Goal: Information Seeking & Learning: Learn about a topic

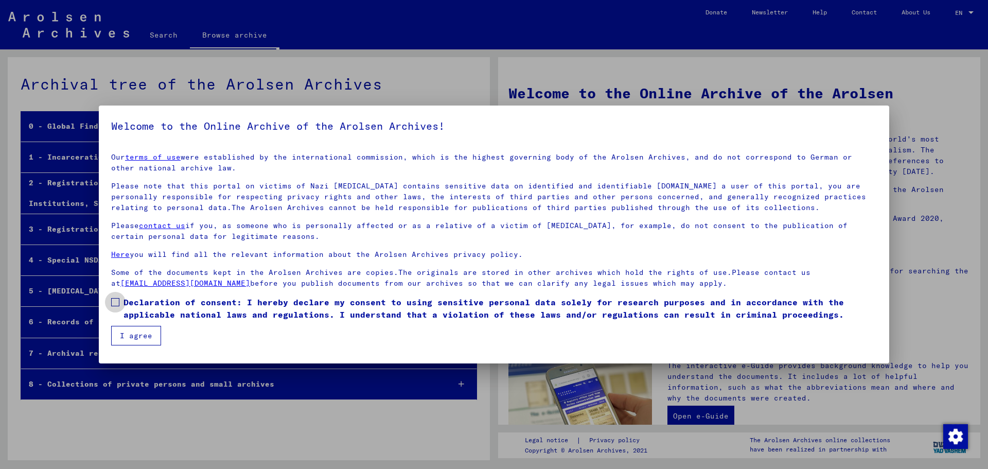
drag, startPoint x: 119, startPoint y: 304, endPoint x: 122, endPoint y: 315, distance: 11.1
click at [119, 305] on label "Declaration of consent: I hereby declare my consent to using sensitive personal…" at bounding box center [494, 308] width 766 height 25
click at [136, 342] on button "I agree" at bounding box center [136, 336] width 50 height 20
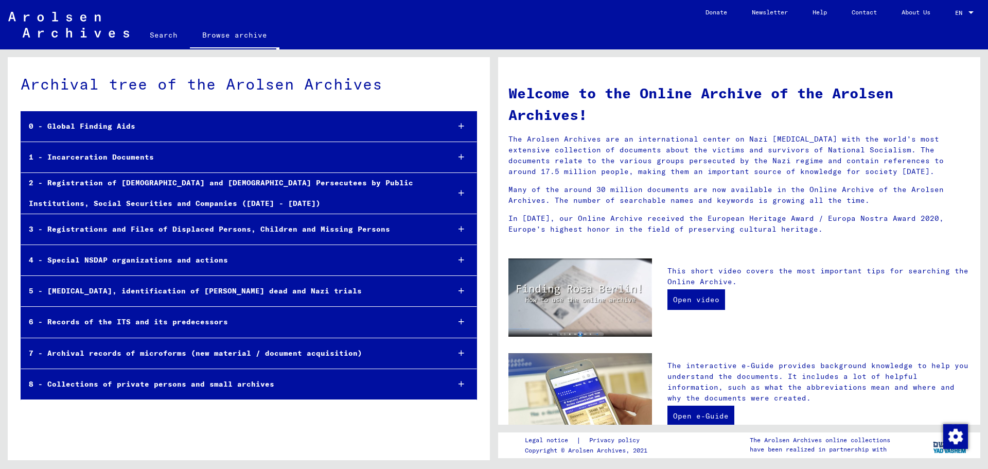
click at [176, 32] on link "Search" at bounding box center [163, 35] width 52 height 25
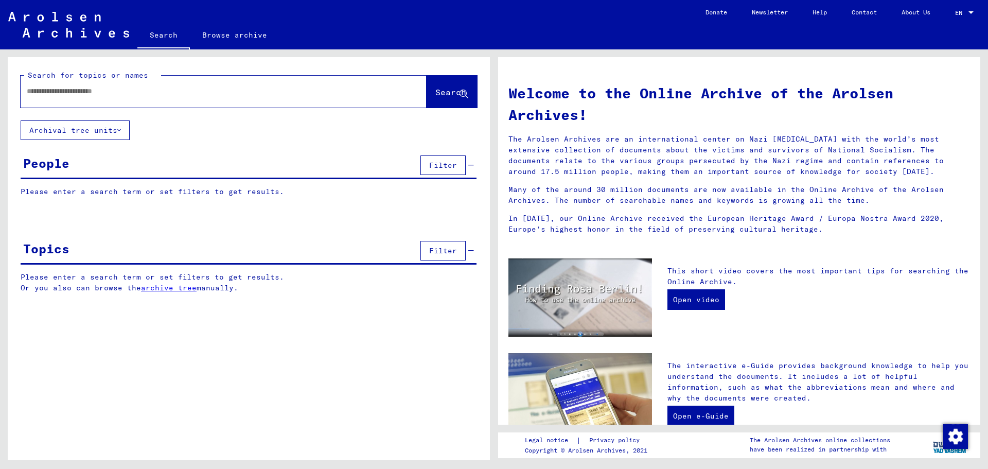
click at [203, 84] on div at bounding box center [208, 91] width 375 height 23
click at [223, 100] on div at bounding box center [208, 91] width 375 height 23
click at [223, 96] on input "text" at bounding box center [211, 91] width 369 height 11
paste input "**********"
type input "**********"
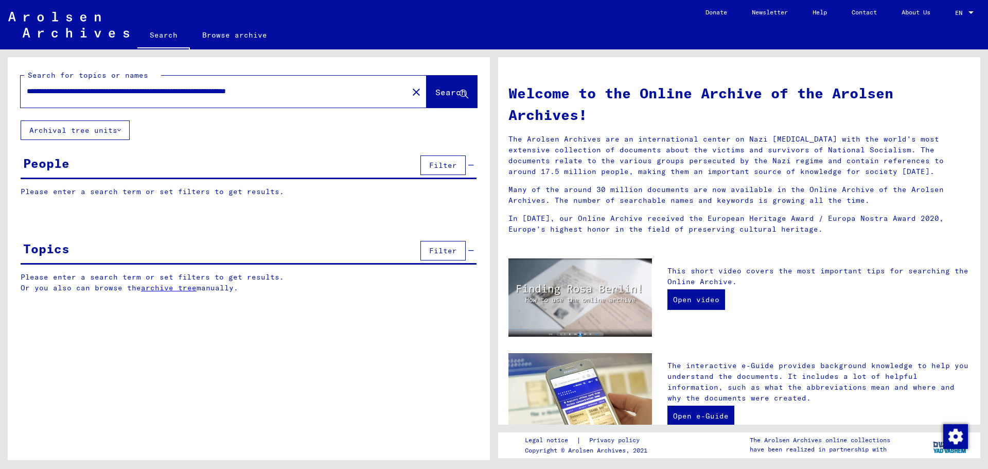
click at [444, 93] on span "Search" at bounding box center [450, 92] width 31 height 10
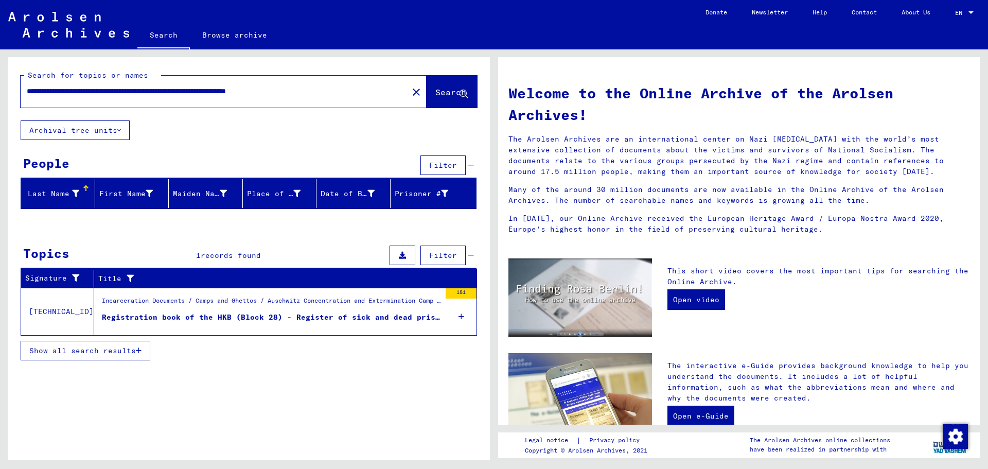
click at [322, 313] on div "Registration book of the HKB (Block 28) - Register of sick and dead prisoners […" at bounding box center [271, 317] width 339 height 11
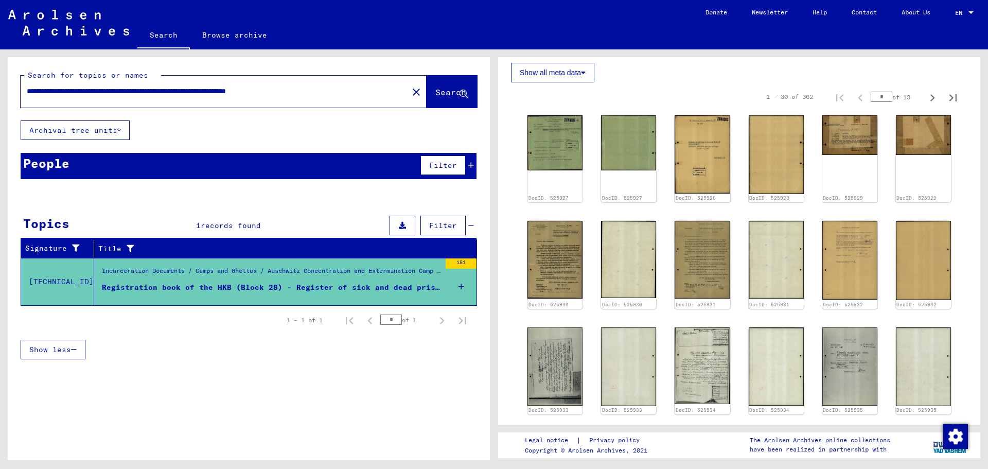
scroll to position [206, 0]
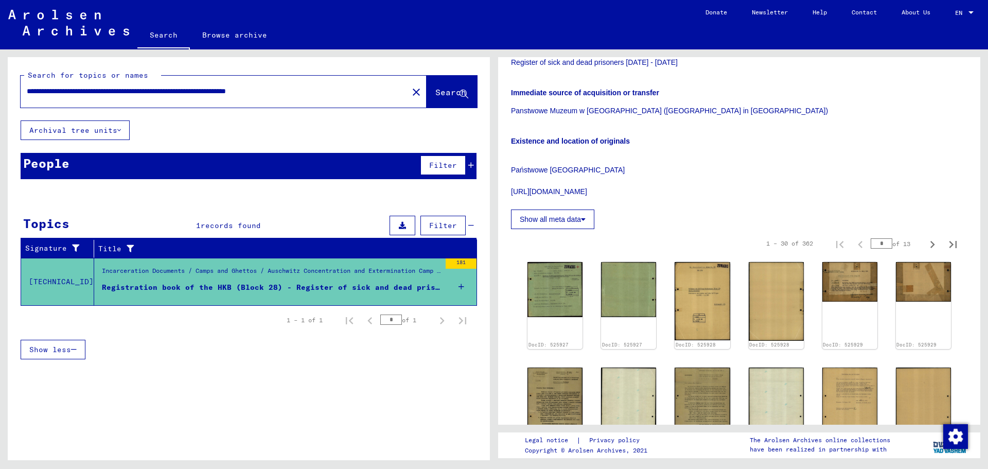
click at [834, 243] on div "1 – 30 of 362 * of 13" at bounding box center [858, 243] width 209 height 21
type input "*"
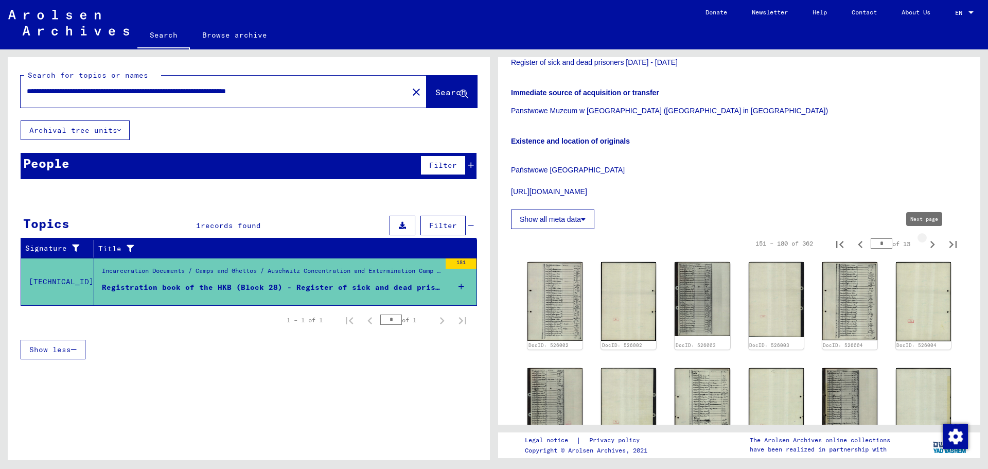
click at [925, 243] on icon "Next page" at bounding box center [932, 244] width 14 height 14
type input "*"
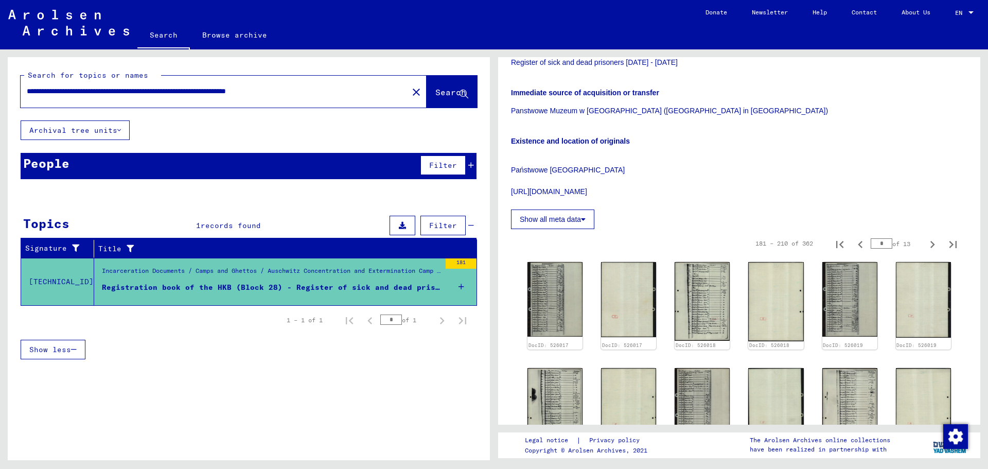
click at [842, 176] on p "Państwowe [GEOGRAPHIC_DATA] [URL][DOMAIN_NAME]" at bounding box center [739, 175] width 457 height 43
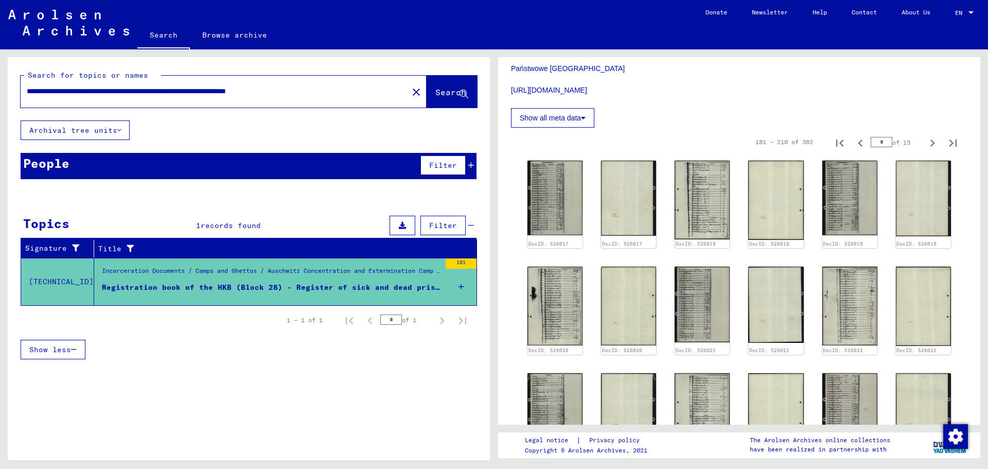
scroll to position [309, 0]
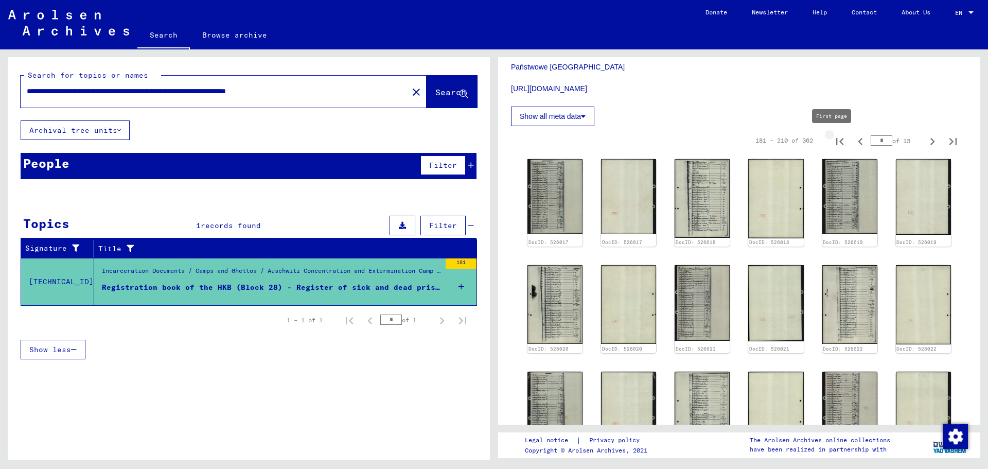
click at [837, 142] on icon "First page" at bounding box center [840, 141] width 14 height 14
type input "*"
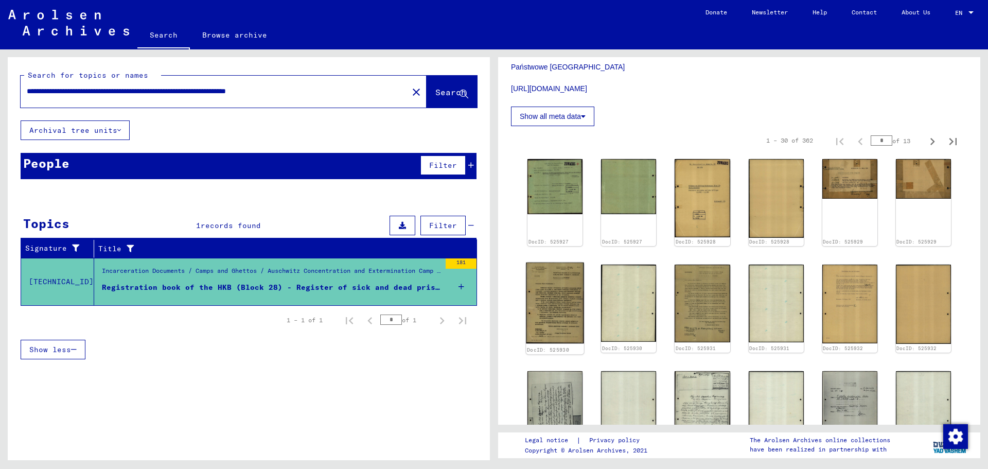
click at [557, 275] on img at bounding box center [555, 302] width 58 height 81
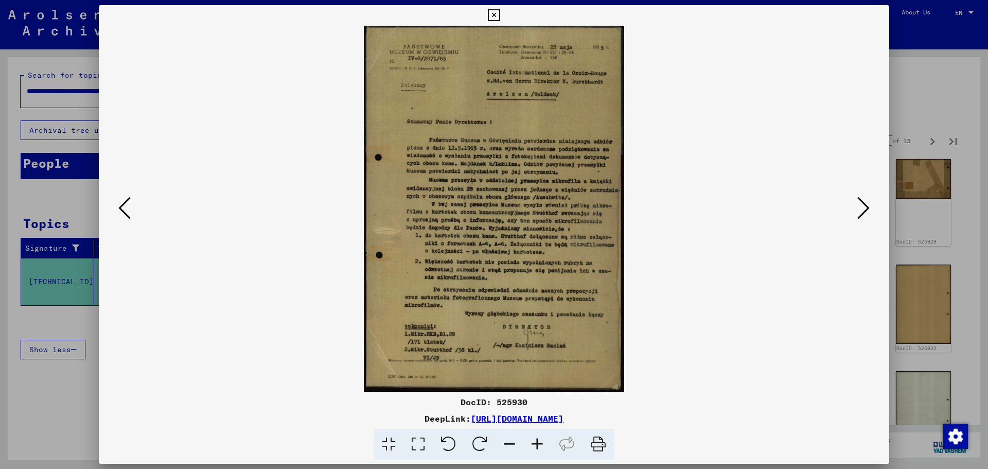
click at [538, 433] on icon at bounding box center [537, 444] width 28 height 31
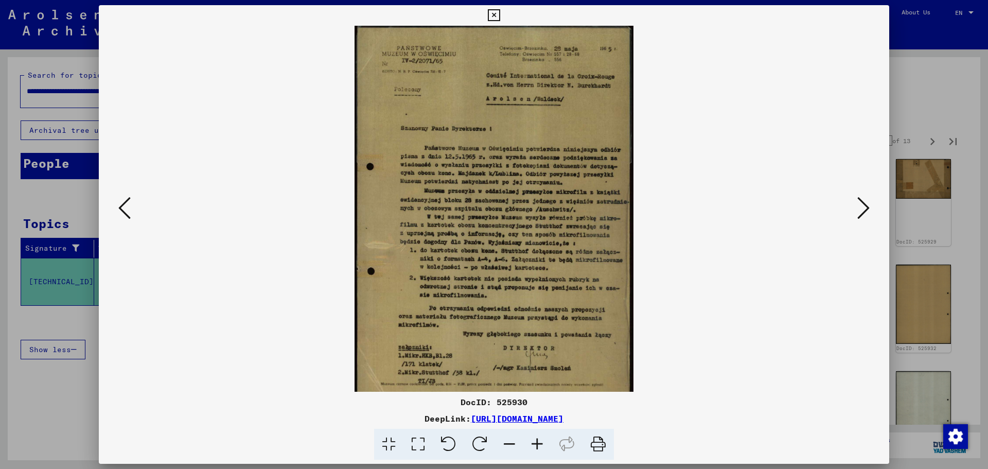
click at [538, 433] on icon at bounding box center [537, 444] width 28 height 31
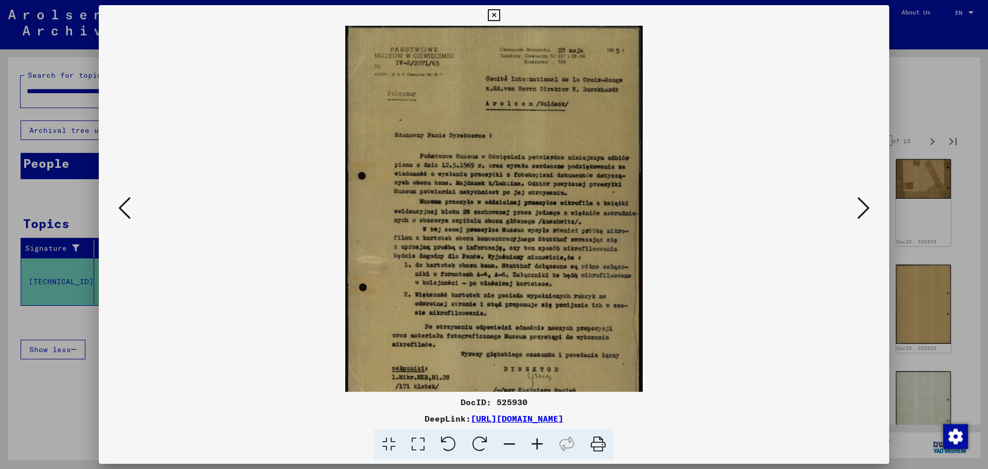
click at [538, 433] on icon at bounding box center [537, 444] width 28 height 31
click at [538, 434] on icon at bounding box center [537, 444] width 28 height 31
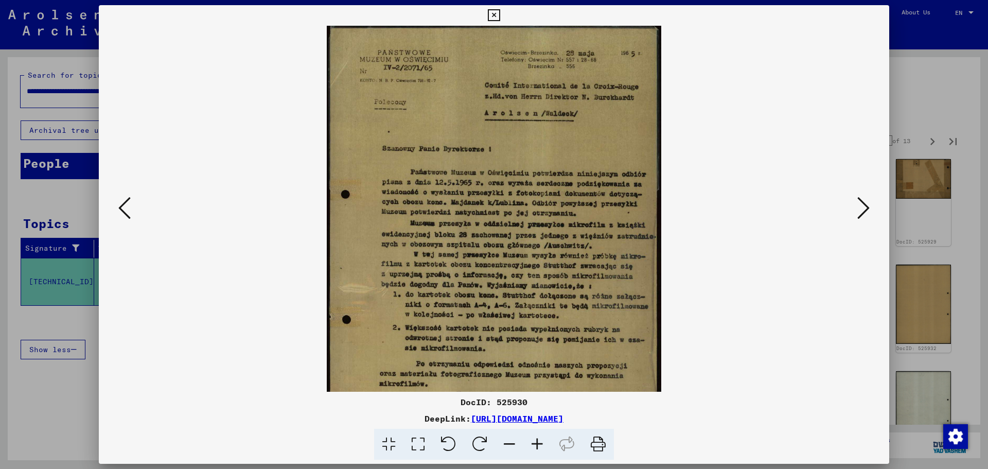
click at [538, 434] on icon at bounding box center [537, 444] width 28 height 31
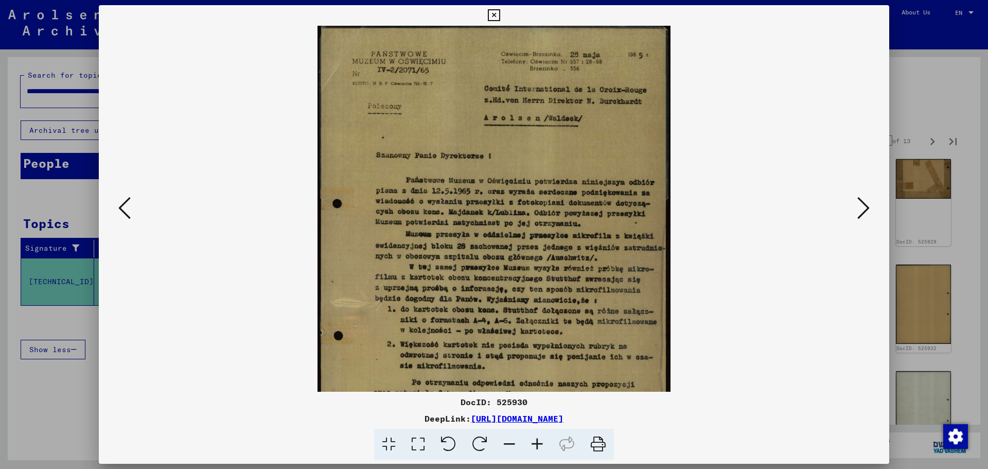
drag, startPoint x: 874, startPoint y: 198, endPoint x: 870, endPoint y: 200, distance: 5.3
click at [873, 199] on div at bounding box center [494, 209] width 791 height 366
click at [868, 202] on icon at bounding box center [863, 208] width 12 height 25
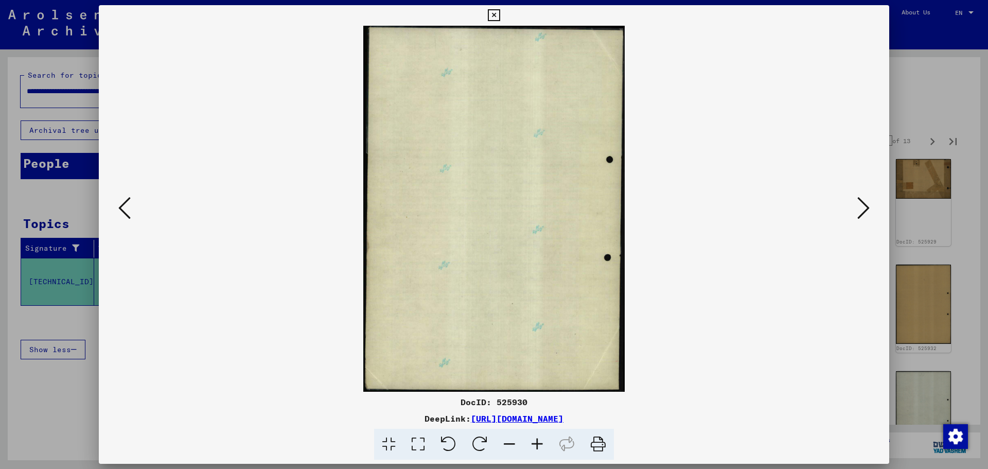
click at [867, 202] on icon at bounding box center [863, 208] width 12 height 25
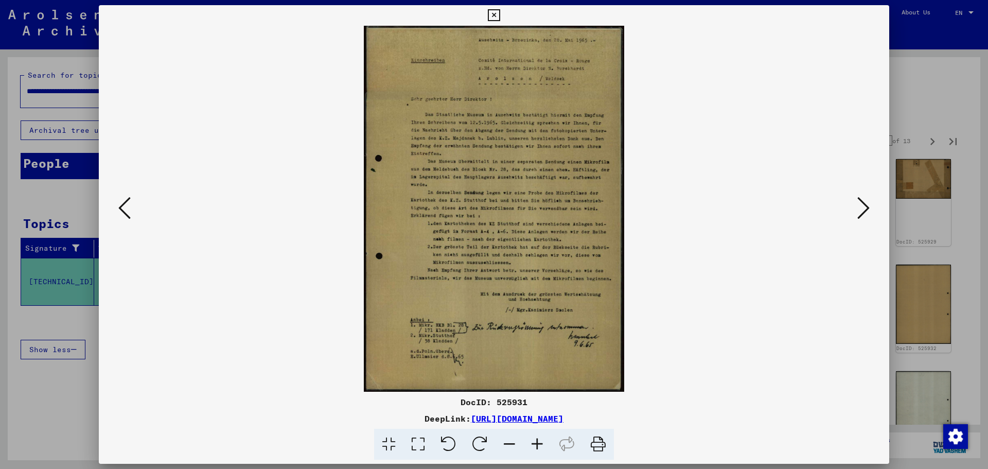
click at [536, 443] on icon at bounding box center [537, 444] width 28 height 31
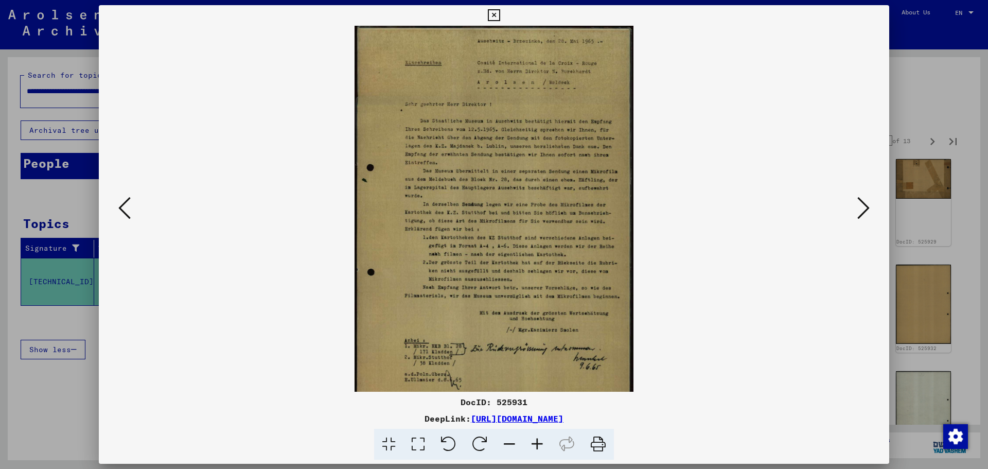
click at [536, 443] on icon at bounding box center [537, 444] width 28 height 31
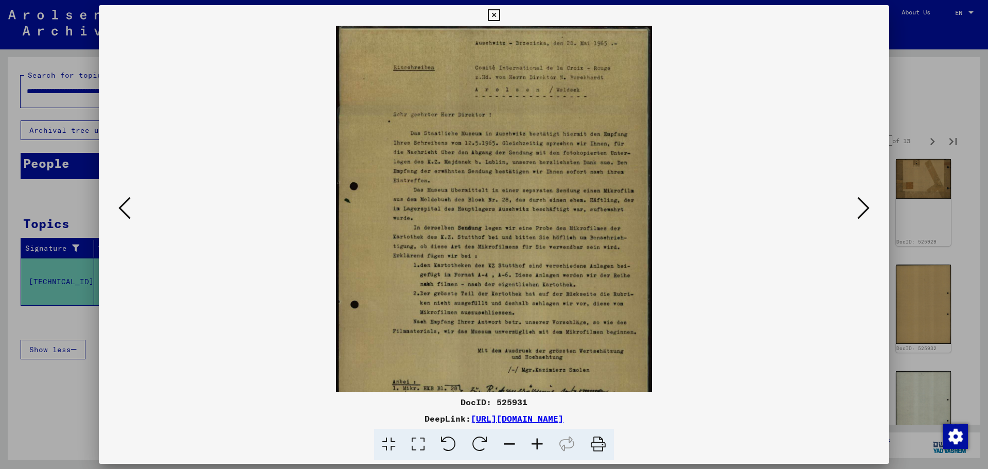
click at [536, 443] on icon at bounding box center [537, 444] width 28 height 31
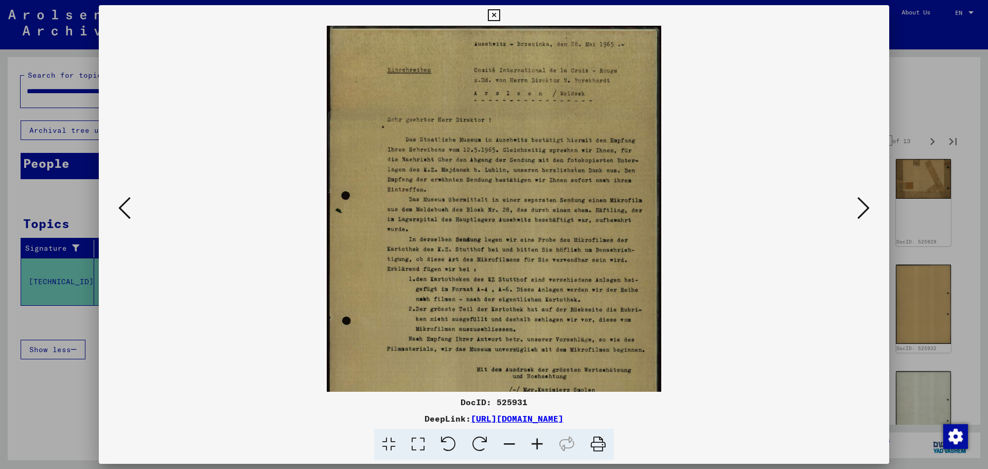
click at [536, 443] on icon at bounding box center [537, 444] width 28 height 31
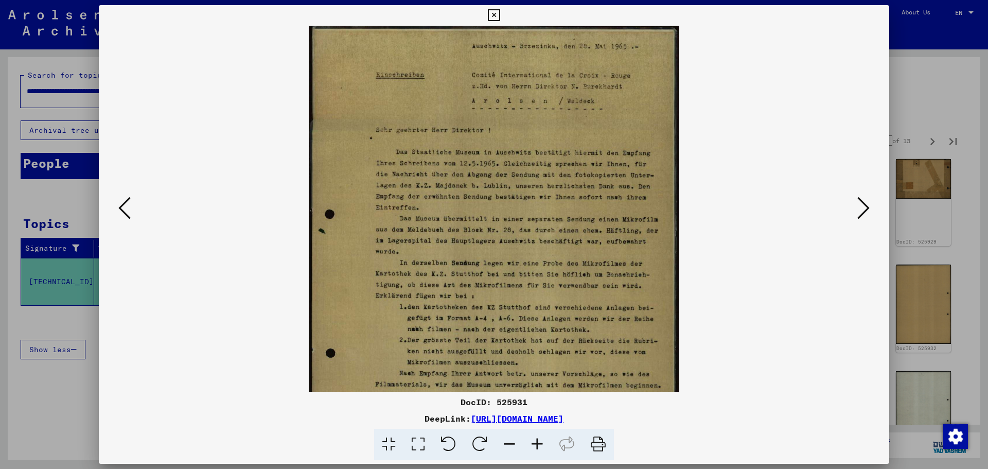
click at [536, 443] on icon at bounding box center [537, 444] width 28 height 31
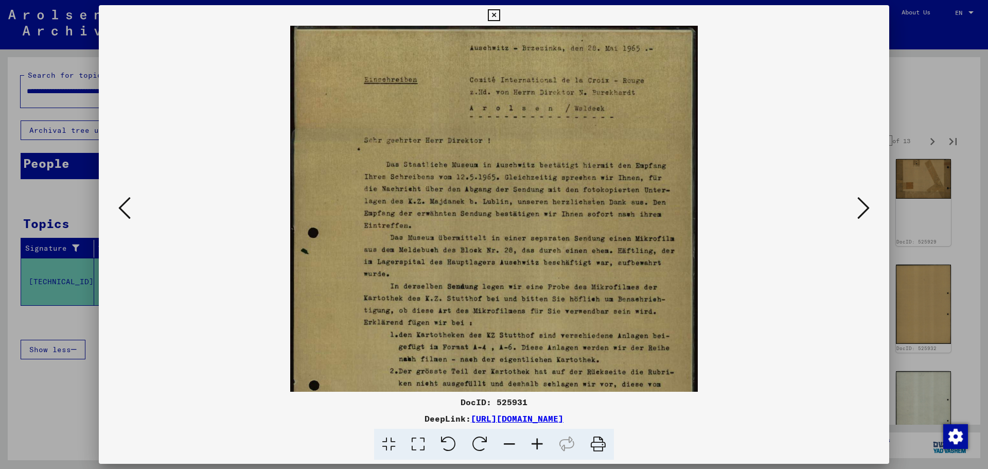
click at [536, 443] on icon at bounding box center [537, 444] width 28 height 31
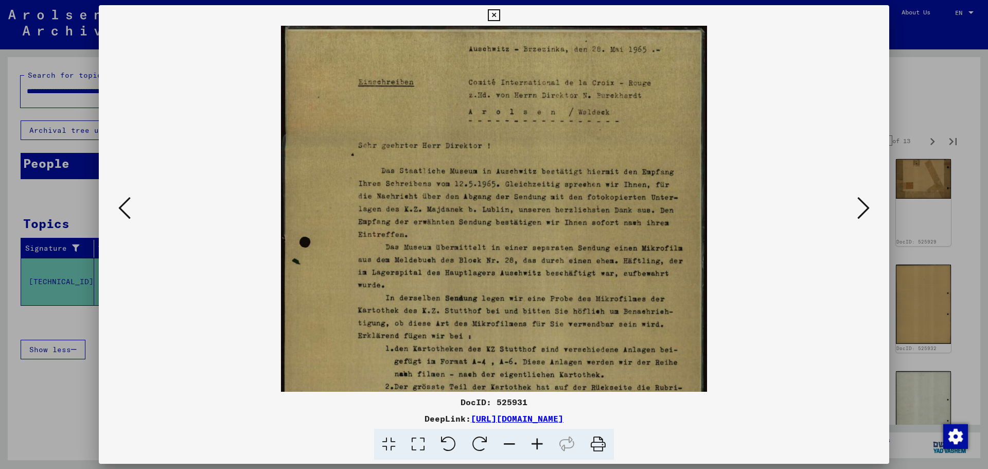
click at [536, 443] on icon at bounding box center [537, 444] width 28 height 31
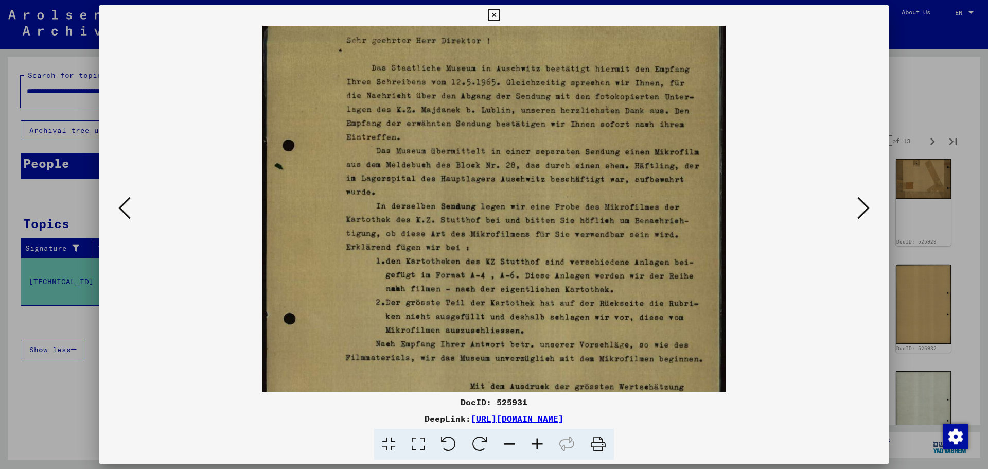
drag, startPoint x: 590, startPoint y: 307, endPoint x: 599, endPoint y: 196, distance: 111.5
click at [599, 196] on img at bounding box center [493, 234] width 463 height 649
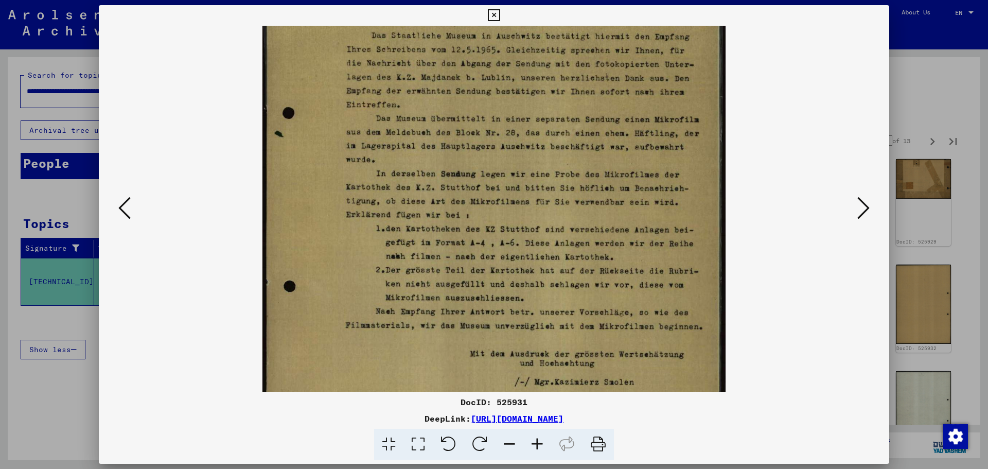
drag, startPoint x: 625, startPoint y: 305, endPoint x: 632, endPoint y: 273, distance: 32.6
click at [632, 273] on img at bounding box center [493, 202] width 463 height 649
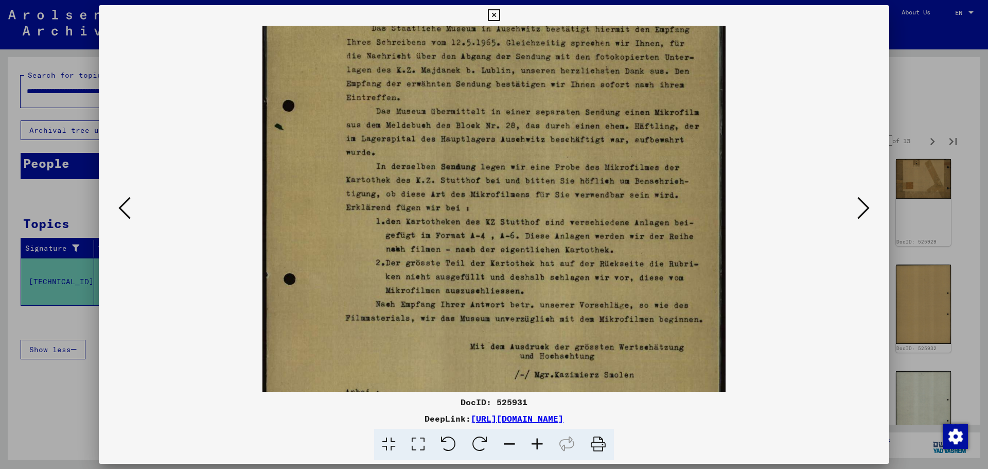
click at [860, 205] on icon at bounding box center [863, 208] width 12 height 25
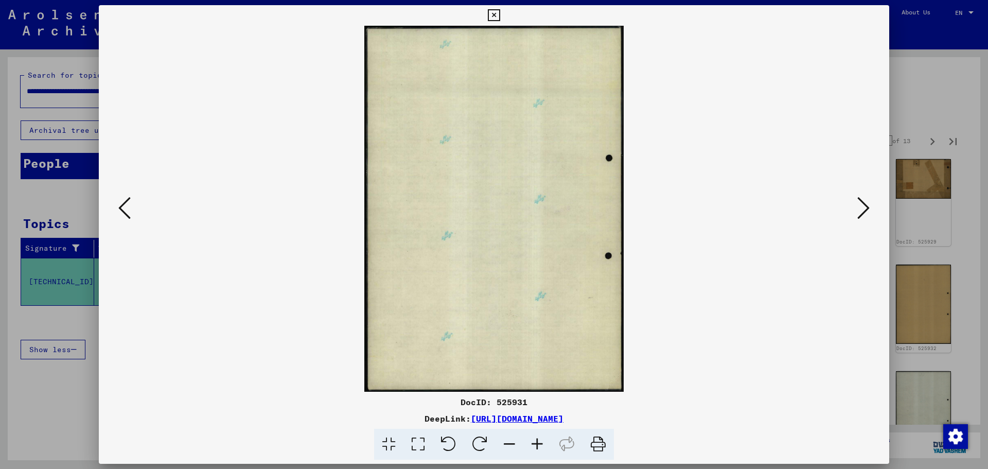
click at [860, 205] on icon at bounding box center [863, 208] width 12 height 25
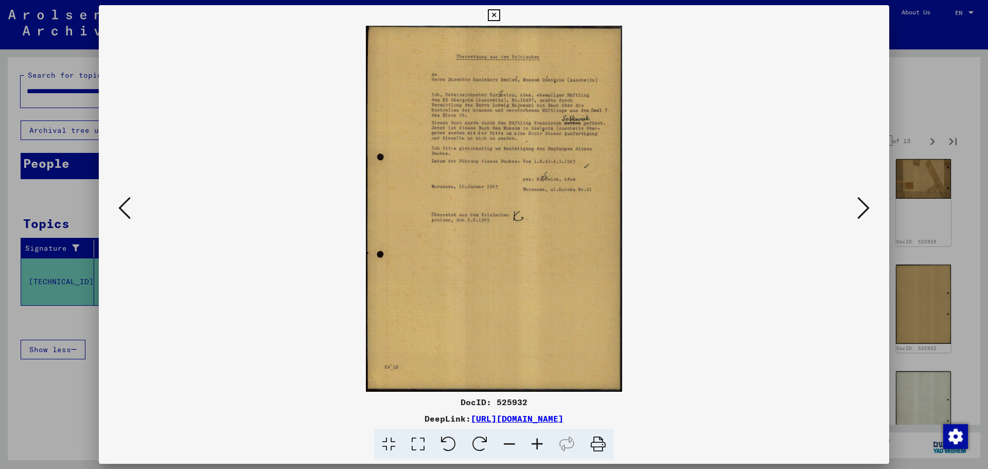
click at [544, 434] on icon at bounding box center [537, 444] width 28 height 31
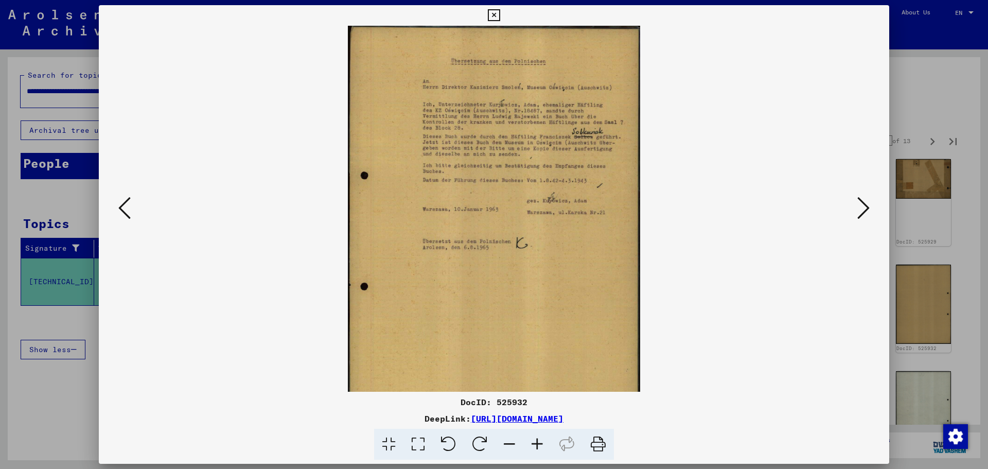
click at [544, 435] on icon at bounding box center [537, 444] width 28 height 31
click at [543, 435] on icon at bounding box center [537, 444] width 28 height 31
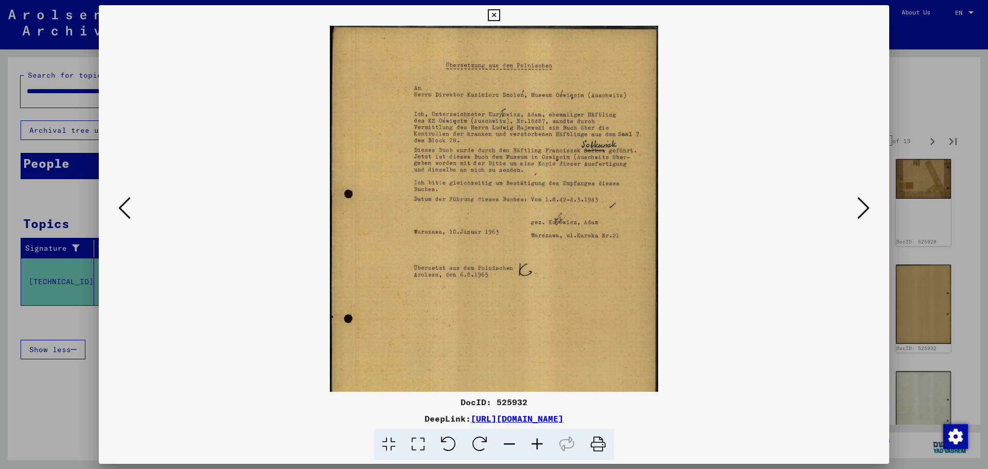
click at [543, 435] on icon at bounding box center [537, 444] width 28 height 31
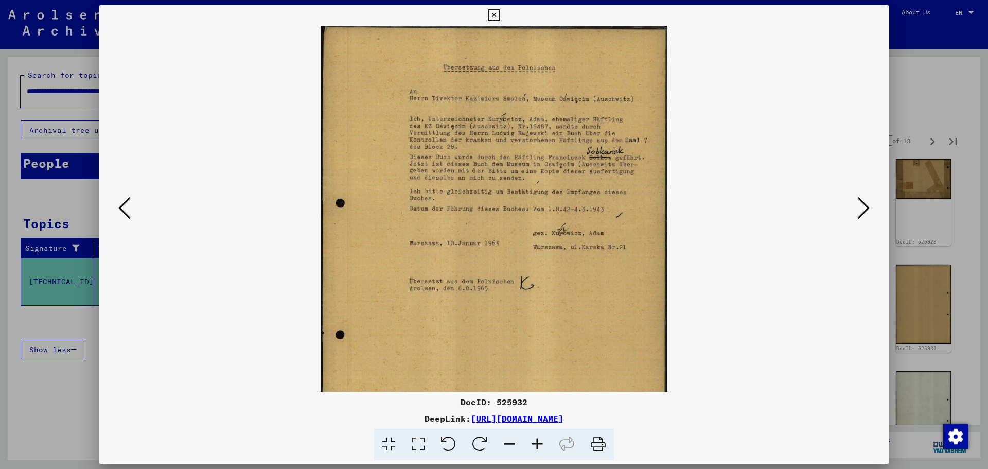
click at [543, 435] on icon at bounding box center [537, 444] width 28 height 31
click at [542, 435] on icon at bounding box center [537, 444] width 28 height 31
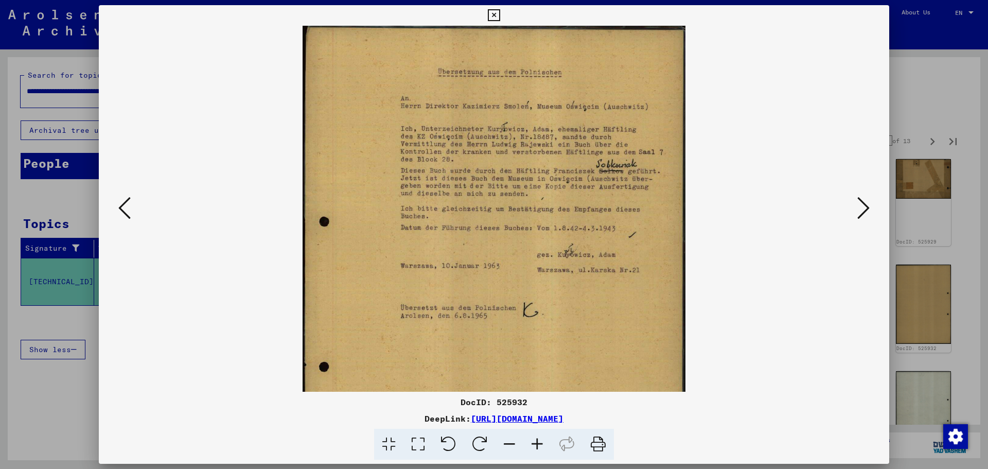
click at [542, 435] on icon at bounding box center [537, 444] width 28 height 31
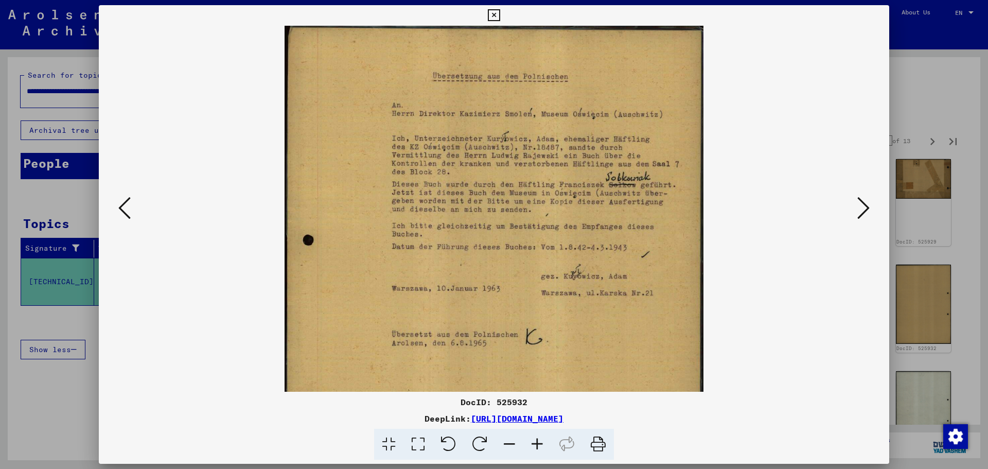
click at [542, 435] on icon at bounding box center [537, 444] width 28 height 31
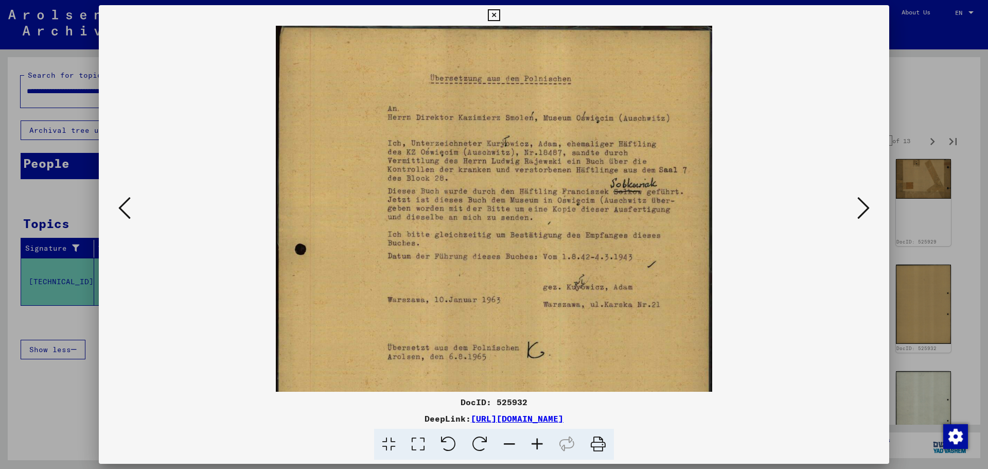
click at [542, 435] on icon at bounding box center [537, 444] width 28 height 31
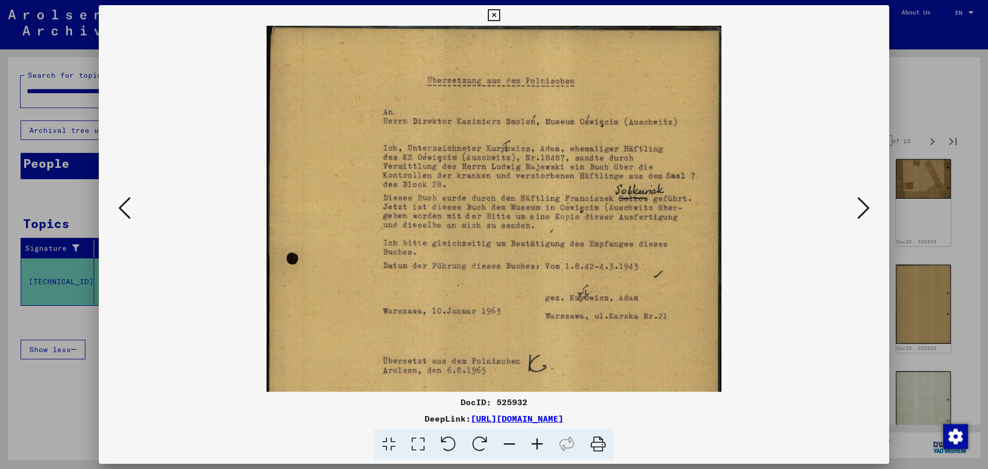
click at [864, 201] on icon at bounding box center [863, 208] width 12 height 25
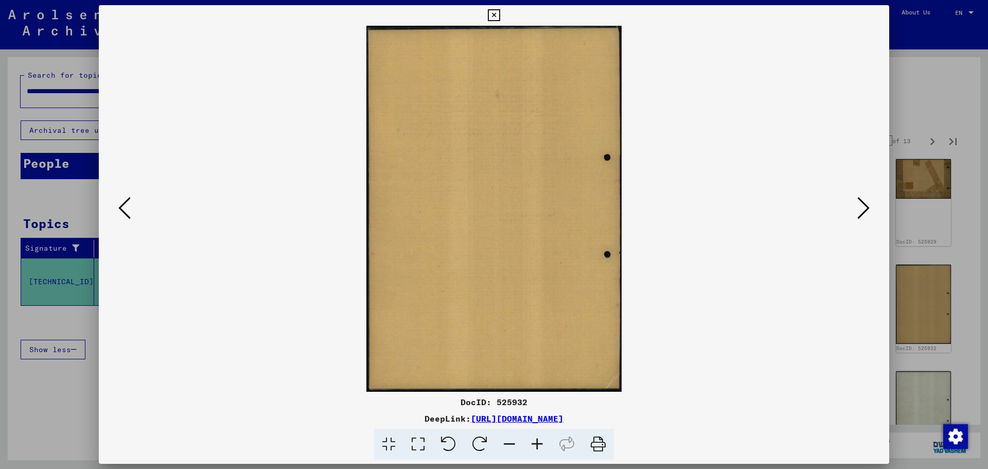
click at [864, 201] on icon at bounding box center [863, 208] width 12 height 25
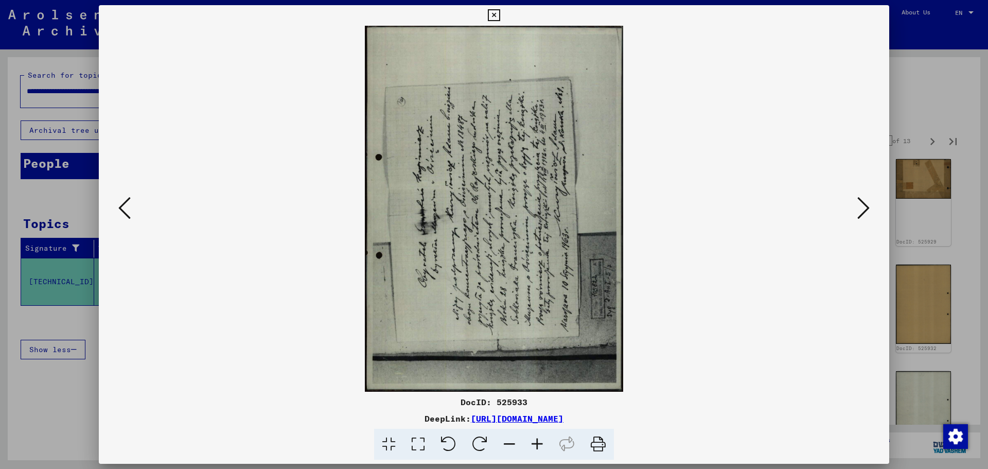
click at [864, 202] on icon at bounding box center [863, 208] width 12 height 25
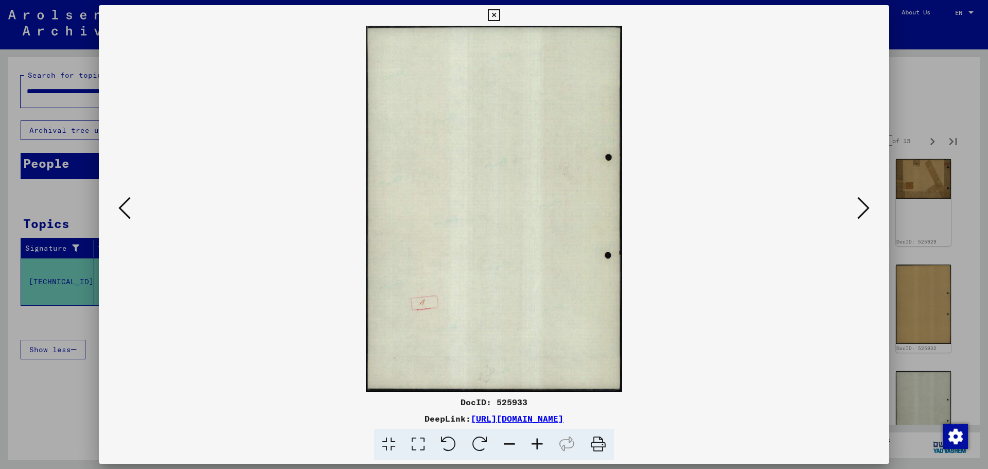
click at [863, 202] on icon at bounding box center [863, 208] width 12 height 25
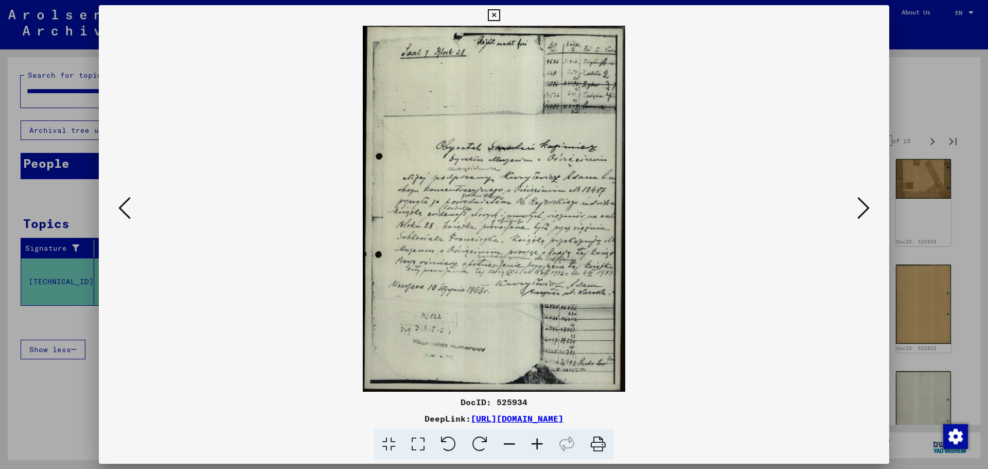
click at [862, 202] on icon at bounding box center [863, 208] width 12 height 25
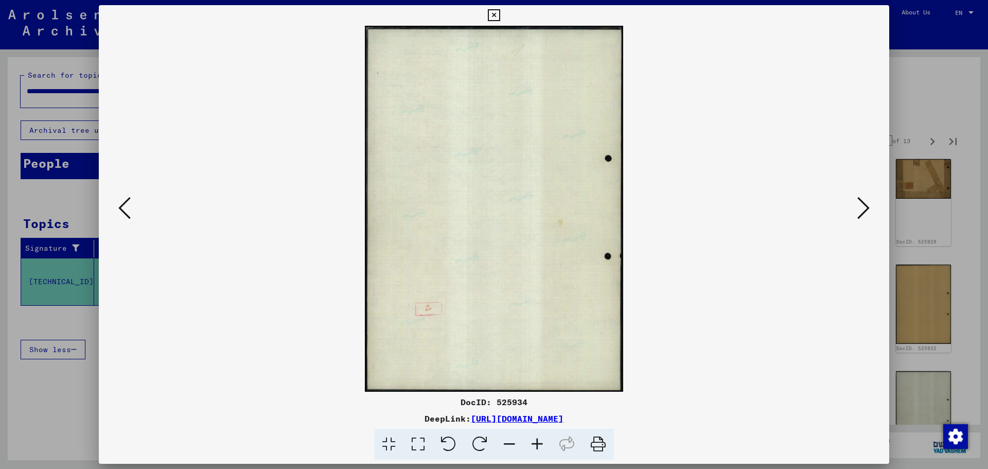
click at [862, 202] on icon at bounding box center [863, 208] width 12 height 25
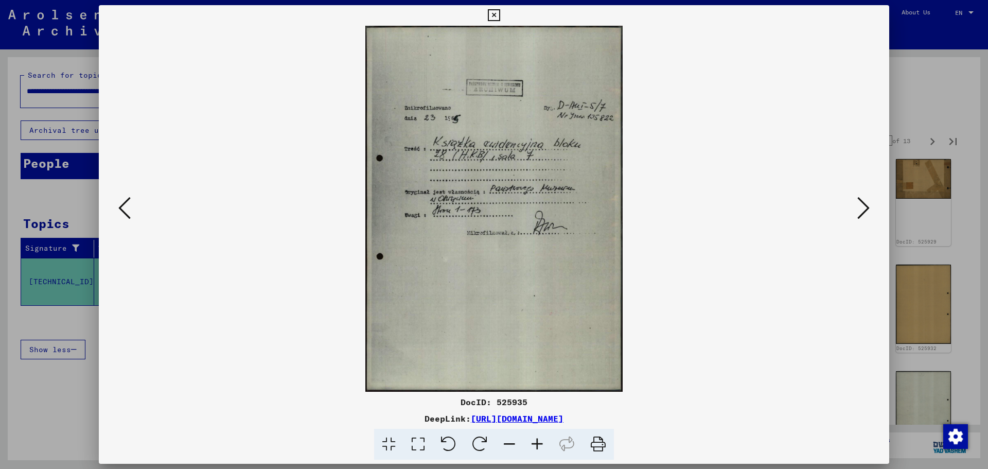
click at [862, 202] on icon at bounding box center [863, 208] width 12 height 25
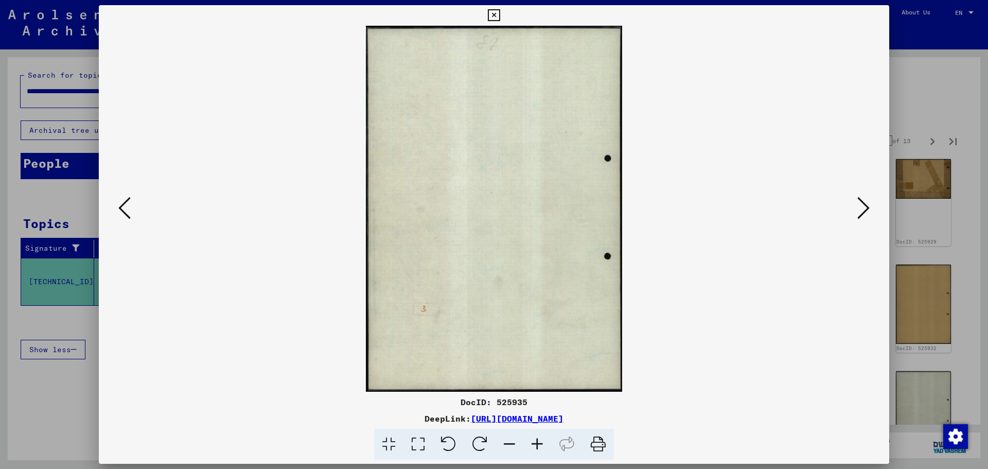
click at [862, 202] on icon at bounding box center [863, 208] width 12 height 25
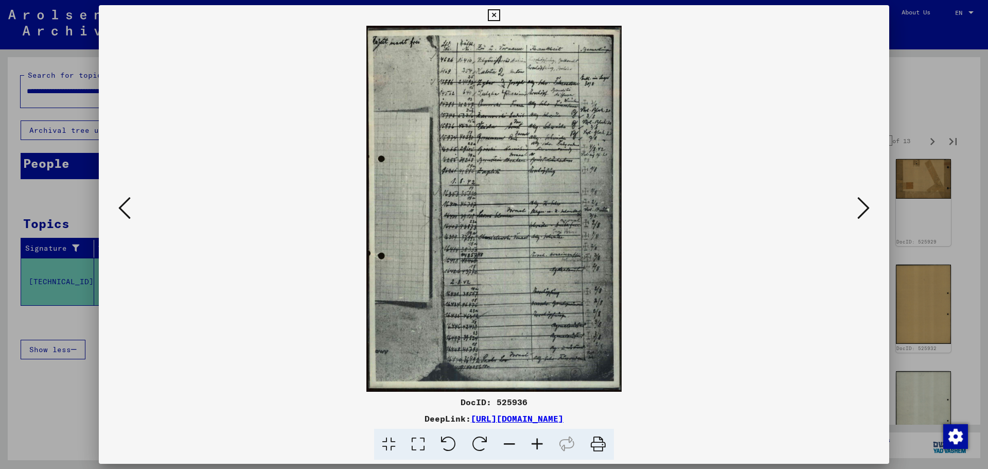
click at [545, 441] on icon at bounding box center [537, 444] width 28 height 31
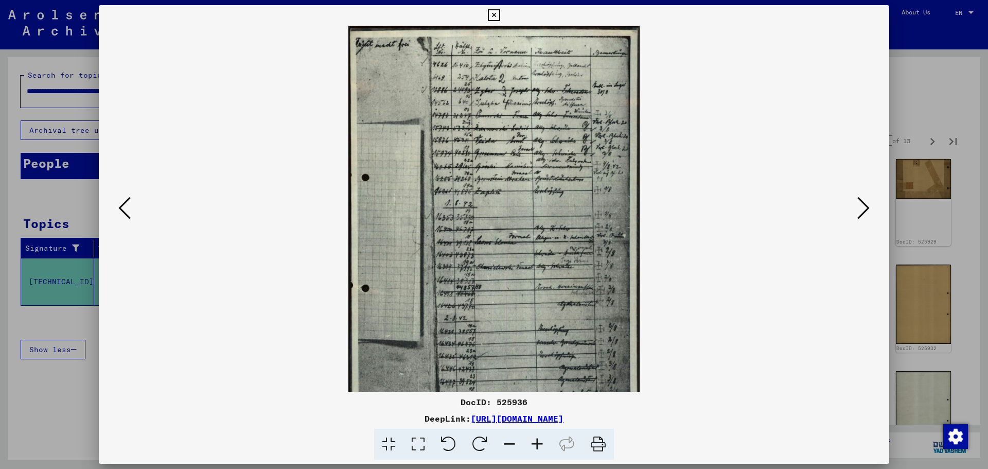
click at [545, 441] on icon at bounding box center [537, 444] width 28 height 31
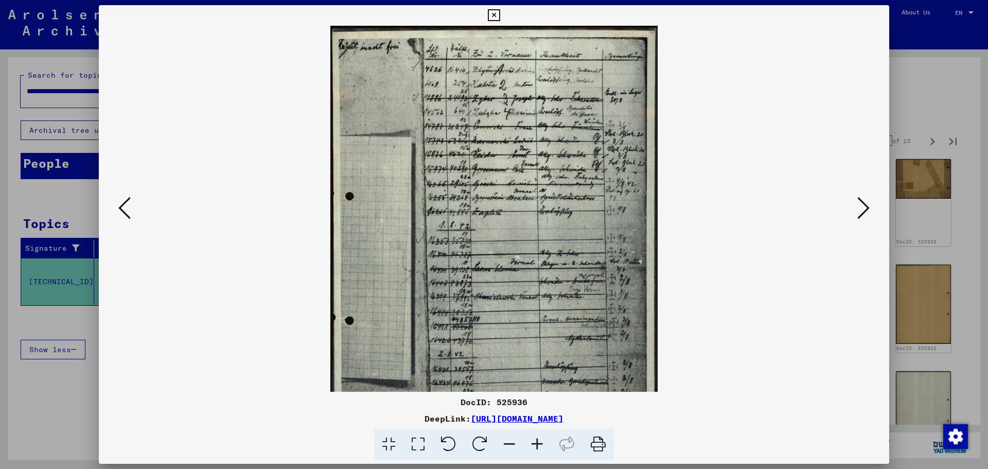
click at [545, 441] on icon at bounding box center [537, 444] width 28 height 31
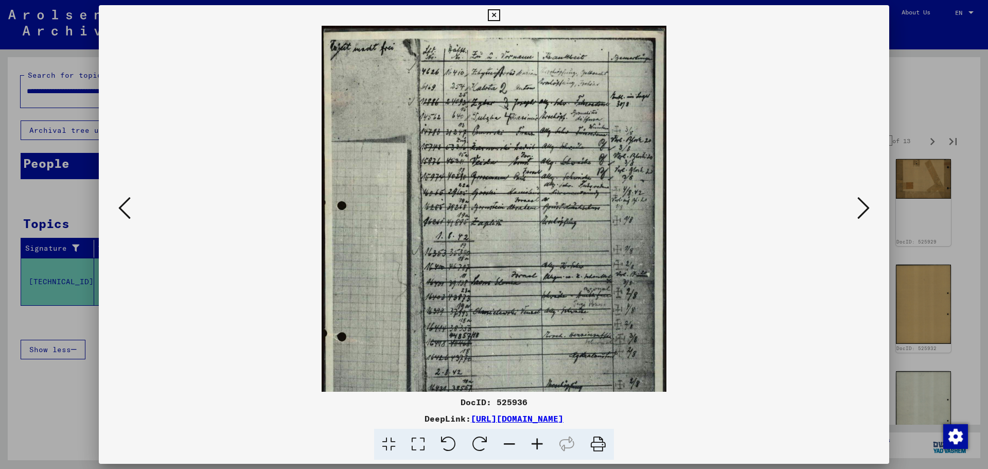
click at [545, 441] on icon at bounding box center [537, 444] width 28 height 31
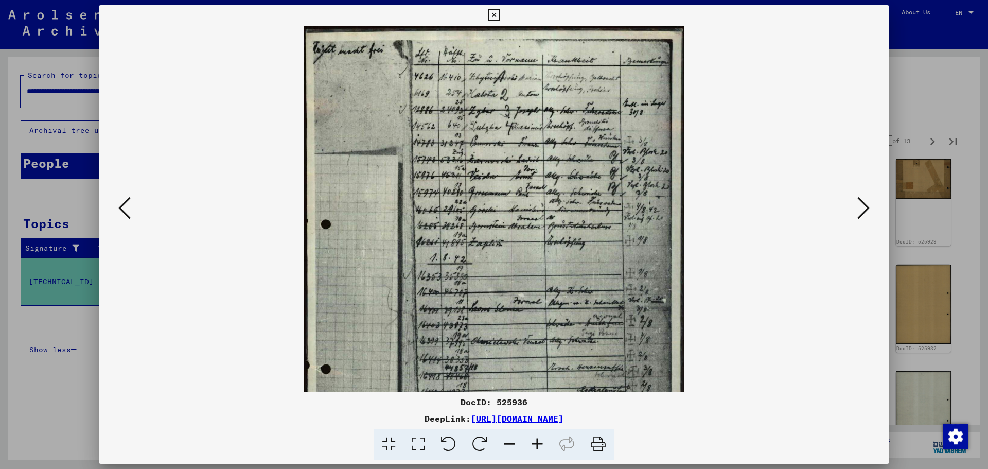
click at [545, 441] on icon at bounding box center [537, 444] width 28 height 31
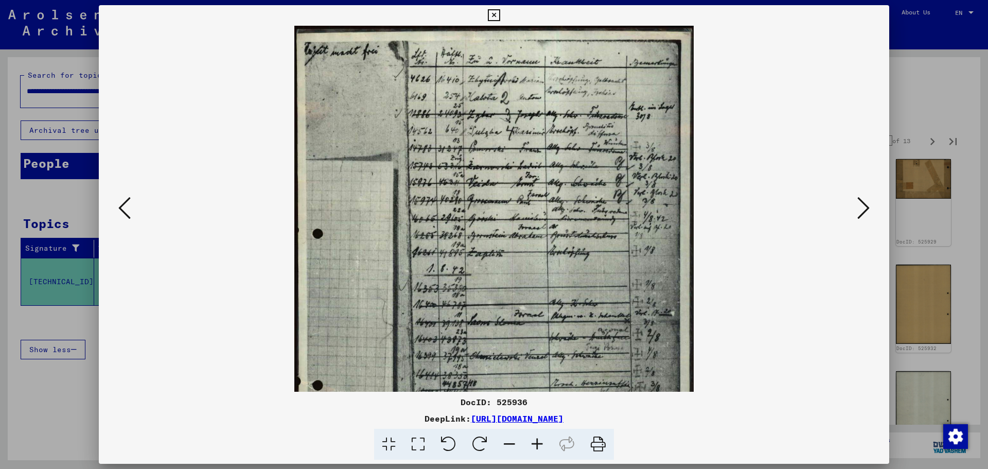
click at [545, 441] on icon at bounding box center [537, 444] width 28 height 31
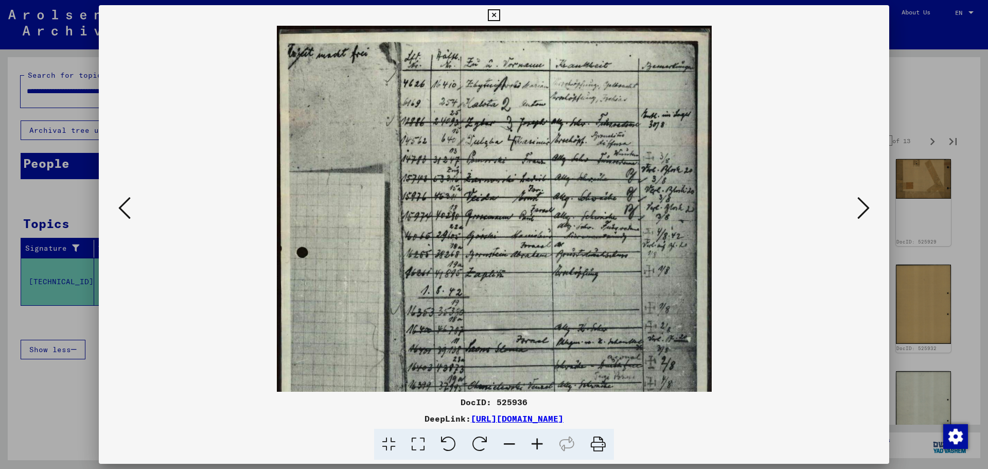
click at [545, 441] on icon at bounding box center [537, 444] width 28 height 31
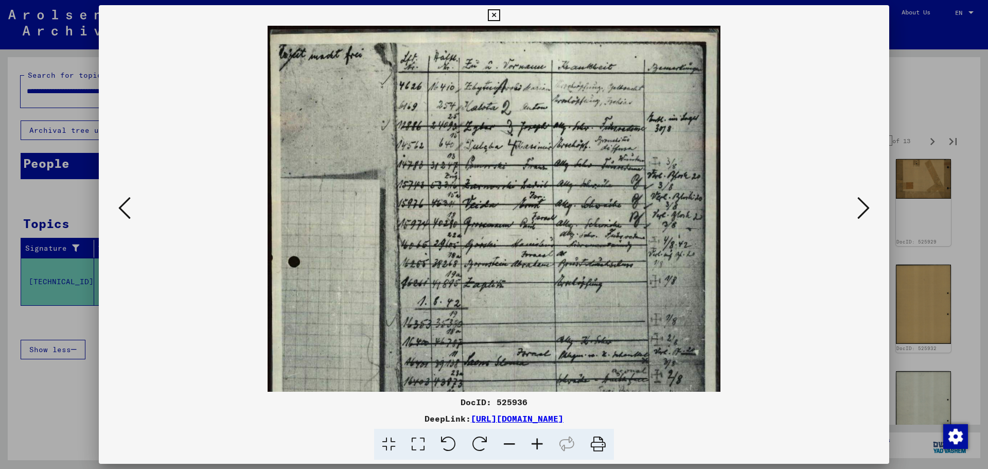
click at [545, 441] on icon at bounding box center [537, 444] width 28 height 31
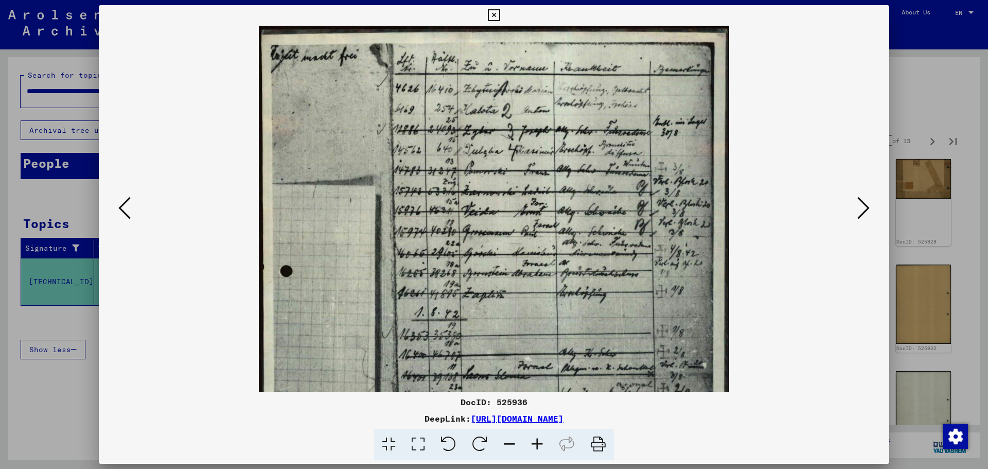
click at [545, 441] on icon at bounding box center [537, 444] width 28 height 31
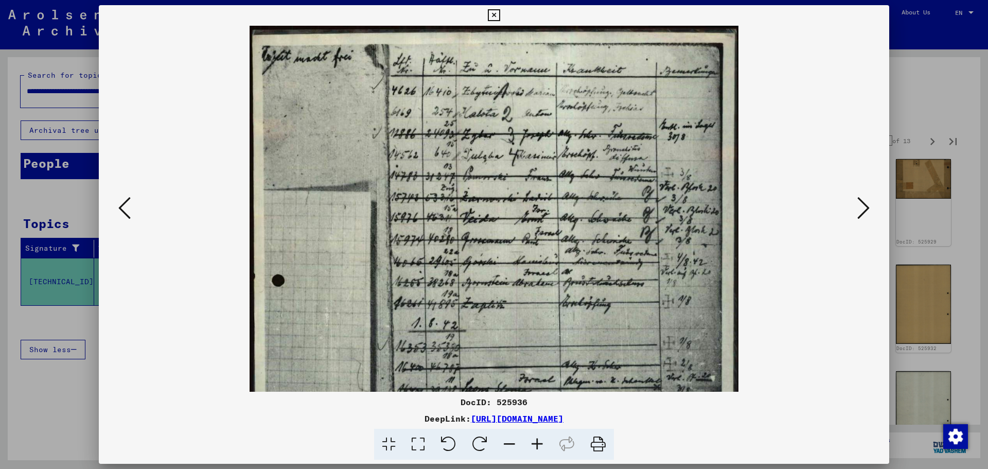
click at [545, 441] on icon at bounding box center [537, 444] width 28 height 31
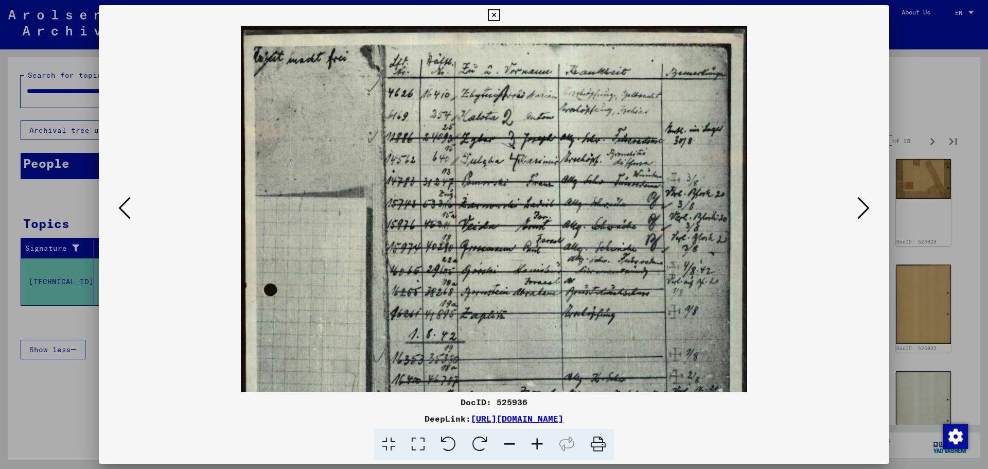
click at [545, 441] on icon at bounding box center [537, 444] width 28 height 31
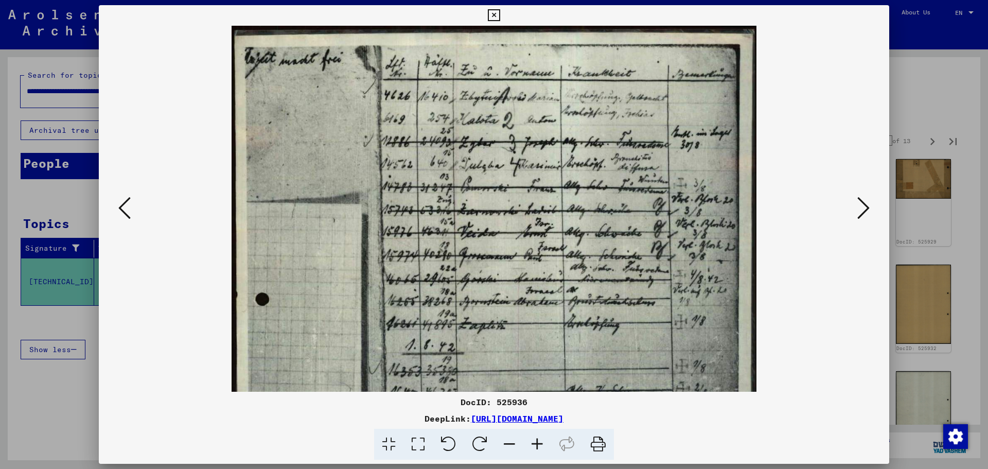
click at [545, 441] on icon at bounding box center [537, 444] width 28 height 31
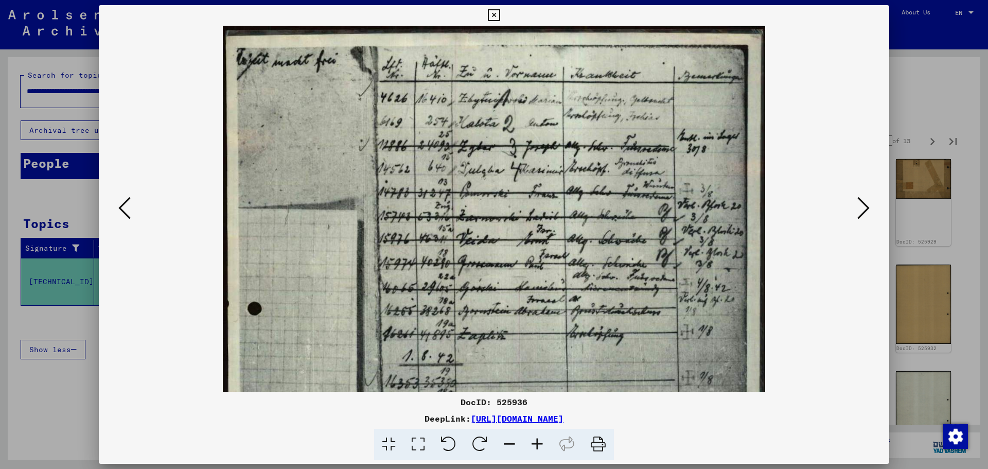
click at [545, 441] on icon at bounding box center [537, 444] width 28 height 31
click at [544, 441] on icon at bounding box center [537, 444] width 28 height 31
click at [543, 441] on icon at bounding box center [537, 444] width 28 height 31
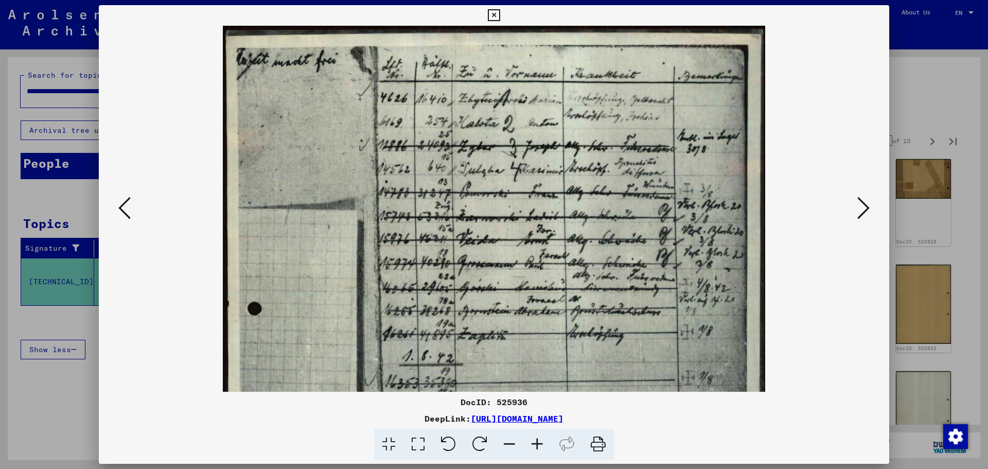
scroll to position [23, 0]
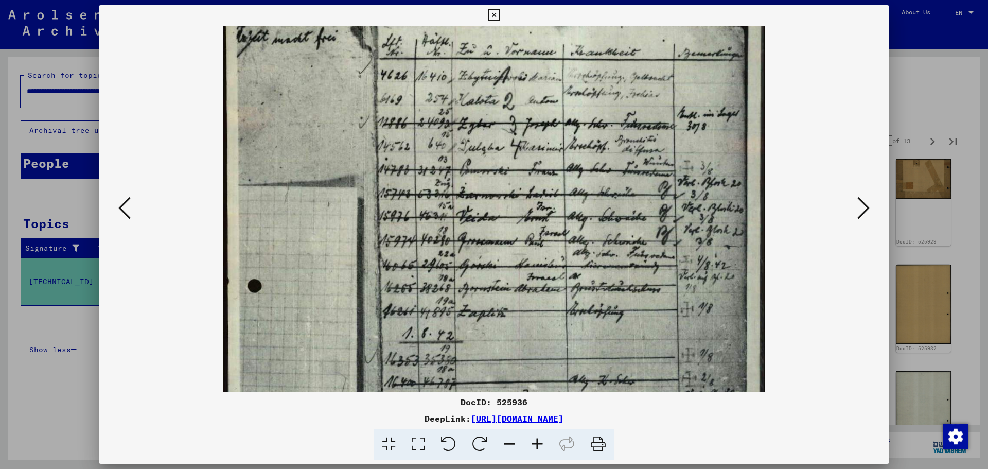
drag, startPoint x: 591, startPoint y: 300, endPoint x: 509, endPoint y: 277, distance: 84.9
click at [509, 277] on img at bounding box center [494, 392] width 542 height 778
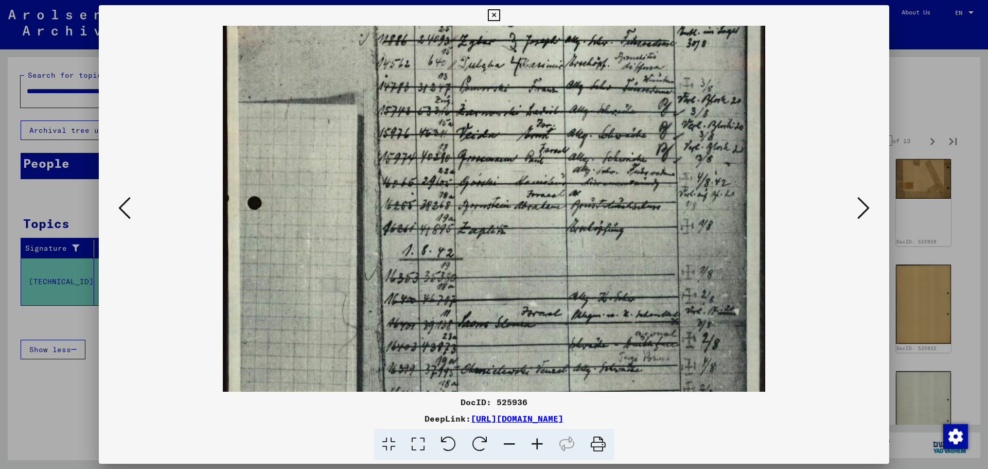
drag, startPoint x: 651, startPoint y: 301, endPoint x: 652, endPoint y: 211, distance: 90.1
click at [652, 211] on img at bounding box center [494, 309] width 542 height 778
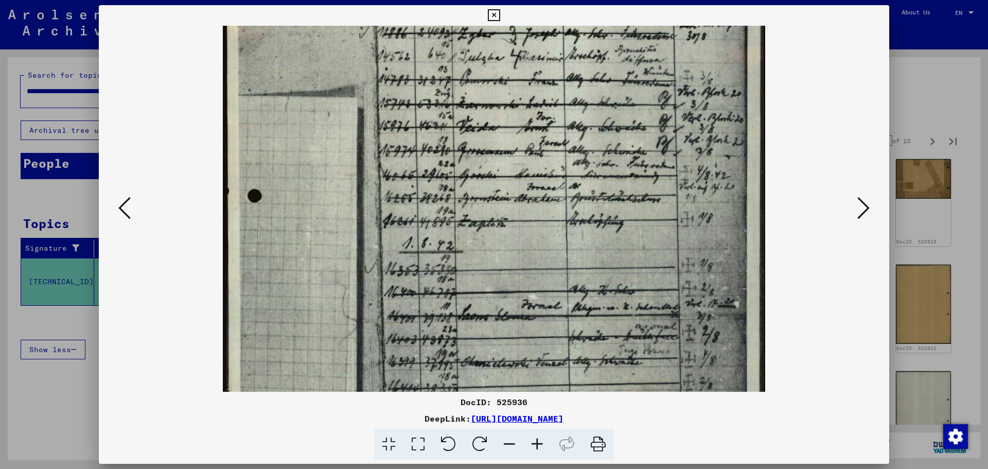
scroll to position [0, 0]
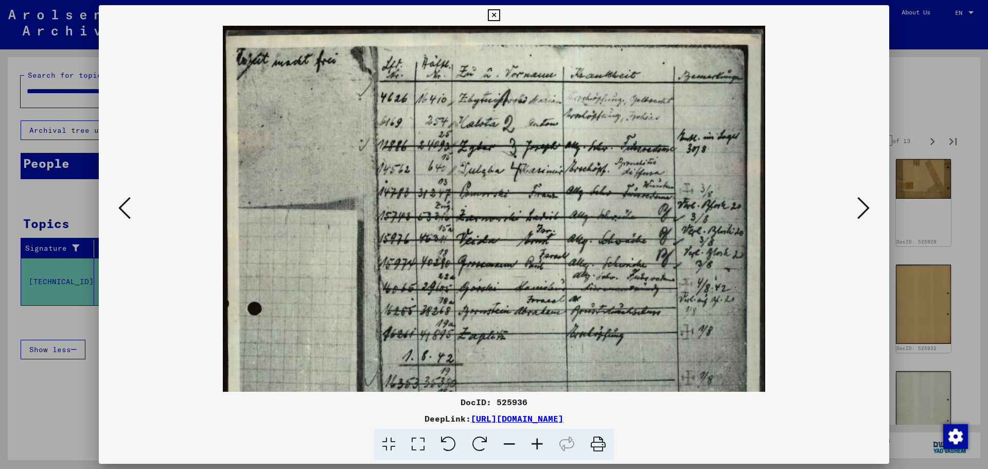
drag, startPoint x: 654, startPoint y: 324, endPoint x: 645, endPoint y: 363, distance: 40.1
click at [645, 363] on img at bounding box center [494, 415] width 542 height 778
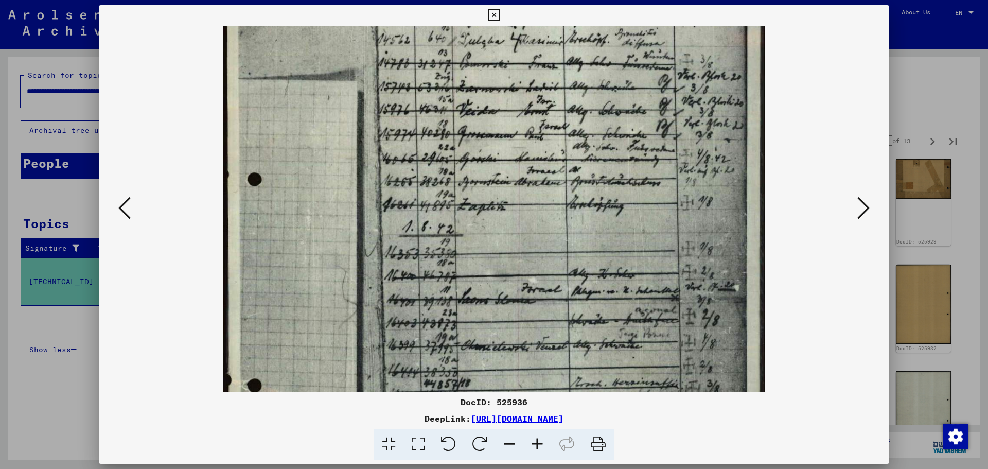
drag, startPoint x: 653, startPoint y: 291, endPoint x: 621, endPoint y: 154, distance: 140.1
click at [621, 154] on img at bounding box center [494, 286] width 542 height 778
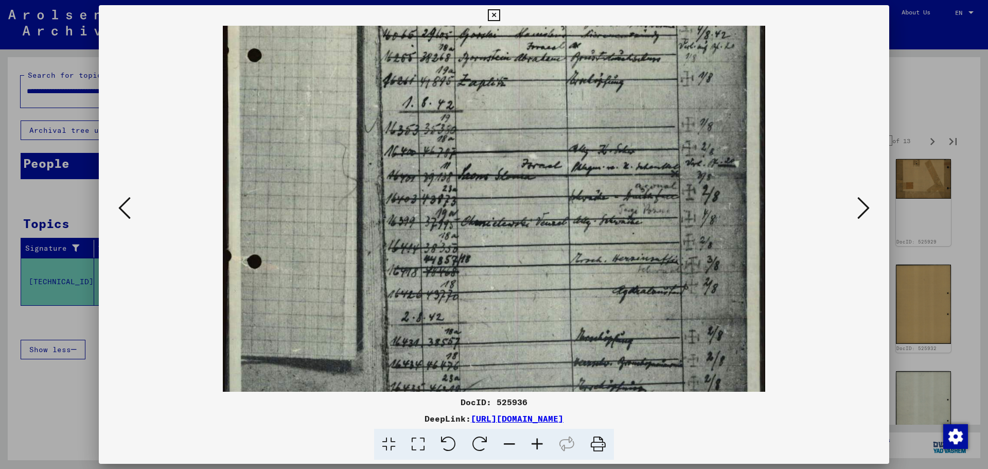
drag, startPoint x: 630, startPoint y: 189, endPoint x: 626, endPoint y: 117, distance: 72.2
click at [628, 112] on img at bounding box center [494, 162] width 542 height 778
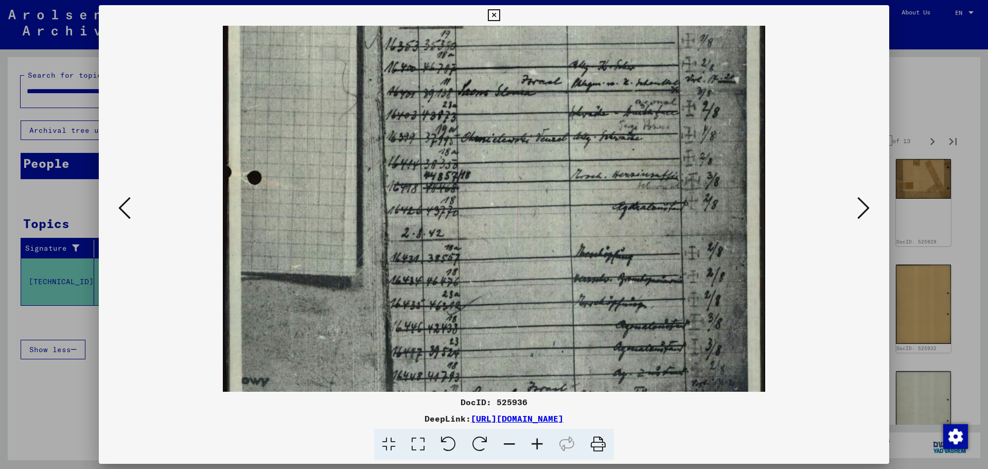
drag, startPoint x: 606, startPoint y: 162, endPoint x: 604, endPoint y: 108, distance: 54.1
click at [604, 108] on img at bounding box center [494, 78] width 542 height 778
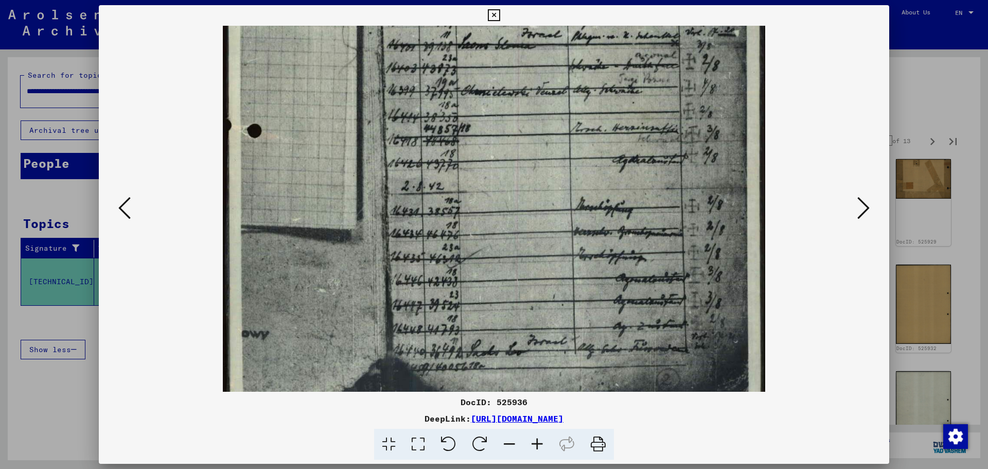
drag, startPoint x: 632, startPoint y: 201, endPoint x: 631, endPoint y: 154, distance: 46.8
click at [631, 154] on img at bounding box center [494, 31] width 542 height 778
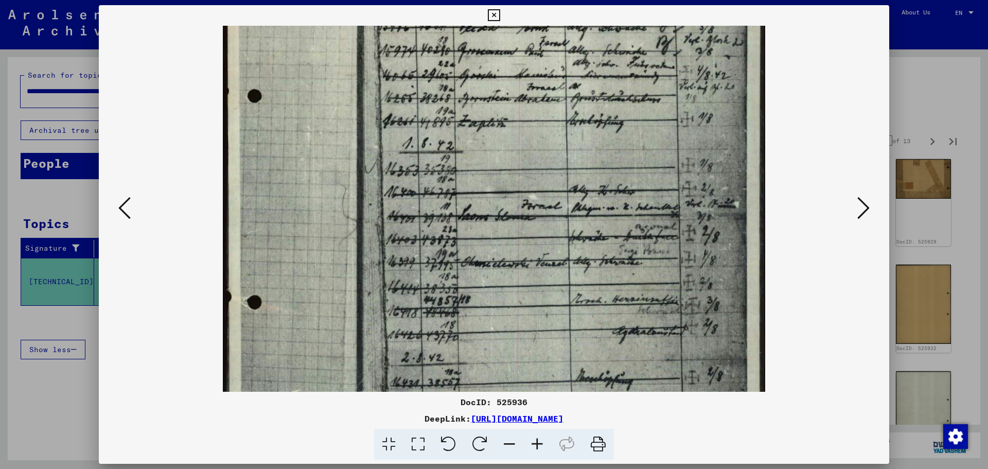
drag, startPoint x: 644, startPoint y: 121, endPoint x: 607, endPoint y: 227, distance: 112.3
click at [597, 312] on img at bounding box center [494, 202] width 542 height 778
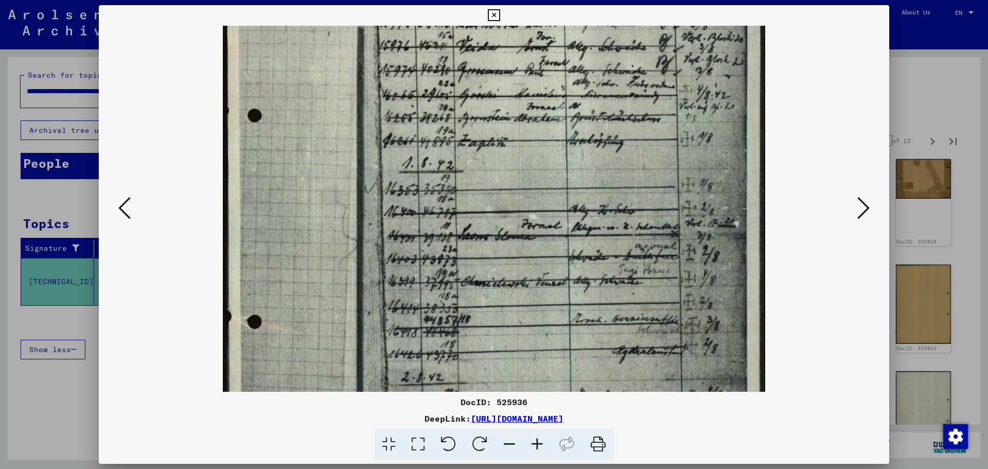
click at [488, 15] on icon at bounding box center [494, 15] width 12 height 12
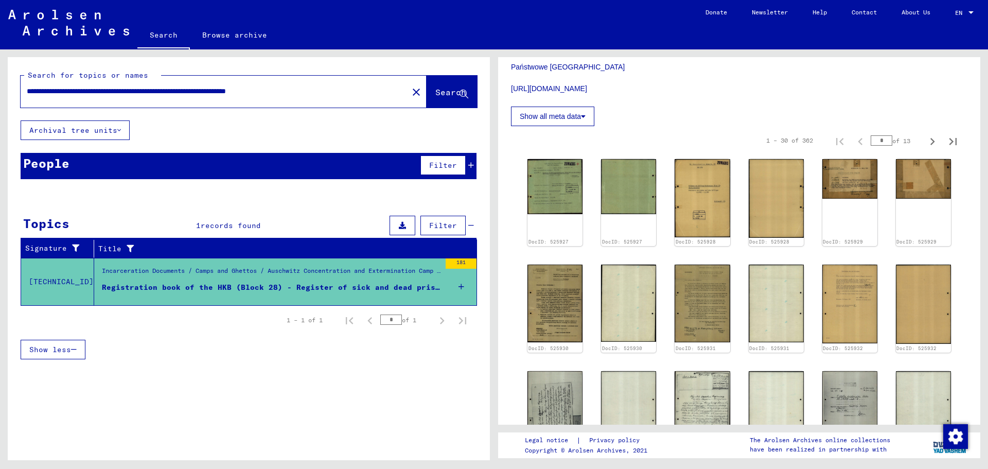
drag, startPoint x: 874, startPoint y: 139, endPoint x: 890, endPoint y: 139, distance: 16.0
click at [888, 140] on div "* of 13" at bounding box center [896, 141] width 51 height 10
type input "*"
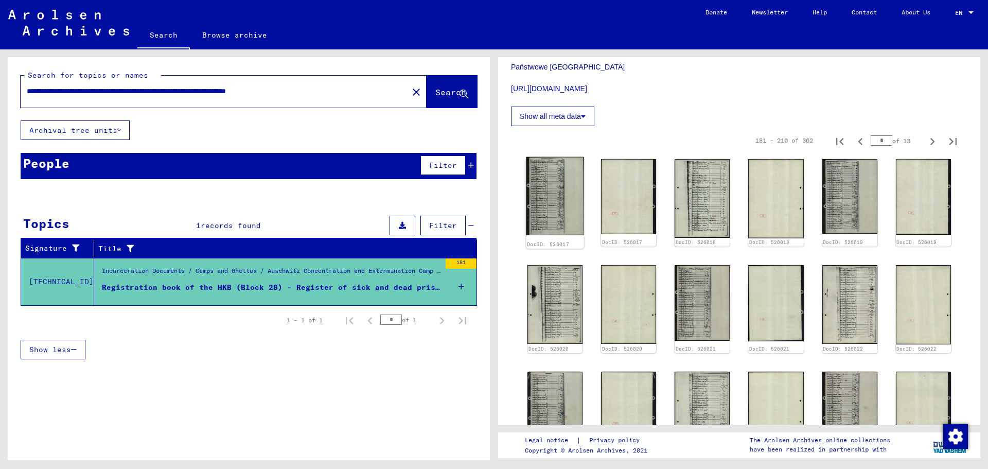
click at [567, 205] on img at bounding box center [555, 196] width 58 height 78
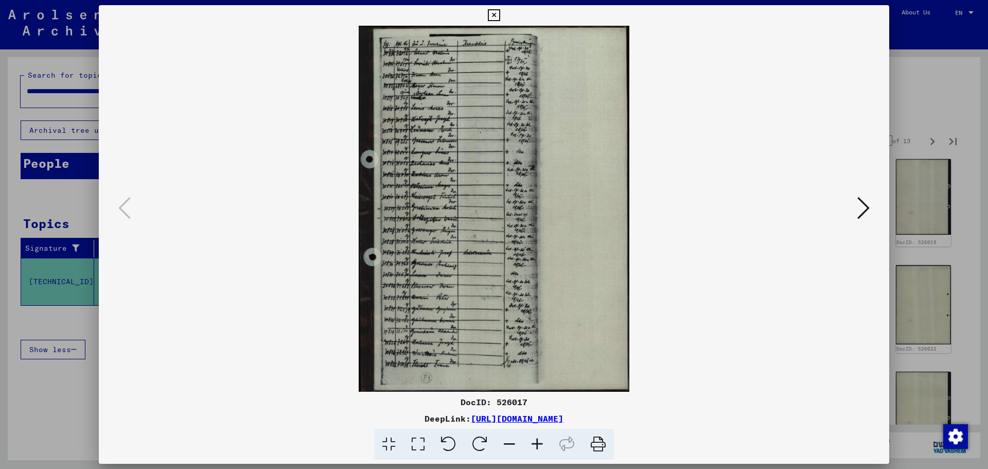
click at [540, 441] on icon at bounding box center [537, 444] width 28 height 31
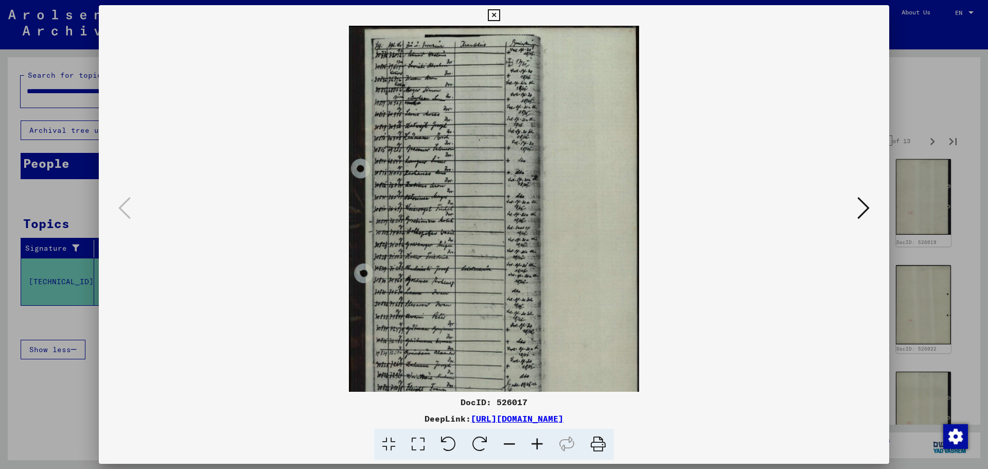
click at [540, 441] on icon at bounding box center [537, 444] width 28 height 31
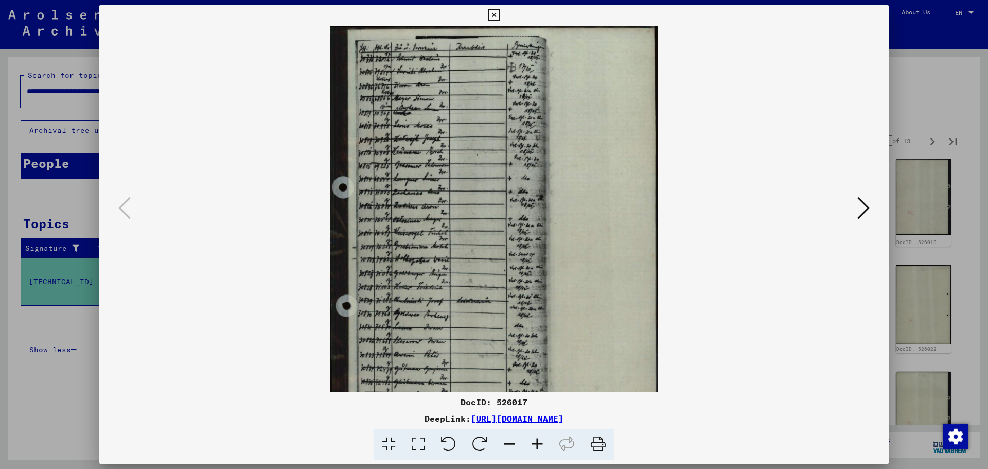
click at [539, 441] on icon at bounding box center [537, 444] width 28 height 31
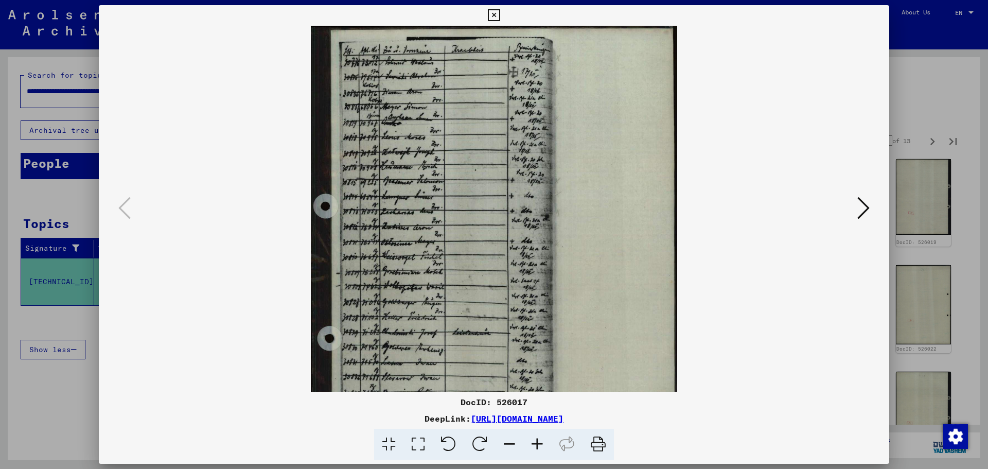
click at [539, 441] on icon at bounding box center [537, 444] width 28 height 31
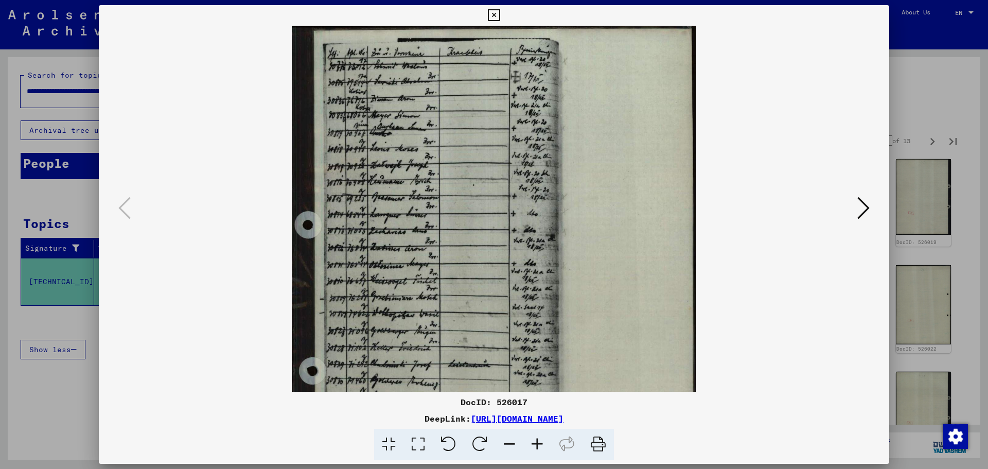
click at [539, 441] on icon at bounding box center [537, 444] width 28 height 31
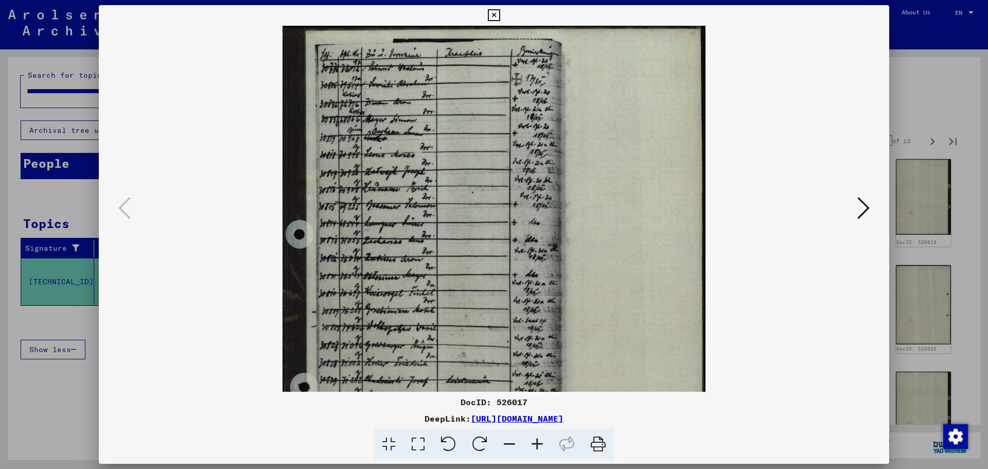
click at [538, 441] on icon at bounding box center [537, 444] width 28 height 31
click at [537, 441] on icon at bounding box center [537, 444] width 28 height 31
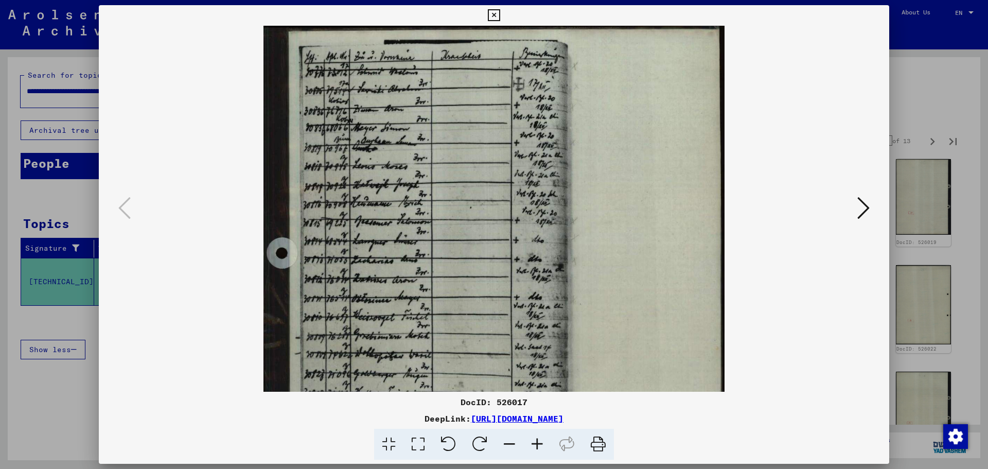
click at [534, 441] on icon at bounding box center [537, 444] width 28 height 31
click at [534, 440] on icon at bounding box center [537, 444] width 28 height 31
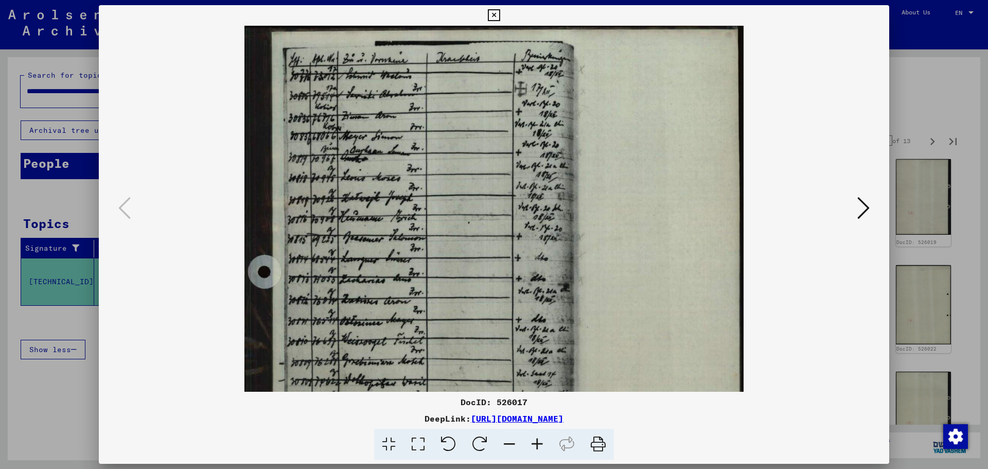
click at [534, 440] on icon at bounding box center [537, 444] width 28 height 31
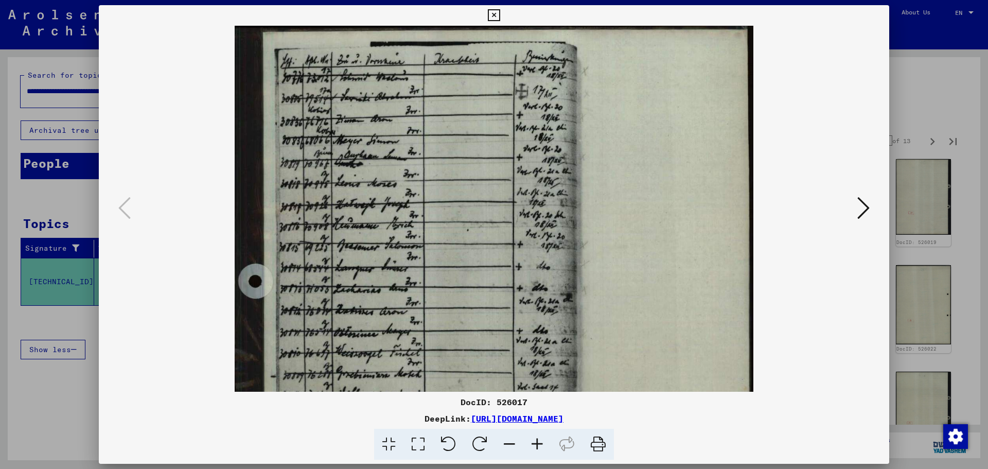
click at [534, 440] on icon at bounding box center [537, 444] width 28 height 31
click at [533, 440] on icon at bounding box center [537, 444] width 28 height 31
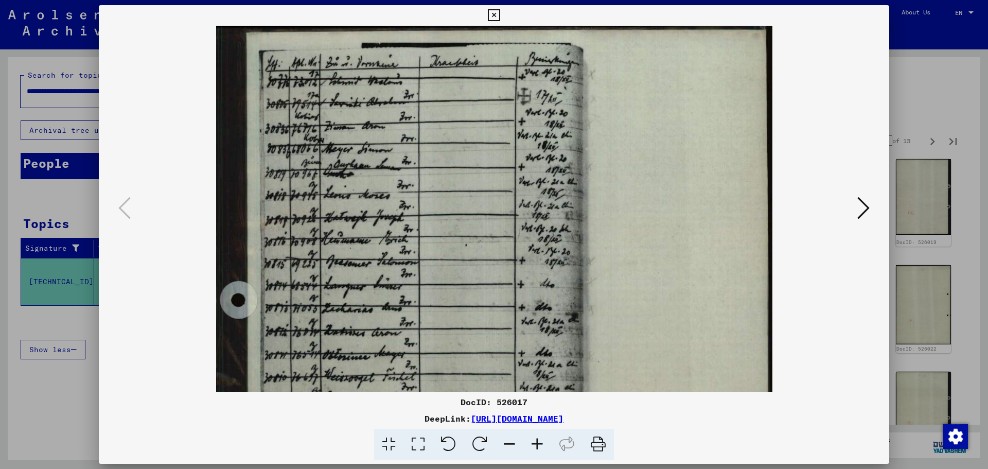
click at [532, 440] on icon at bounding box center [537, 444] width 28 height 31
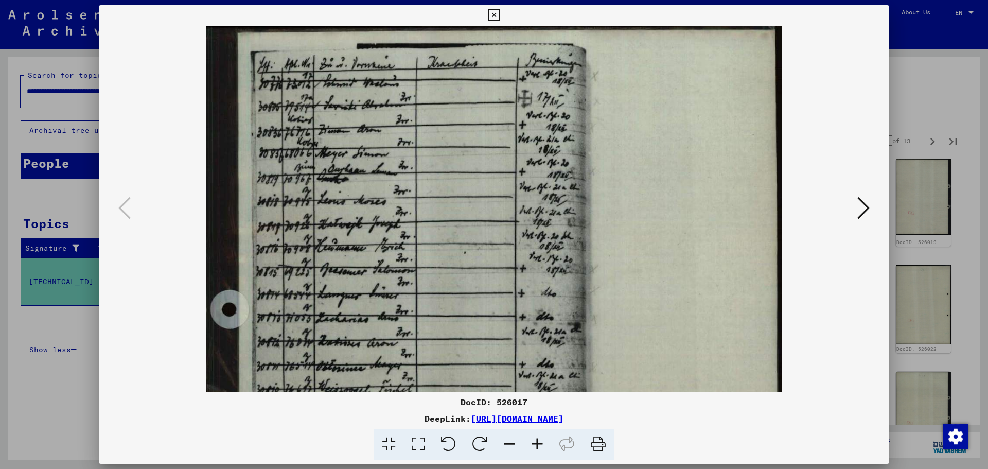
click at [532, 440] on icon at bounding box center [537, 444] width 28 height 31
drag, startPoint x: 532, startPoint y: 440, endPoint x: 529, endPoint y: 434, distance: 6.4
click at [532, 439] on icon at bounding box center [537, 444] width 28 height 31
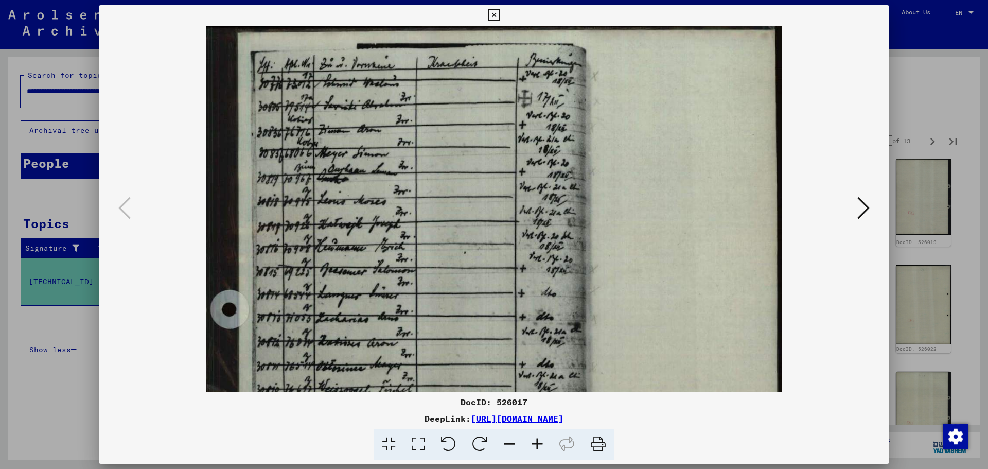
scroll to position [15, 0]
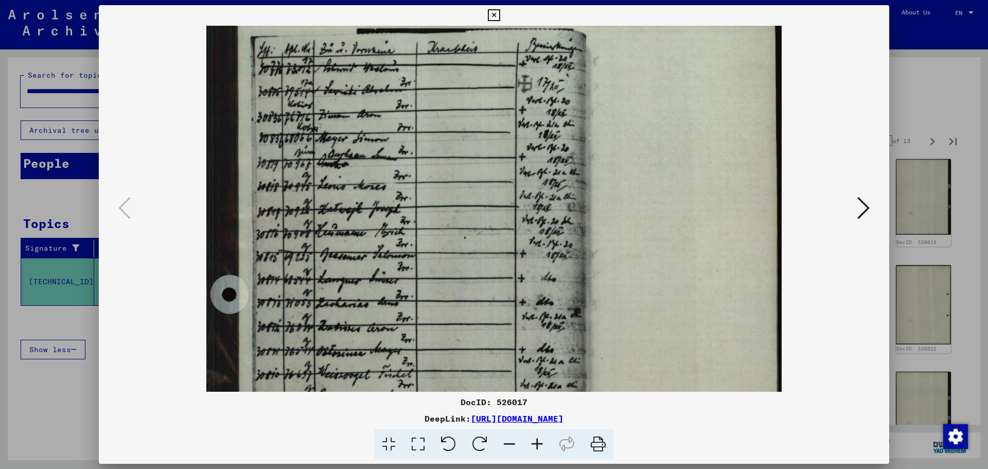
drag, startPoint x: 428, startPoint y: 286, endPoint x: 431, endPoint y: 271, distance: 15.2
click at [431, 271] on img at bounding box center [493, 400] width 575 height 778
click at [345, 263] on img at bounding box center [493, 400] width 575 height 778
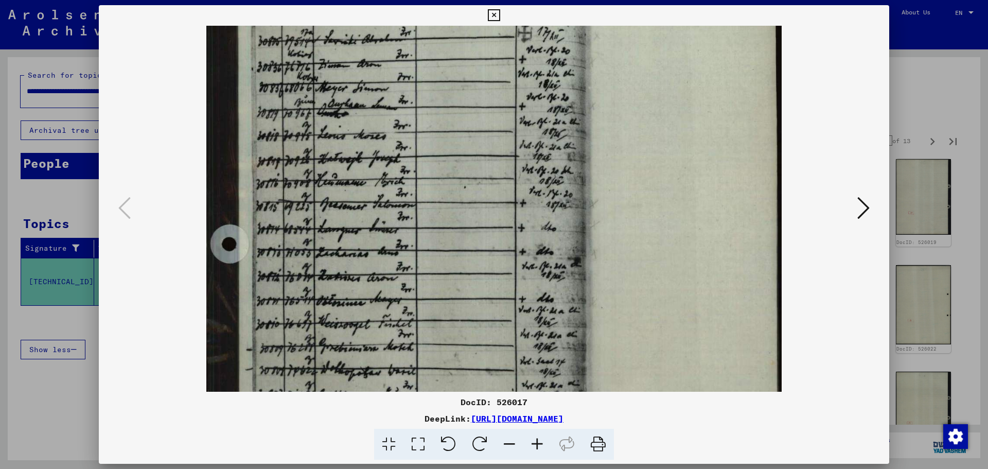
drag, startPoint x: 362, startPoint y: 291, endPoint x: 367, endPoint y: 232, distance: 58.9
click at [368, 235] on img at bounding box center [493, 349] width 575 height 778
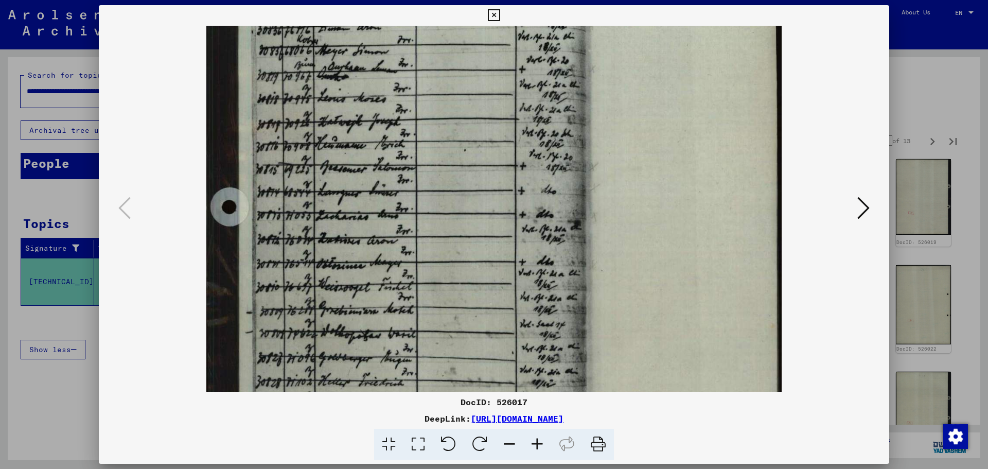
scroll to position [104, 0]
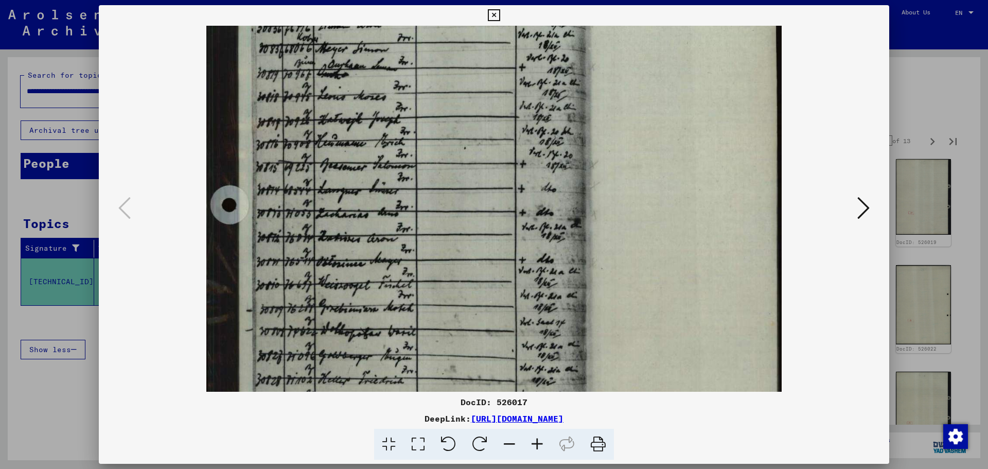
drag, startPoint x: 371, startPoint y: 293, endPoint x: 377, endPoint y: 269, distance: 25.6
click at [377, 269] on img at bounding box center [493, 310] width 575 height 778
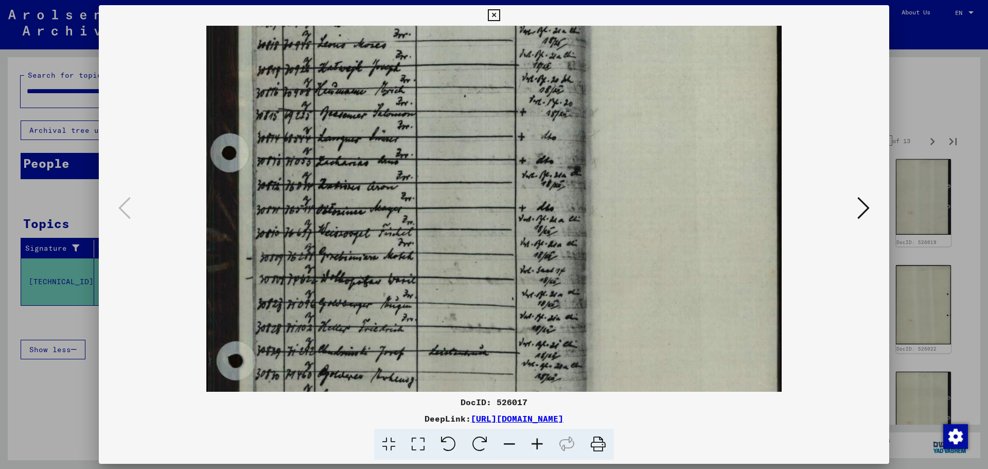
drag, startPoint x: 374, startPoint y: 299, endPoint x: 382, endPoint y: 240, distance: 59.3
click at [382, 240] on img at bounding box center [493, 258] width 575 height 778
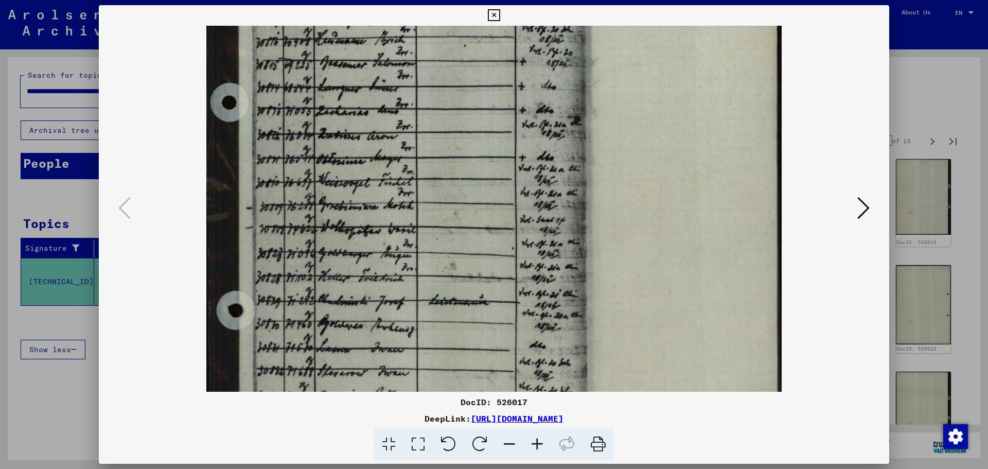
scroll to position [223, 0]
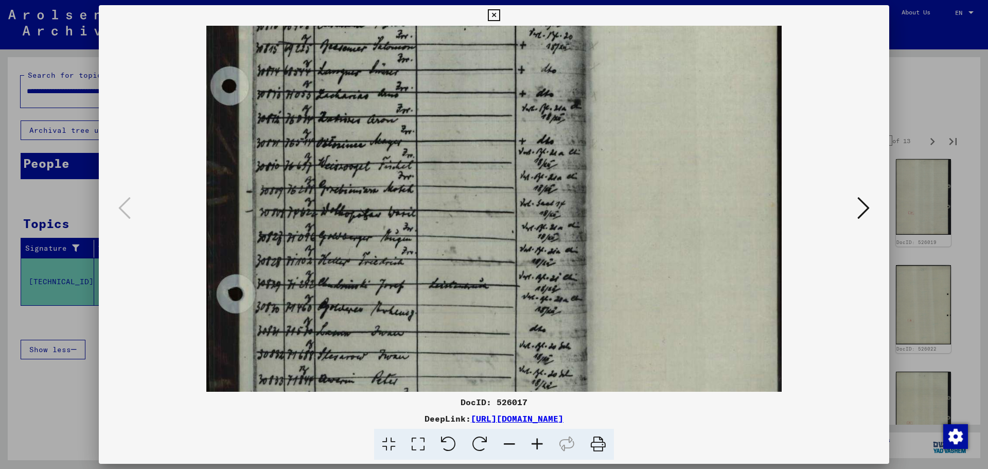
drag, startPoint x: 376, startPoint y: 294, endPoint x: 388, endPoint y: 234, distance: 61.4
click at [388, 234] on img at bounding box center [493, 191] width 575 height 778
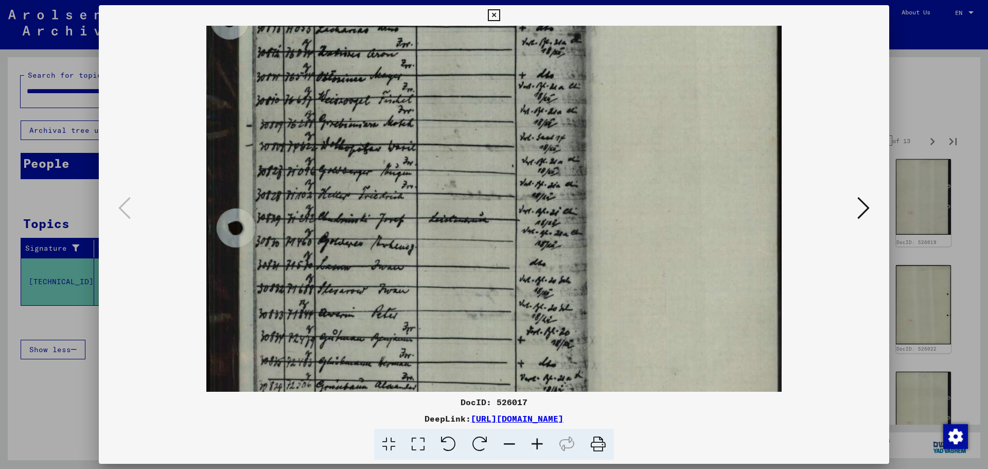
drag, startPoint x: 385, startPoint y: 280, endPoint x: 396, endPoint y: 206, distance: 74.5
click at [394, 212] on img at bounding box center [493, 125] width 575 height 778
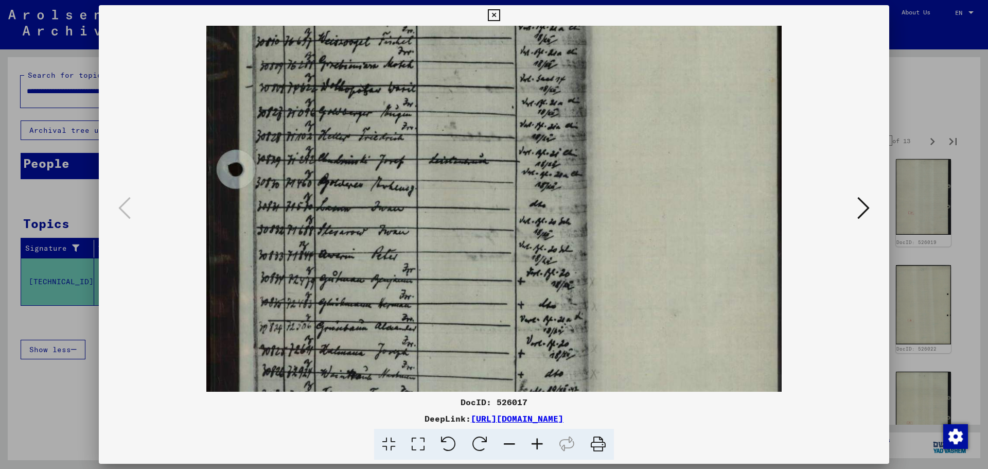
scroll to position [355, 0]
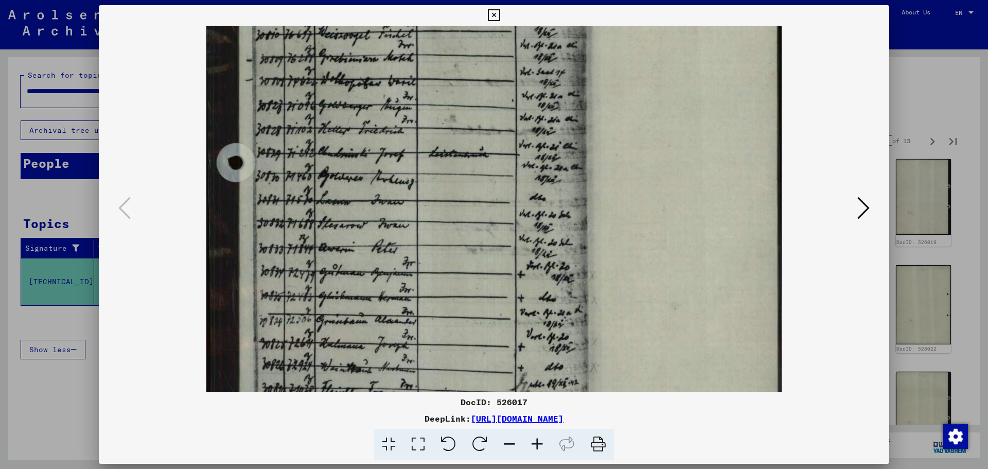
drag, startPoint x: 409, startPoint y: 282, endPoint x: 416, endPoint y: 230, distance: 52.5
click at [416, 230] on img at bounding box center [493, 60] width 575 height 778
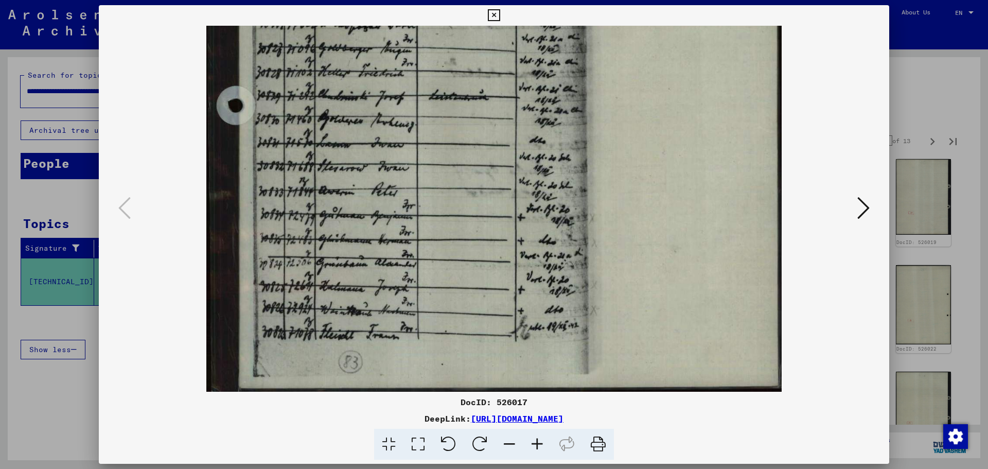
drag, startPoint x: 414, startPoint y: 287, endPoint x: 424, endPoint y: 219, distance: 69.1
click at [424, 219] on img at bounding box center [493, 3] width 575 height 778
click at [861, 206] on icon at bounding box center [863, 208] width 12 height 25
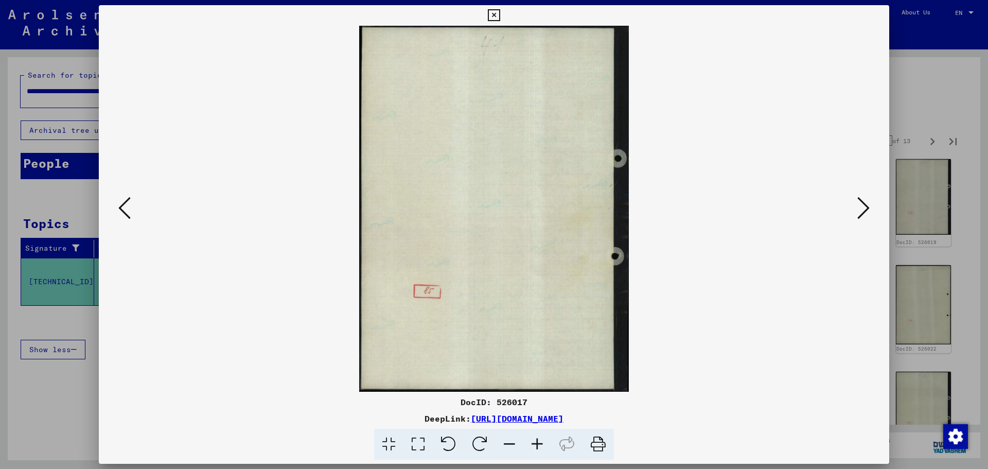
scroll to position [0, 0]
click at [861, 206] on icon at bounding box center [863, 208] width 12 height 25
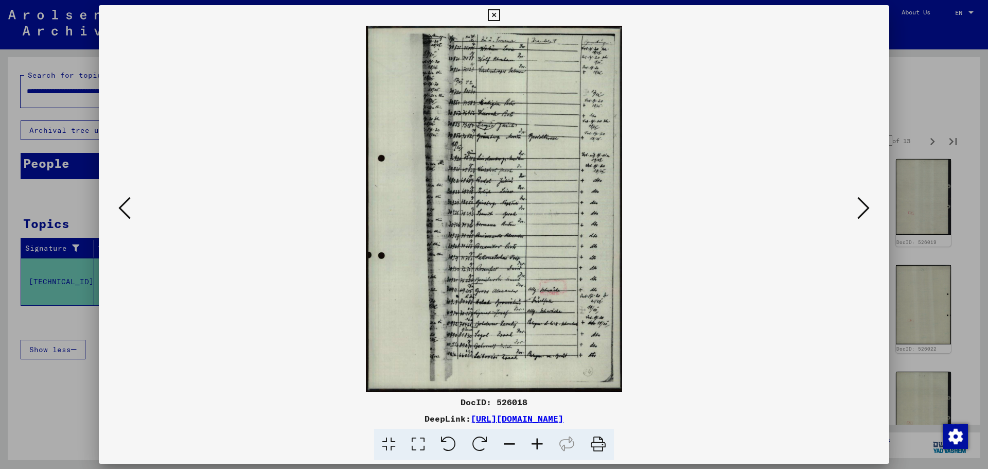
click at [545, 447] on icon at bounding box center [537, 444] width 28 height 31
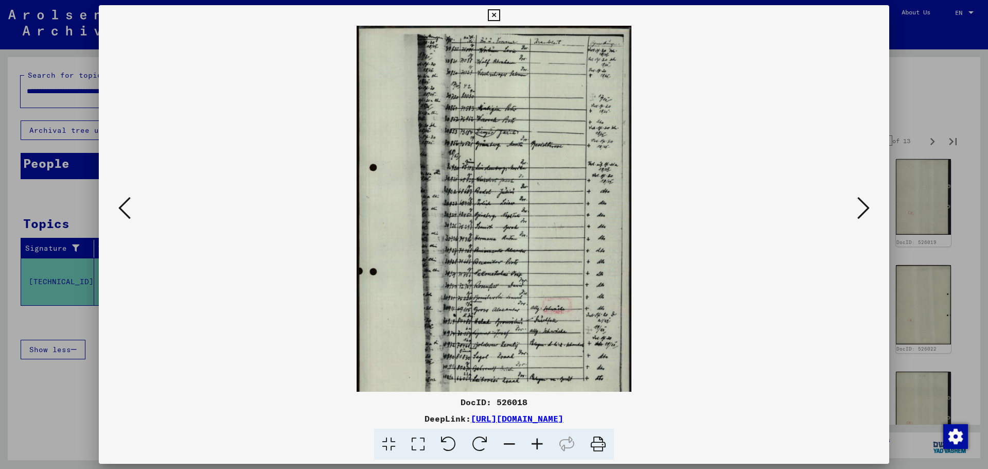
click at [545, 447] on icon at bounding box center [537, 444] width 28 height 31
click at [544, 447] on icon at bounding box center [537, 444] width 28 height 31
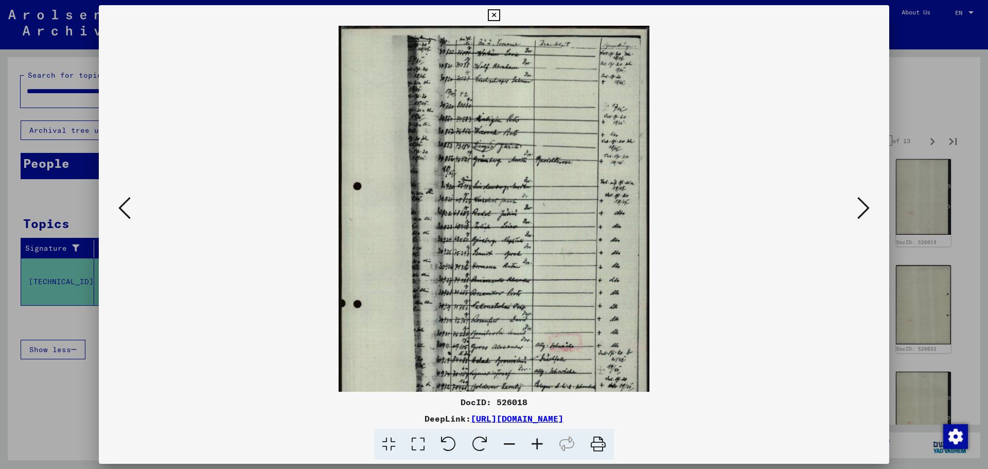
click at [543, 447] on icon at bounding box center [537, 444] width 28 height 31
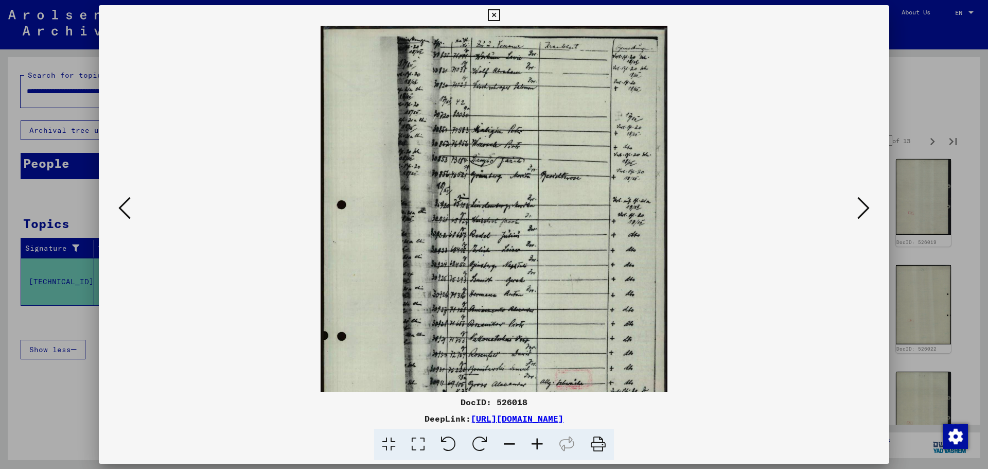
click at [542, 448] on icon at bounding box center [537, 444] width 28 height 31
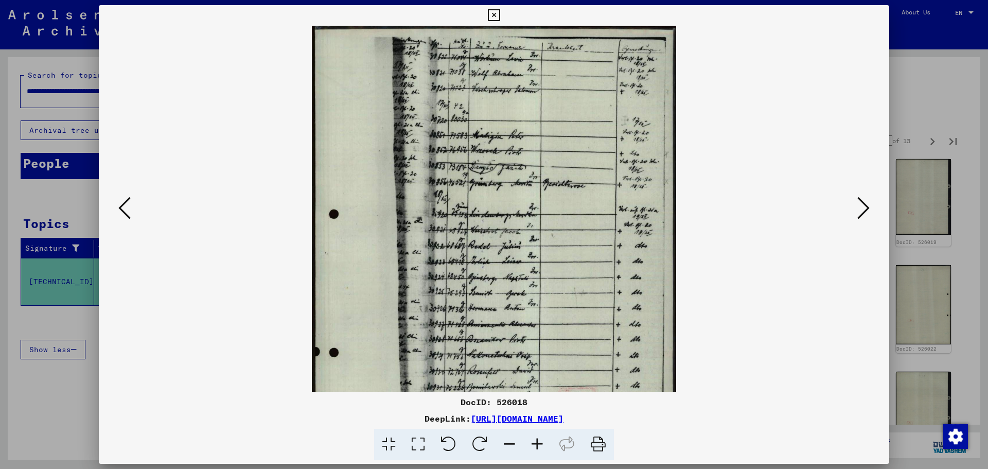
click at [542, 448] on icon at bounding box center [537, 444] width 28 height 31
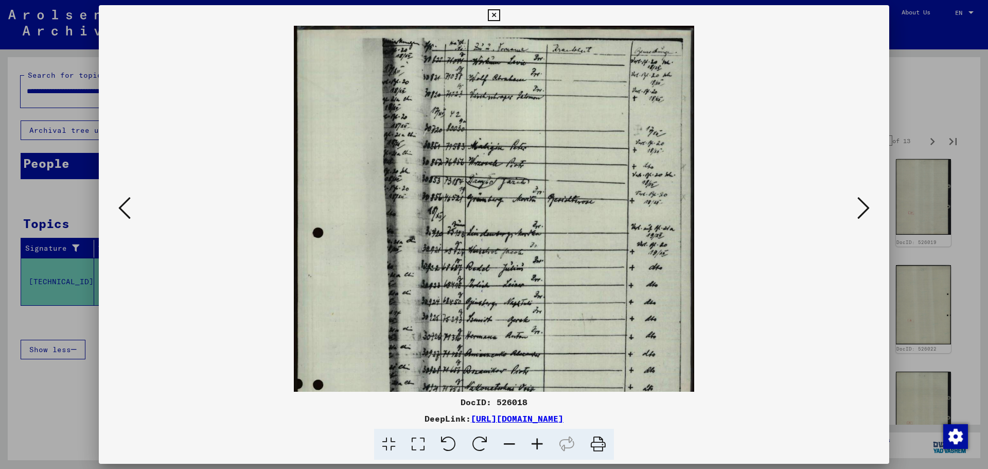
click at [542, 448] on icon at bounding box center [537, 444] width 28 height 31
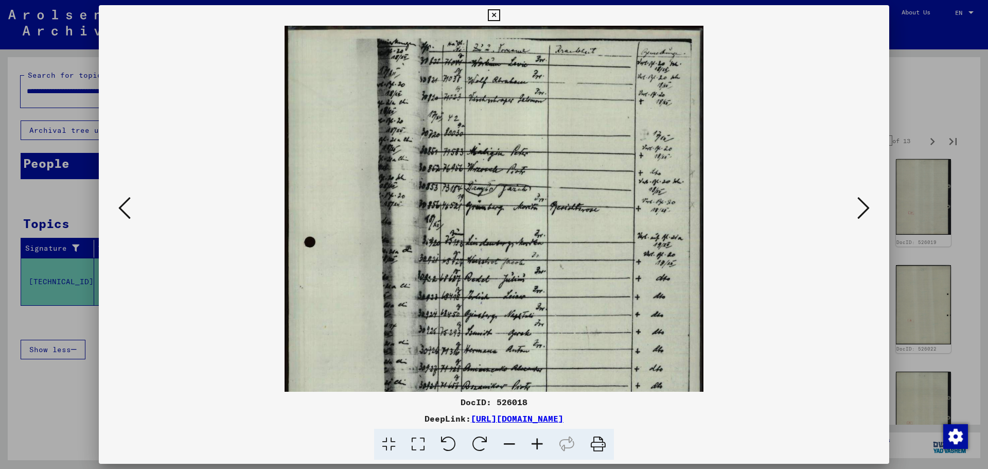
click at [542, 448] on icon at bounding box center [537, 444] width 28 height 31
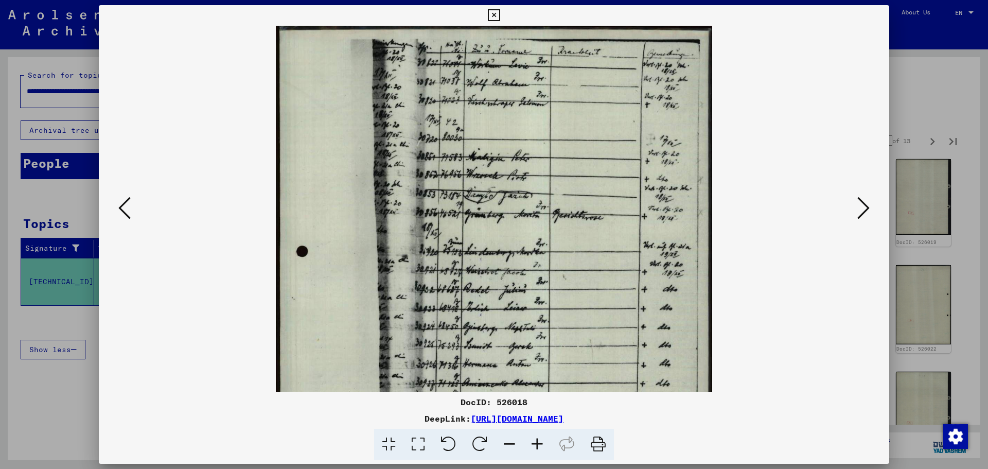
click at [542, 448] on icon at bounding box center [537, 444] width 28 height 31
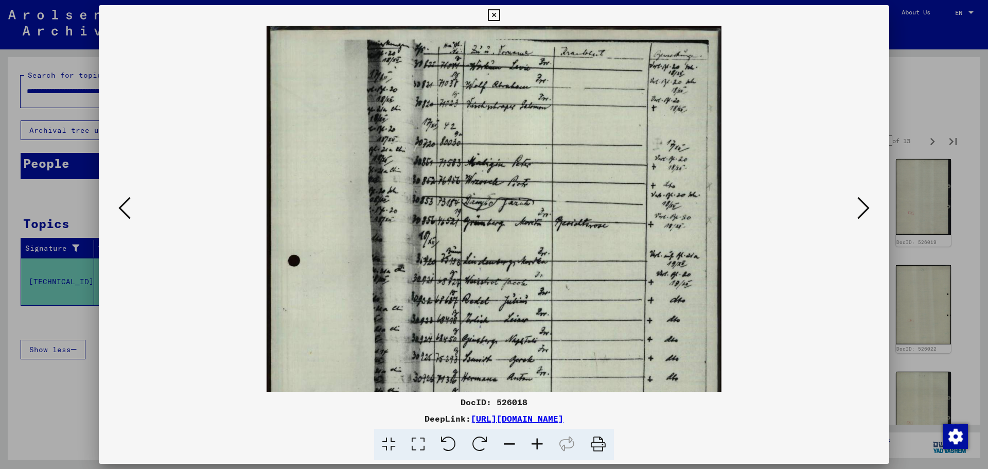
click at [542, 448] on icon at bounding box center [537, 444] width 28 height 31
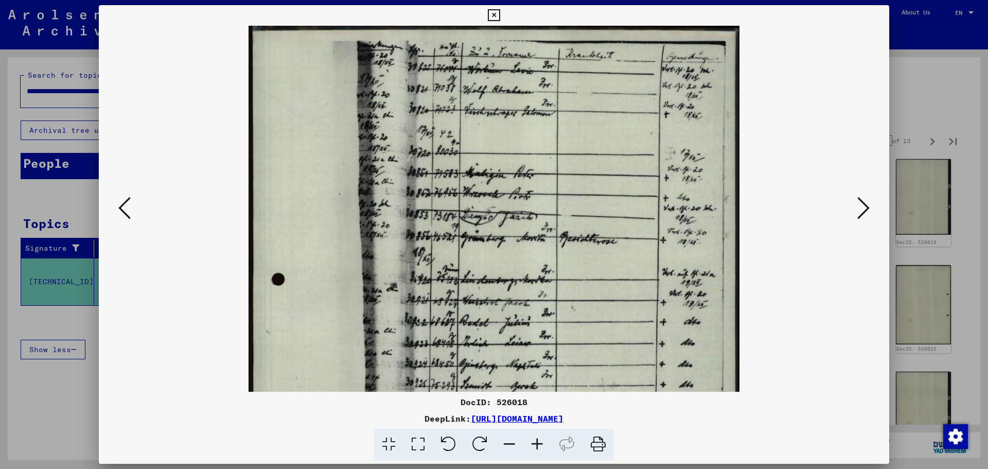
click at [542, 448] on icon at bounding box center [537, 444] width 28 height 31
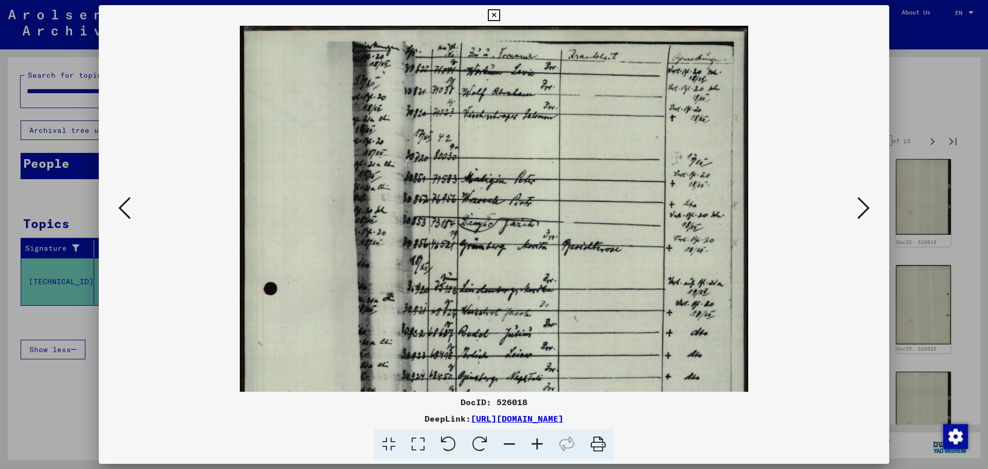
click at [541, 448] on icon at bounding box center [537, 444] width 28 height 31
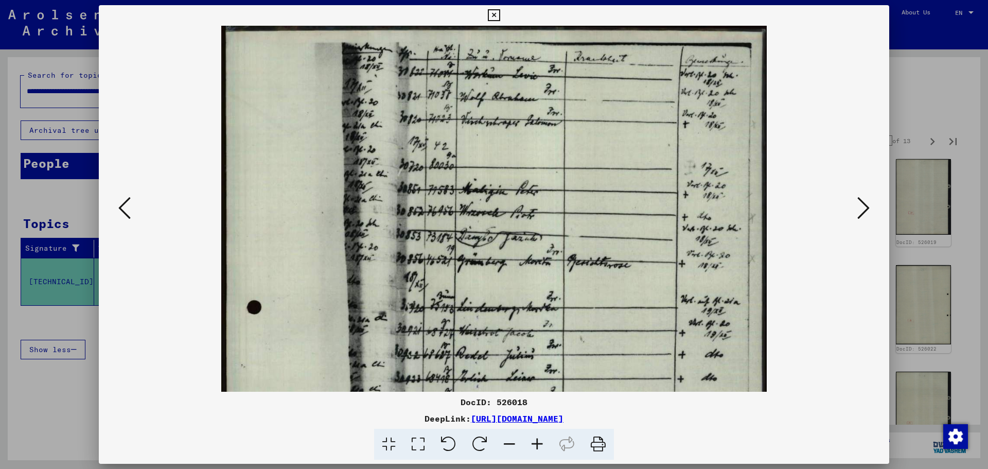
click at [541, 448] on icon at bounding box center [537, 444] width 28 height 31
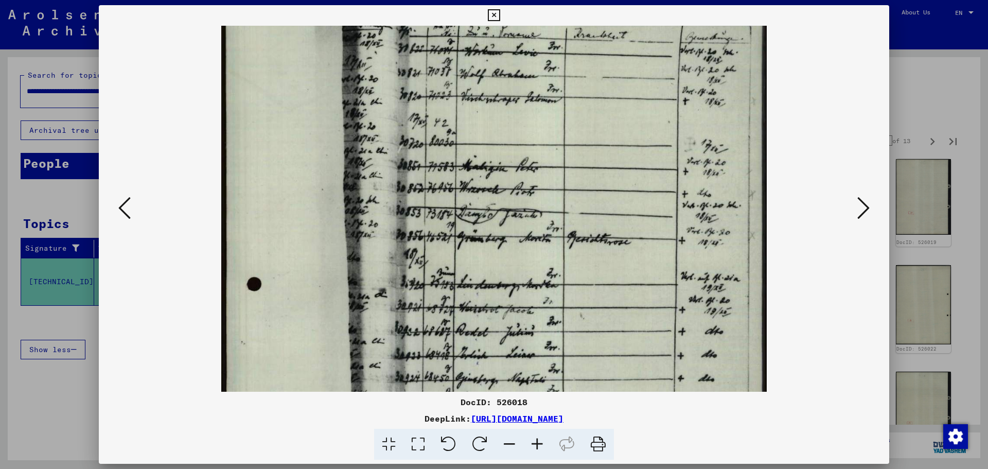
drag, startPoint x: 527, startPoint y: 322, endPoint x: 532, endPoint y: 268, distance: 54.8
click at [531, 278] on img at bounding box center [493, 392] width 545 height 778
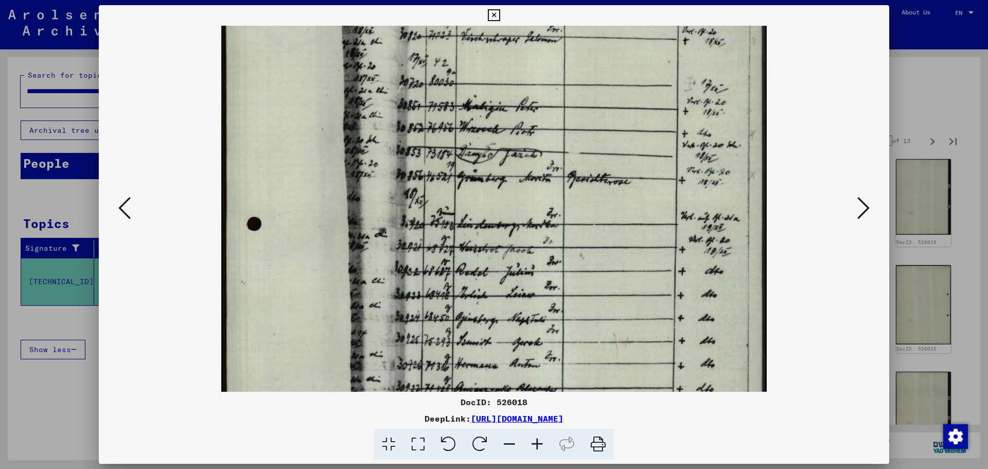
drag, startPoint x: 545, startPoint y: 329, endPoint x: 554, endPoint y: 273, distance: 56.3
click at [554, 273] on img at bounding box center [493, 331] width 545 height 778
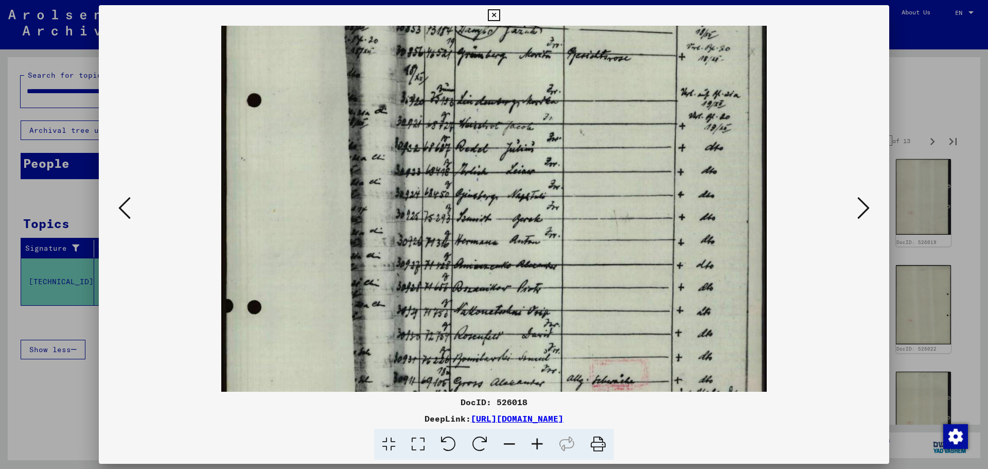
drag, startPoint x: 555, startPoint y: 321, endPoint x: 568, endPoint y: 205, distance: 116.6
click at [568, 205] on img at bounding box center [493, 208] width 545 height 778
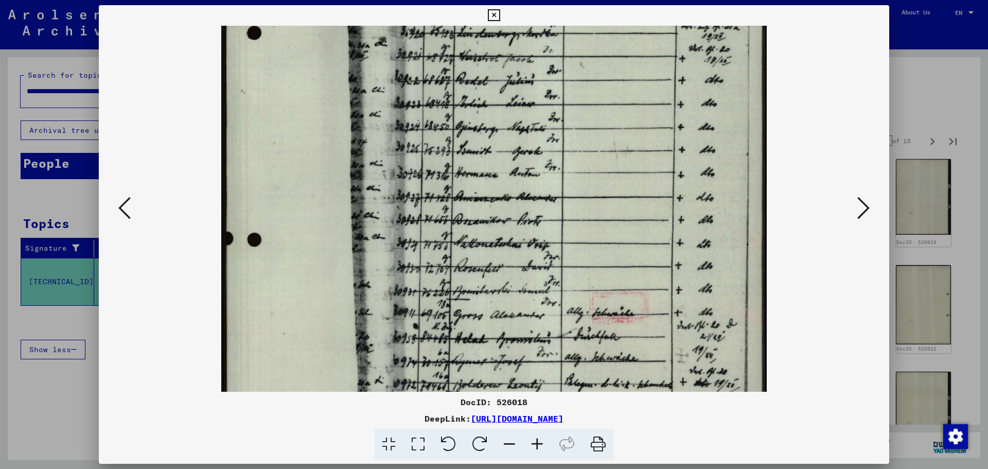
drag, startPoint x: 564, startPoint y: 284, endPoint x: 575, endPoint y: 222, distance: 62.8
click at [577, 219] on img at bounding box center [493, 140] width 545 height 778
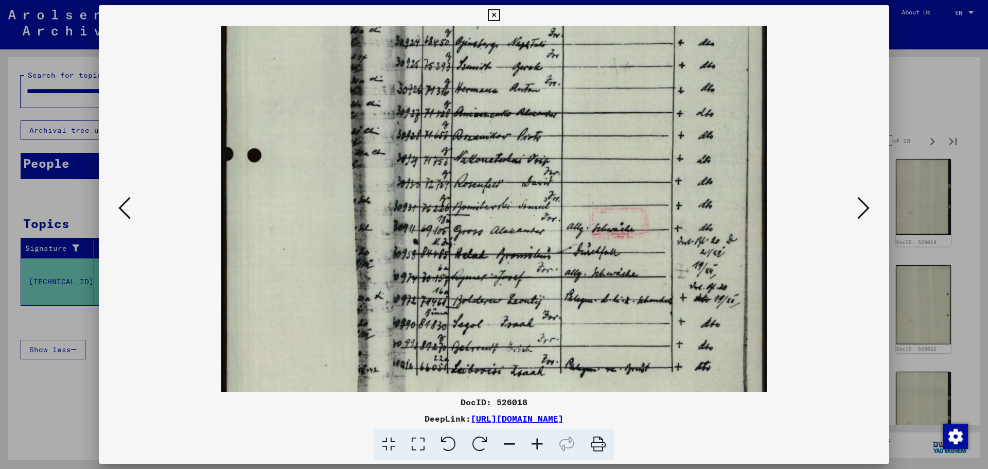
drag, startPoint x: 571, startPoint y: 268, endPoint x: 564, endPoint y: 196, distance: 71.9
click at [571, 176] on img at bounding box center [493, 56] width 545 height 778
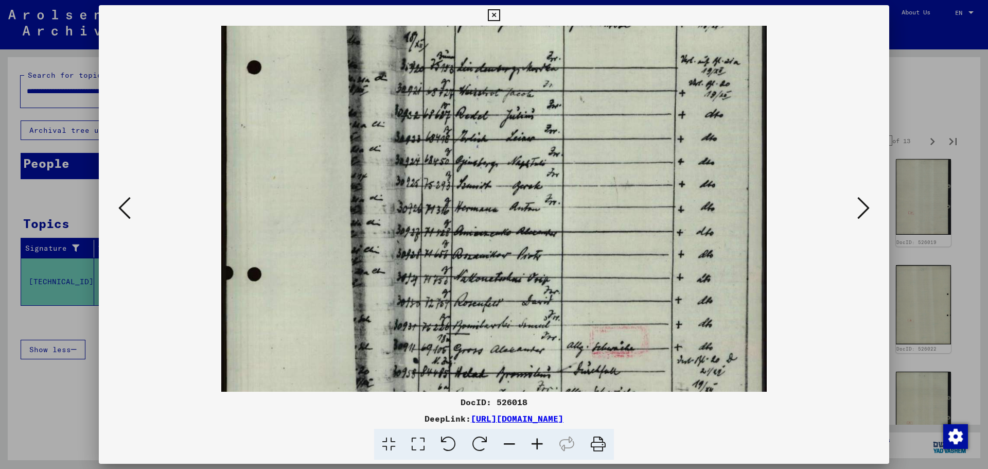
drag, startPoint x: 664, startPoint y: 161, endPoint x: 609, endPoint y: 293, distance: 143.5
click at [609, 292] on img at bounding box center [493, 175] width 545 height 778
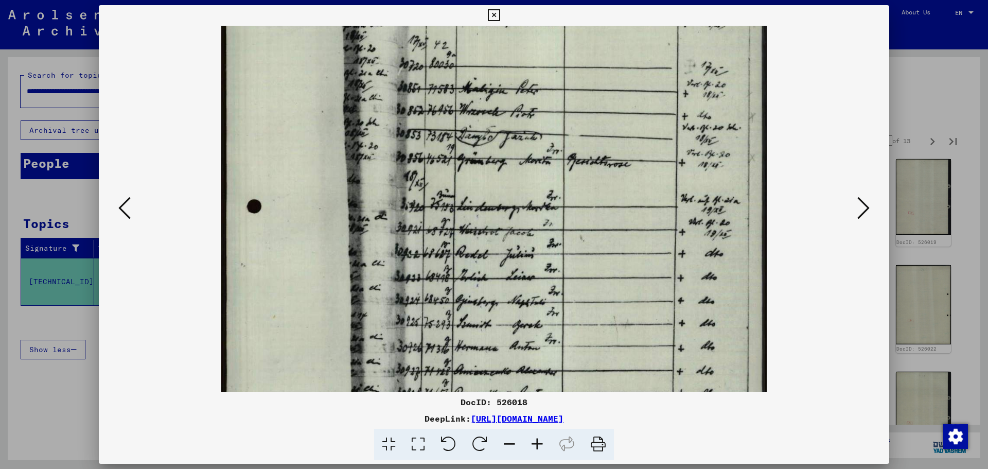
drag, startPoint x: 630, startPoint y: 208, endPoint x: 601, endPoint y: 347, distance: 142.0
click at [601, 347] on img at bounding box center [493, 314] width 545 height 778
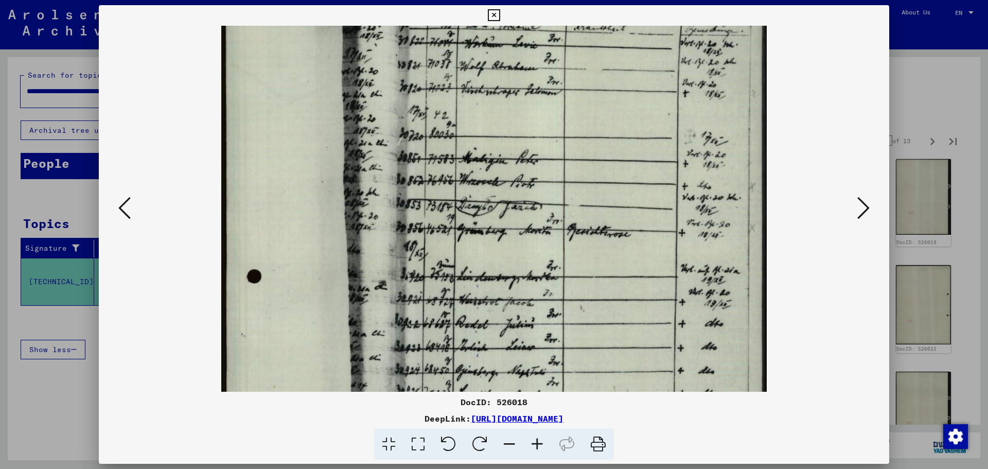
scroll to position [30, 0]
click at [611, 297] on img at bounding box center [493, 384] width 545 height 778
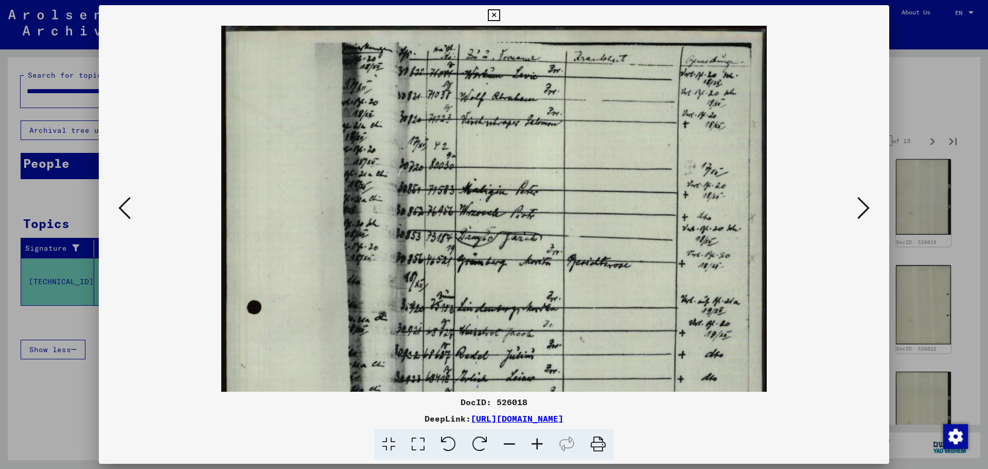
drag, startPoint x: 636, startPoint y: 236, endPoint x: 630, endPoint y: 270, distance: 34.0
click at [630, 270] on img at bounding box center [493, 415] width 545 height 778
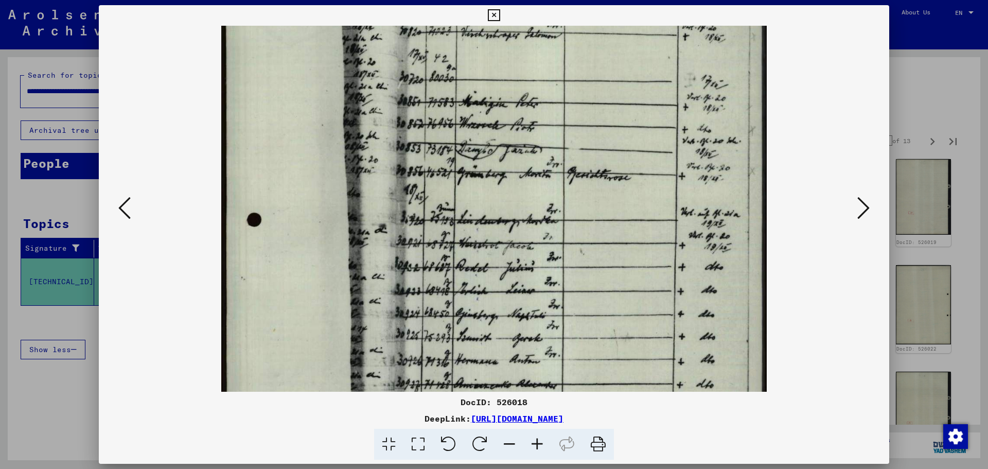
drag, startPoint x: 624, startPoint y: 293, endPoint x: 632, endPoint y: 166, distance: 127.8
click at [632, 171] on img at bounding box center [493, 327] width 545 height 778
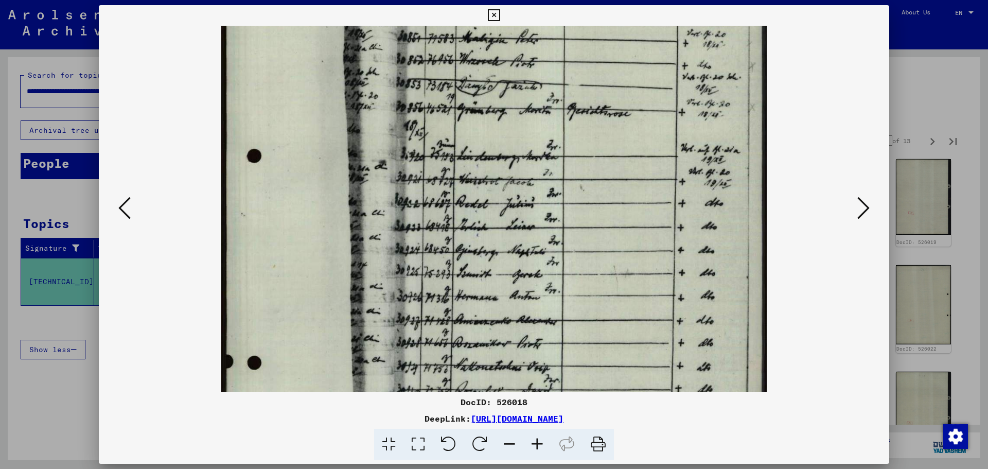
scroll to position [207, 0]
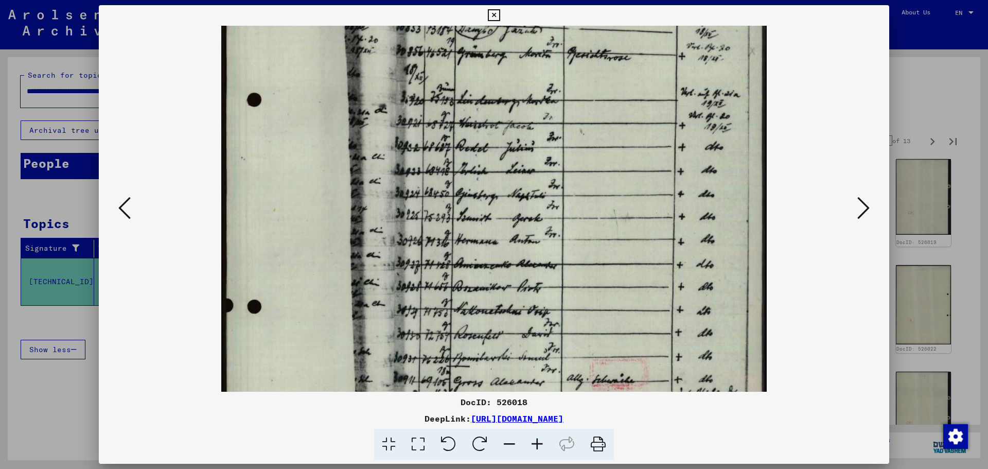
drag, startPoint x: 627, startPoint y: 233, endPoint x: 632, endPoint y: 177, distance: 56.3
click at [632, 177] on img at bounding box center [493, 207] width 545 height 778
drag, startPoint x: 629, startPoint y: 224, endPoint x: 640, endPoint y: 126, distance: 99.4
click at [640, 129] on img at bounding box center [493, 207] width 545 height 778
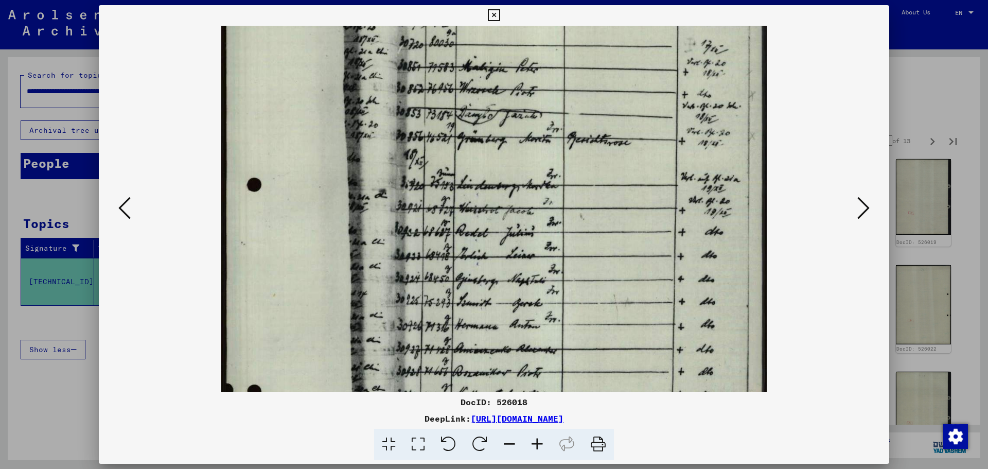
drag, startPoint x: 683, startPoint y: 114, endPoint x: 673, endPoint y: 320, distance: 205.6
click at [673, 320] on img at bounding box center [493, 292] width 545 height 778
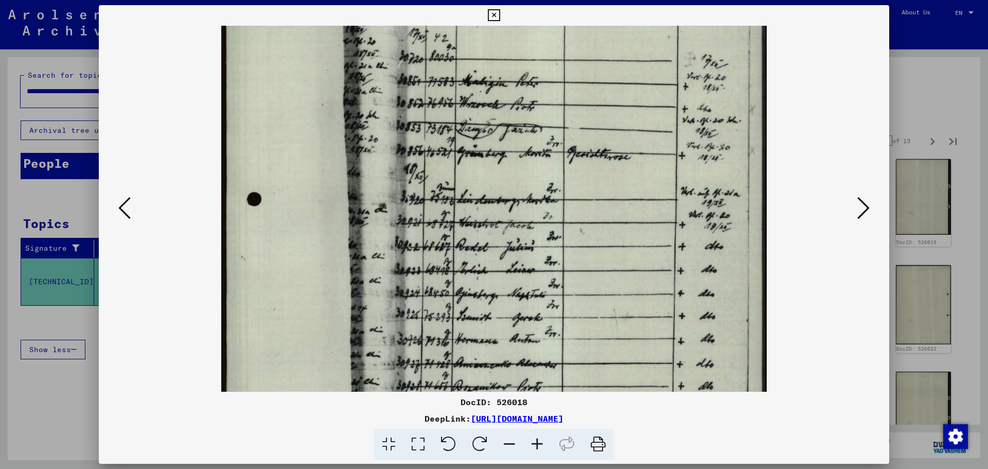
drag, startPoint x: 661, startPoint y: 220, endPoint x: 660, endPoint y: 161, distance: 59.2
click at [662, 194] on img at bounding box center [493, 307] width 545 height 778
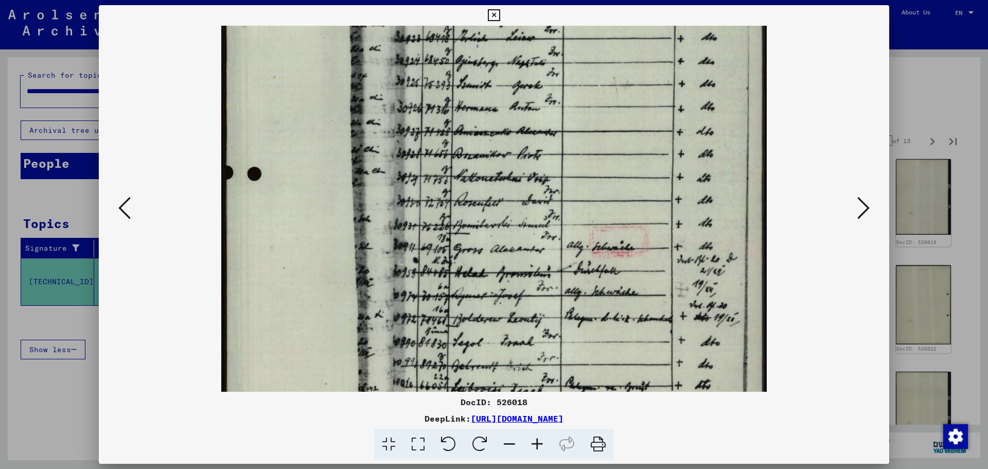
drag, startPoint x: 623, startPoint y: 264, endPoint x: 637, endPoint y: 122, distance: 142.2
click at [637, 129] on img at bounding box center [493, 75] width 545 height 778
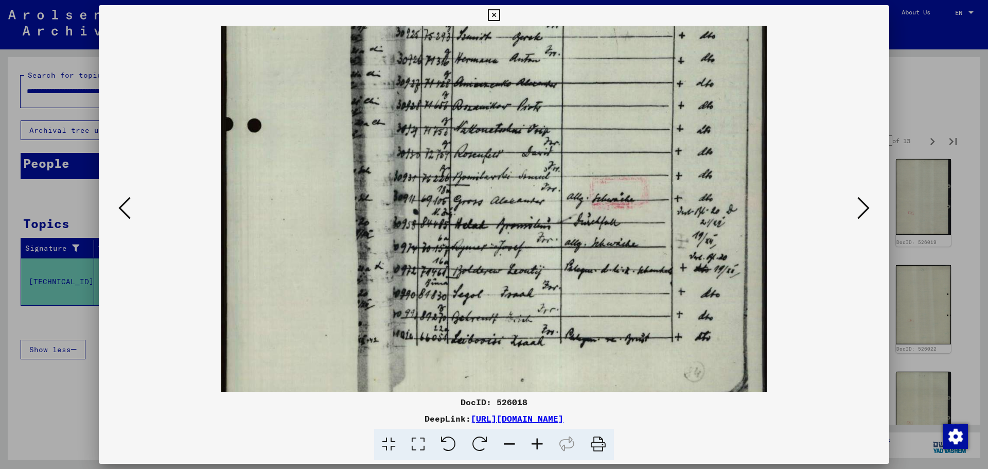
click at [851, 210] on div at bounding box center [494, 209] width 721 height 366
click at [855, 211] on button at bounding box center [863, 208] width 19 height 29
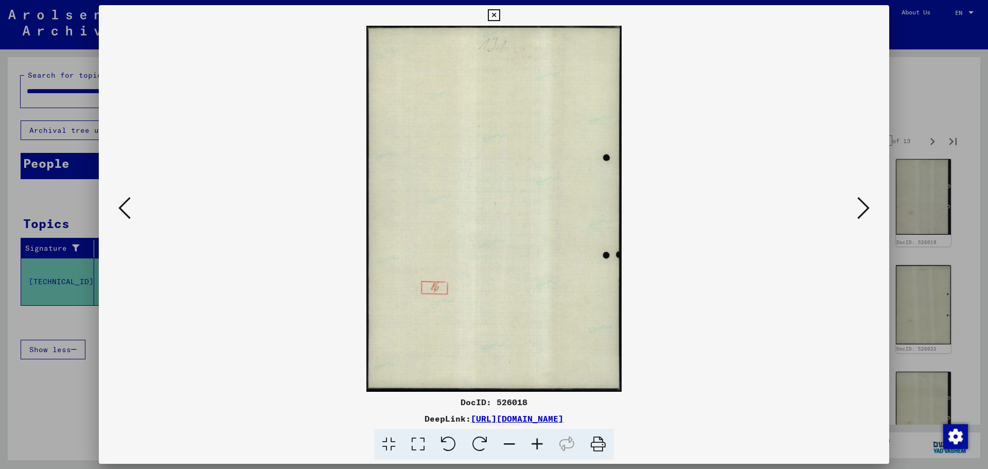
click at [855, 211] on button at bounding box center [863, 208] width 19 height 29
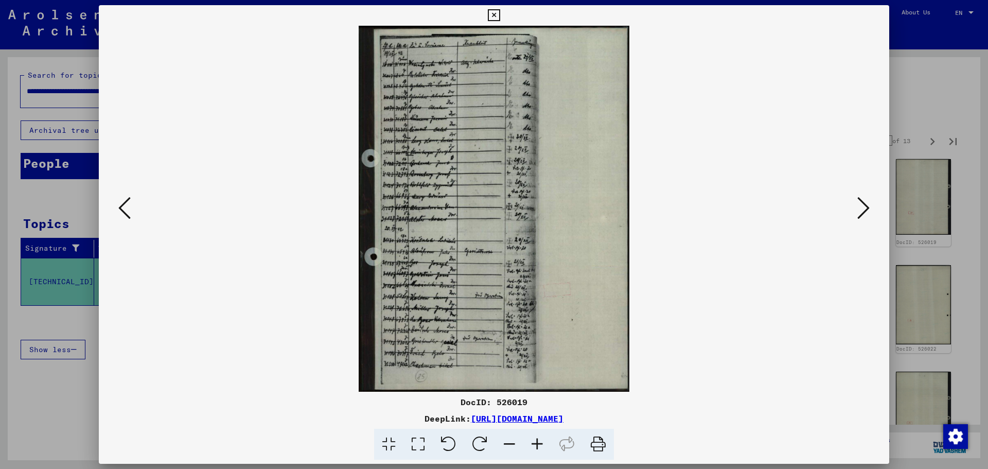
click at [535, 435] on icon at bounding box center [537, 444] width 28 height 31
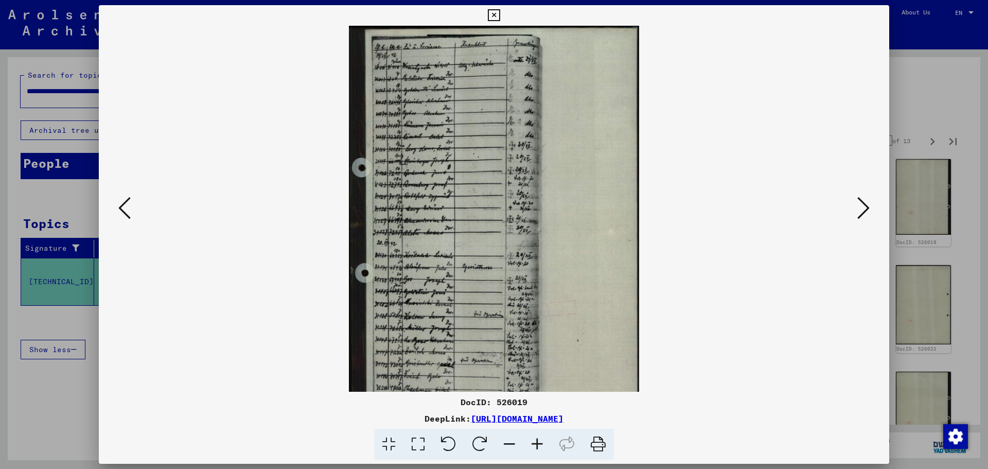
click at [535, 435] on icon at bounding box center [537, 444] width 28 height 31
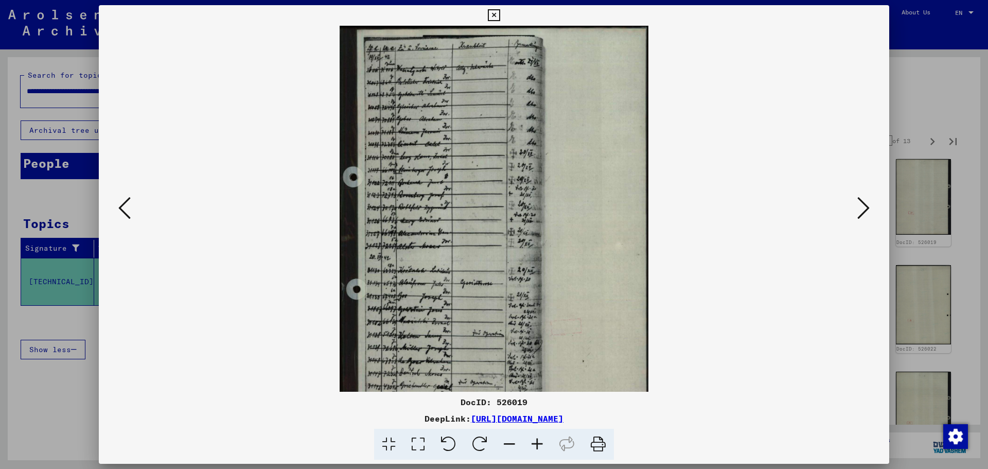
click at [535, 435] on icon at bounding box center [537, 444] width 28 height 31
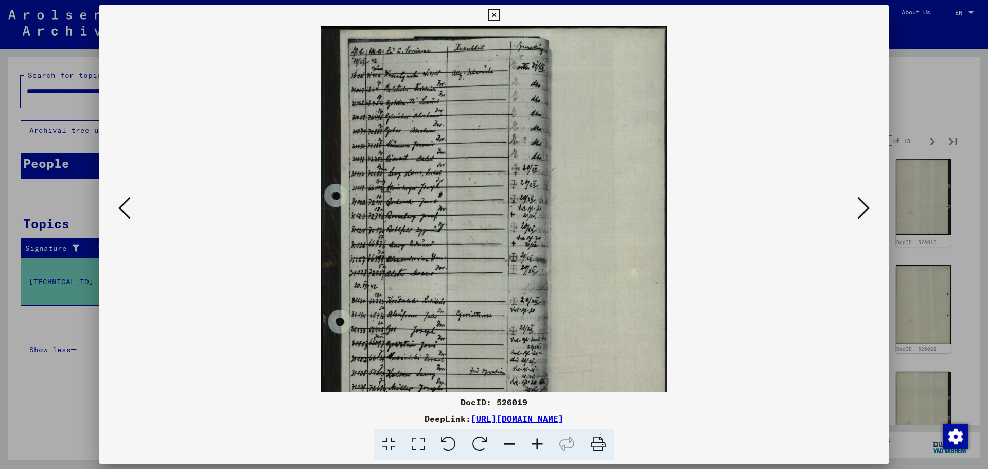
click at [535, 435] on icon at bounding box center [537, 444] width 28 height 31
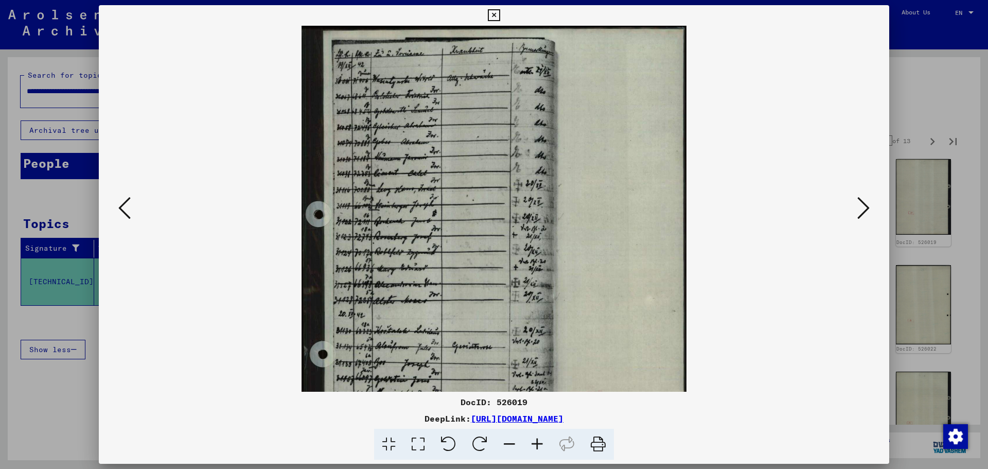
click at [535, 435] on icon at bounding box center [537, 444] width 28 height 31
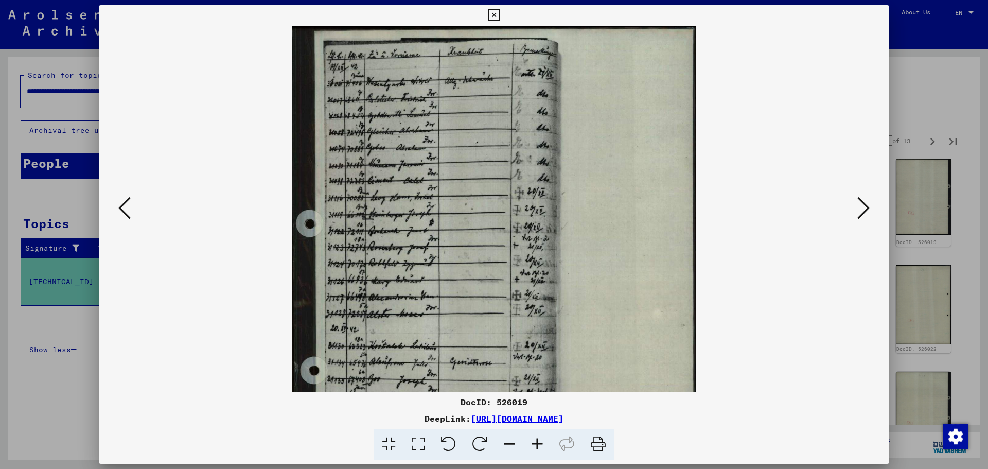
click at [535, 435] on icon at bounding box center [537, 444] width 28 height 31
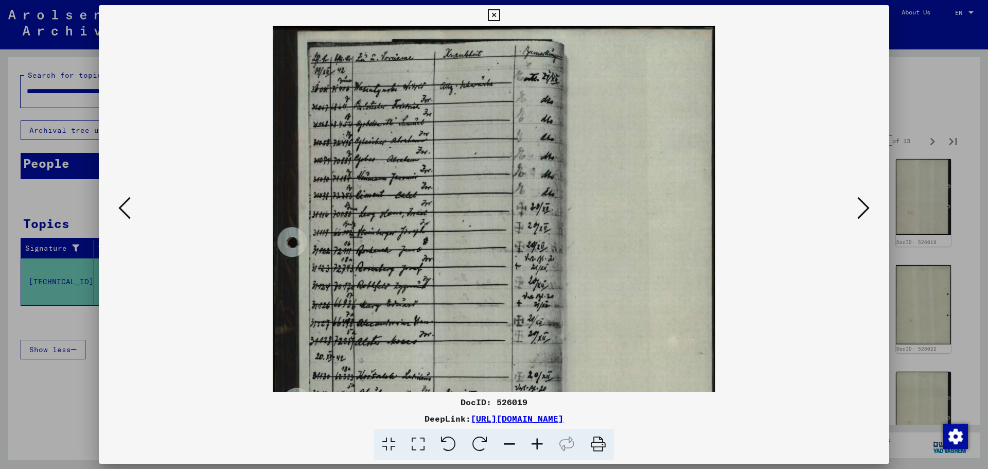
click at [535, 435] on icon at bounding box center [537, 444] width 28 height 31
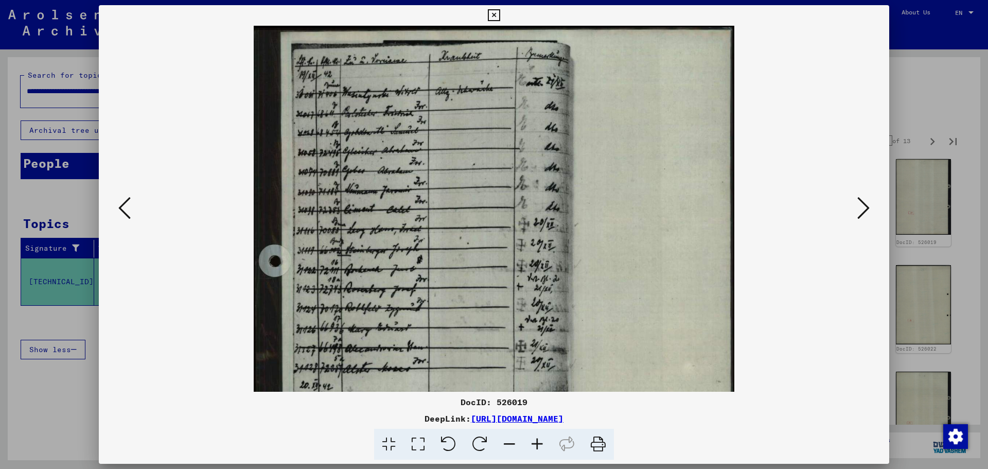
click at [535, 435] on icon at bounding box center [537, 444] width 28 height 31
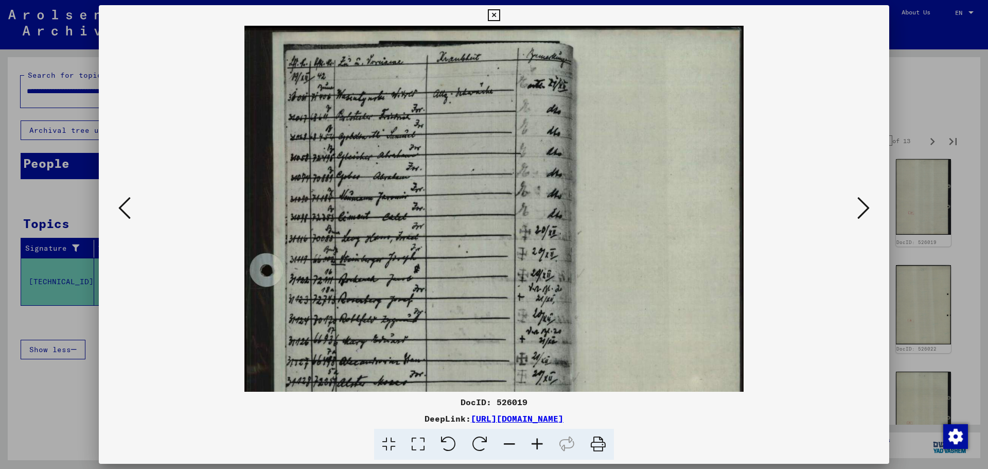
click at [535, 435] on icon at bounding box center [537, 444] width 28 height 31
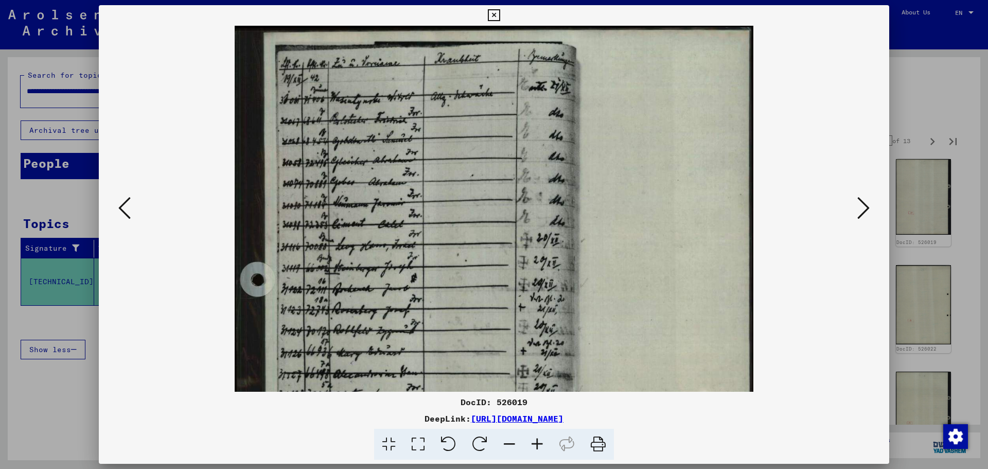
click at [535, 435] on icon at bounding box center [537, 444] width 28 height 31
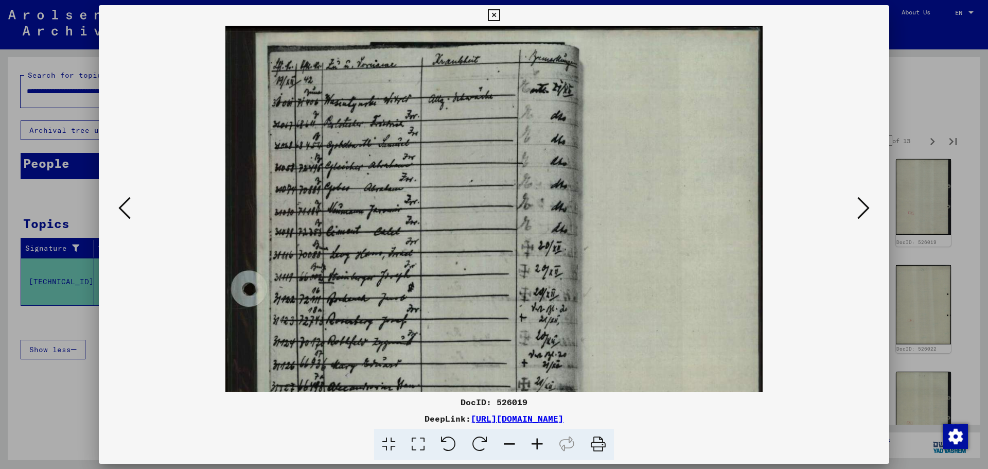
click at [535, 435] on icon at bounding box center [537, 444] width 28 height 31
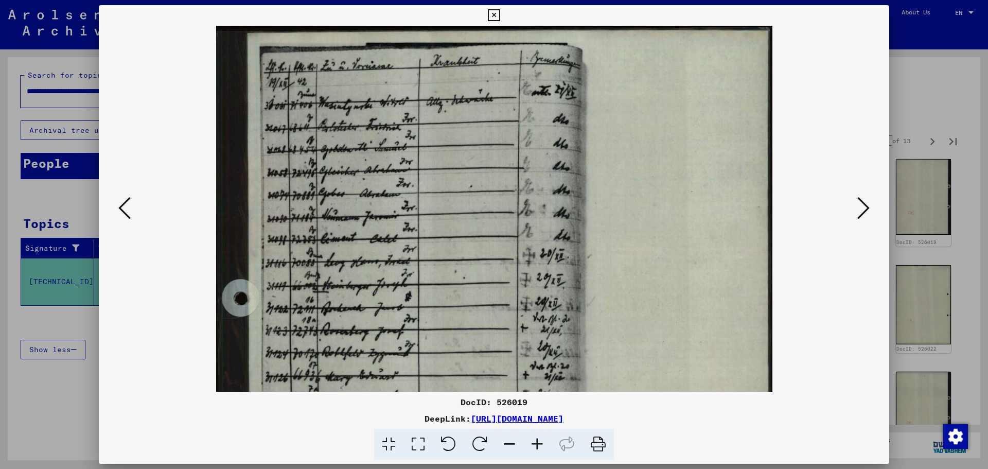
click at [535, 435] on icon at bounding box center [537, 444] width 28 height 31
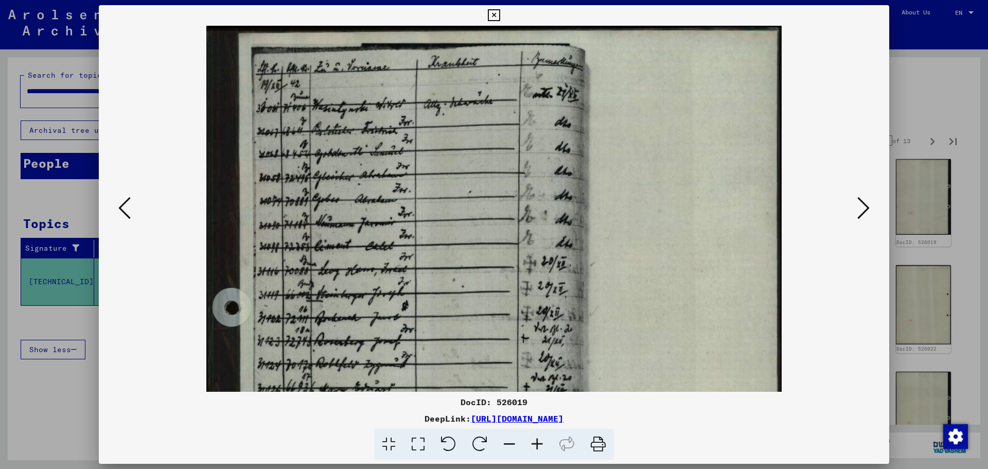
click at [535, 435] on icon at bounding box center [537, 444] width 28 height 31
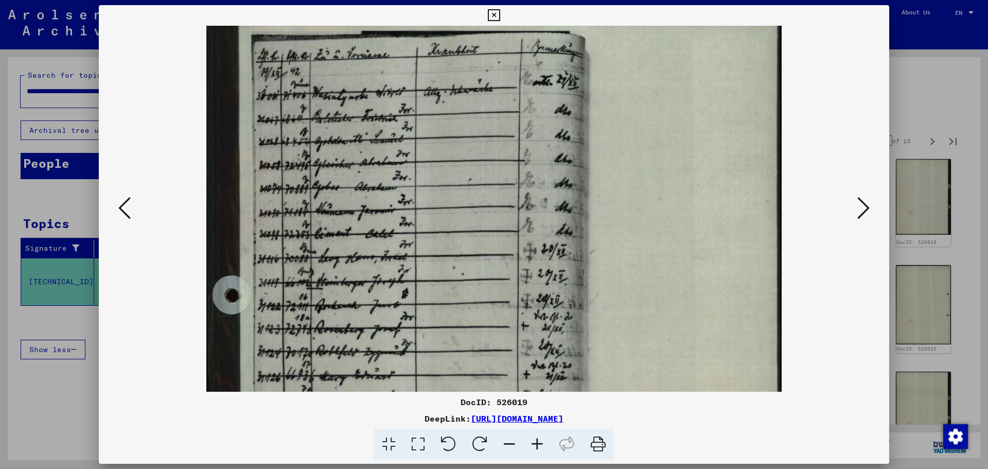
scroll to position [33, 0]
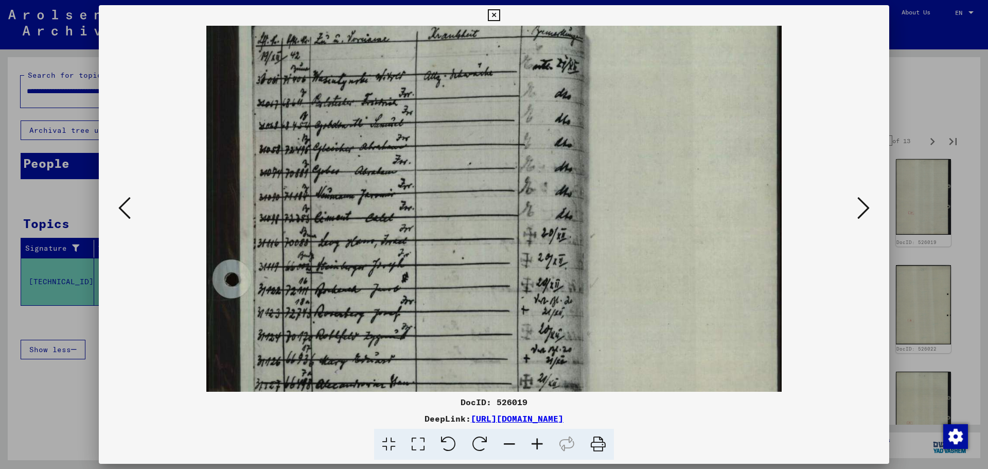
drag, startPoint x: 517, startPoint y: 255, endPoint x: 515, endPoint y: 222, distance: 33.0
click at [515, 224] on img at bounding box center [493, 386] width 575 height 778
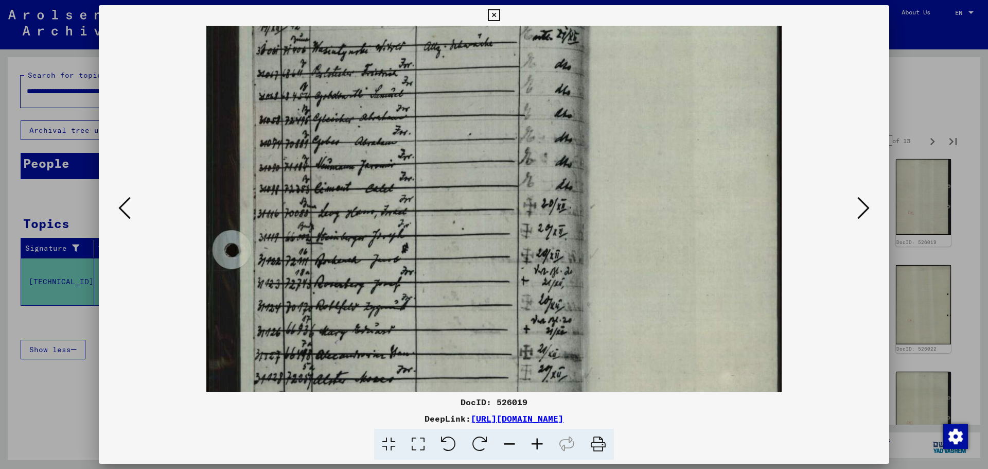
drag, startPoint x: 479, startPoint y: 279, endPoint x: 479, endPoint y: 255, distance: 24.7
click at [479, 255] on img at bounding box center [493, 357] width 575 height 778
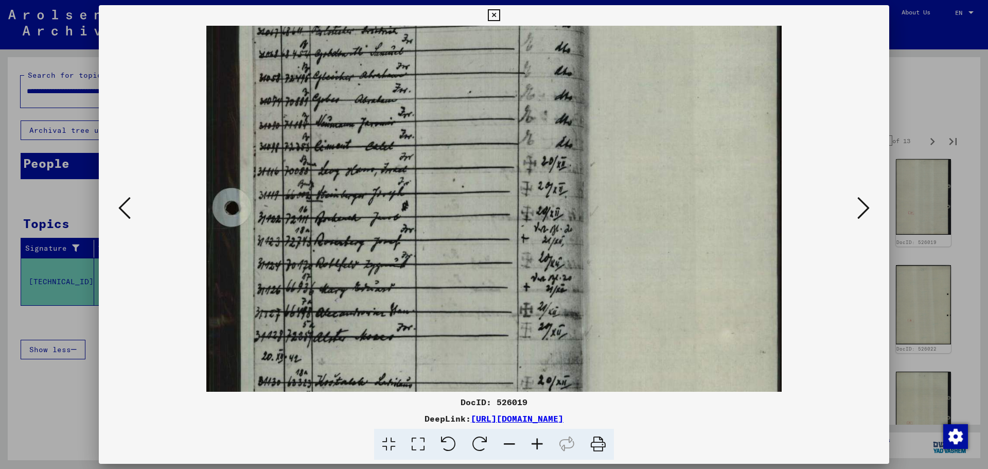
drag, startPoint x: 482, startPoint y: 273, endPoint x: 486, endPoint y: 230, distance: 43.5
click at [486, 230] on img at bounding box center [493, 315] width 575 height 778
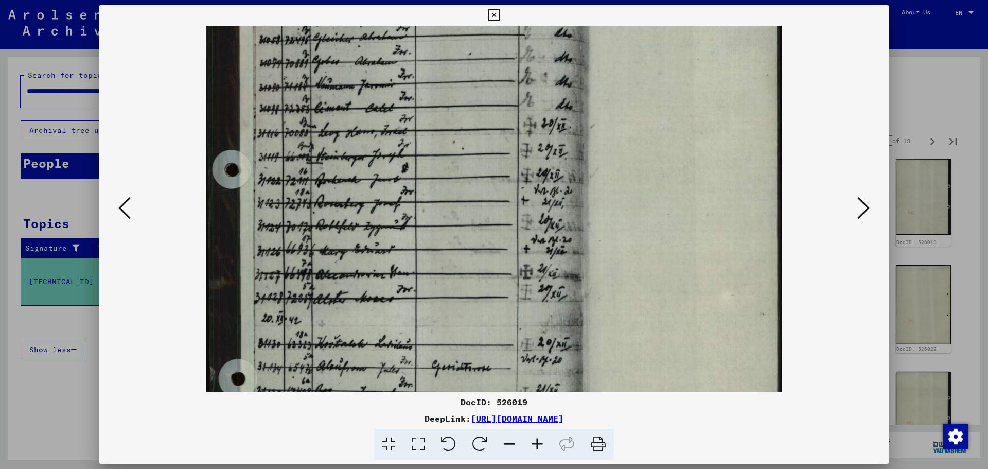
drag, startPoint x: 487, startPoint y: 247, endPoint x: 488, endPoint y: 202, distance: 45.3
click at [488, 202] on img at bounding box center [493, 277] width 575 height 778
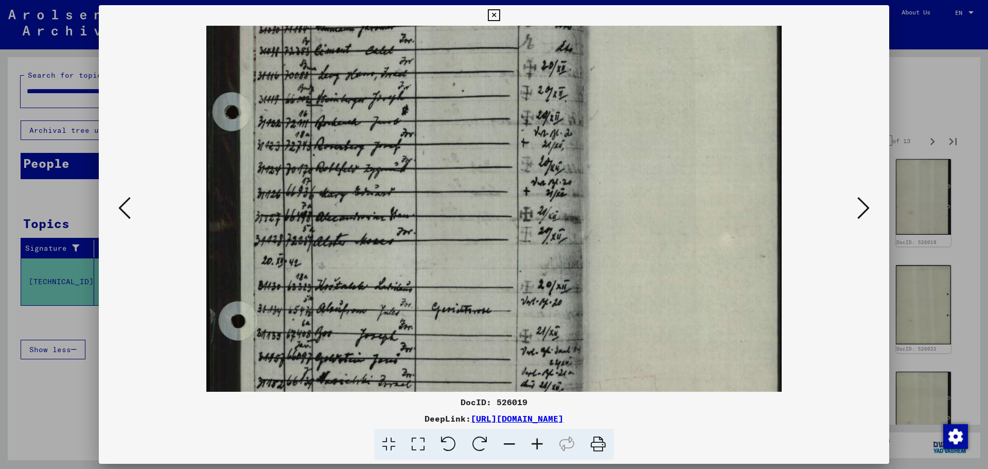
drag, startPoint x: 488, startPoint y: 239, endPoint x: 495, endPoint y: 202, distance: 38.2
click at [495, 202] on img at bounding box center [493, 219] width 575 height 778
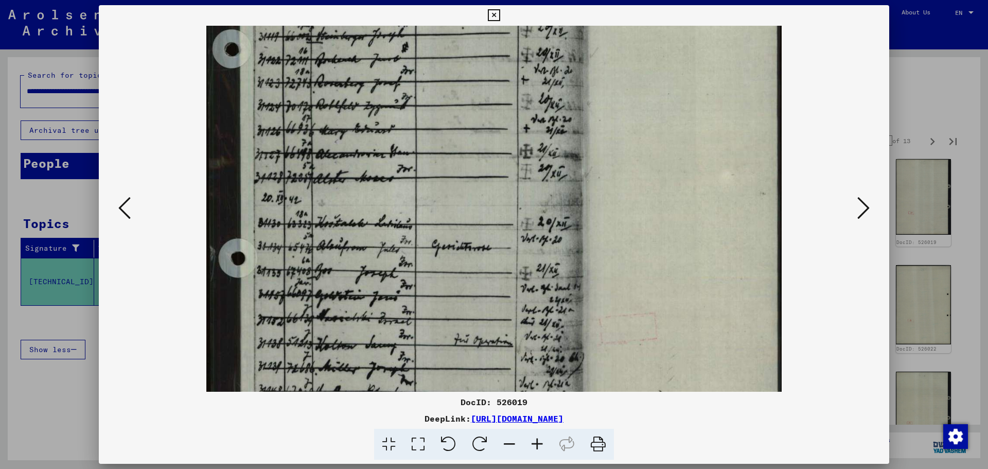
drag, startPoint x: 512, startPoint y: 251, endPoint x: 525, endPoint y: 180, distance: 71.7
click at [525, 180] on img at bounding box center [493, 156] width 575 height 778
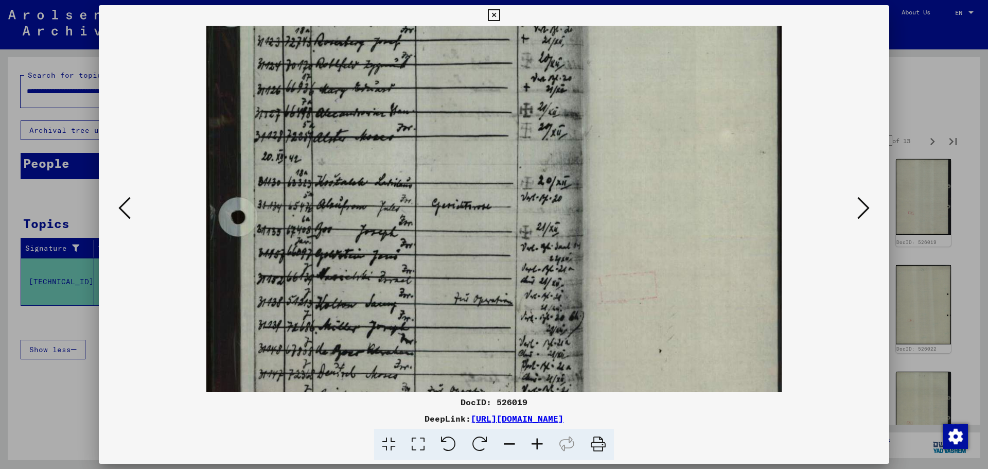
scroll to position [338, 0]
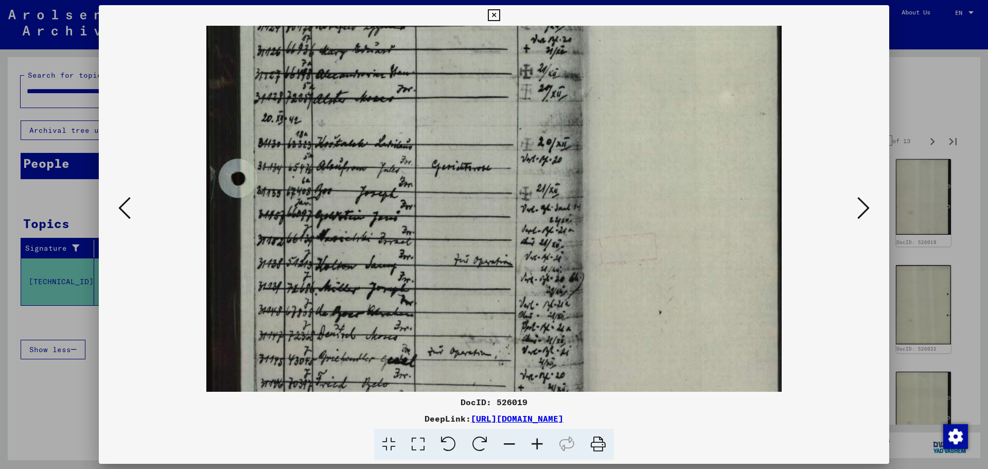
drag, startPoint x: 513, startPoint y: 219, endPoint x: 524, endPoint y: 147, distance: 72.9
click at [524, 147] on img at bounding box center [493, 77] width 575 height 778
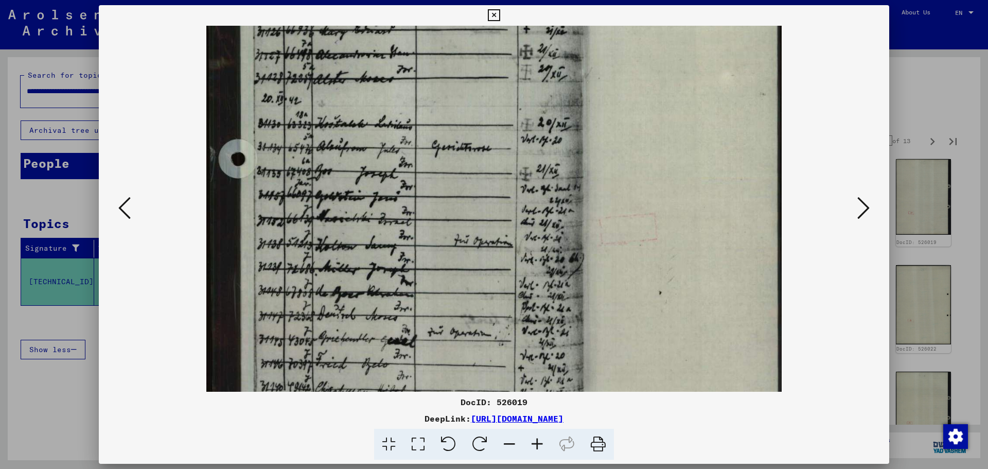
drag, startPoint x: 527, startPoint y: 220, endPoint x: 527, endPoint y: 195, distance: 25.2
click at [527, 195] on img at bounding box center [493, 57] width 575 height 778
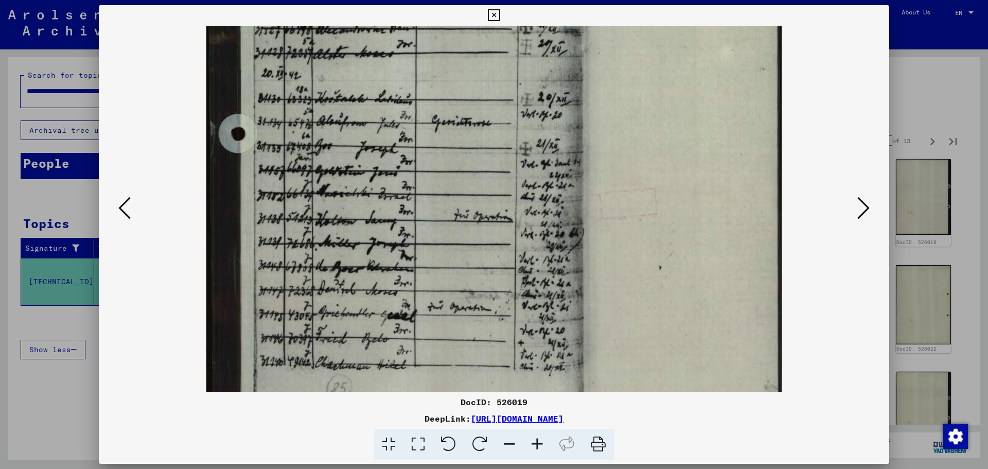
drag, startPoint x: 531, startPoint y: 212, endPoint x: 517, endPoint y: 160, distance: 53.8
click at [517, 160] on img at bounding box center [493, 32] width 575 height 778
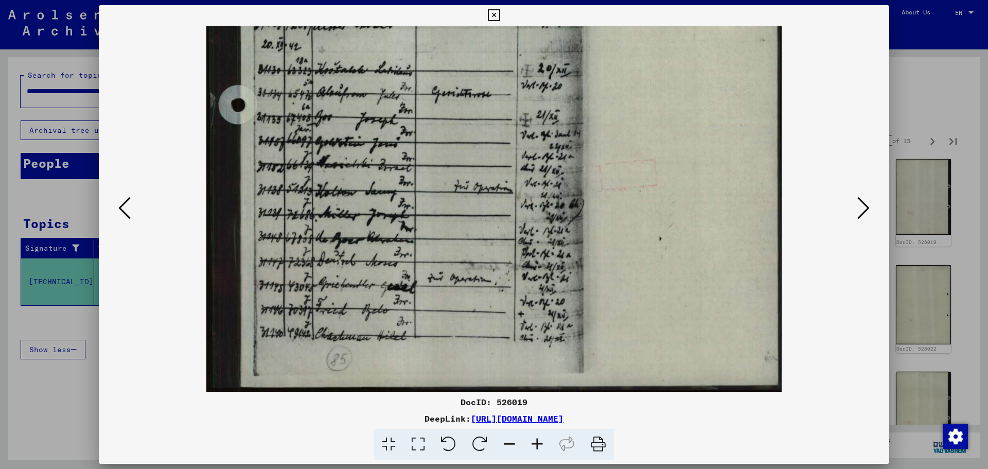
click at [859, 205] on icon at bounding box center [863, 208] width 12 height 25
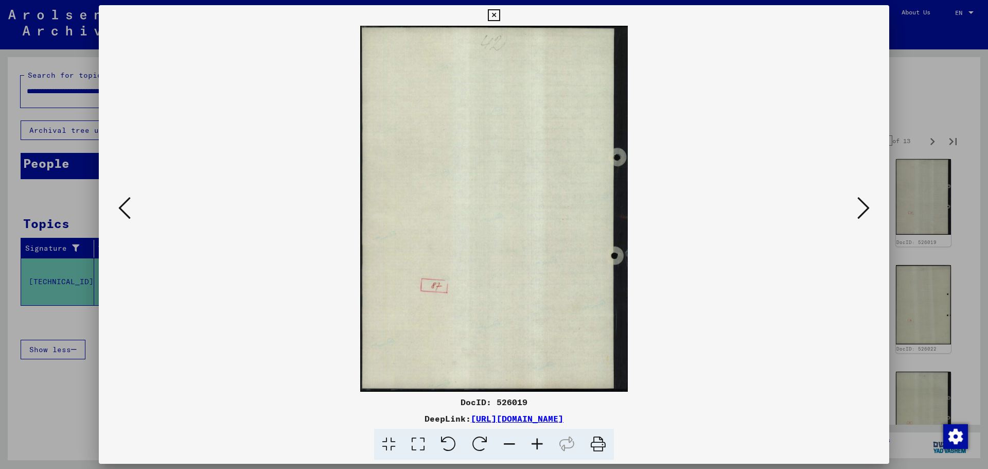
scroll to position [0, 0]
click at [859, 205] on icon at bounding box center [863, 208] width 12 height 25
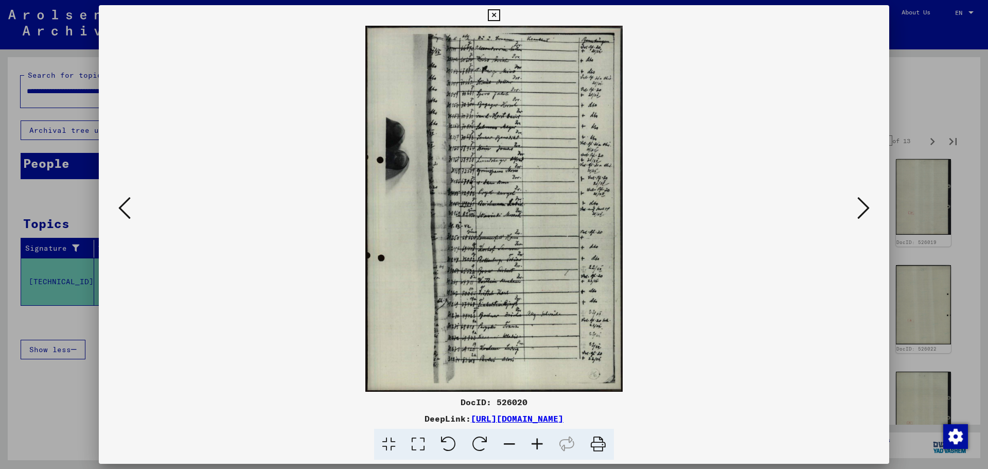
click at [544, 447] on icon at bounding box center [537, 444] width 28 height 31
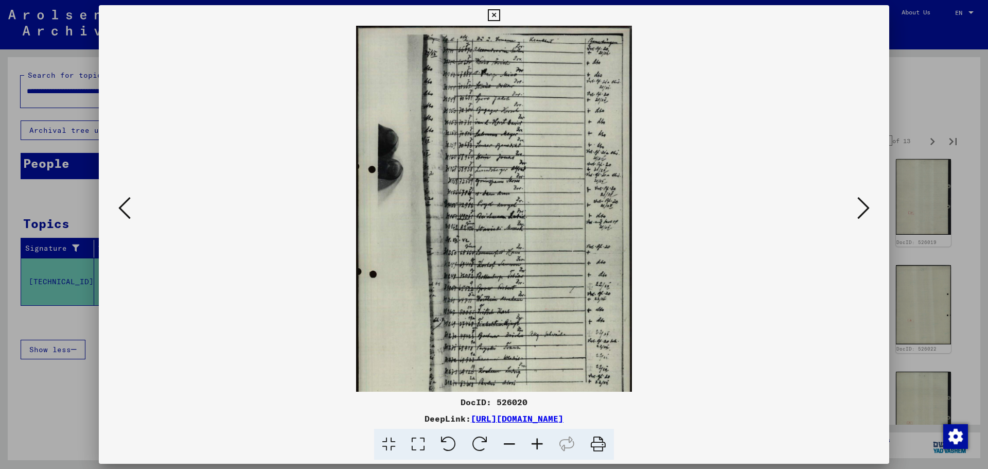
click at [544, 447] on icon at bounding box center [537, 444] width 28 height 31
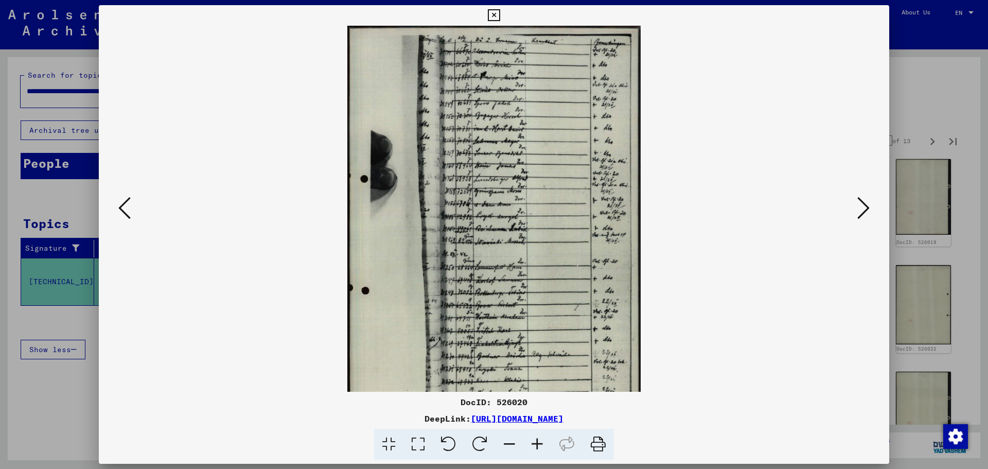
click at [544, 447] on icon at bounding box center [537, 444] width 28 height 31
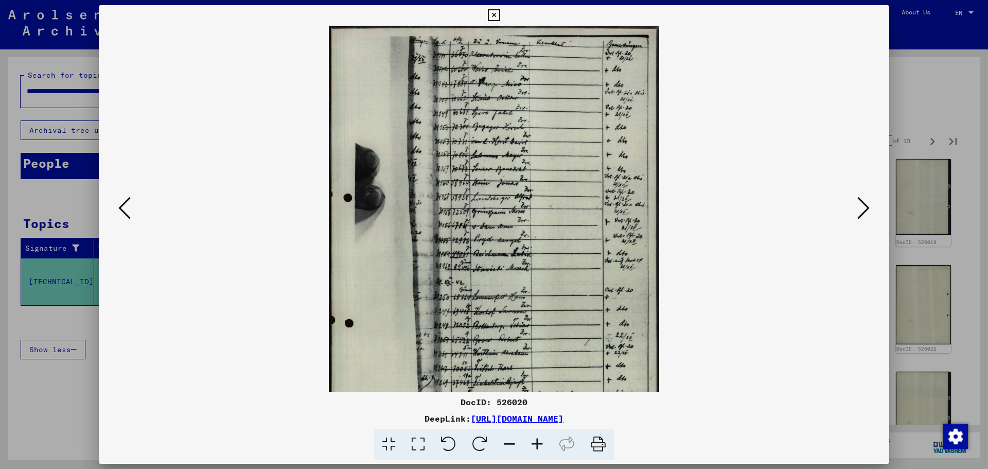
click at [543, 447] on icon at bounding box center [537, 444] width 28 height 31
click at [542, 447] on icon at bounding box center [537, 444] width 28 height 31
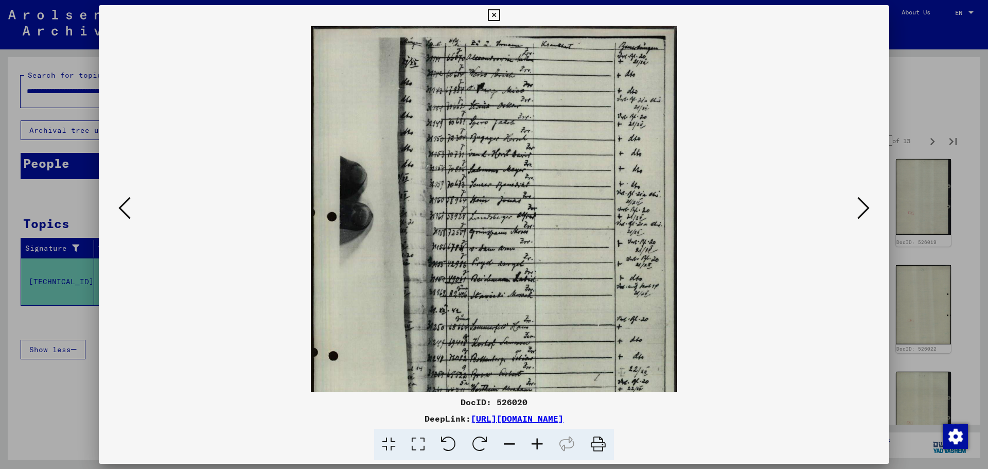
click at [541, 446] on icon at bounding box center [537, 444] width 28 height 31
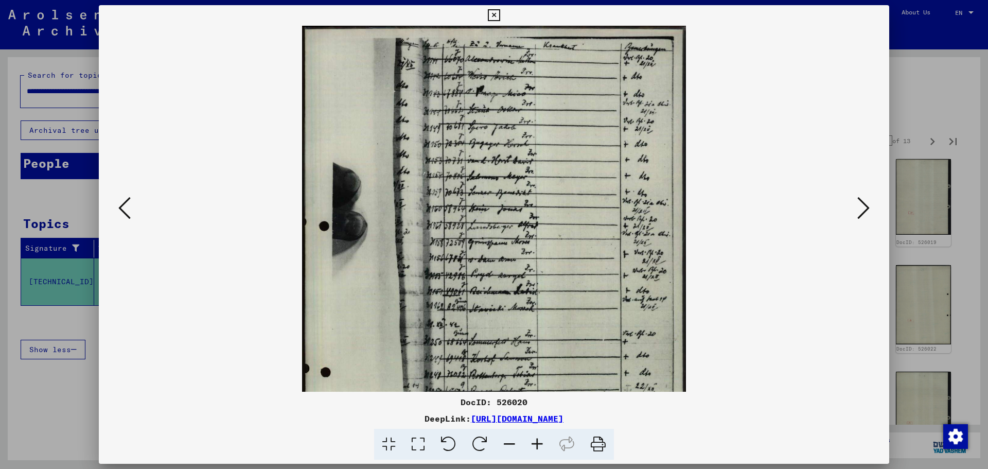
click at [541, 446] on icon at bounding box center [537, 444] width 28 height 31
click at [540, 446] on icon at bounding box center [537, 444] width 28 height 31
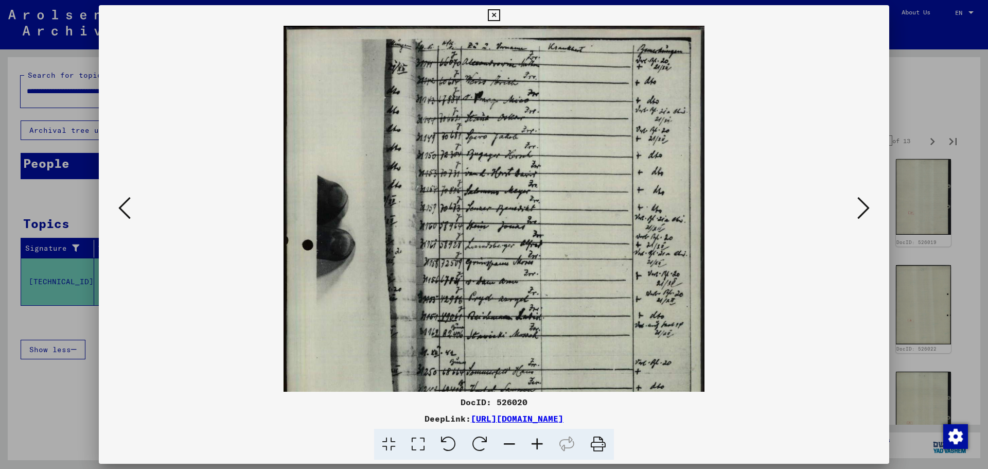
click at [540, 446] on icon at bounding box center [537, 444] width 28 height 31
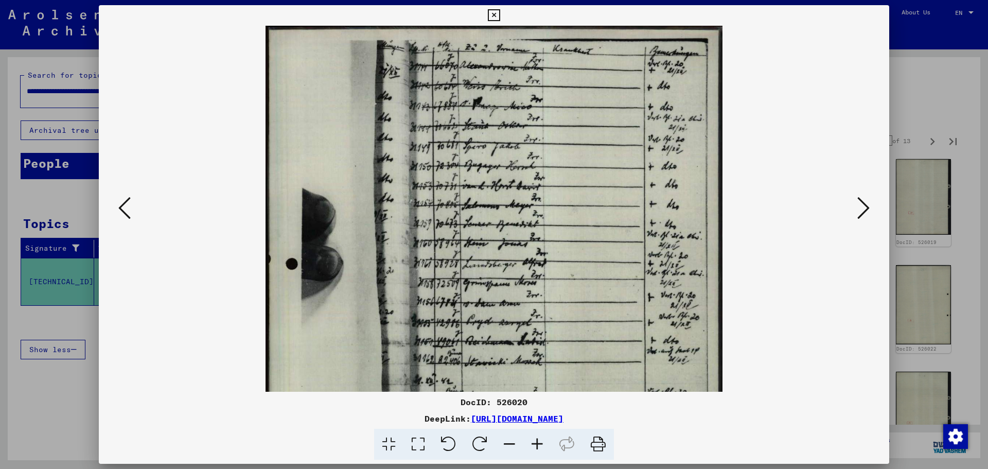
click at [540, 446] on icon at bounding box center [537, 444] width 28 height 31
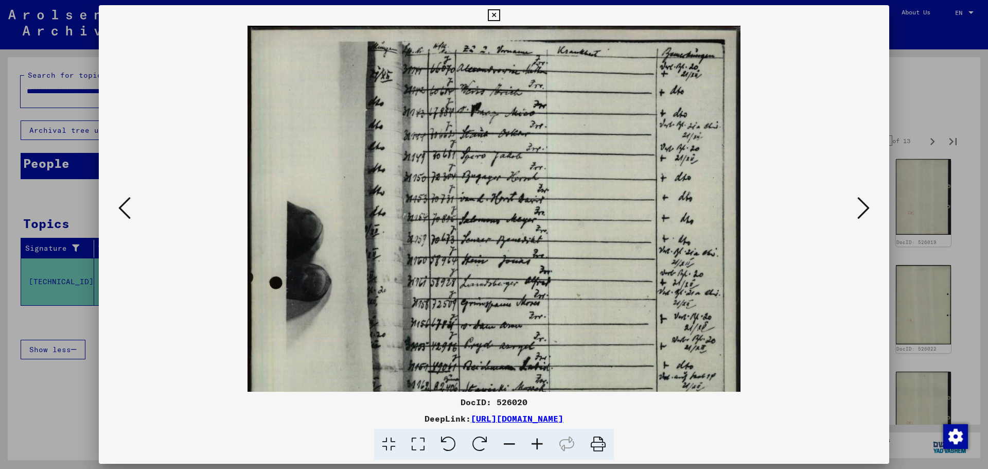
click at [540, 446] on icon at bounding box center [537, 444] width 28 height 31
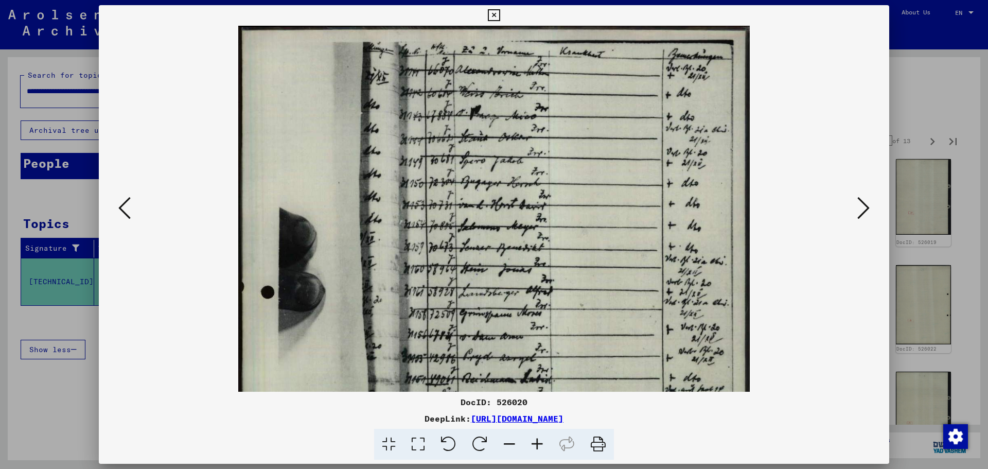
click at [540, 446] on icon at bounding box center [537, 444] width 28 height 31
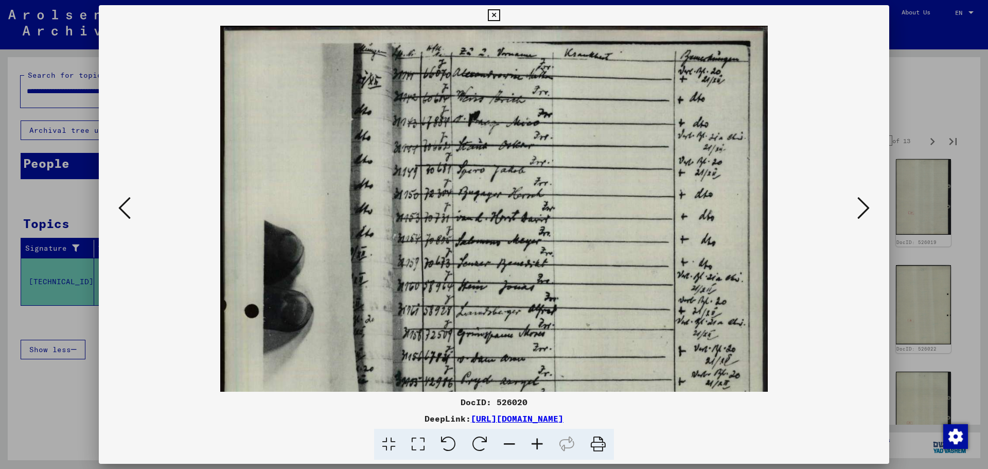
click at [540, 446] on icon at bounding box center [537, 444] width 28 height 31
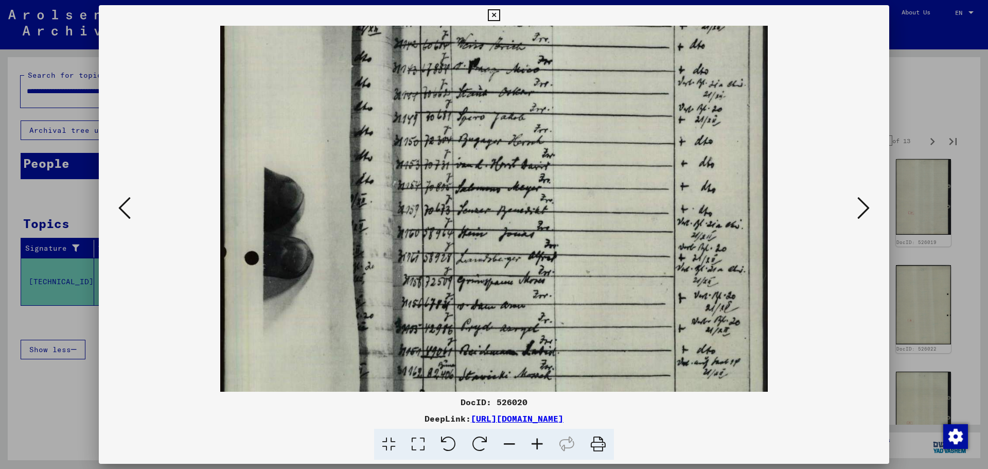
drag, startPoint x: 570, startPoint y: 334, endPoint x: 556, endPoint y: 258, distance: 76.4
click at [556, 260] on img at bounding box center [494, 362] width 548 height 778
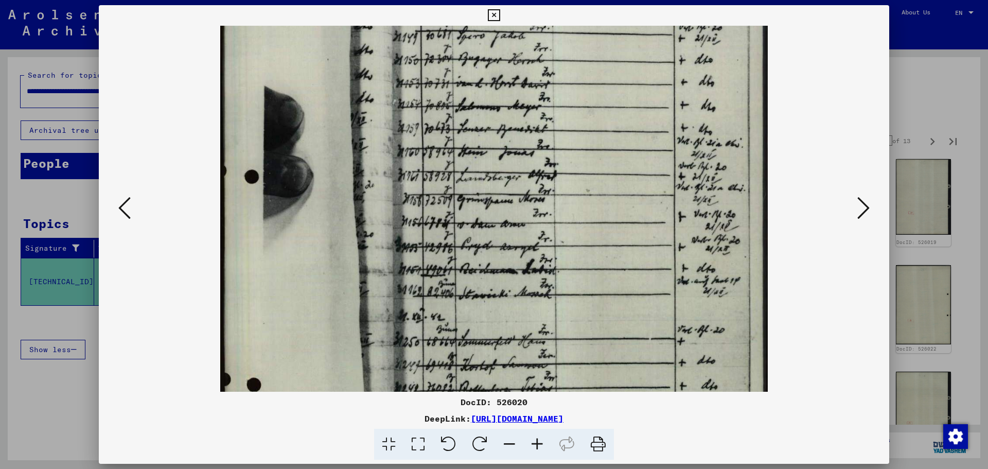
drag, startPoint x: 574, startPoint y: 312, endPoint x: 563, endPoint y: 250, distance: 63.3
click at [563, 250] on img at bounding box center [494, 280] width 548 height 778
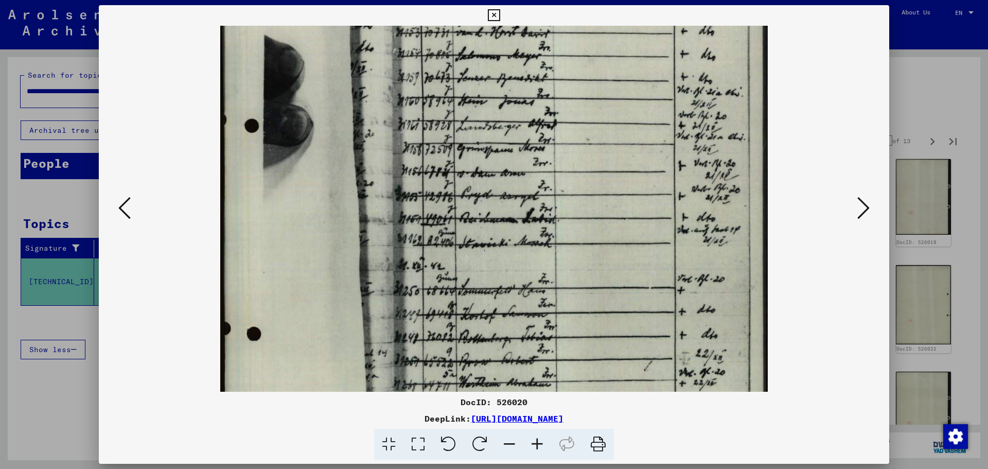
drag, startPoint x: 575, startPoint y: 281, endPoint x: 588, endPoint y: 220, distance: 62.0
click at [588, 220] on img at bounding box center [494, 229] width 548 height 778
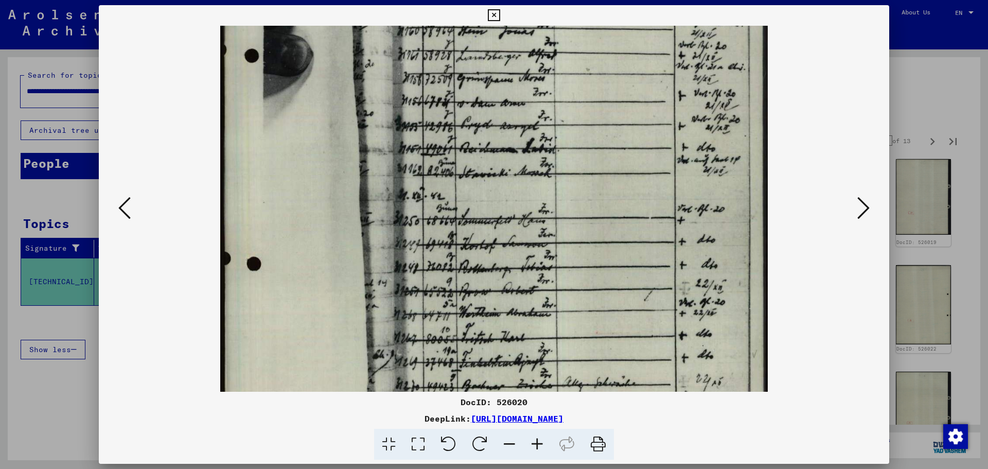
drag, startPoint x: 609, startPoint y: 248, endPoint x: 608, endPoint y: 224, distance: 24.2
click at [608, 224] on img at bounding box center [494, 159] width 548 height 778
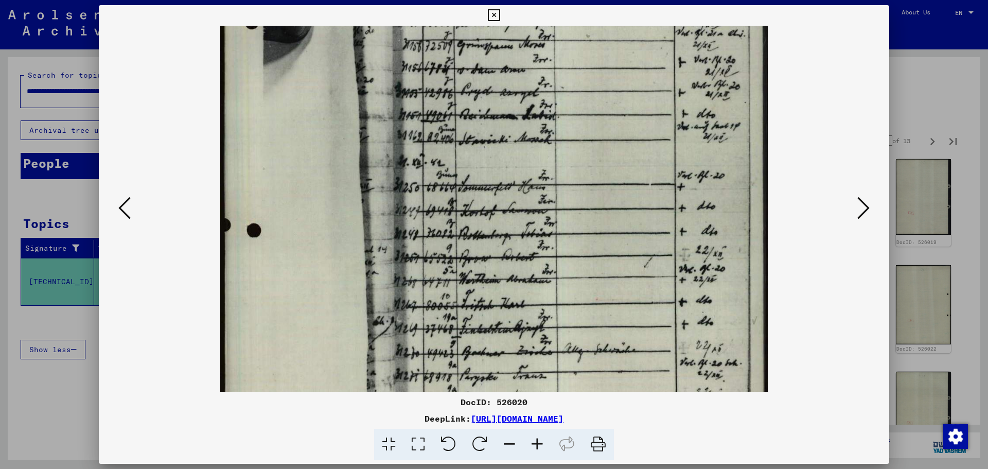
scroll to position [295, 0]
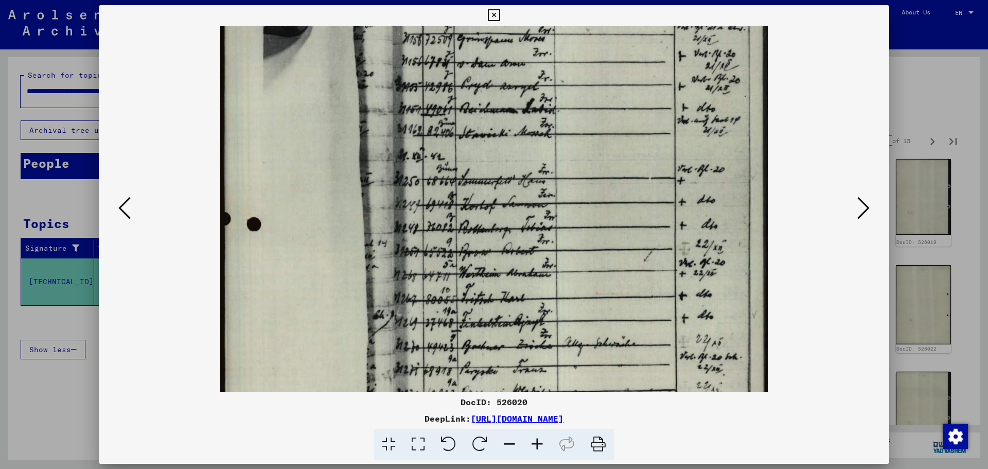
drag, startPoint x: 609, startPoint y: 253, endPoint x: 610, endPoint y: 213, distance: 40.1
click at [610, 213] on img at bounding box center [494, 120] width 548 height 778
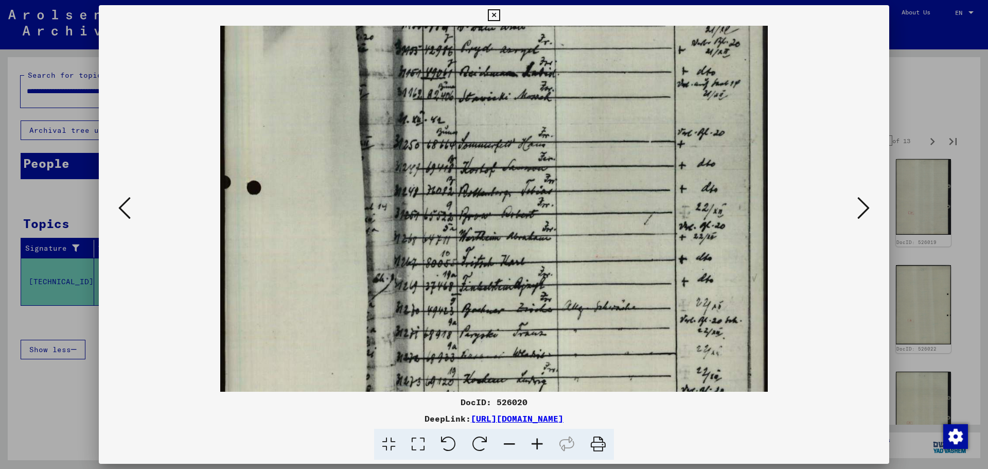
drag, startPoint x: 602, startPoint y: 243, endPoint x: 614, endPoint y: 205, distance: 39.4
click at [614, 205] on img at bounding box center [494, 83] width 548 height 778
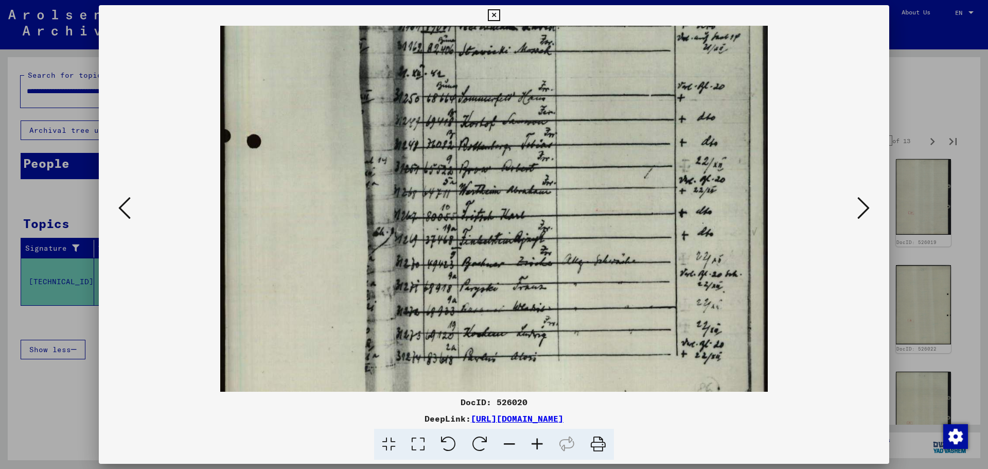
drag, startPoint x: 618, startPoint y: 225, endPoint x: 617, endPoint y: 203, distance: 21.6
click at [617, 203] on img at bounding box center [494, 37] width 548 height 778
drag, startPoint x: 614, startPoint y: 245, endPoint x: 648, endPoint y: 154, distance: 96.7
click at [634, 163] on img at bounding box center [494, 36] width 548 height 778
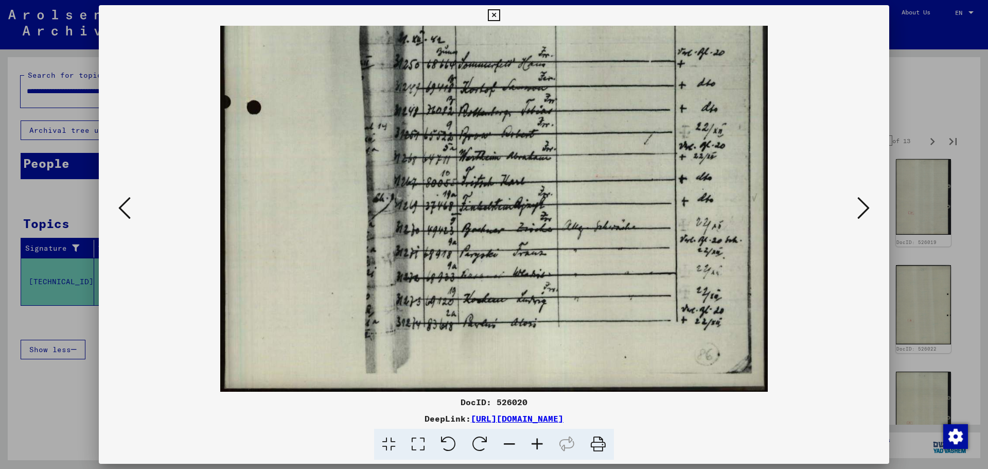
click at [867, 210] on icon at bounding box center [863, 208] width 12 height 25
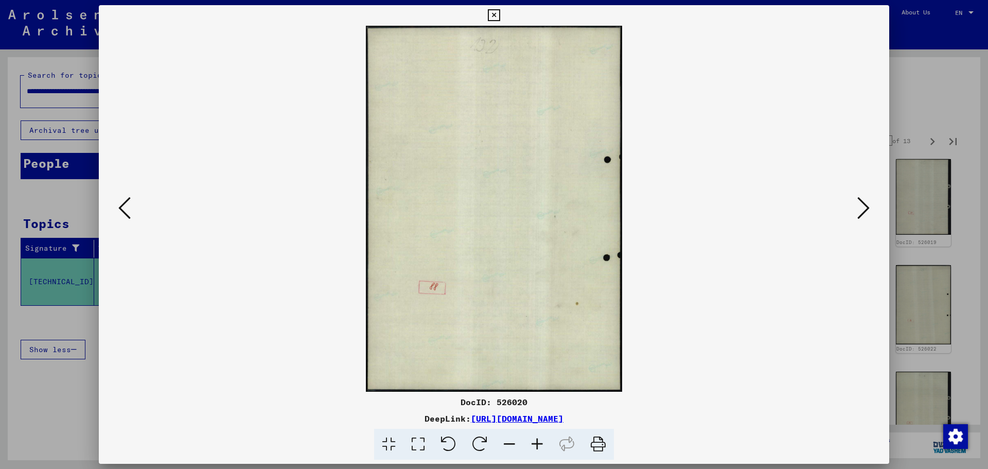
click at [866, 204] on icon at bounding box center [863, 208] width 12 height 25
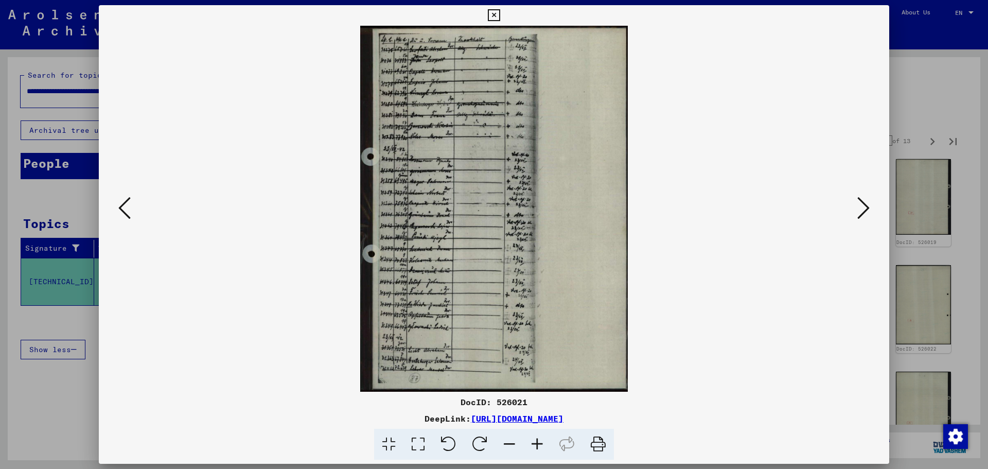
click at [544, 441] on icon at bounding box center [537, 444] width 28 height 31
click at [544, 440] on icon at bounding box center [537, 444] width 28 height 31
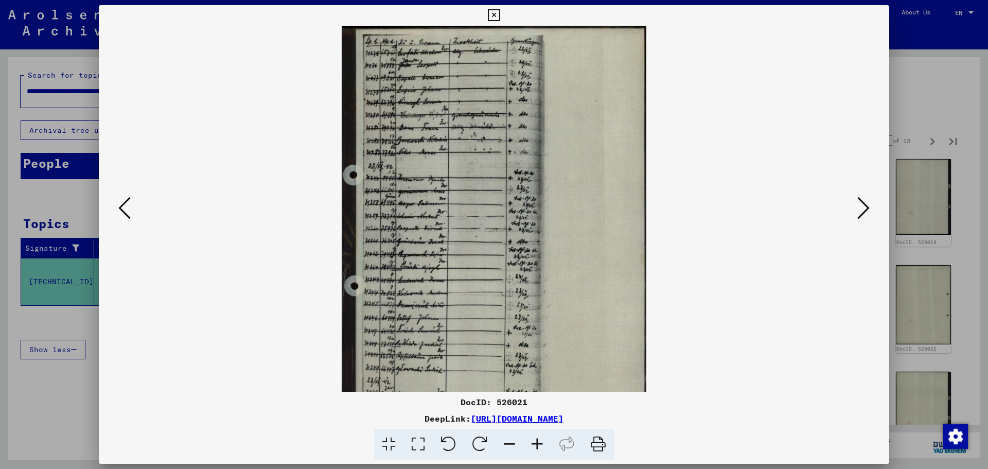
click at [543, 440] on icon at bounding box center [537, 444] width 28 height 31
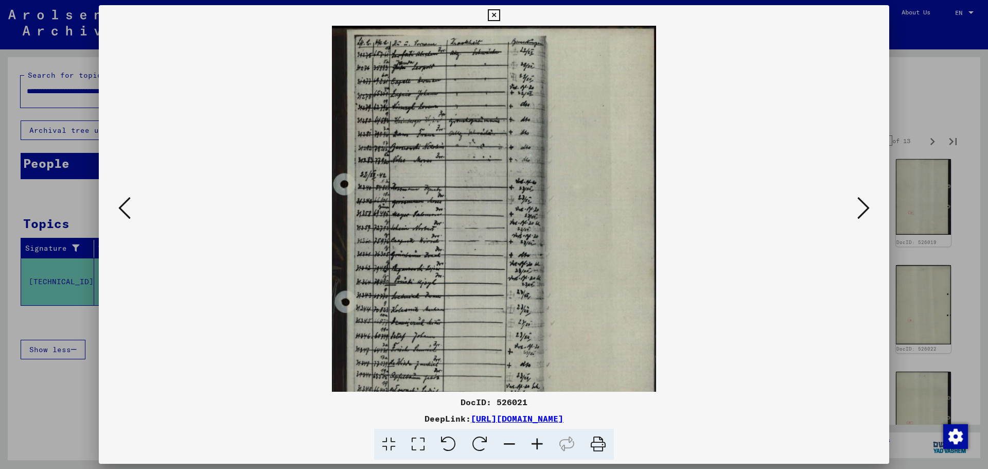
click at [543, 440] on icon at bounding box center [537, 444] width 28 height 31
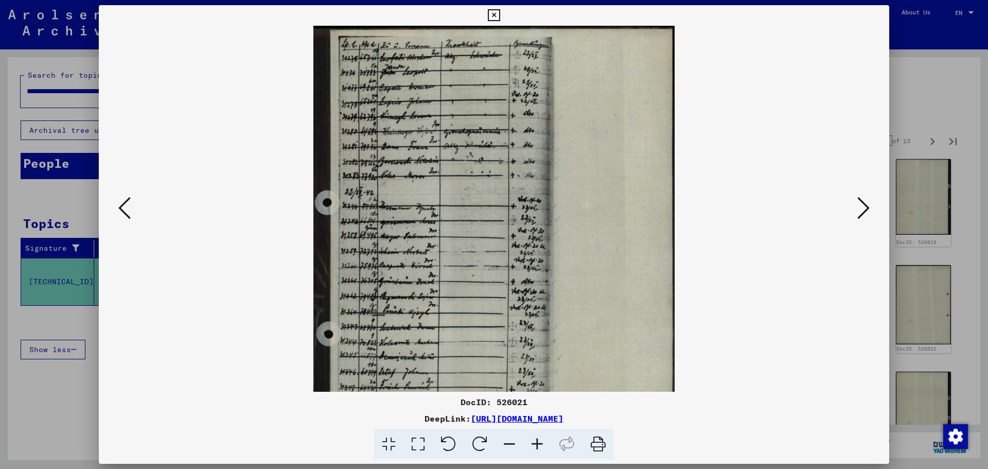
click at [543, 440] on icon at bounding box center [537, 444] width 28 height 31
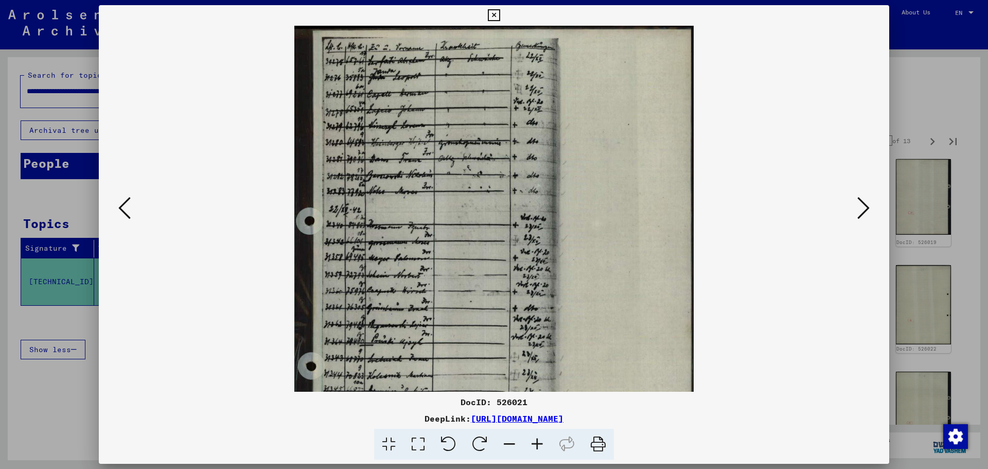
click at [543, 439] on icon at bounding box center [537, 444] width 28 height 31
click at [542, 439] on icon at bounding box center [537, 444] width 28 height 31
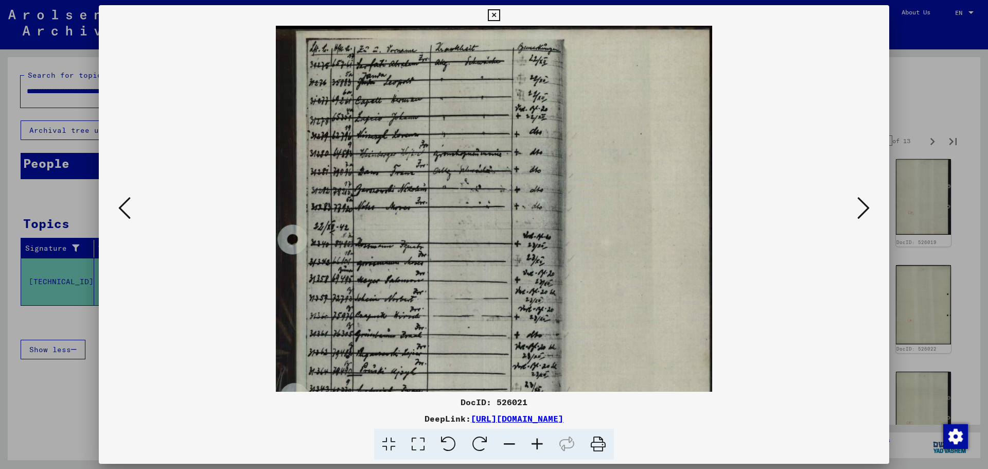
click at [542, 439] on icon at bounding box center [537, 444] width 28 height 31
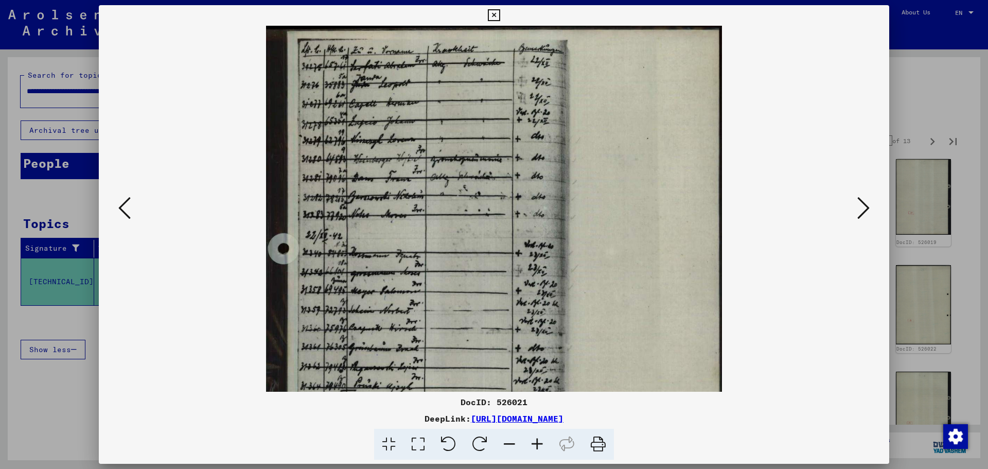
click at [541, 439] on icon at bounding box center [537, 444] width 28 height 31
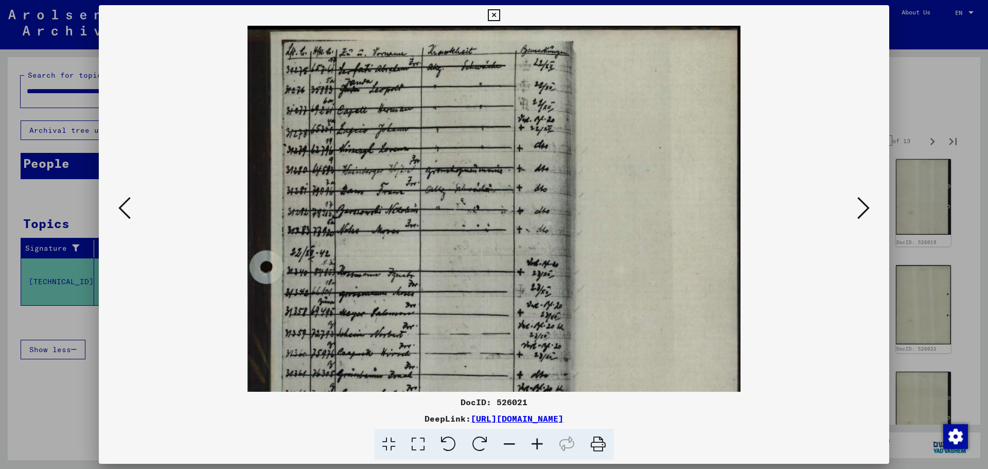
click at [541, 439] on icon at bounding box center [537, 444] width 28 height 31
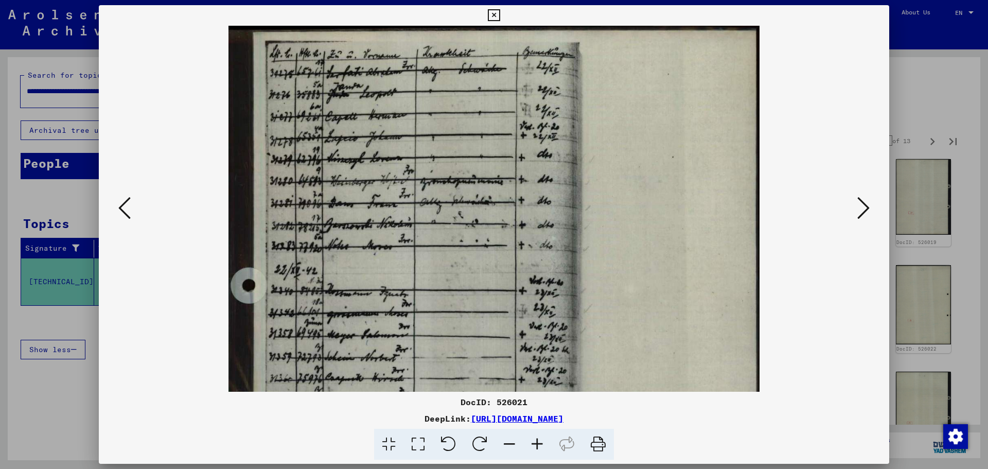
click at [541, 439] on icon at bounding box center [537, 444] width 28 height 31
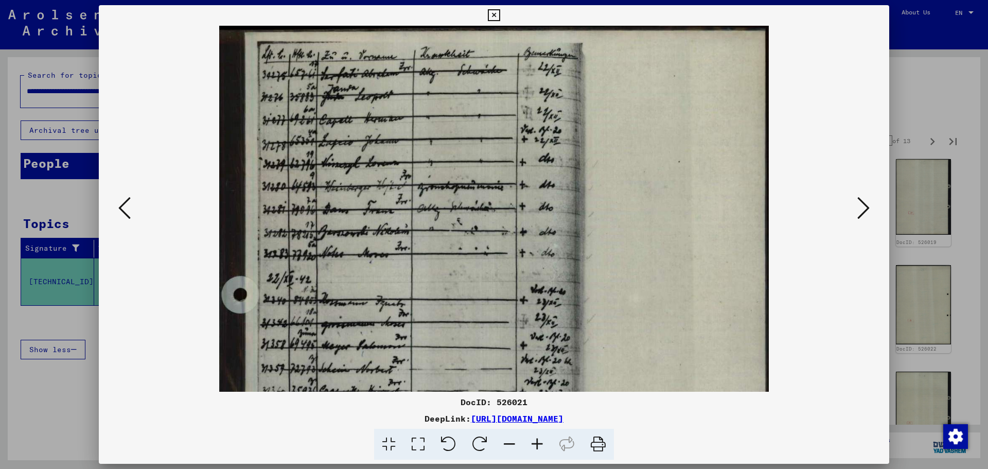
click at [541, 439] on icon at bounding box center [537, 444] width 28 height 31
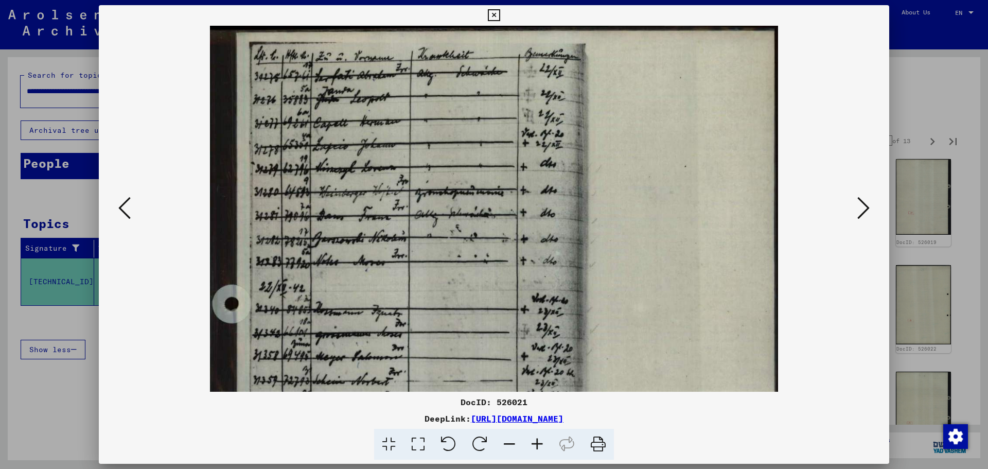
click at [540, 439] on icon at bounding box center [537, 444] width 28 height 31
click at [540, 438] on icon at bounding box center [537, 444] width 28 height 31
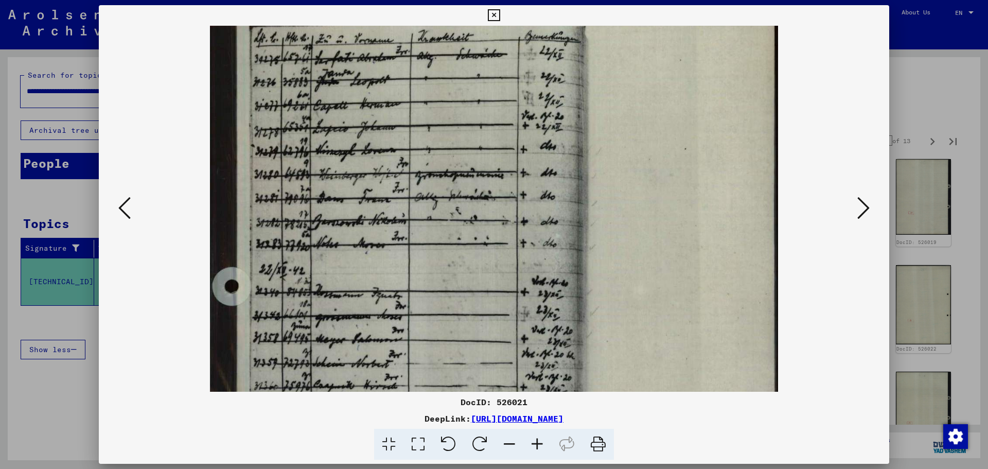
drag, startPoint x: 388, startPoint y: 221, endPoint x: 387, endPoint y: 205, distance: 16.5
click at [387, 205] on img at bounding box center [494, 397] width 568 height 778
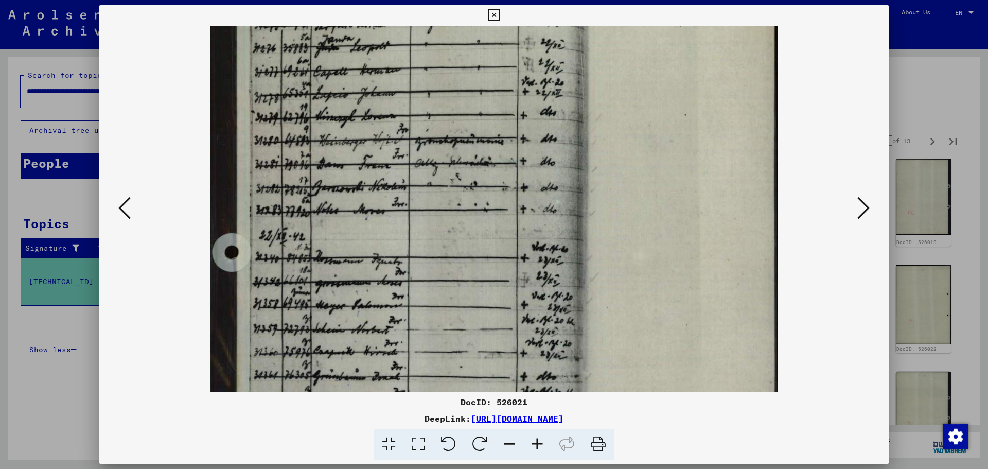
drag, startPoint x: 390, startPoint y: 225, endPoint x: 388, endPoint y: 184, distance: 40.7
click at [388, 184] on img at bounding box center [494, 363] width 568 height 778
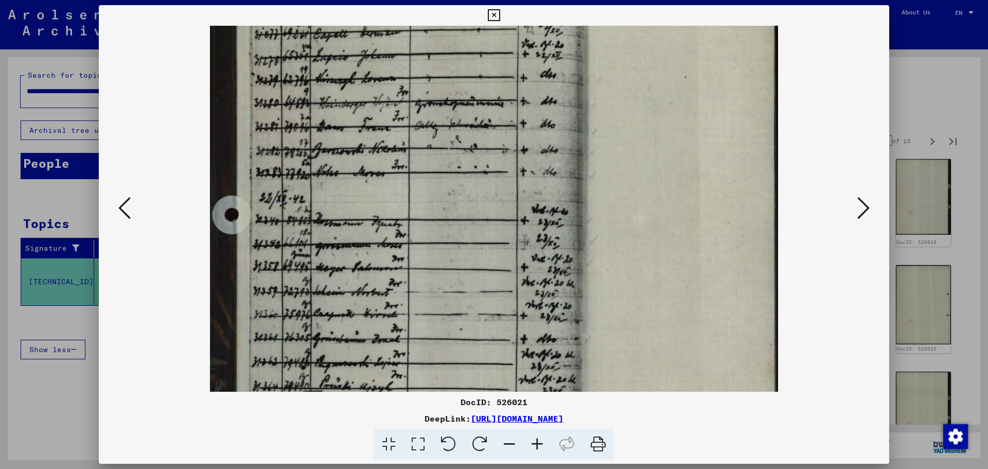
drag, startPoint x: 389, startPoint y: 191, endPoint x: 391, endPoint y: 179, distance: 13.0
click at [391, 179] on img at bounding box center [494, 326] width 568 height 778
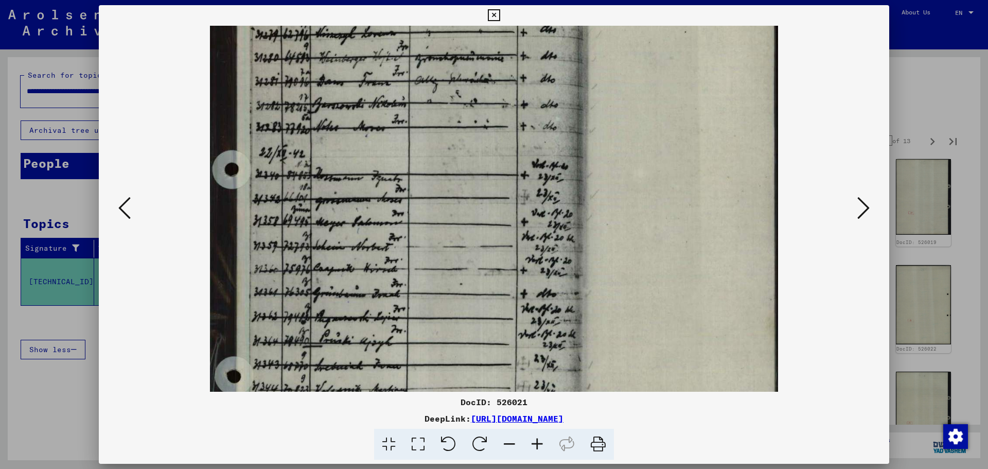
drag, startPoint x: 391, startPoint y: 201, endPoint x: 399, endPoint y: 154, distance: 48.1
click at [399, 154] on img at bounding box center [494, 280] width 568 height 778
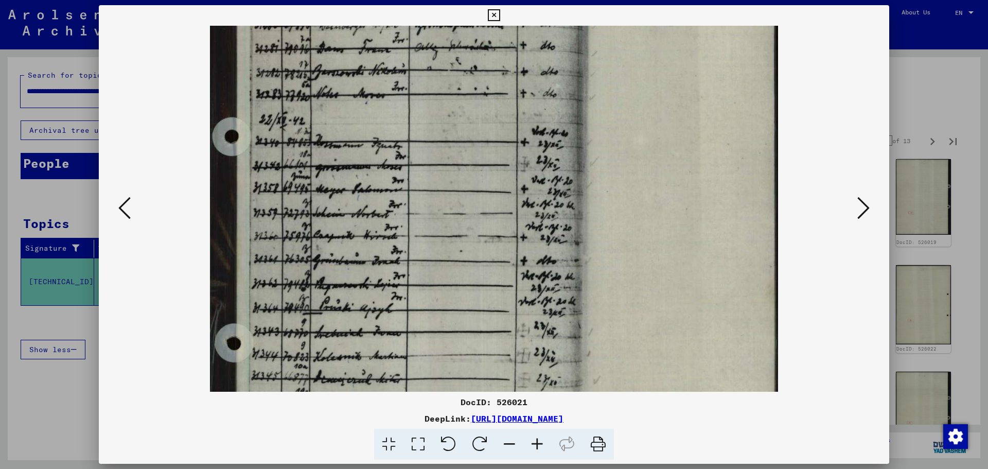
drag, startPoint x: 398, startPoint y: 195, endPoint x: 402, endPoint y: 161, distance: 34.7
click at [402, 161] on img at bounding box center [494, 247] width 568 height 778
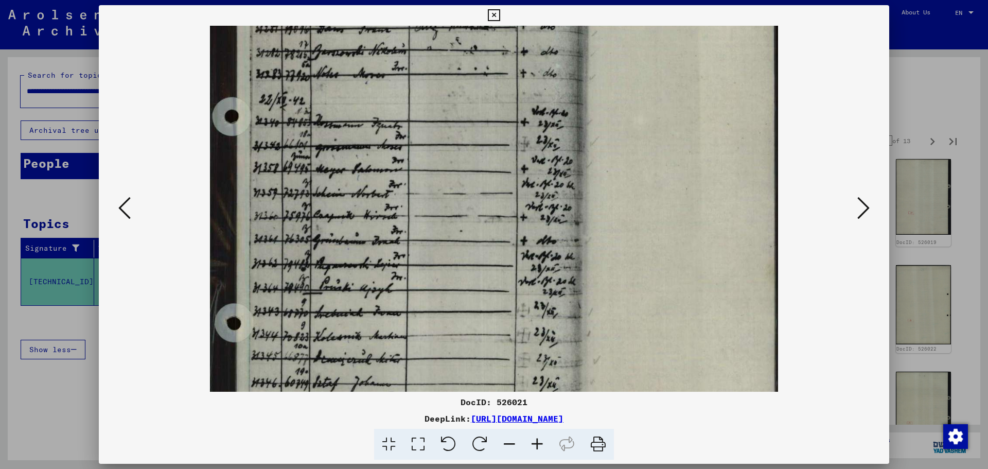
drag, startPoint x: 403, startPoint y: 174, endPoint x: 408, endPoint y: 152, distance: 22.7
click at [408, 152] on img at bounding box center [494, 227] width 568 height 778
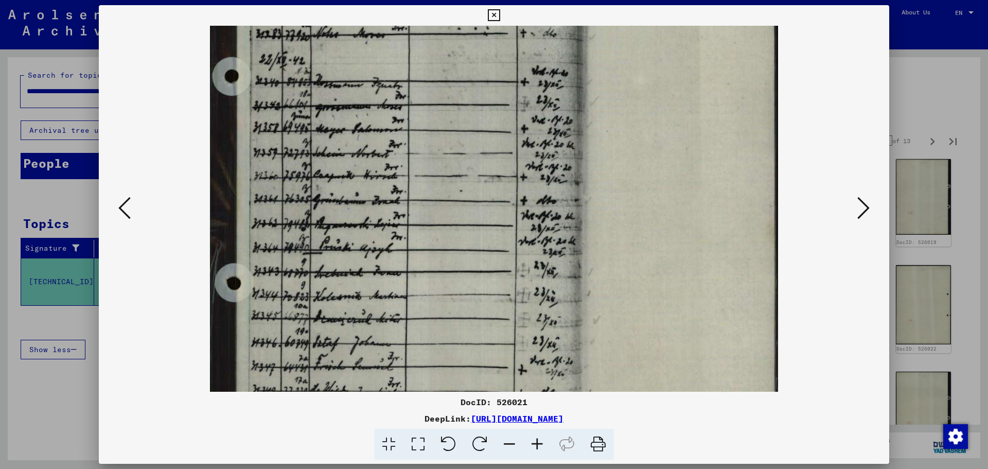
drag, startPoint x: 408, startPoint y: 178, endPoint x: 414, endPoint y: 137, distance: 40.5
click at [414, 136] on img at bounding box center [494, 187] width 568 height 778
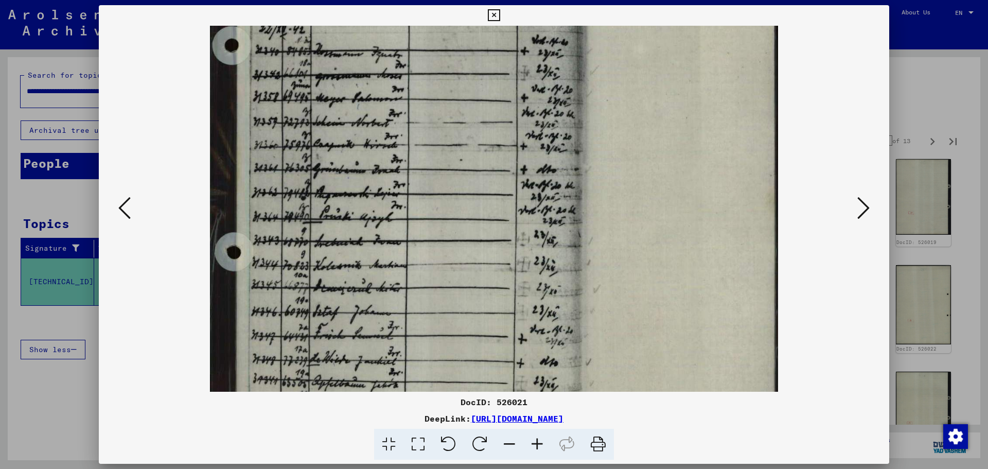
drag, startPoint x: 410, startPoint y: 167, endPoint x: 417, endPoint y: 124, distance: 43.9
click at [417, 124] on img at bounding box center [494, 156] width 568 height 778
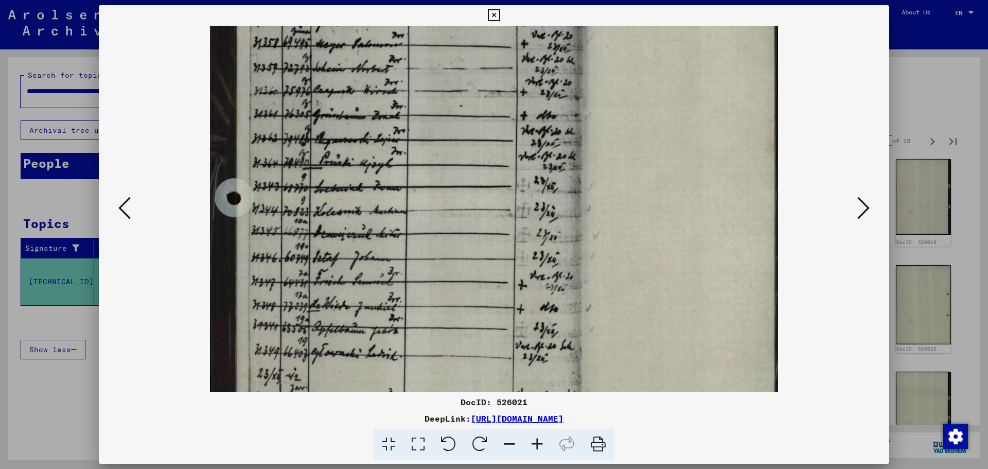
drag, startPoint x: 411, startPoint y: 157, endPoint x: 419, endPoint y: 124, distance: 34.0
click at [419, 124] on img at bounding box center [494, 102] width 568 height 778
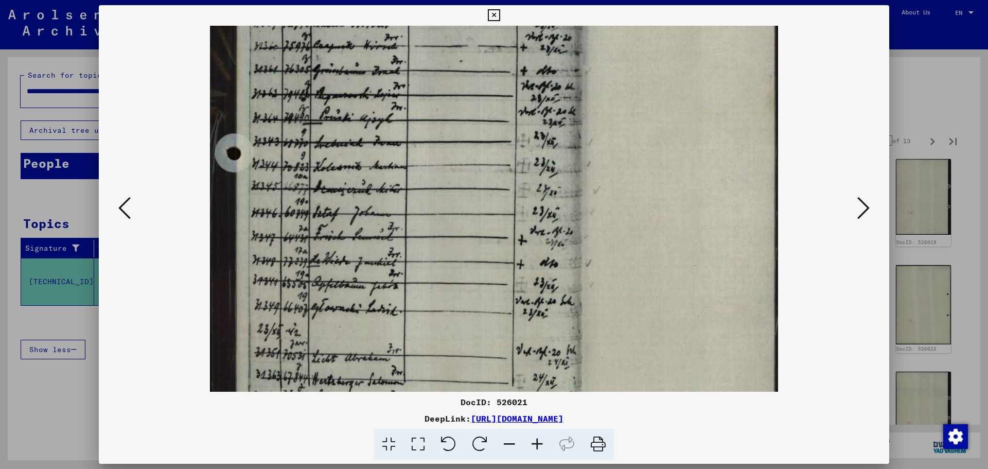
drag, startPoint x: 414, startPoint y: 150, endPoint x: 419, endPoint y: 106, distance: 44.6
click at [419, 106] on img at bounding box center [494, 58] width 568 height 778
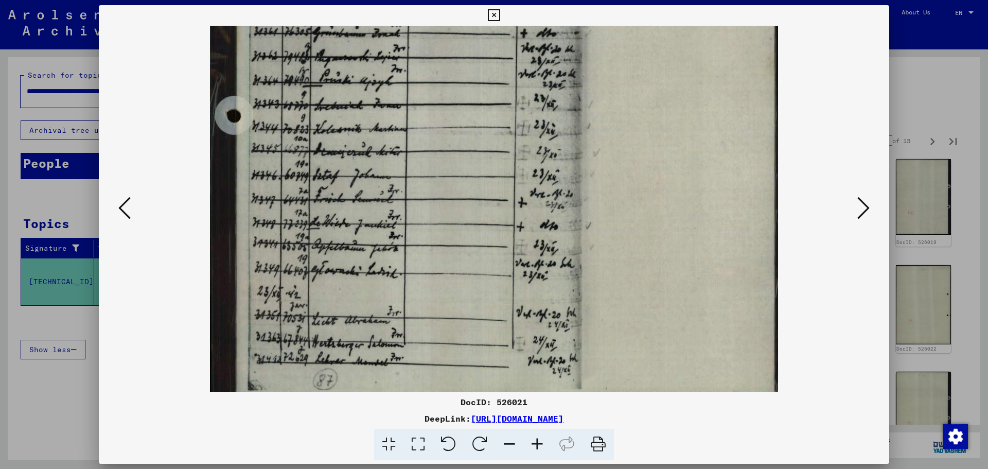
drag, startPoint x: 414, startPoint y: 138, endPoint x: 423, endPoint y: 92, distance: 47.6
click at [423, 92] on img at bounding box center [494, 20] width 568 height 778
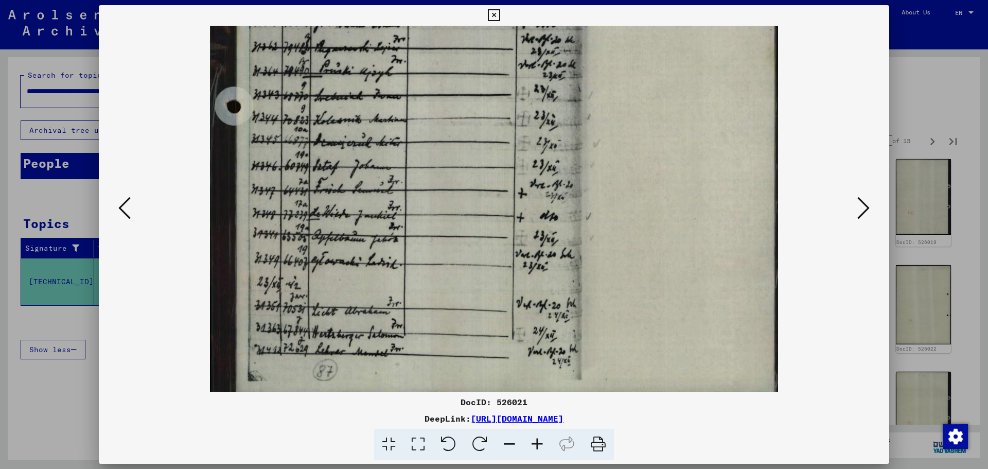
scroll to position [412, 0]
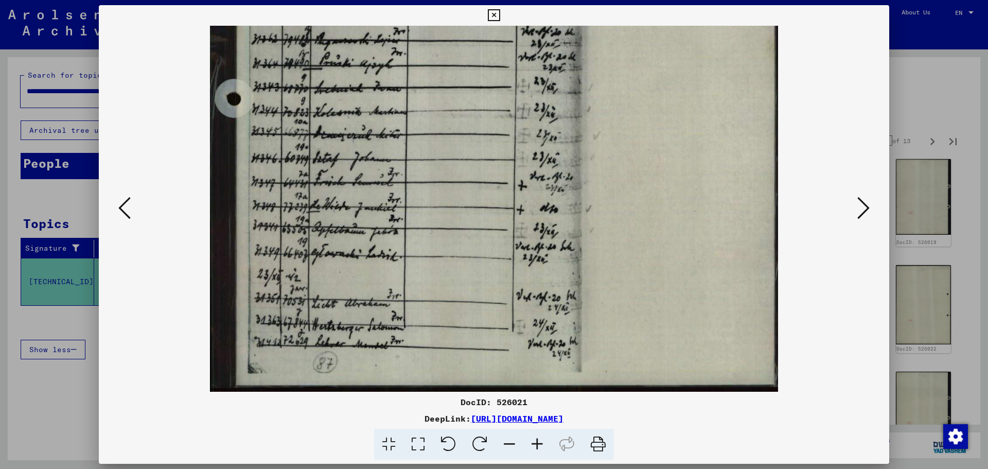
drag, startPoint x: 522, startPoint y: 201, endPoint x: 528, endPoint y: 159, distance: 42.1
click at [528, 159] on img at bounding box center [494, 3] width 568 height 778
click at [870, 206] on button at bounding box center [863, 208] width 19 height 29
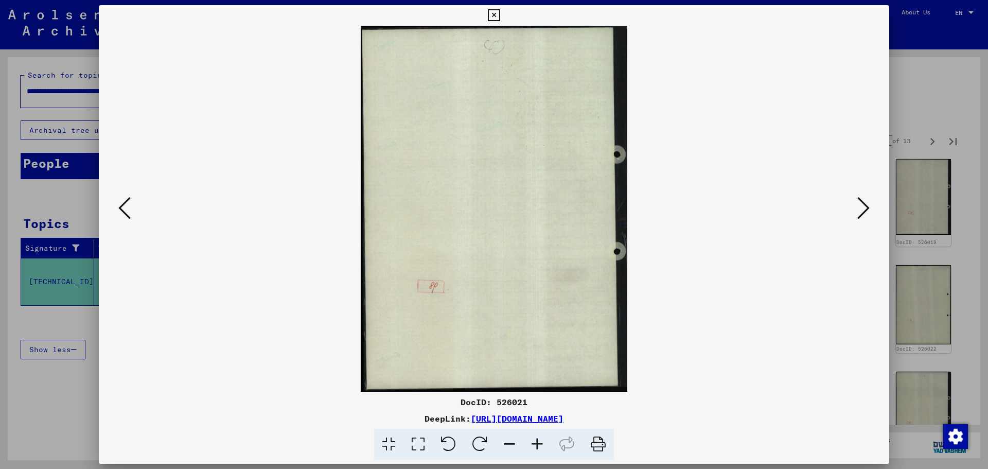
click at [870, 206] on button at bounding box center [863, 208] width 19 height 29
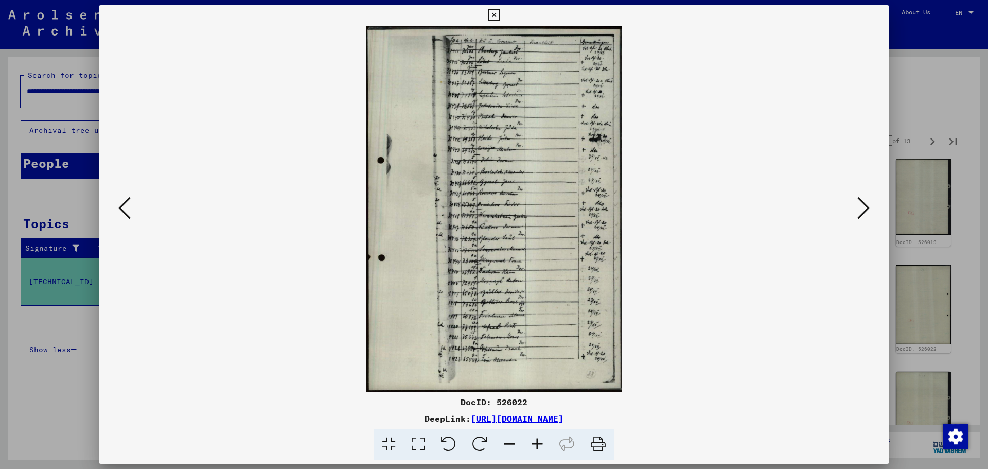
click at [542, 443] on icon at bounding box center [537, 444] width 28 height 31
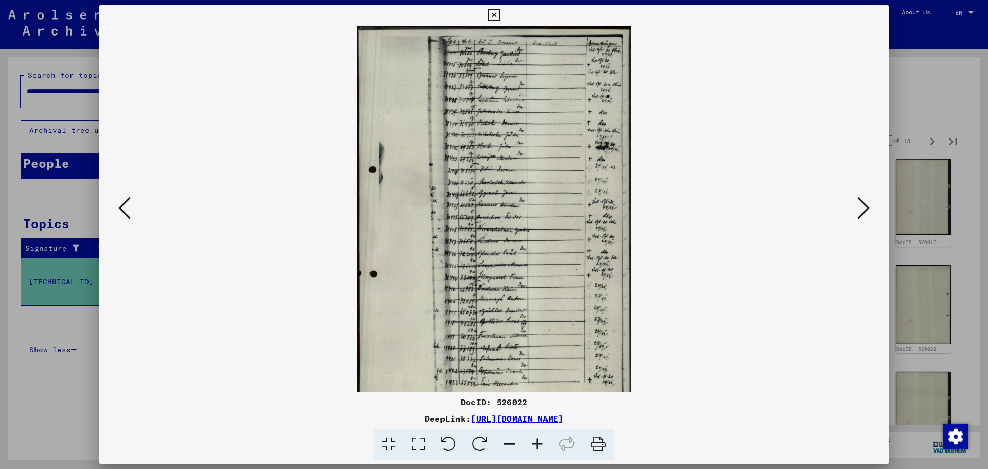
click at [539, 443] on icon at bounding box center [537, 444] width 28 height 31
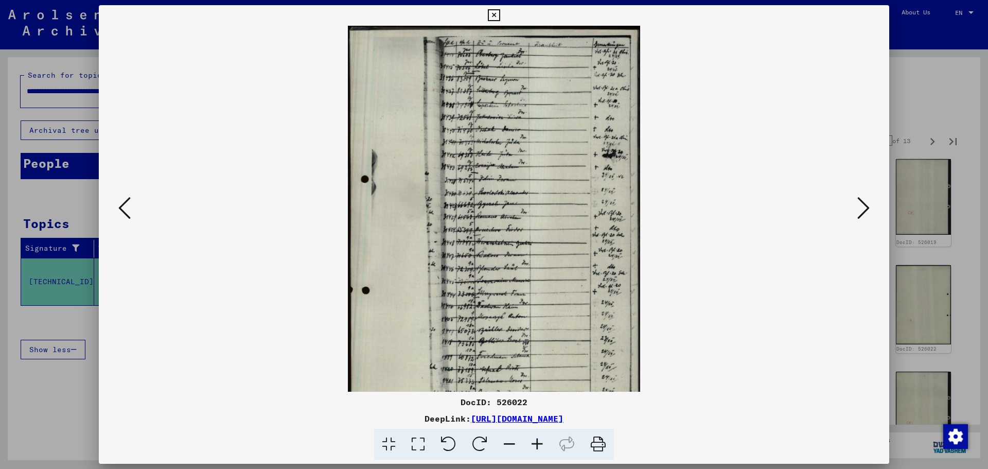
click at [539, 443] on icon at bounding box center [537, 444] width 28 height 31
click at [538, 443] on icon at bounding box center [537, 444] width 28 height 31
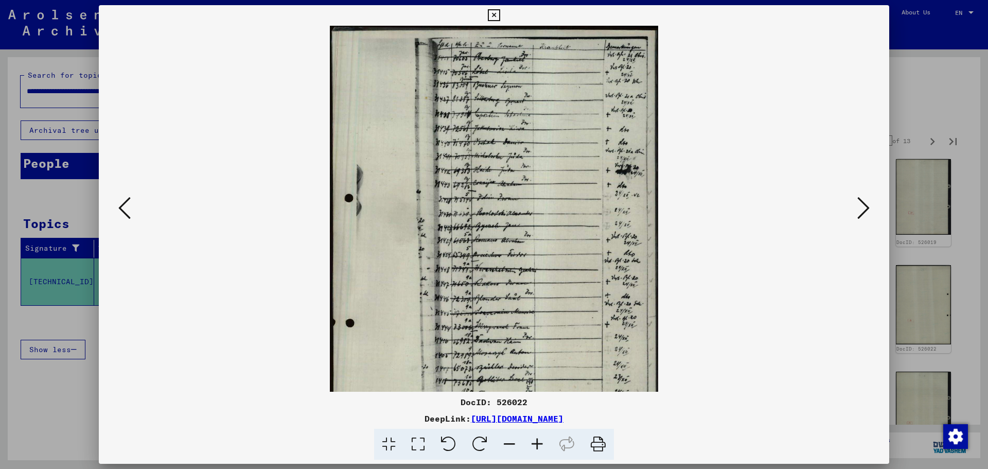
click at [537, 443] on icon at bounding box center [537, 444] width 28 height 31
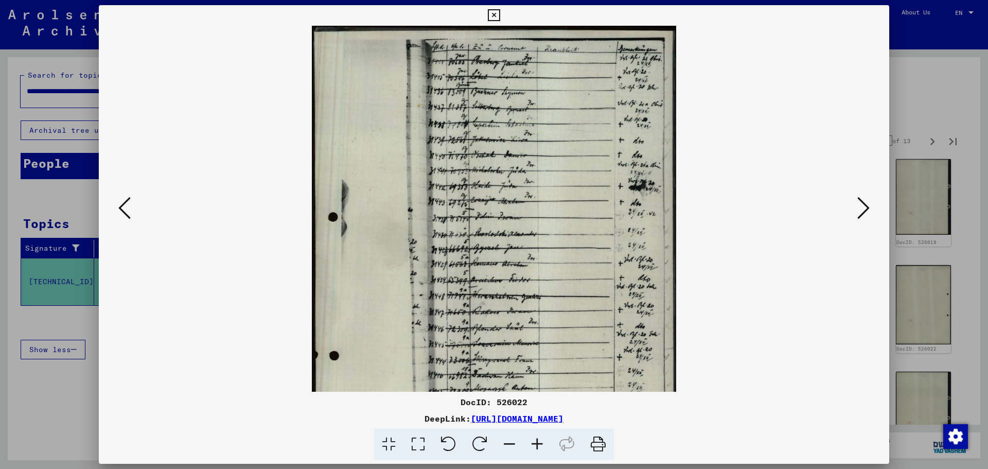
click at [537, 443] on icon at bounding box center [537, 444] width 28 height 31
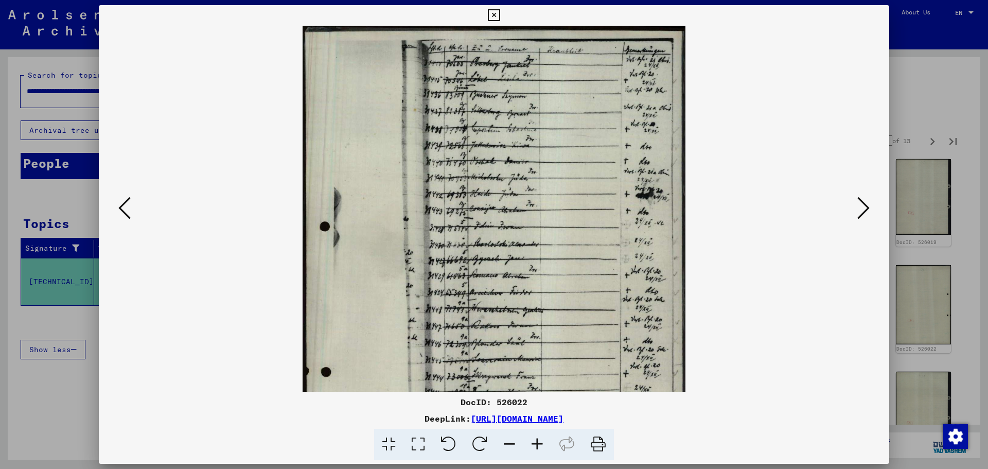
click at [537, 443] on icon at bounding box center [537, 444] width 28 height 31
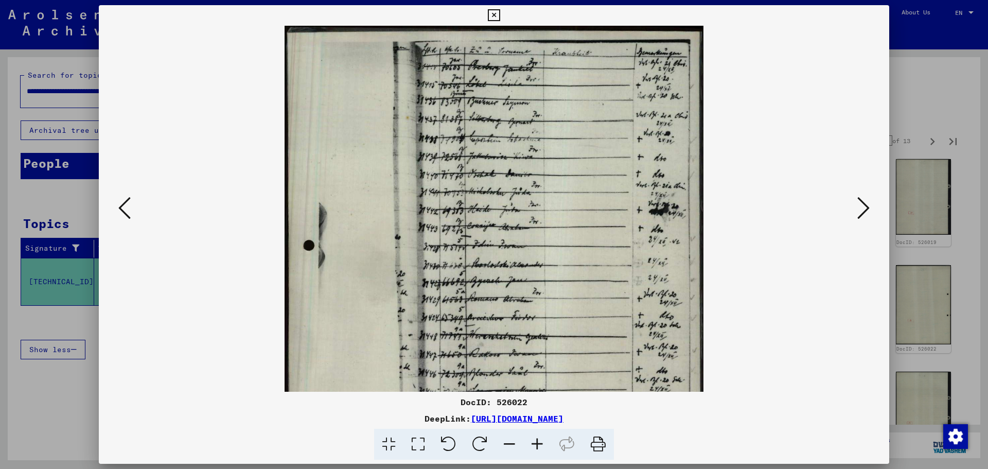
click at [537, 443] on icon at bounding box center [537, 444] width 28 height 31
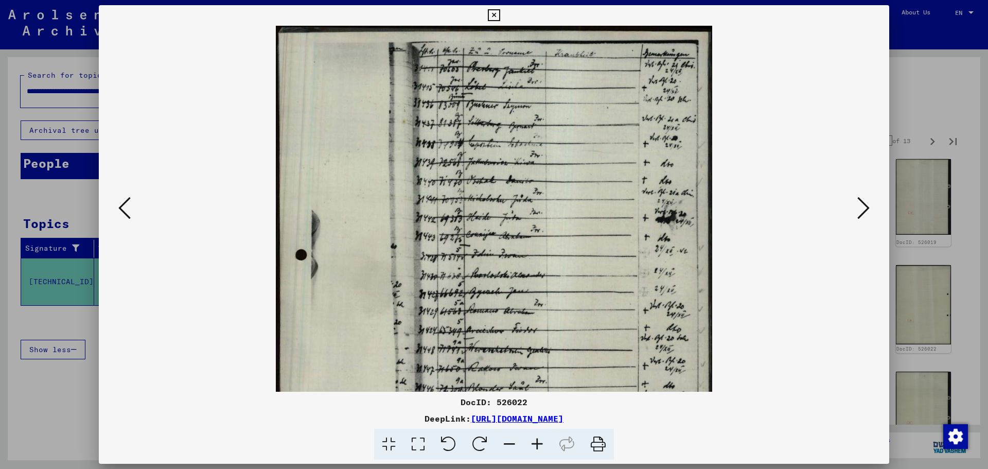
click at [537, 443] on icon at bounding box center [537, 444] width 28 height 31
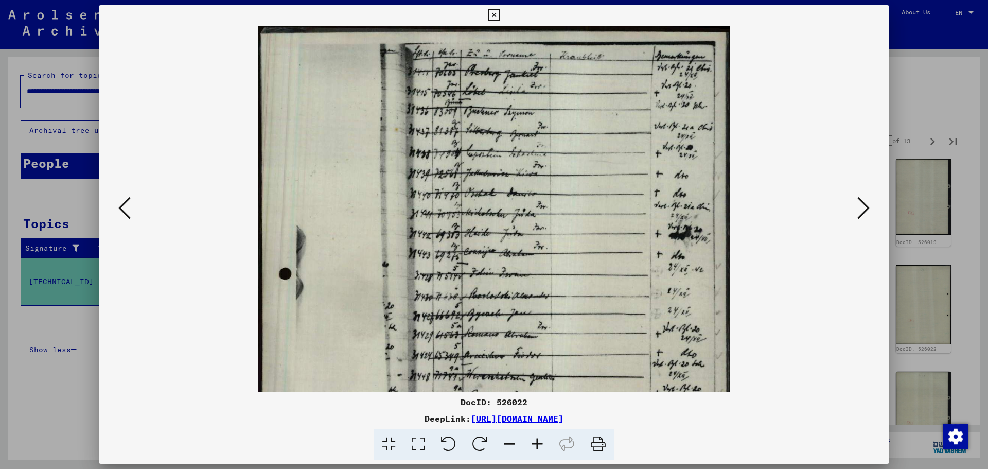
click at [536, 443] on icon at bounding box center [537, 444] width 28 height 31
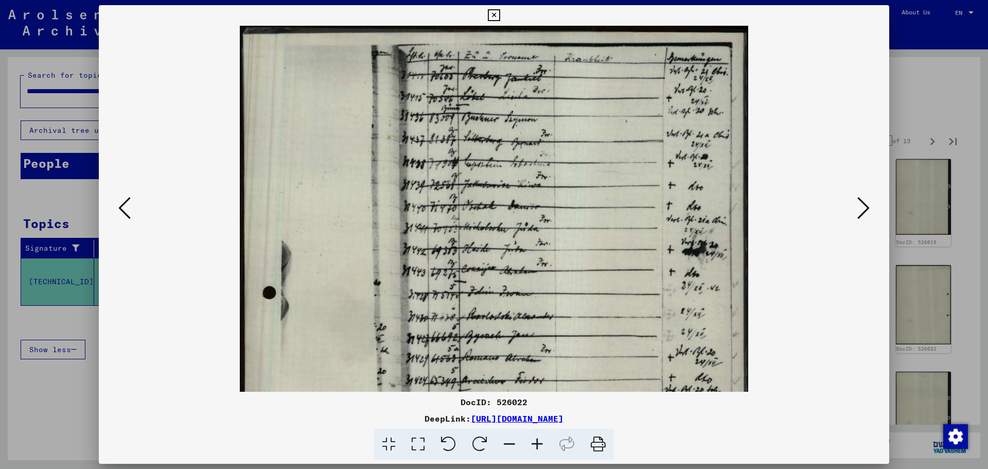
click at [536, 443] on icon at bounding box center [537, 444] width 28 height 31
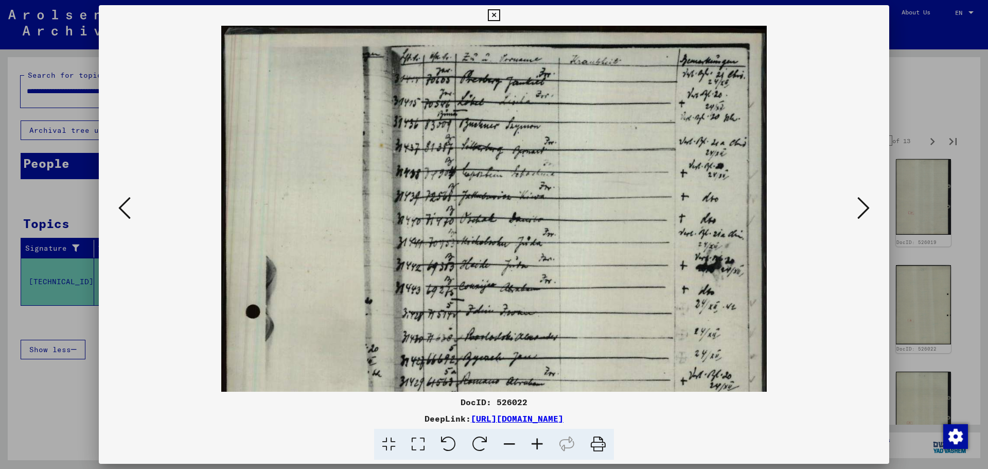
click at [536, 443] on icon at bounding box center [537, 444] width 28 height 31
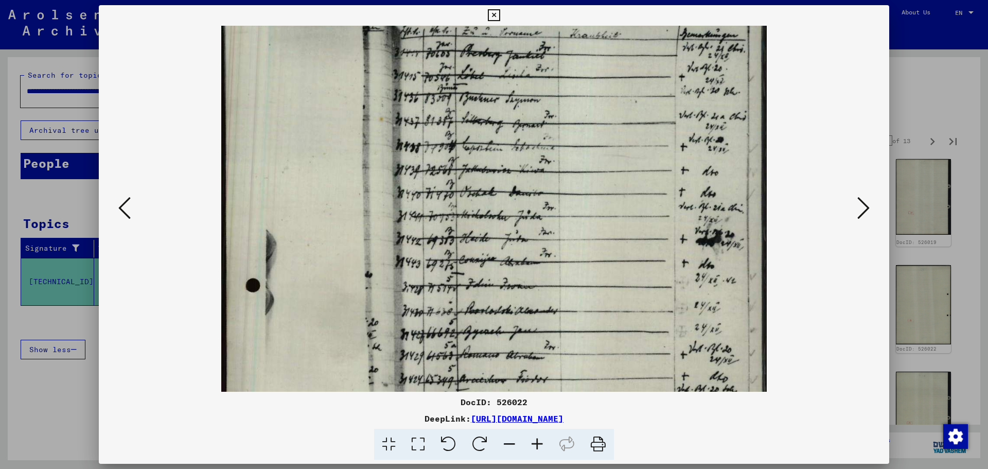
drag, startPoint x: 518, startPoint y: 314, endPoint x: 512, endPoint y: 275, distance: 39.5
click at [512, 276] on img at bounding box center [493, 388] width 545 height 778
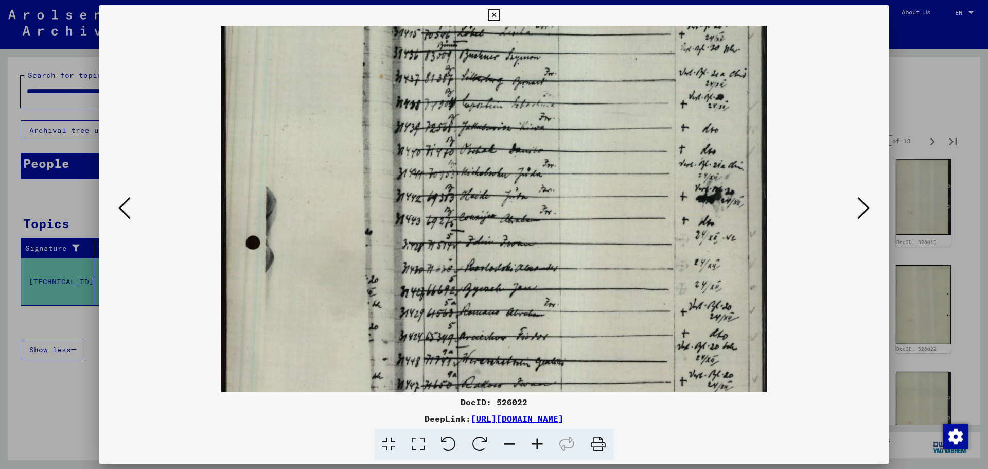
drag, startPoint x: 508, startPoint y: 277, endPoint x: 510, endPoint y: 233, distance: 43.8
click at [510, 233] on img at bounding box center [493, 346] width 545 height 778
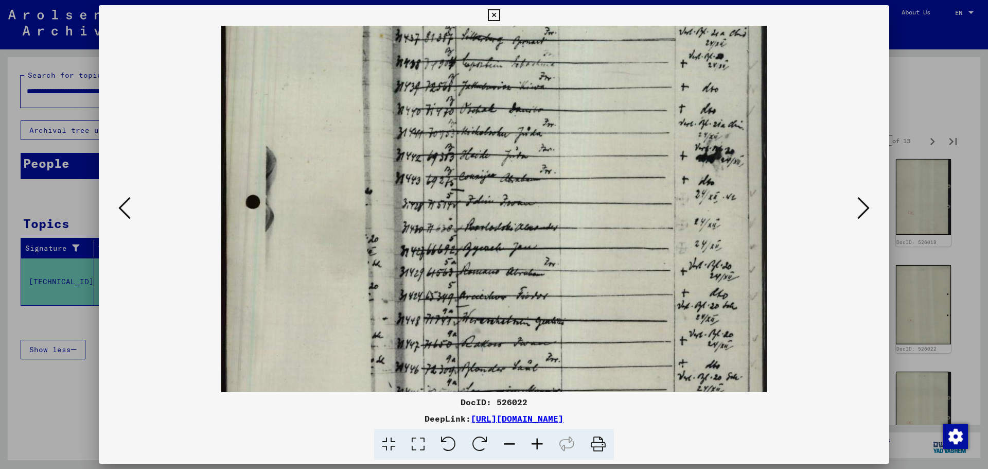
drag, startPoint x: 509, startPoint y: 263, endPoint x: 509, endPoint y: 235, distance: 28.3
click at [509, 235] on img at bounding box center [493, 305] width 545 height 778
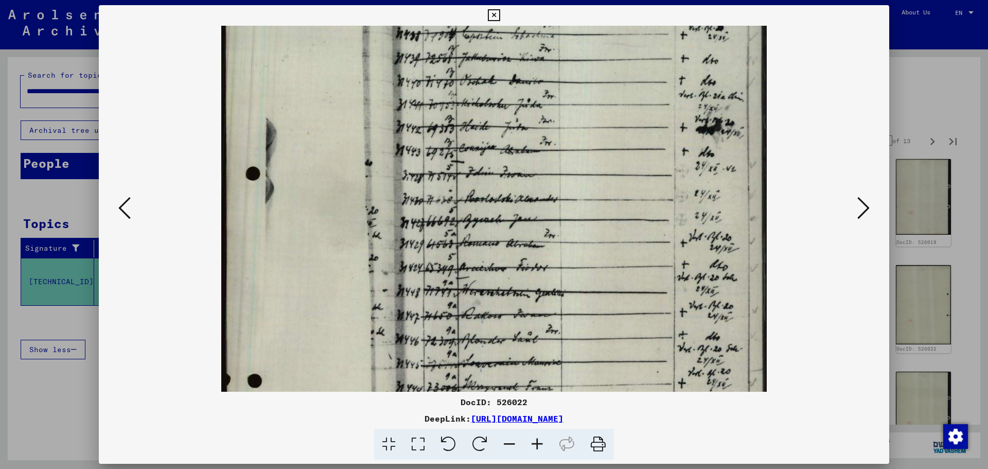
drag, startPoint x: 508, startPoint y: 258, endPoint x: 512, endPoint y: 223, distance: 35.2
click at [512, 223] on img at bounding box center [493, 277] width 545 height 778
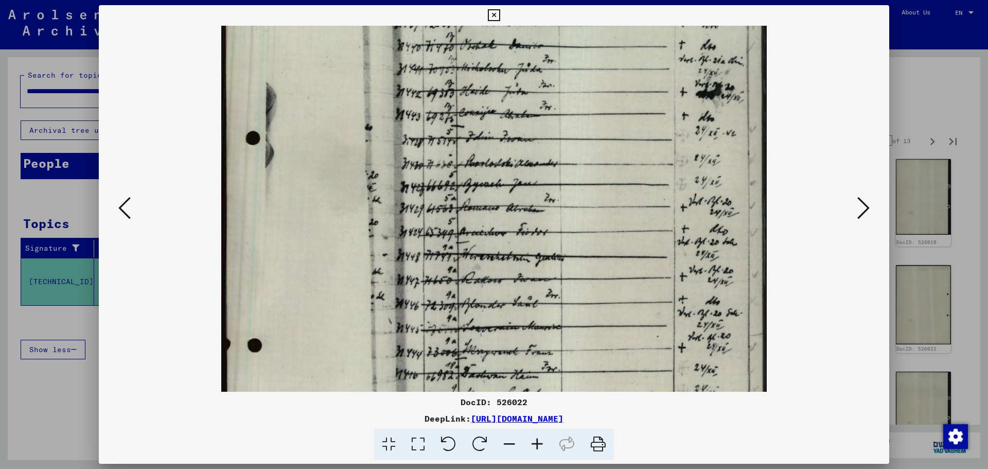
drag, startPoint x: 516, startPoint y: 244, endPoint x: 520, endPoint y: 209, distance: 34.7
click at [520, 210] on img at bounding box center [493, 241] width 545 height 778
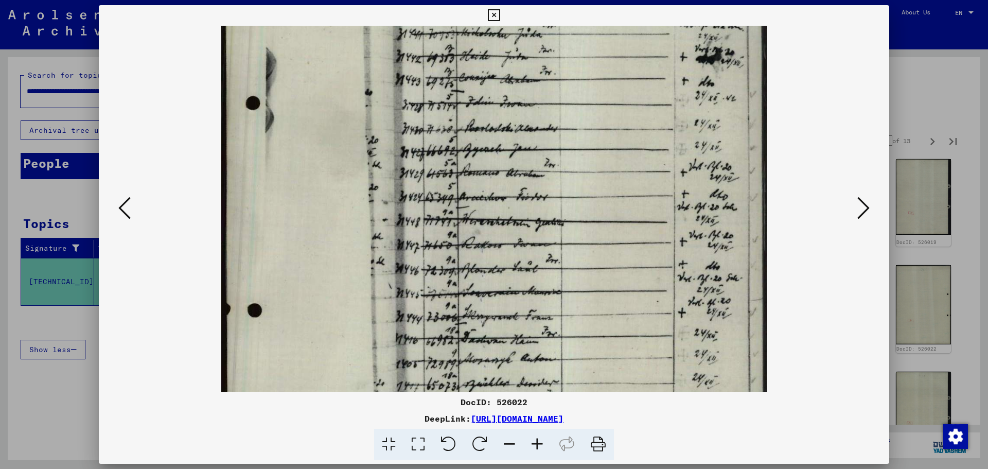
drag, startPoint x: 516, startPoint y: 237, endPoint x: 518, endPoint y: 200, distance: 36.6
click at [518, 200] on img at bounding box center [493, 206] width 545 height 778
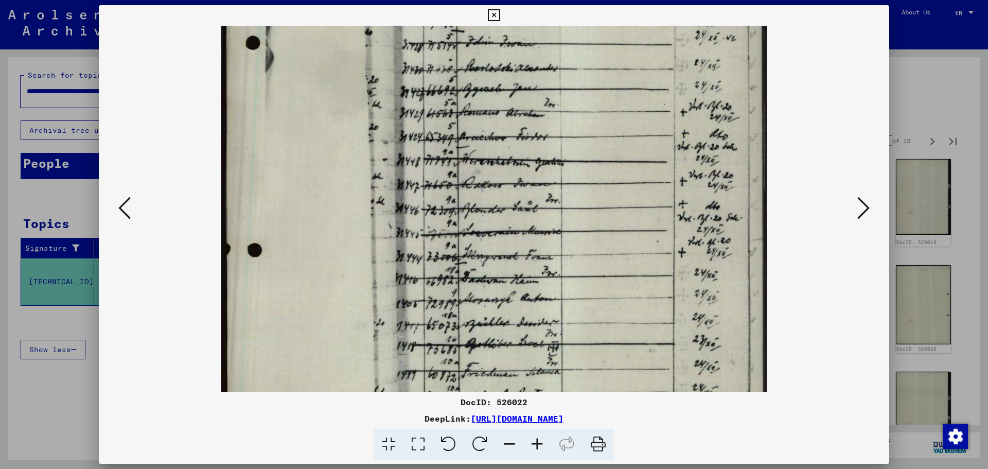
drag, startPoint x: 708, startPoint y: 264, endPoint x: 716, endPoint y: 208, distance: 55.7
click at [716, 210] on img at bounding box center [493, 146] width 545 height 778
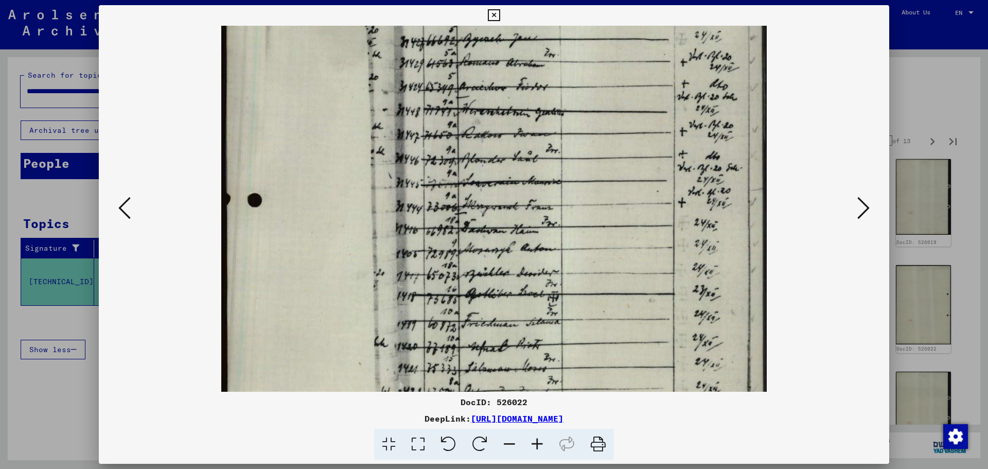
drag, startPoint x: 716, startPoint y: 256, endPoint x: 712, endPoint y: 201, distance: 54.8
click at [713, 202] on img at bounding box center [493, 96] width 545 height 778
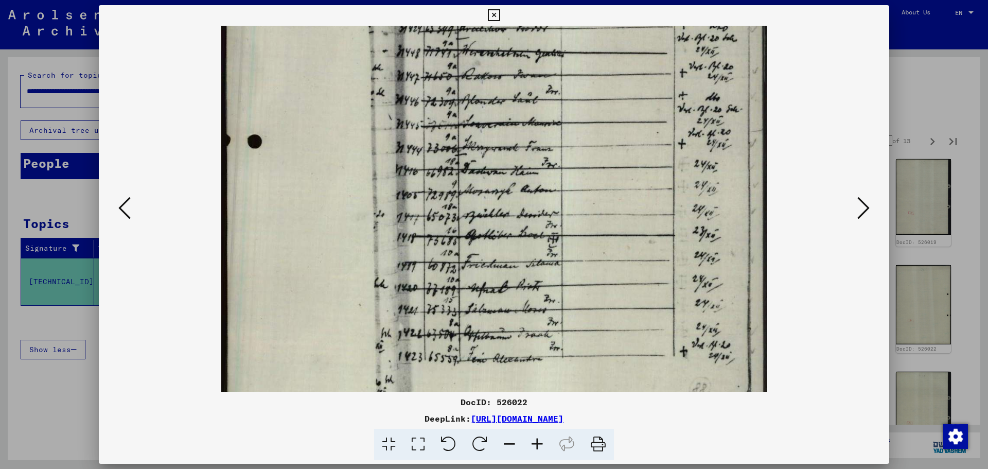
drag, startPoint x: 693, startPoint y: 244, endPoint x: 693, endPoint y: 191, distance: 53.0
click at [693, 191] on img at bounding box center [493, 37] width 545 height 778
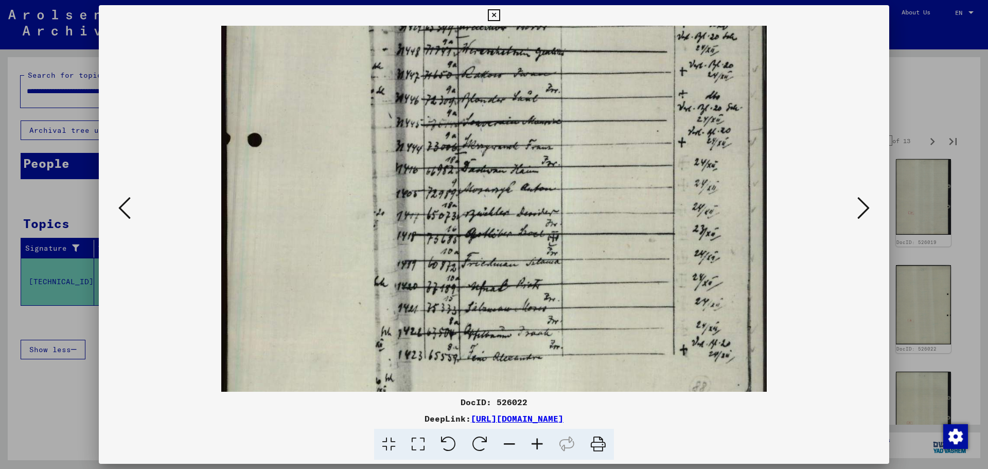
click at [862, 197] on icon at bounding box center [863, 208] width 12 height 25
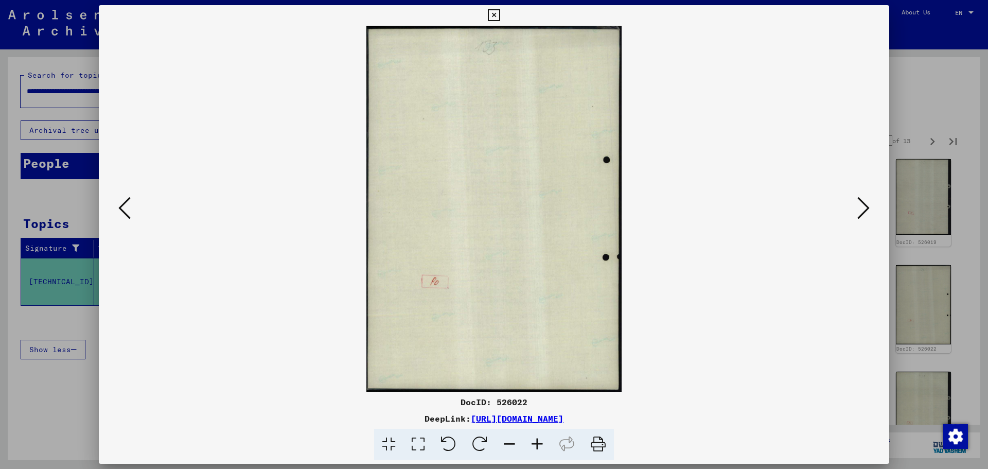
click at [862, 198] on icon at bounding box center [863, 208] width 12 height 25
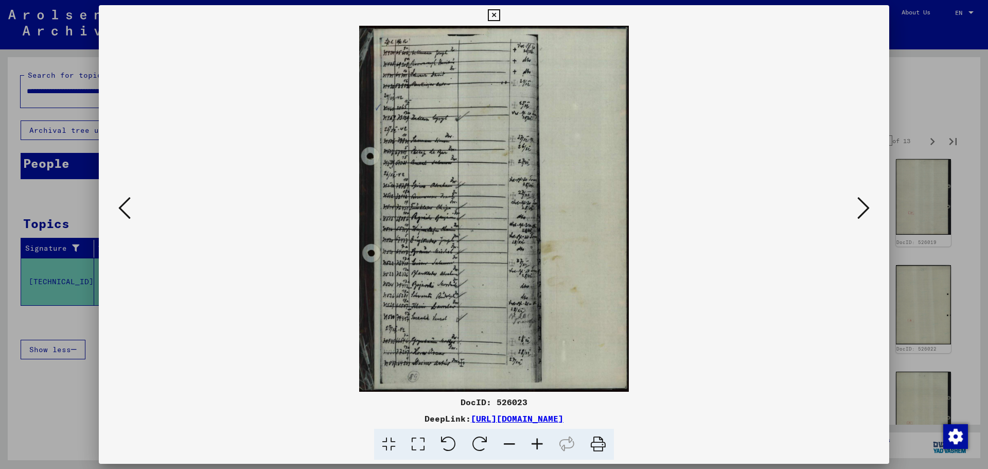
click at [545, 441] on icon at bounding box center [537, 444] width 28 height 31
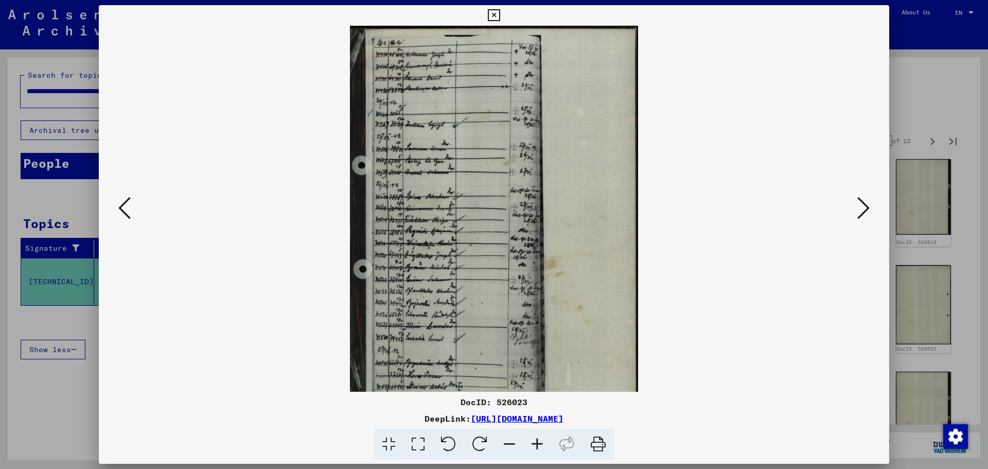
click at [545, 441] on icon at bounding box center [537, 444] width 28 height 31
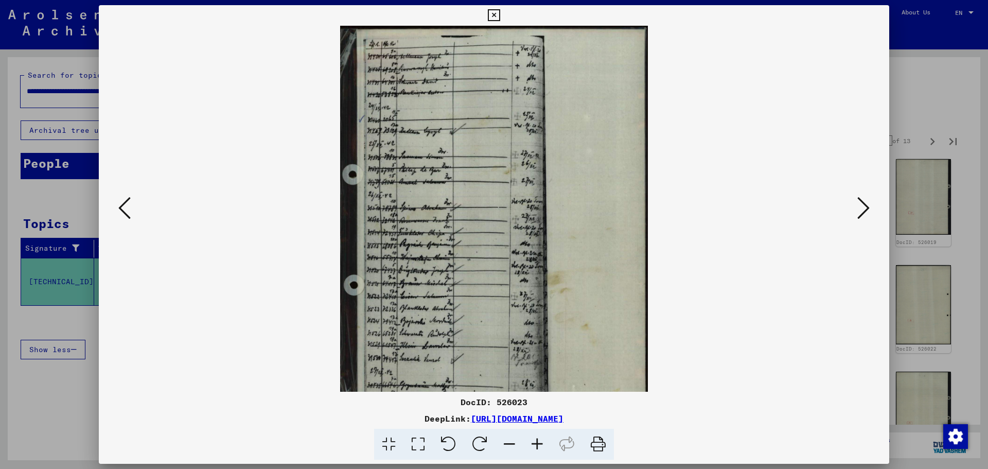
click at [545, 441] on icon at bounding box center [537, 444] width 28 height 31
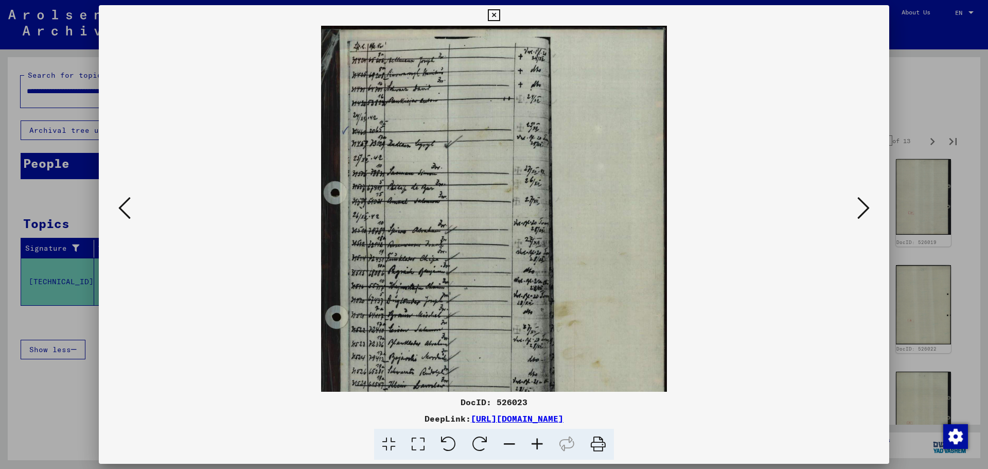
click at [545, 441] on icon at bounding box center [537, 444] width 28 height 31
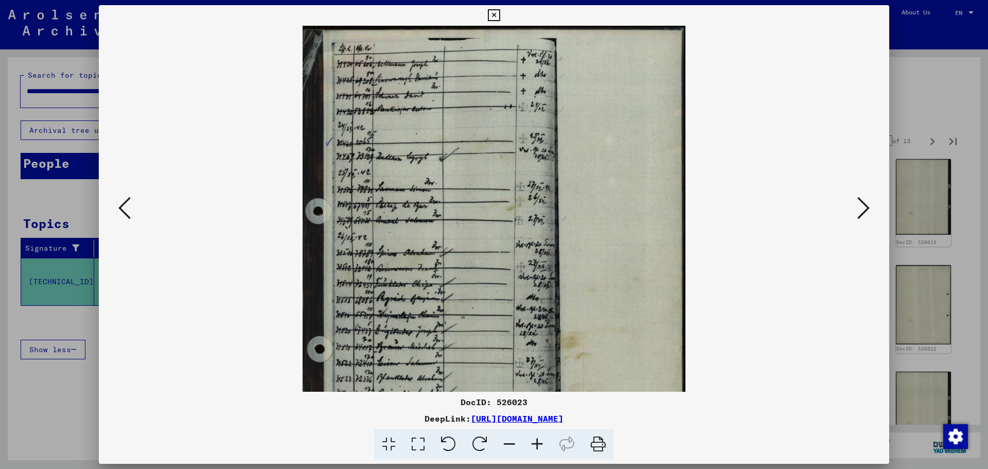
click at [545, 441] on icon at bounding box center [537, 444] width 28 height 31
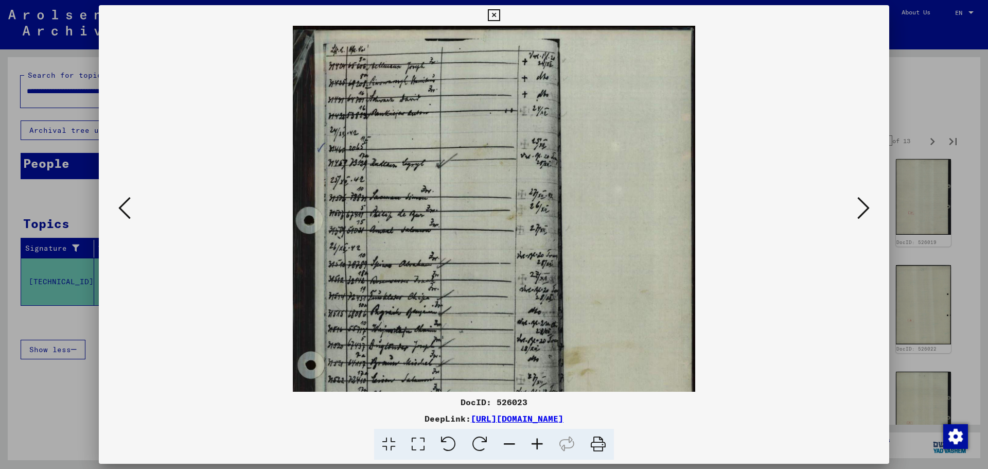
click at [545, 441] on icon at bounding box center [537, 444] width 28 height 31
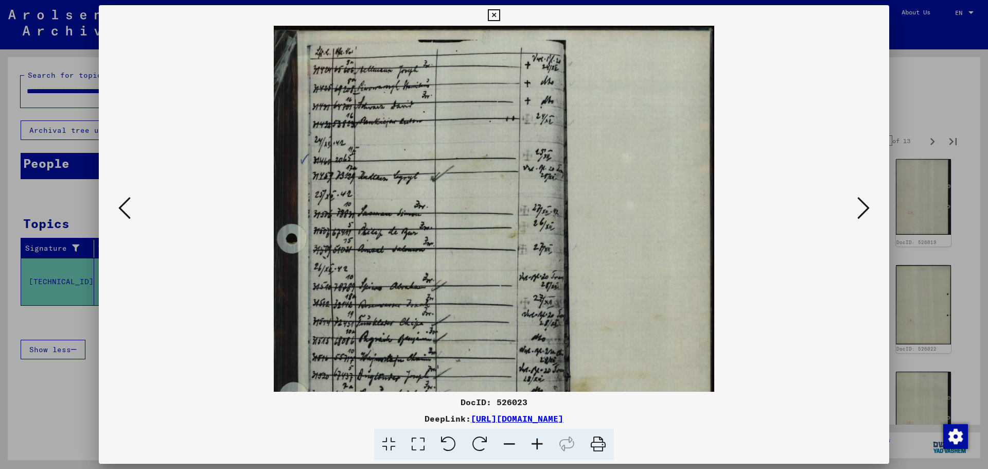
click at [545, 441] on icon at bounding box center [537, 444] width 28 height 31
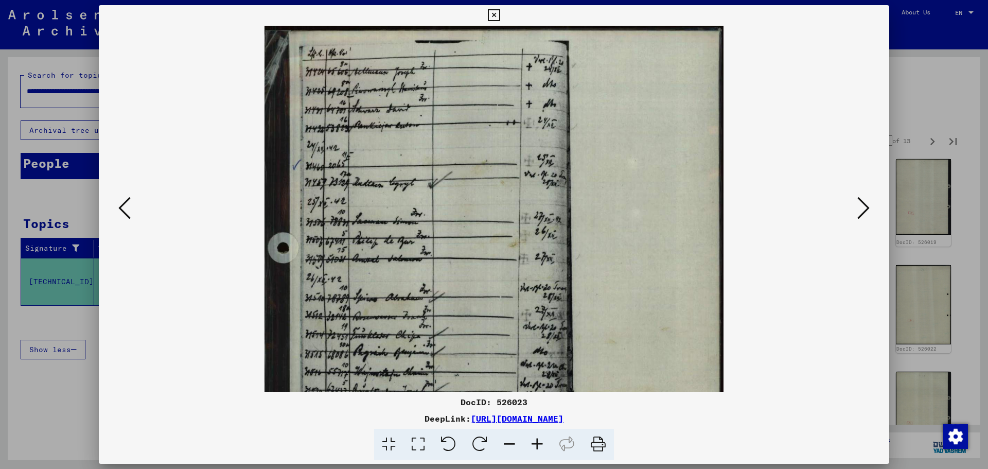
click at [545, 441] on icon at bounding box center [537, 444] width 28 height 31
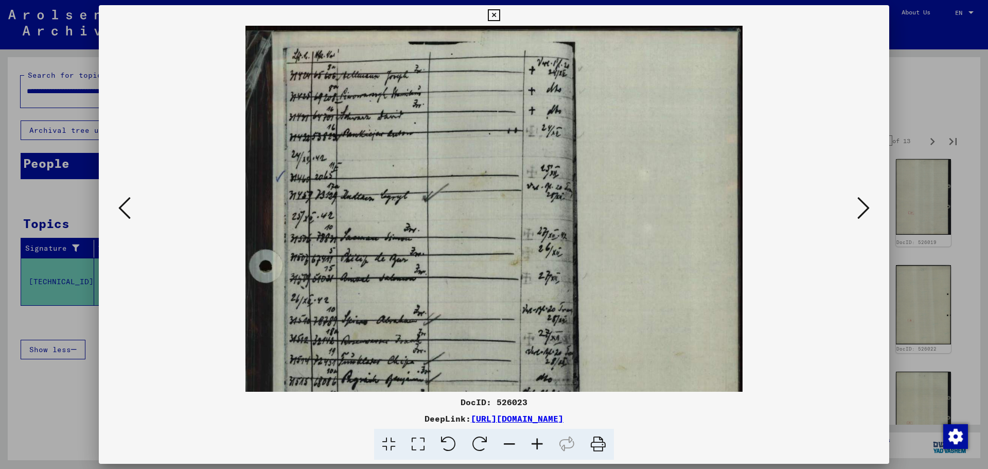
click at [545, 441] on icon at bounding box center [537, 444] width 28 height 31
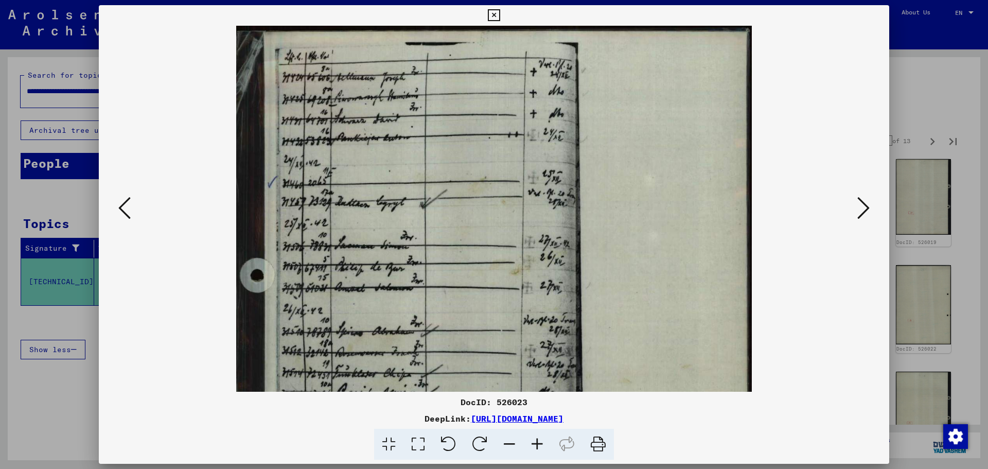
click at [545, 441] on icon at bounding box center [537, 444] width 28 height 31
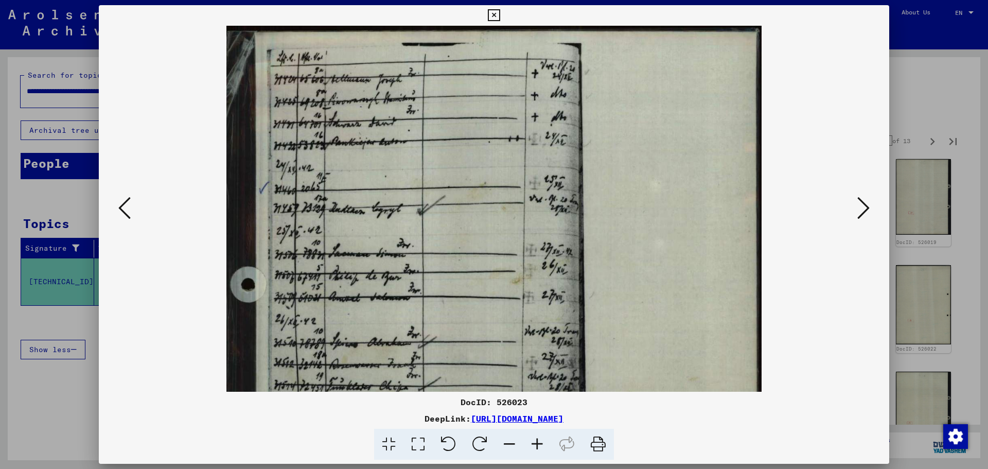
click at [545, 441] on icon at bounding box center [537, 444] width 28 height 31
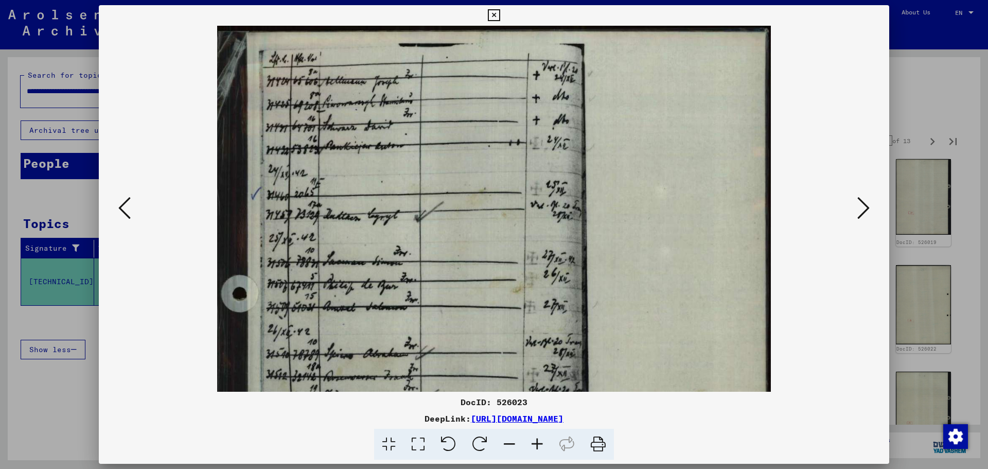
click at [545, 441] on icon at bounding box center [537, 444] width 28 height 31
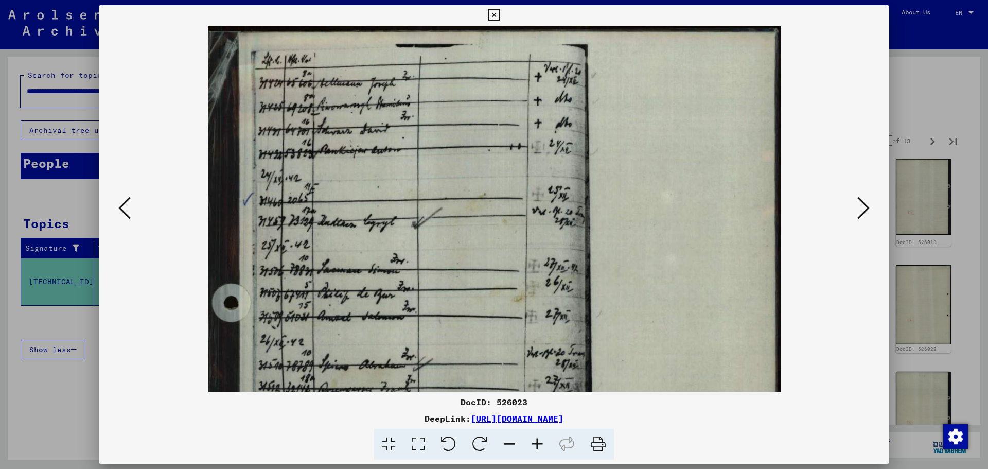
click at [545, 441] on icon at bounding box center [537, 444] width 28 height 31
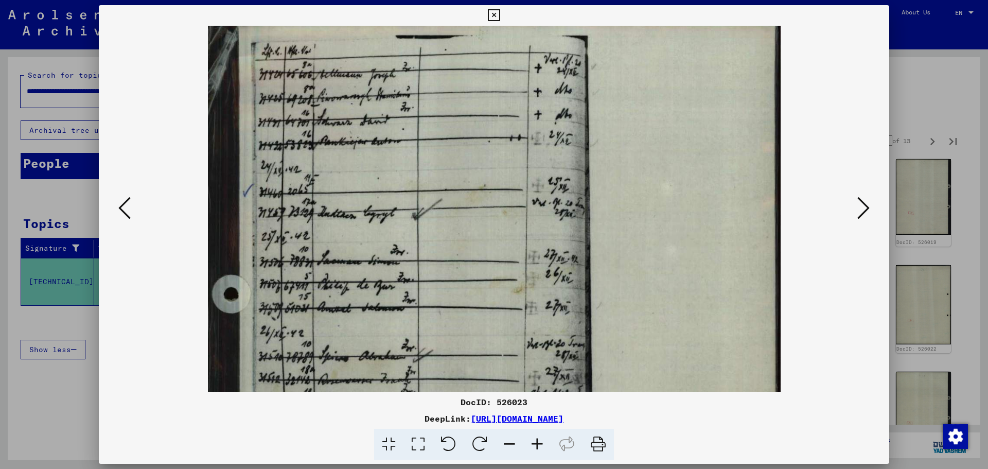
drag, startPoint x: 504, startPoint y: 300, endPoint x: 508, endPoint y: 268, distance: 32.2
click at [508, 268] on img at bounding box center [494, 406] width 573 height 778
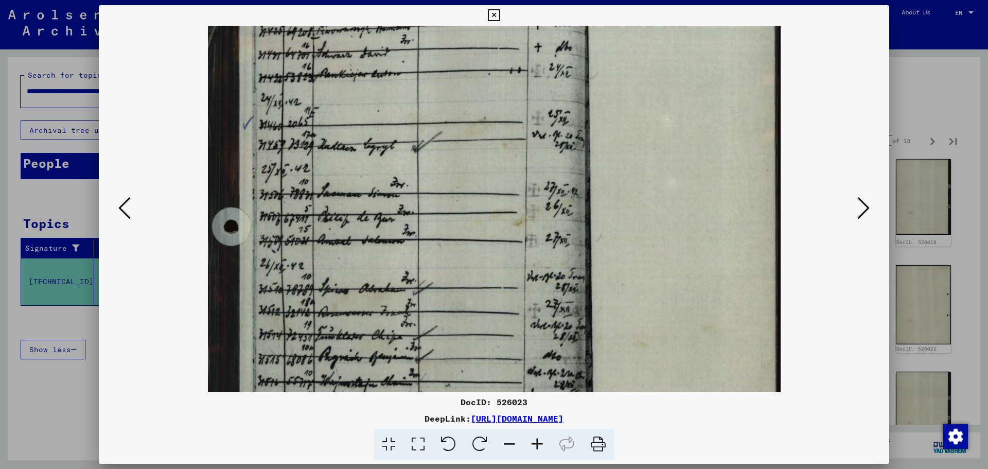
drag, startPoint x: 508, startPoint y: 295, endPoint x: 509, endPoint y: 242, distance: 53.5
click at [509, 243] on img at bounding box center [494, 339] width 573 height 778
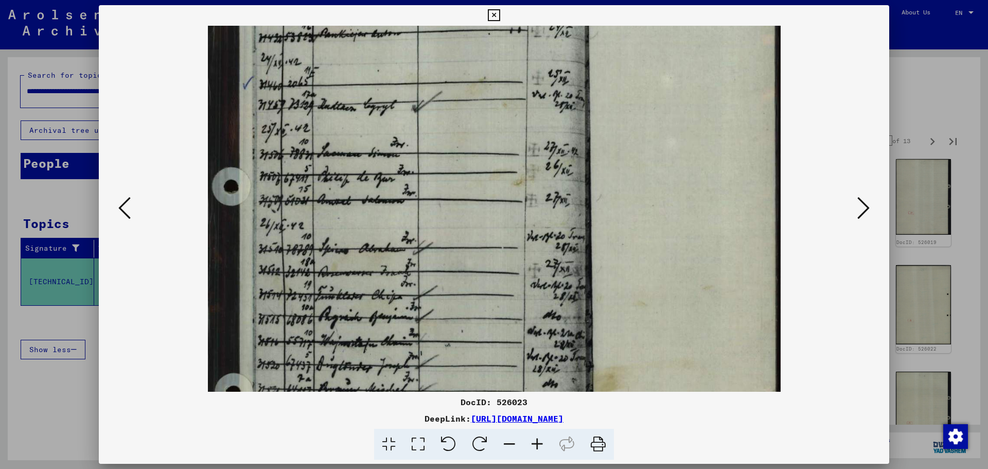
drag, startPoint x: 503, startPoint y: 282, endPoint x: 508, endPoint y: 250, distance: 31.7
click at [508, 250] on img at bounding box center [494, 298] width 573 height 778
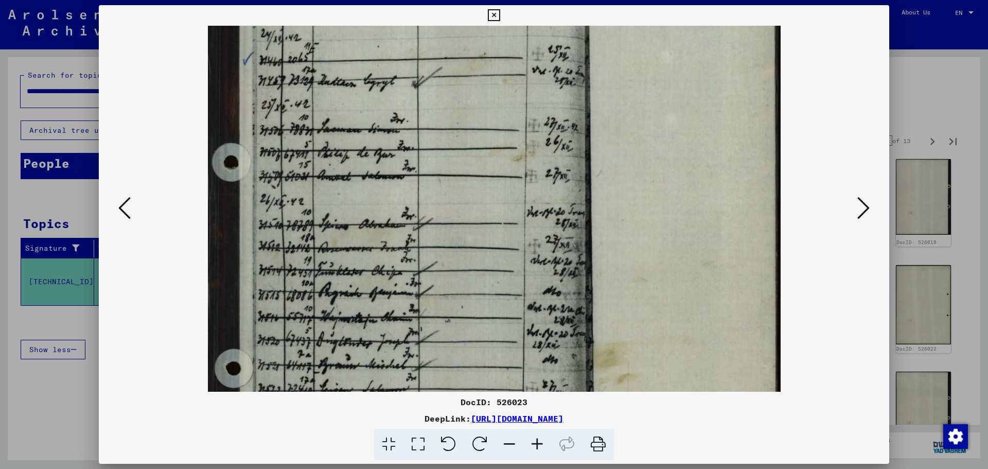
drag, startPoint x: 507, startPoint y: 260, endPoint x: 508, endPoint y: 236, distance: 23.7
click at [508, 236] on img at bounding box center [494, 274] width 573 height 778
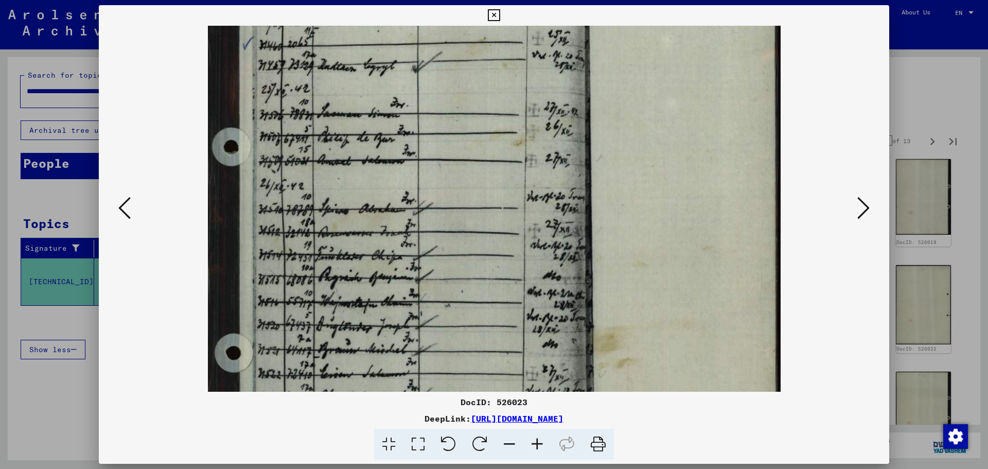
drag, startPoint x: 508, startPoint y: 265, endPoint x: 508, endPoint y: 242, distance: 22.1
click at [508, 242] on img at bounding box center [494, 259] width 573 height 778
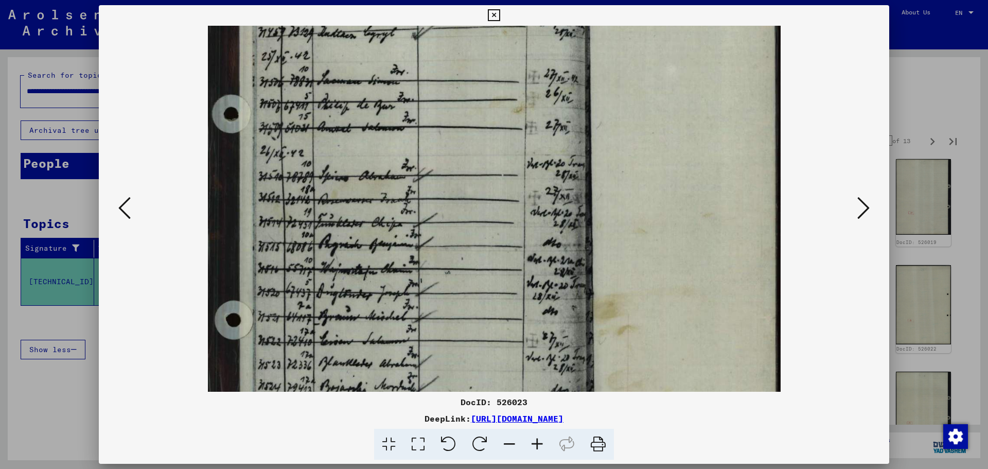
drag, startPoint x: 506, startPoint y: 265, endPoint x: 505, endPoint y: 235, distance: 30.4
click at [505, 235] on img at bounding box center [494, 226] width 573 height 778
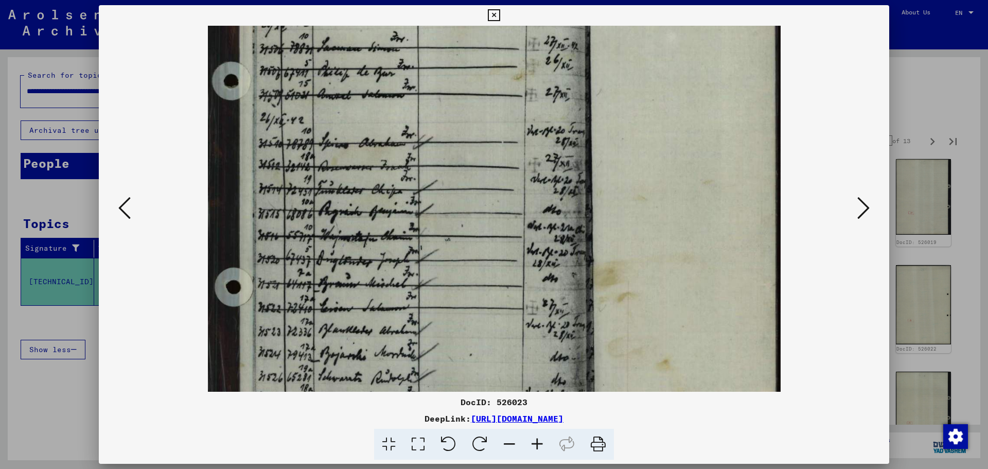
drag, startPoint x: 506, startPoint y: 277, endPoint x: 507, endPoint y: 243, distance: 34.5
click at [507, 243] on img at bounding box center [494, 193] width 573 height 778
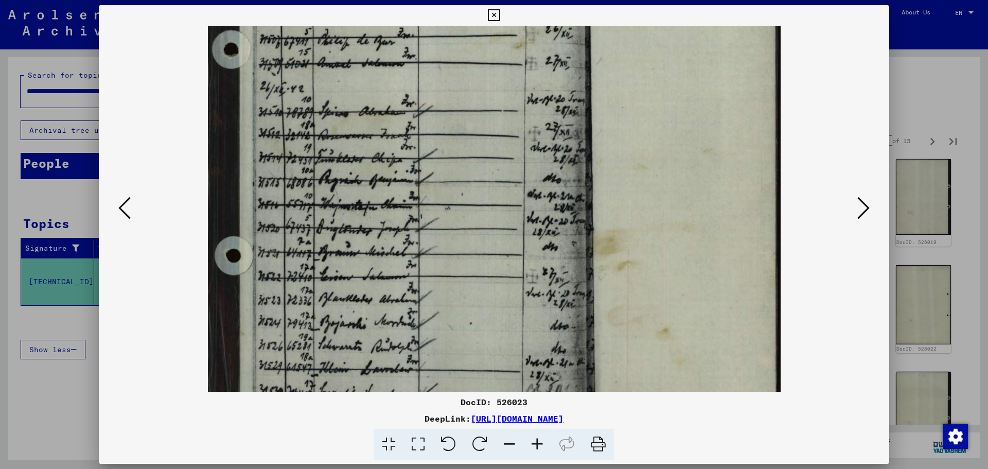
drag, startPoint x: 506, startPoint y: 272, endPoint x: 505, endPoint y: 246, distance: 26.3
click at [505, 246] on img at bounding box center [494, 162] width 573 height 778
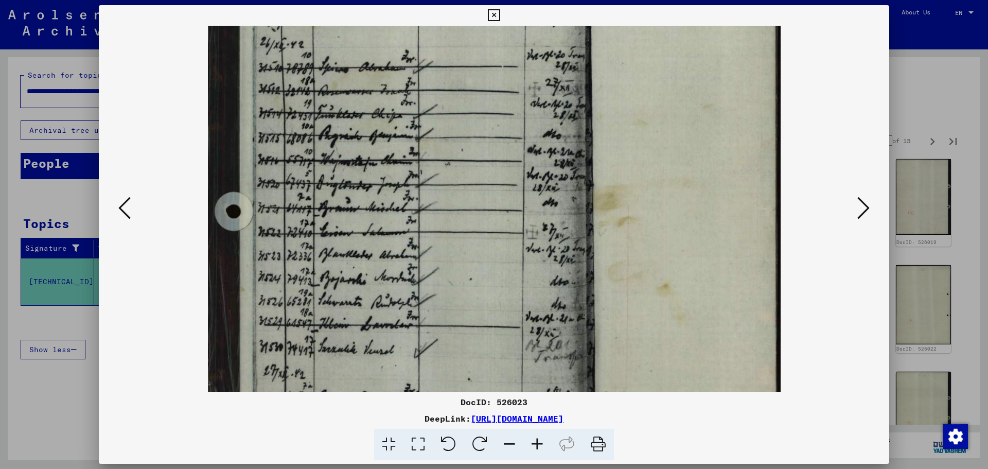
drag, startPoint x: 550, startPoint y: 287, endPoint x: 563, endPoint y: 250, distance: 39.2
click at [563, 250] on img at bounding box center [494, 117] width 573 height 778
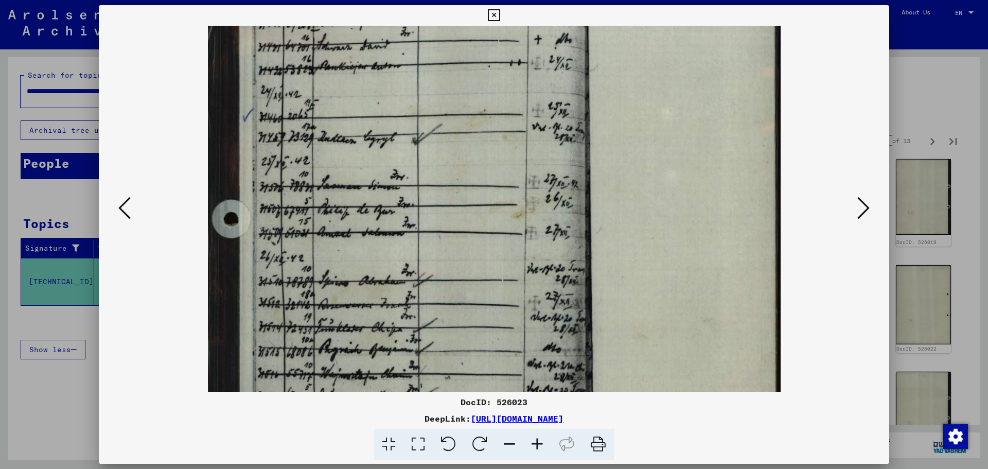
drag, startPoint x: 587, startPoint y: 87, endPoint x: 534, endPoint y: 313, distance: 232.1
click at [531, 310] on img at bounding box center [494, 331] width 573 height 778
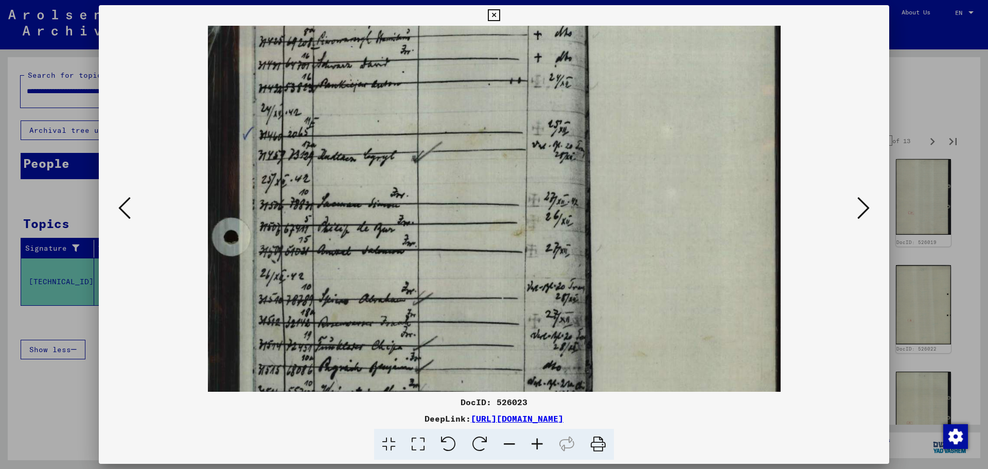
click at [866, 207] on icon at bounding box center [863, 208] width 12 height 25
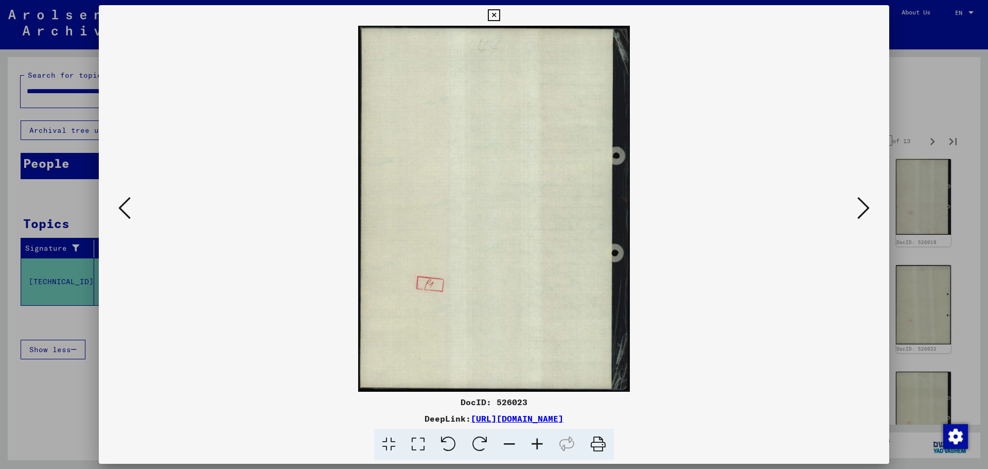
click at [866, 207] on icon at bounding box center [863, 208] width 12 height 25
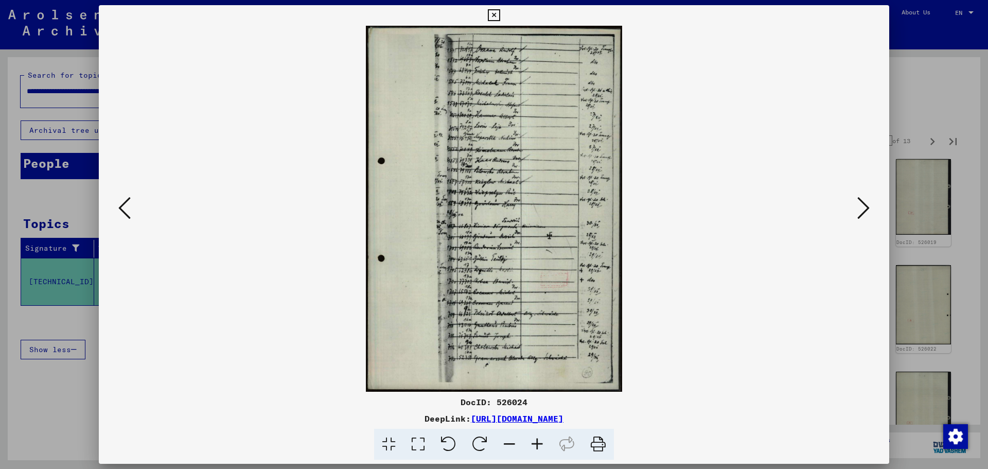
click at [539, 440] on icon at bounding box center [537, 444] width 28 height 31
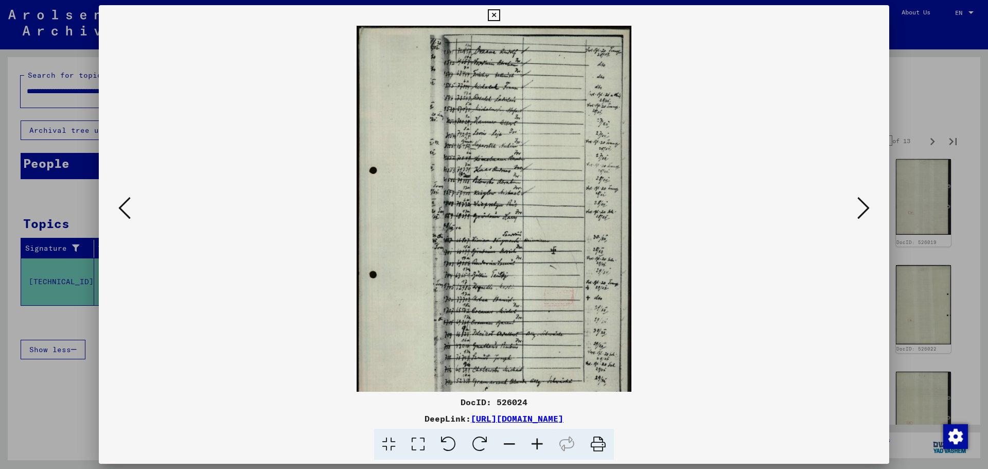
click at [539, 440] on icon at bounding box center [537, 444] width 28 height 31
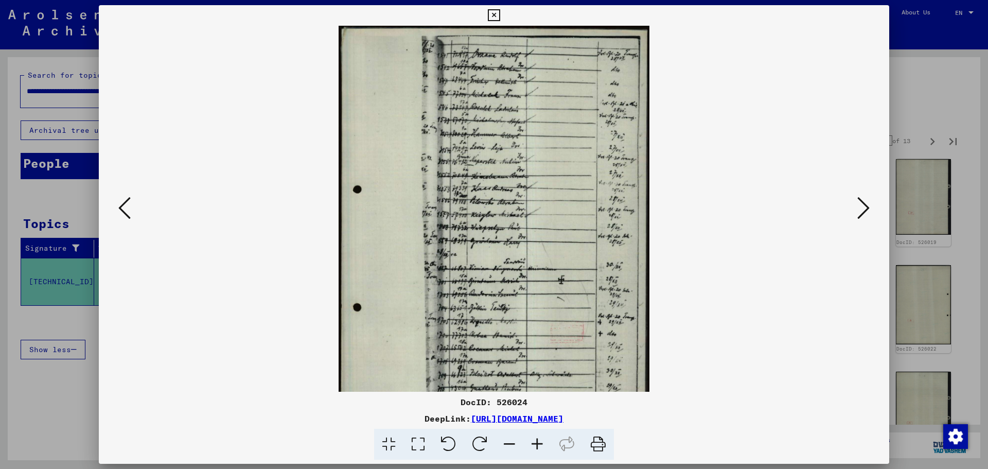
click at [539, 440] on icon at bounding box center [537, 444] width 28 height 31
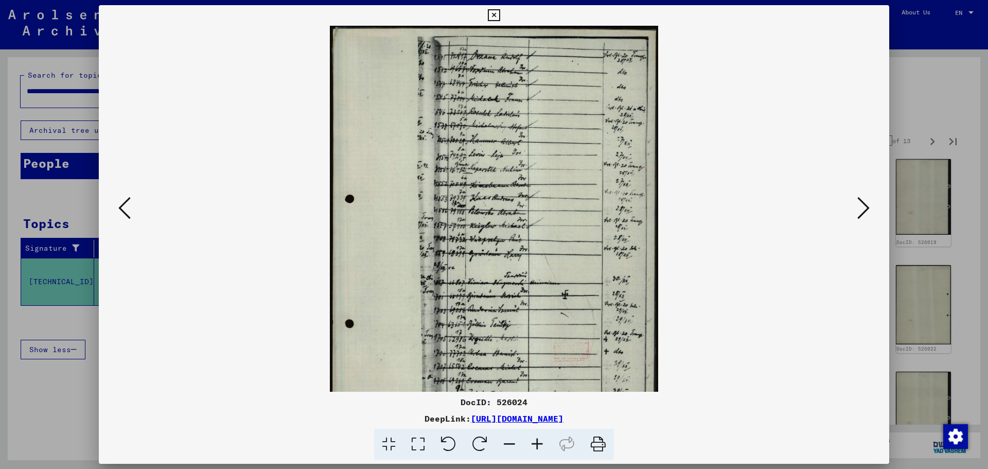
click at [539, 440] on icon at bounding box center [537, 444] width 28 height 31
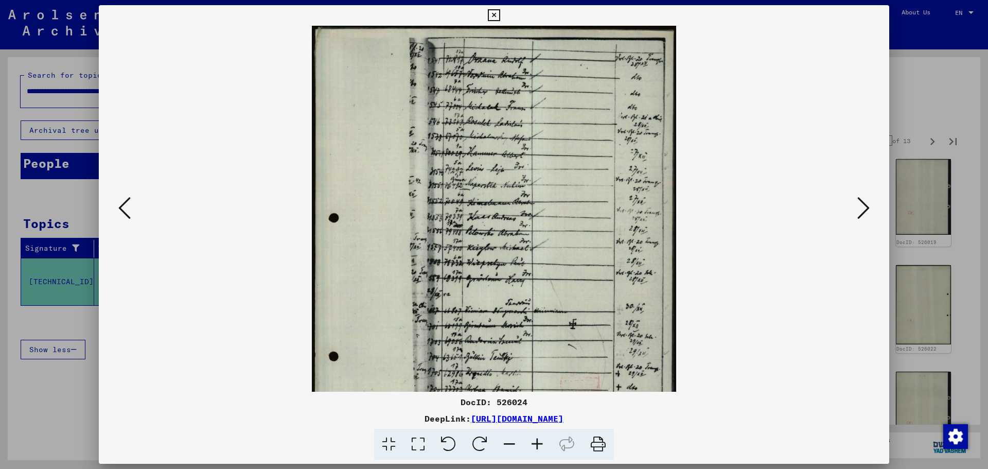
click at [539, 440] on icon at bounding box center [537, 444] width 28 height 31
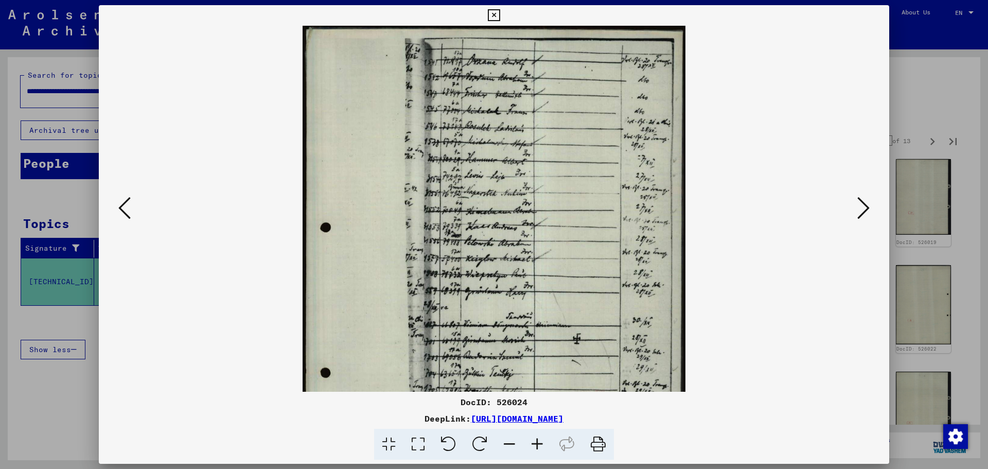
drag, startPoint x: 552, startPoint y: 128, endPoint x: 552, endPoint y: 202, distance: 74.1
click at [552, 202] on img at bounding box center [494, 299] width 383 height 546
click at [535, 444] on icon at bounding box center [537, 444] width 28 height 31
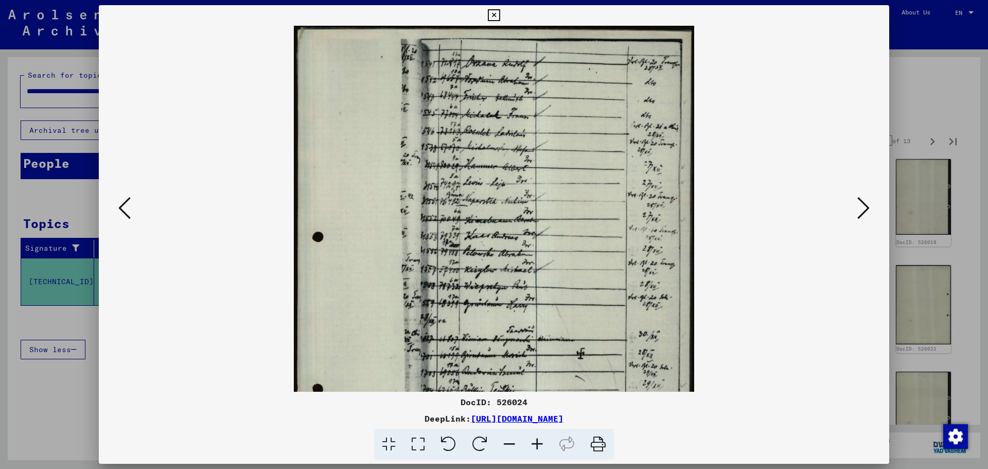
click at [535, 444] on icon at bounding box center [537, 444] width 28 height 31
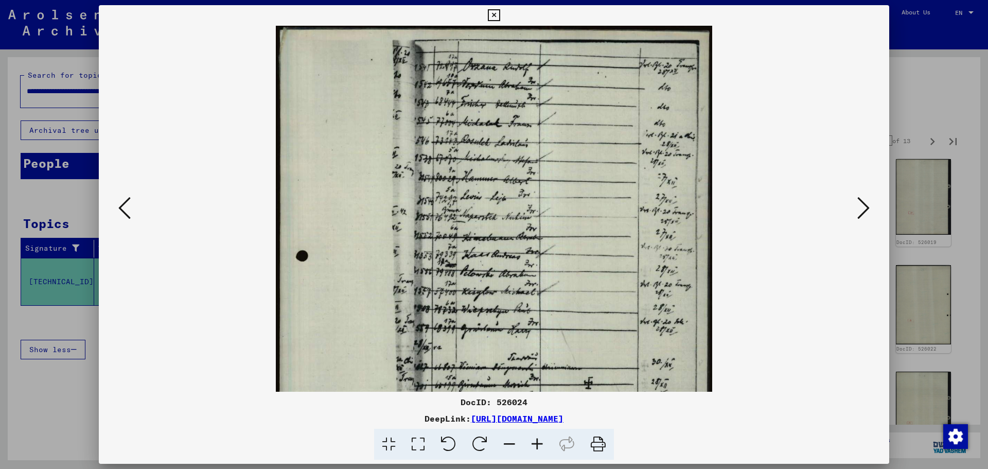
click at [535, 444] on icon at bounding box center [537, 444] width 28 height 31
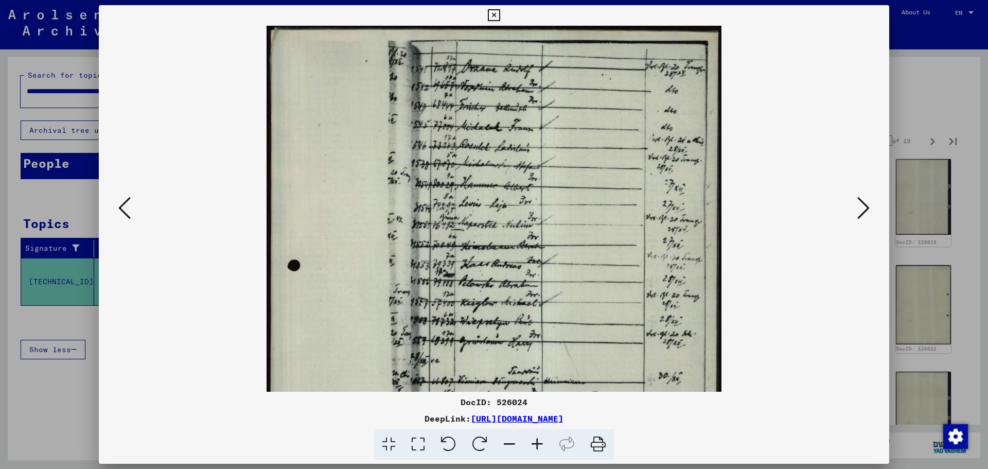
click at [535, 444] on icon at bounding box center [537, 444] width 28 height 31
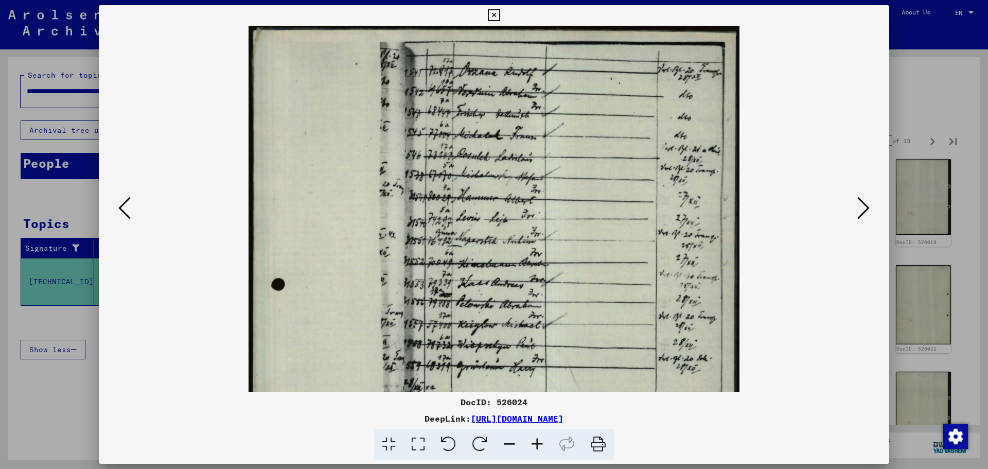
click at [535, 444] on icon at bounding box center [537, 444] width 28 height 31
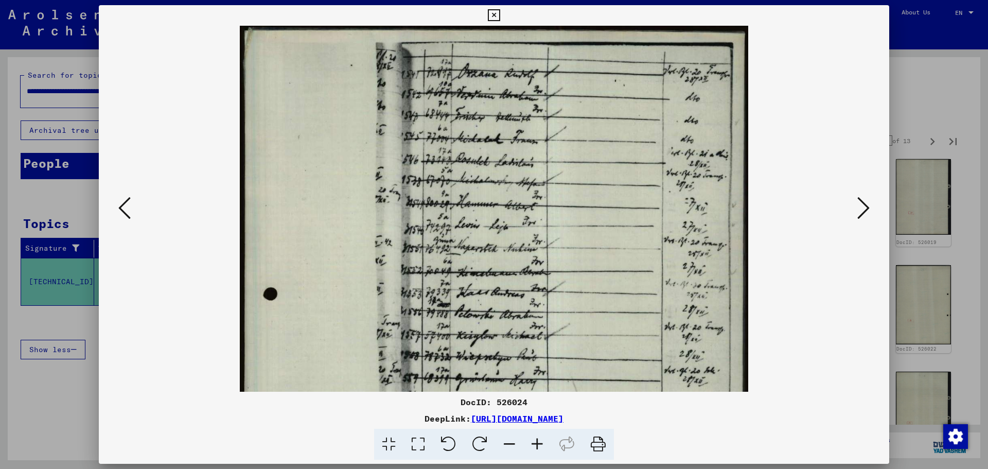
click at [535, 444] on icon at bounding box center [537, 444] width 28 height 31
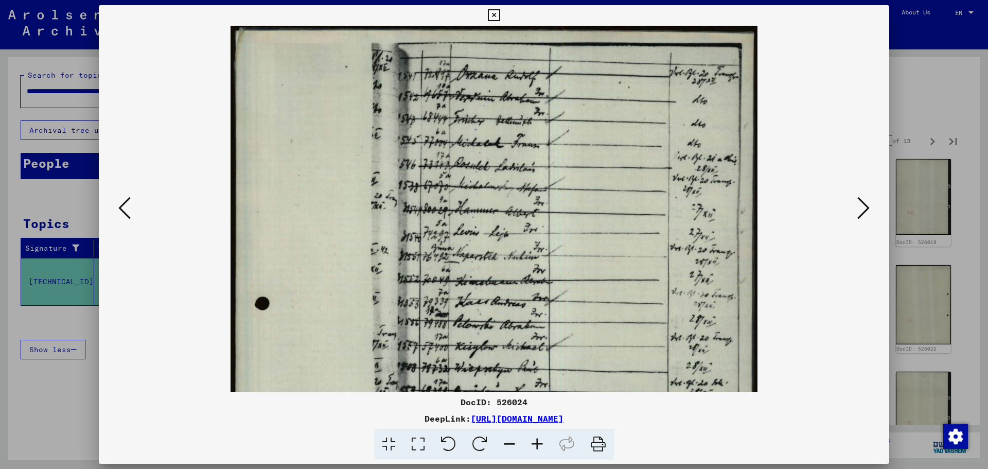
click at [535, 444] on icon at bounding box center [537, 444] width 28 height 31
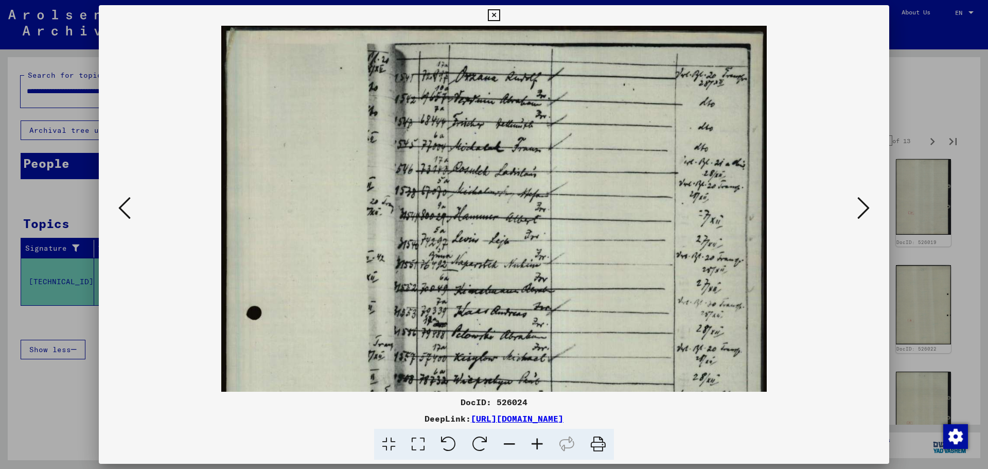
click at [535, 444] on icon at bounding box center [537, 444] width 28 height 31
click at [547, 447] on icon at bounding box center [537, 444] width 28 height 31
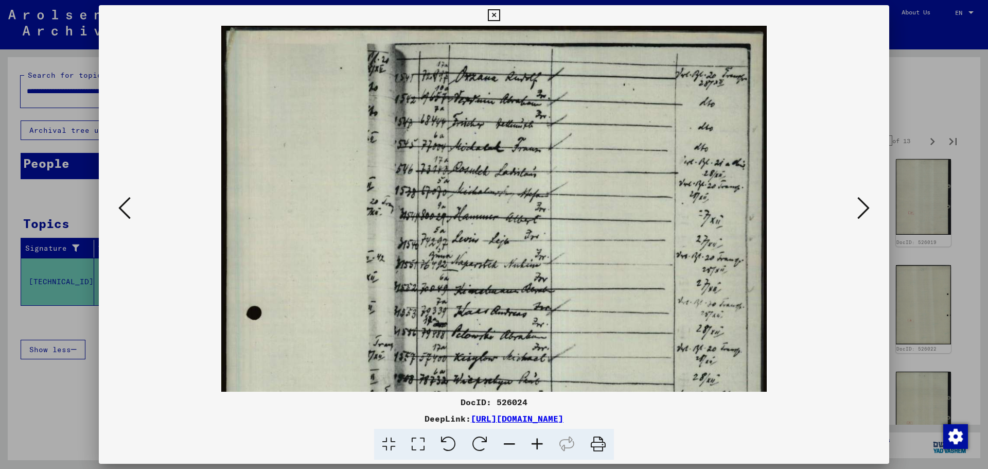
click at [547, 447] on icon at bounding box center [537, 444] width 28 height 31
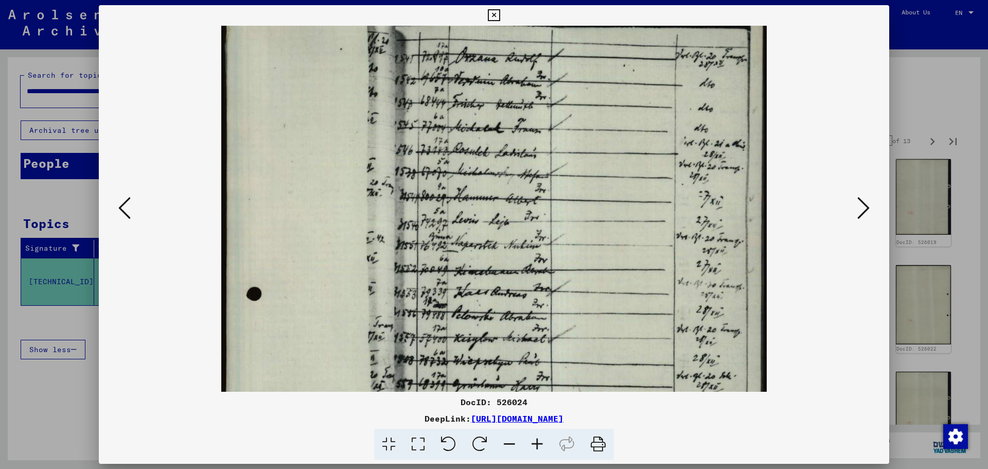
scroll to position [23, 0]
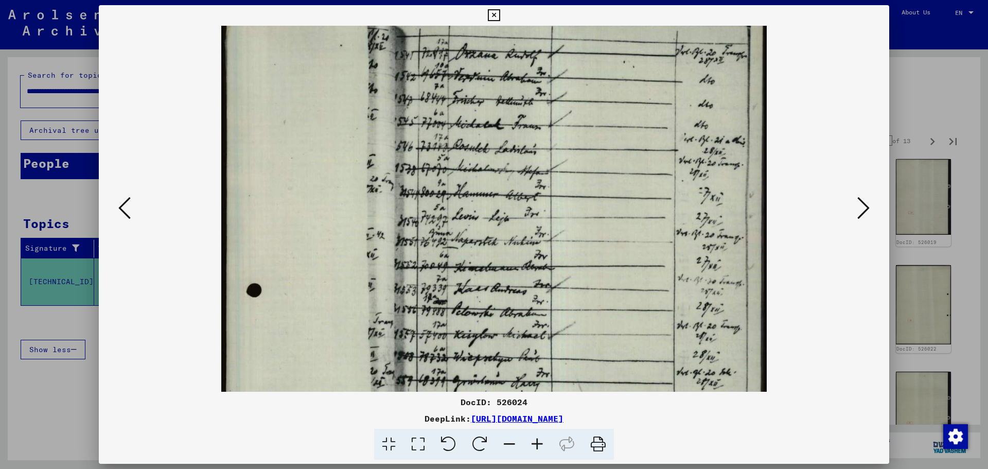
drag, startPoint x: 574, startPoint y: 375, endPoint x: 582, endPoint y: 353, distance: 23.8
click at [582, 353] on img at bounding box center [493, 392] width 545 height 778
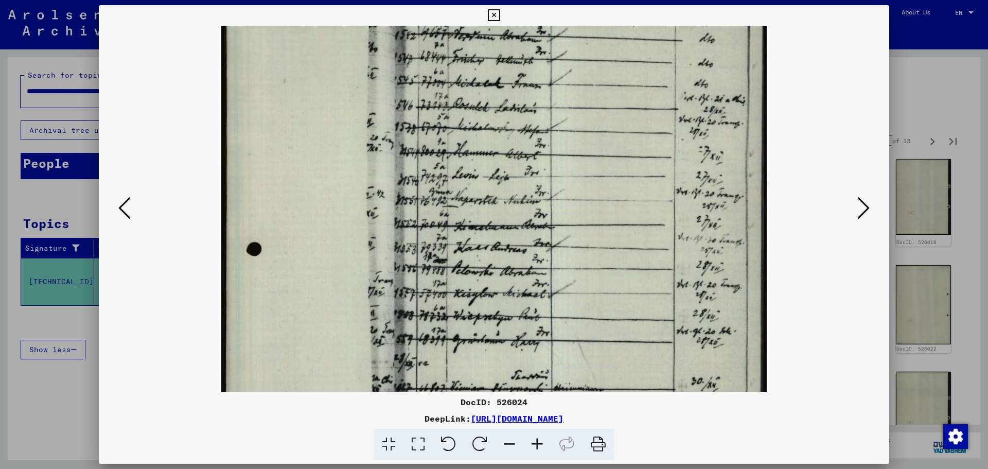
drag, startPoint x: 581, startPoint y: 369, endPoint x: 587, endPoint y: 321, distance: 48.3
click at [587, 321] on img at bounding box center [493, 351] width 545 height 778
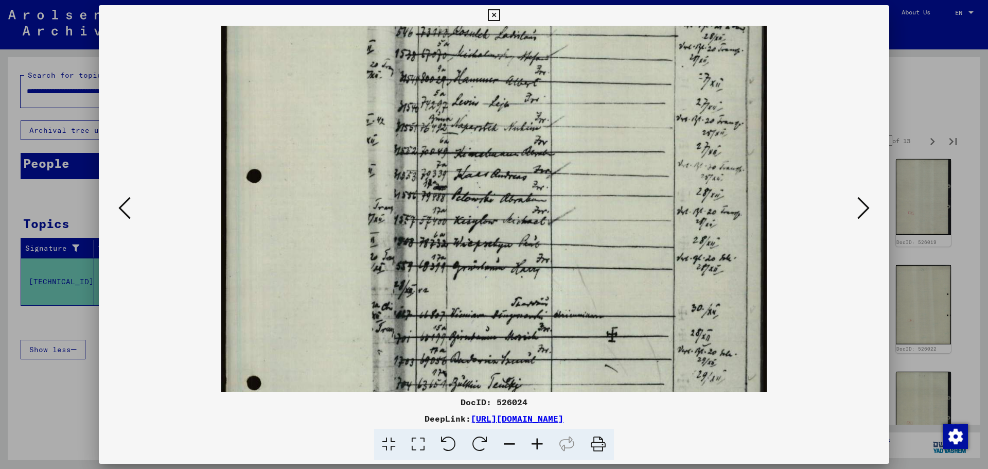
drag, startPoint x: 580, startPoint y: 331, endPoint x: 582, endPoint y: 290, distance: 41.2
click at [582, 290] on img at bounding box center [493, 278] width 545 height 778
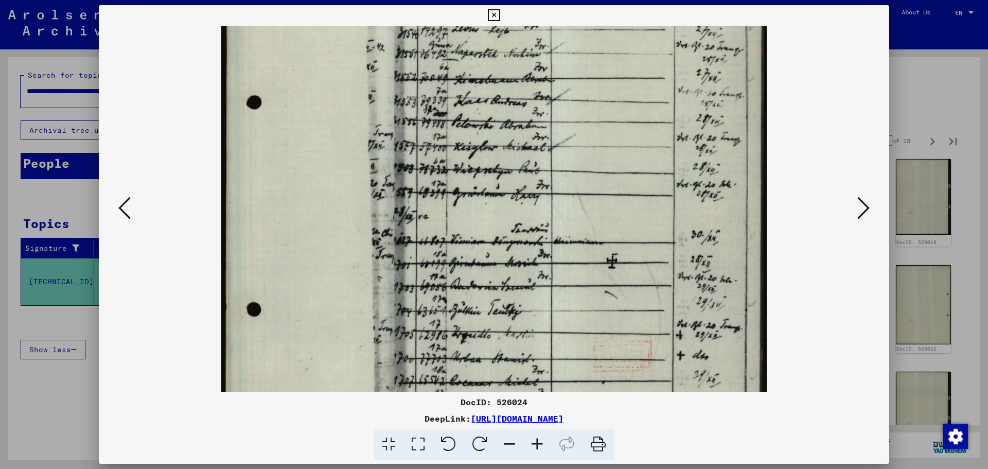
drag, startPoint x: 576, startPoint y: 321, endPoint x: 582, endPoint y: 285, distance: 37.0
click at [582, 285] on img at bounding box center [493, 204] width 545 height 778
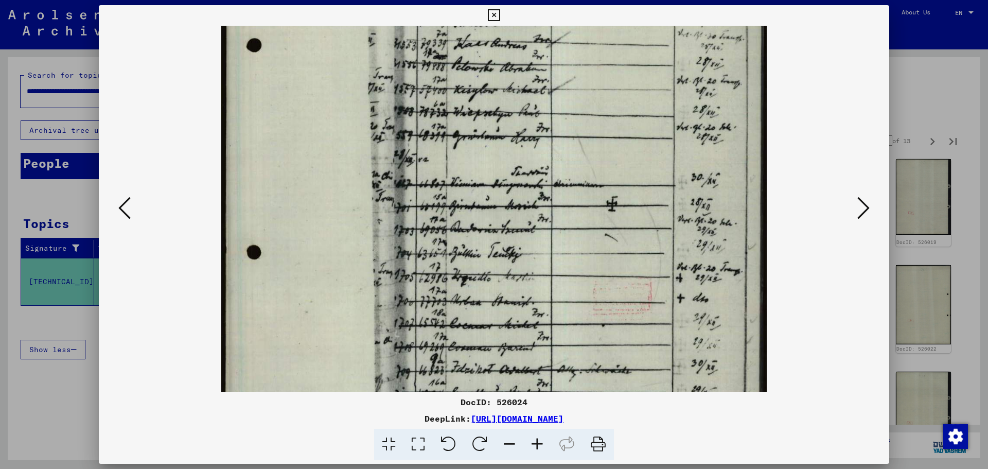
drag, startPoint x: 573, startPoint y: 334, endPoint x: 583, endPoint y: 276, distance: 59.0
click at [583, 276] on img at bounding box center [493, 147] width 545 height 778
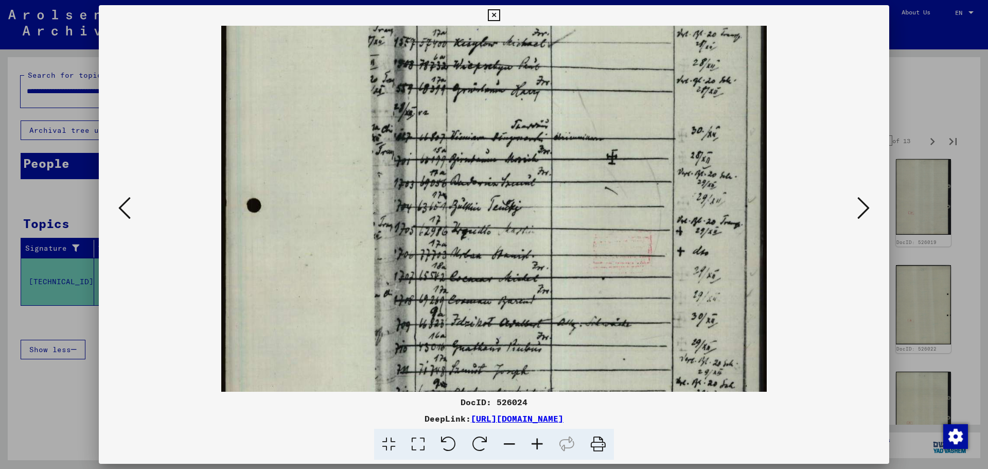
drag, startPoint x: 579, startPoint y: 332, endPoint x: 589, endPoint y: 286, distance: 46.9
click at [589, 286] on img at bounding box center [493, 100] width 545 height 778
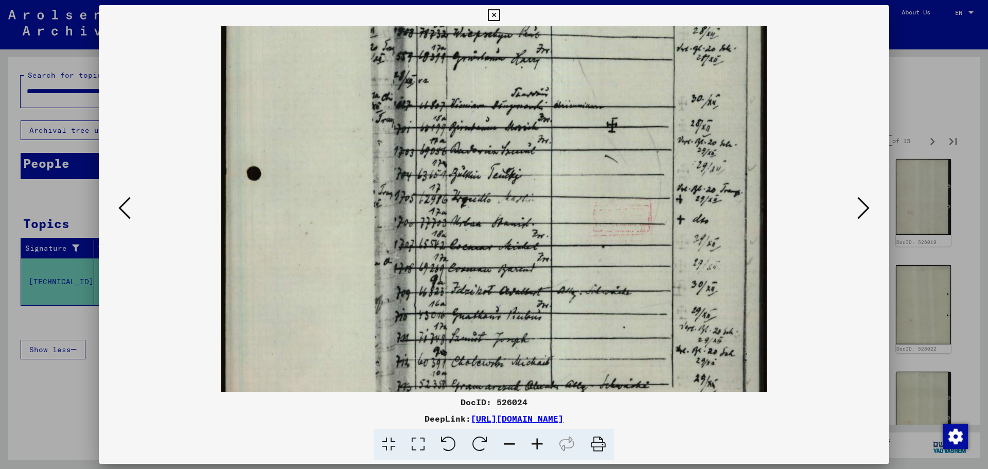
drag, startPoint x: 583, startPoint y: 314, endPoint x: 596, endPoint y: 282, distance: 34.4
click at [596, 282] on img at bounding box center [493, 68] width 545 height 778
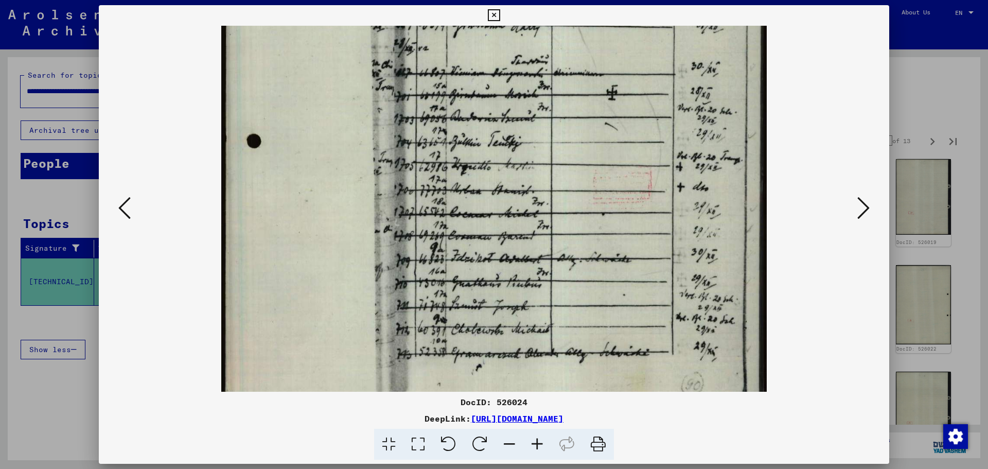
drag, startPoint x: 583, startPoint y: 313, endPoint x: 595, endPoint y: 281, distance: 34.5
click at [595, 281] on img at bounding box center [493, 36] width 545 height 778
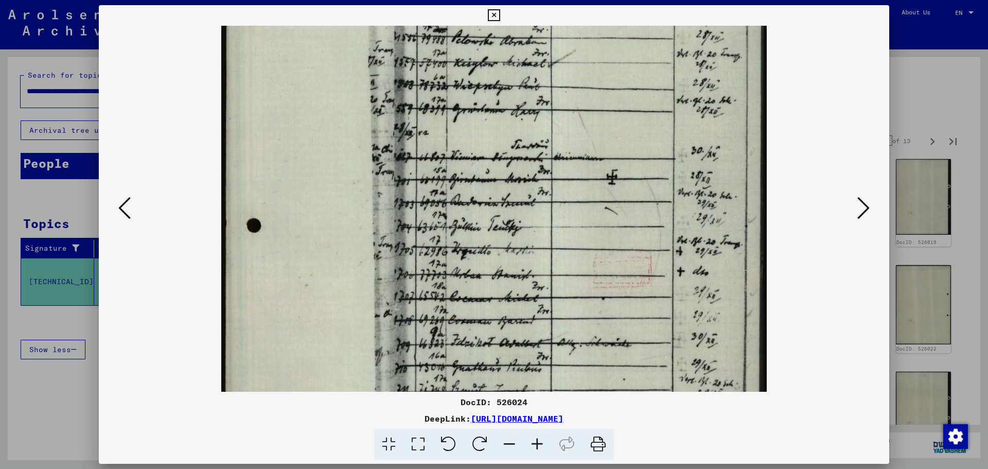
drag, startPoint x: 619, startPoint y: 189, endPoint x: 605, endPoint y: 303, distance: 115.1
click at [605, 303] on img at bounding box center [493, 120] width 545 height 778
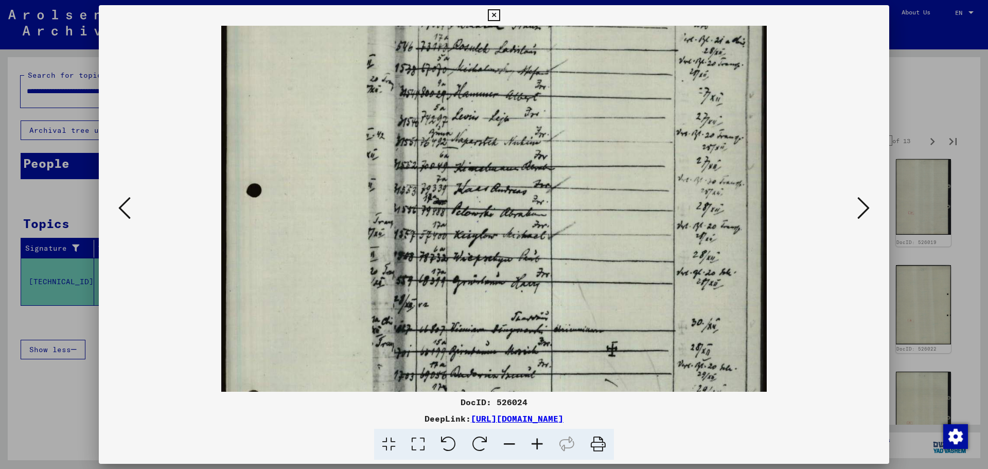
drag, startPoint x: 662, startPoint y: 169, endPoint x: 643, endPoint y: 281, distance: 113.2
click at [643, 281] on img at bounding box center [493, 292] width 545 height 778
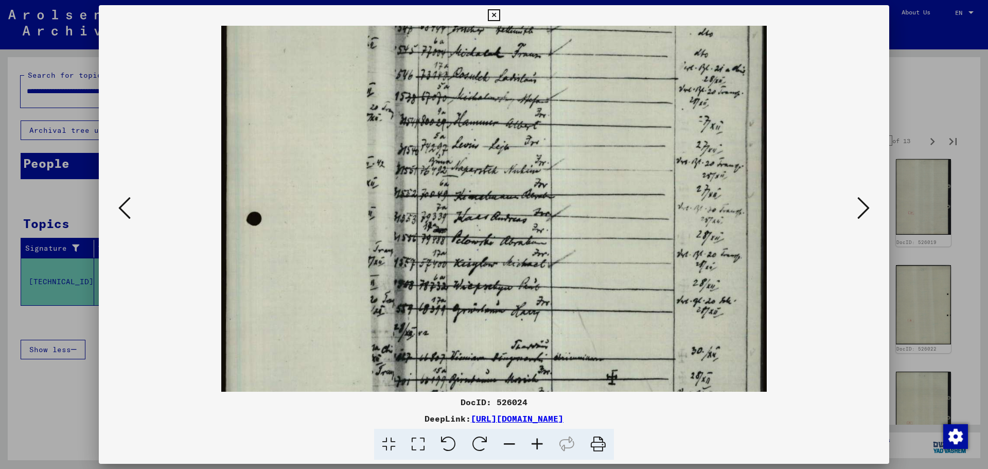
scroll to position [0, 0]
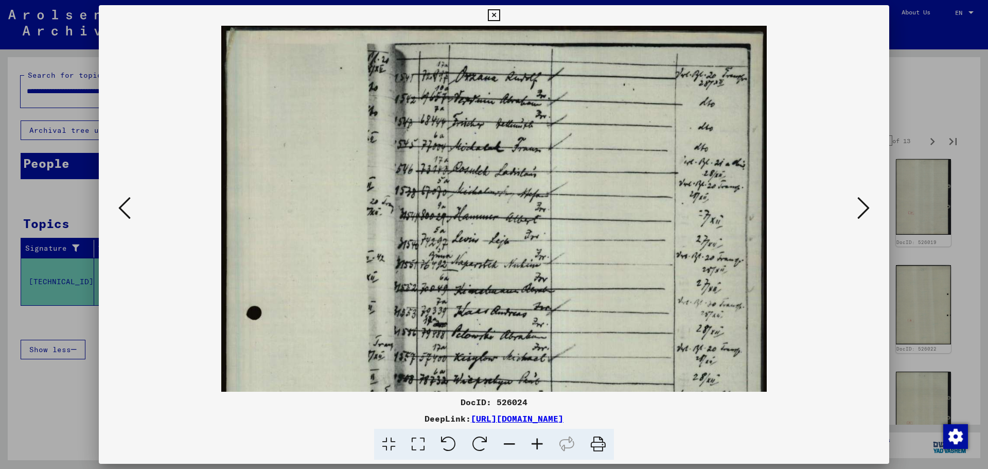
drag, startPoint x: 660, startPoint y: 169, endPoint x: 659, endPoint y: 309, distance: 140.5
click at [659, 309] on img at bounding box center [493, 415] width 545 height 778
click at [856, 200] on button at bounding box center [863, 208] width 19 height 29
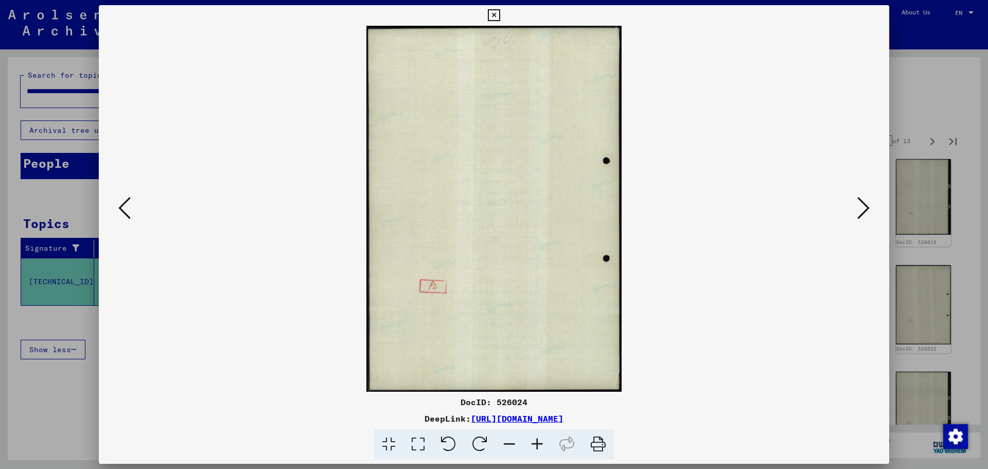
click at [856, 200] on button at bounding box center [863, 208] width 19 height 29
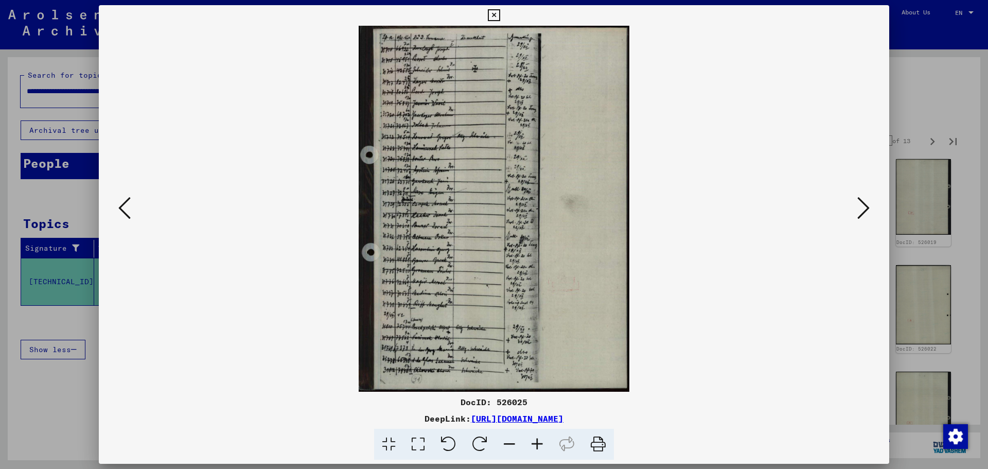
click at [538, 445] on icon at bounding box center [537, 444] width 28 height 31
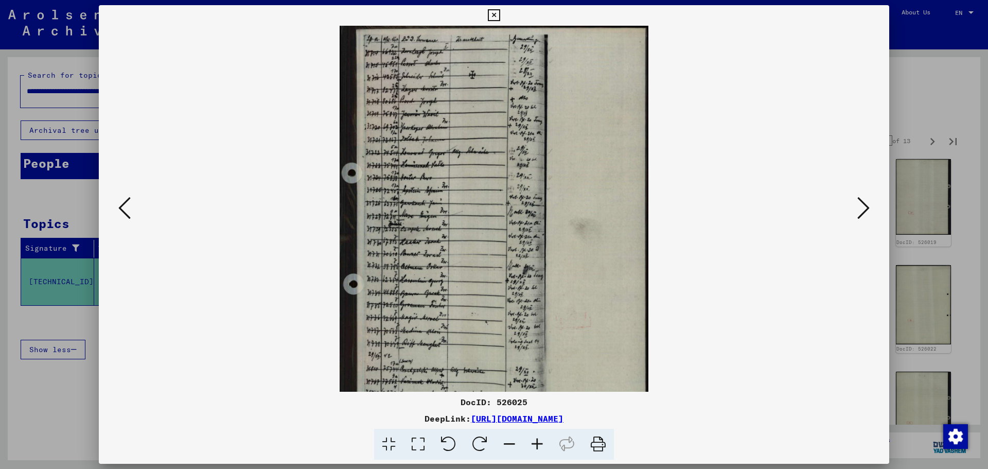
click at [538, 445] on icon at bounding box center [537, 444] width 28 height 31
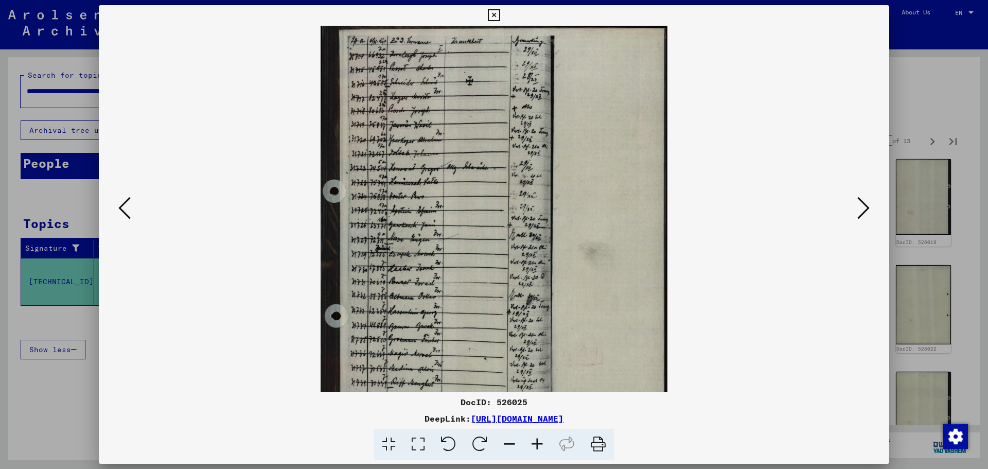
click at [538, 445] on icon at bounding box center [537, 444] width 28 height 31
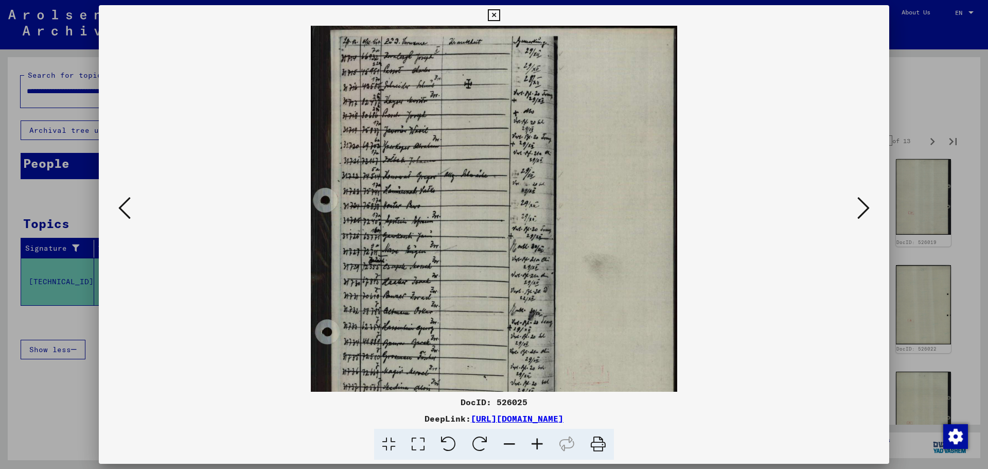
click at [538, 445] on icon at bounding box center [537, 444] width 28 height 31
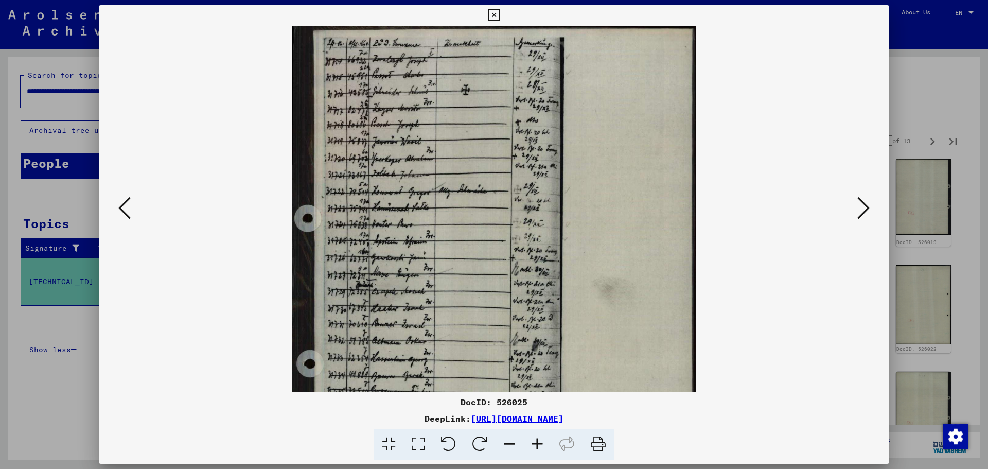
click at [538, 445] on icon at bounding box center [537, 444] width 28 height 31
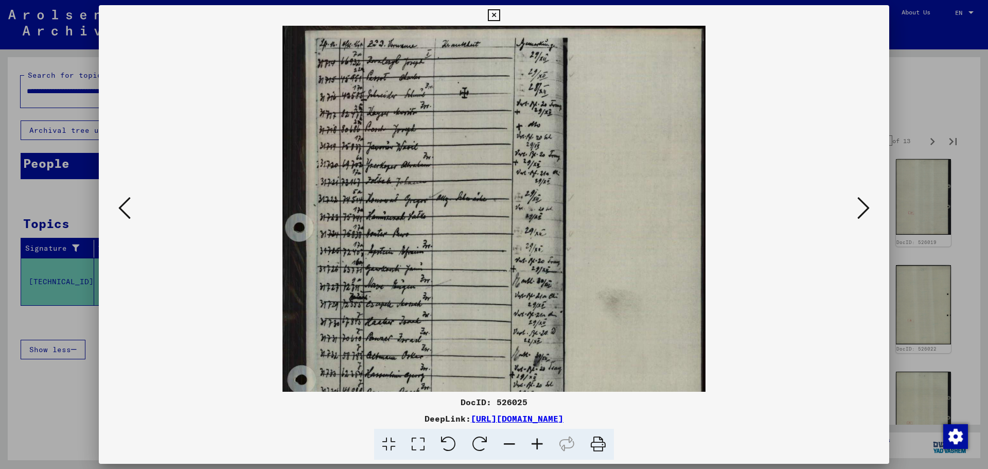
click at [538, 445] on icon at bounding box center [537, 444] width 28 height 31
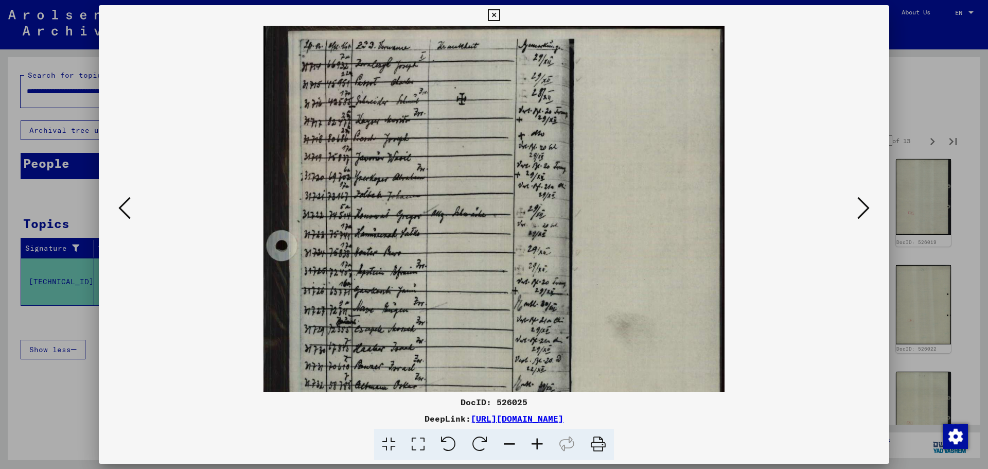
click at [538, 445] on icon at bounding box center [537, 444] width 28 height 31
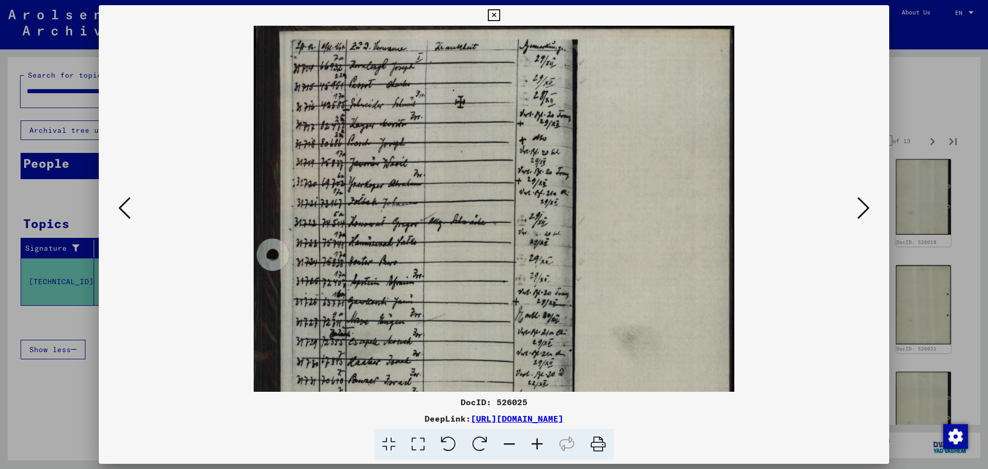
click at [538, 445] on icon at bounding box center [537, 444] width 28 height 31
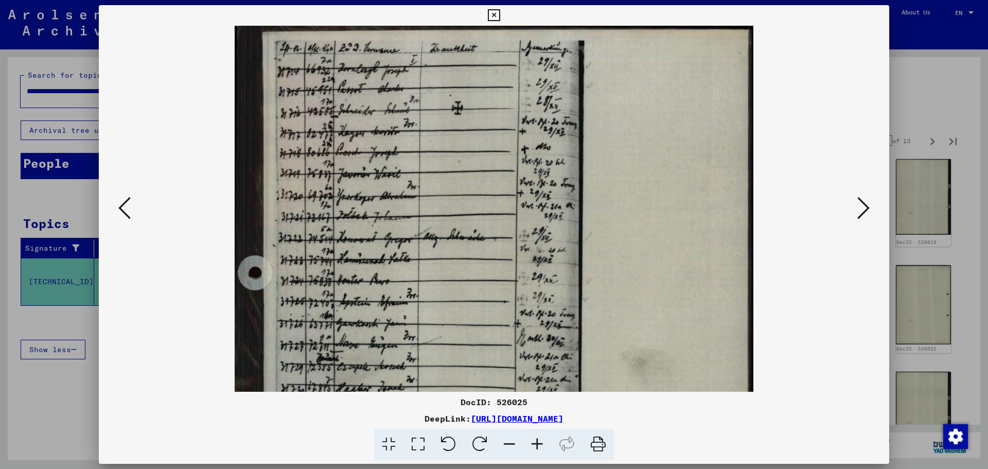
click at [536, 446] on icon at bounding box center [537, 444] width 28 height 31
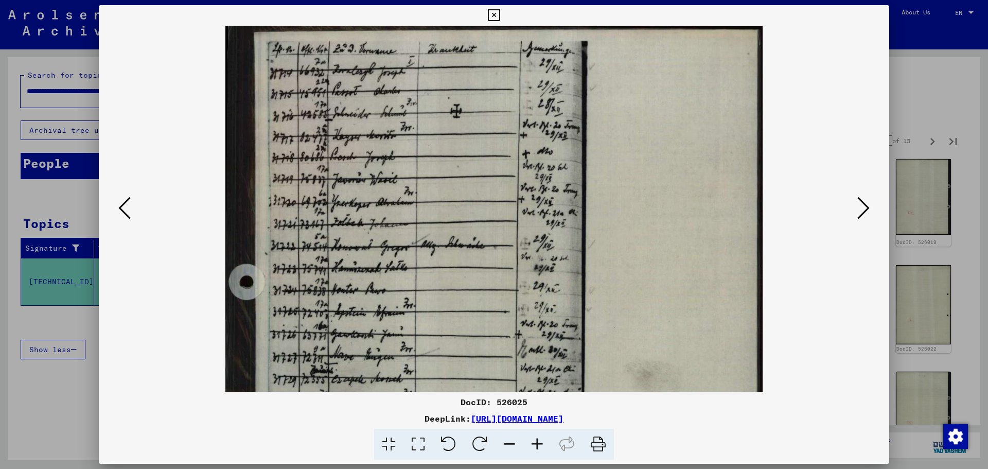
click at [536, 446] on icon at bounding box center [537, 444] width 28 height 31
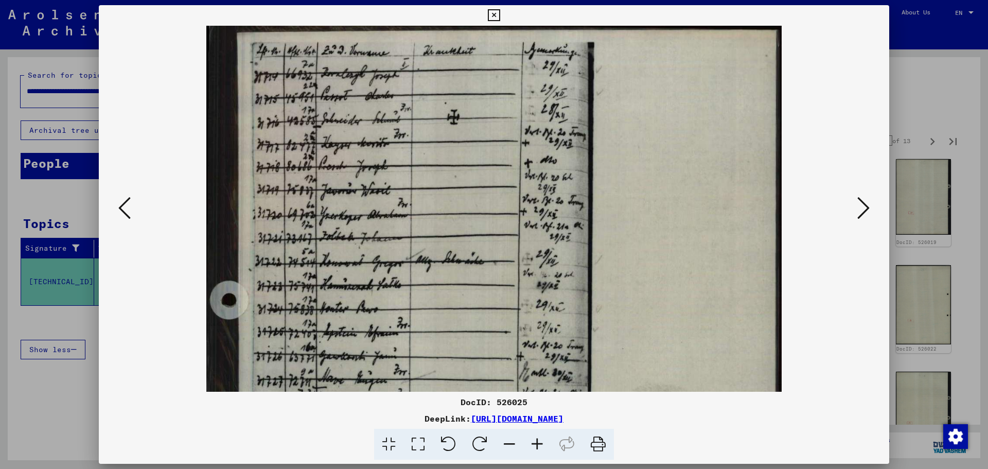
click at [536, 446] on icon at bounding box center [537, 444] width 28 height 31
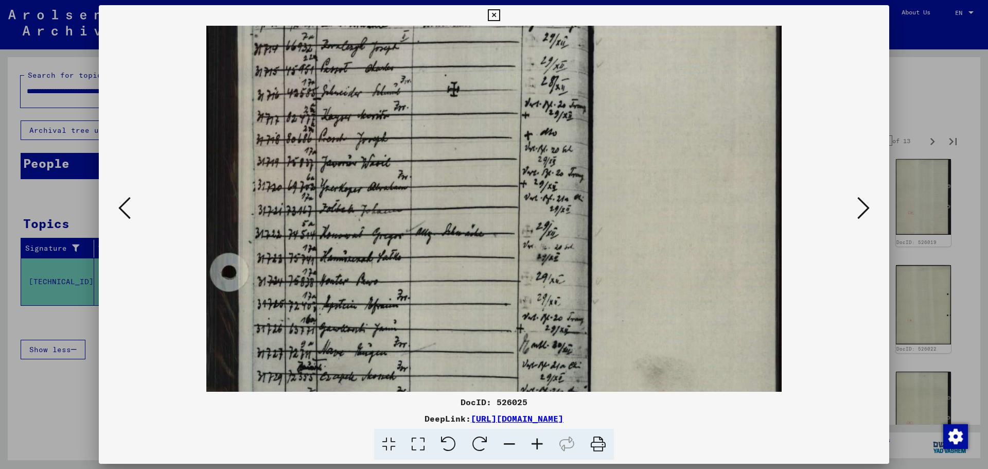
drag, startPoint x: 409, startPoint y: 314, endPoint x: 406, endPoint y: 271, distance: 43.4
click at [407, 271] on img at bounding box center [493, 387] width 575 height 778
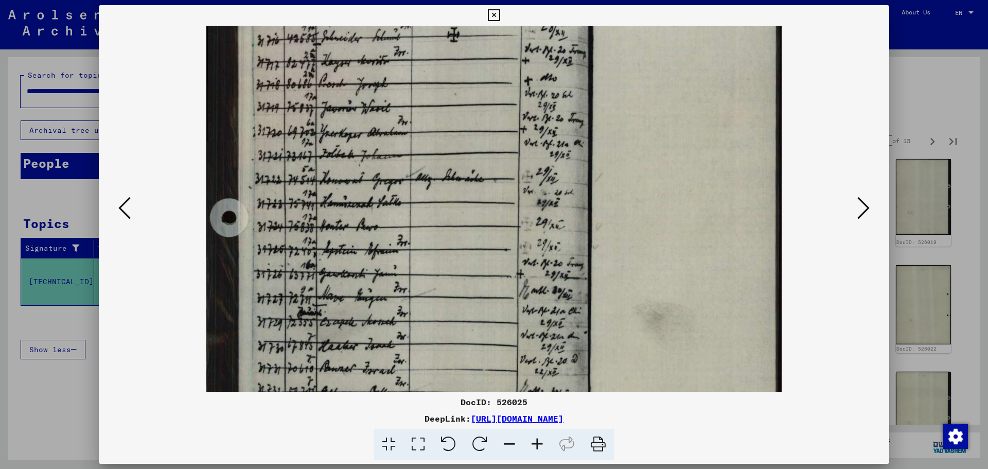
drag, startPoint x: 400, startPoint y: 318, endPoint x: 404, endPoint y: 273, distance: 45.0
click at [404, 273] on img at bounding box center [493, 332] width 575 height 778
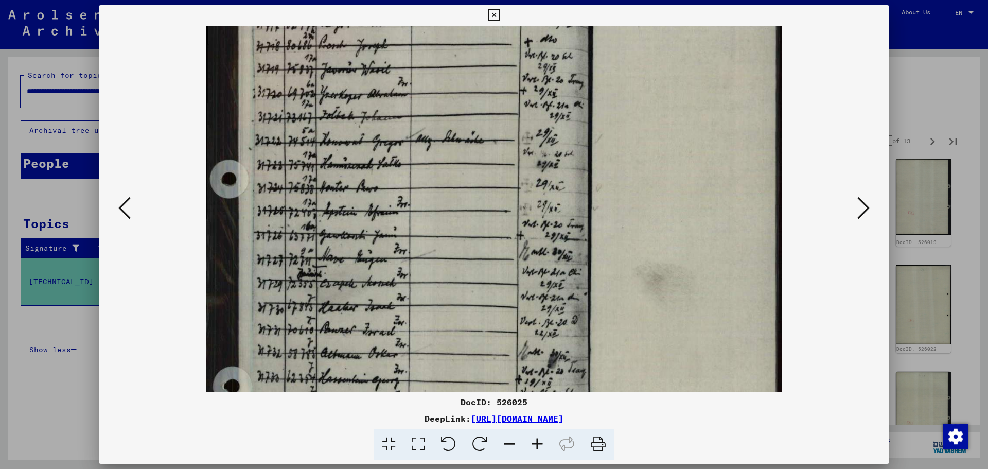
drag, startPoint x: 398, startPoint y: 333, endPoint x: 401, endPoint y: 300, distance: 33.1
click at [401, 300] on img at bounding box center [493, 294] width 575 height 778
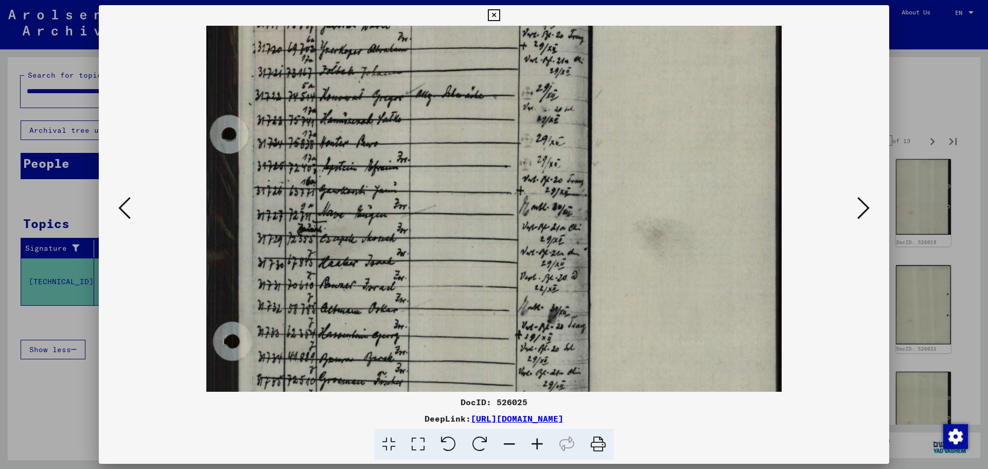
click at [401, 279] on img at bounding box center [493, 249] width 575 height 778
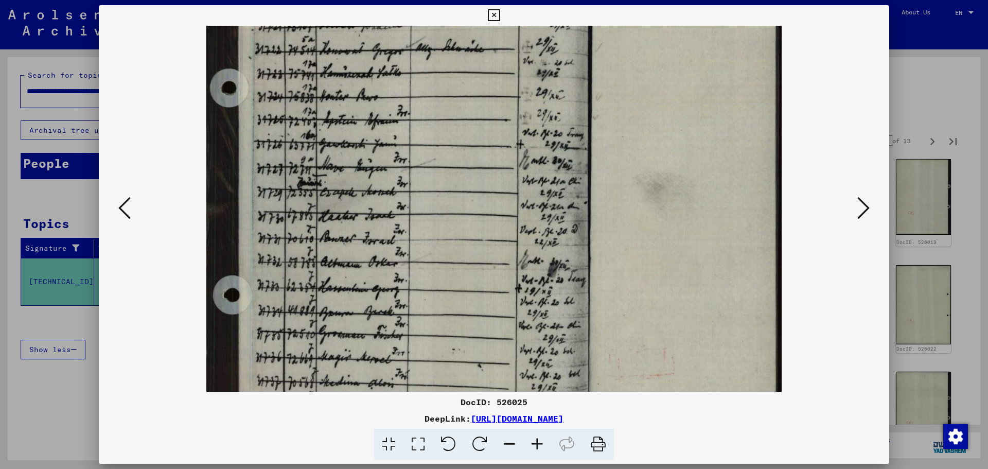
drag, startPoint x: 406, startPoint y: 345, endPoint x: 406, endPoint y: 300, distance: 45.3
click at [407, 300] on img at bounding box center [493, 203] width 575 height 778
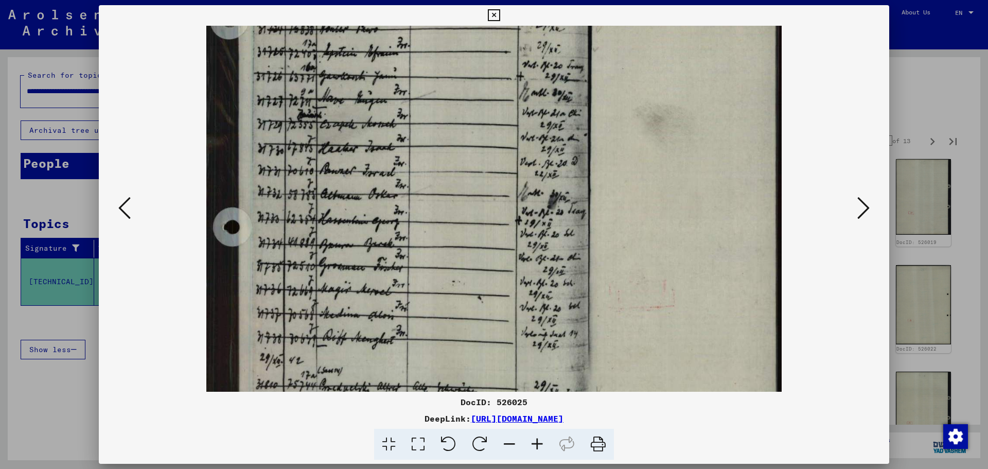
drag, startPoint x: 410, startPoint y: 332, endPoint x: 412, endPoint y: 271, distance: 60.8
click at [412, 271] on img at bounding box center [493, 135] width 575 height 778
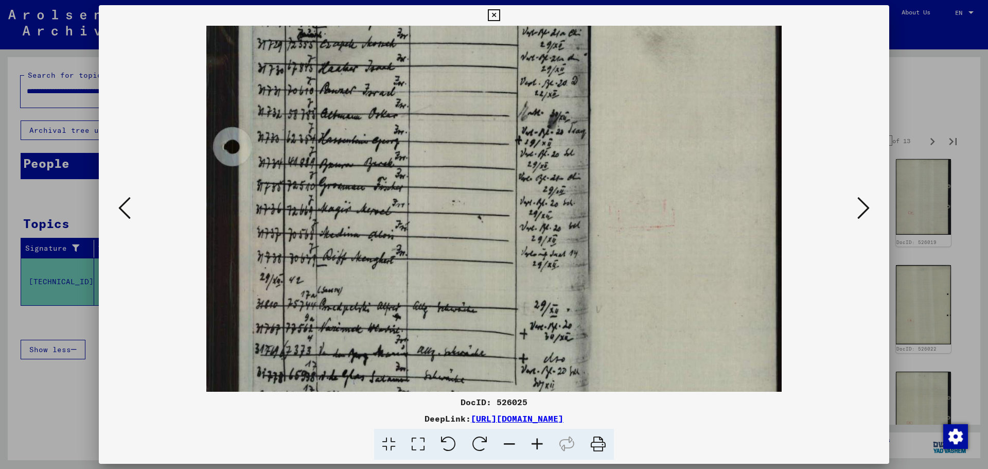
drag, startPoint x: 408, startPoint y: 312, endPoint x: 409, endPoint y: 225, distance: 87.0
click at [413, 222] on img at bounding box center [493, 54] width 575 height 778
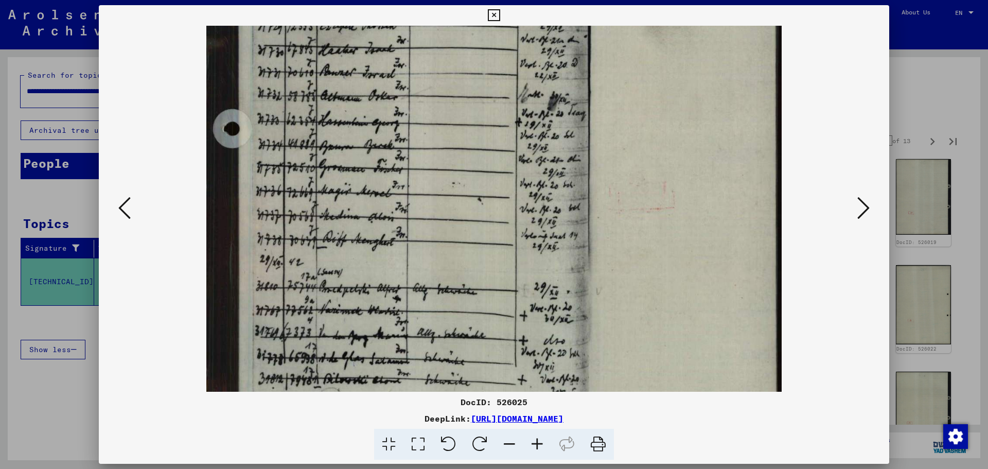
scroll to position [412, 0]
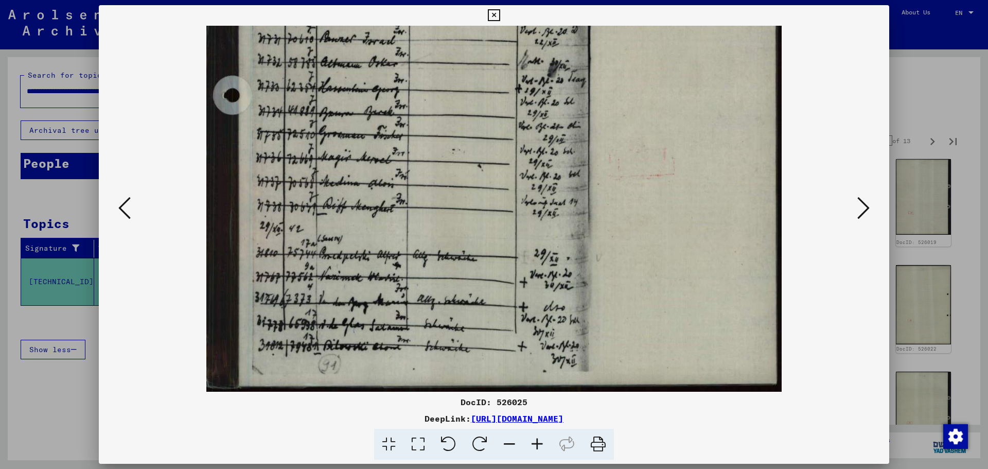
drag, startPoint x: 419, startPoint y: 322, endPoint x: 423, endPoint y: 272, distance: 50.1
click at [423, 272] on img at bounding box center [493, 3] width 575 height 778
click at [862, 204] on icon at bounding box center [863, 208] width 12 height 25
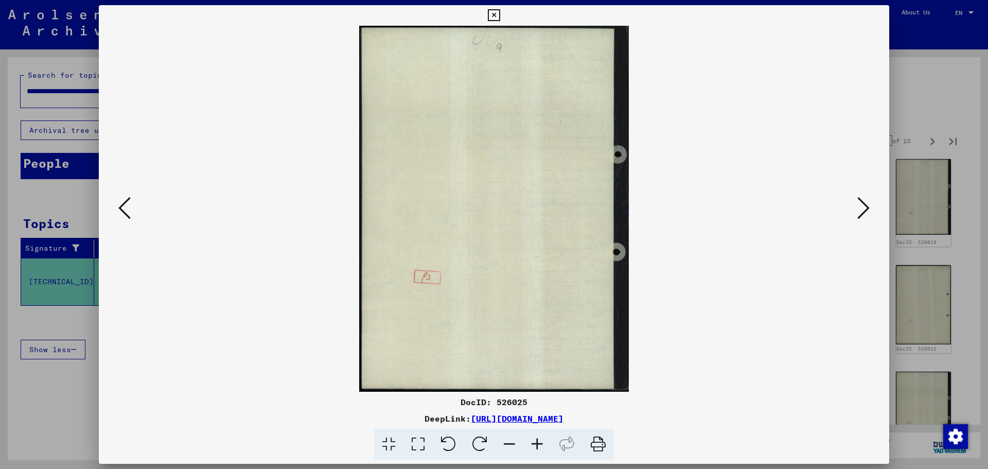
scroll to position [0, 0]
click at [862, 204] on icon at bounding box center [863, 208] width 12 height 25
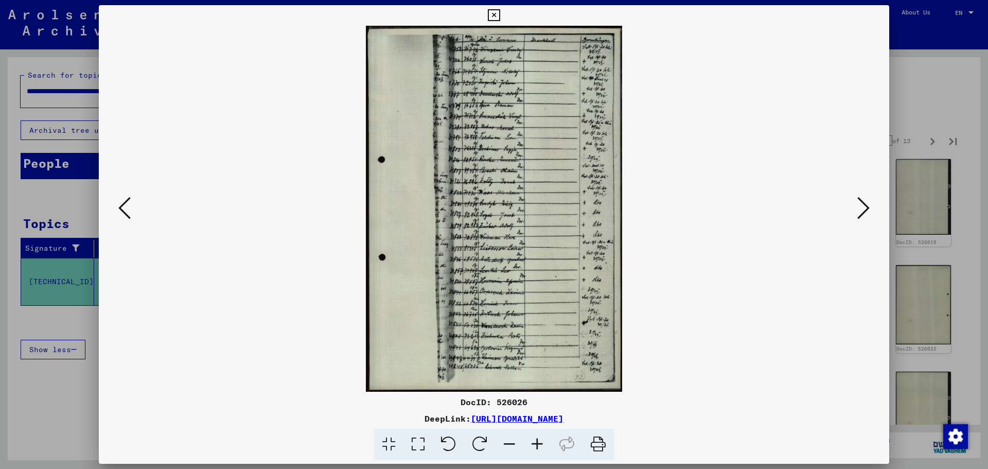
click at [540, 449] on icon at bounding box center [537, 444] width 28 height 31
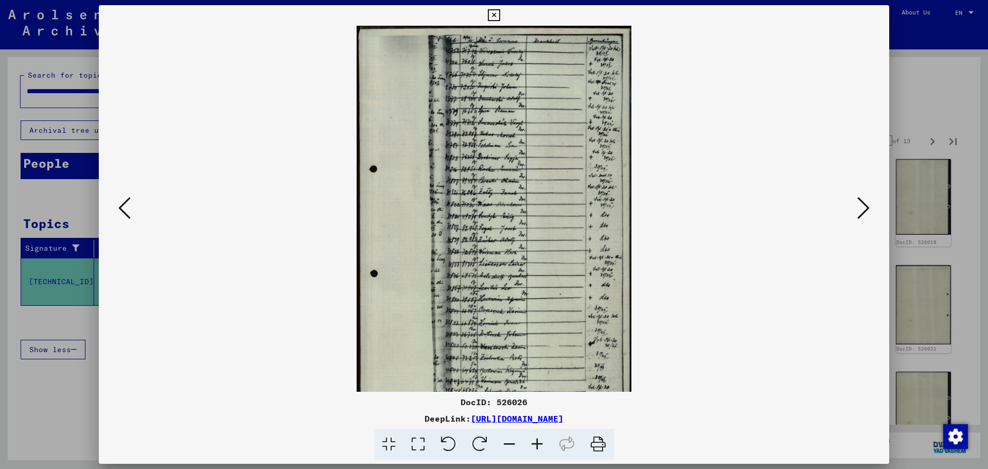
click at [540, 449] on icon at bounding box center [537, 444] width 28 height 31
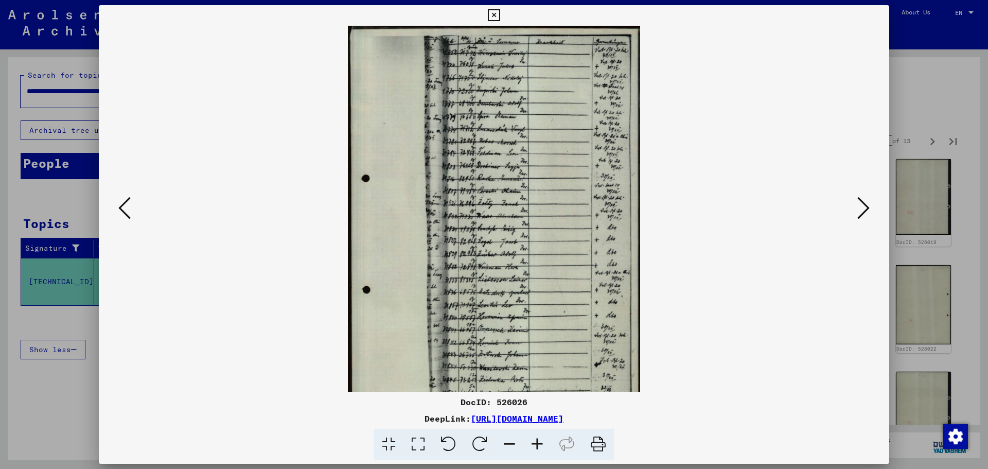
click at [540, 449] on icon at bounding box center [537, 444] width 28 height 31
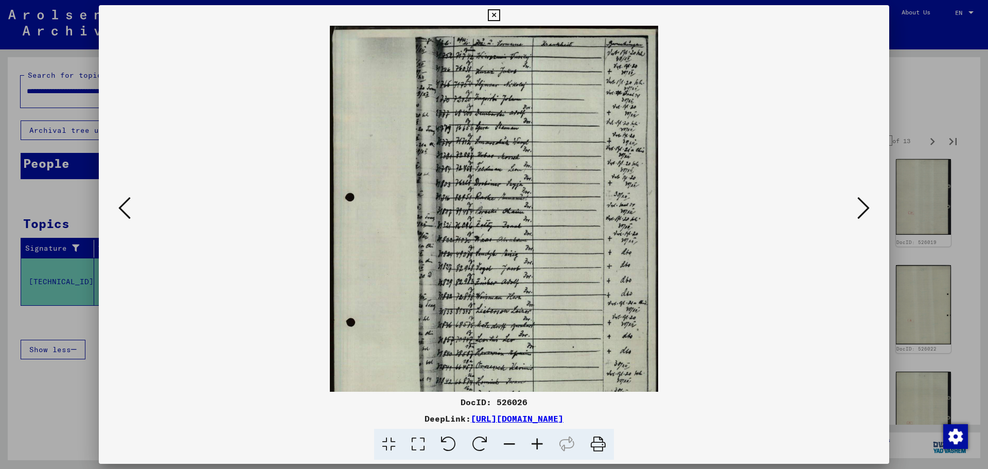
click at [540, 449] on icon at bounding box center [537, 444] width 28 height 31
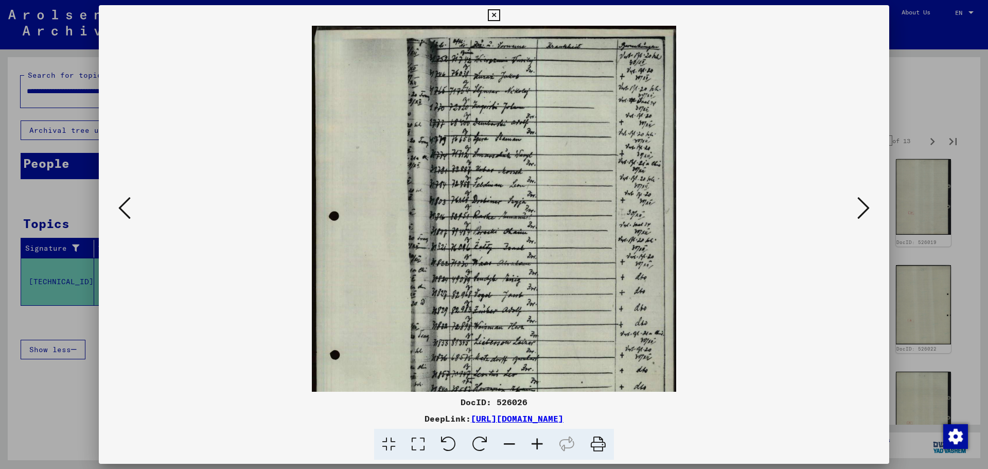
click at [540, 449] on icon at bounding box center [537, 444] width 28 height 31
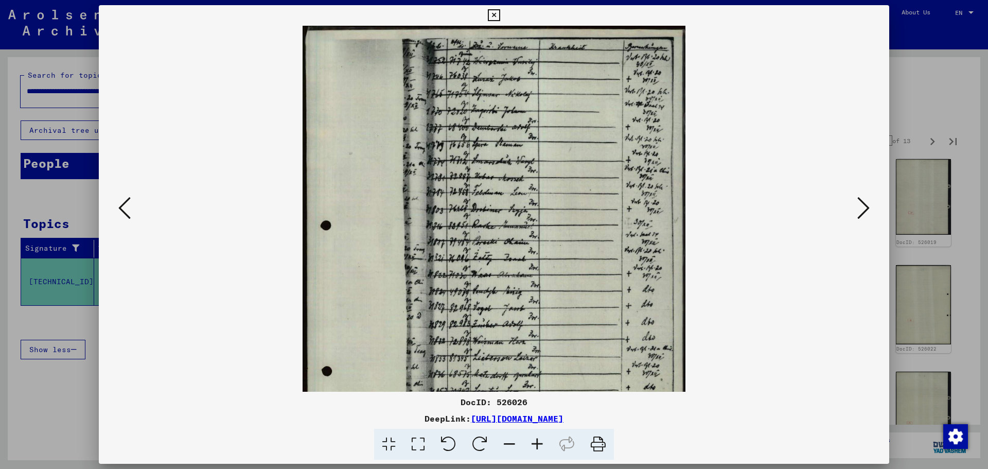
click at [540, 449] on icon at bounding box center [537, 444] width 28 height 31
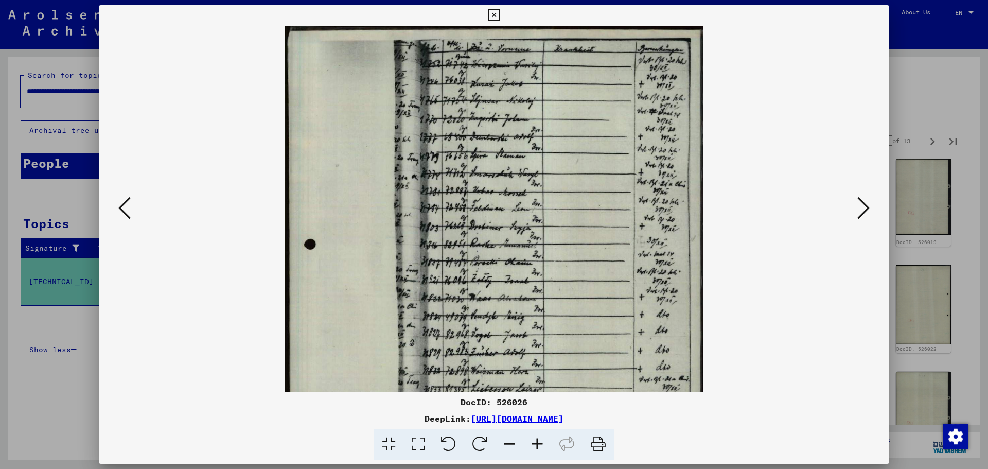
click at [540, 449] on icon at bounding box center [537, 444] width 28 height 31
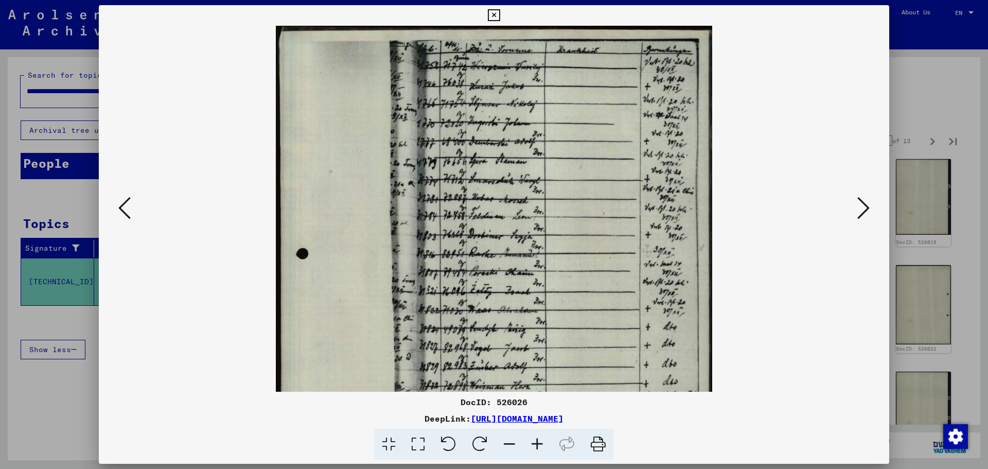
click at [540, 449] on icon at bounding box center [537, 444] width 28 height 31
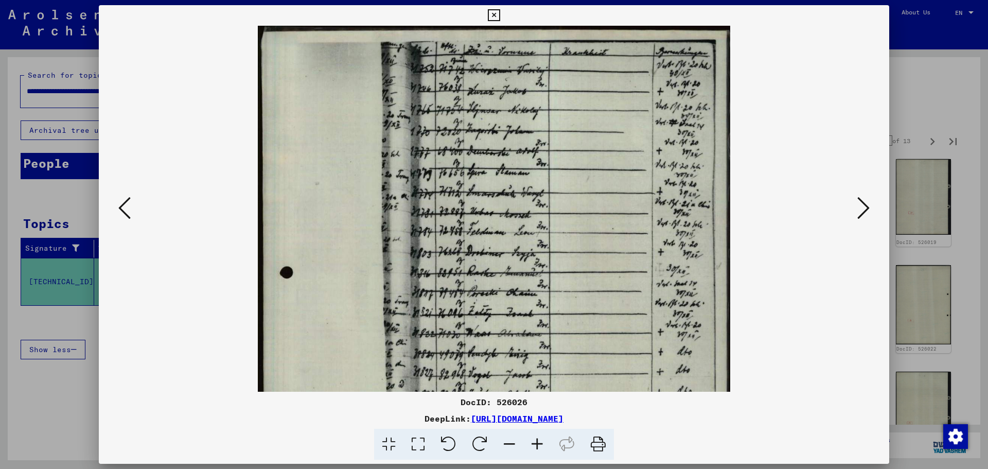
click at [540, 449] on icon at bounding box center [537, 444] width 28 height 31
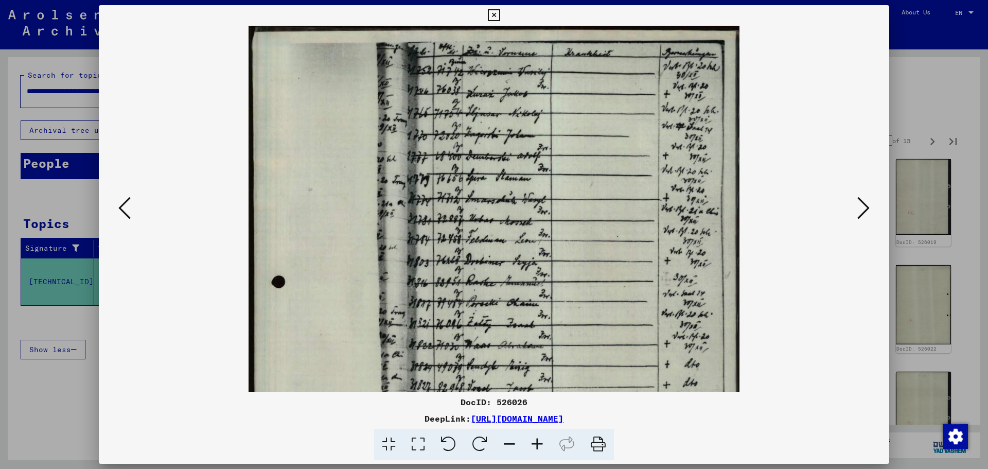
click at [540, 449] on icon at bounding box center [537, 444] width 28 height 31
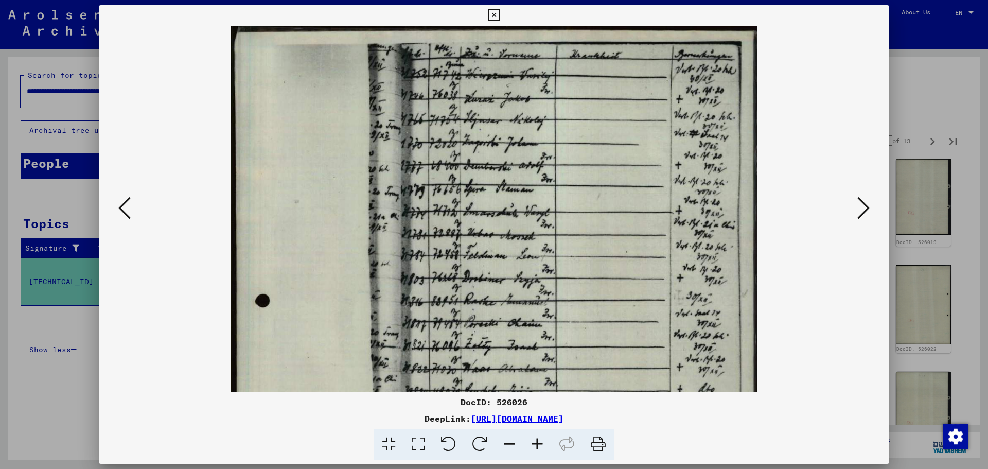
click at [540, 449] on icon at bounding box center [537, 444] width 28 height 31
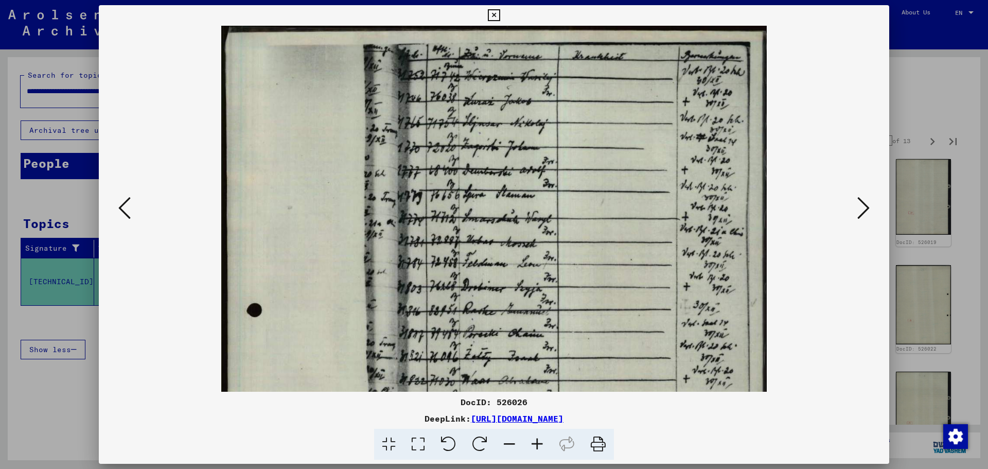
click at [540, 449] on icon at bounding box center [537, 444] width 28 height 31
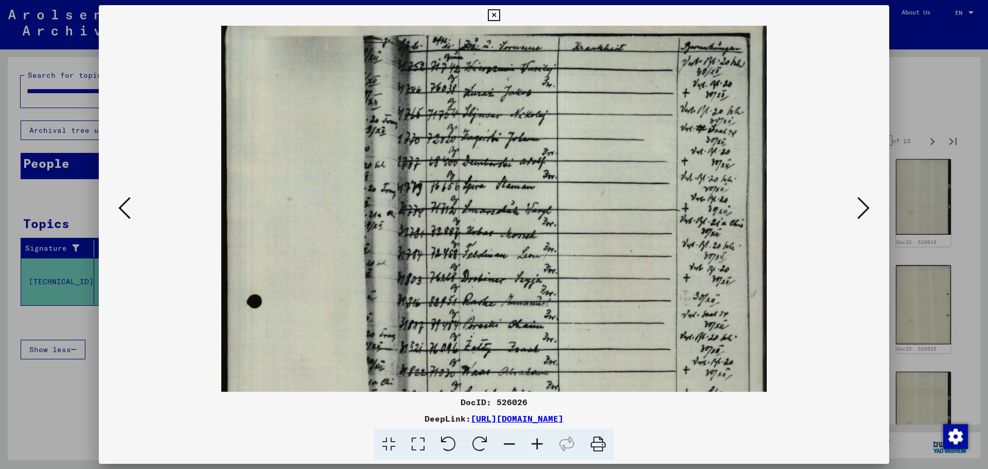
scroll to position [9, 0]
drag, startPoint x: 469, startPoint y: 172, endPoint x: 469, endPoint y: 163, distance: 9.3
click at [469, 163] on img at bounding box center [493, 405] width 545 height 778
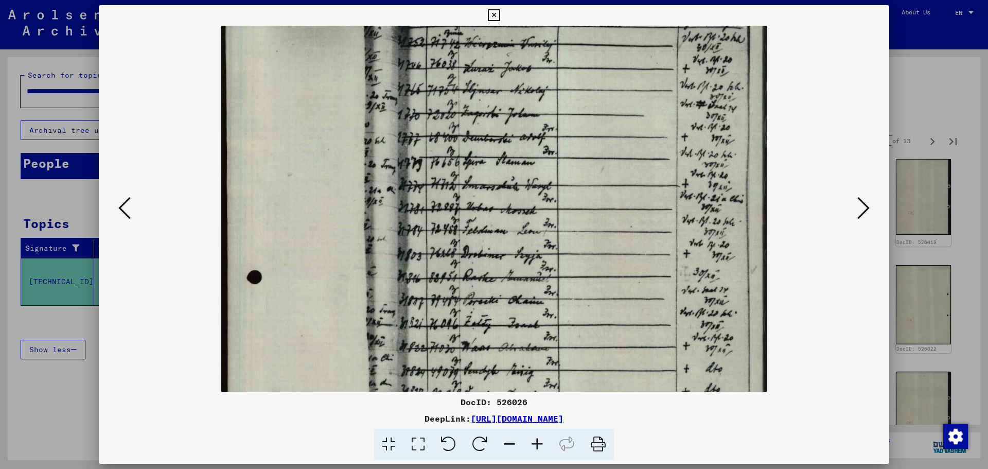
drag, startPoint x: 475, startPoint y: 184, endPoint x: 472, endPoint y: 156, distance: 27.9
click at [472, 154] on img at bounding box center [493, 382] width 545 height 778
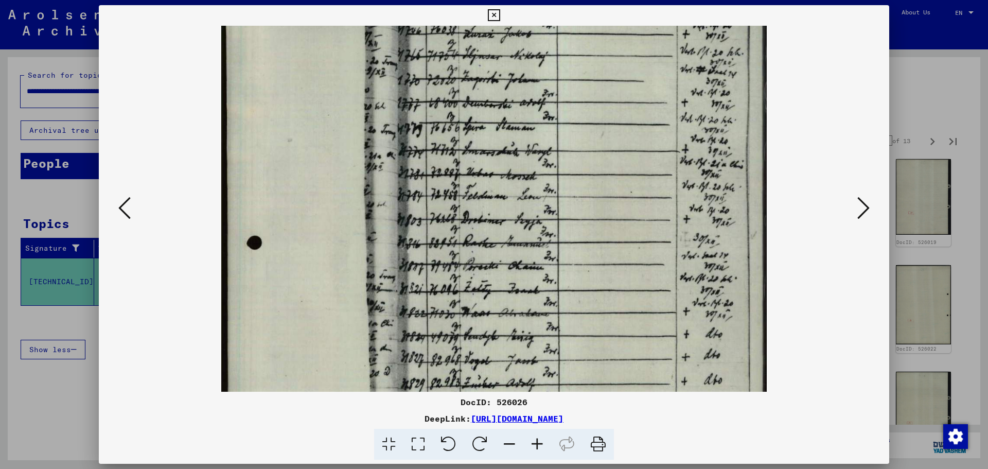
drag, startPoint x: 478, startPoint y: 188, endPoint x: 476, endPoint y: 150, distance: 38.7
click at [476, 150] on img at bounding box center [493, 347] width 545 height 778
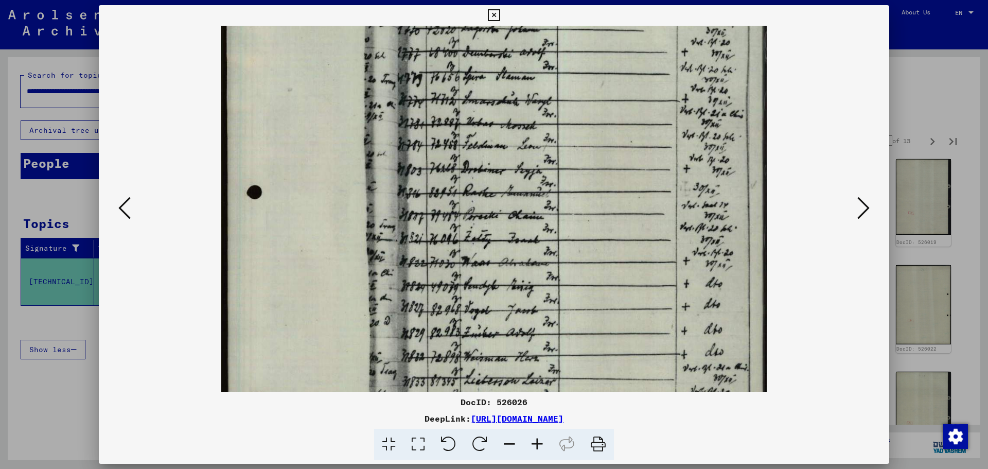
drag, startPoint x: 481, startPoint y: 181, endPoint x: 483, endPoint y: 137, distance: 43.3
click at [483, 137] on img at bounding box center [493, 297] width 545 height 778
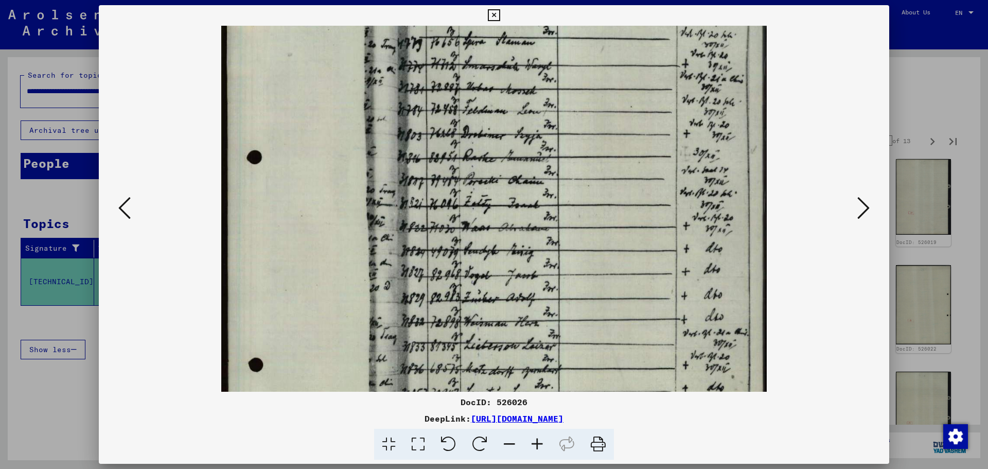
drag, startPoint x: 493, startPoint y: 192, endPoint x: 496, endPoint y: 152, distance: 39.8
click at [496, 152] on img at bounding box center [493, 262] width 545 height 778
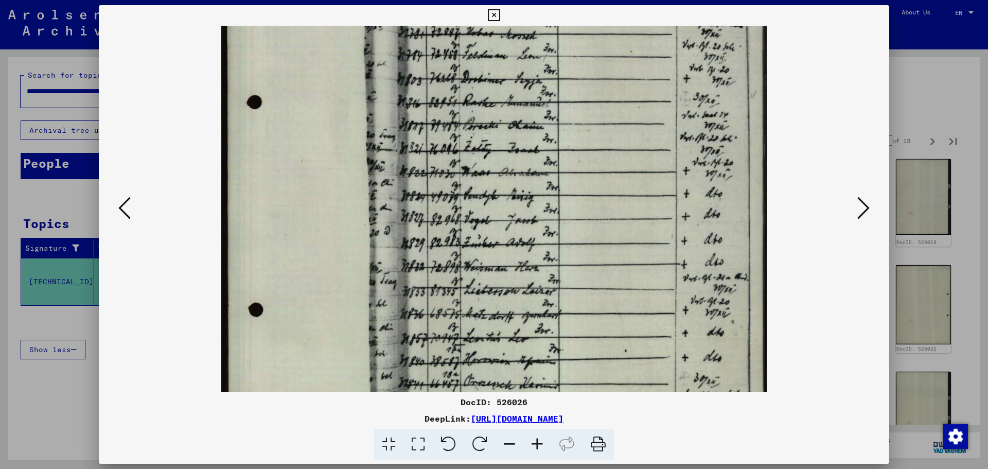
drag, startPoint x: 495, startPoint y: 182, endPoint x: 496, endPoint y: 132, distance: 49.9
click at [497, 132] on img at bounding box center [493, 207] width 545 height 778
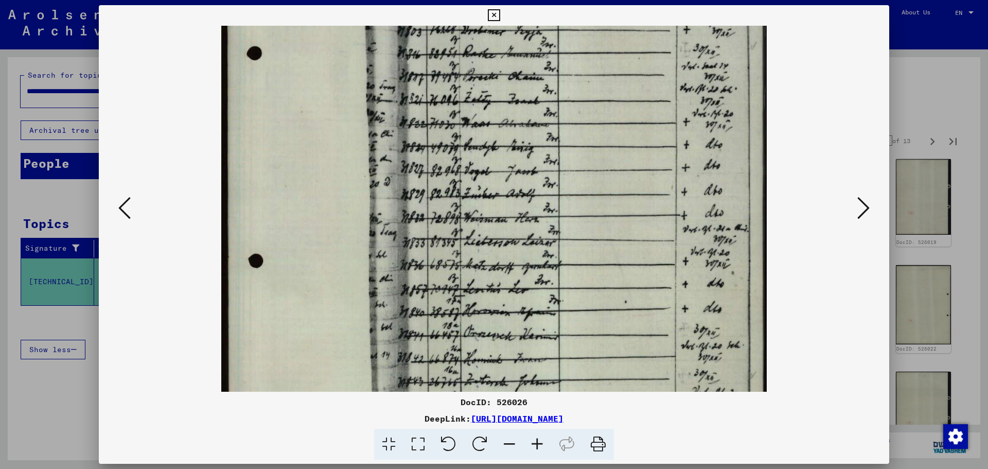
drag, startPoint x: 493, startPoint y: 174, endPoint x: 496, endPoint y: 126, distance: 48.5
click at [496, 126] on img at bounding box center [493, 158] width 545 height 778
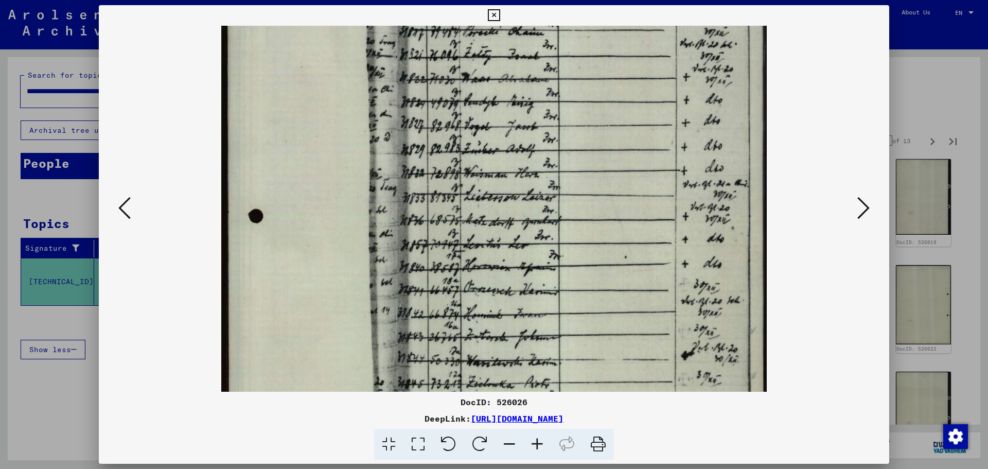
drag, startPoint x: 492, startPoint y: 168, endPoint x: 497, endPoint y: 125, distance: 43.0
click at [497, 125] on img at bounding box center [493, 113] width 545 height 778
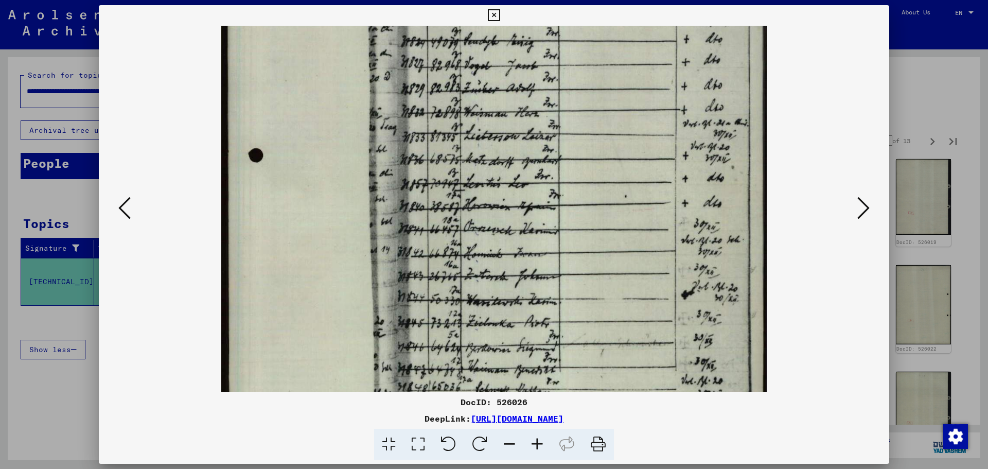
drag, startPoint x: 501, startPoint y: 120, endPoint x: 495, endPoint y: 100, distance: 20.9
click at [497, 100] on img at bounding box center [493, 52] width 545 height 778
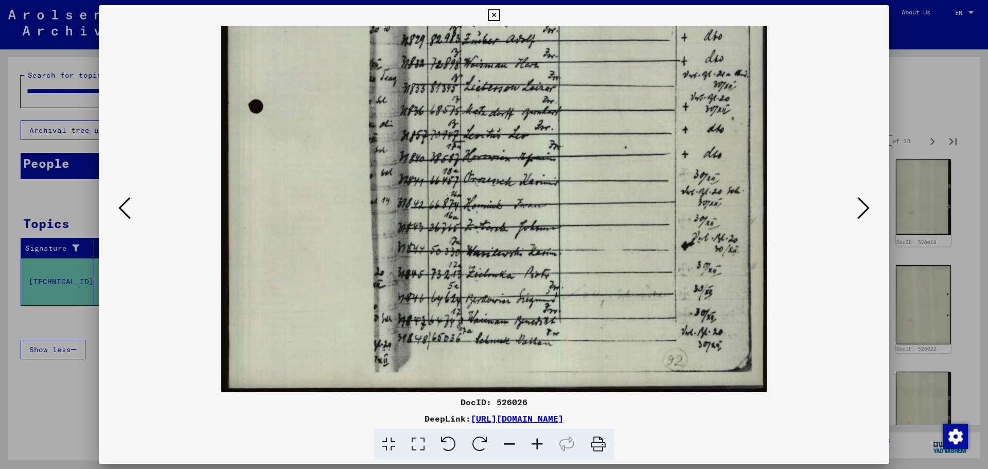
drag, startPoint x: 491, startPoint y: 144, endPoint x: 492, endPoint y: 88, distance: 56.1
click at [492, 89] on img at bounding box center [493, 3] width 545 height 778
click at [855, 205] on button at bounding box center [863, 208] width 19 height 29
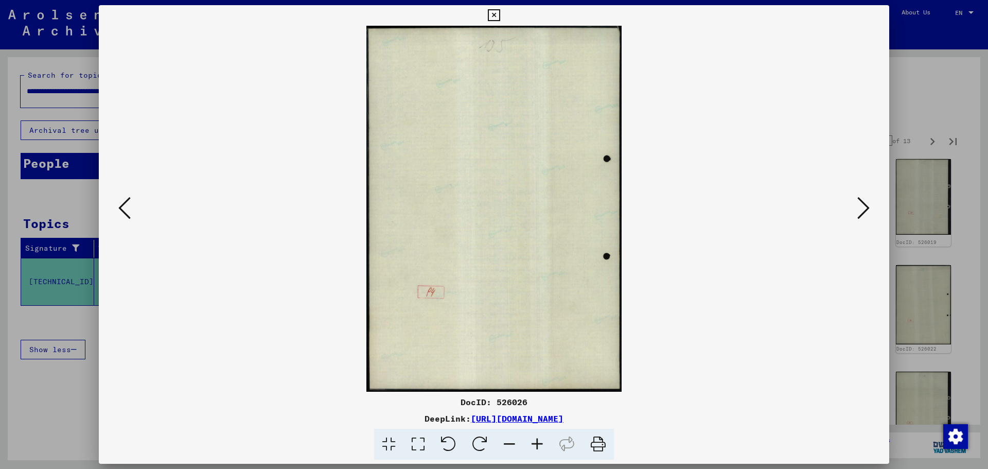
click at [855, 205] on button at bounding box center [863, 208] width 19 height 29
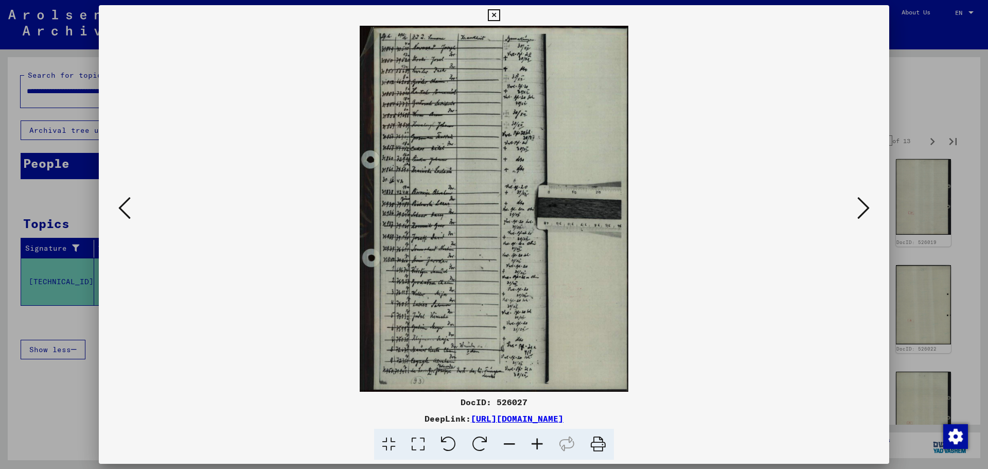
click at [541, 444] on icon at bounding box center [537, 444] width 28 height 31
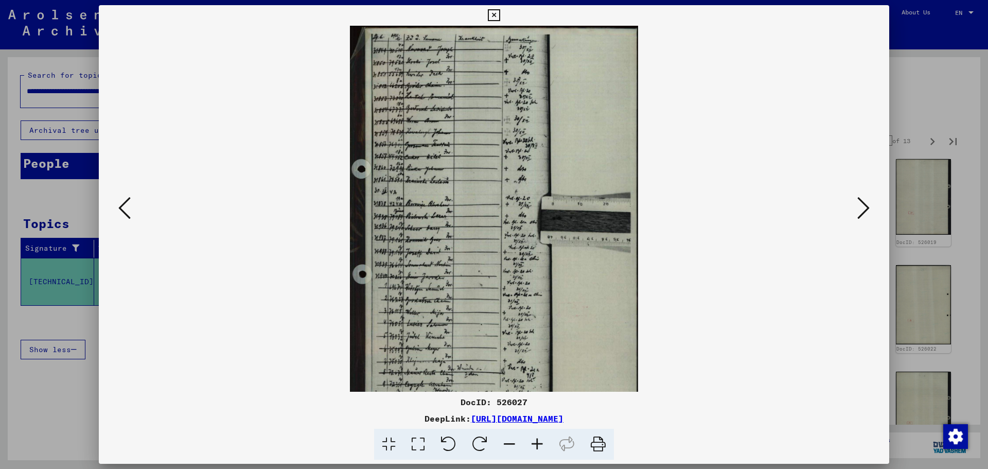
click at [541, 444] on icon at bounding box center [537, 444] width 28 height 31
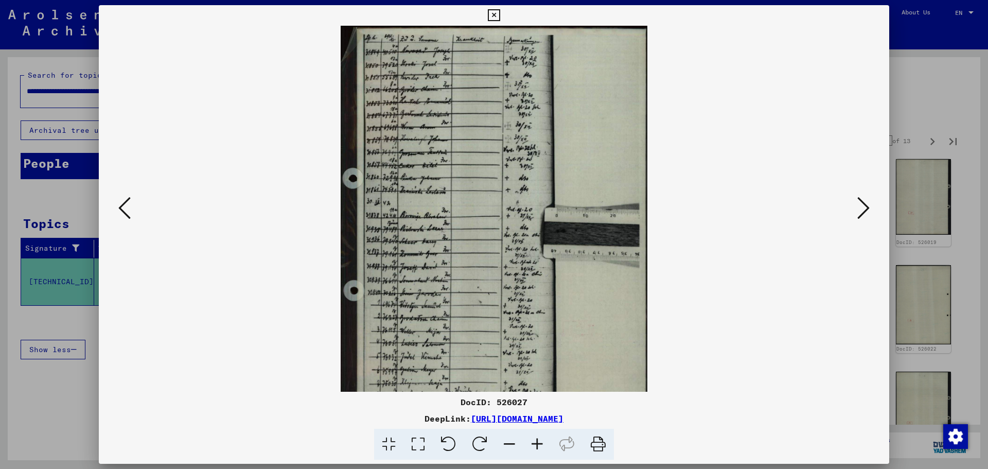
click at [541, 444] on icon at bounding box center [537, 444] width 28 height 31
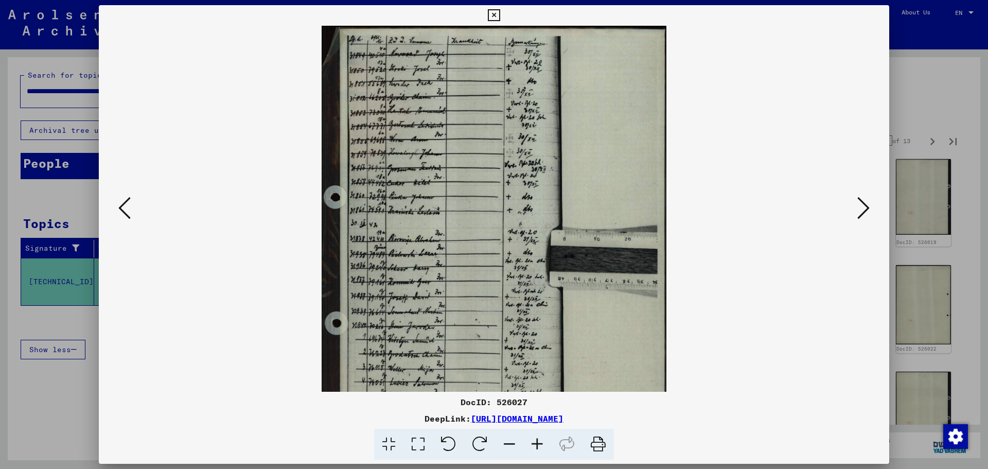
click at [541, 444] on icon at bounding box center [537, 444] width 28 height 31
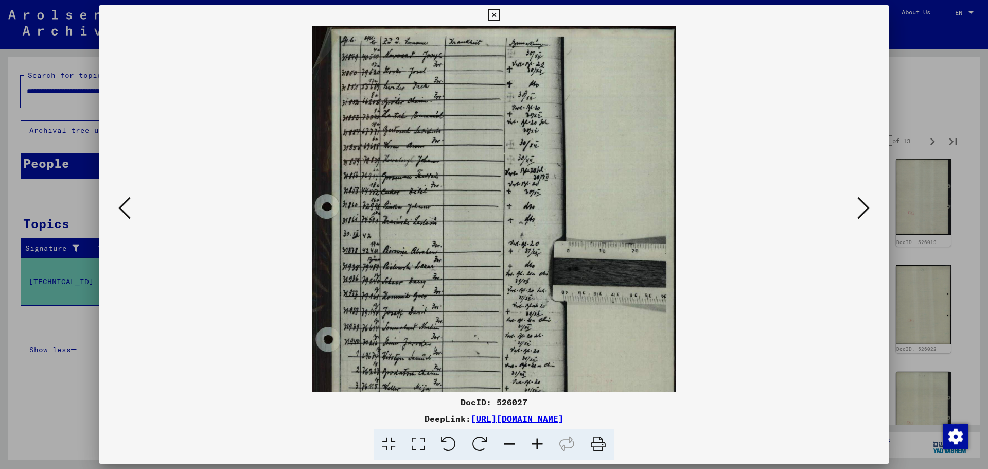
click at [541, 444] on icon at bounding box center [537, 444] width 28 height 31
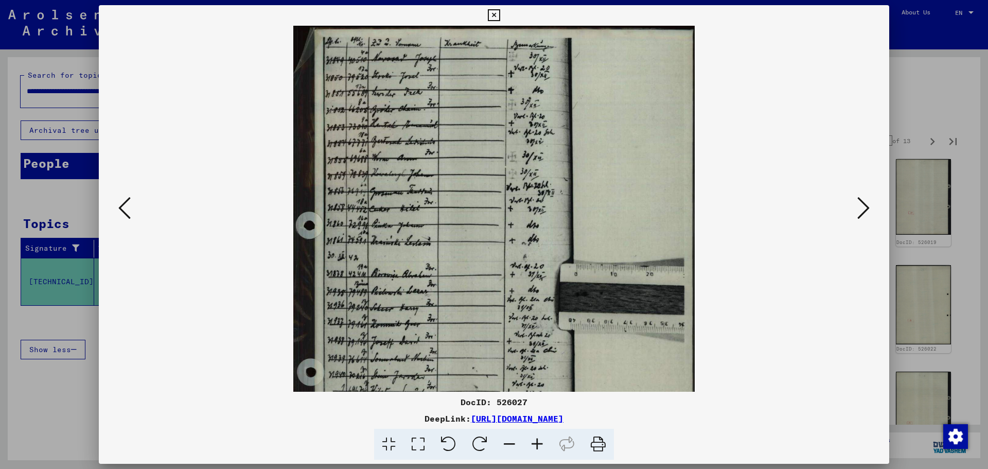
click at [541, 444] on icon at bounding box center [537, 444] width 28 height 31
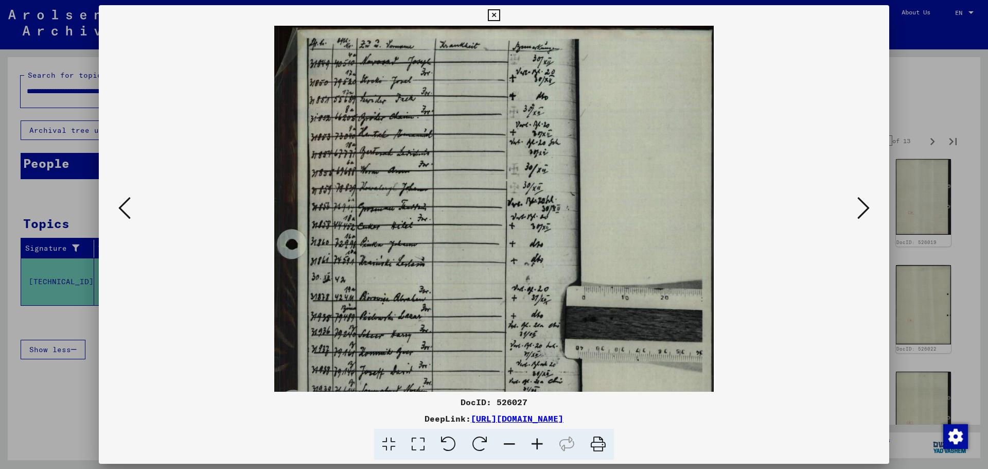
click at [541, 444] on icon at bounding box center [537, 444] width 28 height 31
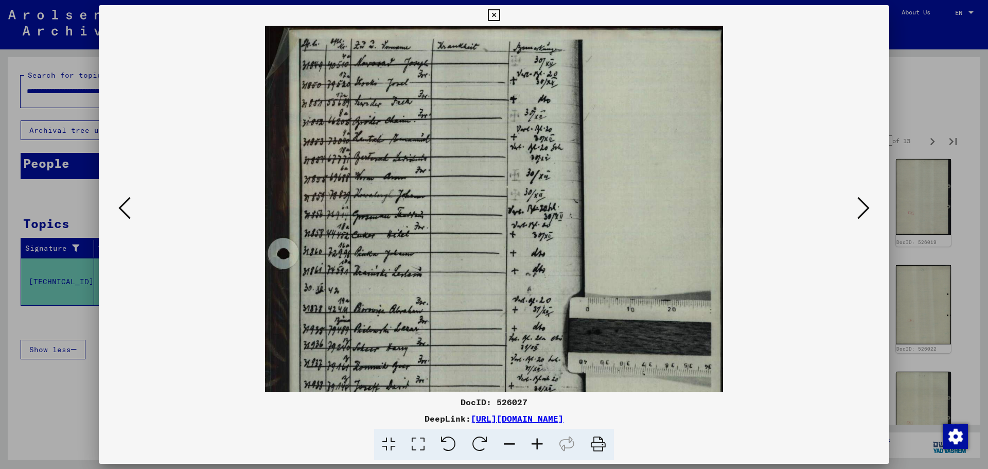
click at [541, 444] on icon at bounding box center [537, 444] width 28 height 31
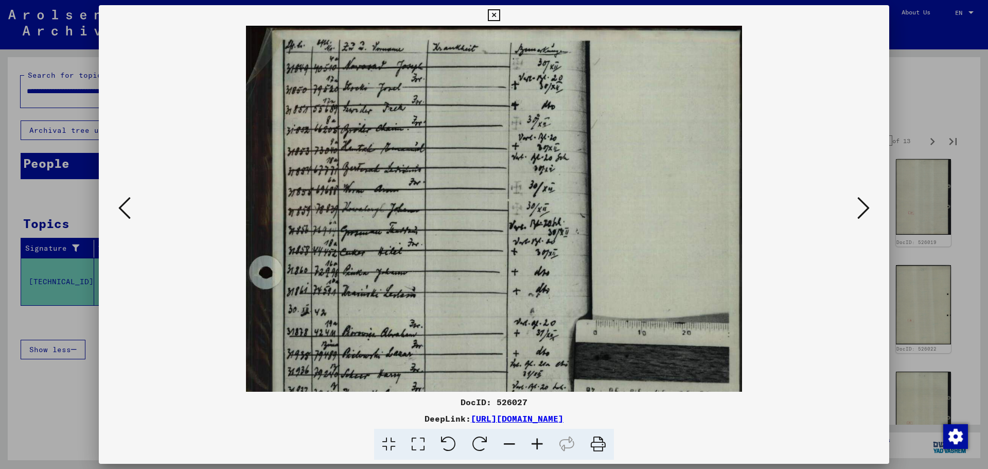
click at [541, 444] on icon at bounding box center [537, 444] width 28 height 31
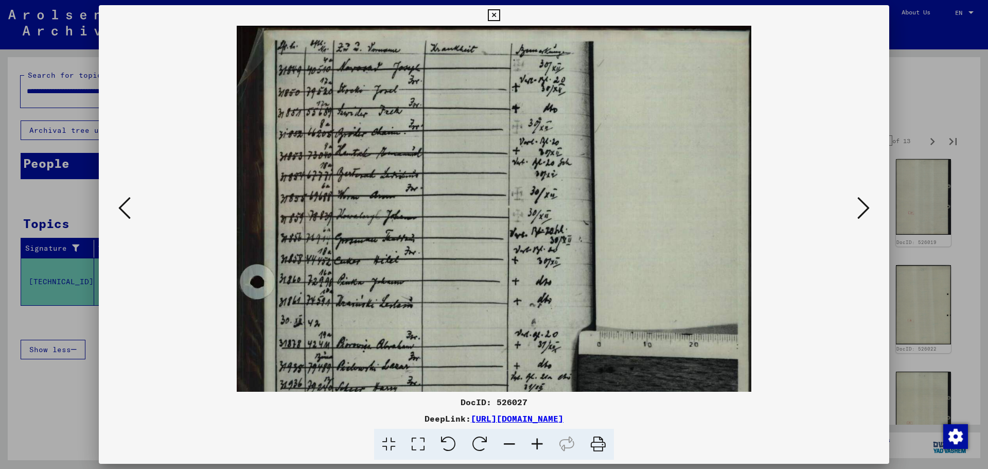
click at [541, 444] on icon at bounding box center [537, 444] width 28 height 31
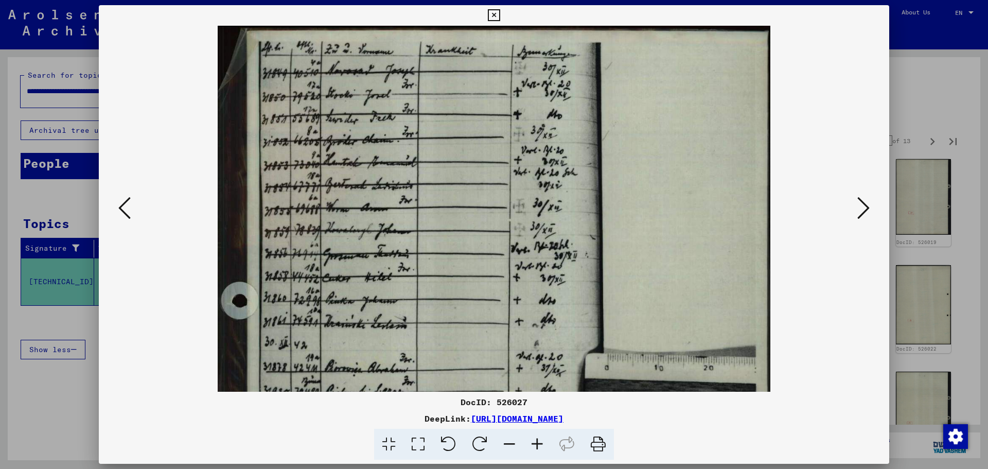
click at [541, 444] on icon at bounding box center [537, 444] width 28 height 31
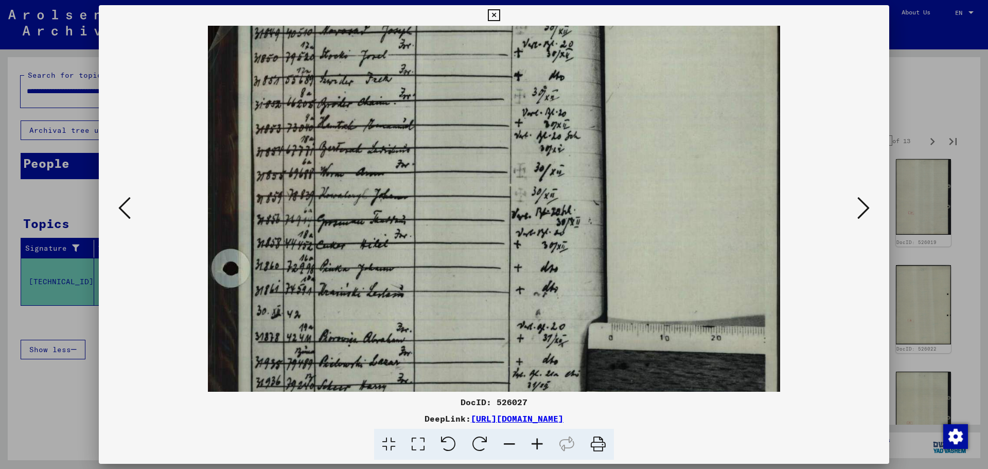
drag, startPoint x: 478, startPoint y: 363, endPoint x: 488, endPoint y: 275, distance: 89.2
click at [488, 275] on img at bounding box center [494, 373] width 572 height 778
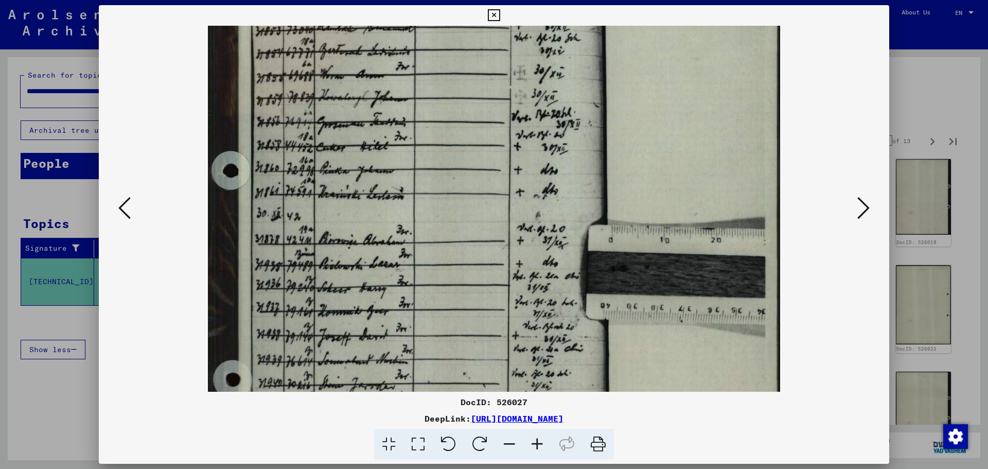
drag, startPoint x: 491, startPoint y: 328, endPoint x: 500, endPoint y: 275, distance: 53.8
click at [500, 275] on img at bounding box center [494, 275] width 572 height 778
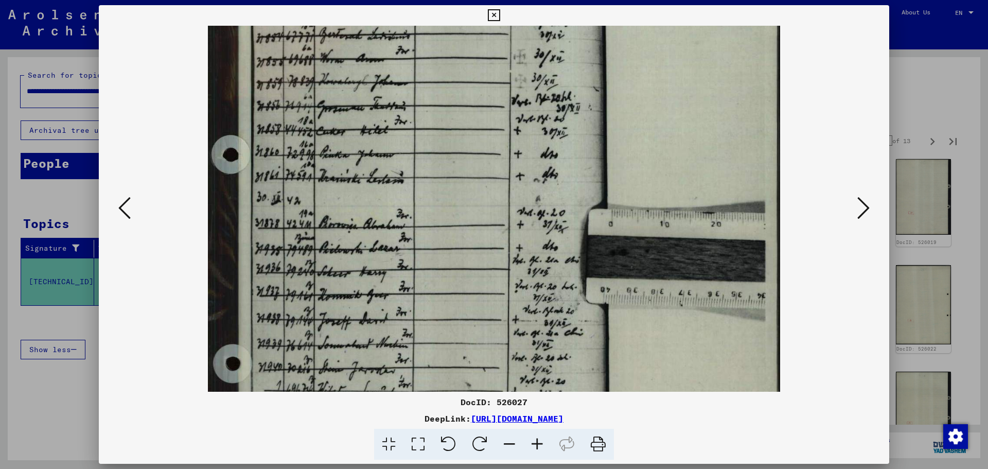
scroll to position [159, 0]
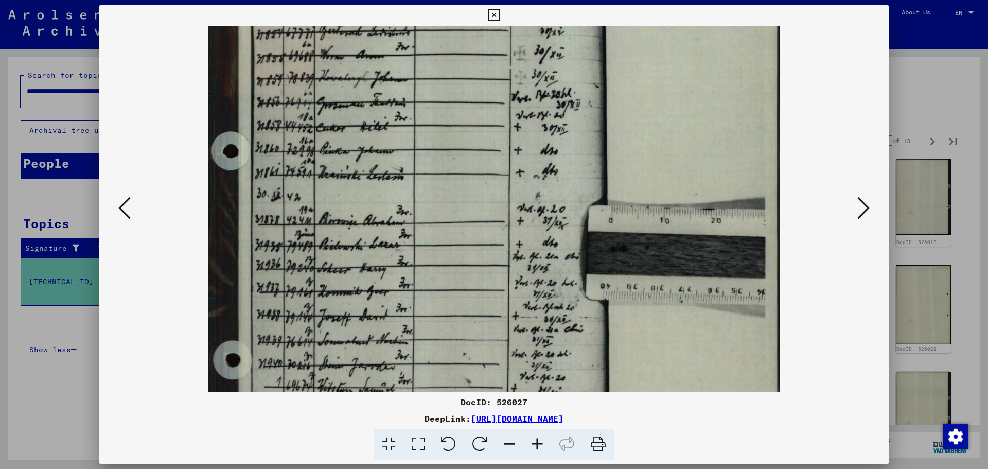
drag, startPoint x: 497, startPoint y: 317, endPoint x: 497, endPoint y: 299, distance: 18.0
click at [497, 299] on img at bounding box center [494, 256] width 572 height 778
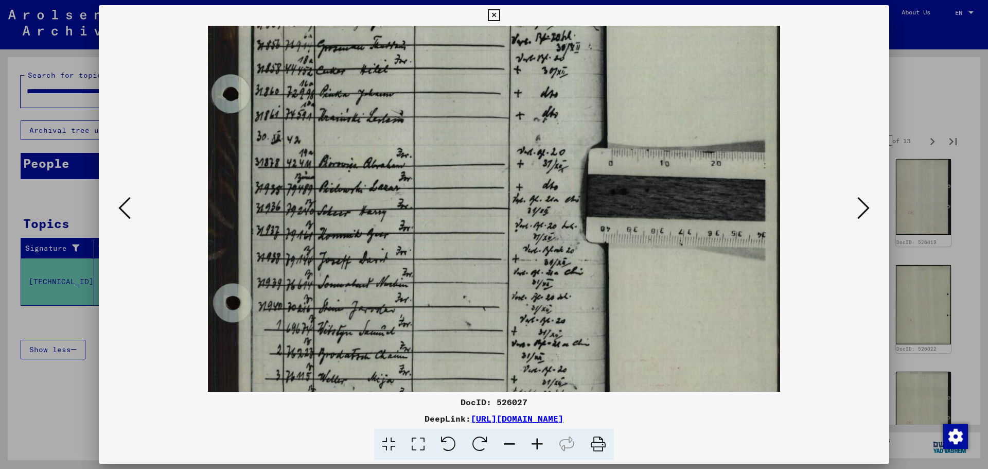
scroll to position [235, 0]
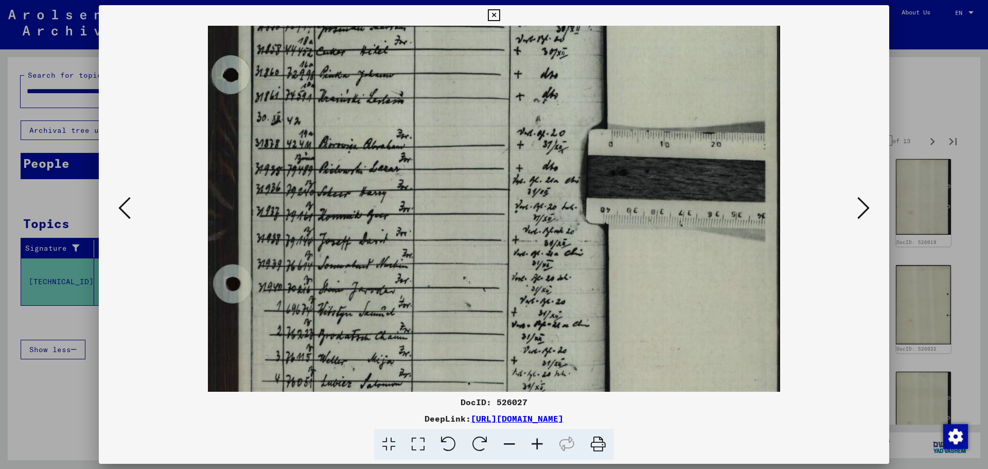
drag, startPoint x: 287, startPoint y: 260, endPoint x: 287, endPoint y: 184, distance: 76.2
click at [287, 184] on img at bounding box center [494, 180] width 572 height 778
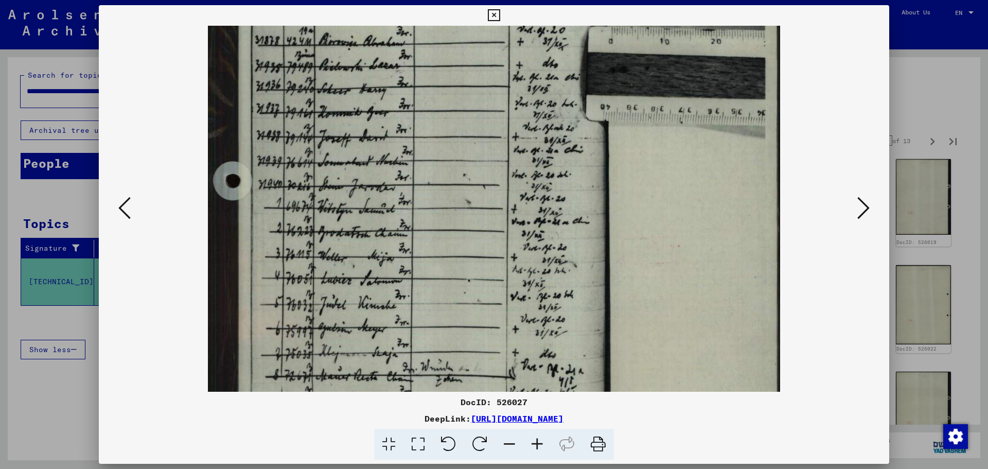
drag, startPoint x: 302, startPoint y: 264, endPoint x: 311, endPoint y: 156, distance: 108.5
click at [311, 156] on img at bounding box center [494, 77] width 572 height 778
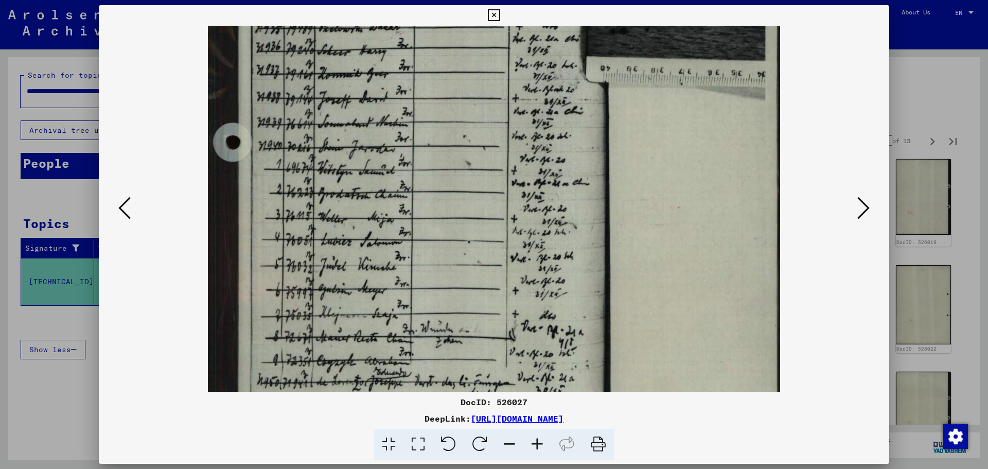
drag, startPoint x: 321, startPoint y: 209, endPoint x: 322, endPoint y: 198, distance: 11.4
click at [322, 198] on img at bounding box center [494, 38] width 572 height 778
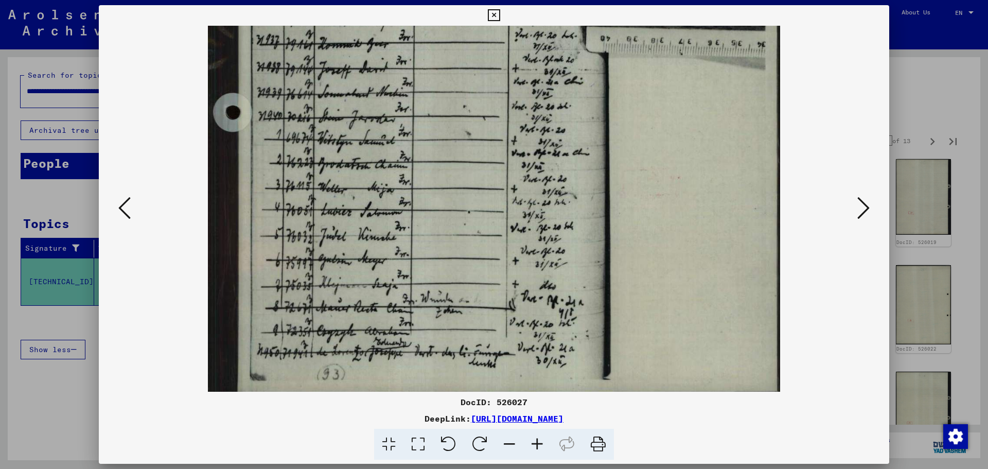
drag, startPoint x: 323, startPoint y: 232, endPoint x: 326, endPoint y: 202, distance: 30.1
click at [326, 202] on img at bounding box center [494, 8] width 572 height 778
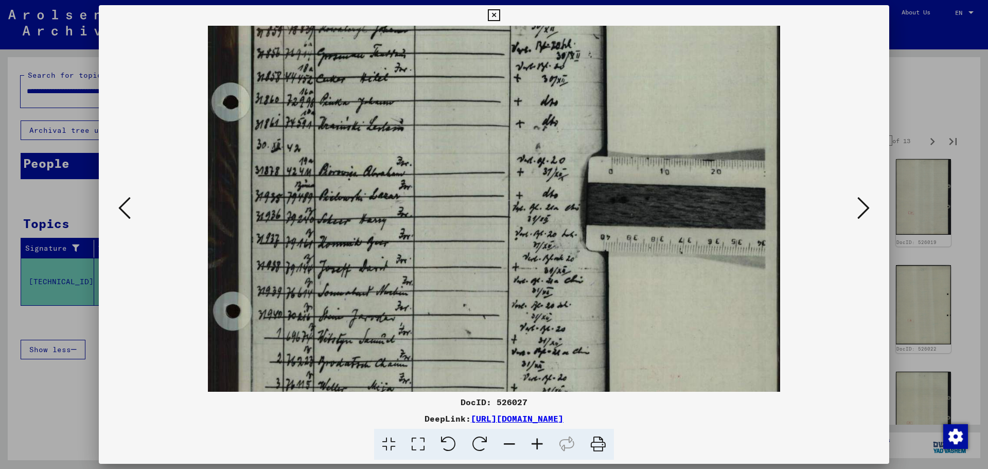
scroll to position [197, 0]
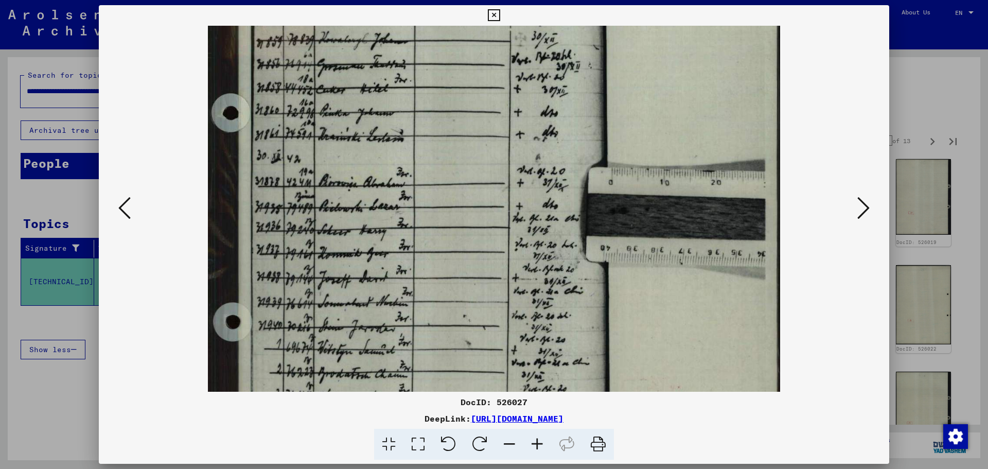
drag, startPoint x: 357, startPoint y: 114, endPoint x: 310, endPoint y: 324, distance: 214.5
click at [310, 324] on img at bounding box center [494, 218] width 572 height 778
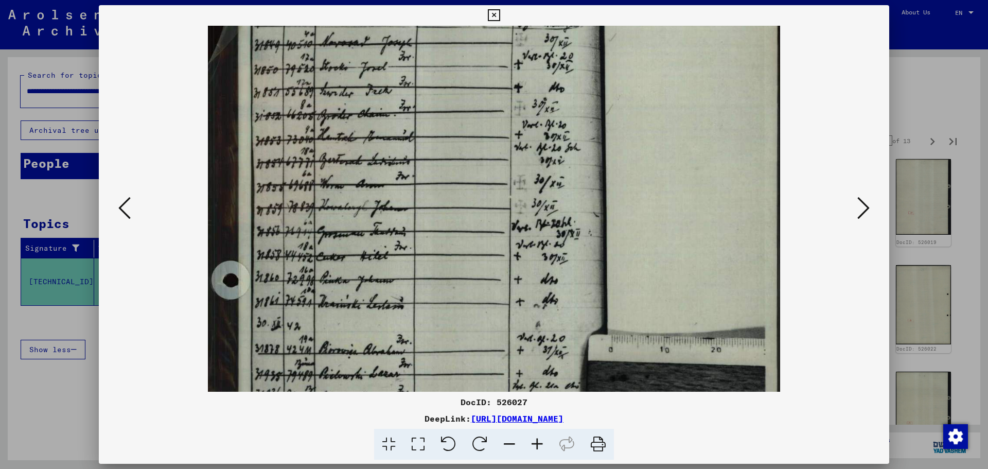
scroll to position [4, 0]
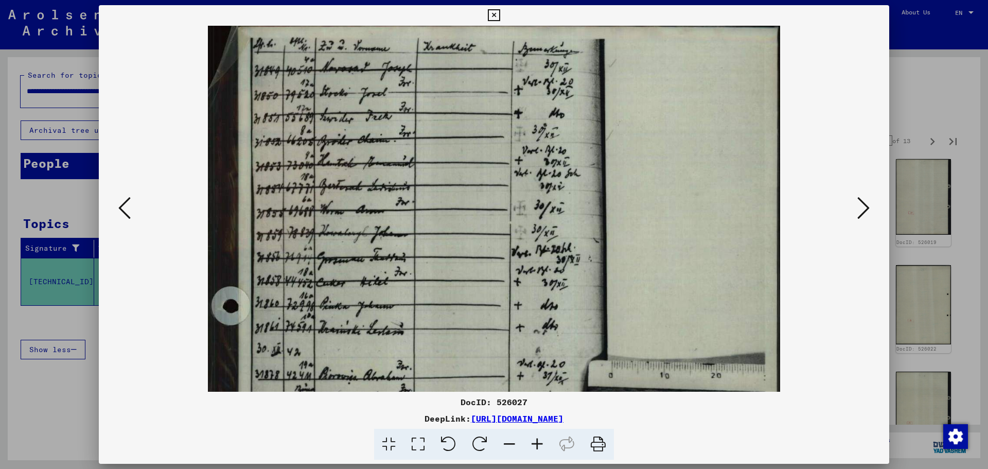
drag, startPoint x: 509, startPoint y: 156, endPoint x: 469, endPoint y: 290, distance: 140.1
click at [469, 349] on img at bounding box center [494, 411] width 572 height 778
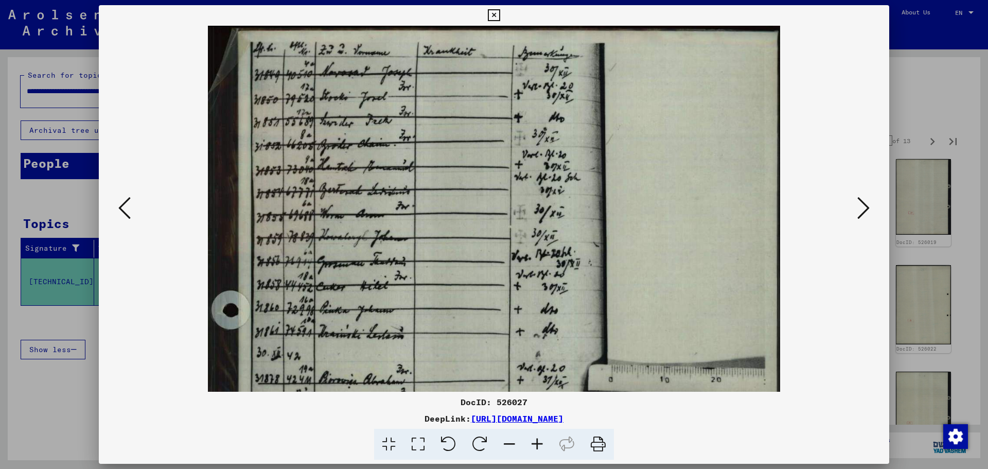
drag, startPoint x: 507, startPoint y: 166, endPoint x: 490, endPoint y: 300, distance: 135.4
click at [490, 300] on img at bounding box center [494, 415] width 572 height 778
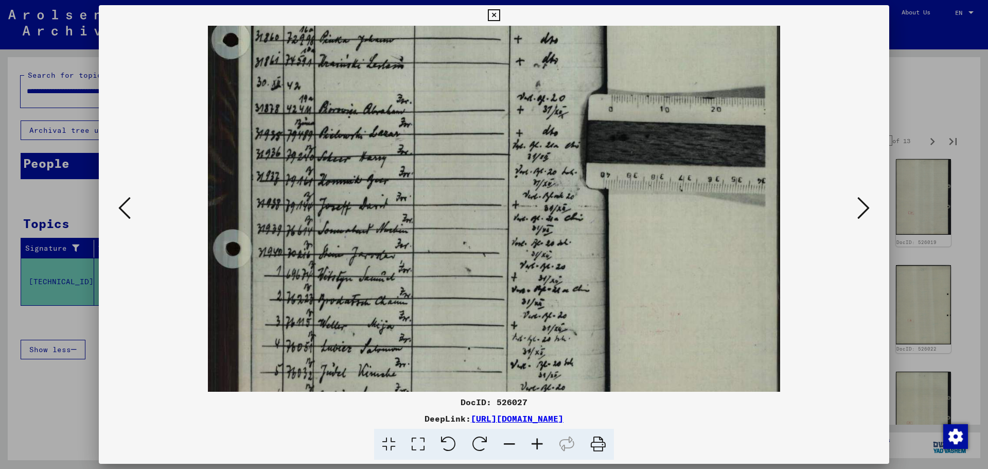
drag, startPoint x: 483, startPoint y: 243, endPoint x: 512, endPoint y: 33, distance: 212.0
click at [512, 33] on img at bounding box center [494, 145] width 572 height 778
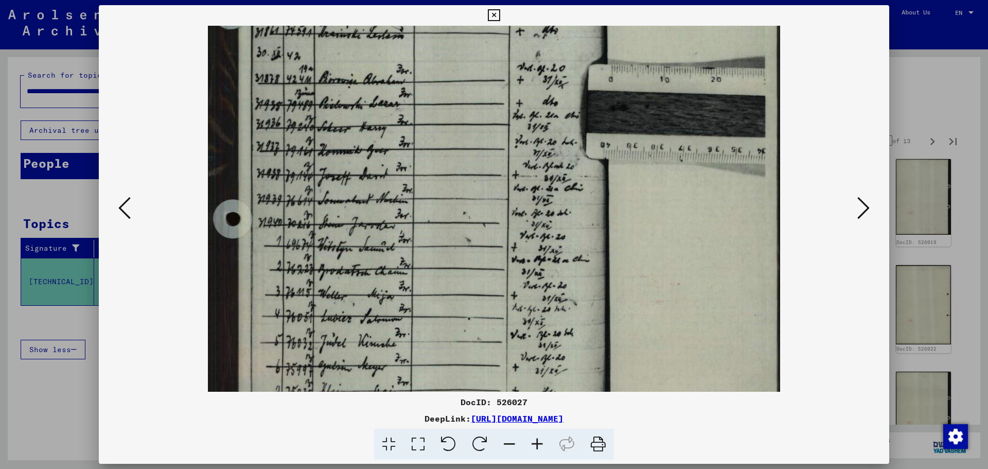
scroll to position [412, 0]
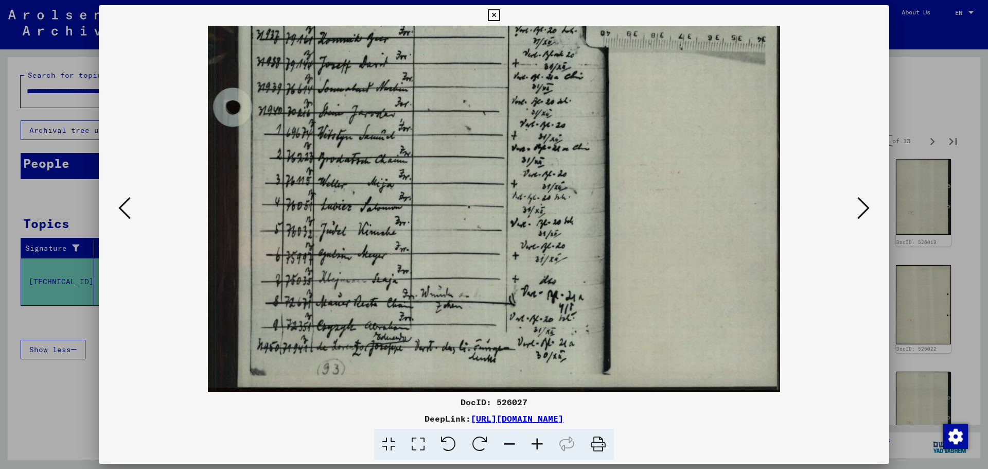
drag, startPoint x: 486, startPoint y: 155, endPoint x: 501, endPoint y: 47, distance: 109.1
click at [501, 47] on img at bounding box center [494, 3] width 572 height 778
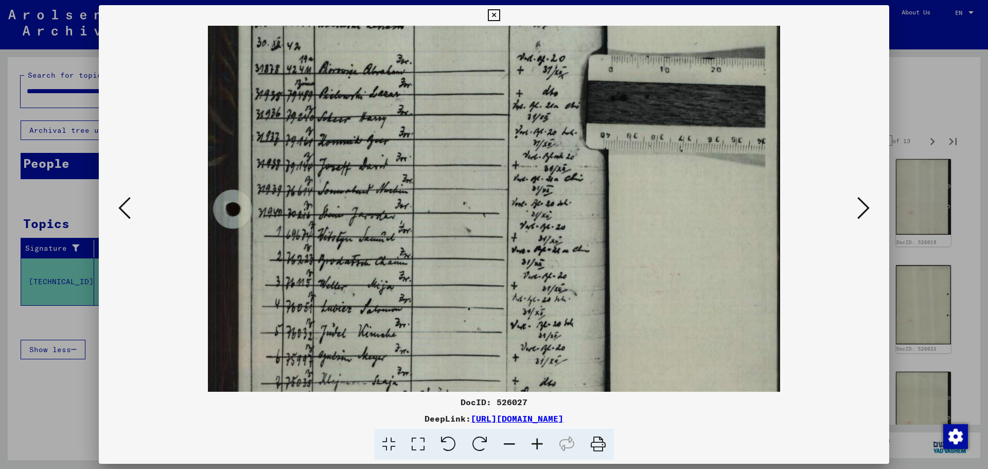
drag, startPoint x: 474, startPoint y: 91, endPoint x: 464, endPoint y: 192, distance: 102.4
click at [464, 192] on img at bounding box center [494, 105] width 572 height 778
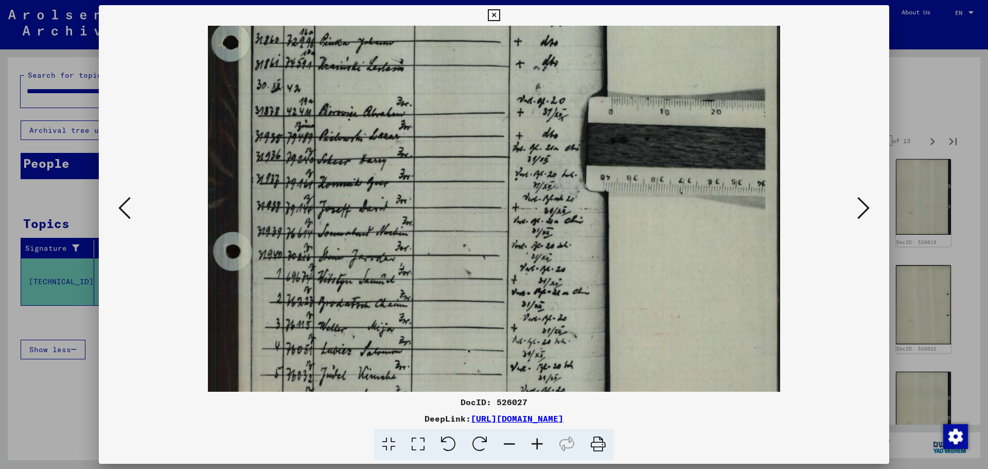
scroll to position [267, 0]
drag, startPoint x: 477, startPoint y: 130, endPoint x: 476, endPoint y: 156, distance: 26.3
click at [476, 156] on img at bounding box center [494, 148] width 572 height 778
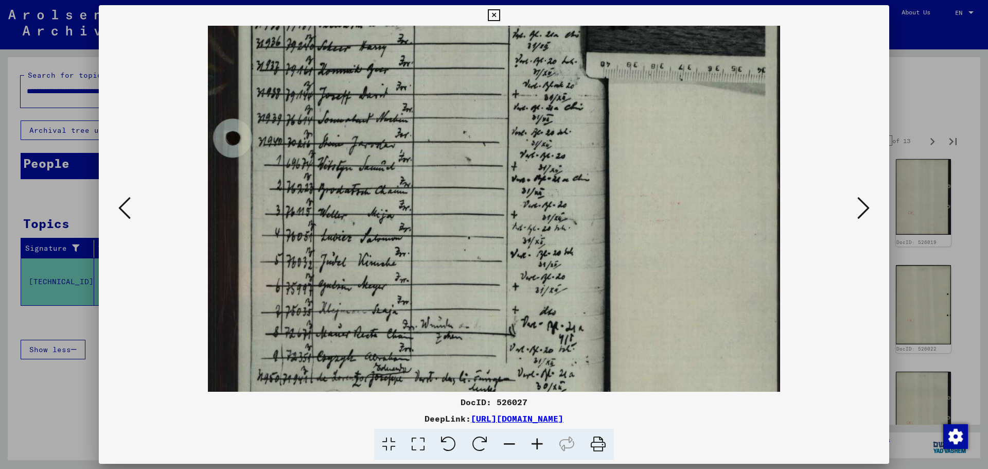
drag, startPoint x: 504, startPoint y: 253, endPoint x: 515, endPoint y: 134, distance: 119.4
click at [515, 134] on img at bounding box center [494, 34] width 572 height 778
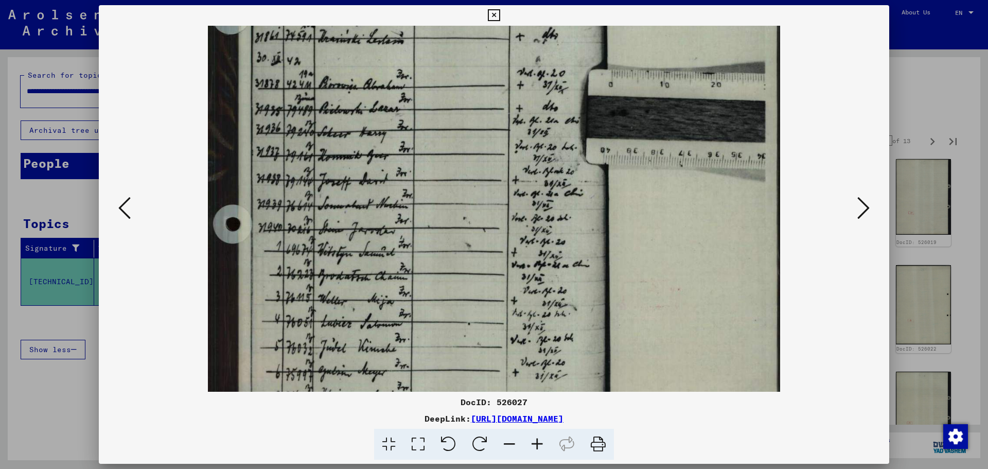
scroll to position [279, 0]
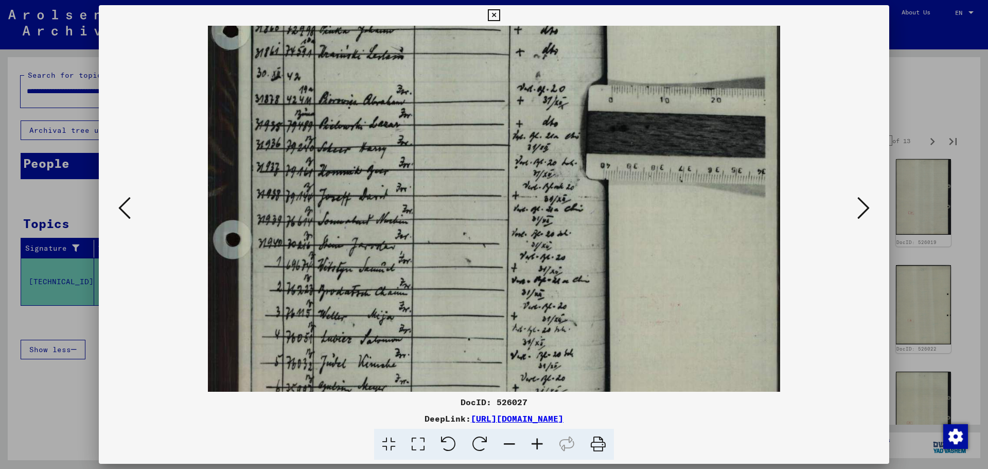
drag, startPoint x: 515, startPoint y: 110, endPoint x: 520, endPoint y: 225, distance: 115.9
click at [520, 225] on img at bounding box center [494, 135] width 572 height 778
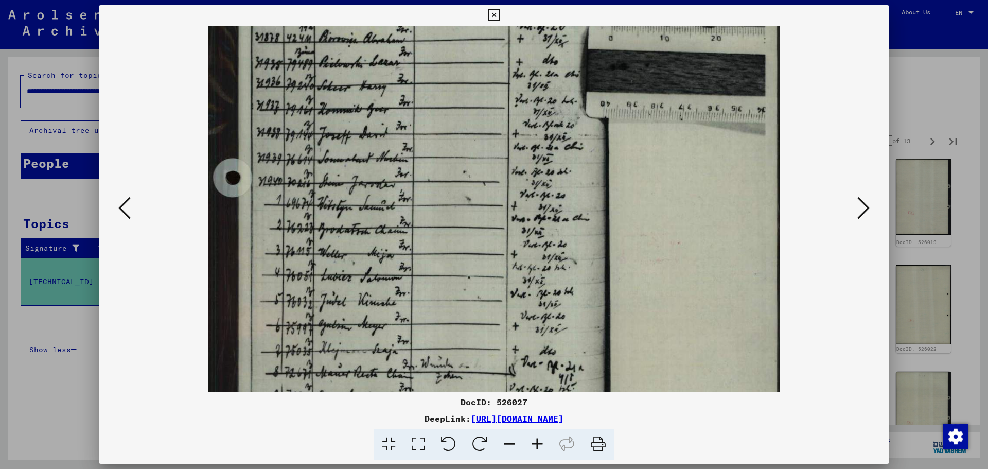
scroll to position [370, 0]
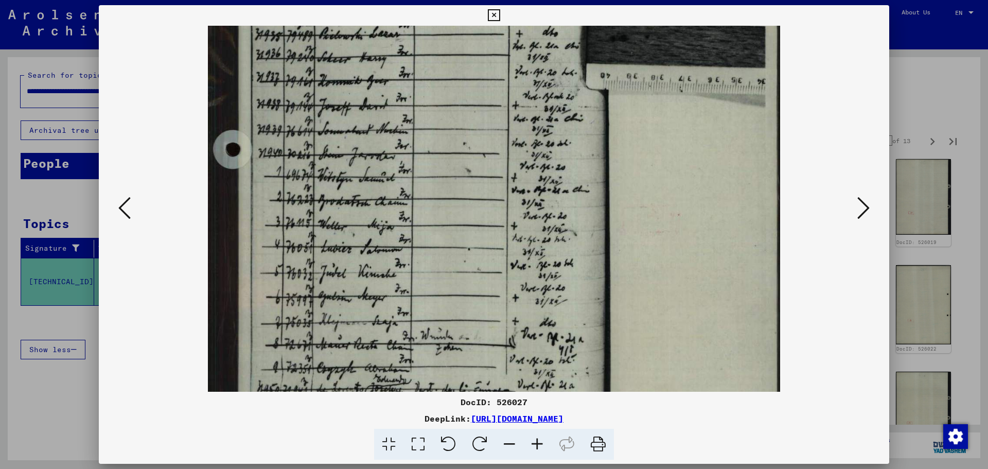
drag, startPoint x: 520, startPoint y: 268, endPoint x: 517, endPoint y: 184, distance: 84.0
click at [517, 184] on img at bounding box center [494, 45] width 572 height 778
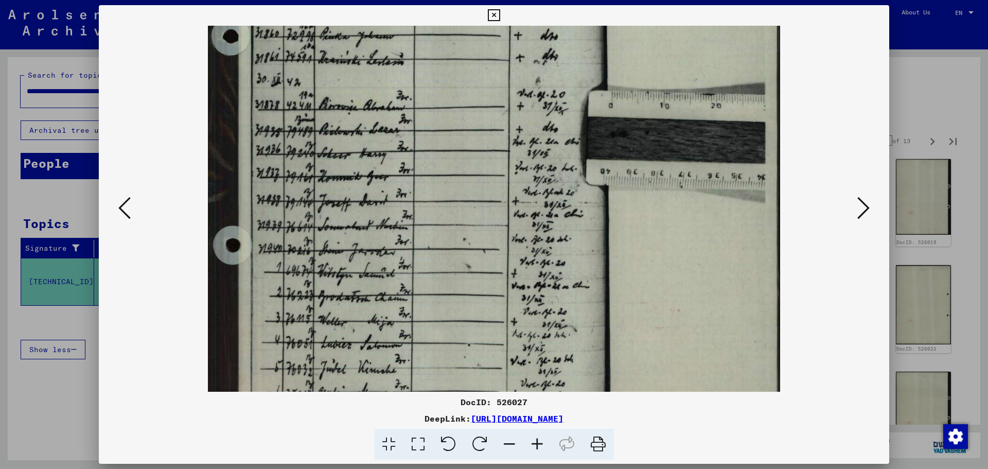
scroll to position [256, 0]
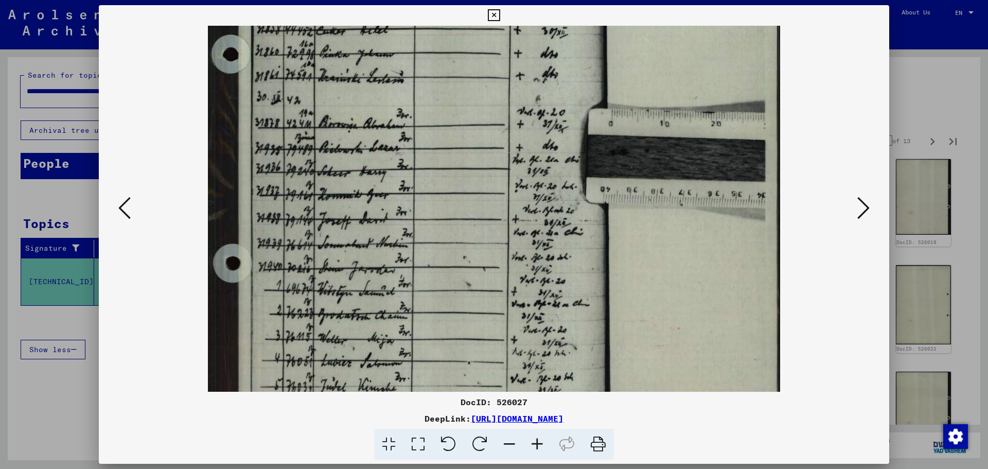
drag, startPoint x: 445, startPoint y: 116, endPoint x: 445, endPoint y: 230, distance: 113.7
click at [445, 230] on img at bounding box center [494, 159] width 572 height 778
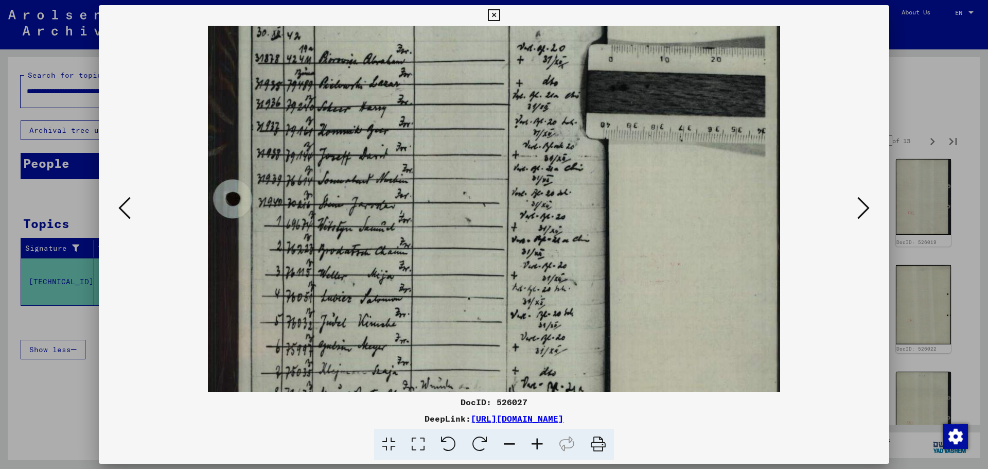
scroll to position [343, 0]
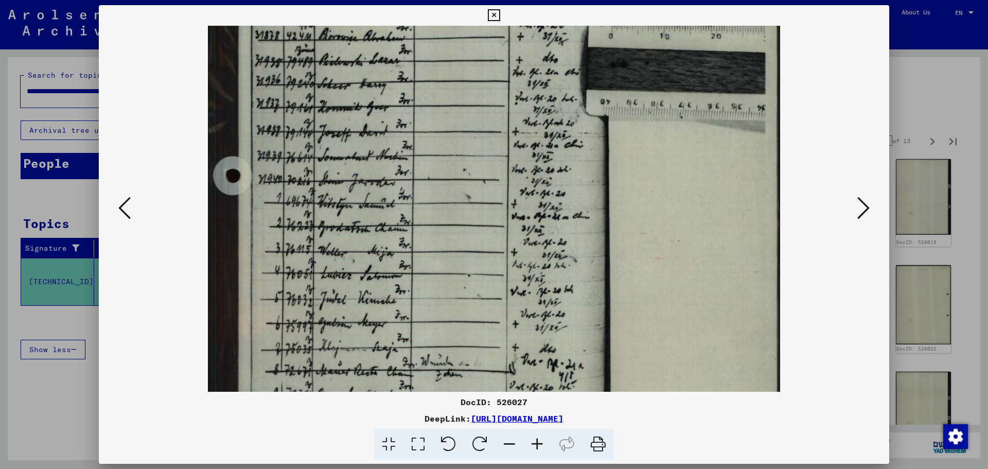
drag, startPoint x: 502, startPoint y: 289, endPoint x: 522, endPoint y: 202, distance: 89.7
click at [522, 202] on img at bounding box center [494, 71] width 572 height 778
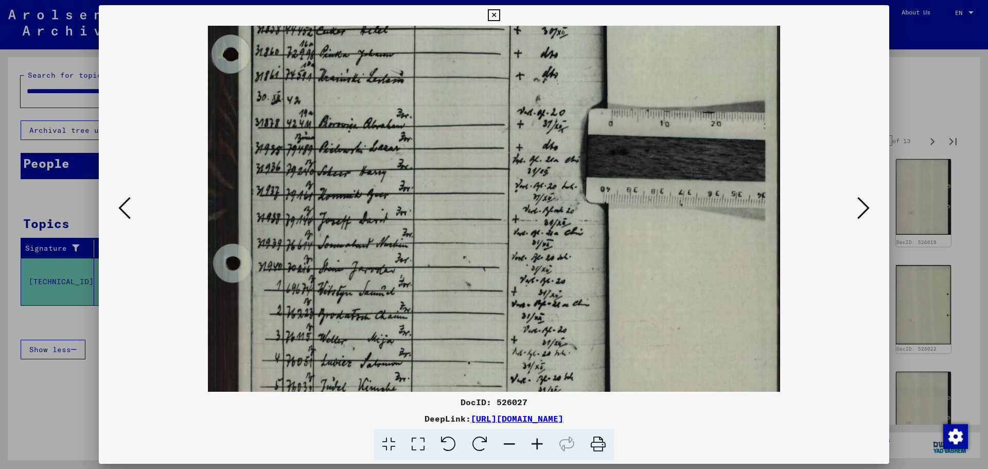
drag, startPoint x: 554, startPoint y: 179, endPoint x: 557, endPoint y: 266, distance: 87.6
click at [557, 266] on img at bounding box center [494, 159] width 572 height 778
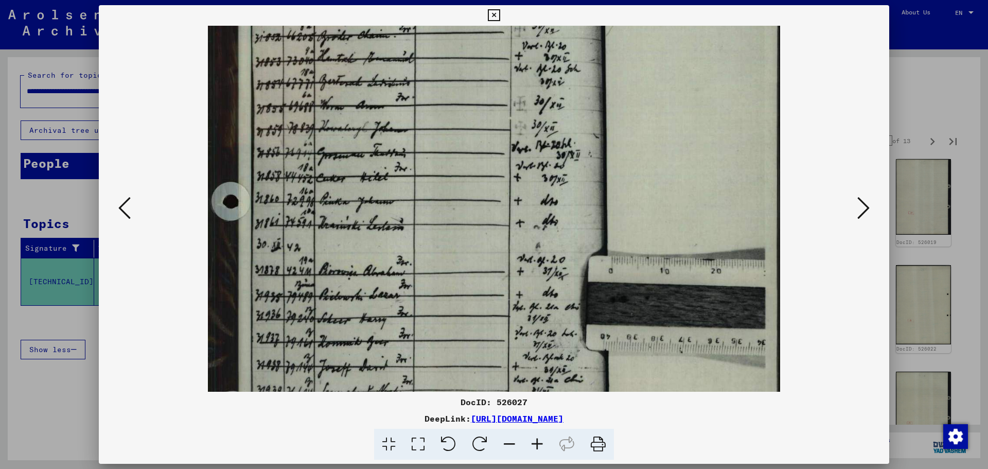
drag, startPoint x: 565, startPoint y: 194, endPoint x: 564, endPoint y: 341, distance: 147.7
click at [564, 341] on img at bounding box center [494, 306] width 572 height 778
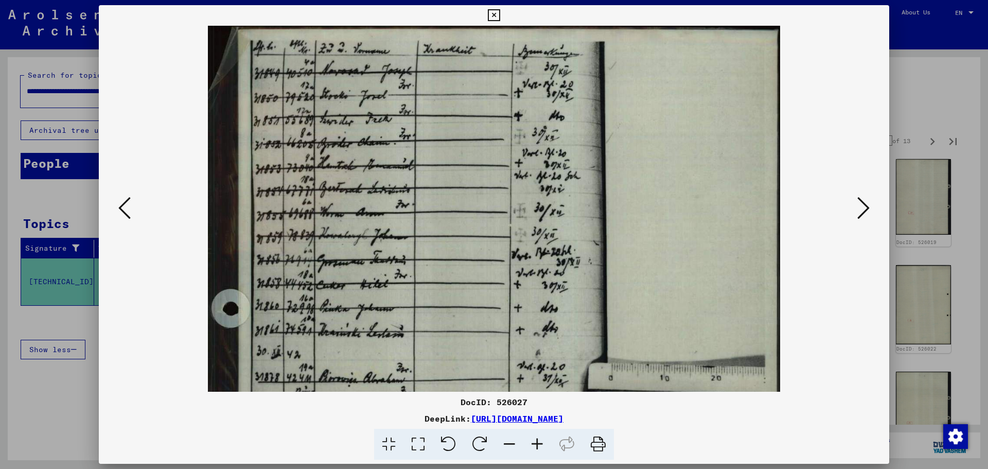
scroll to position [0, 0]
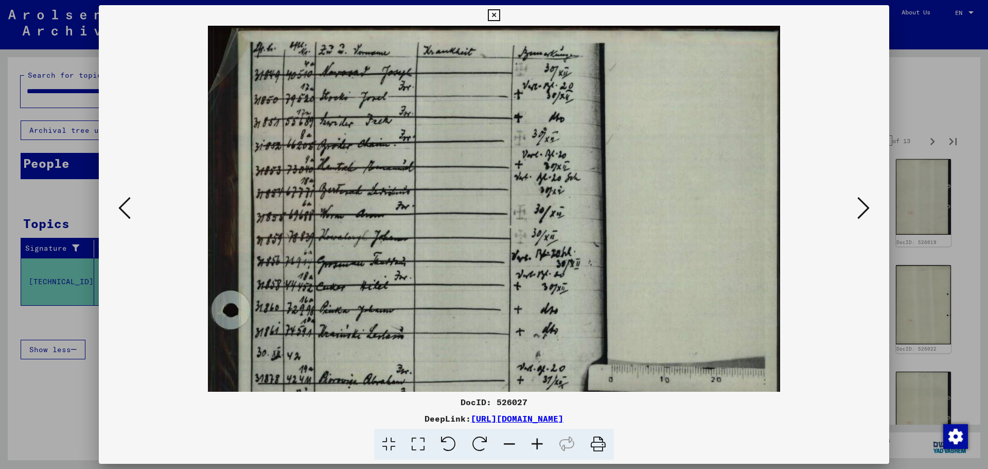
drag, startPoint x: 570, startPoint y: 245, endPoint x: 560, endPoint y: 366, distance: 121.4
click at [560, 366] on img at bounding box center [494, 415] width 572 height 778
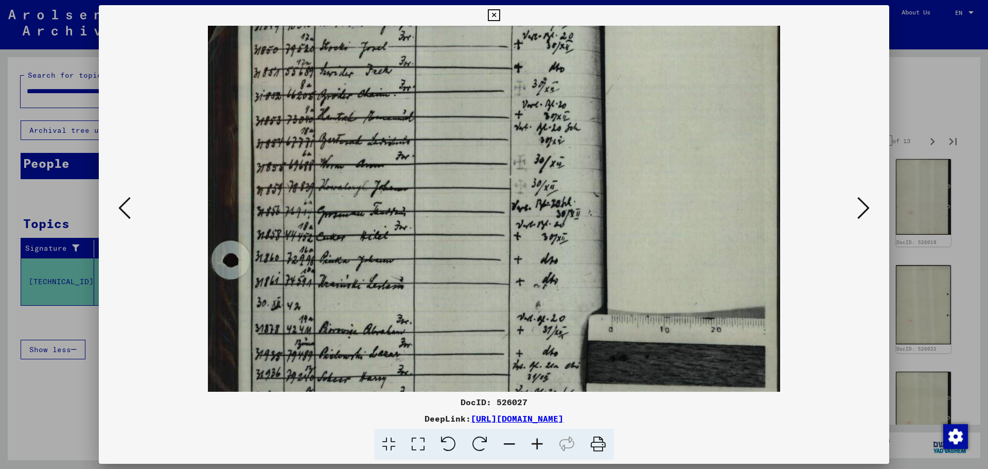
drag, startPoint x: 452, startPoint y: 338, endPoint x: 454, endPoint y: 282, distance: 56.7
click at [454, 282] on img at bounding box center [494, 365] width 572 height 778
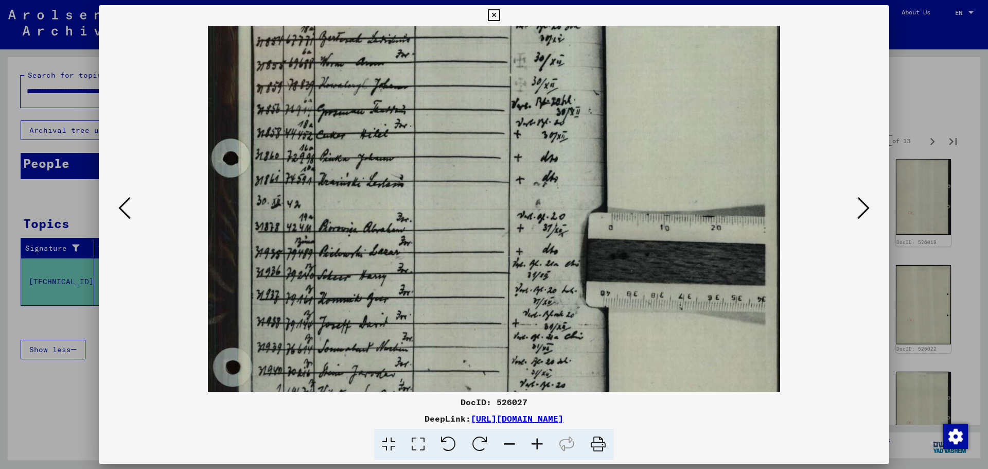
drag, startPoint x: 456, startPoint y: 327, endPoint x: 457, endPoint y: 202, distance: 125.6
click at [457, 202] on img at bounding box center [494, 263] width 572 height 778
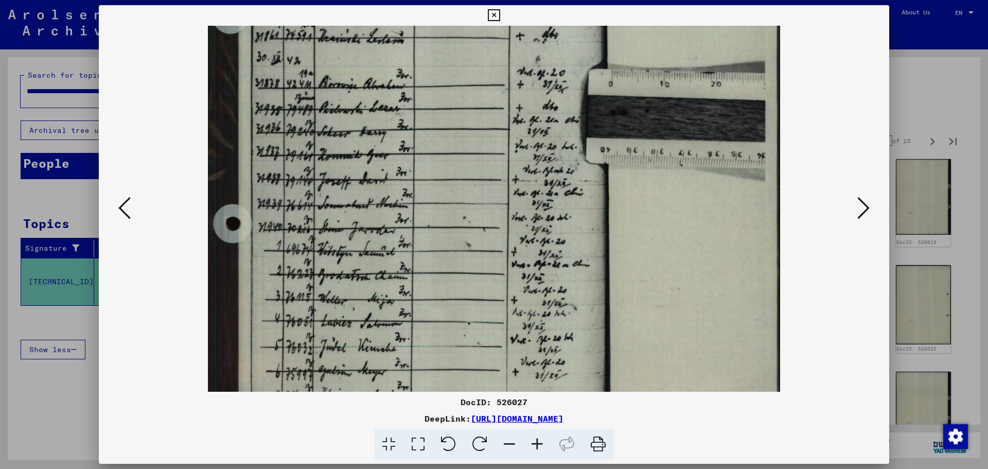
drag, startPoint x: 448, startPoint y: 293, endPoint x: 440, endPoint y: 159, distance: 134.6
click at [440, 159] on img at bounding box center [494, 119] width 572 height 778
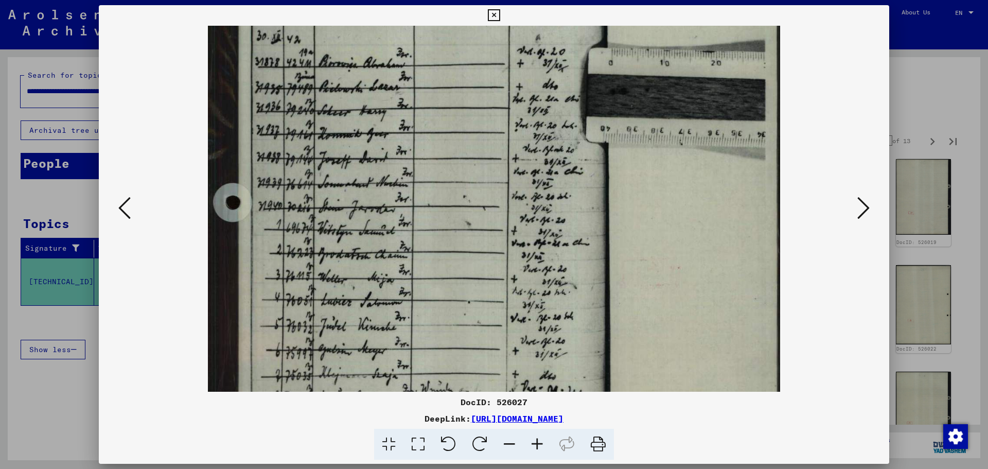
drag, startPoint x: 442, startPoint y: 263, endPoint x: 446, endPoint y: 196, distance: 67.1
click at [446, 198] on img at bounding box center [494, 98] width 572 height 778
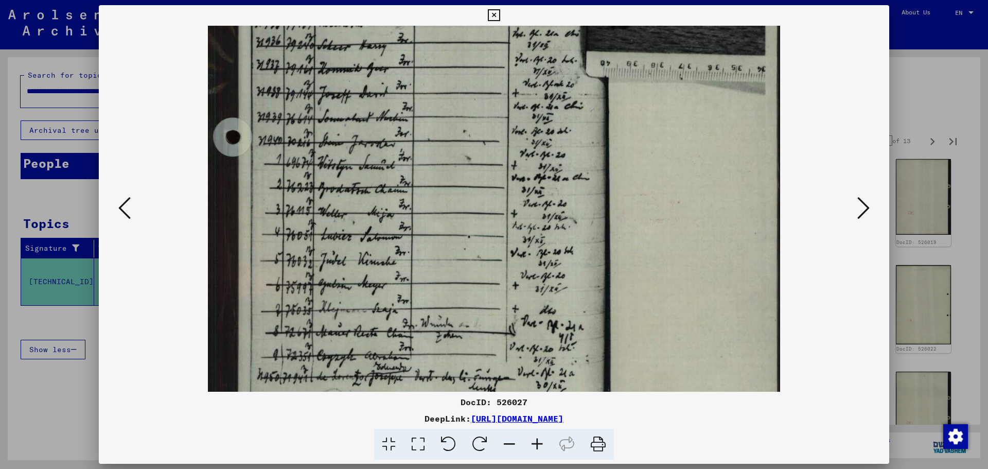
scroll to position [412, 0]
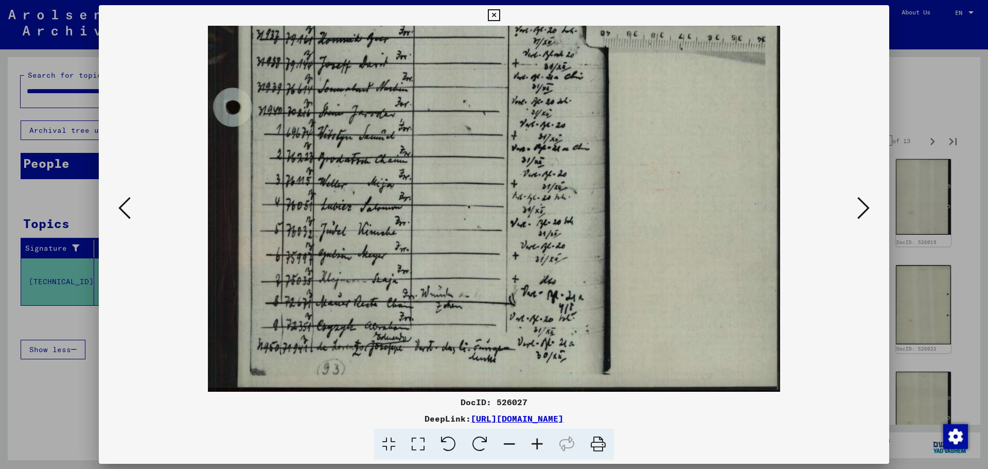
drag, startPoint x: 408, startPoint y: 281, endPoint x: 422, endPoint y: 190, distance: 91.6
click at [423, 194] on img at bounding box center [494, 3] width 572 height 778
click at [863, 208] on icon at bounding box center [863, 208] width 12 height 25
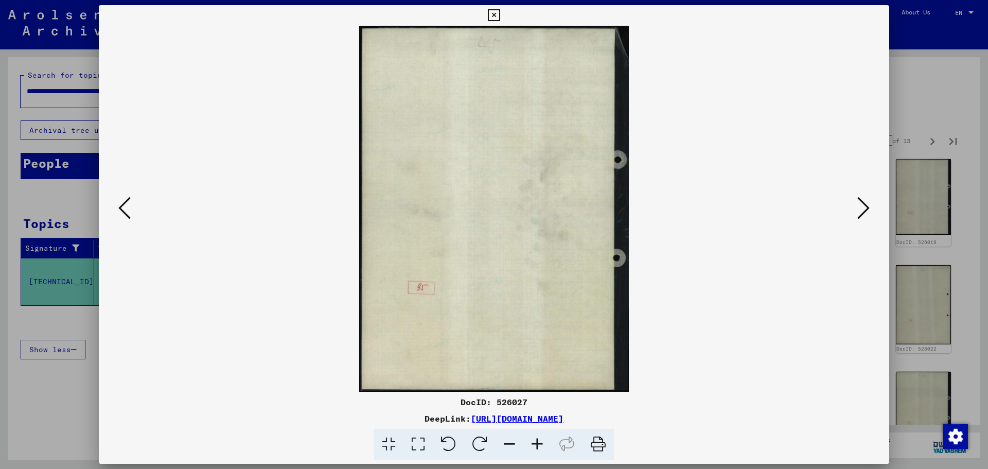
scroll to position [0, 0]
click at [863, 208] on icon at bounding box center [863, 208] width 12 height 25
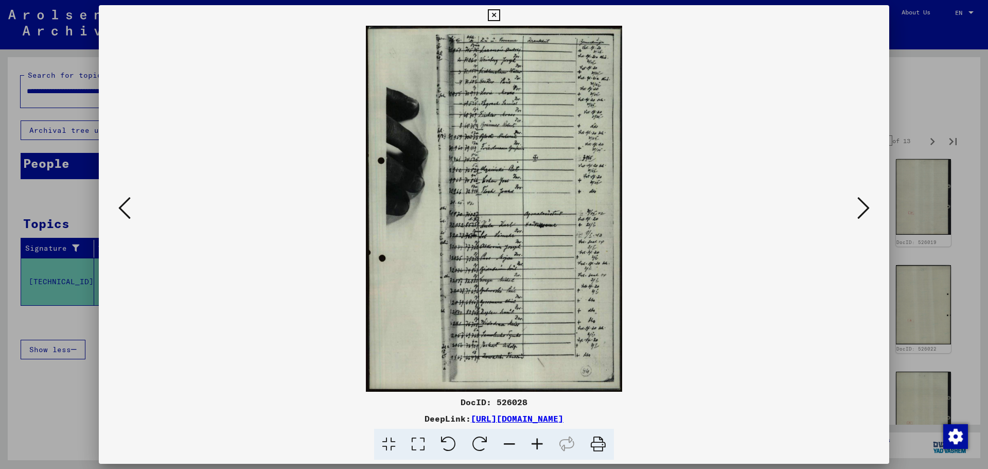
click at [540, 437] on icon at bounding box center [537, 444] width 28 height 31
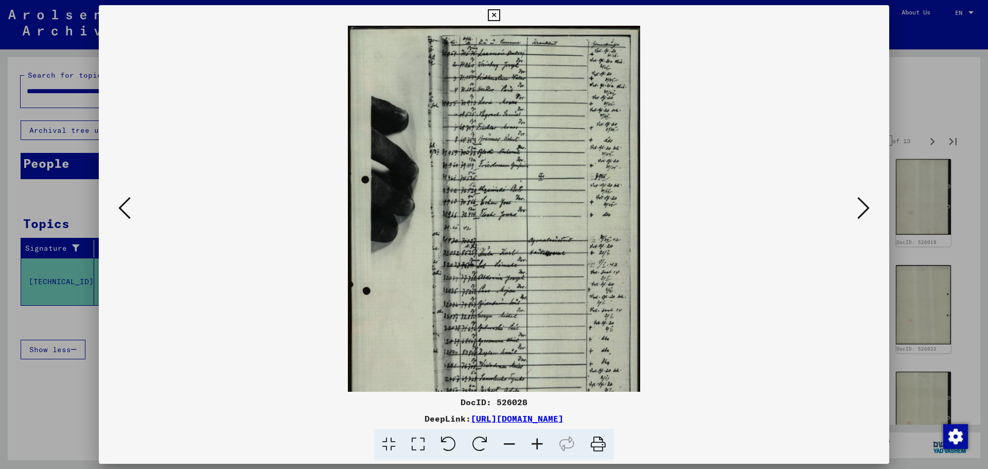
click at [540, 437] on icon at bounding box center [537, 444] width 28 height 31
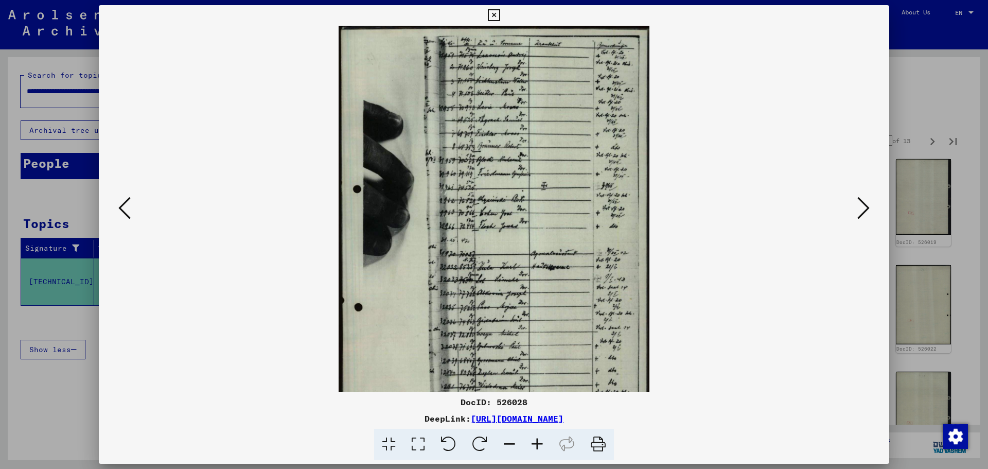
click at [540, 437] on icon at bounding box center [537, 444] width 28 height 31
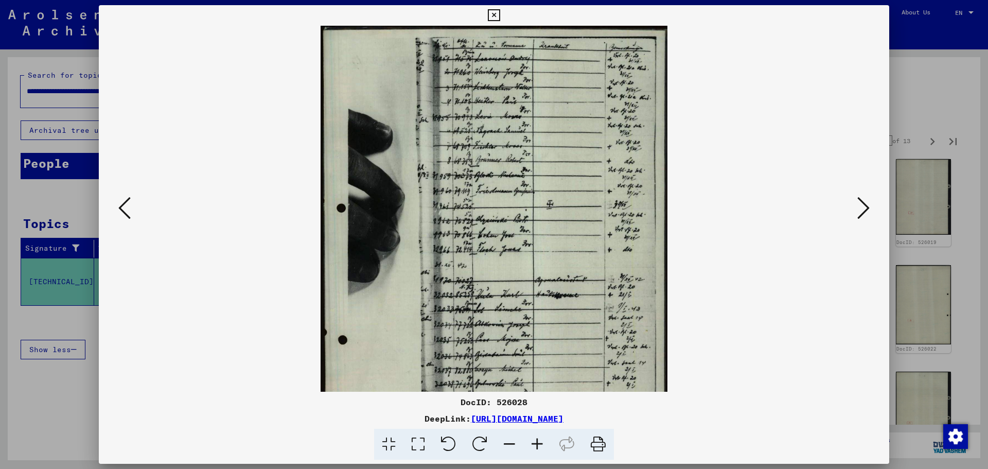
click at [540, 437] on icon at bounding box center [537, 444] width 28 height 31
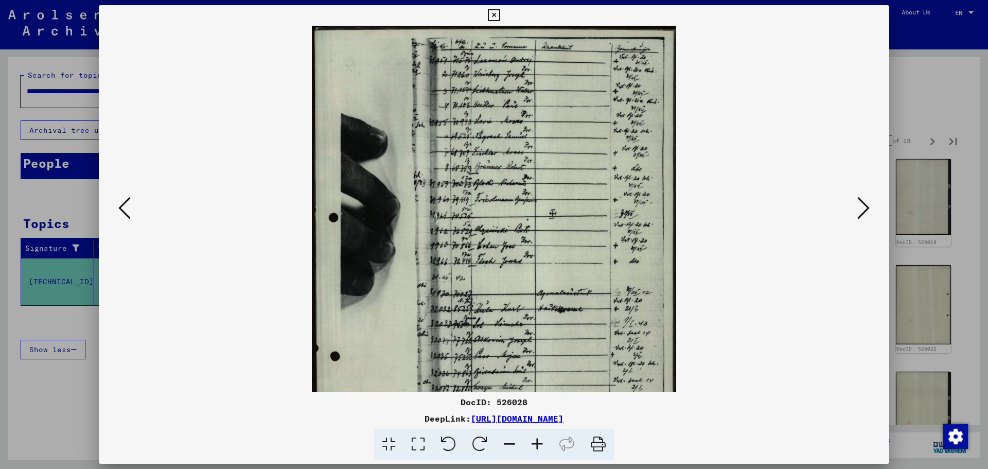
click at [540, 437] on icon at bounding box center [537, 444] width 28 height 31
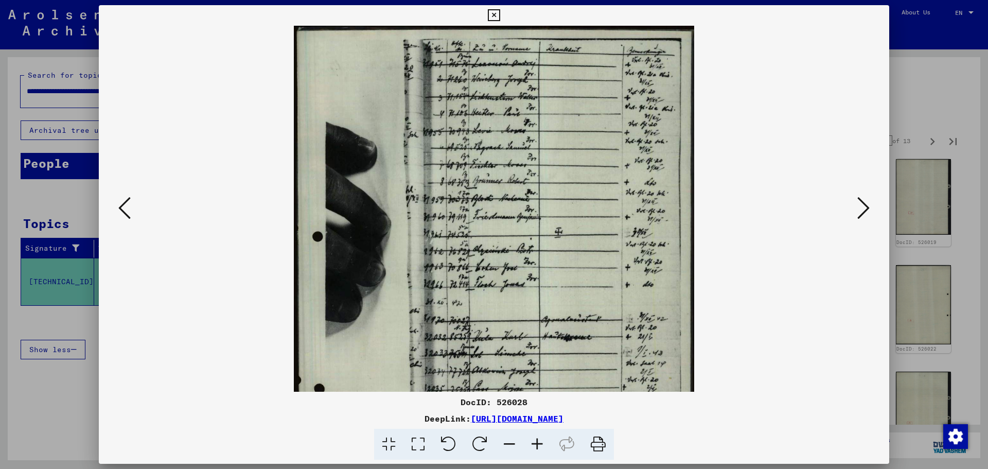
click at [540, 437] on icon at bounding box center [537, 444] width 28 height 31
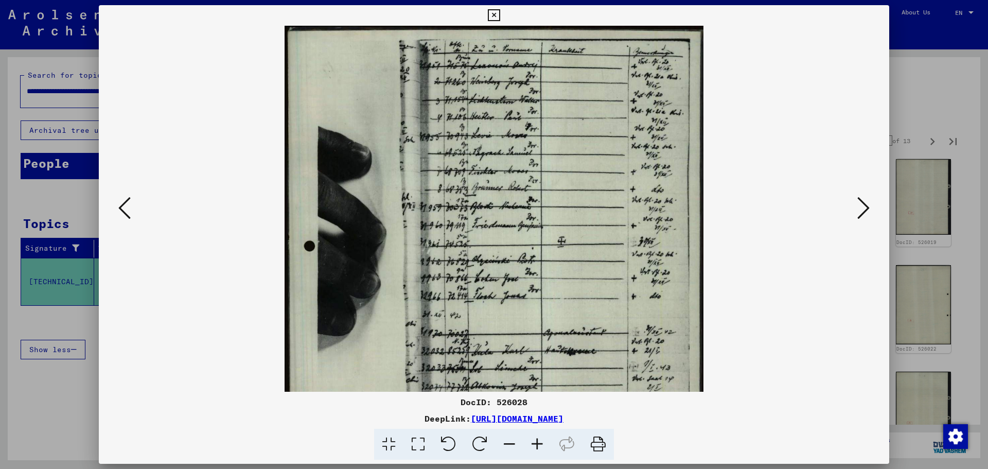
click at [540, 437] on icon at bounding box center [537, 444] width 28 height 31
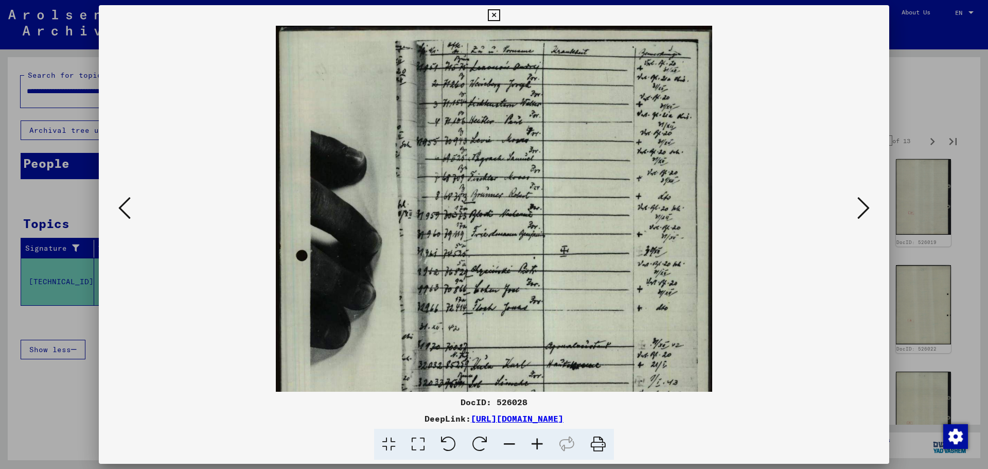
click at [540, 437] on icon at bounding box center [537, 444] width 28 height 31
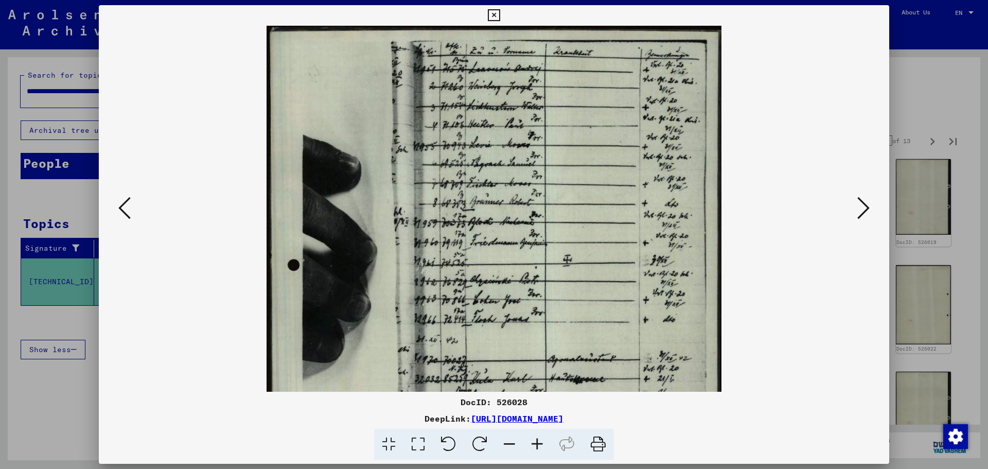
click at [540, 437] on icon at bounding box center [537, 444] width 28 height 31
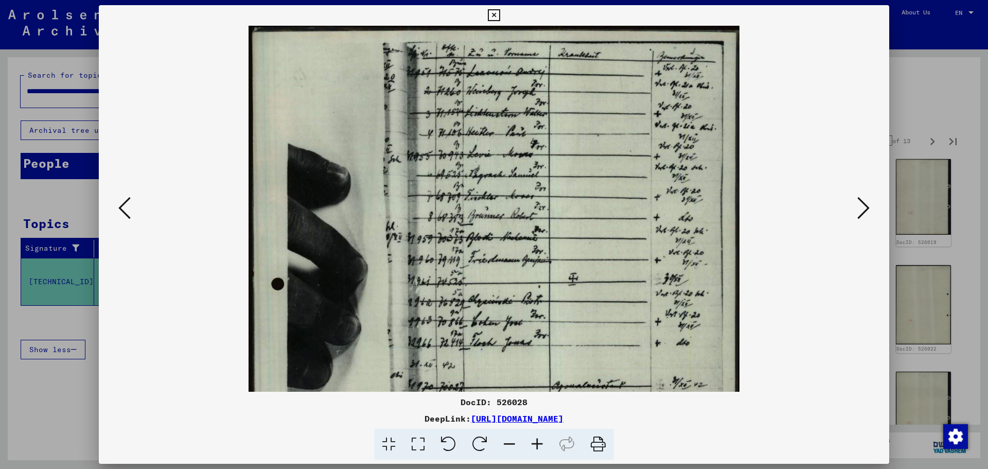
click at [540, 437] on icon at bounding box center [537, 444] width 28 height 31
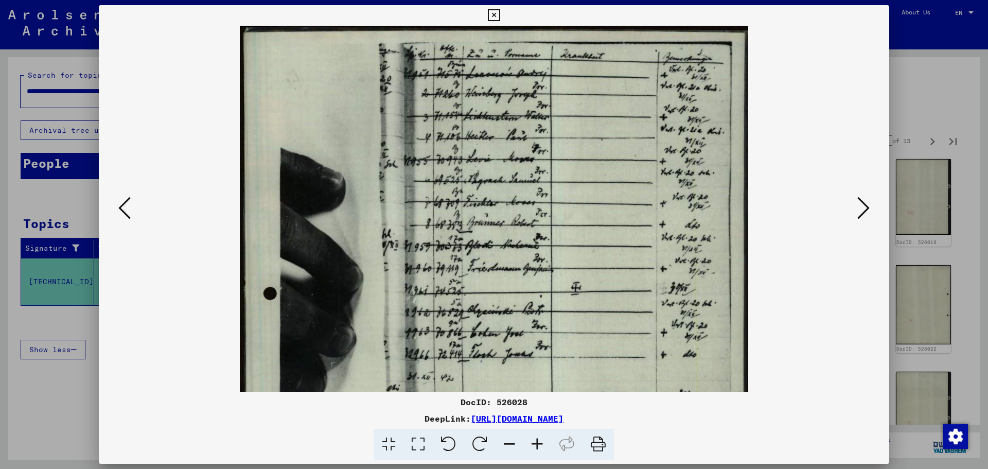
click at [540, 437] on icon at bounding box center [537, 444] width 28 height 31
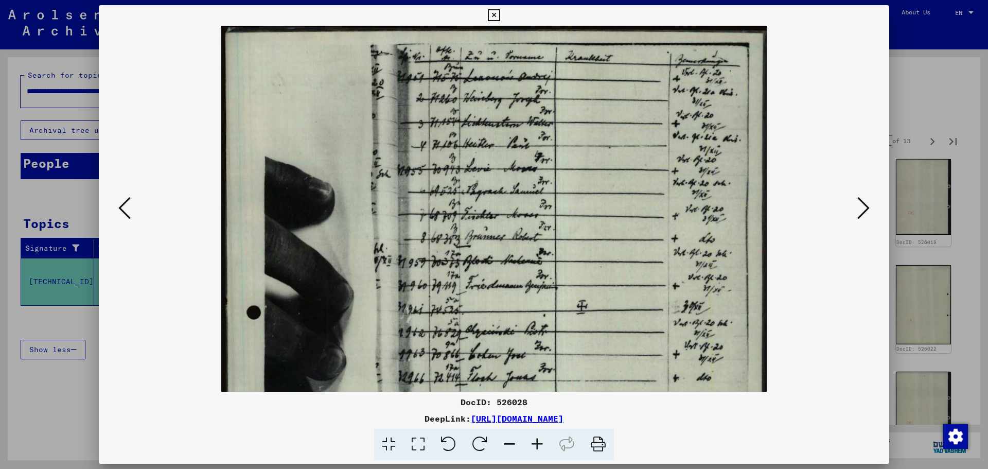
click at [540, 437] on icon at bounding box center [537, 444] width 28 height 31
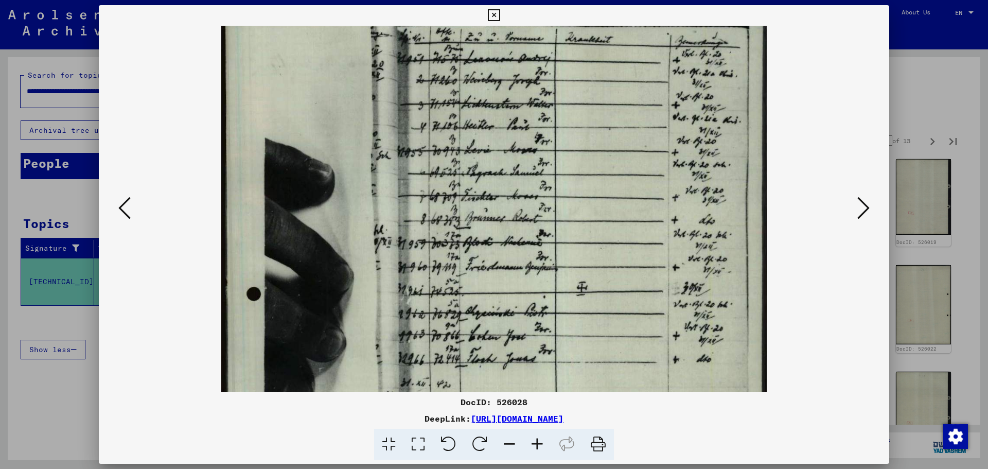
scroll to position [19, 0]
drag, startPoint x: 593, startPoint y: 317, endPoint x: 596, endPoint y: 309, distance: 7.7
click at [596, 309] on img at bounding box center [493, 396] width 545 height 778
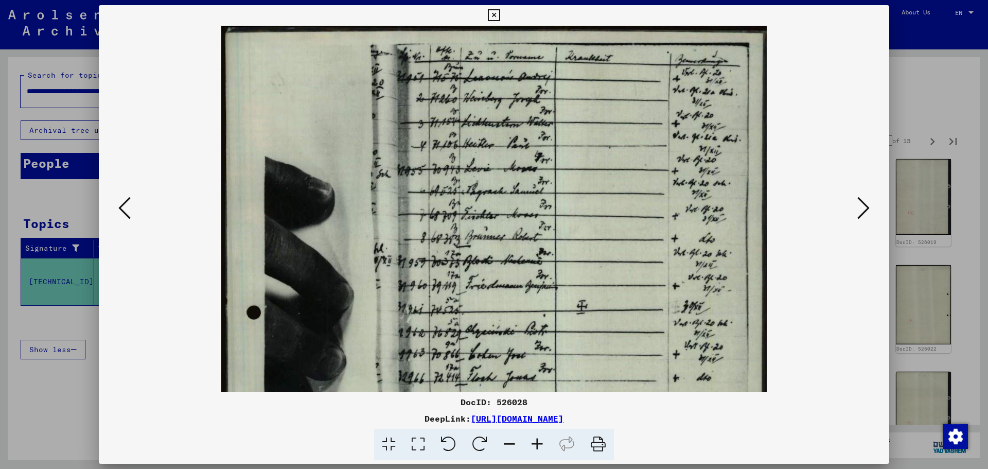
drag, startPoint x: 563, startPoint y: 155, endPoint x: 549, endPoint y: 307, distance: 152.5
click at [549, 307] on img at bounding box center [493, 415] width 545 height 778
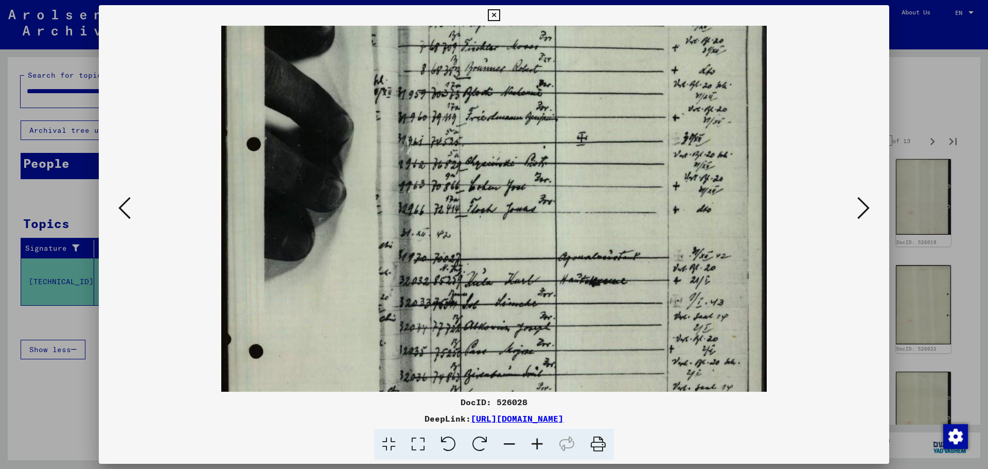
drag, startPoint x: 548, startPoint y: 270, endPoint x: 582, endPoint y: 87, distance: 185.9
click at [582, 87] on img at bounding box center [493, 246] width 545 height 778
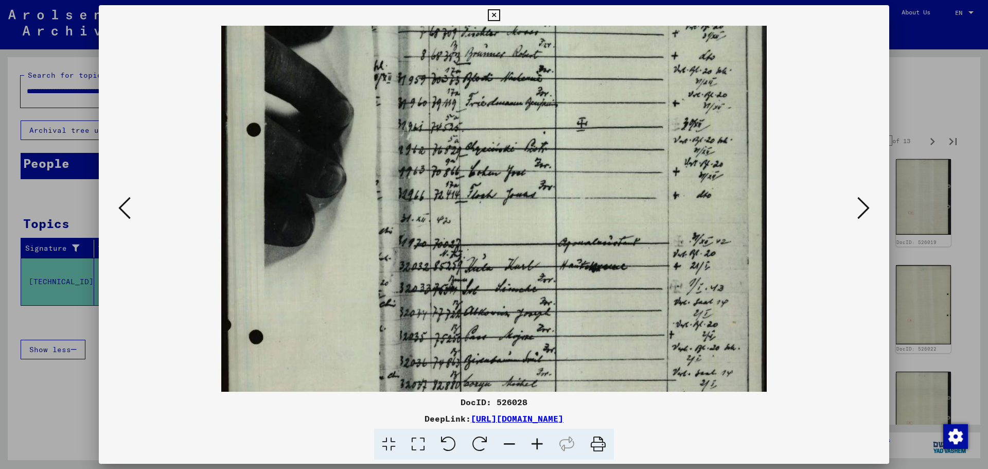
click at [132, 211] on button at bounding box center [124, 208] width 19 height 29
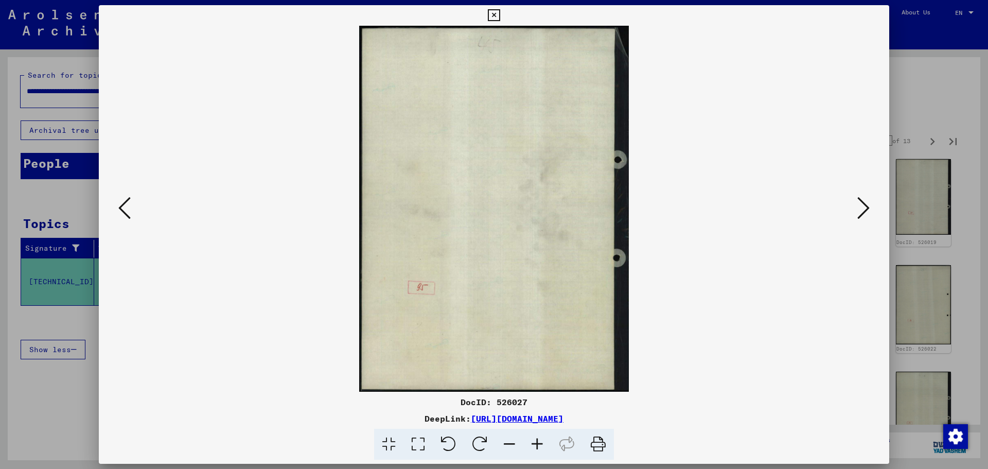
click at [132, 211] on button at bounding box center [124, 208] width 19 height 29
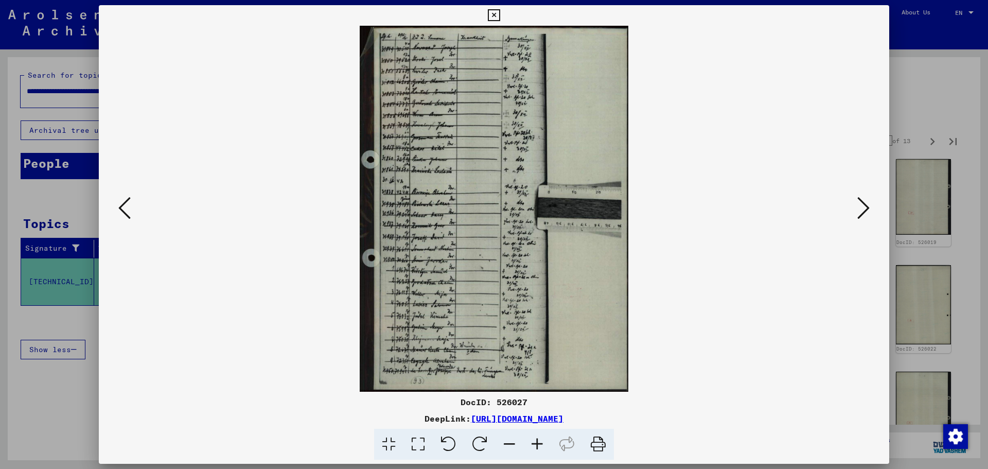
click at [528, 448] on icon at bounding box center [537, 444] width 28 height 31
click at [529, 448] on icon at bounding box center [537, 444] width 28 height 31
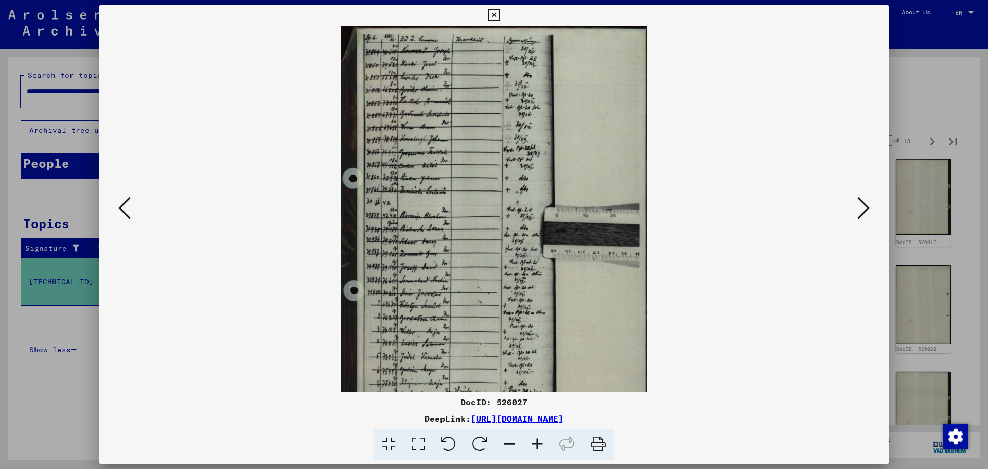
click at [529, 448] on icon at bounding box center [537, 444] width 28 height 31
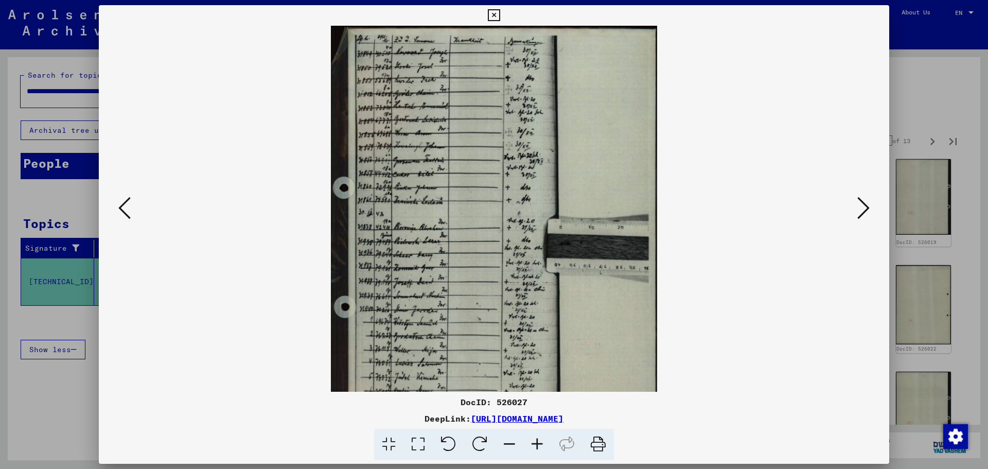
click at [529, 448] on icon at bounding box center [537, 444] width 28 height 31
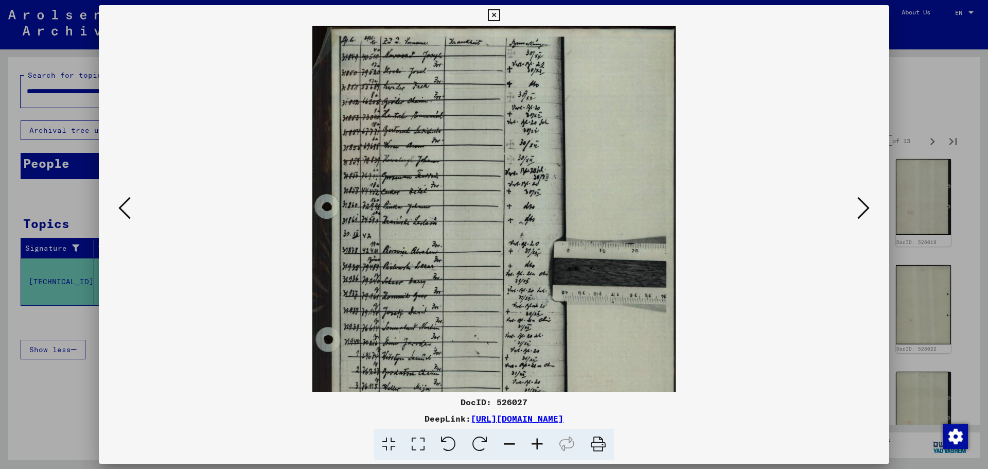
click at [529, 448] on icon at bounding box center [537, 444] width 28 height 31
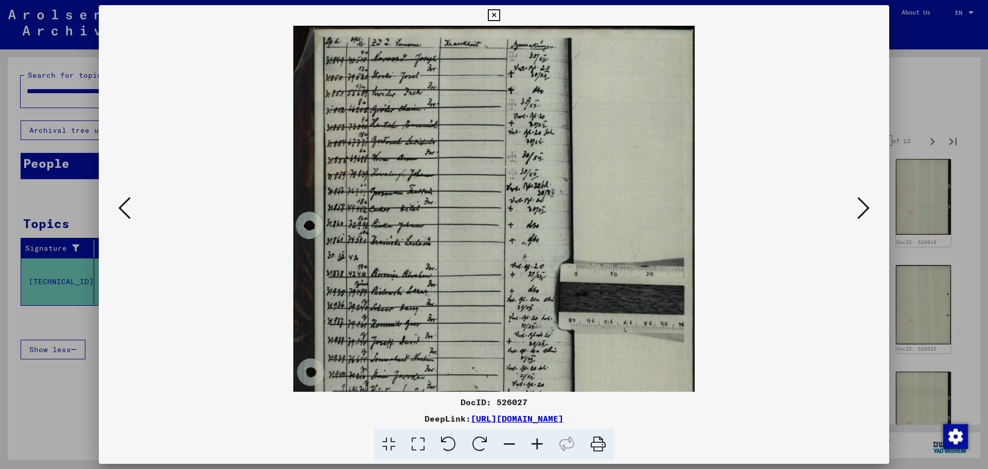
scroll to position [180, 0]
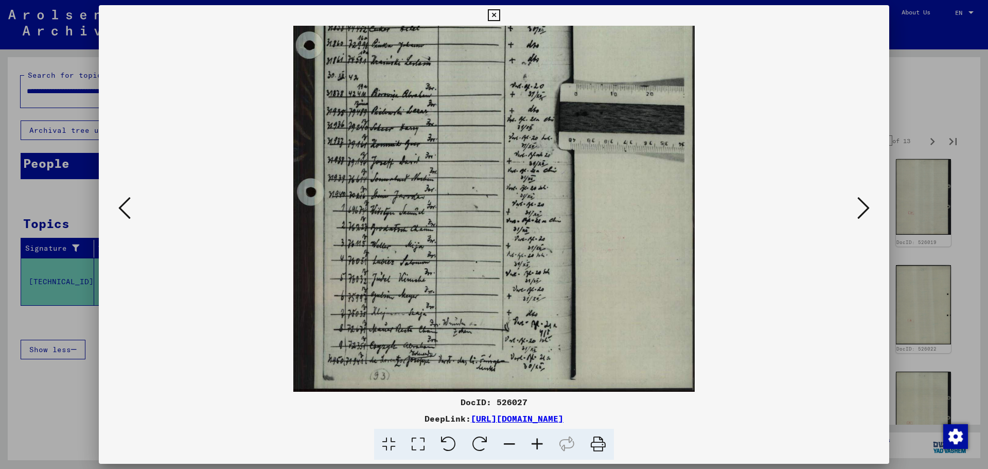
drag, startPoint x: 540, startPoint y: 343, endPoint x: 576, endPoint y: 67, distance: 278.1
click at [576, 67] on img at bounding box center [493, 119] width 401 height 546
click at [862, 204] on icon at bounding box center [863, 208] width 12 height 25
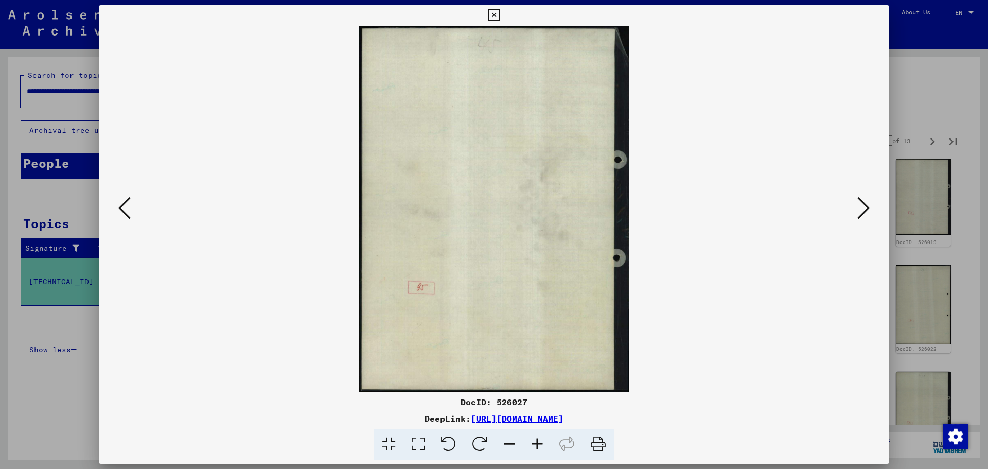
scroll to position [0, 0]
click at [865, 214] on icon at bounding box center [863, 208] width 12 height 25
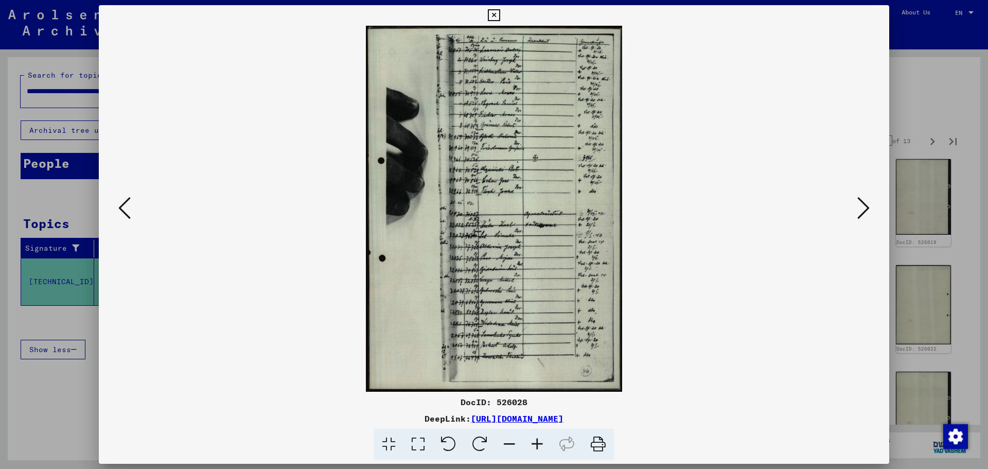
click at [535, 443] on icon at bounding box center [537, 444] width 28 height 31
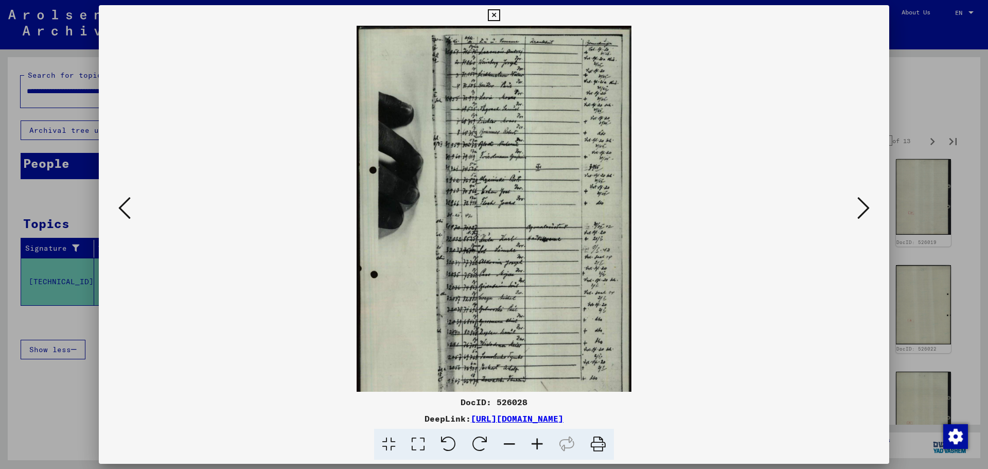
click at [535, 443] on icon at bounding box center [537, 444] width 28 height 31
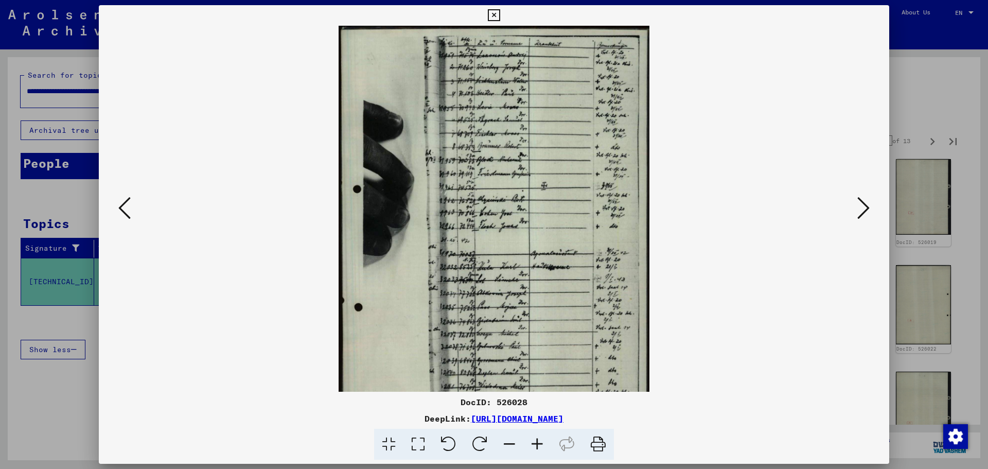
click at [535, 443] on icon at bounding box center [537, 444] width 28 height 31
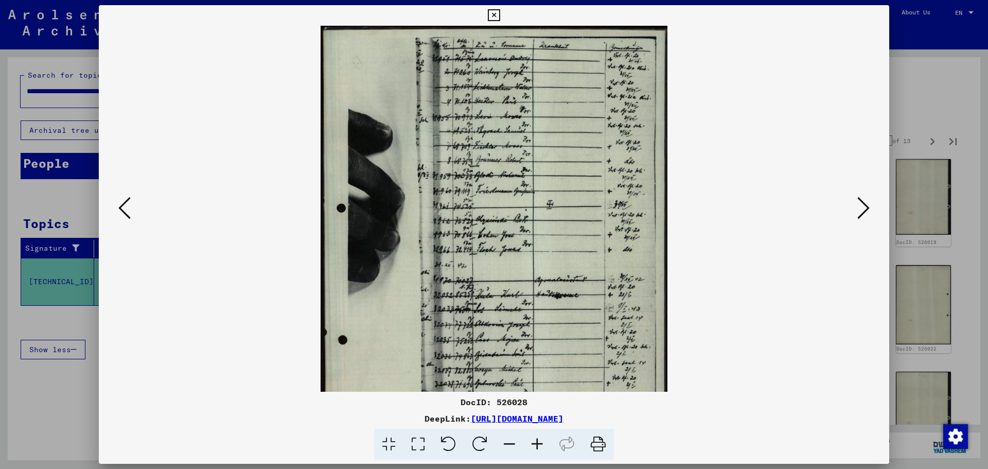
click at [535, 443] on icon at bounding box center [537, 444] width 28 height 31
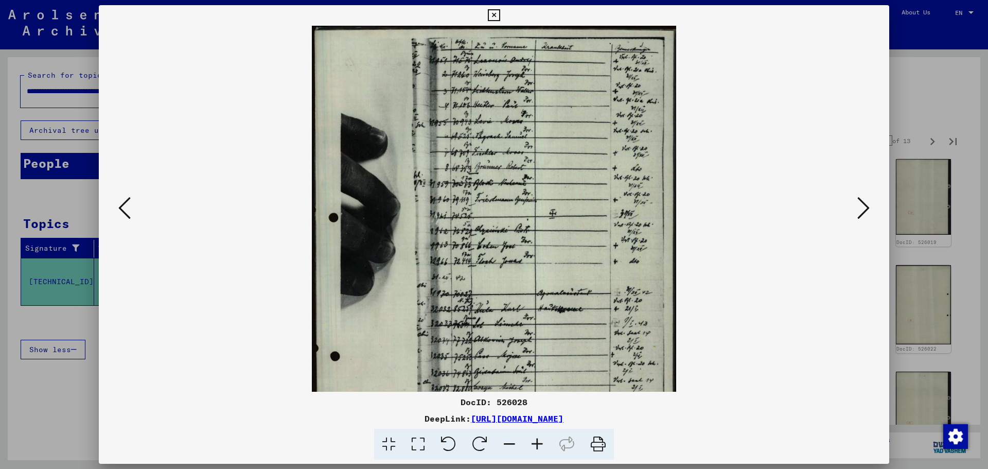
click at [535, 443] on icon at bounding box center [537, 444] width 28 height 31
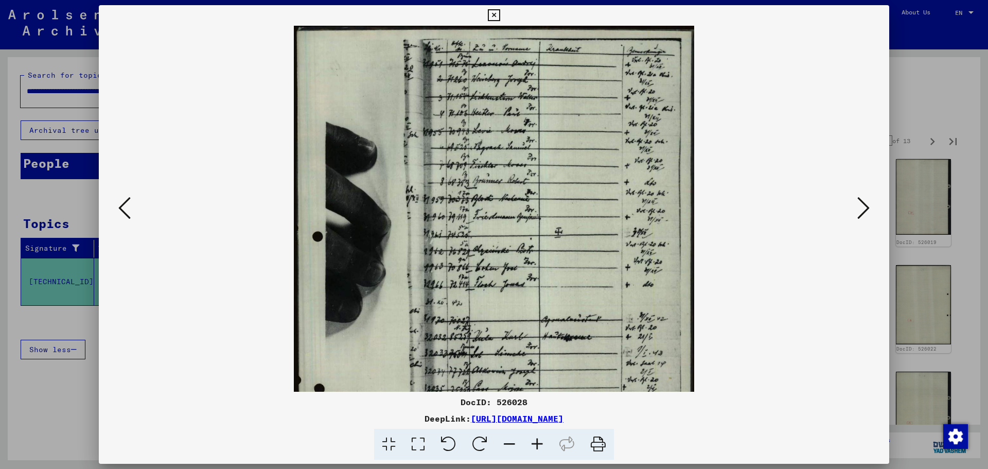
click at [535, 443] on icon at bounding box center [537, 444] width 28 height 31
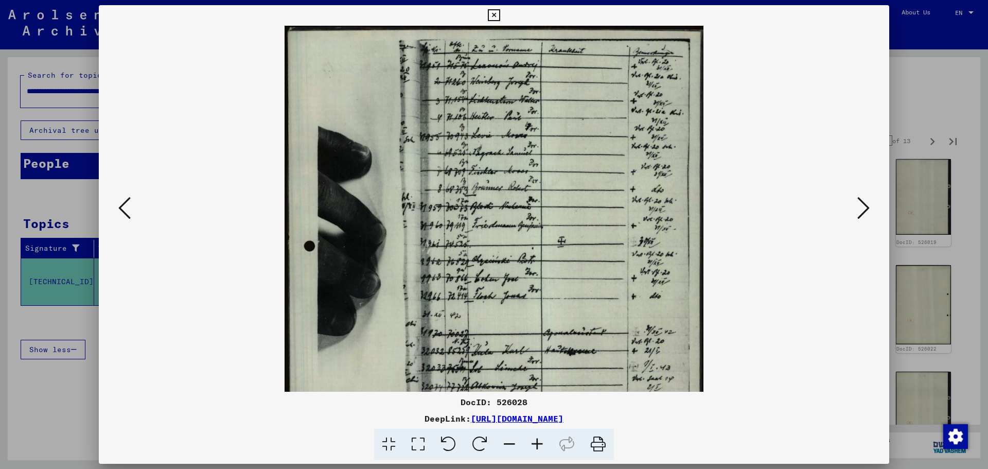
click at [535, 443] on icon at bounding box center [537, 444] width 28 height 31
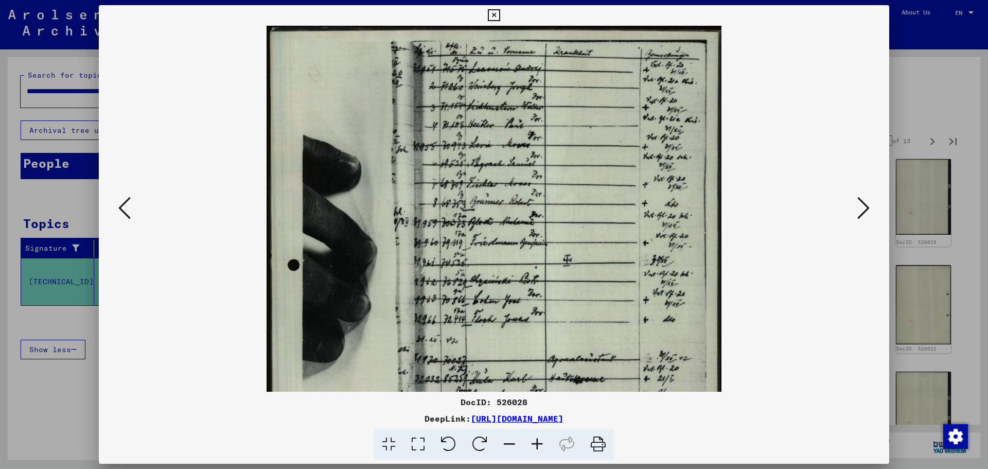
click at [535, 443] on icon at bounding box center [537, 444] width 28 height 31
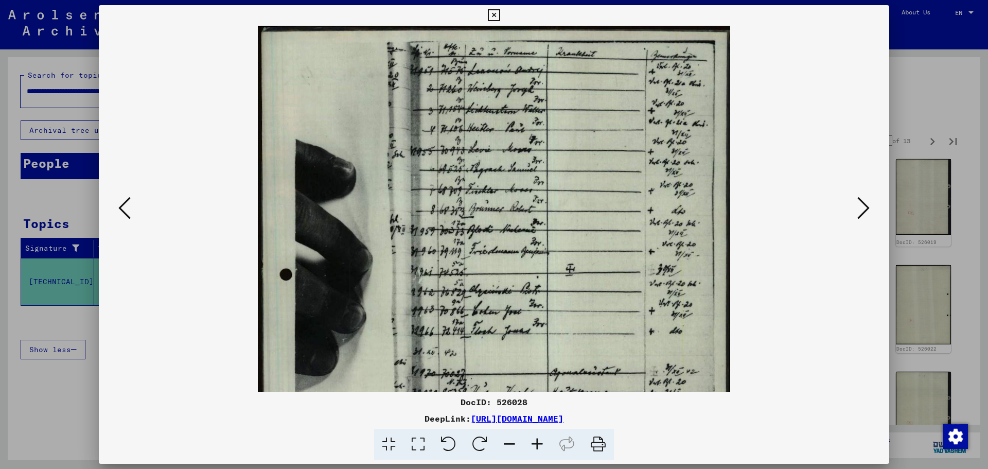
click at [535, 443] on icon at bounding box center [537, 444] width 28 height 31
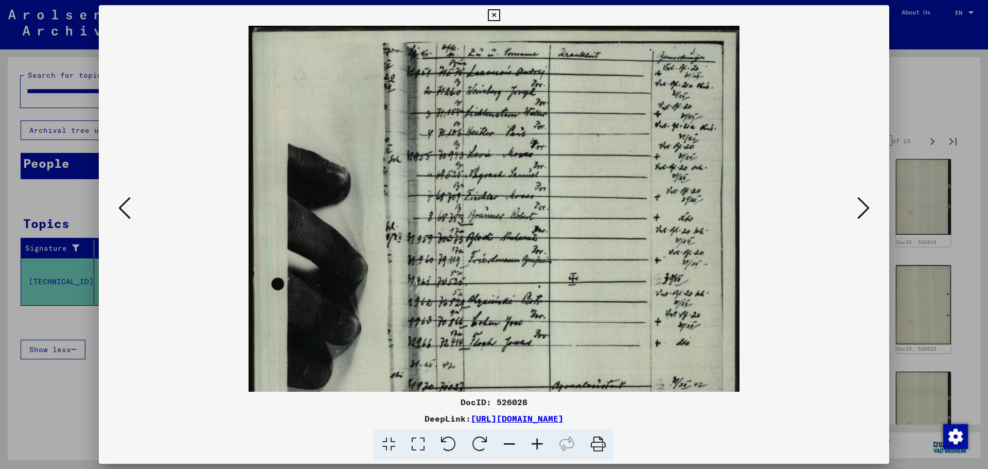
click at [535, 443] on icon at bounding box center [537, 444] width 28 height 31
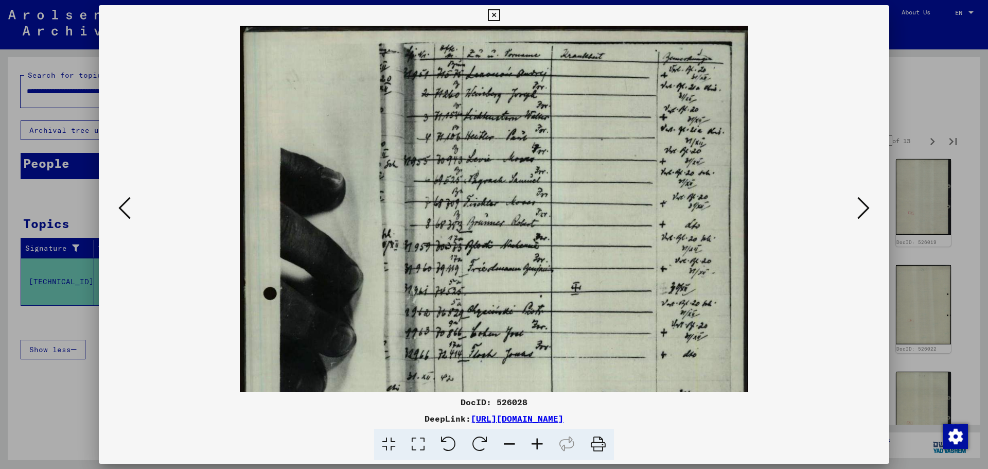
click at [535, 443] on icon at bounding box center [537, 444] width 28 height 31
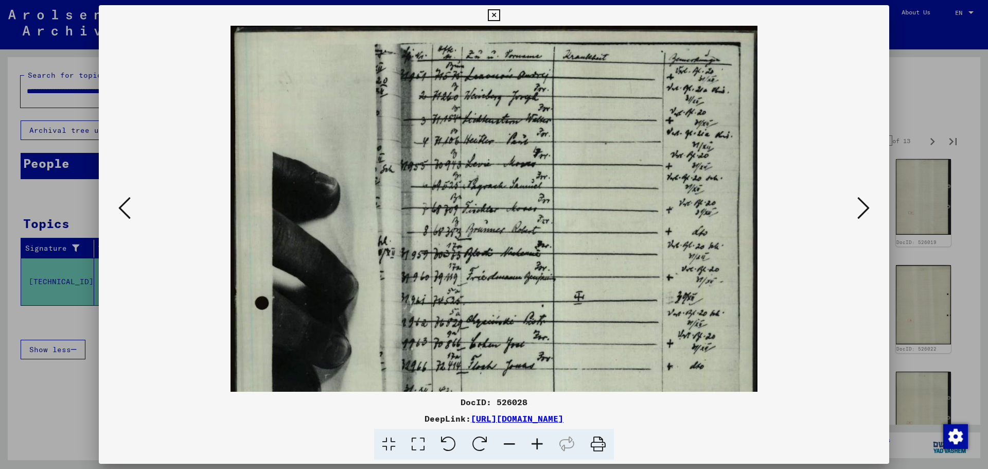
click at [535, 443] on icon at bounding box center [537, 444] width 28 height 31
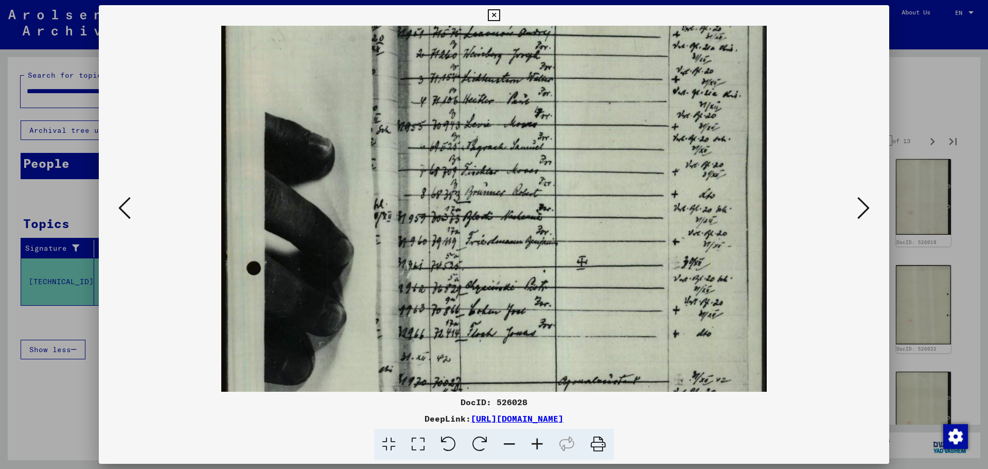
drag, startPoint x: 606, startPoint y: 223, endPoint x: 606, endPoint y: 179, distance: 44.3
click at [606, 179] on img at bounding box center [493, 370] width 545 height 778
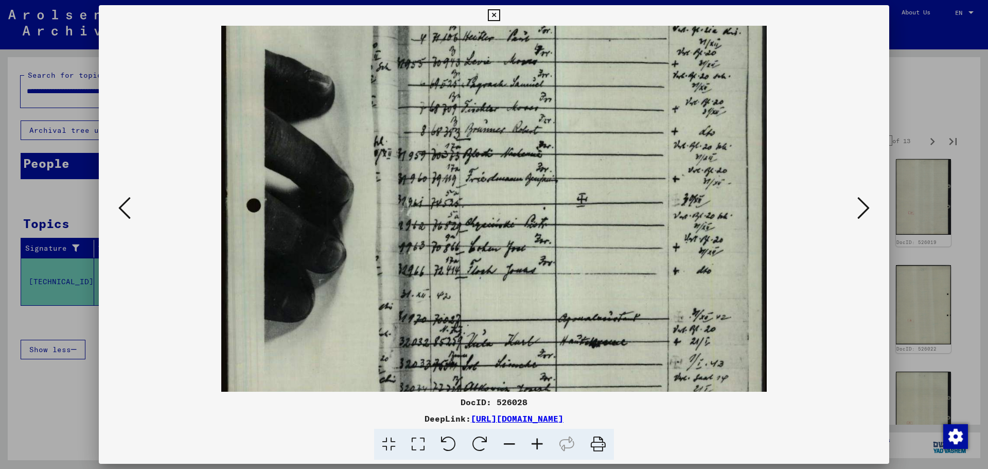
scroll to position [114, 0]
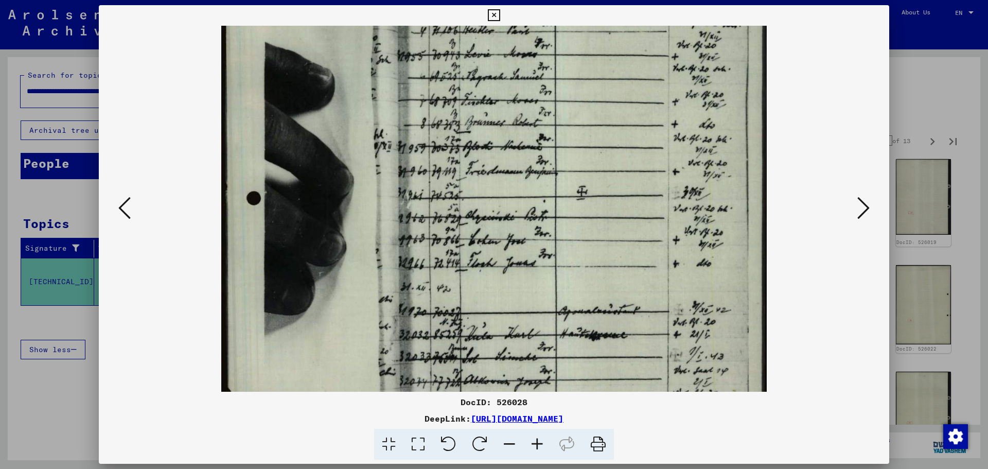
drag, startPoint x: 611, startPoint y: 199, endPoint x: 611, endPoint y: 146, distance: 52.5
click at [611, 146] on img at bounding box center [493, 300] width 545 height 778
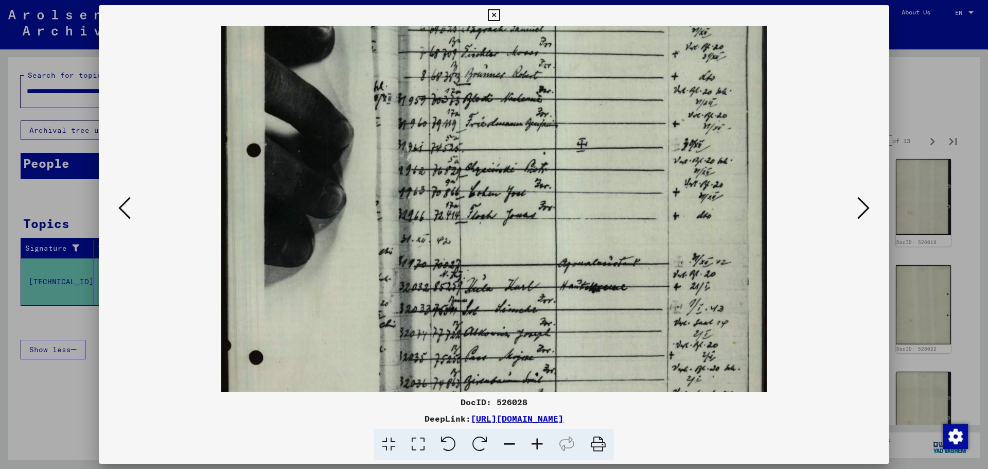
scroll to position [175, 0]
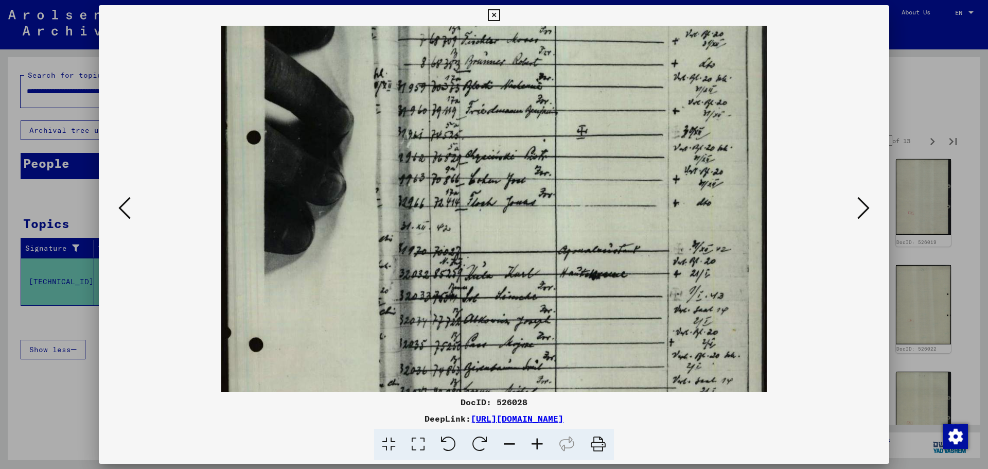
drag, startPoint x: 645, startPoint y: 284, endPoint x: 647, endPoint y: 223, distance: 60.8
click at [647, 223] on img at bounding box center [493, 240] width 545 height 778
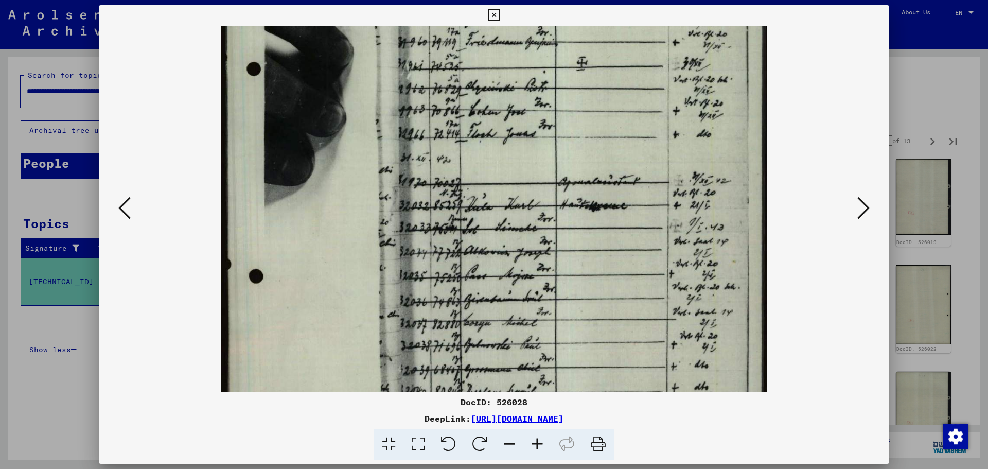
drag, startPoint x: 649, startPoint y: 256, endPoint x: 646, endPoint y: 176, distance: 80.3
click at [649, 168] on img at bounding box center [493, 171] width 545 height 778
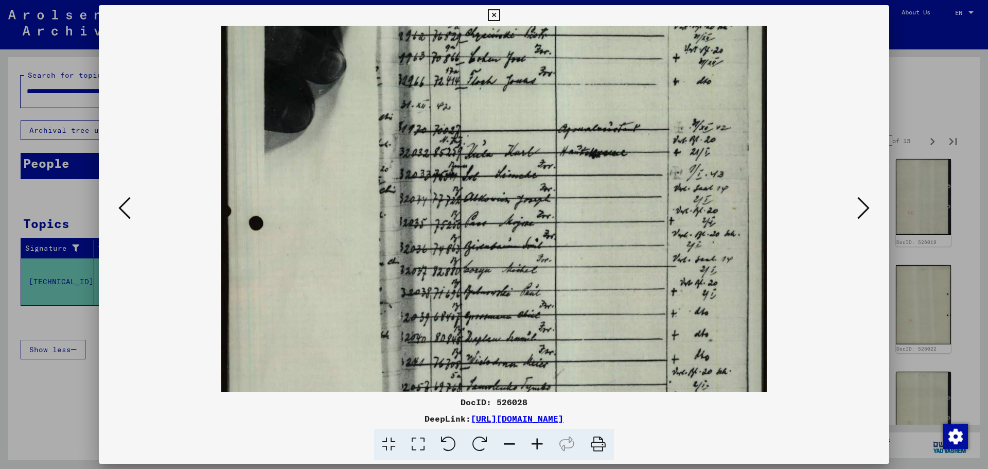
drag, startPoint x: 650, startPoint y: 229, endPoint x: 652, endPoint y: 177, distance: 51.5
click at [653, 177] on img at bounding box center [493, 118] width 545 height 778
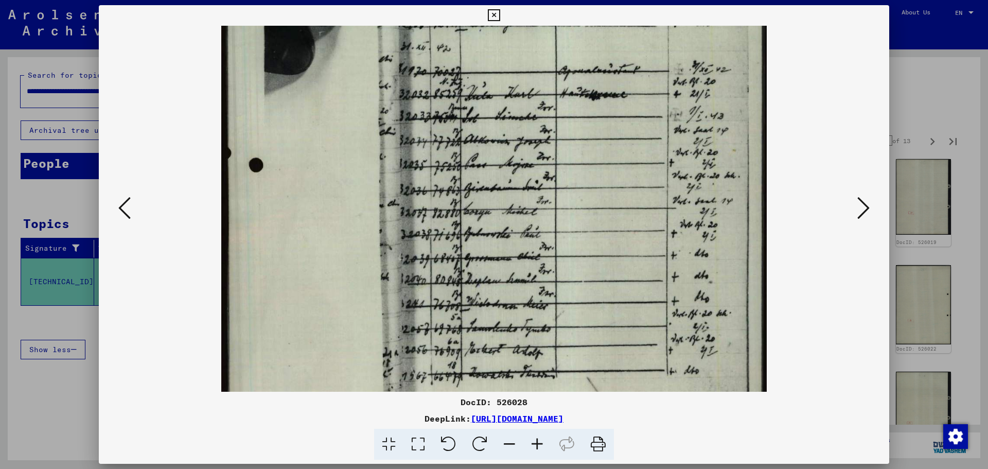
drag, startPoint x: 645, startPoint y: 241, endPoint x: 649, endPoint y: 200, distance: 41.3
click at [649, 200] on img at bounding box center [493, 60] width 545 height 778
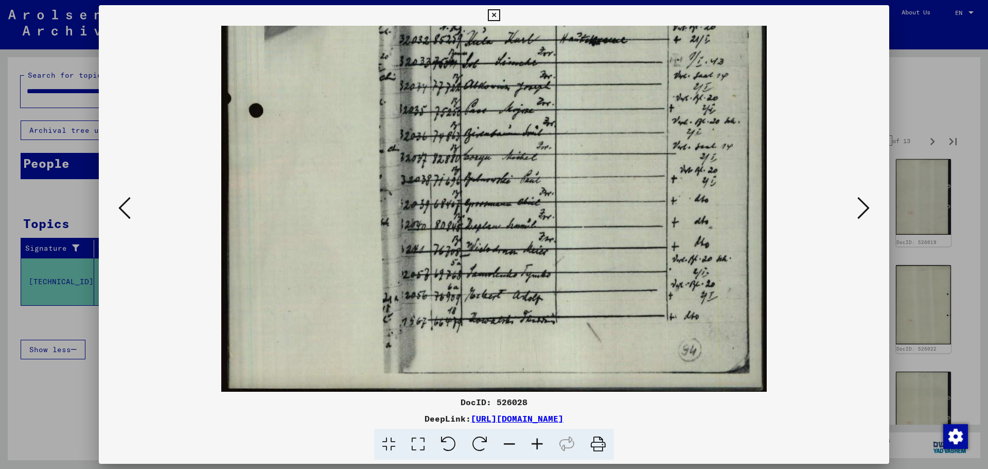
drag, startPoint x: 653, startPoint y: 250, endPoint x: 663, endPoint y: 197, distance: 54.6
click at [663, 197] on img at bounding box center [493, 6] width 545 height 778
click at [868, 206] on icon at bounding box center [863, 208] width 12 height 25
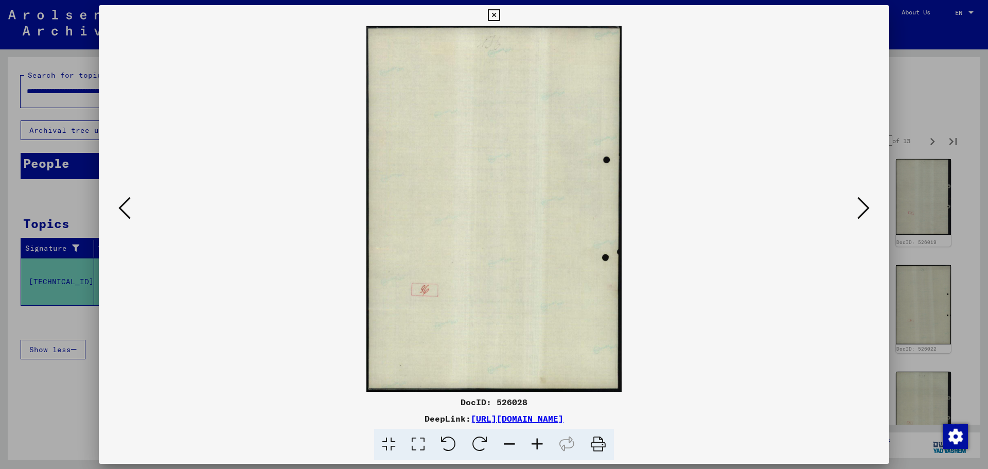
click at [868, 206] on icon at bounding box center [863, 208] width 12 height 25
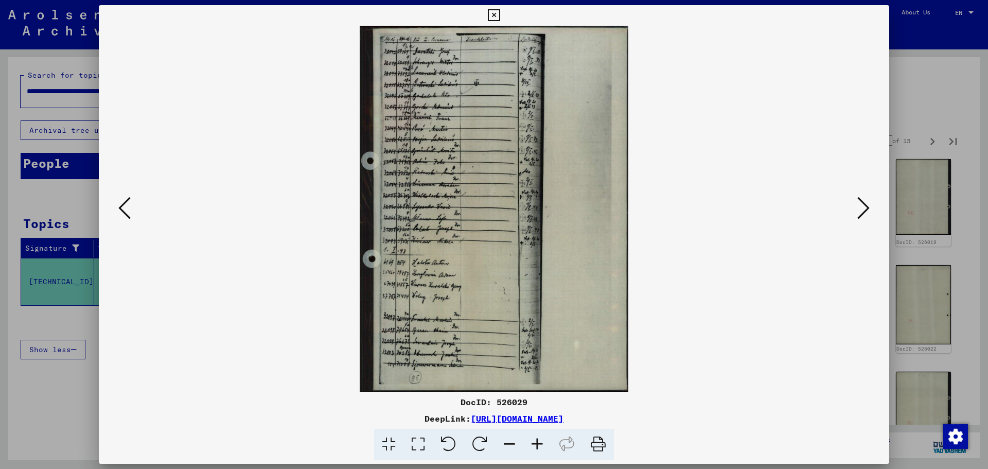
click at [547, 450] on icon at bounding box center [537, 444] width 28 height 31
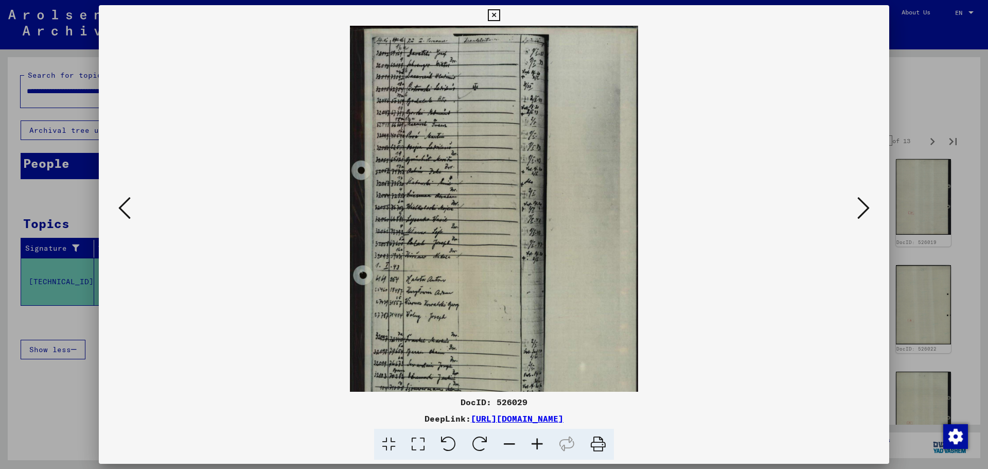
click at [547, 449] on icon at bounding box center [537, 444] width 28 height 31
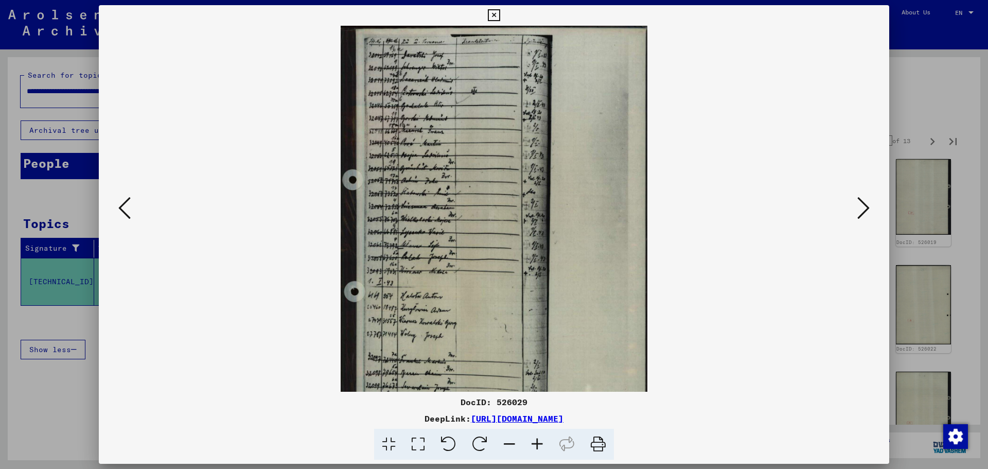
click at [547, 449] on icon at bounding box center [537, 444] width 28 height 31
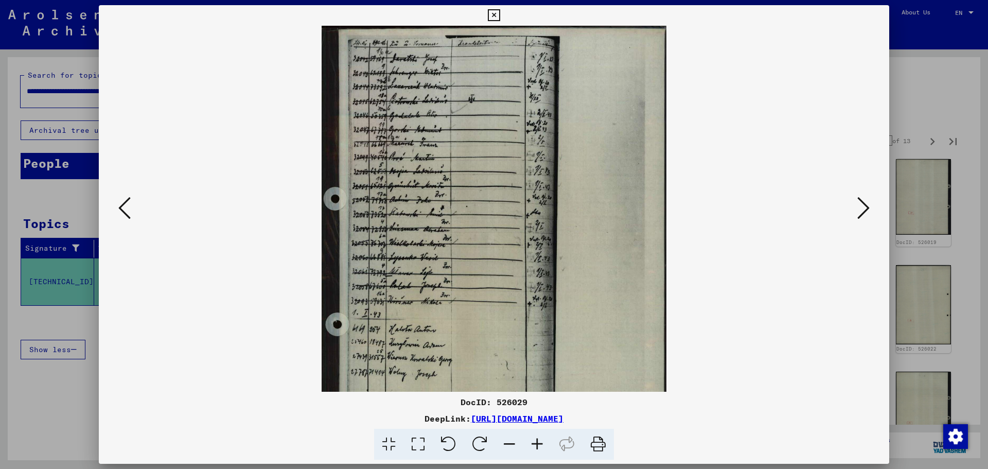
click at [547, 449] on icon at bounding box center [537, 444] width 28 height 31
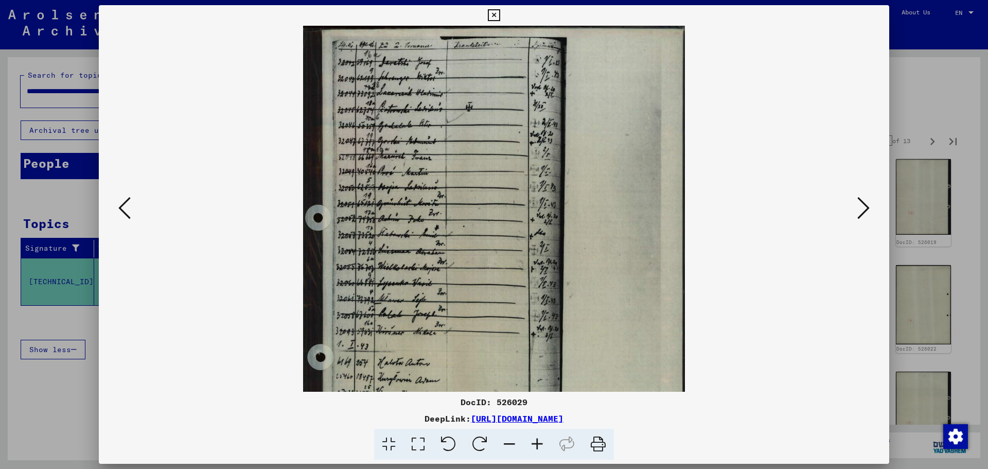
click at [547, 449] on icon at bounding box center [537, 444] width 28 height 31
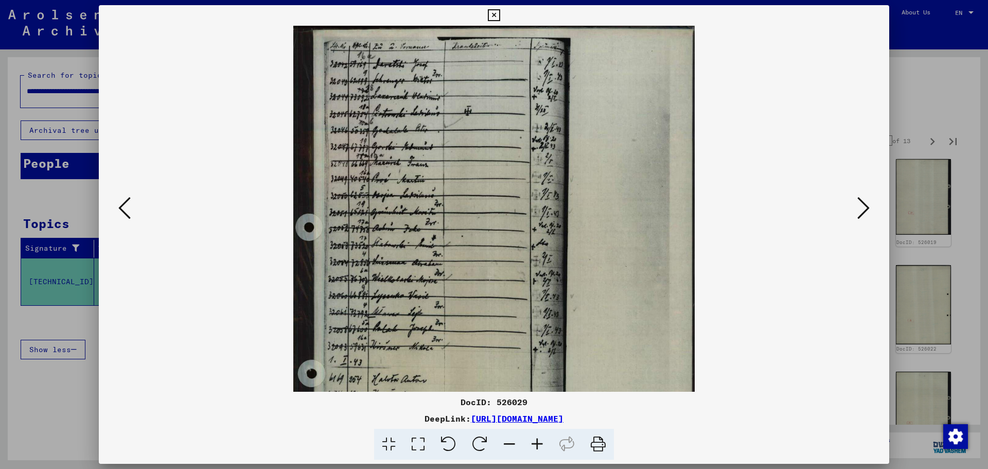
click at [547, 449] on icon at bounding box center [537, 444] width 28 height 31
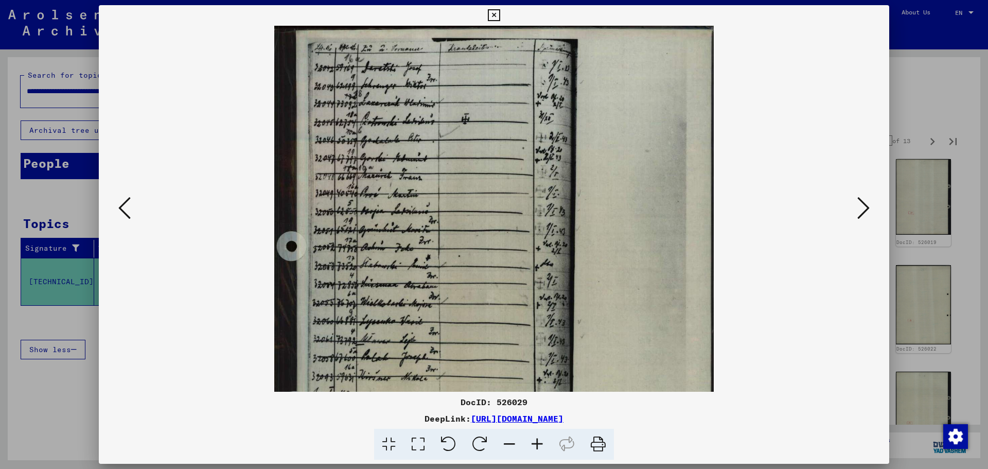
click at [547, 449] on icon at bounding box center [537, 444] width 28 height 31
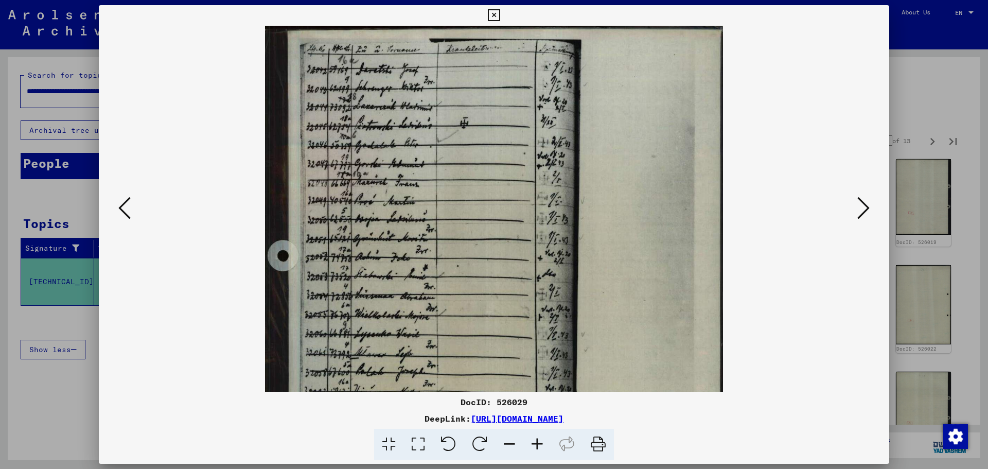
click at [547, 449] on icon at bounding box center [537, 444] width 28 height 31
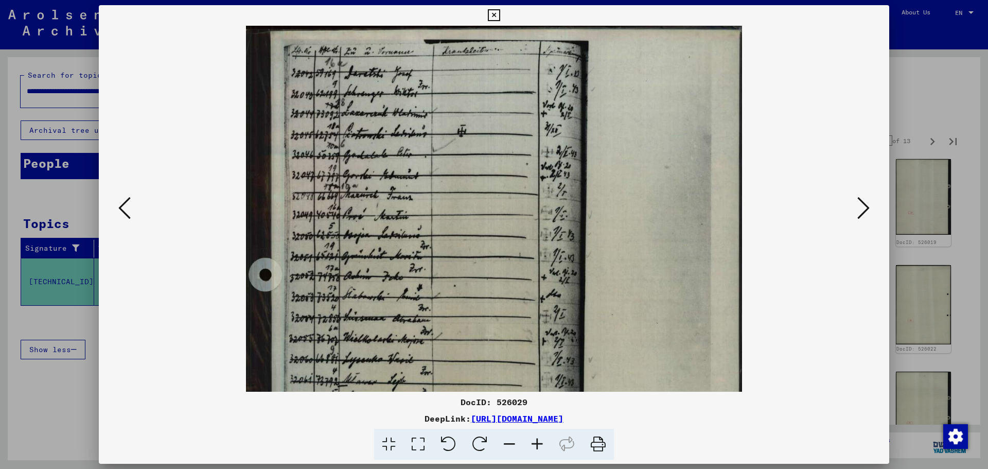
click at [547, 449] on icon at bounding box center [537, 444] width 28 height 31
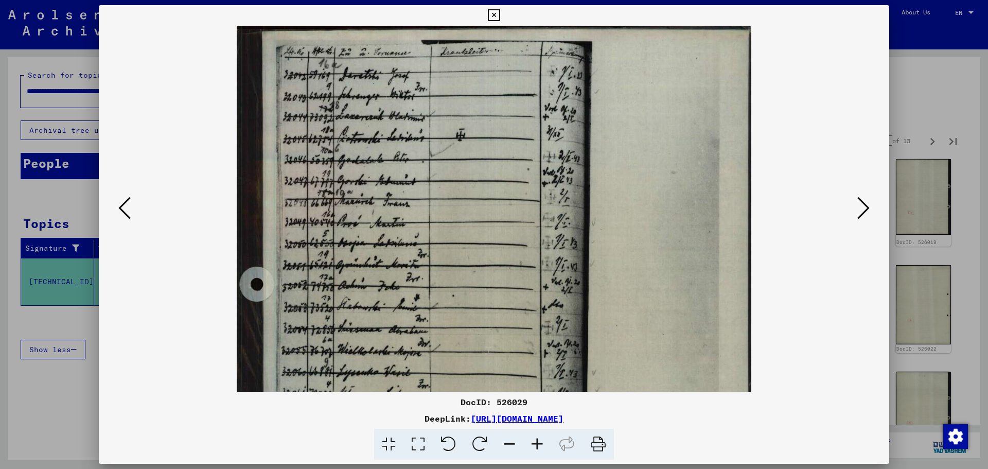
click at [547, 449] on icon at bounding box center [537, 444] width 28 height 31
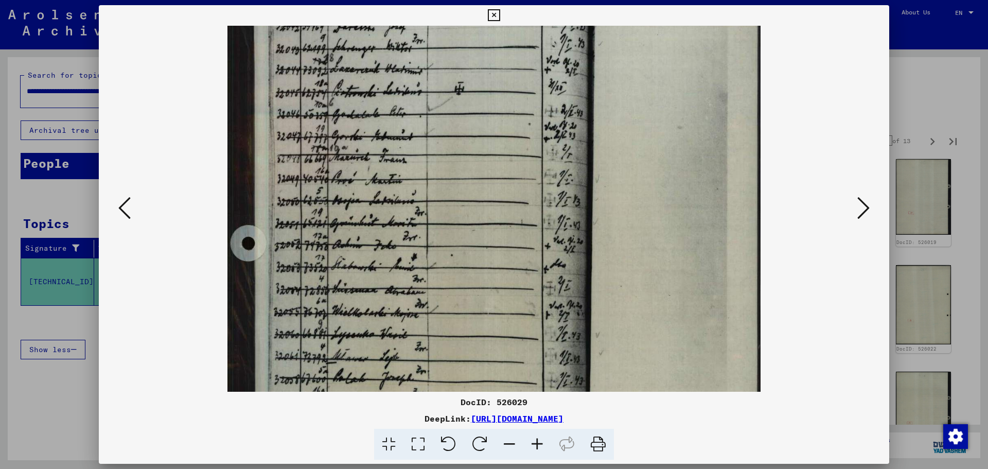
drag, startPoint x: 533, startPoint y: 346, endPoint x: 542, endPoint y: 294, distance: 52.8
click at [542, 294] on img at bounding box center [494, 338] width 534 height 726
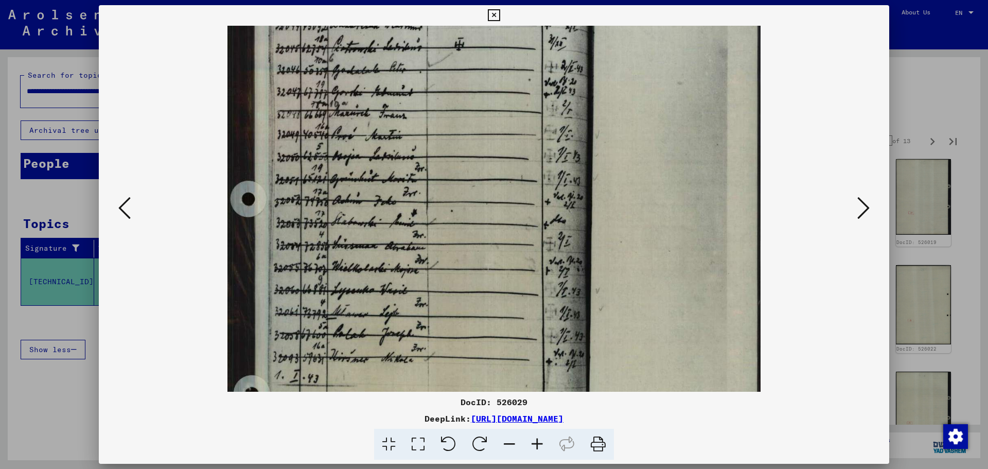
drag, startPoint x: 541, startPoint y: 315, endPoint x: 548, endPoint y: 269, distance: 46.4
click at [548, 269] on img at bounding box center [494, 294] width 534 height 726
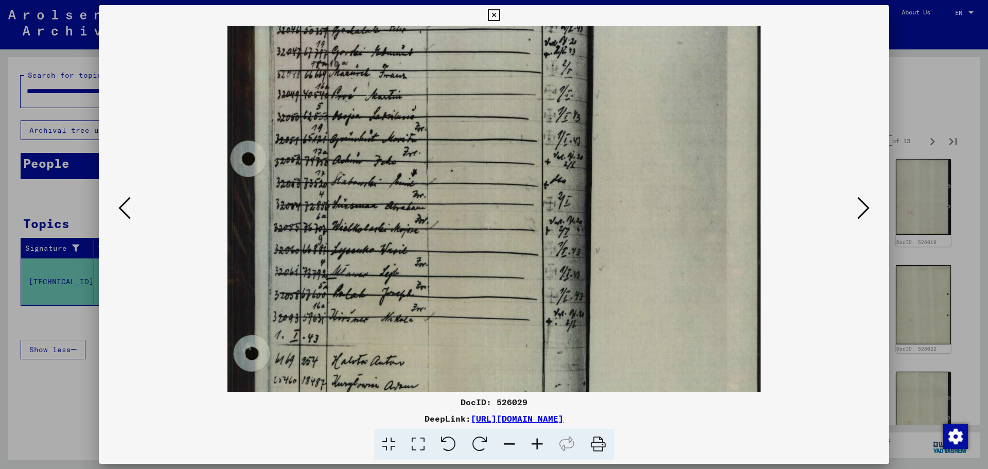
drag, startPoint x: 545, startPoint y: 311, endPoint x: 551, endPoint y: 266, distance: 45.7
click at [551, 268] on img at bounding box center [494, 254] width 534 height 726
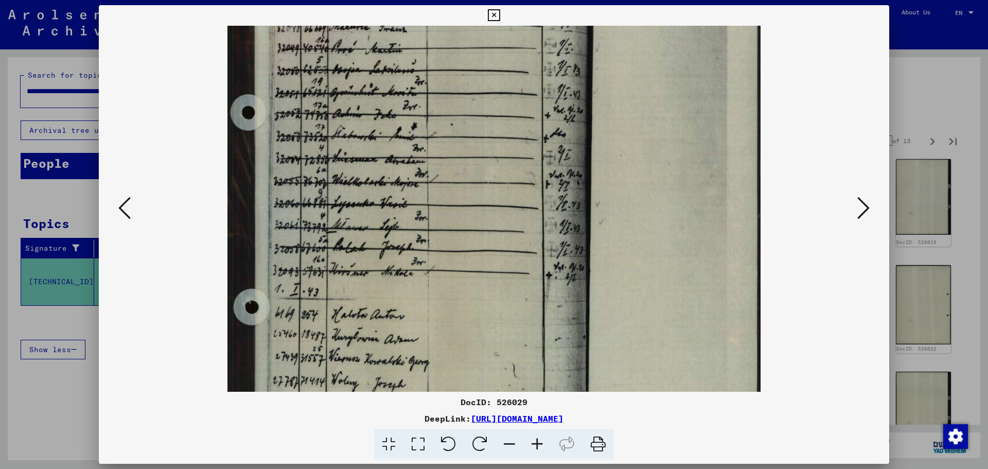
drag, startPoint x: 546, startPoint y: 300, endPoint x: 565, endPoint y: 208, distance: 93.0
click at [565, 215] on img at bounding box center [494, 208] width 534 height 726
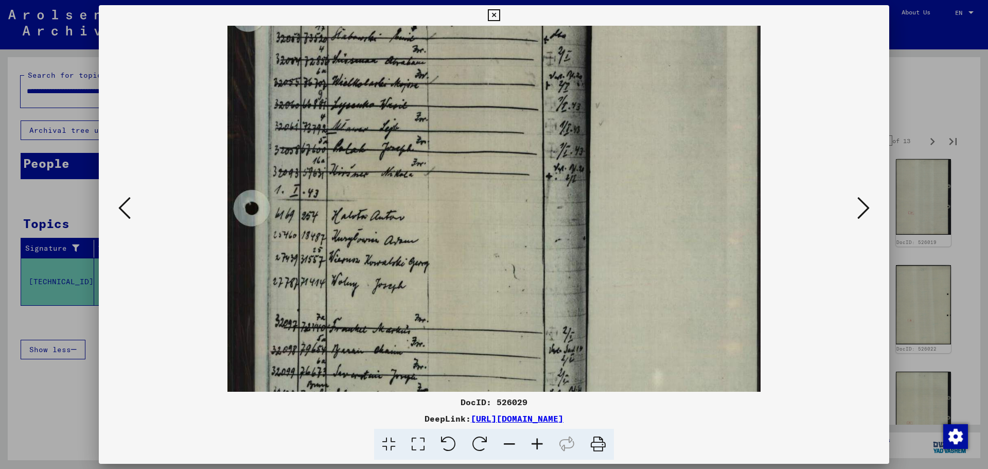
drag, startPoint x: 519, startPoint y: 308, endPoint x: 517, endPoint y: 186, distance: 121.5
click at [517, 186] on img at bounding box center [494, 109] width 534 height 726
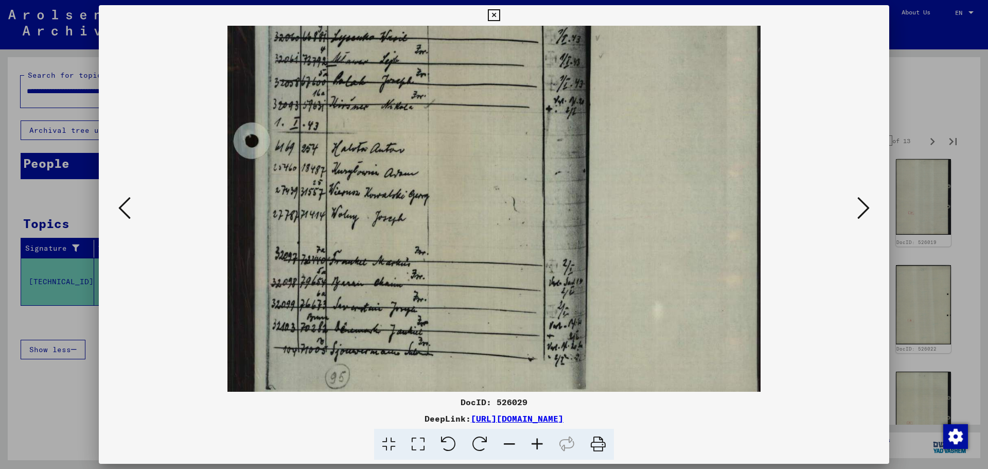
click at [861, 208] on icon at bounding box center [863, 208] width 12 height 25
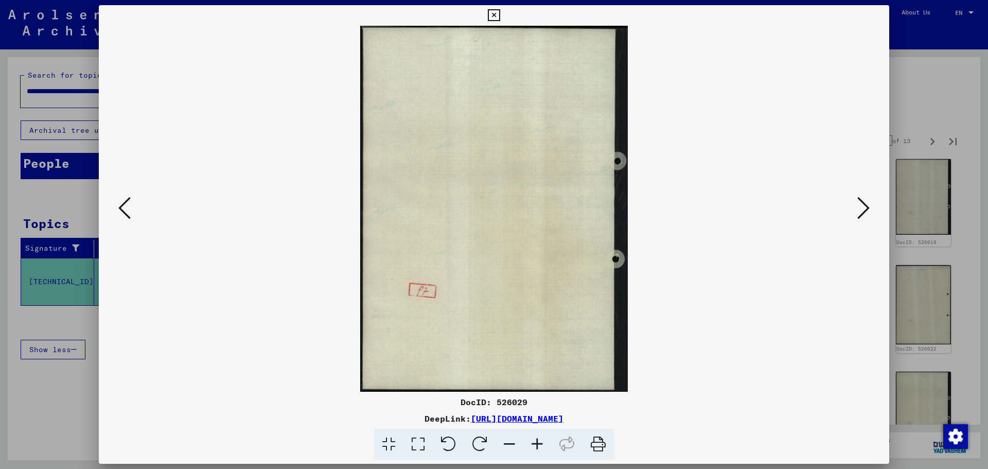
click at [861, 208] on icon at bounding box center [863, 208] width 12 height 25
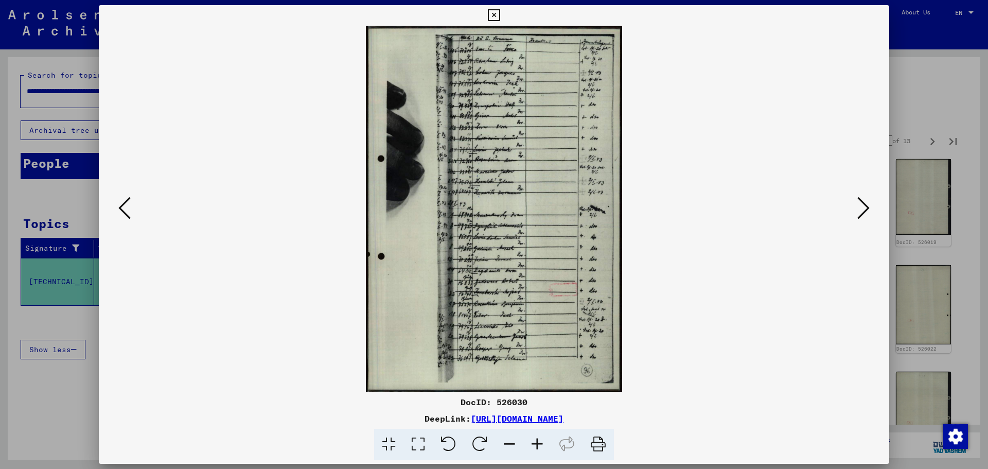
click at [537, 443] on icon at bounding box center [537, 444] width 28 height 31
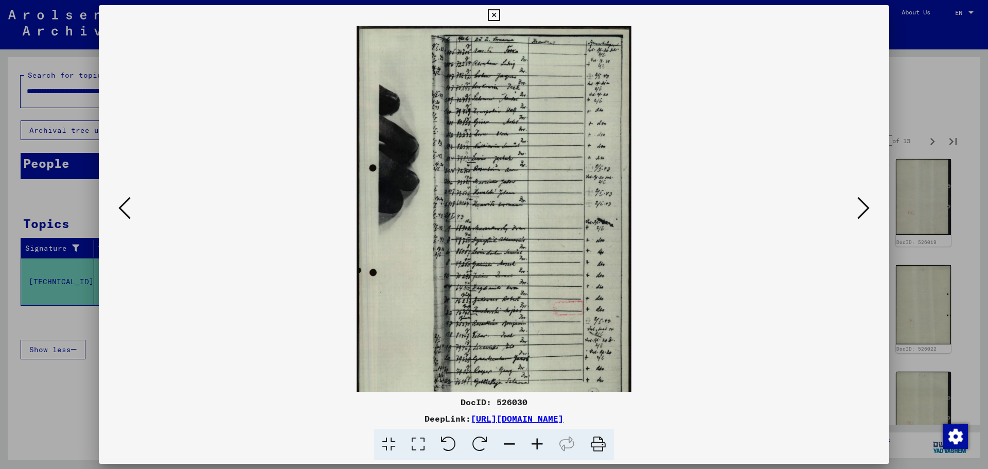
click at [537, 443] on icon at bounding box center [537, 444] width 28 height 31
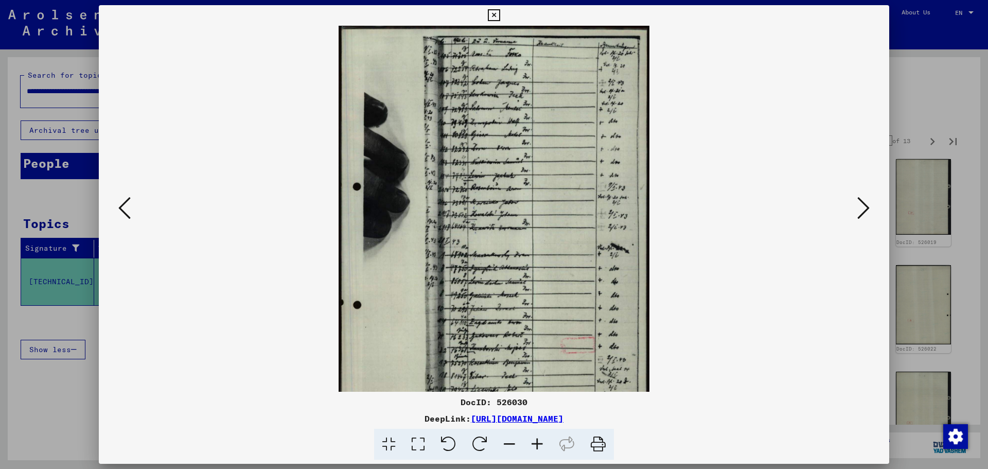
click at [537, 443] on icon at bounding box center [537, 444] width 28 height 31
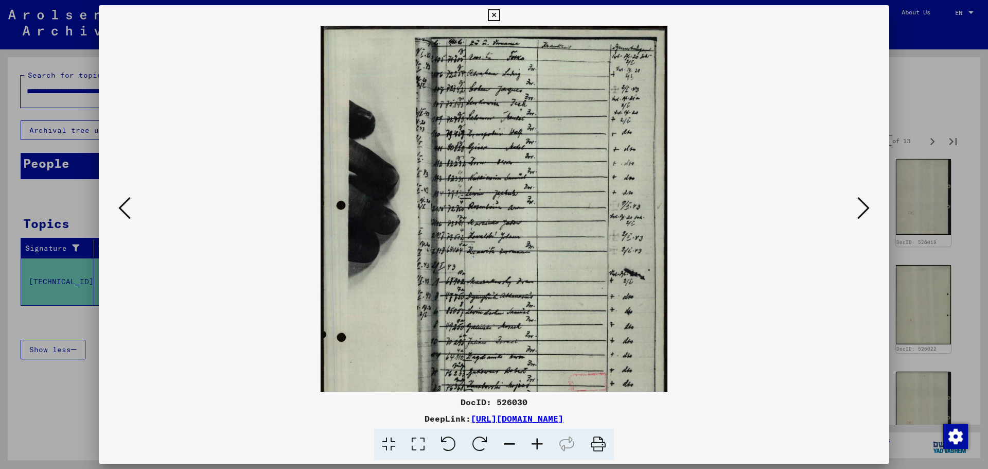
click at [537, 443] on icon at bounding box center [537, 444] width 28 height 31
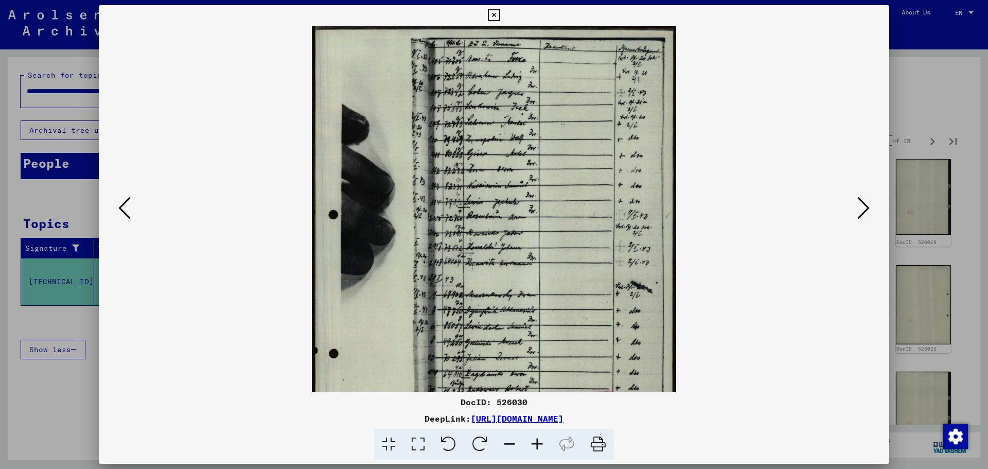
click at [537, 443] on icon at bounding box center [537, 444] width 28 height 31
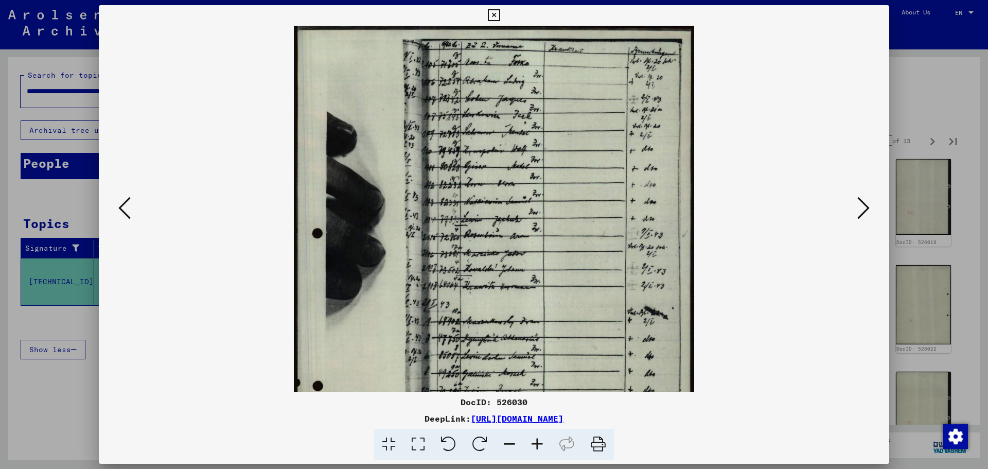
click at [537, 443] on icon at bounding box center [537, 444] width 28 height 31
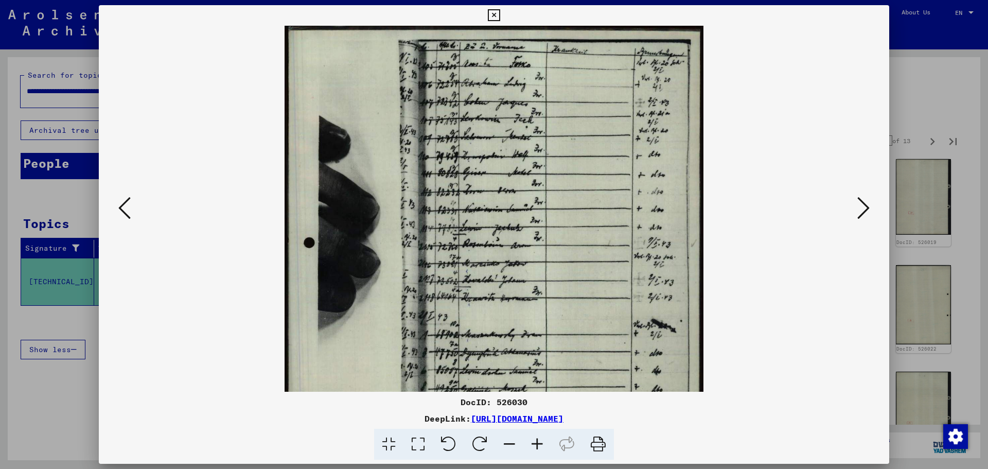
click at [537, 443] on icon at bounding box center [537, 444] width 28 height 31
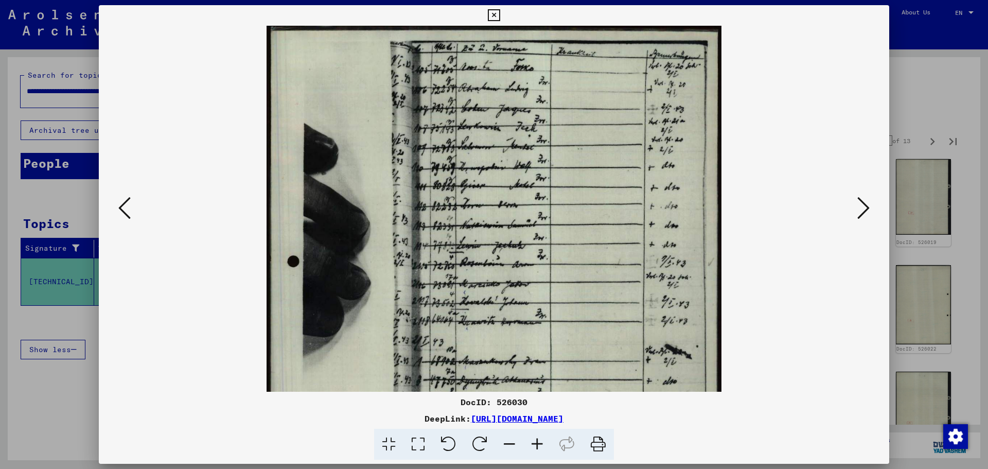
click at [537, 443] on icon at bounding box center [537, 444] width 28 height 31
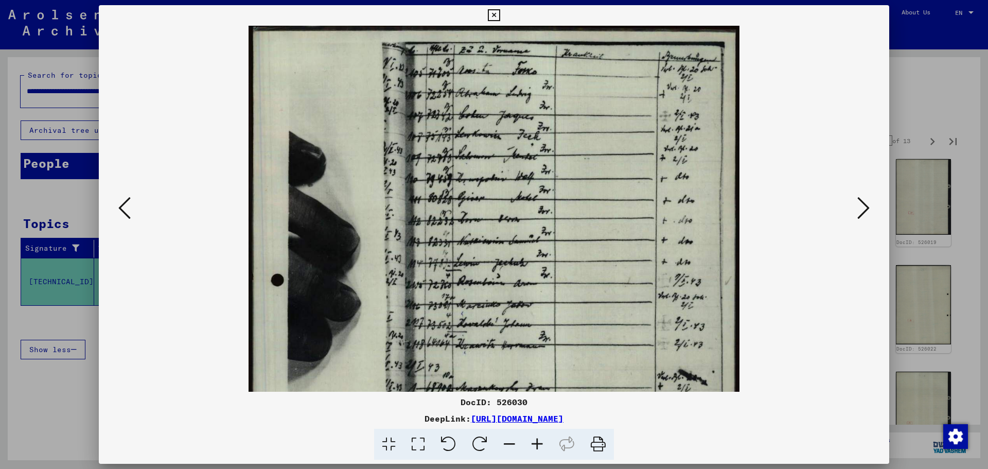
click at [537, 443] on icon at bounding box center [537, 444] width 28 height 31
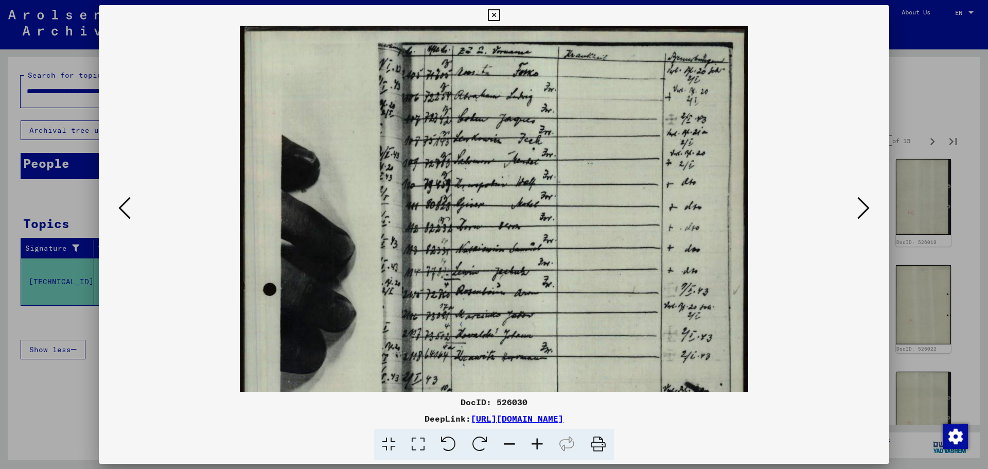
click at [537, 443] on icon at bounding box center [537, 444] width 28 height 31
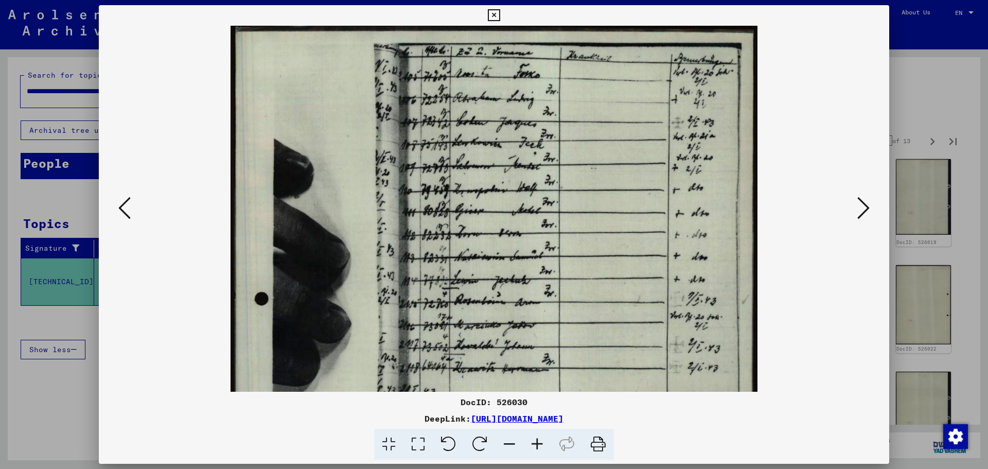
click at [537, 443] on icon at bounding box center [537, 444] width 28 height 31
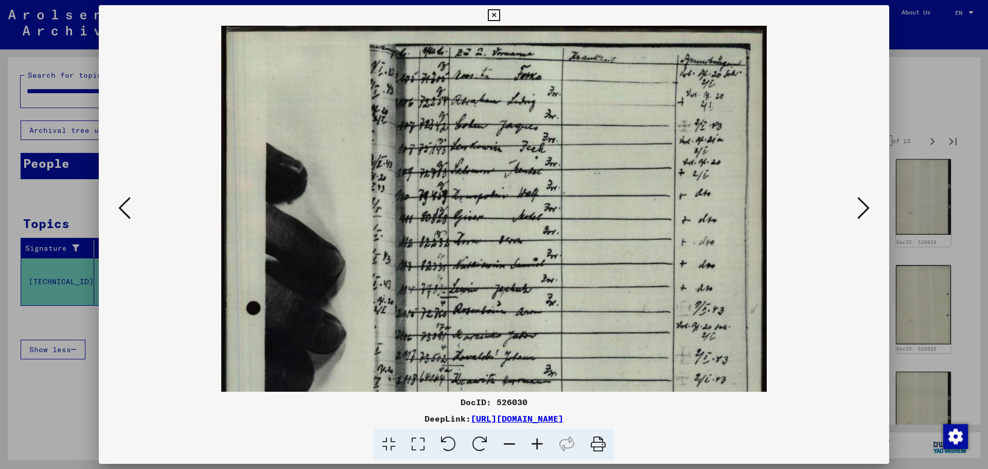
click at [536, 447] on icon at bounding box center [537, 444] width 28 height 31
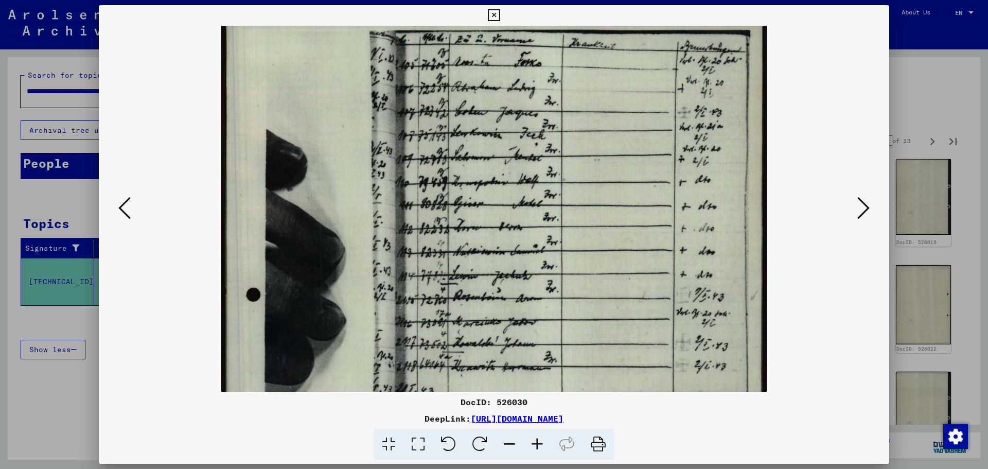
drag, startPoint x: 528, startPoint y: 240, endPoint x: 533, endPoint y: 215, distance: 25.7
click at [533, 215] on img at bounding box center [493, 401] width 545 height 778
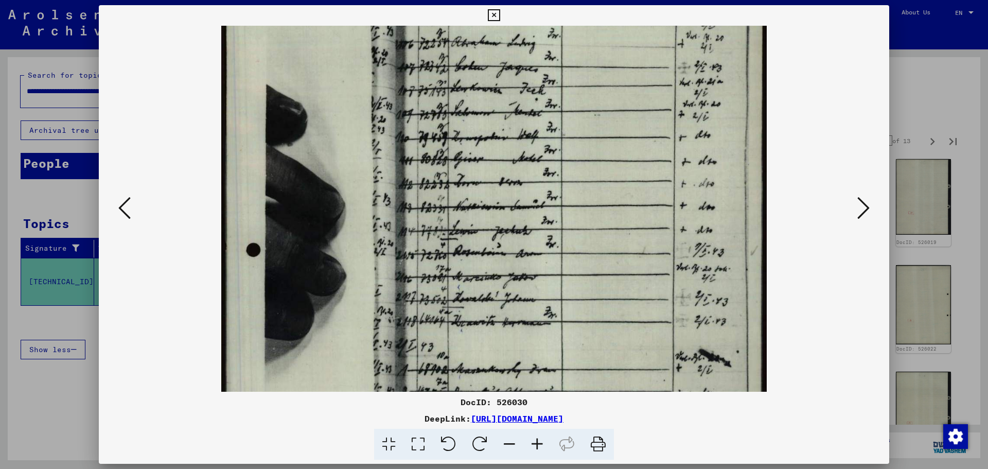
drag, startPoint x: 533, startPoint y: 238, endPoint x: 533, endPoint y: 200, distance: 38.1
click at [534, 200] on img at bounding box center [493, 357] width 545 height 778
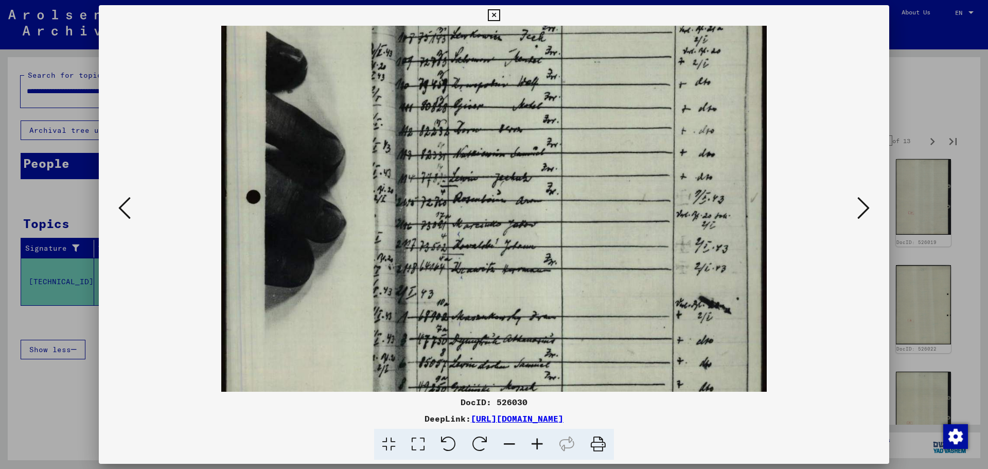
drag, startPoint x: 537, startPoint y: 250, endPoint x: 547, endPoint y: 198, distance: 52.4
click at [547, 198] on img at bounding box center [493, 304] width 545 height 778
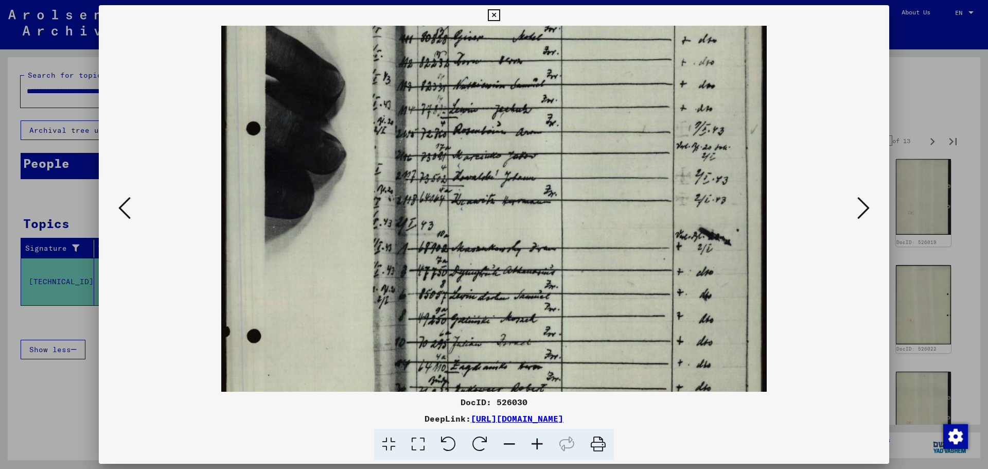
drag, startPoint x: 548, startPoint y: 221, endPoint x: 553, endPoint y: 174, distance: 46.6
click at [553, 175] on img at bounding box center [493, 235] width 545 height 778
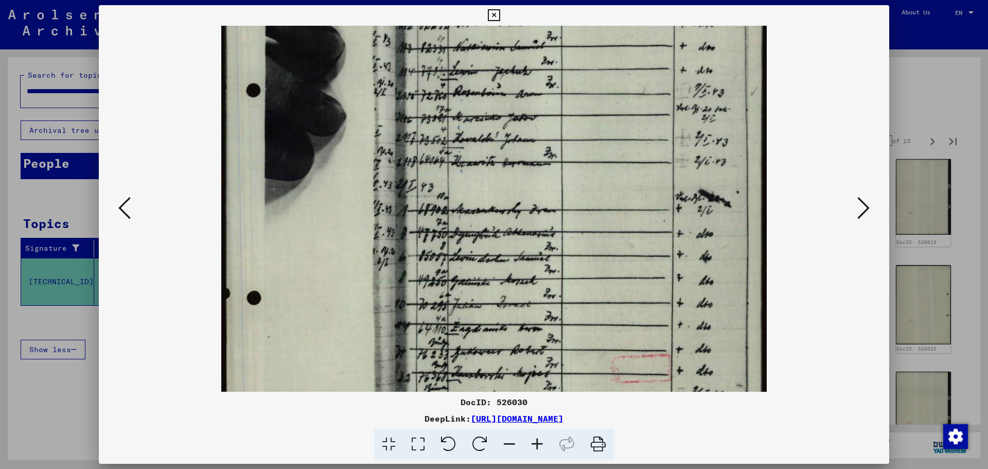
drag, startPoint x: 550, startPoint y: 231, endPoint x: 556, endPoint y: 187, distance: 44.2
click at [557, 187] on img at bounding box center [493, 197] width 545 height 778
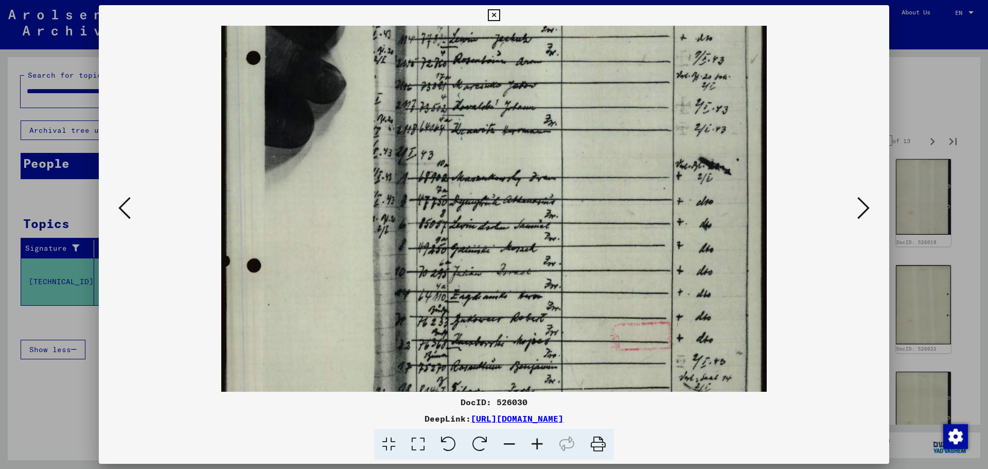
drag, startPoint x: 545, startPoint y: 221, endPoint x: 550, endPoint y: 200, distance: 22.1
click at [550, 200] on img at bounding box center [493, 165] width 545 height 778
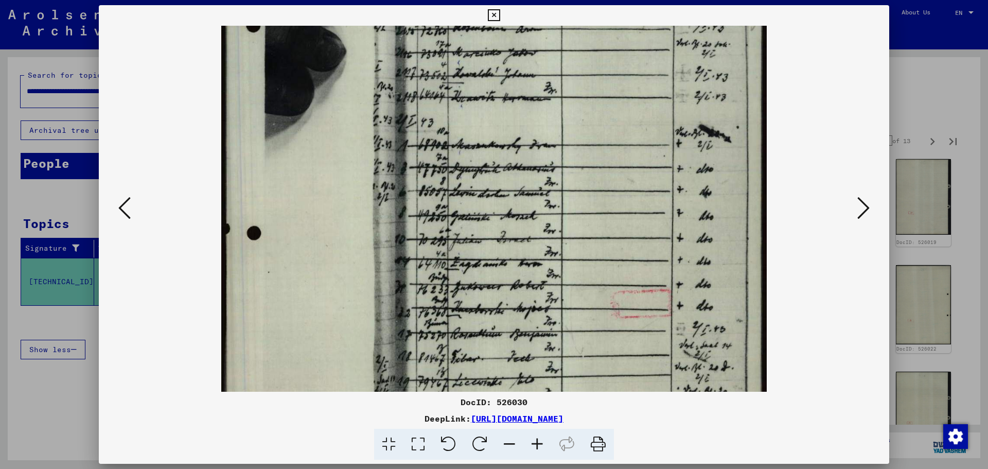
drag, startPoint x: 547, startPoint y: 225, endPoint x: 543, endPoint y: 187, distance: 38.3
click at [544, 187] on img at bounding box center [493, 132] width 545 height 778
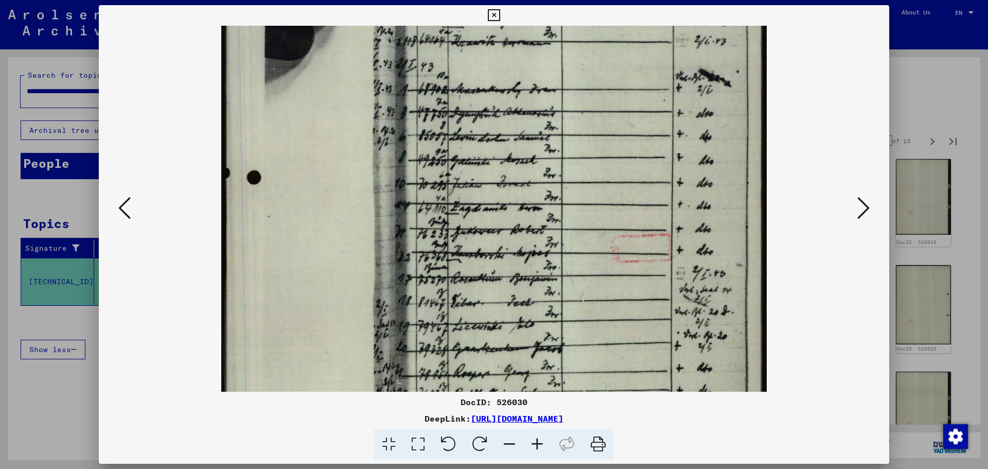
drag, startPoint x: 536, startPoint y: 222, endPoint x: 535, endPoint y: 169, distance: 53.5
click at [535, 169] on img at bounding box center [493, 77] width 545 height 778
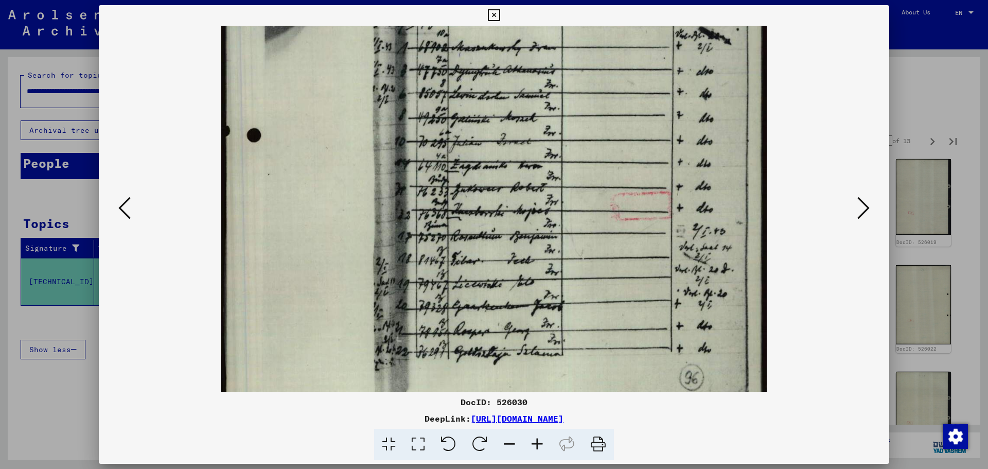
scroll to position [385, 0]
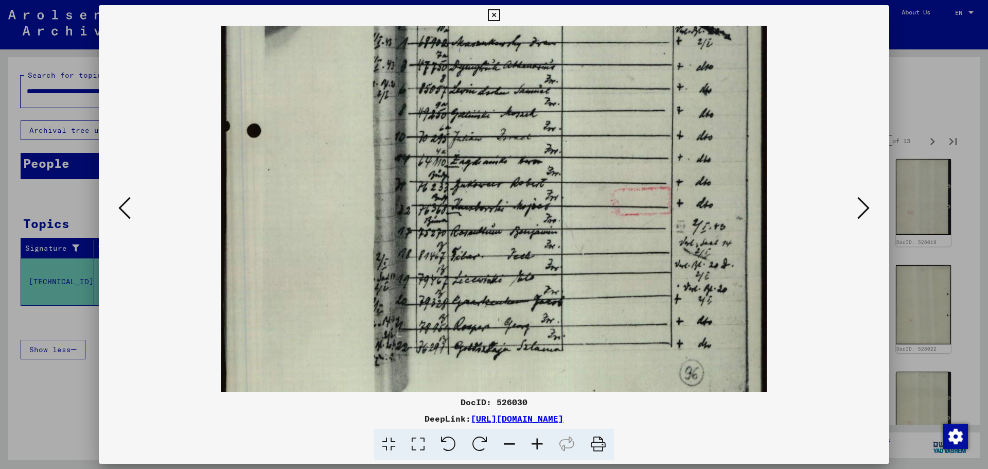
drag, startPoint x: 533, startPoint y: 206, endPoint x: 539, endPoint y: 162, distance: 44.1
click at [539, 162] on img at bounding box center [493, 30] width 545 height 778
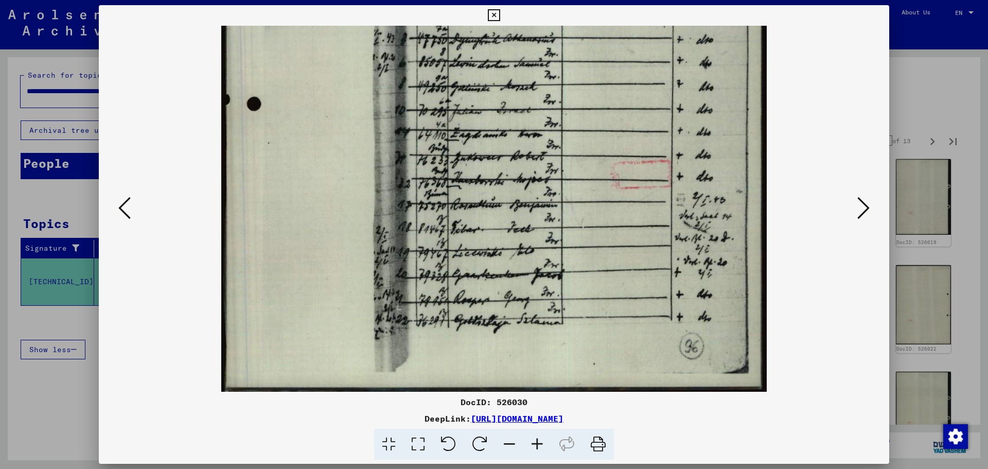
drag, startPoint x: 594, startPoint y: 324, endPoint x: 594, endPoint y: 296, distance: 28.3
click at [594, 296] on img at bounding box center [493, 3] width 545 height 778
click at [871, 197] on button at bounding box center [863, 208] width 19 height 29
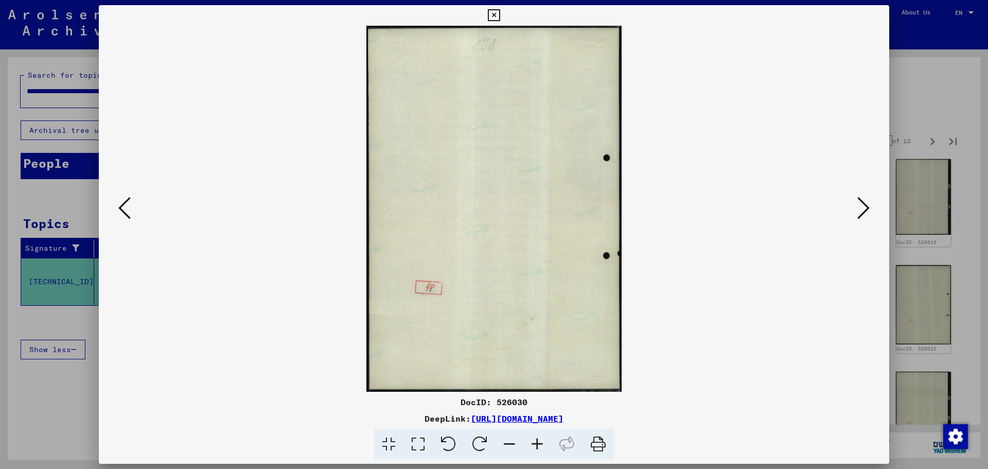
click at [870, 197] on button at bounding box center [863, 208] width 19 height 29
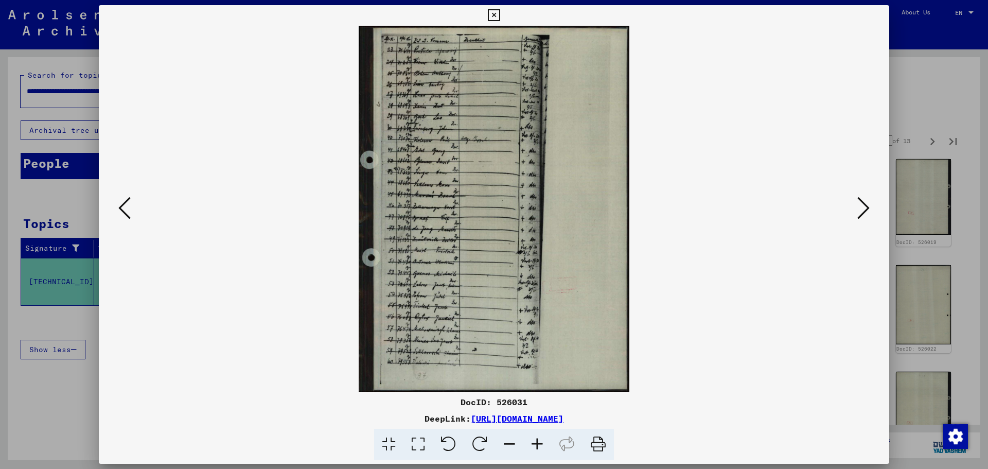
click at [533, 445] on icon at bounding box center [537, 444] width 28 height 31
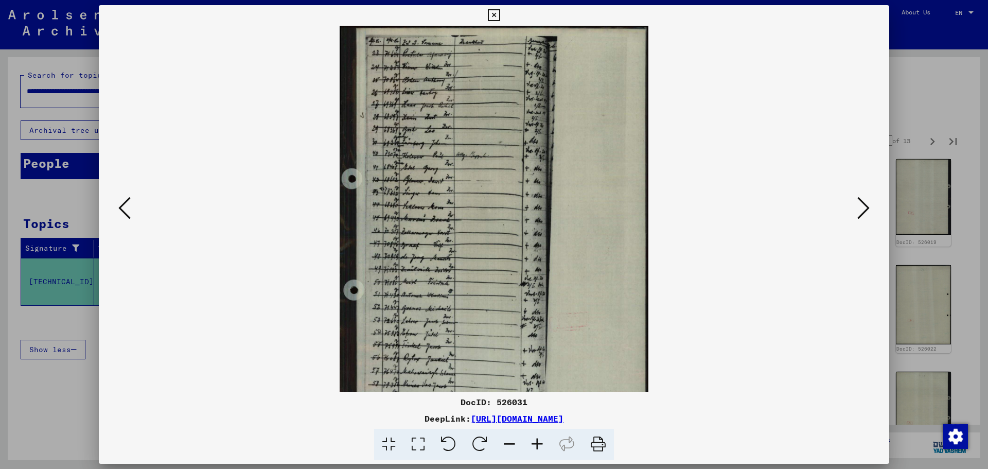
click at [533, 445] on icon at bounding box center [537, 444] width 28 height 31
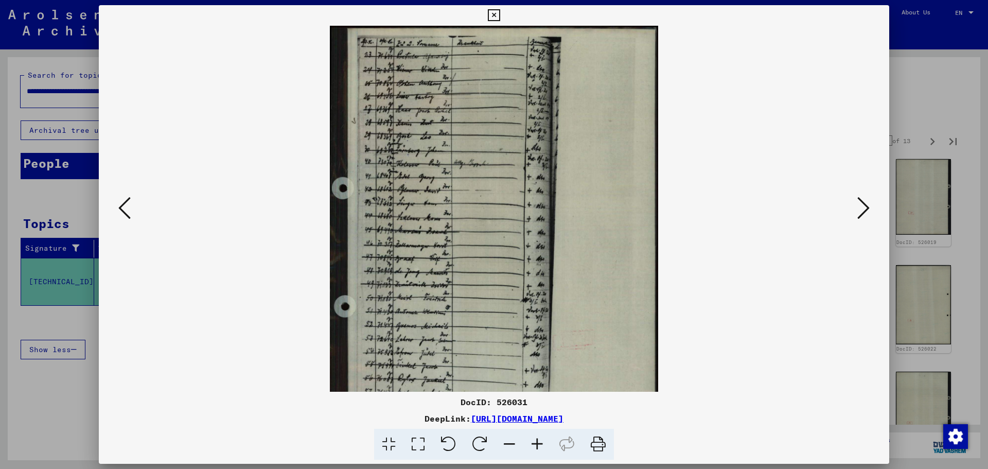
click at [533, 445] on icon at bounding box center [537, 444] width 28 height 31
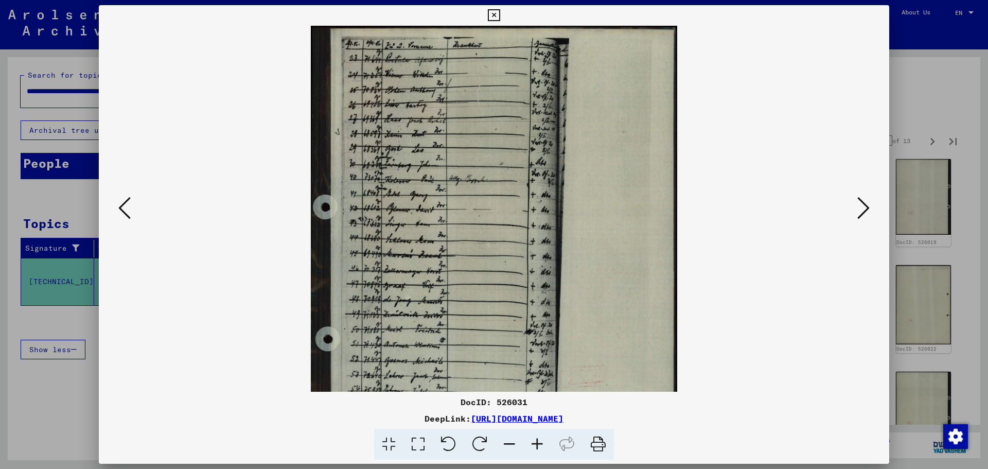
click at [533, 445] on icon at bounding box center [537, 444] width 28 height 31
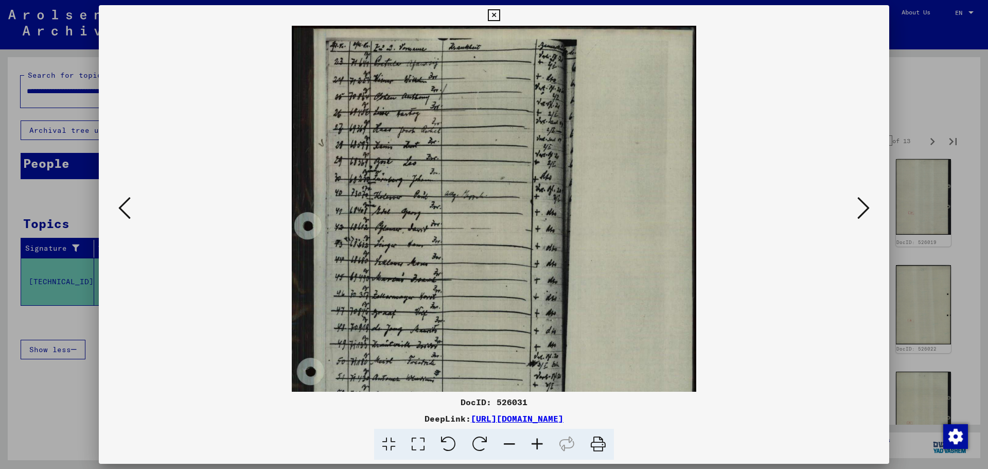
click at [533, 445] on icon at bounding box center [537, 444] width 28 height 31
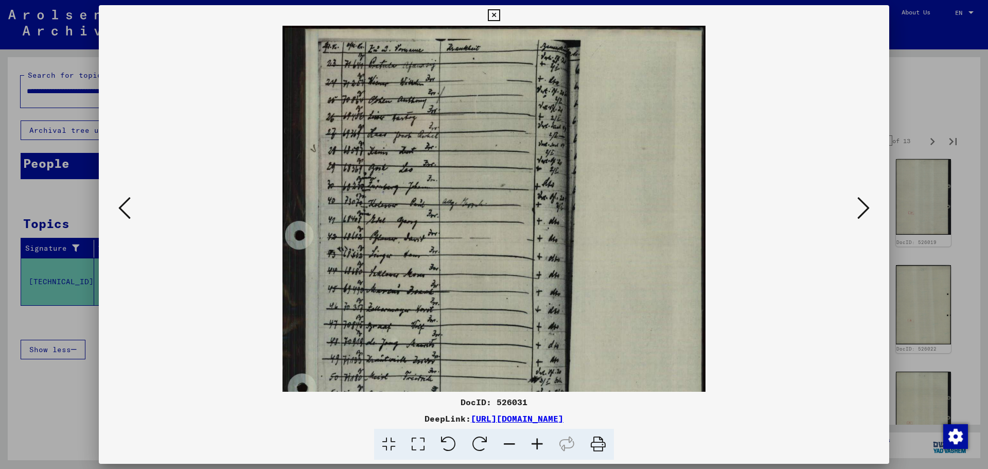
click at [533, 445] on icon at bounding box center [537, 444] width 28 height 31
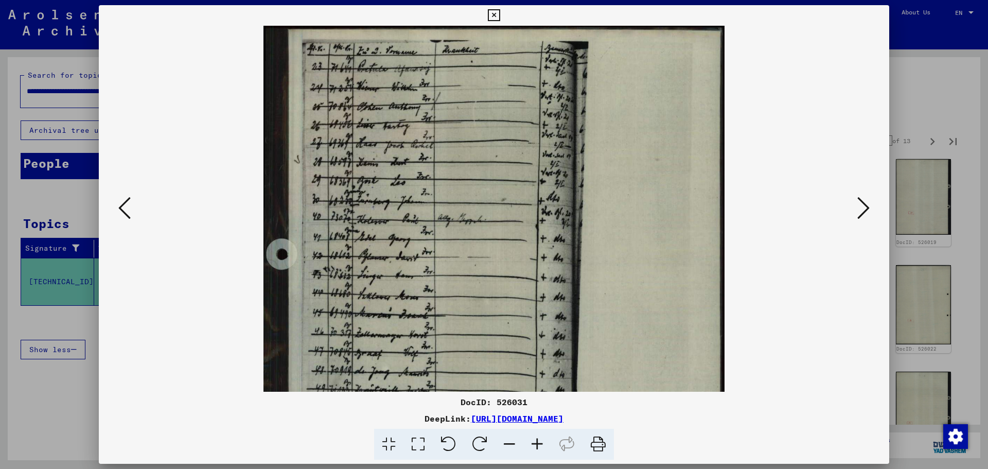
click at [533, 445] on icon at bounding box center [537, 444] width 28 height 31
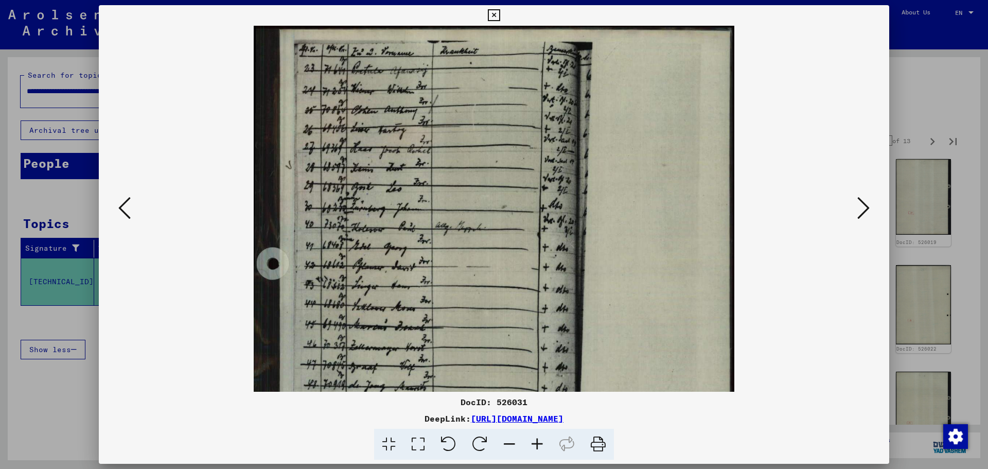
click at [533, 445] on icon at bounding box center [537, 444] width 28 height 31
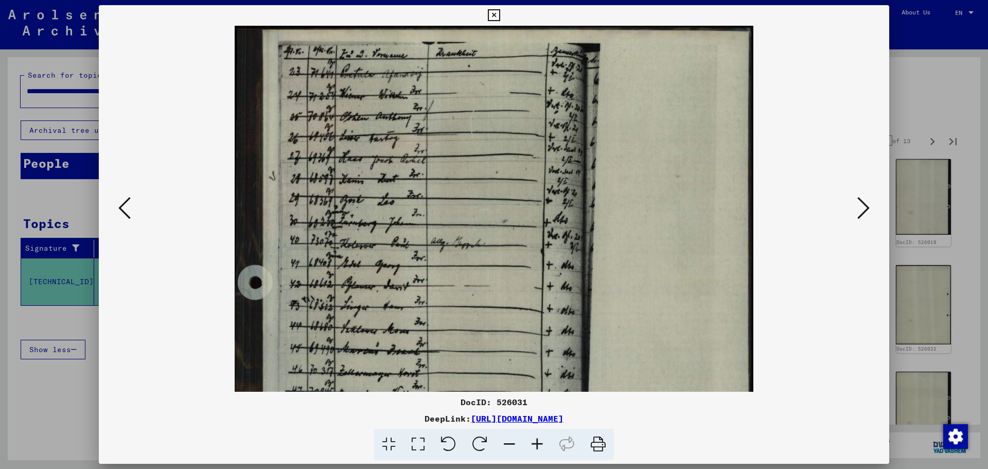
click at [533, 445] on icon at bounding box center [537, 444] width 28 height 31
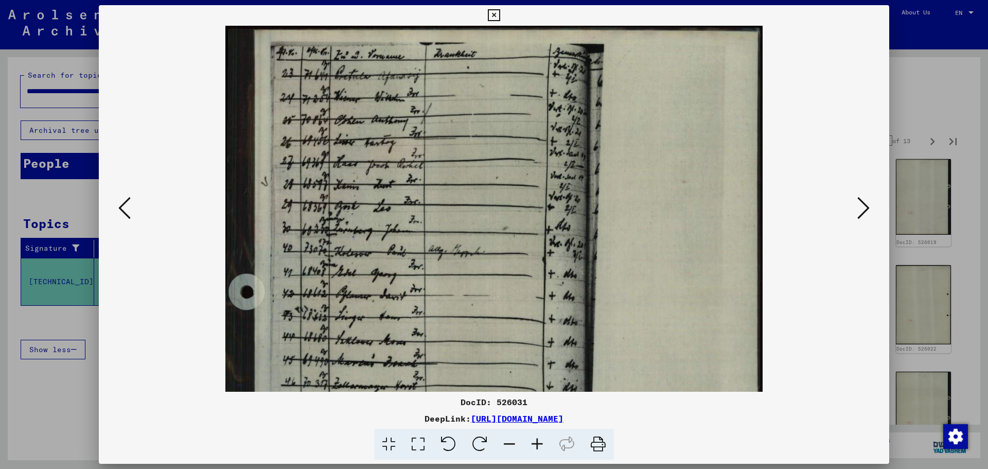
click at [533, 445] on icon at bounding box center [537, 444] width 28 height 31
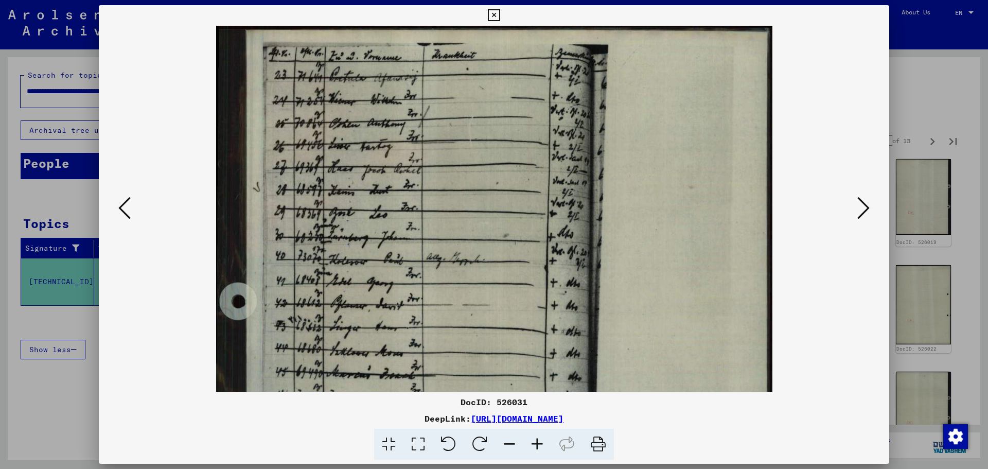
click at [533, 445] on icon at bounding box center [537, 444] width 28 height 31
click at [533, 446] on icon at bounding box center [537, 444] width 28 height 31
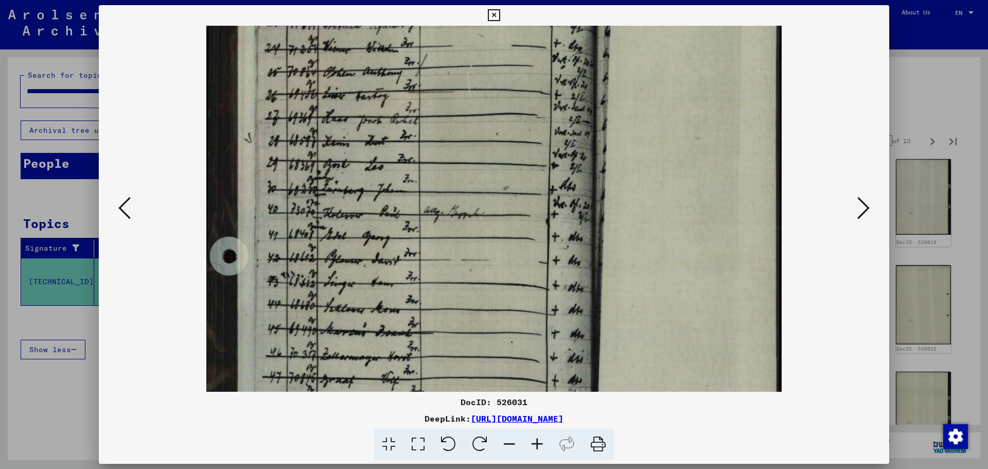
drag, startPoint x: 356, startPoint y: 241, endPoint x: 354, endPoint y: 177, distance: 64.9
click at [355, 177] on img at bounding box center [493, 360] width 575 height 778
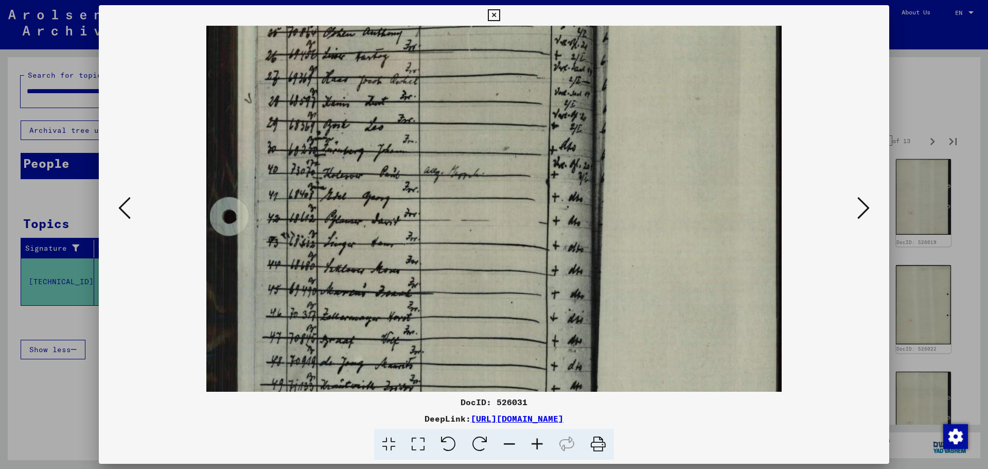
drag, startPoint x: 361, startPoint y: 219, endPoint x: 360, endPoint y: 180, distance: 39.7
click at [360, 180] on img at bounding box center [493, 321] width 575 height 778
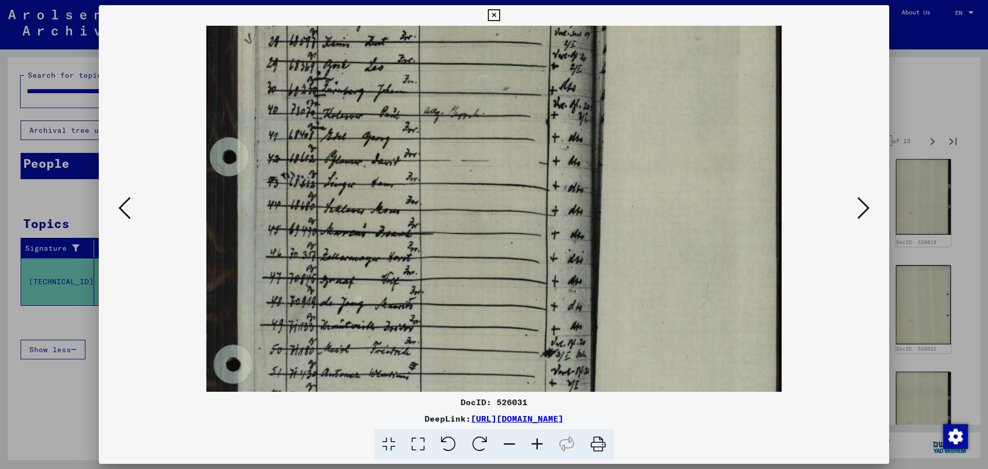
drag, startPoint x: 372, startPoint y: 222, endPoint x: 363, endPoint y: 171, distance: 51.7
click at [363, 171] on img at bounding box center [493, 261] width 575 height 778
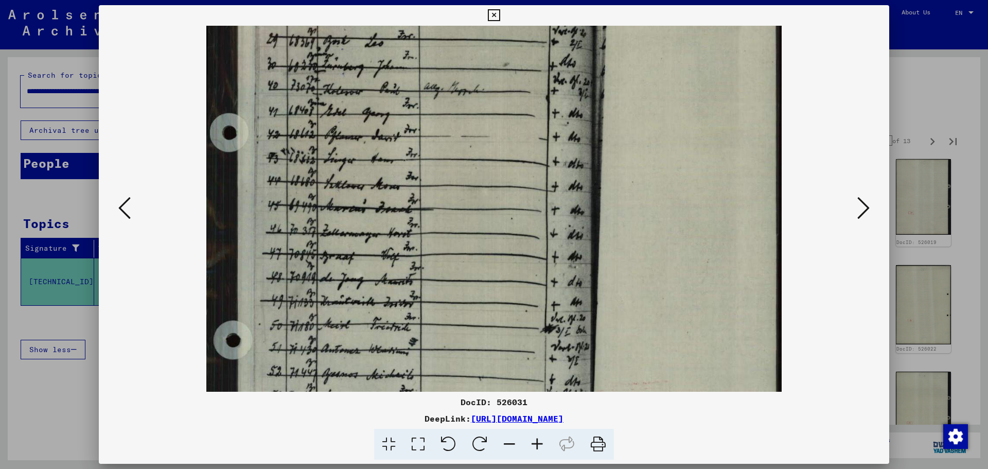
drag, startPoint x: 370, startPoint y: 214, endPoint x: 365, endPoint y: 185, distance: 29.1
click at [365, 185] on img at bounding box center [493, 237] width 575 height 778
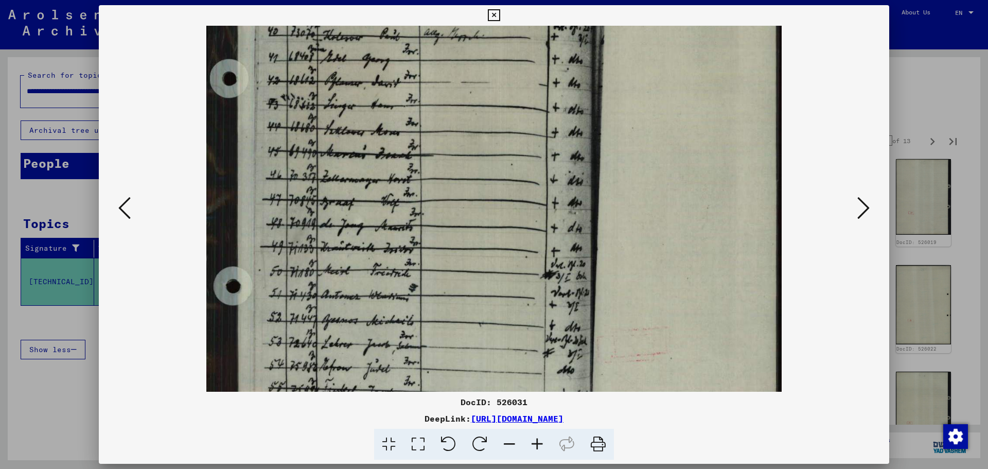
drag, startPoint x: 375, startPoint y: 227, endPoint x: 387, endPoint y: 173, distance: 55.4
click at [387, 173] on img at bounding box center [493, 183] width 575 height 778
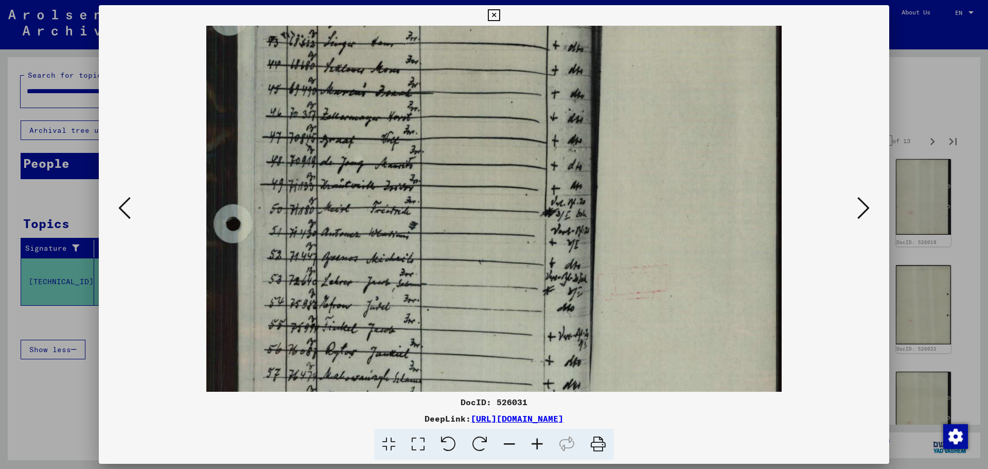
drag, startPoint x: 398, startPoint y: 233, endPoint x: 393, endPoint y: 169, distance: 64.6
click at [393, 170] on img at bounding box center [493, 120] width 575 height 778
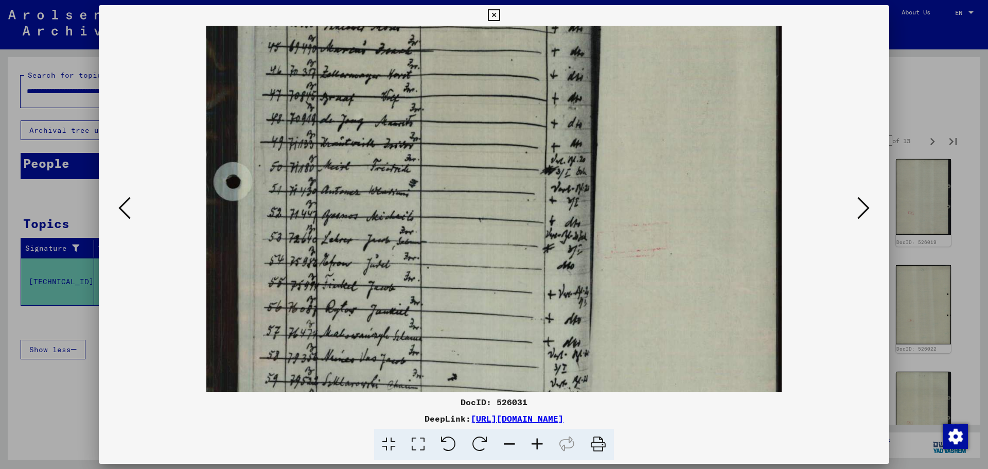
drag, startPoint x: 401, startPoint y: 226, endPoint x: 403, endPoint y: 185, distance: 41.2
click at [403, 185] on img at bounding box center [493, 78] width 575 height 778
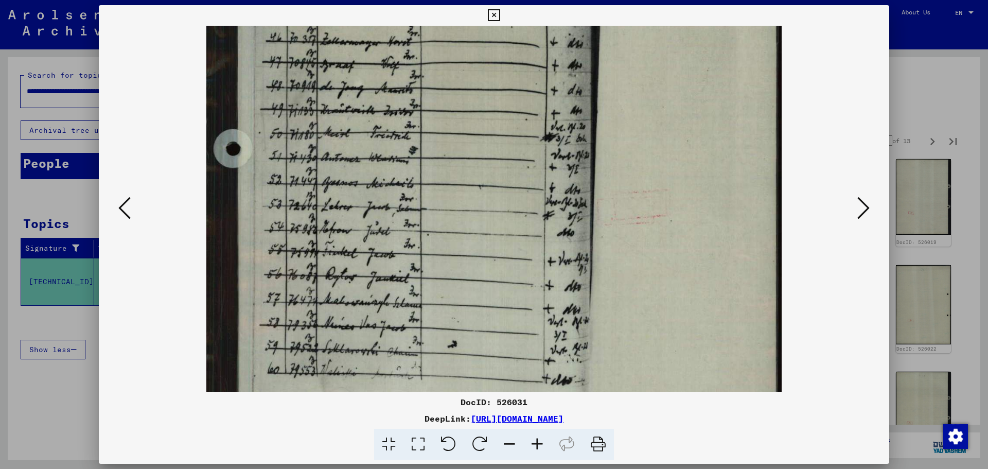
scroll to position [388, 0]
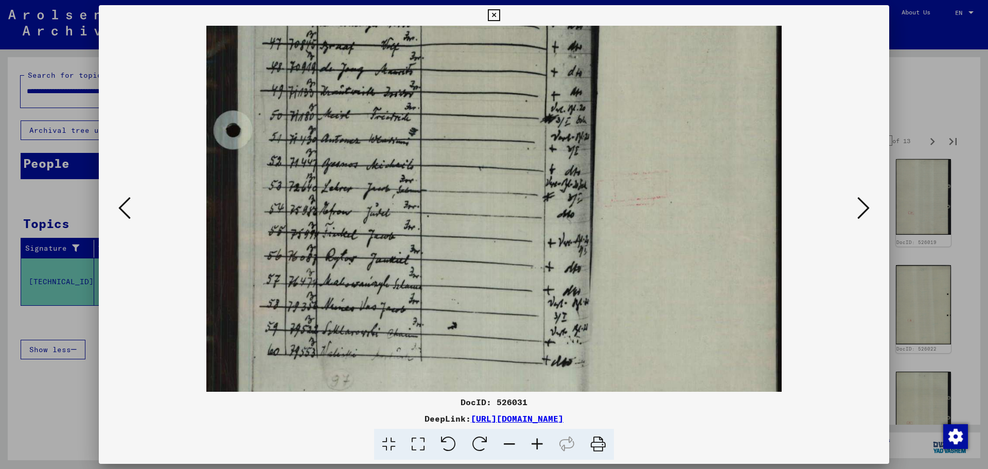
drag, startPoint x: 406, startPoint y: 209, endPoint x: 403, endPoint y: 162, distance: 46.9
click at [403, 162] on img at bounding box center [493, 27] width 575 height 778
click at [857, 213] on button at bounding box center [863, 208] width 19 height 29
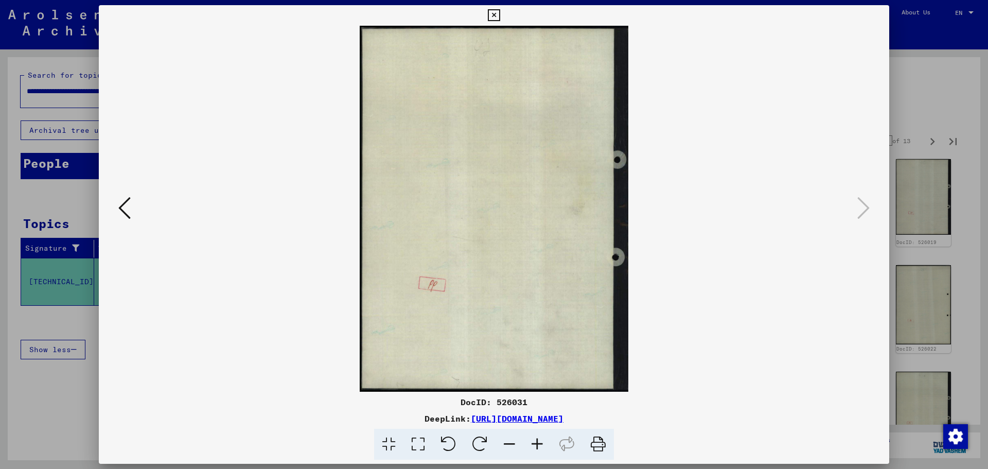
scroll to position [0, 0]
click at [914, 120] on div at bounding box center [494, 234] width 988 height 469
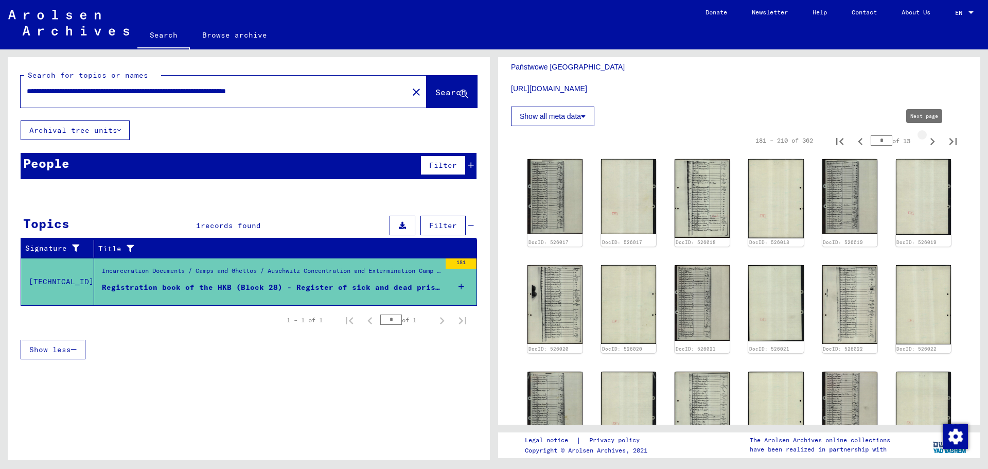
click at [925, 140] on icon "Next page" at bounding box center [932, 141] width 14 height 14
type input "*"
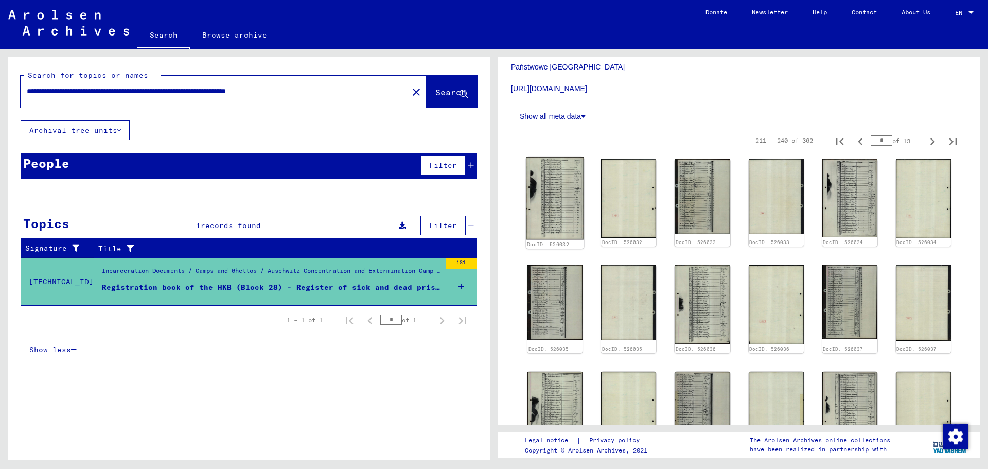
click at [544, 168] on img at bounding box center [555, 198] width 58 height 83
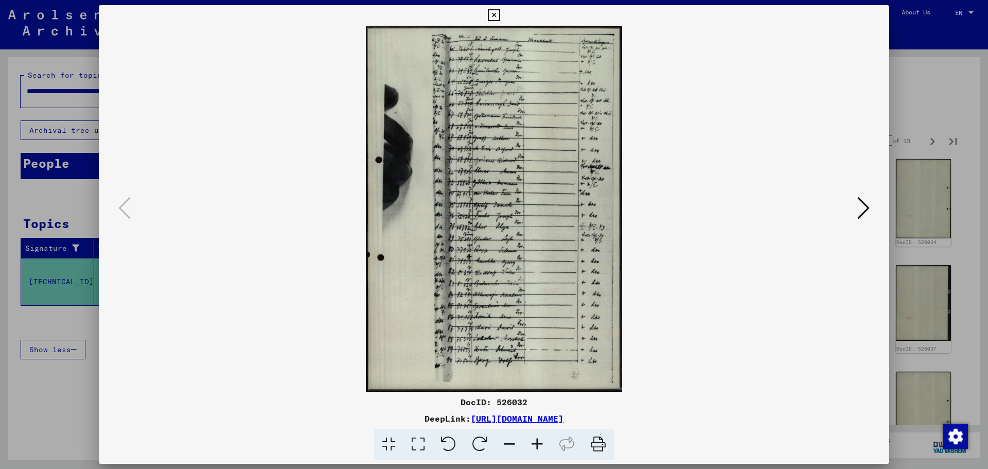
click at [544, 450] on icon at bounding box center [537, 444] width 28 height 31
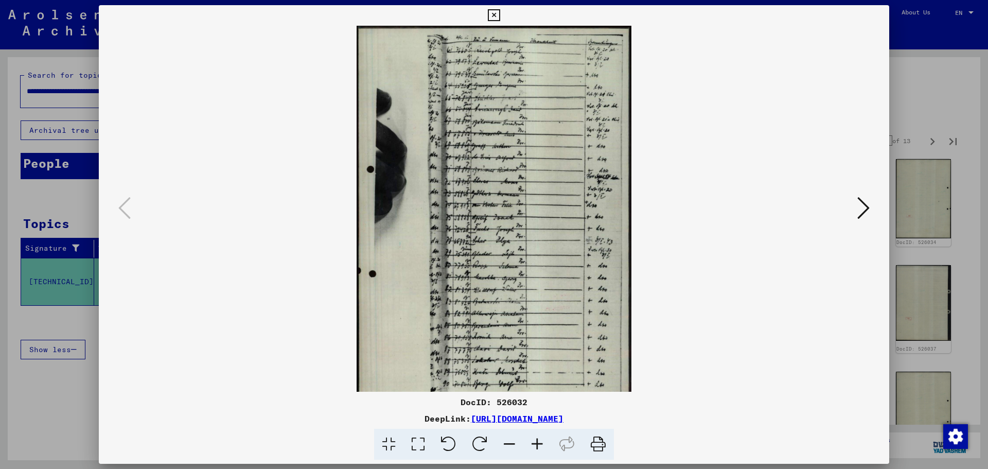
click at [544, 450] on icon at bounding box center [537, 444] width 28 height 31
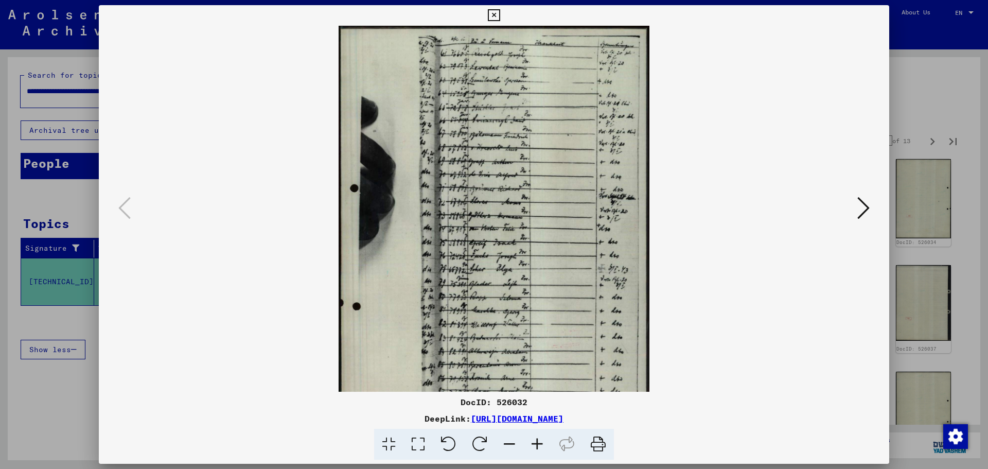
click at [544, 450] on icon at bounding box center [537, 444] width 28 height 31
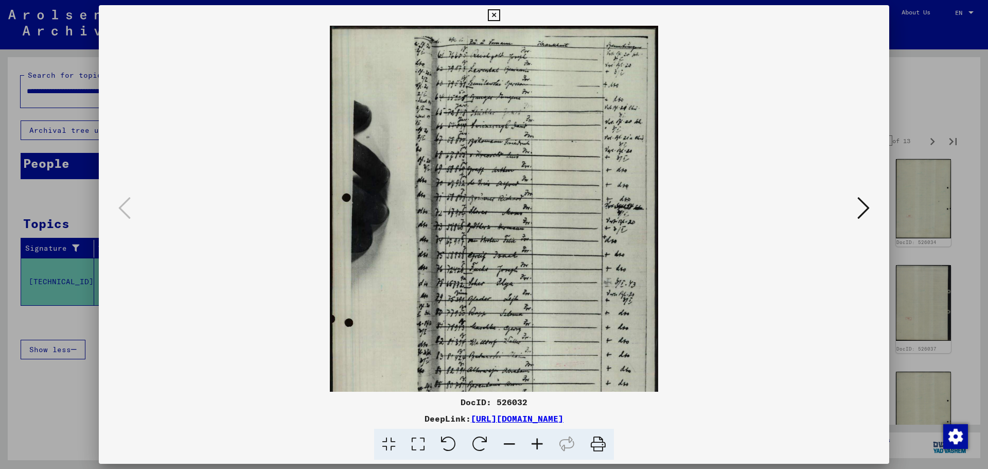
click at [544, 450] on icon at bounding box center [537, 444] width 28 height 31
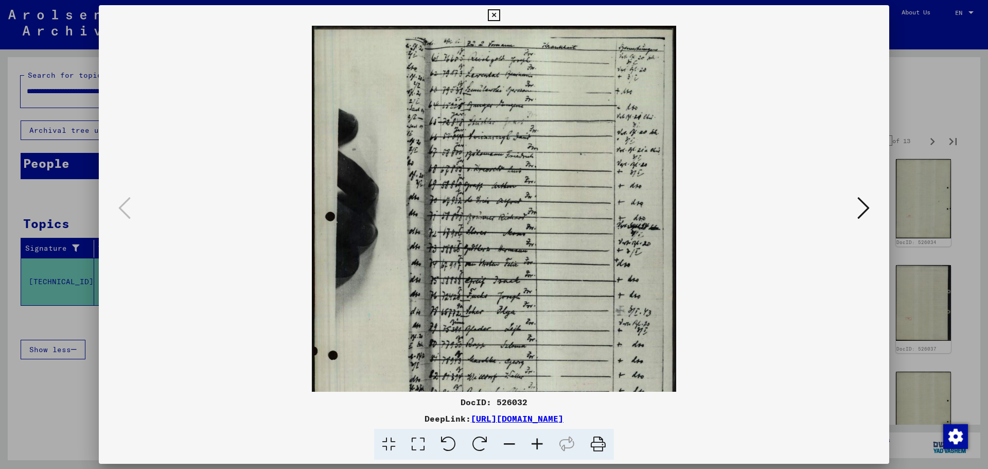
click at [544, 450] on icon at bounding box center [537, 444] width 28 height 31
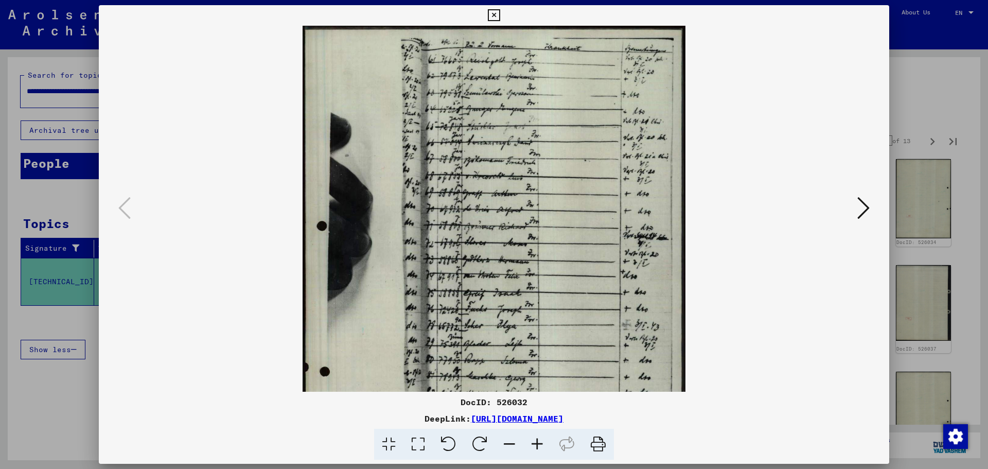
click at [544, 450] on icon at bounding box center [537, 444] width 28 height 31
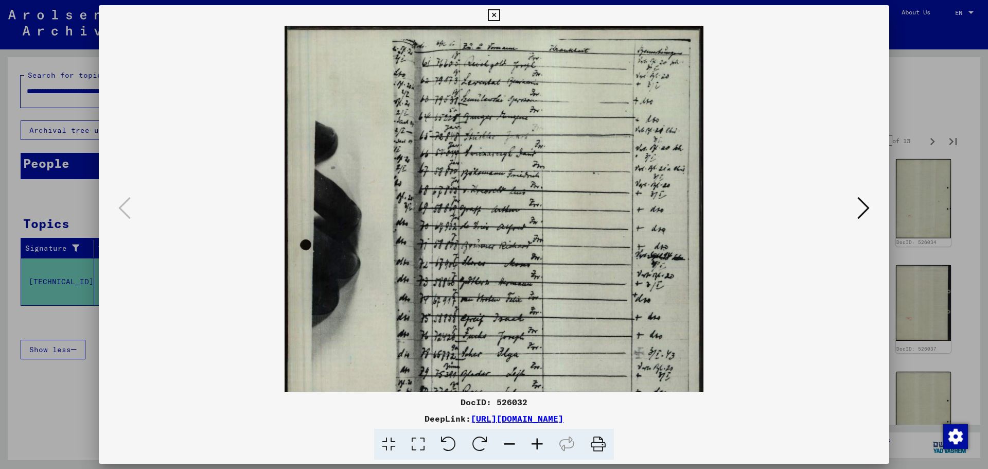
click at [544, 450] on icon at bounding box center [537, 444] width 28 height 31
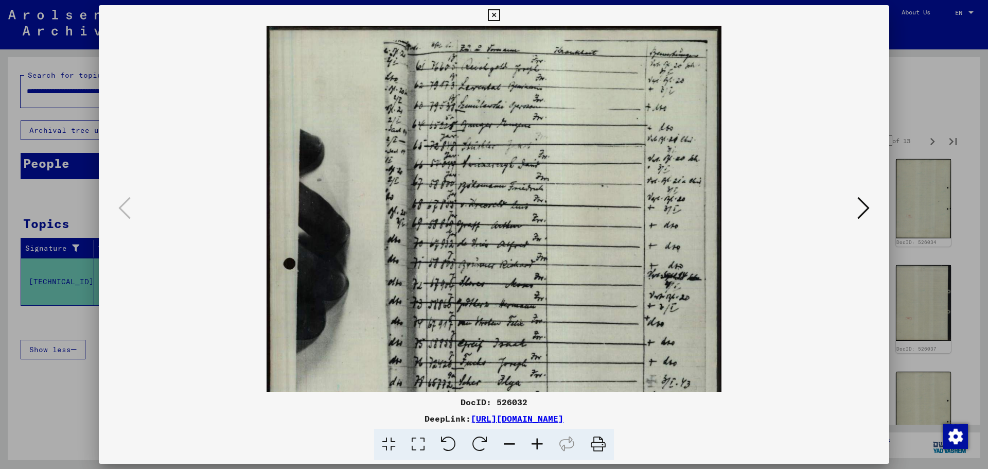
click at [544, 450] on icon at bounding box center [537, 444] width 28 height 31
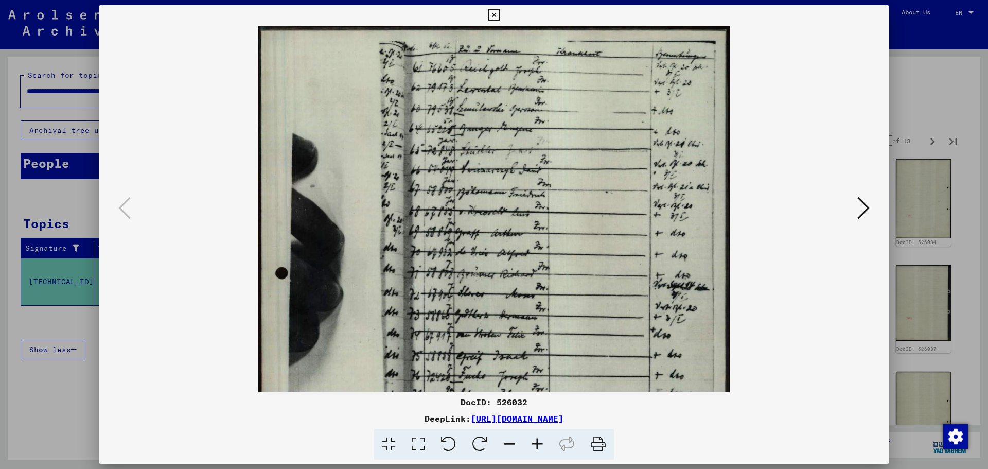
click at [544, 450] on icon at bounding box center [537, 444] width 28 height 31
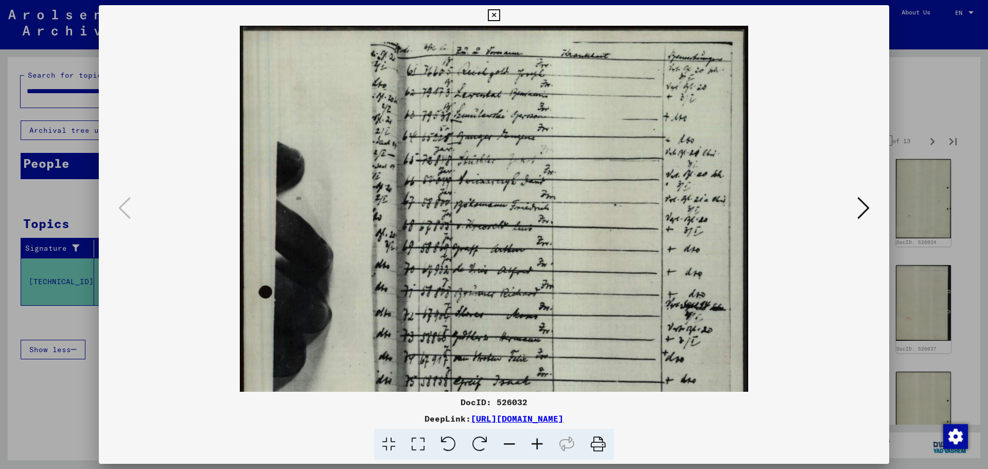
click at [544, 450] on icon at bounding box center [537, 444] width 28 height 31
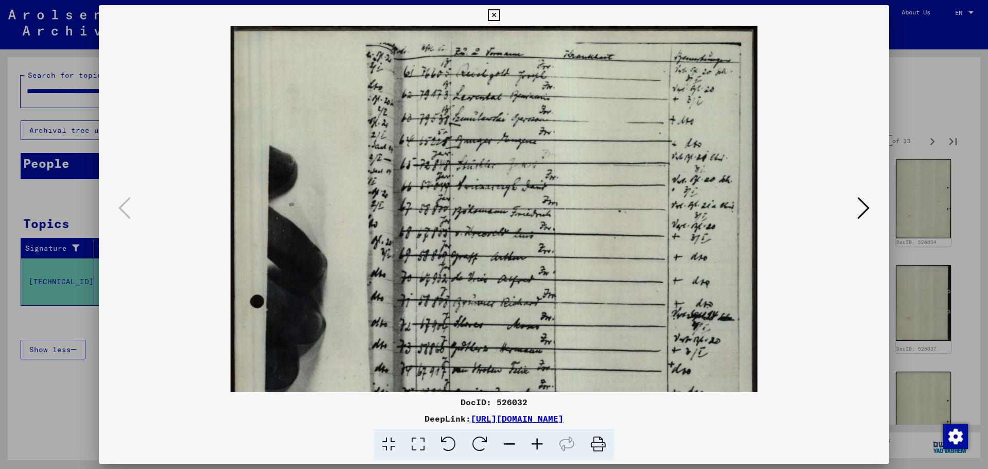
click at [544, 450] on icon at bounding box center [537, 444] width 28 height 31
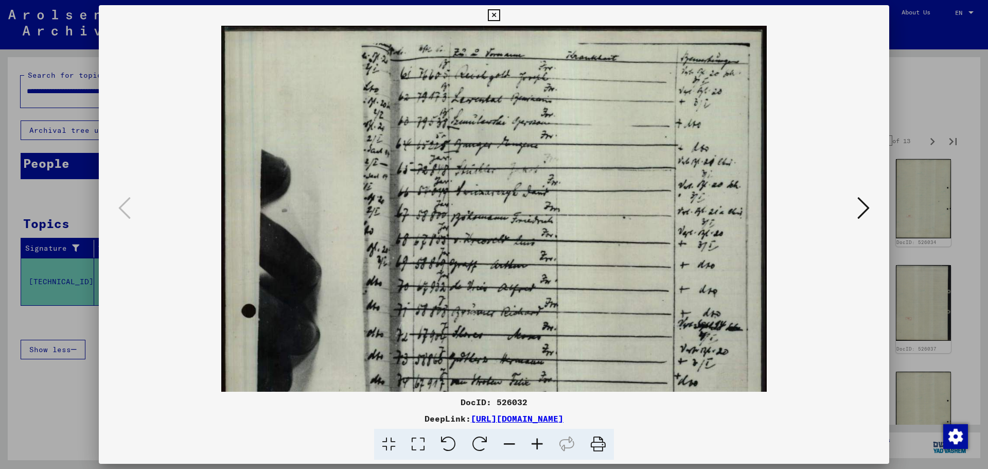
click at [544, 450] on icon at bounding box center [537, 444] width 28 height 31
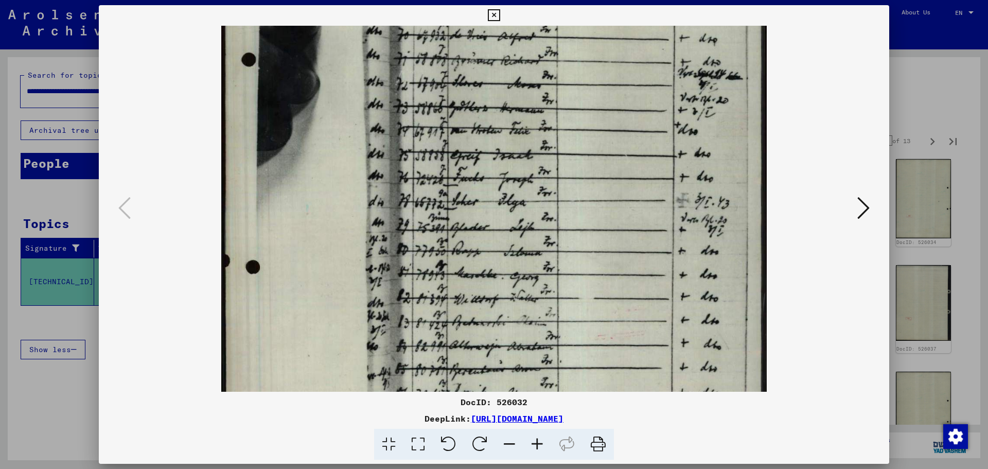
drag, startPoint x: 620, startPoint y: 178, endPoint x: 617, endPoint y: 105, distance: 72.7
click at [617, 106] on img at bounding box center [493, 164] width 545 height 778
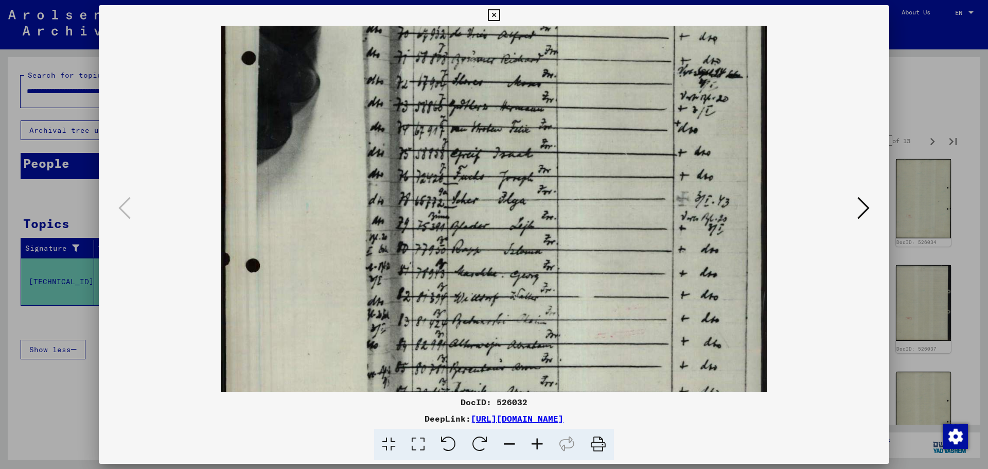
scroll to position [412, 0]
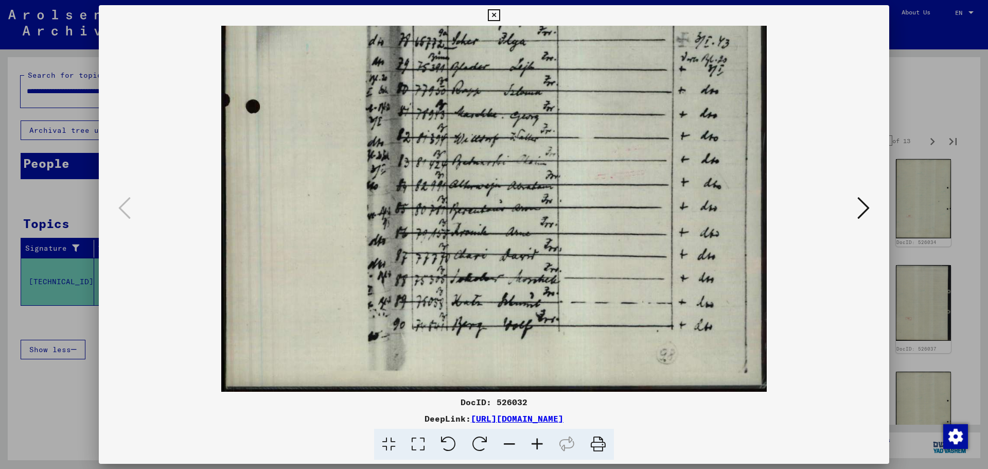
drag, startPoint x: 629, startPoint y: 341, endPoint x: 624, endPoint y: 103, distance: 238.3
click at [624, 103] on img at bounding box center [493, 3] width 545 height 778
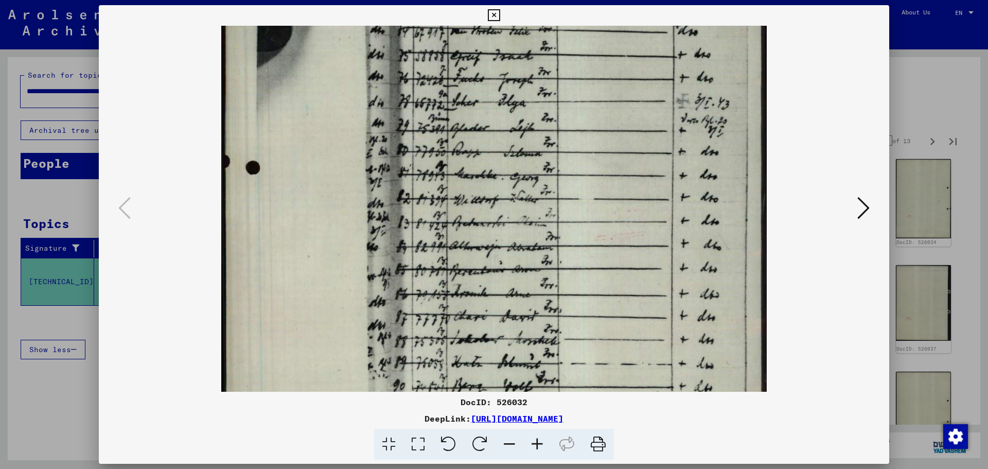
scroll to position [351, 0]
drag, startPoint x: 569, startPoint y: 75, endPoint x: 556, endPoint y: 136, distance: 62.2
click at [556, 136] on img at bounding box center [493, 64] width 545 height 778
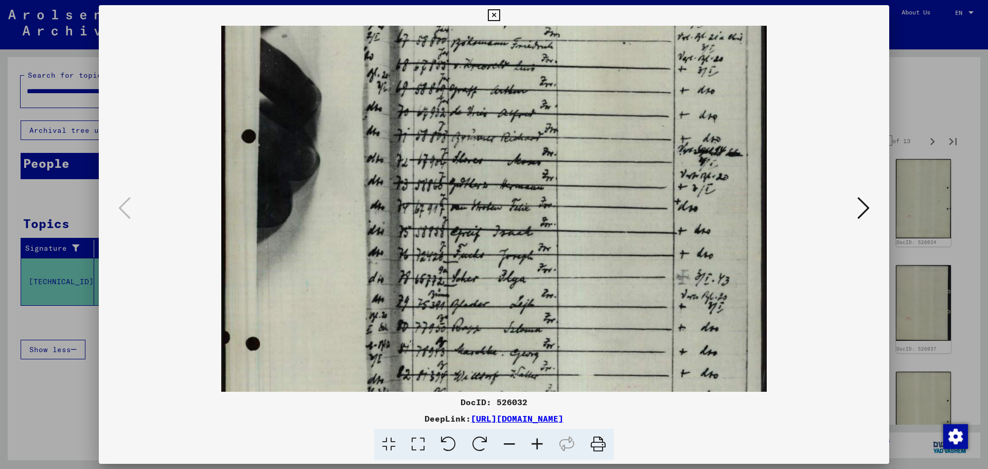
scroll to position [110, 0]
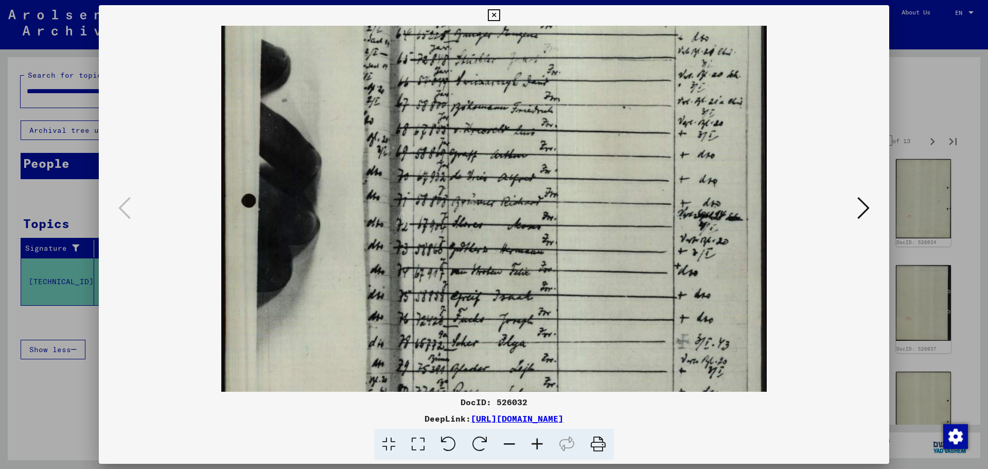
drag, startPoint x: 527, startPoint y: 63, endPoint x: 540, endPoint y: 304, distance: 241.2
click at [540, 304] on img at bounding box center [493, 305] width 545 height 778
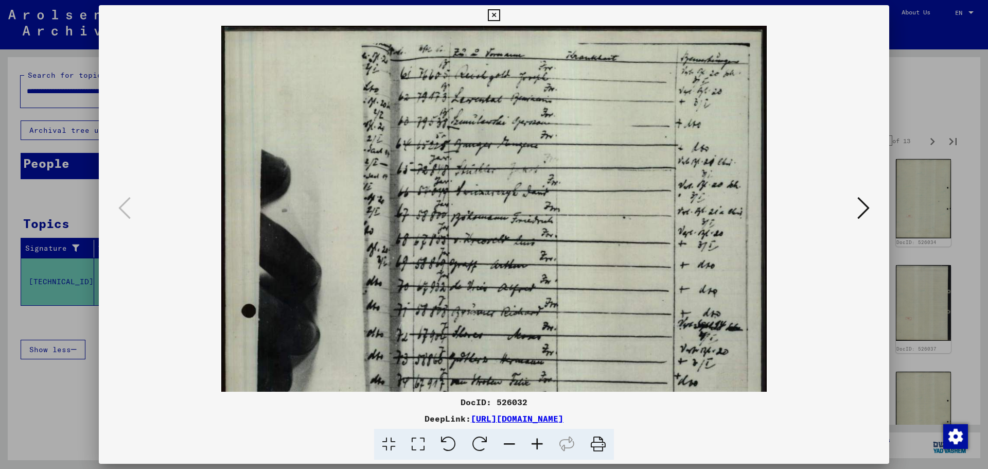
drag, startPoint x: 547, startPoint y: 172, endPoint x: 546, endPoint y: 297, distance: 125.1
click at [546, 297] on img at bounding box center [493, 415] width 545 height 778
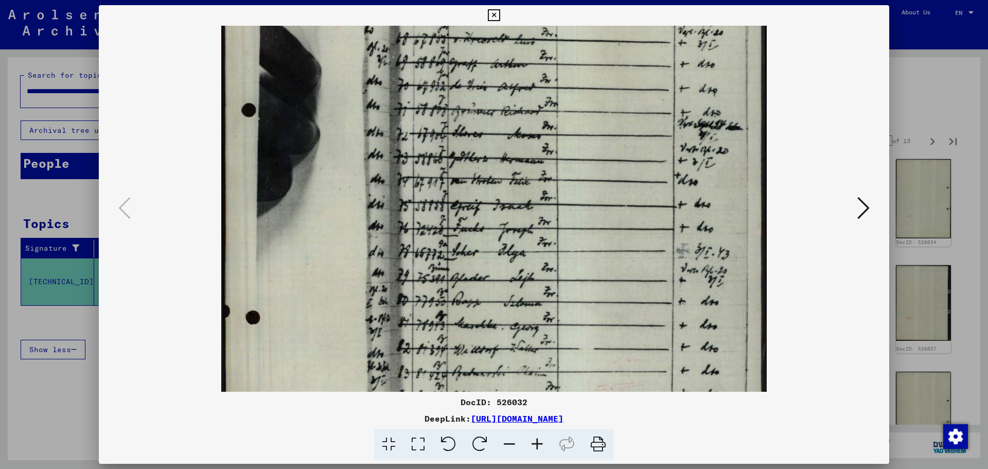
drag, startPoint x: 544, startPoint y: 290, endPoint x: 531, endPoint y: 85, distance: 205.7
click at [531, 85] on img at bounding box center [493, 214] width 545 height 778
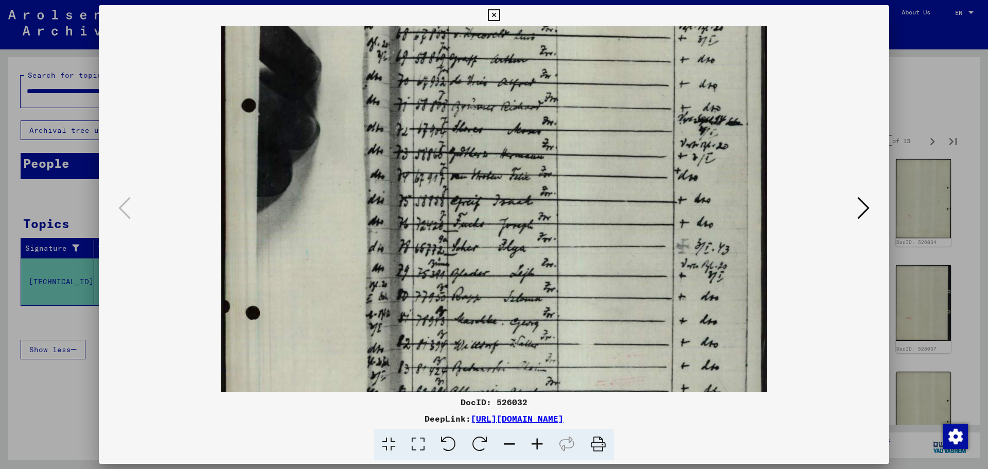
scroll to position [403, 0]
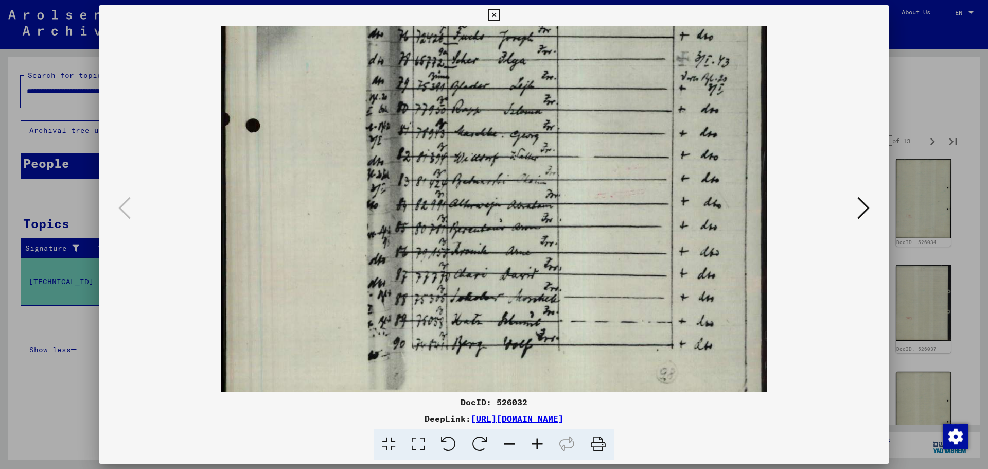
drag, startPoint x: 513, startPoint y: 291, endPoint x: 506, endPoint y: 94, distance: 196.7
click at [506, 94] on img at bounding box center [493, 22] width 545 height 778
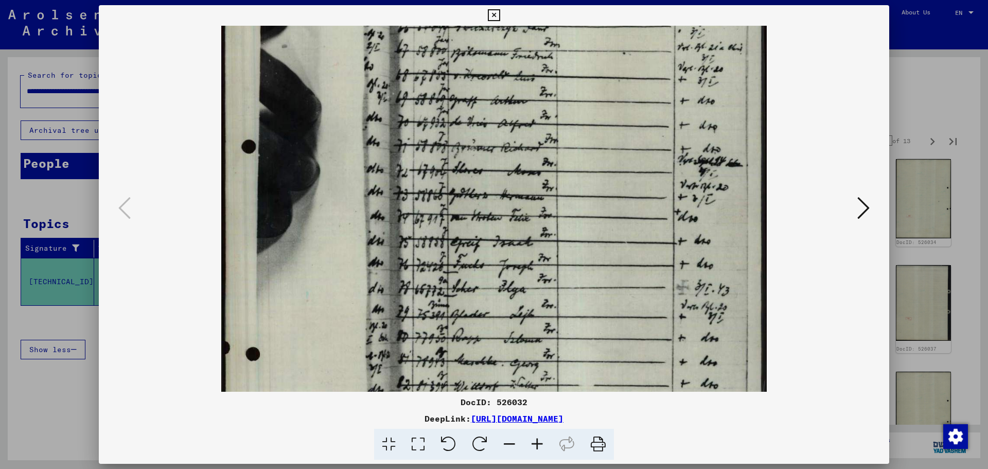
drag, startPoint x: 502, startPoint y: 97, endPoint x: 502, endPoint y: 354, distance: 256.8
click at [504, 373] on img at bounding box center [493, 251] width 545 height 778
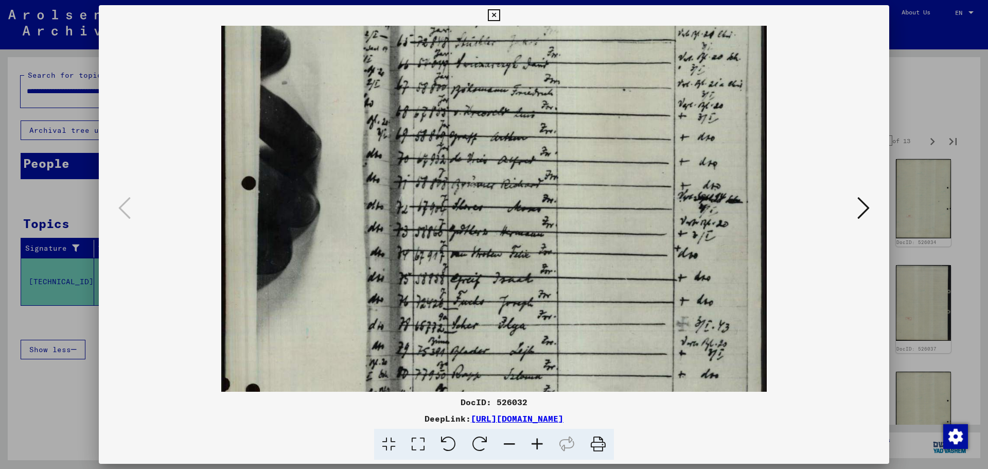
scroll to position [6, 0]
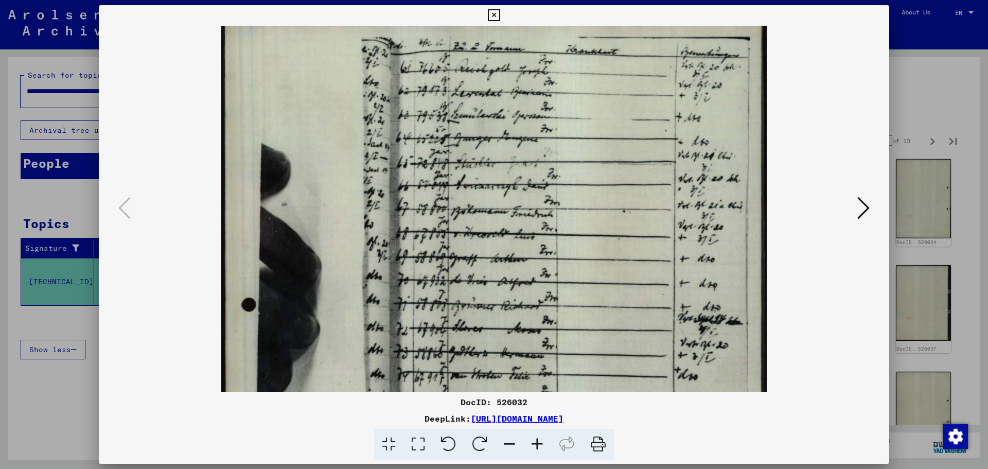
drag, startPoint x: 500, startPoint y: 233, endPoint x: 504, endPoint y: 325, distance: 92.7
click at [504, 325] on img at bounding box center [493, 409] width 545 height 778
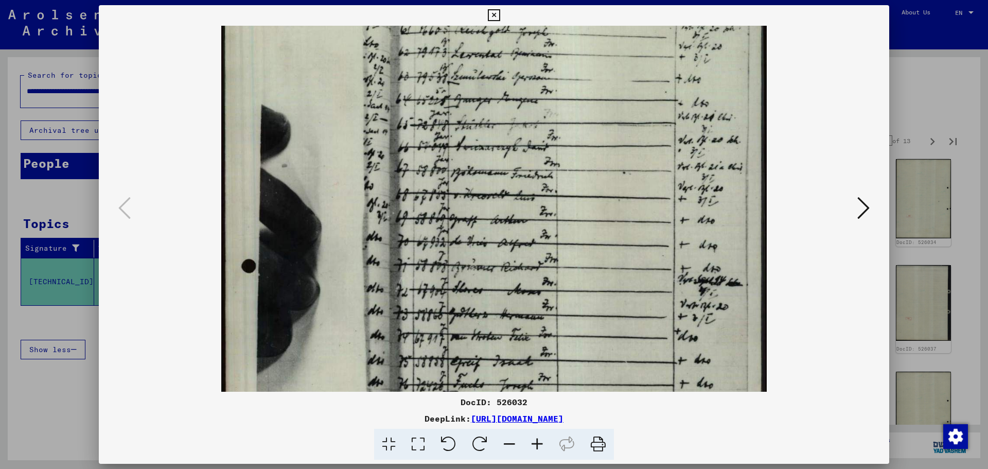
scroll to position [71, 0]
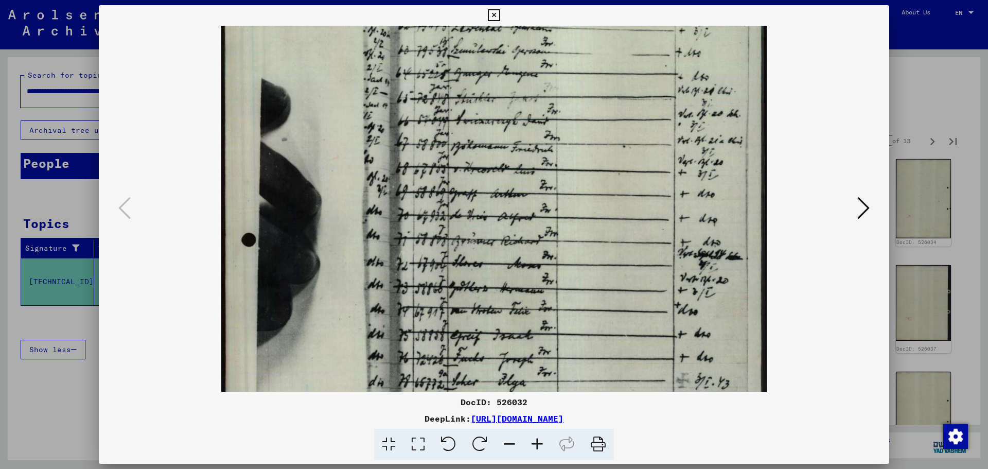
drag, startPoint x: 500, startPoint y: 312, endPoint x: 510, endPoint y: 249, distance: 64.1
click at [510, 248] on img at bounding box center [493, 344] width 545 height 778
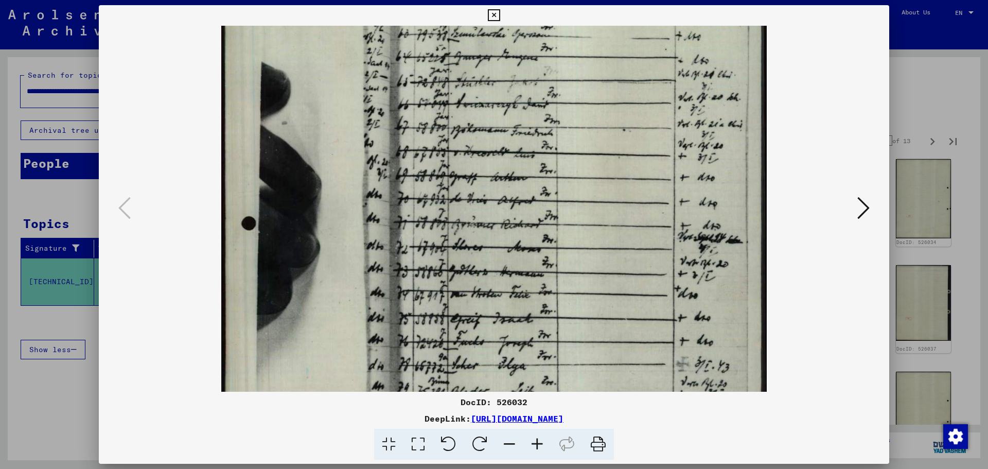
scroll to position [99, 0]
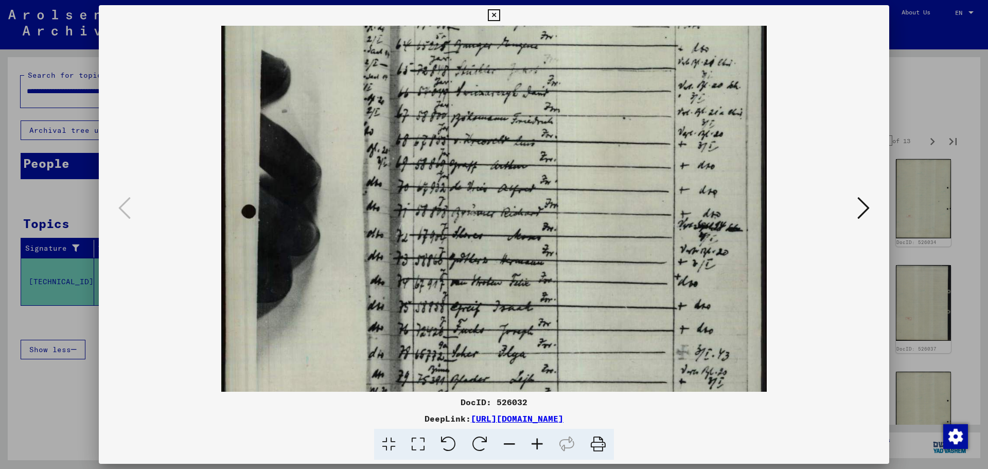
drag, startPoint x: 507, startPoint y: 277, endPoint x: 509, endPoint y: 265, distance: 11.9
click at [509, 265] on img at bounding box center [493, 315] width 545 height 778
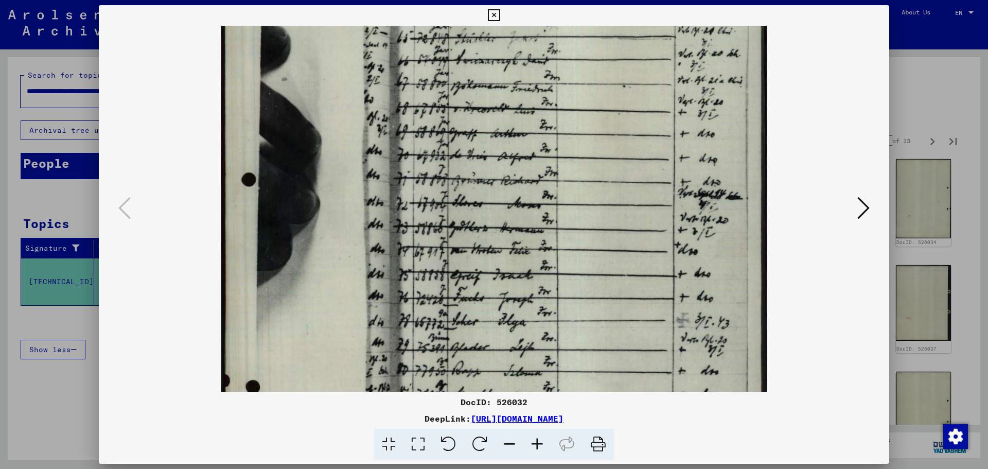
drag, startPoint x: 563, startPoint y: 242, endPoint x: 567, endPoint y: 210, distance: 32.2
click at [567, 210] on img at bounding box center [493, 283] width 545 height 778
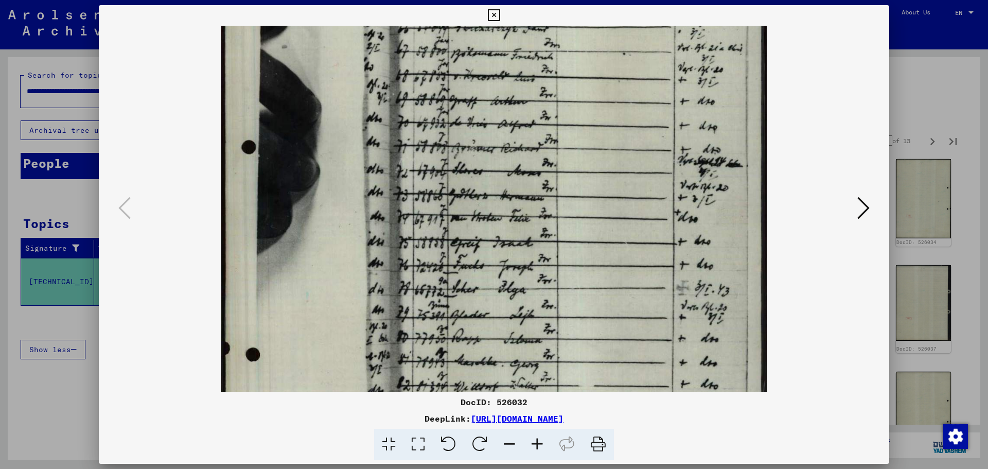
drag, startPoint x: 564, startPoint y: 244, endPoint x: 568, endPoint y: 207, distance: 36.8
click at [568, 207] on img at bounding box center [493, 251] width 545 height 778
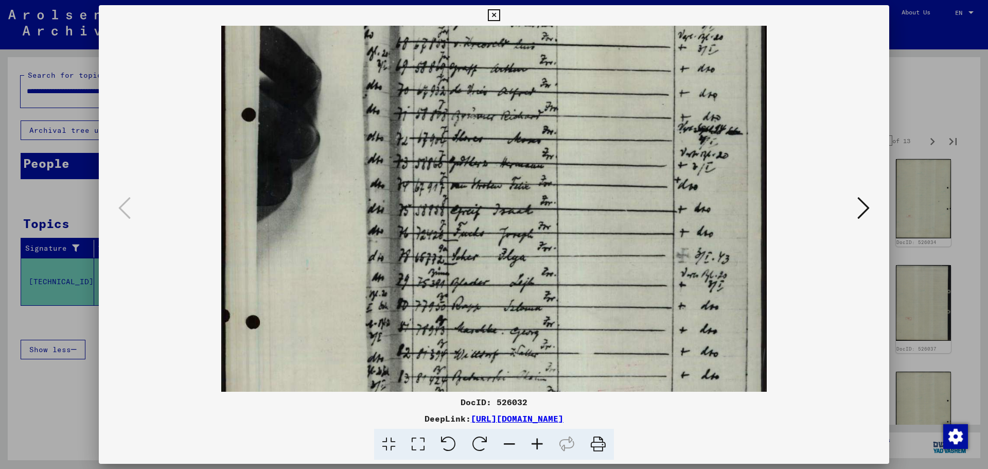
scroll to position [201, 0]
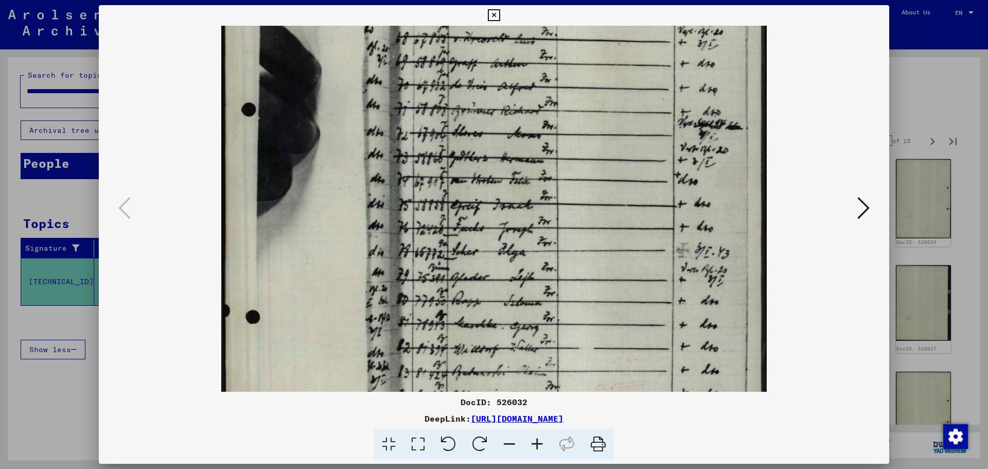
drag, startPoint x: 564, startPoint y: 237, endPoint x: 570, endPoint y: 204, distance: 34.0
click at [570, 204] on img at bounding box center [493, 213] width 545 height 778
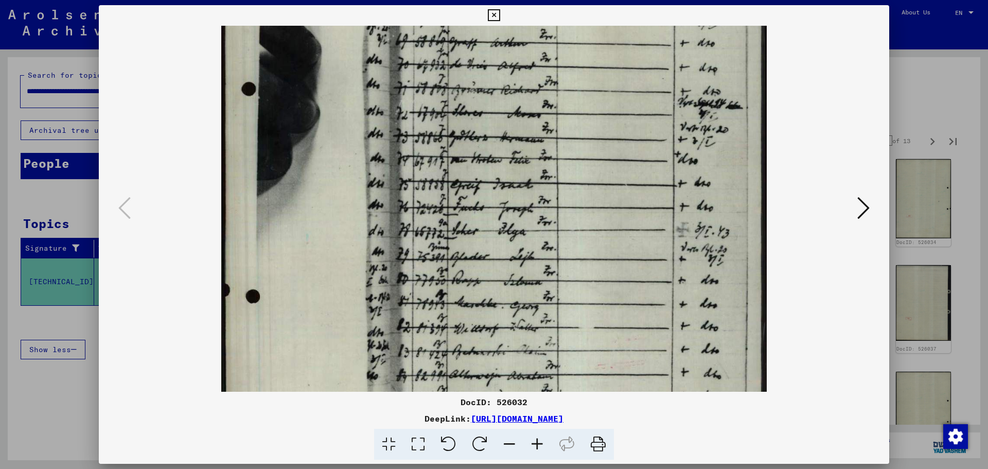
drag, startPoint x: 564, startPoint y: 235, endPoint x: 567, endPoint y: 215, distance: 20.7
click at [567, 215] on img at bounding box center [493, 193] width 545 height 778
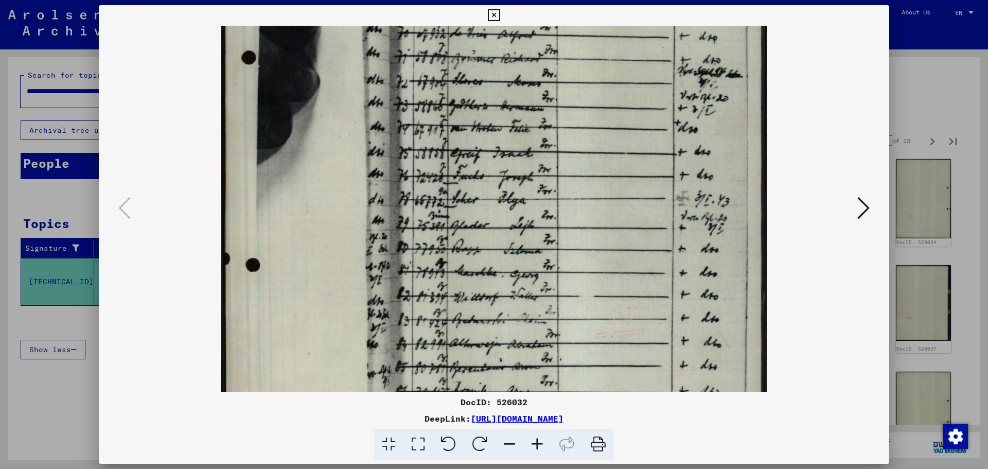
drag, startPoint x: 565, startPoint y: 222, endPoint x: 565, endPoint y: 197, distance: 25.7
click at [569, 188] on img at bounding box center [493, 162] width 545 height 778
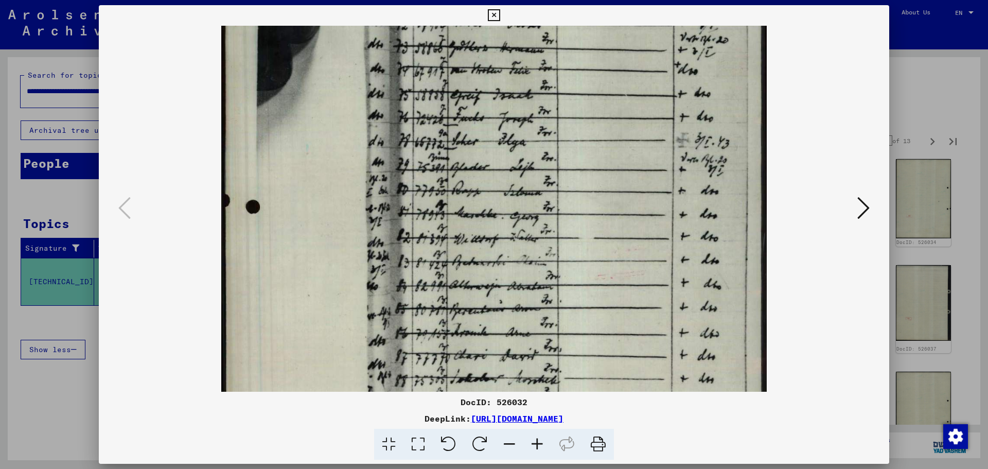
drag, startPoint x: 562, startPoint y: 219, endPoint x: 570, endPoint y: 169, distance: 50.6
click at [570, 169] on img at bounding box center [493, 103] width 545 height 778
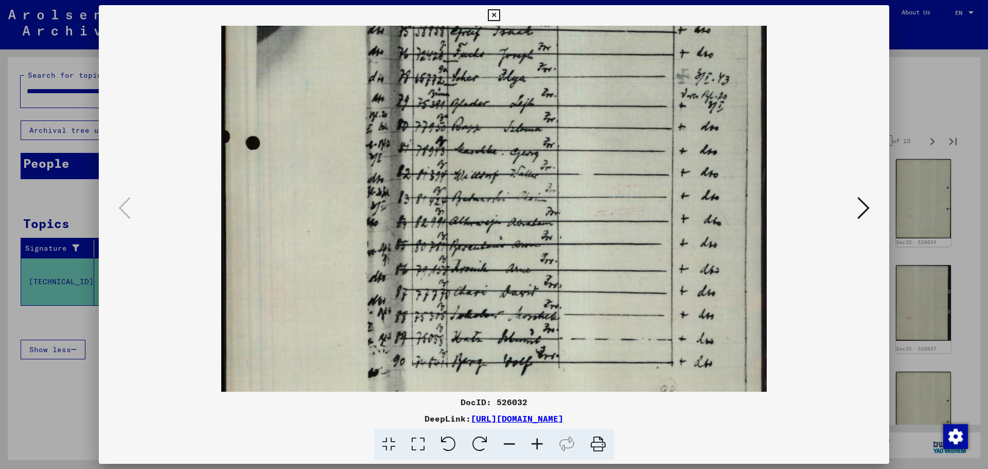
drag, startPoint x: 566, startPoint y: 212, endPoint x: 569, endPoint y: 166, distance: 46.4
click at [569, 166] on img at bounding box center [493, 40] width 545 height 778
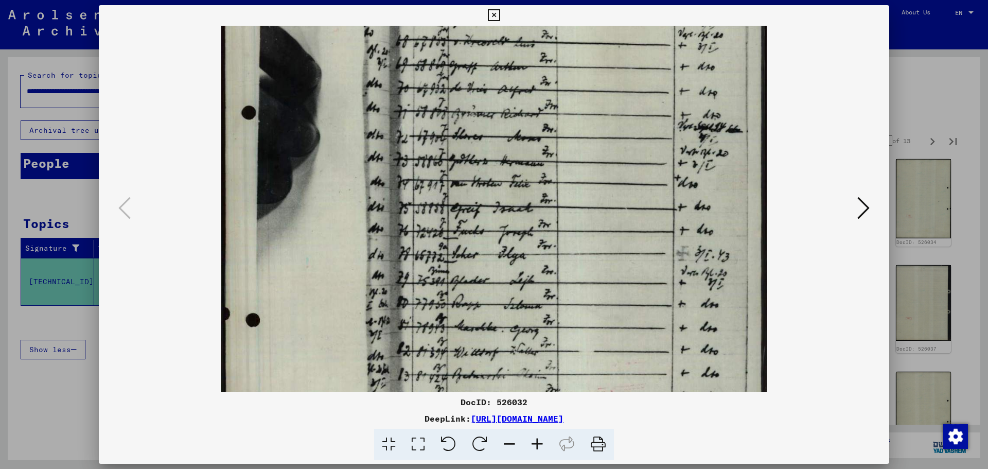
drag, startPoint x: 578, startPoint y: 236, endPoint x: 564, endPoint y: 327, distance: 91.6
click at [564, 327] on img at bounding box center [493, 217] width 545 height 778
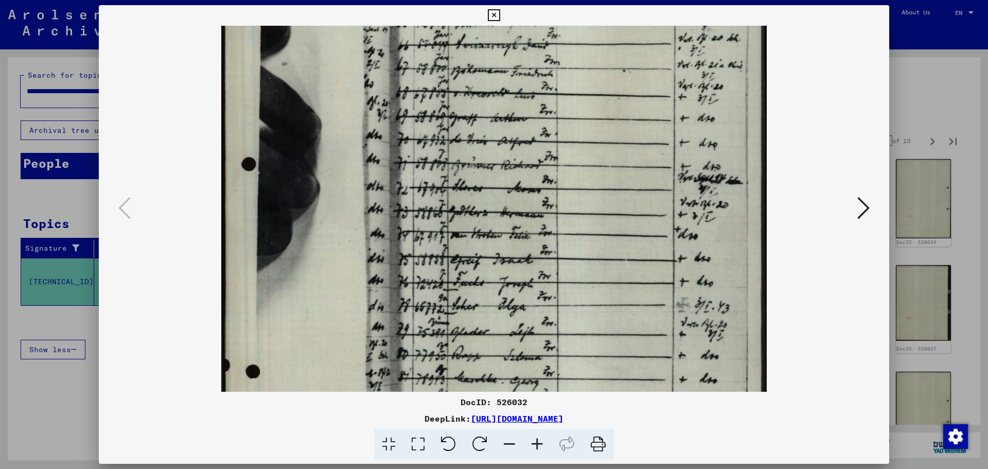
scroll to position [0, 0]
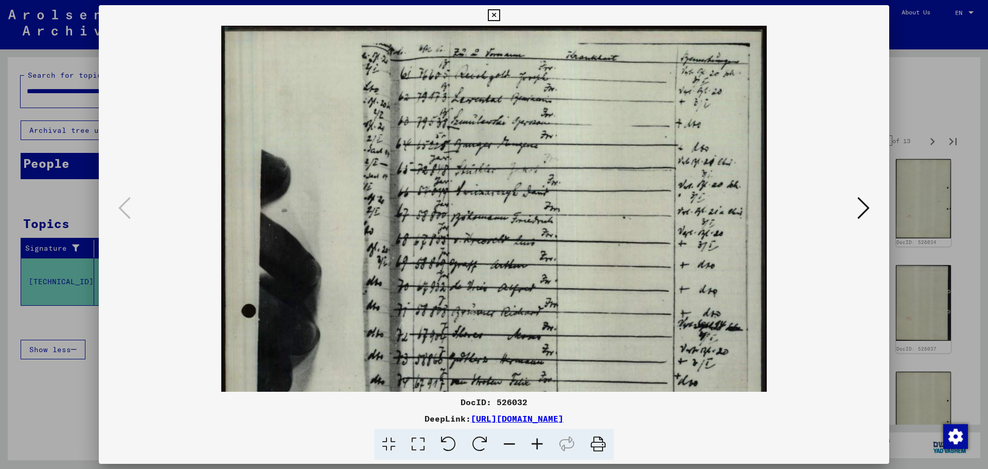
drag, startPoint x: 561, startPoint y: 169, endPoint x: 571, endPoint y: 347, distance: 177.9
click at [571, 351] on img at bounding box center [493, 415] width 545 height 778
click at [496, 16] on icon at bounding box center [494, 15] width 12 height 12
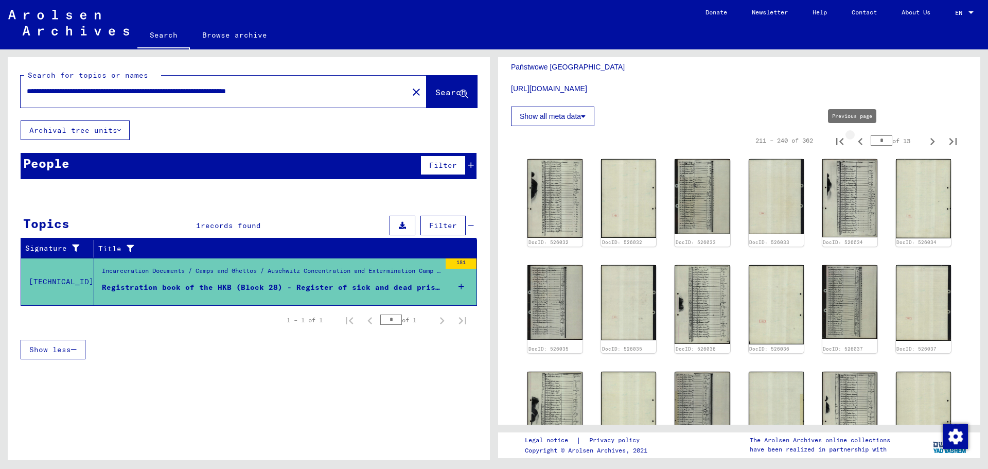
click at [853, 139] on icon "Previous page" at bounding box center [860, 141] width 14 height 14
type input "*"
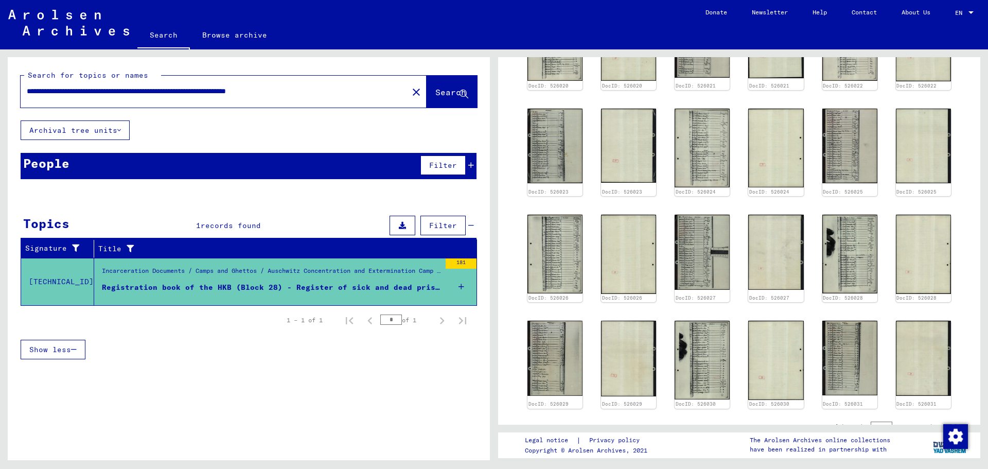
scroll to position [772, 0]
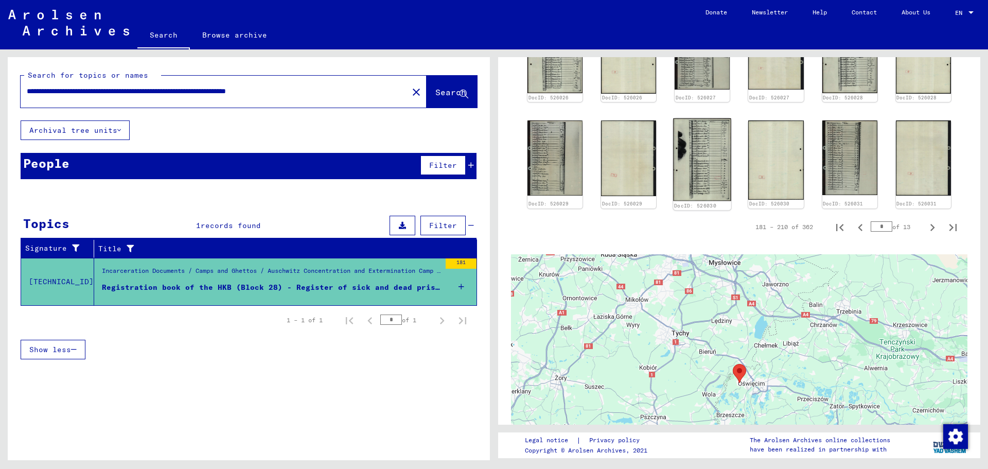
click at [713, 161] on img at bounding box center [703, 159] width 58 height 83
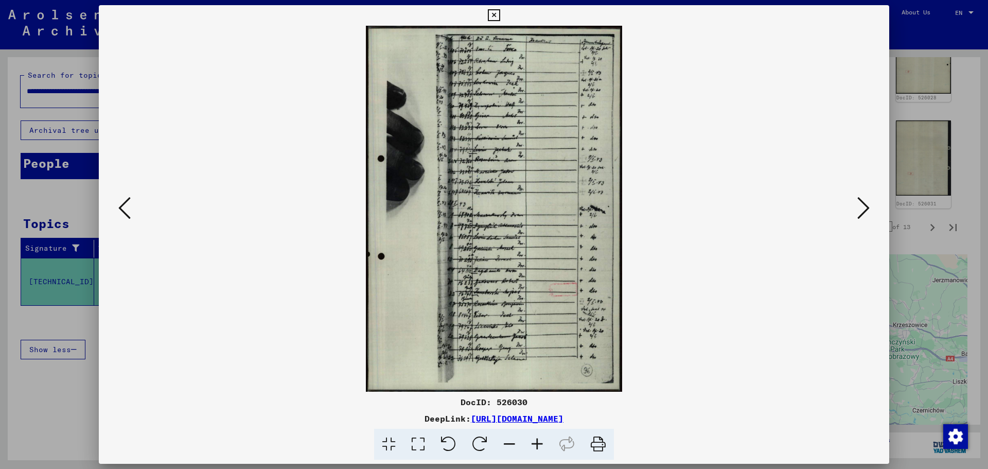
click at [539, 446] on icon at bounding box center [537, 444] width 28 height 31
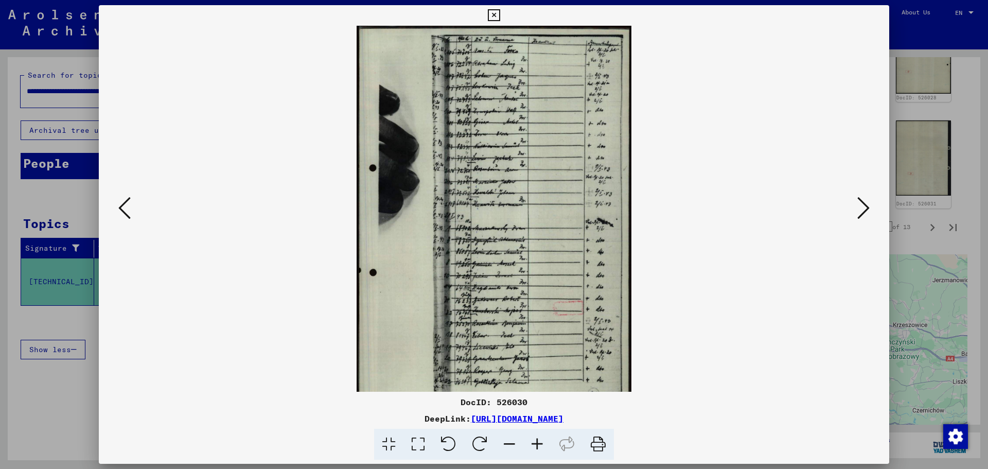
click at [539, 446] on icon at bounding box center [537, 444] width 28 height 31
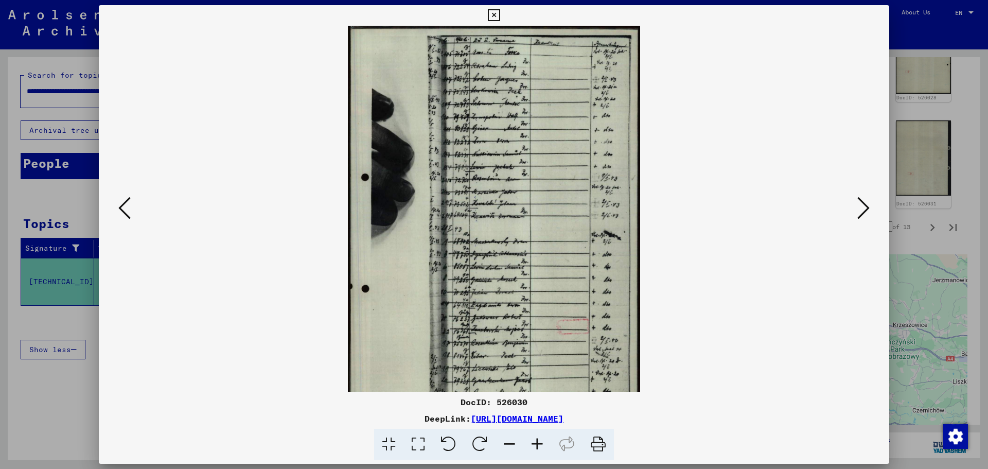
click at [539, 446] on icon at bounding box center [537, 444] width 28 height 31
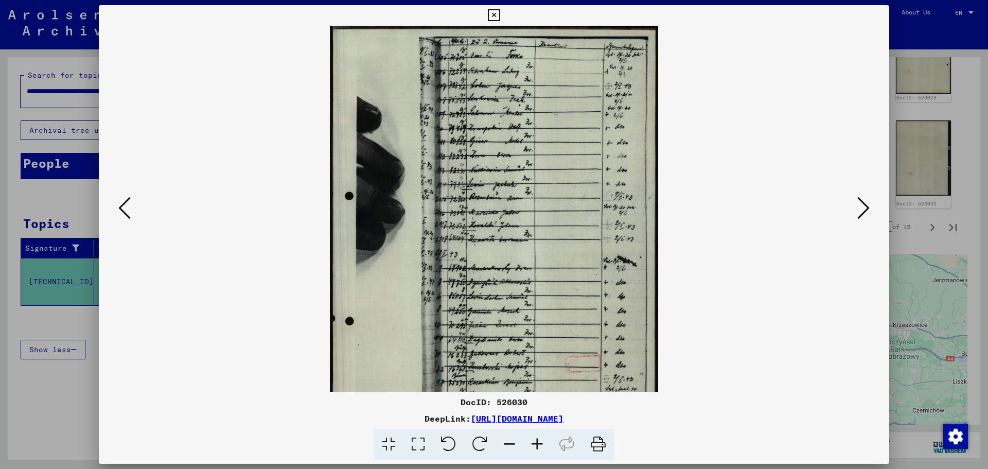
click at [539, 446] on icon at bounding box center [537, 444] width 28 height 31
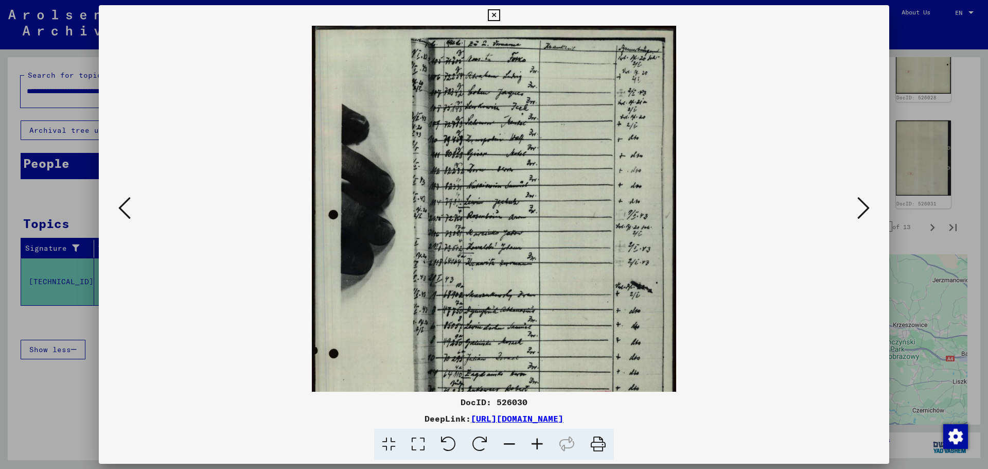
click at [539, 446] on icon at bounding box center [537, 444] width 28 height 31
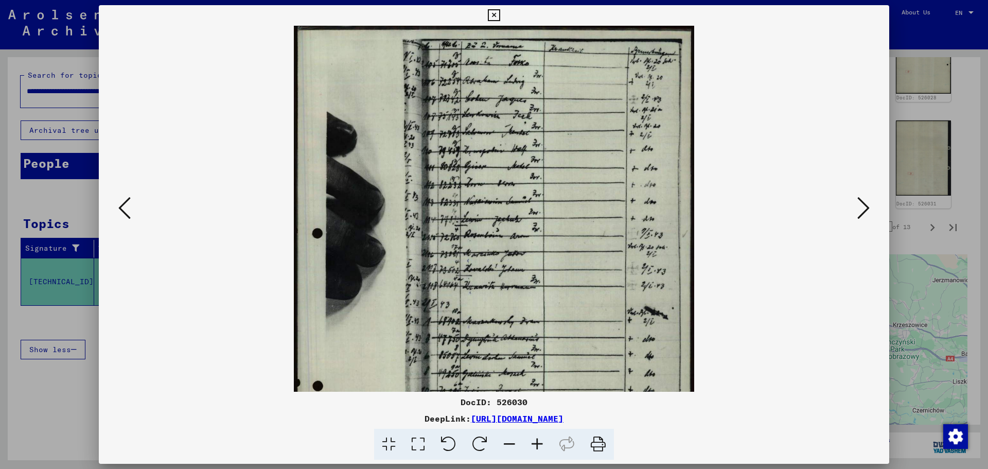
click at [538, 446] on icon at bounding box center [537, 444] width 28 height 31
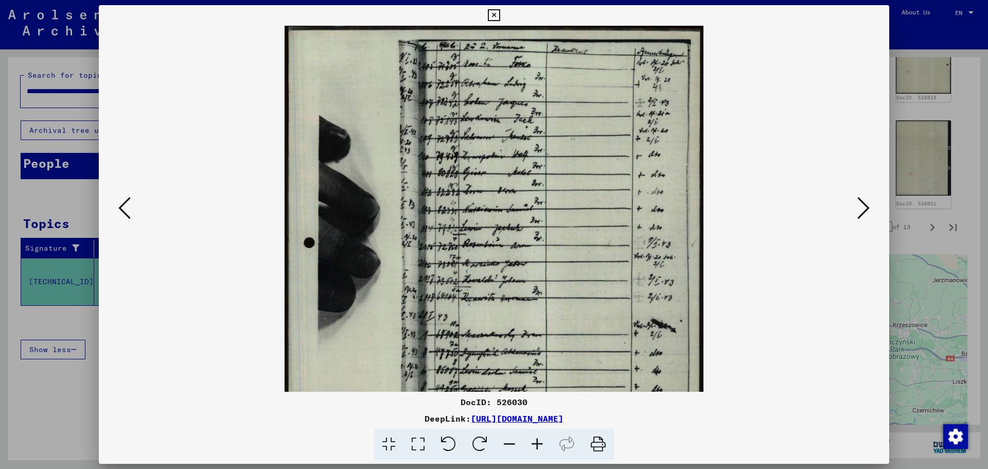
click at [867, 209] on icon at bounding box center [863, 208] width 12 height 25
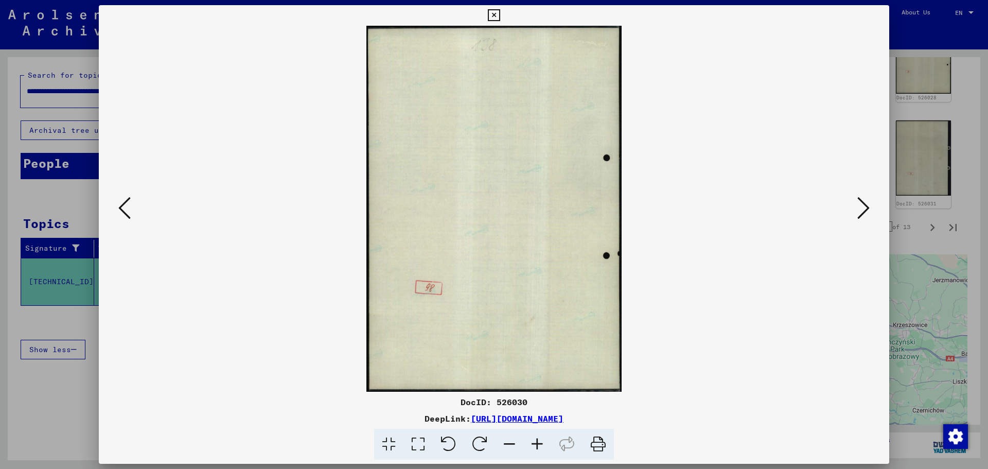
click at [867, 209] on icon at bounding box center [863, 208] width 12 height 25
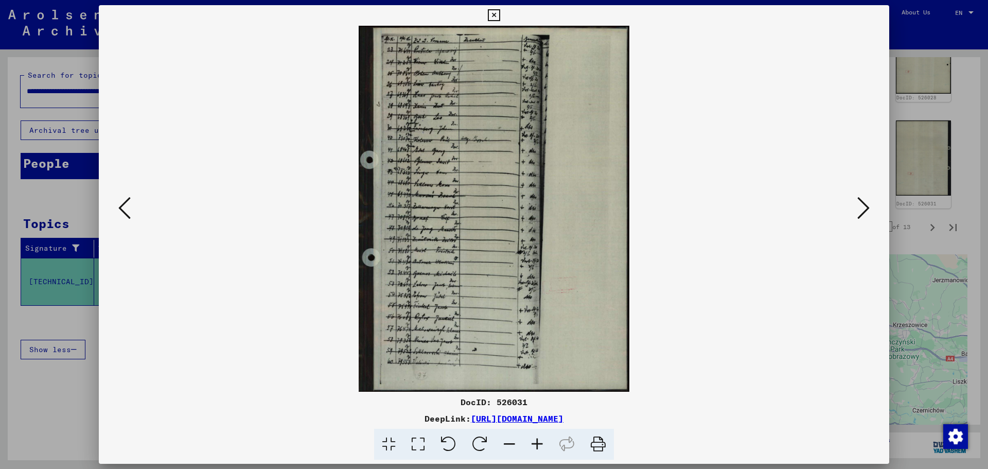
click at [126, 206] on icon at bounding box center [124, 208] width 12 height 25
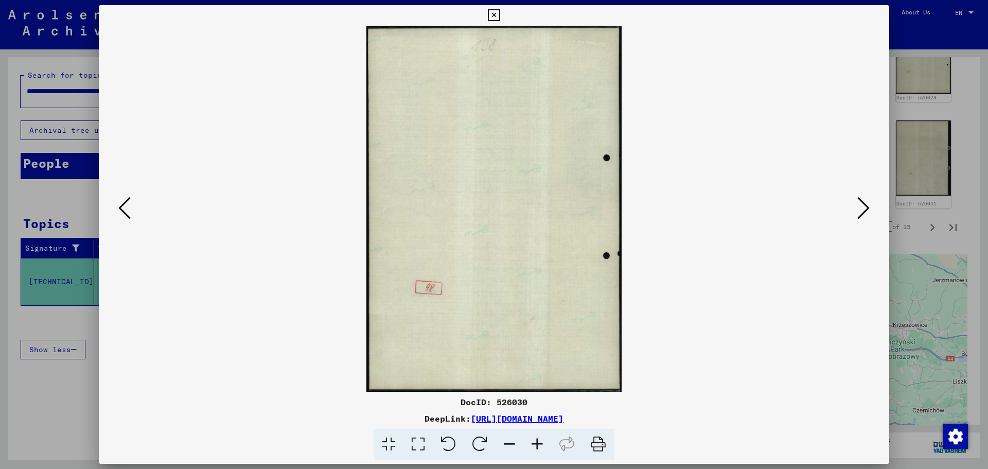
click at [126, 206] on icon at bounding box center [124, 208] width 12 height 25
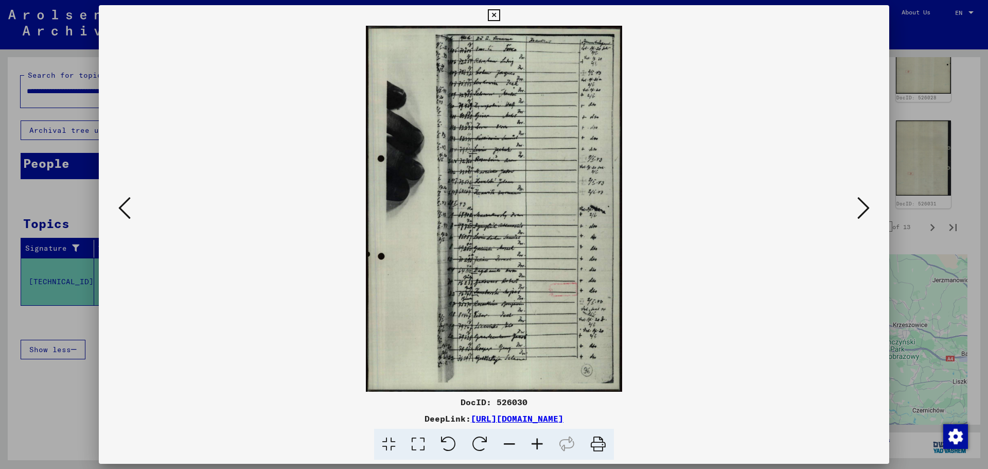
click at [126, 206] on icon at bounding box center [124, 208] width 12 height 25
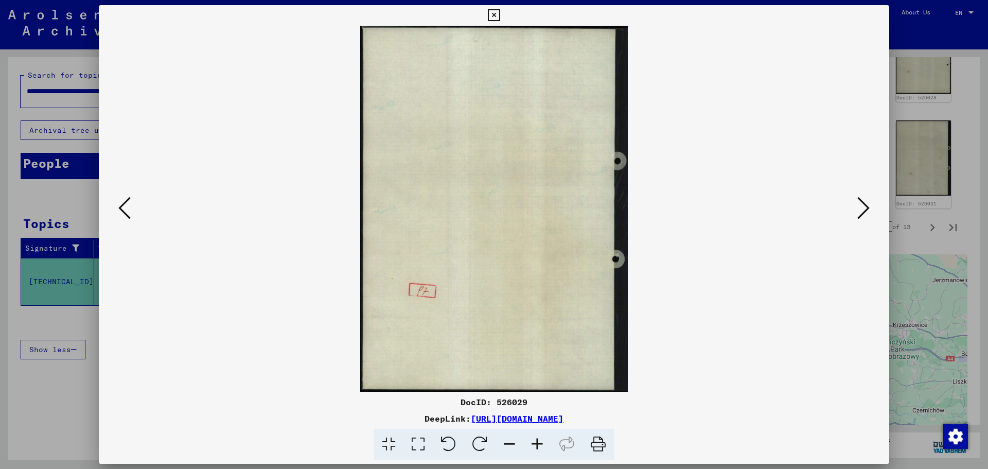
click at [126, 206] on icon at bounding box center [124, 208] width 12 height 25
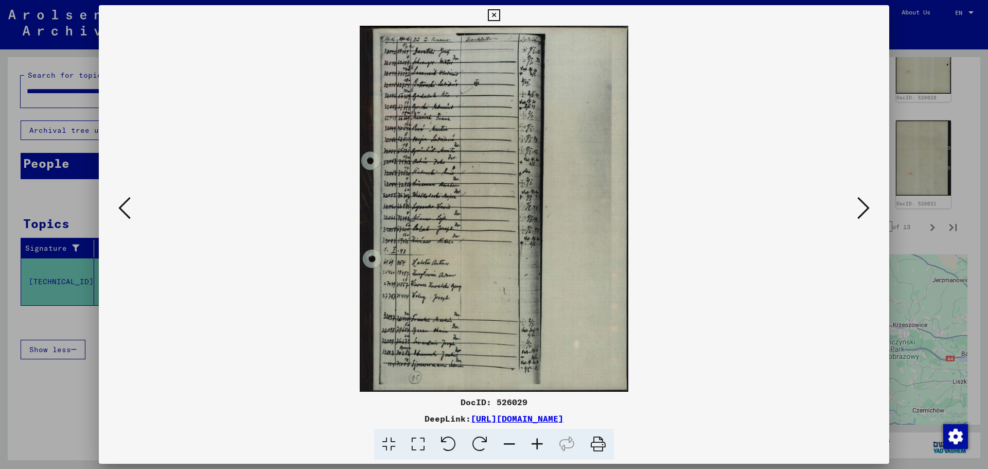
click at [852, 206] on viewer-one-image at bounding box center [494, 209] width 721 height 366
click at [855, 207] on button at bounding box center [863, 208] width 19 height 29
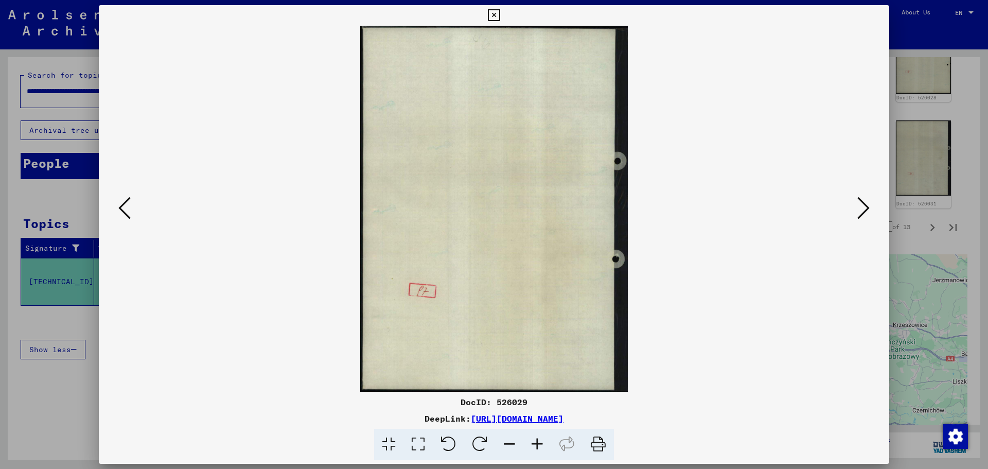
click at [855, 207] on button at bounding box center [863, 208] width 19 height 29
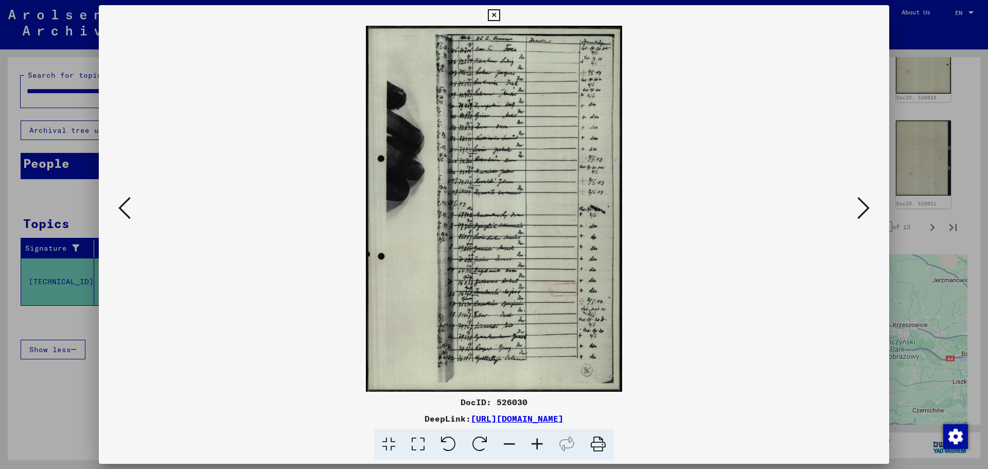
click at [855, 207] on button at bounding box center [863, 208] width 19 height 29
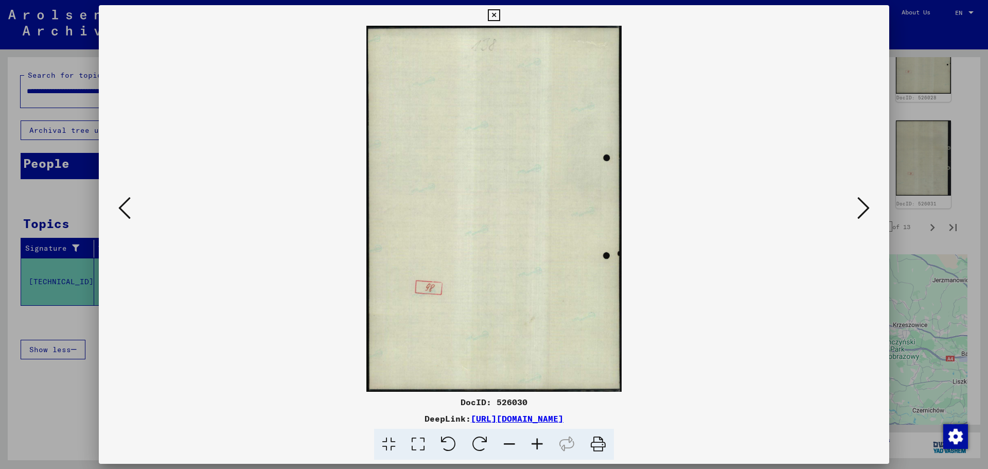
click at [855, 207] on button at bounding box center [863, 208] width 19 height 29
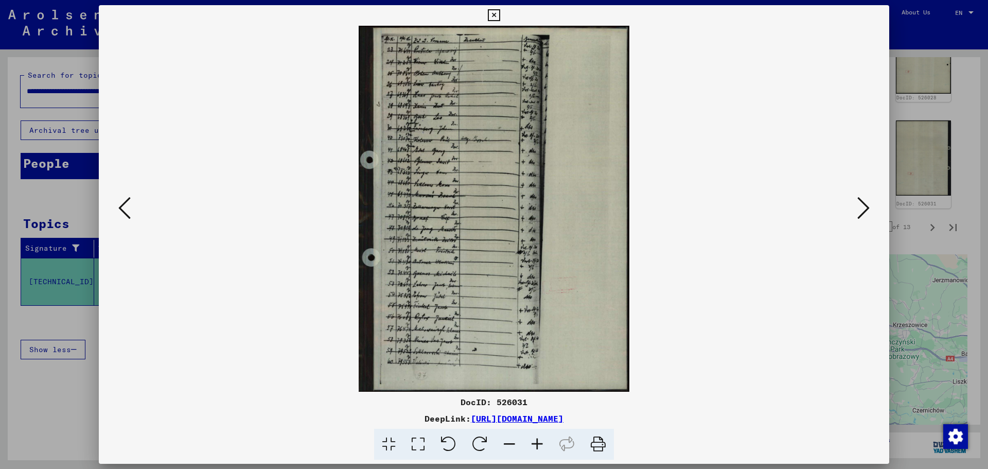
click at [855, 207] on button at bounding box center [863, 208] width 19 height 29
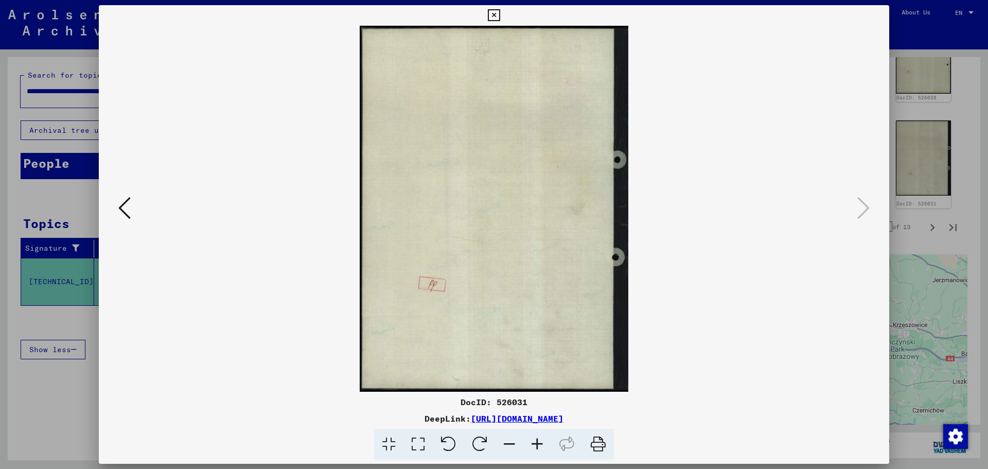
click at [972, 113] on div at bounding box center [494, 234] width 988 height 469
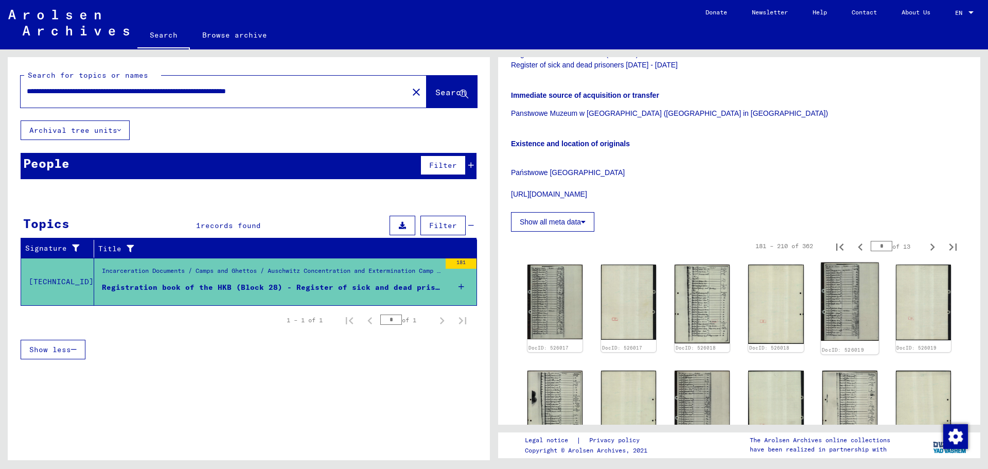
scroll to position [206, 0]
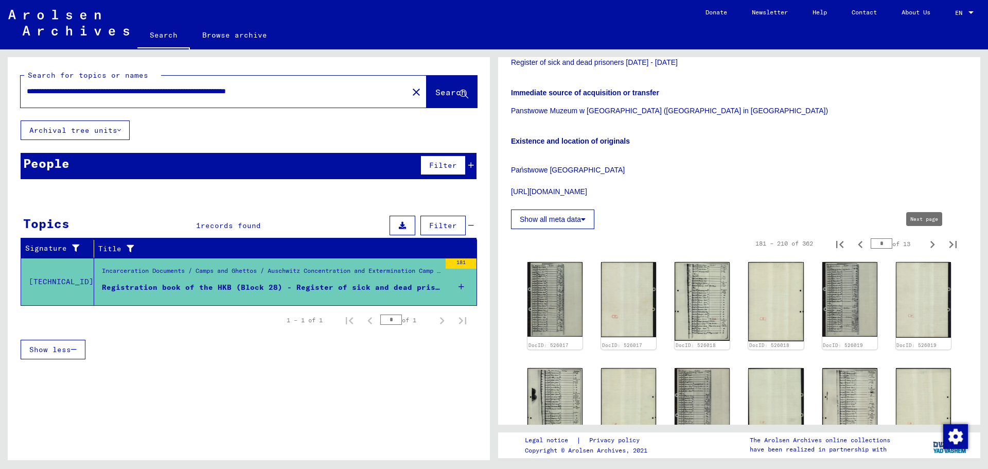
click at [925, 243] on icon "Next page" at bounding box center [932, 244] width 14 height 14
type input "*"
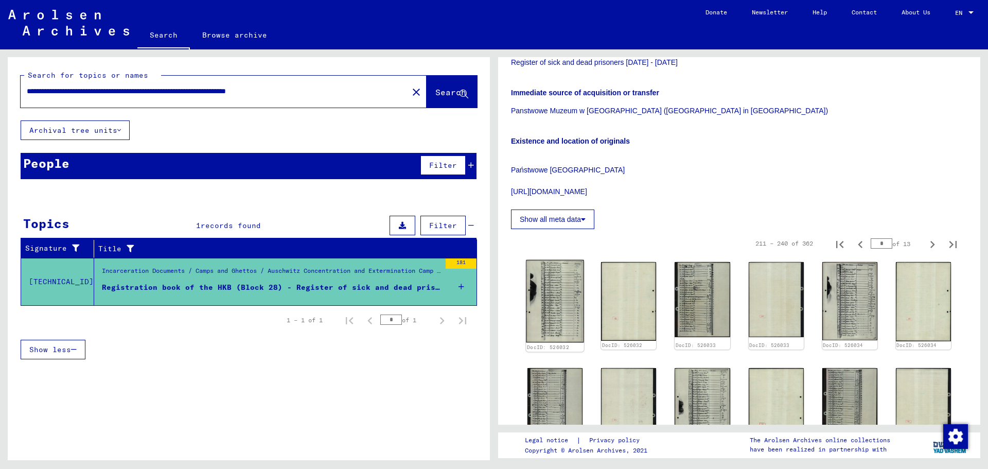
click at [564, 279] on img at bounding box center [555, 301] width 58 height 83
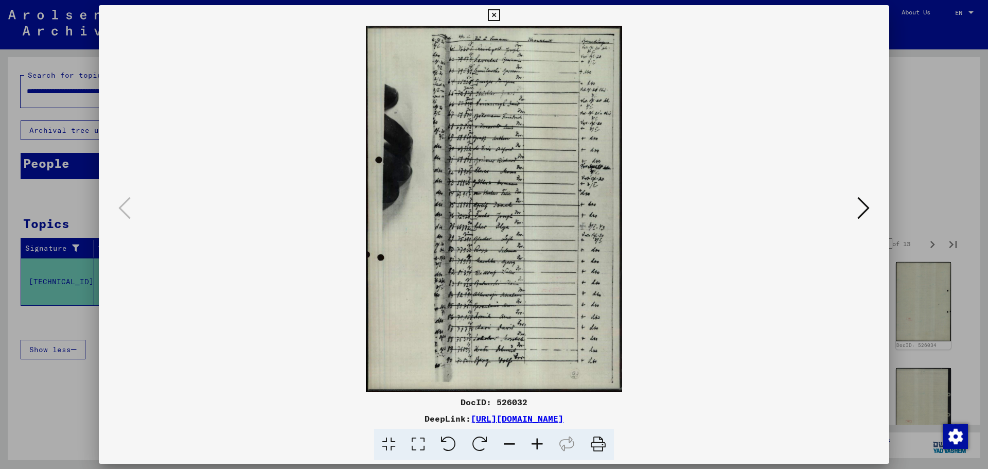
click at [547, 452] on icon at bounding box center [537, 444] width 28 height 31
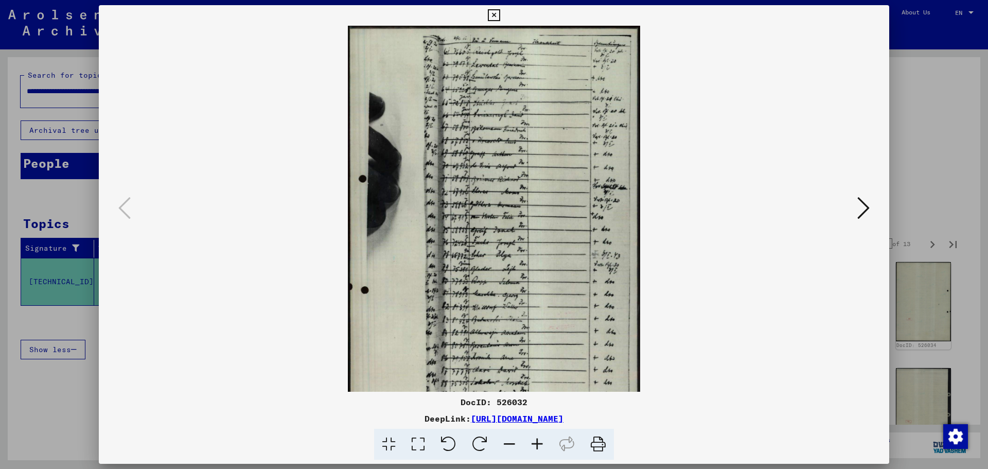
click at [547, 452] on icon at bounding box center [537, 444] width 28 height 31
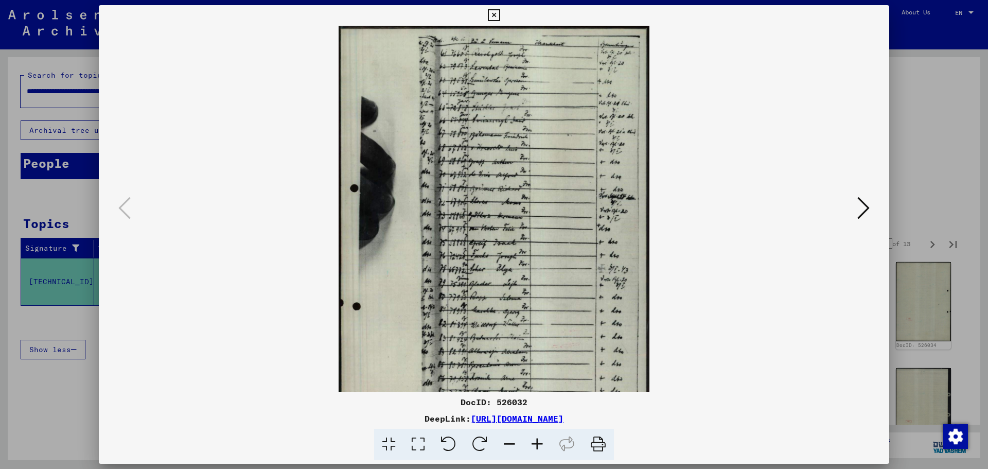
click at [547, 452] on icon at bounding box center [537, 444] width 28 height 31
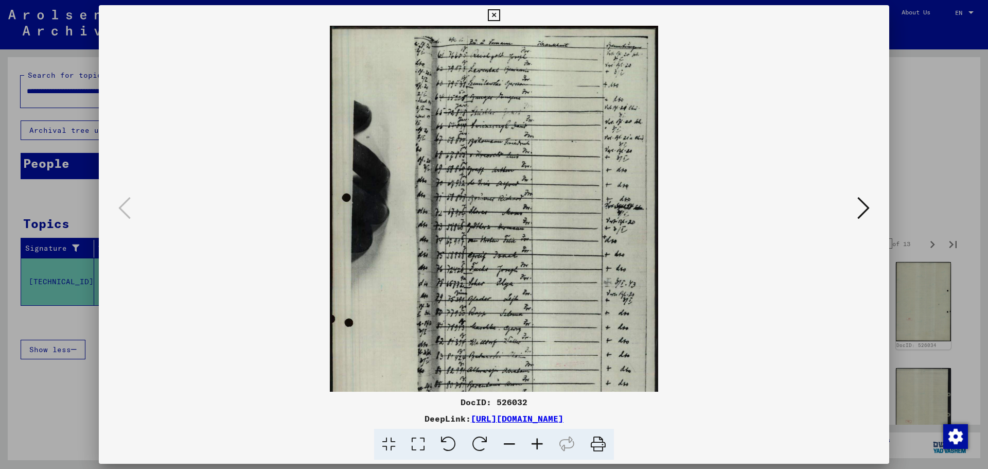
click at [547, 452] on icon at bounding box center [537, 444] width 28 height 31
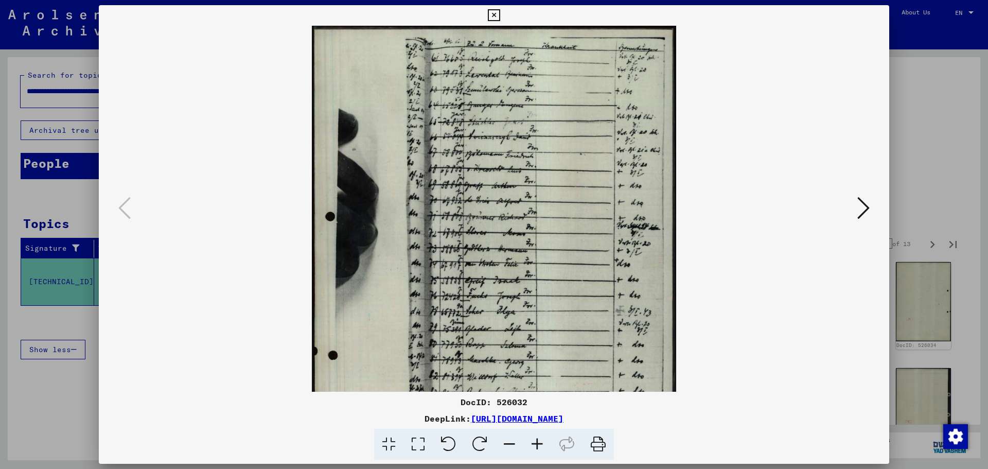
click at [547, 452] on icon at bounding box center [537, 444] width 28 height 31
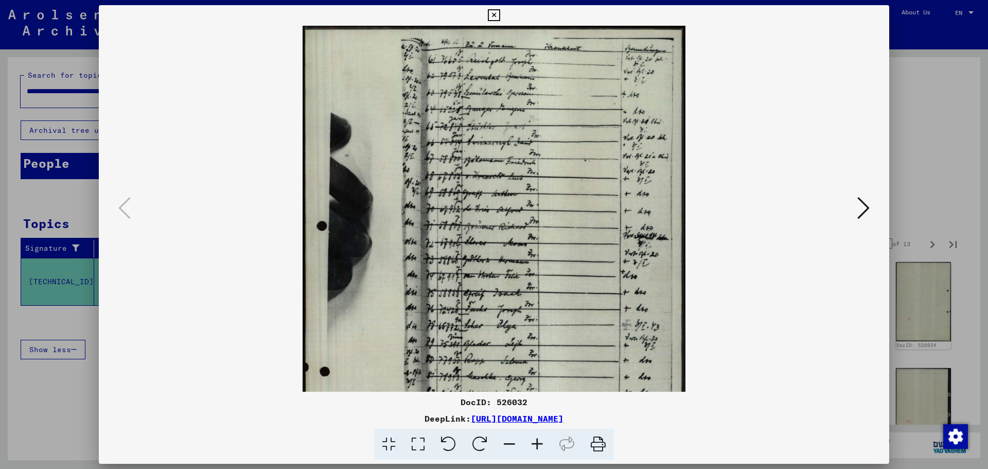
click at [547, 452] on icon at bounding box center [537, 444] width 28 height 31
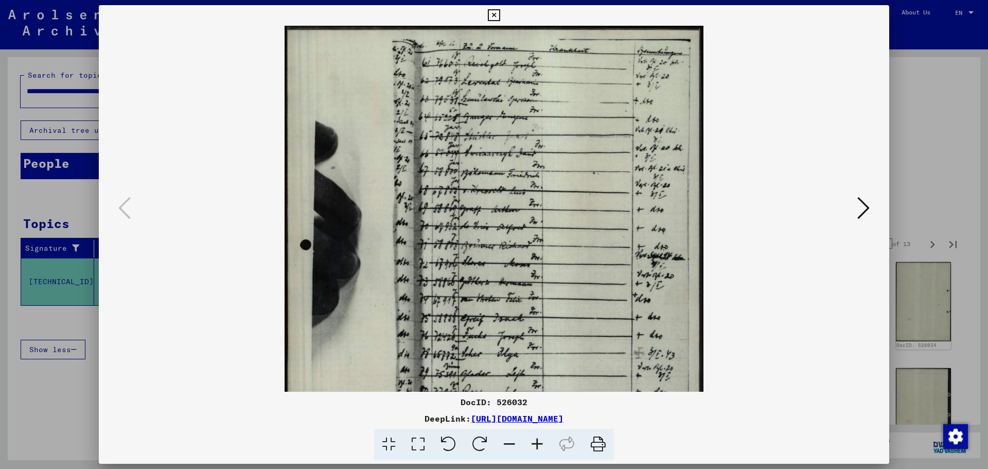
click at [547, 452] on icon at bounding box center [537, 444] width 28 height 31
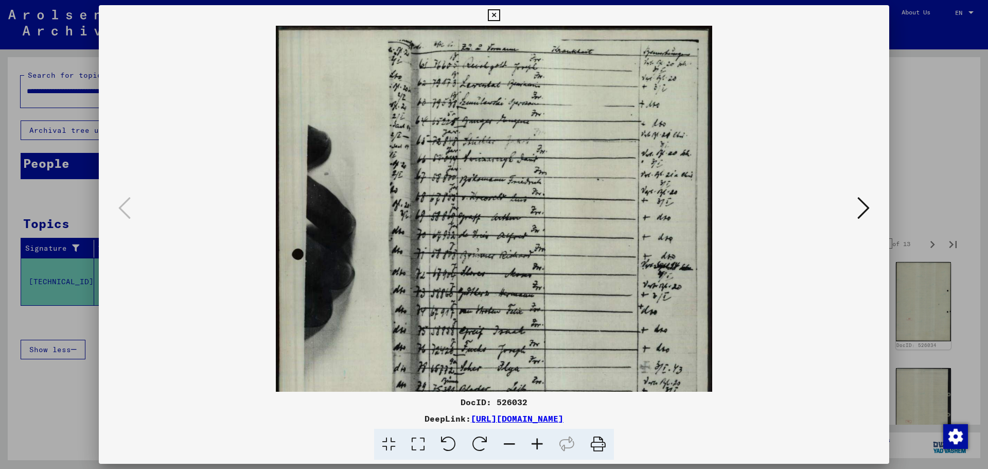
click at [547, 452] on icon at bounding box center [537, 444] width 28 height 31
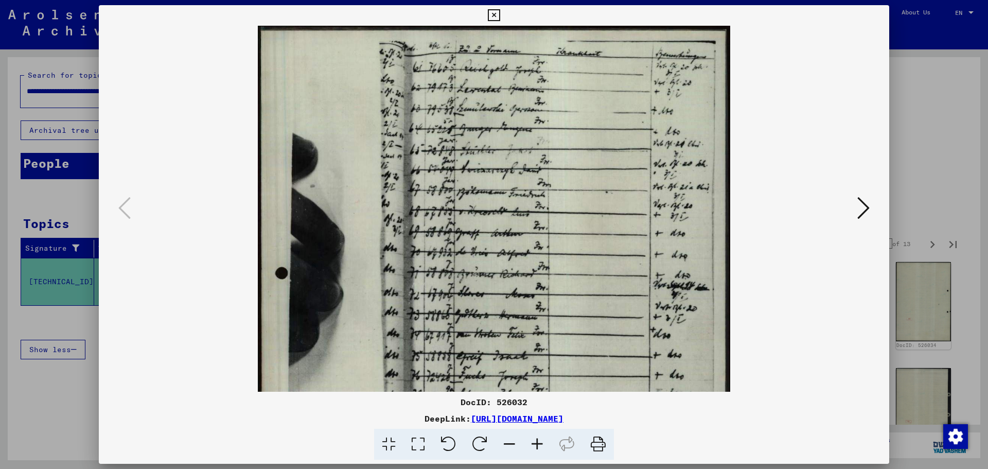
click at [547, 452] on icon at bounding box center [537, 444] width 28 height 31
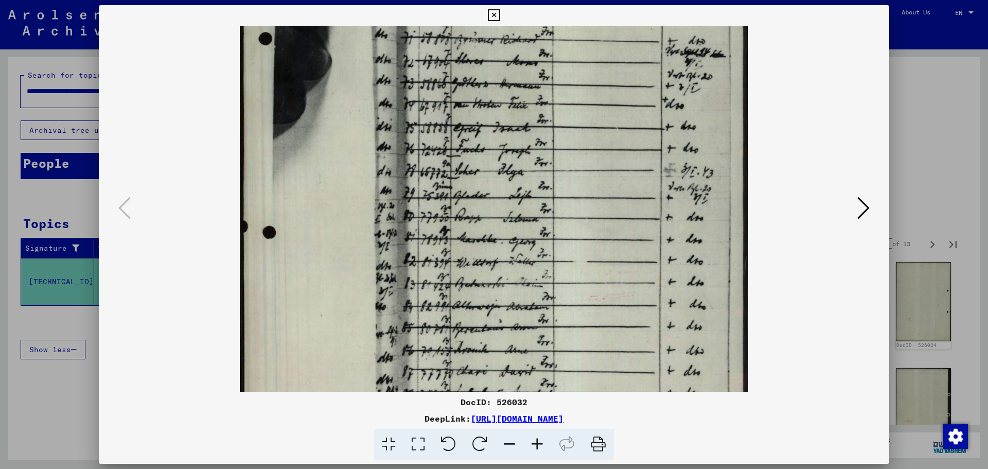
drag, startPoint x: 574, startPoint y: 247, endPoint x: 567, endPoint y: 183, distance: 64.2
click at [554, 37] on img at bounding box center [494, 136] width 509 height 726
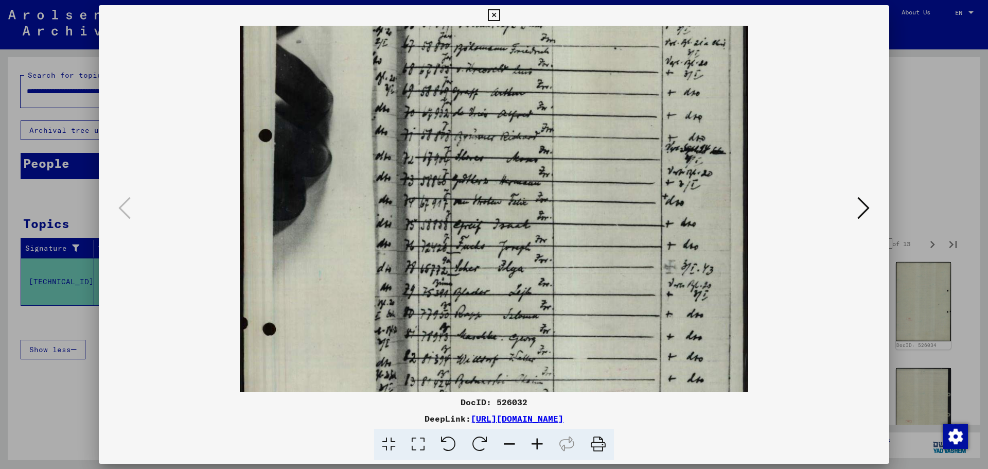
drag, startPoint x: 602, startPoint y: 227, endPoint x: 599, endPoint y: 313, distance: 85.5
click at [599, 313] on img at bounding box center [494, 232] width 509 height 726
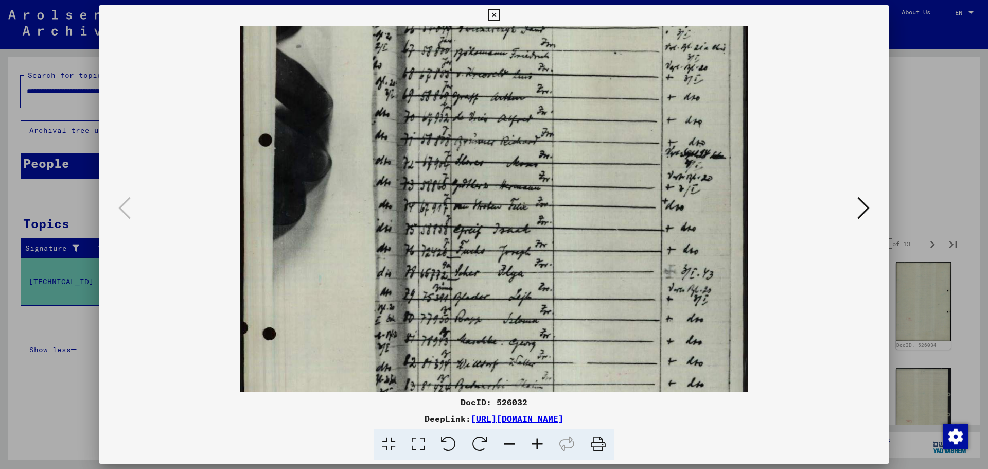
scroll to position [0, 0]
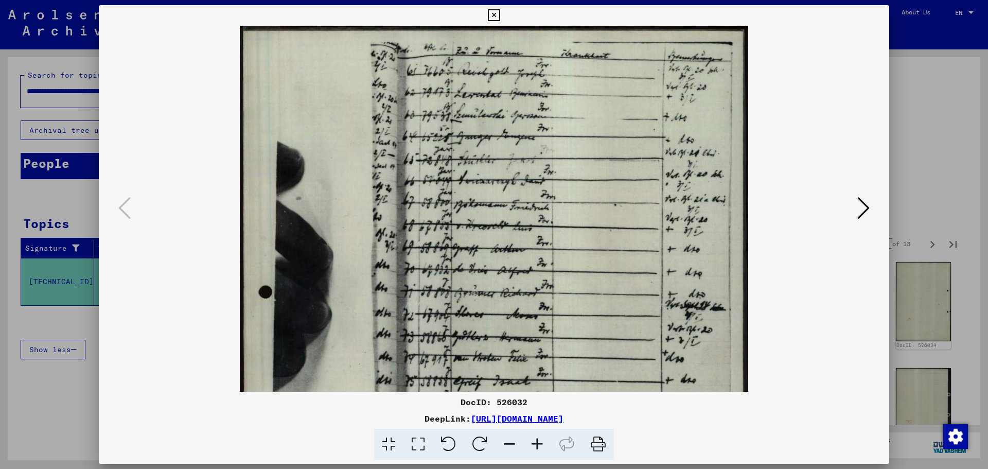
drag, startPoint x: 594, startPoint y: 117, endPoint x: 607, endPoint y: 373, distance: 256.1
click at [609, 372] on img at bounding box center [494, 389] width 509 height 726
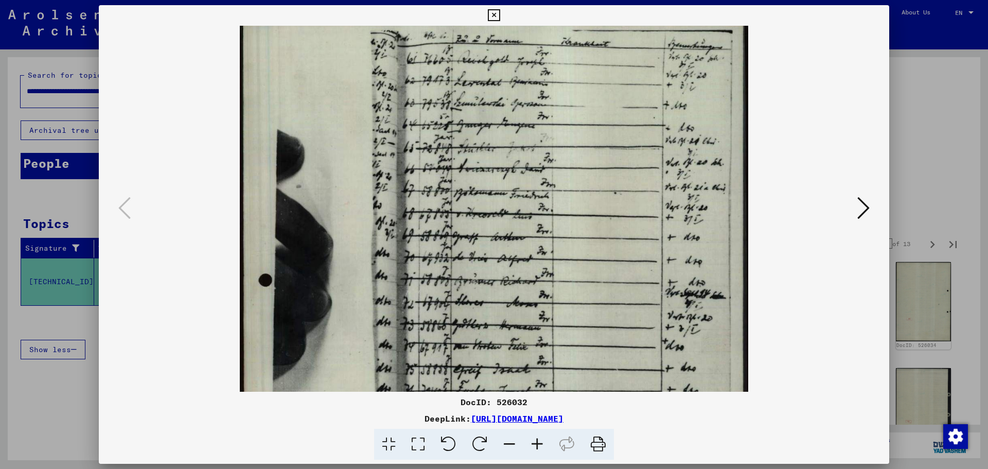
drag, startPoint x: 558, startPoint y: 246, endPoint x: 558, endPoint y: 226, distance: 19.6
click at [558, 226] on img at bounding box center [494, 377] width 509 height 726
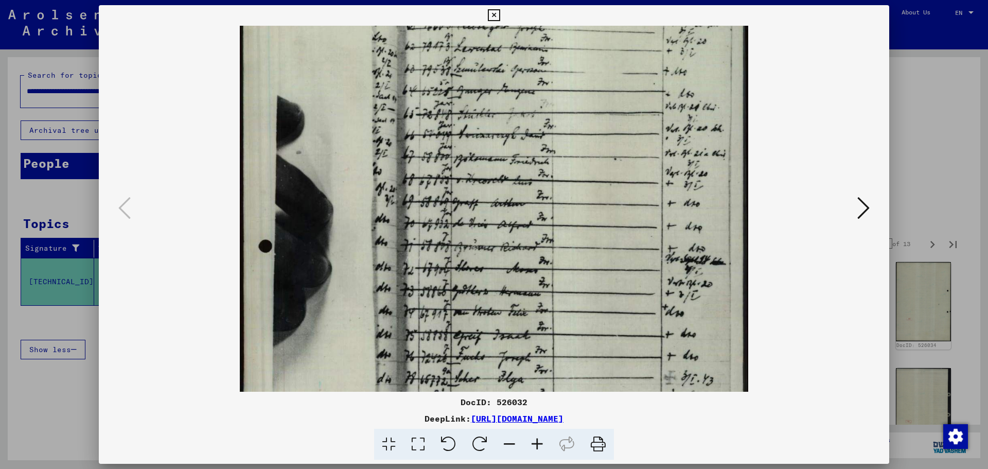
drag, startPoint x: 555, startPoint y: 229, endPoint x: 552, endPoint y: 219, distance: 10.9
click at [552, 219] on img at bounding box center [494, 343] width 509 height 726
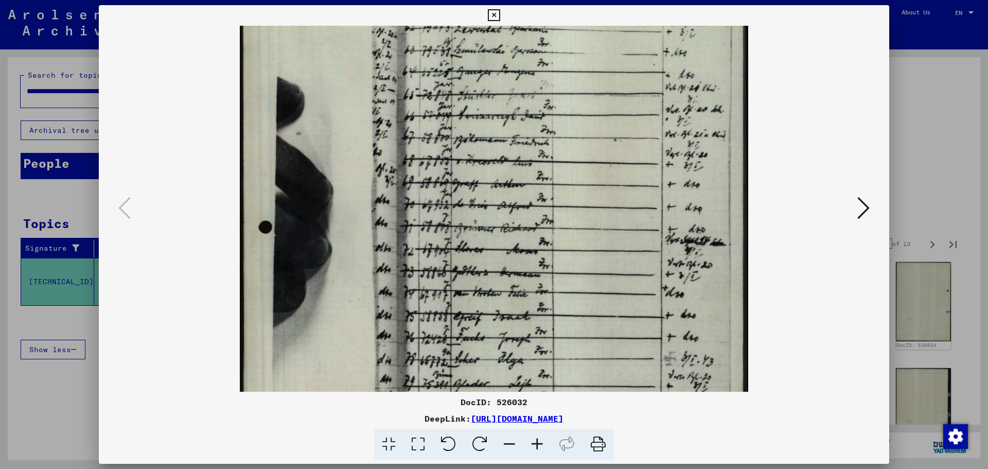
drag, startPoint x: 553, startPoint y: 232, endPoint x: 553, endPoint y: 222, distance: 10.3
click at [553, 222] on img at bounding box center [494, 324] width 509 height 726
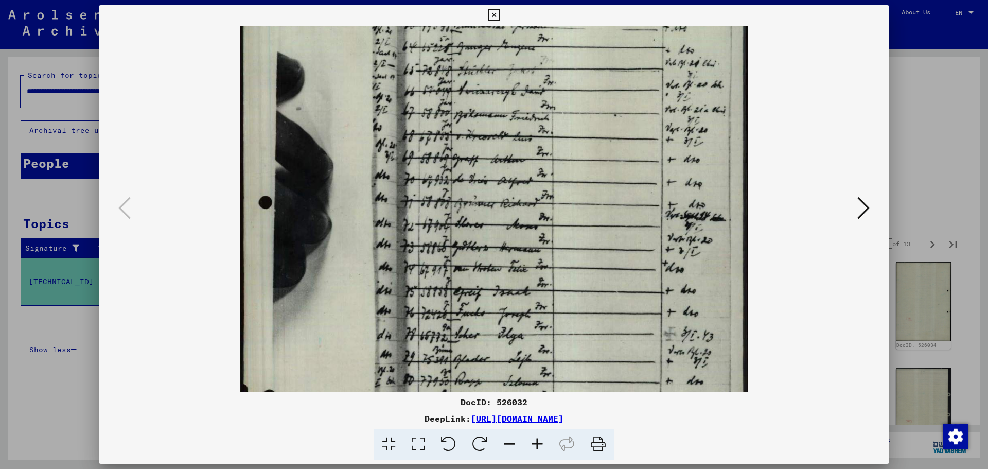
drag, startPoint x: 553, startPoint y: 241, endPoint x: 548, endPoint y: 213, distance: 29.3
click at [548, 213] on img at bounding box center [494, 299] width 509 height 726
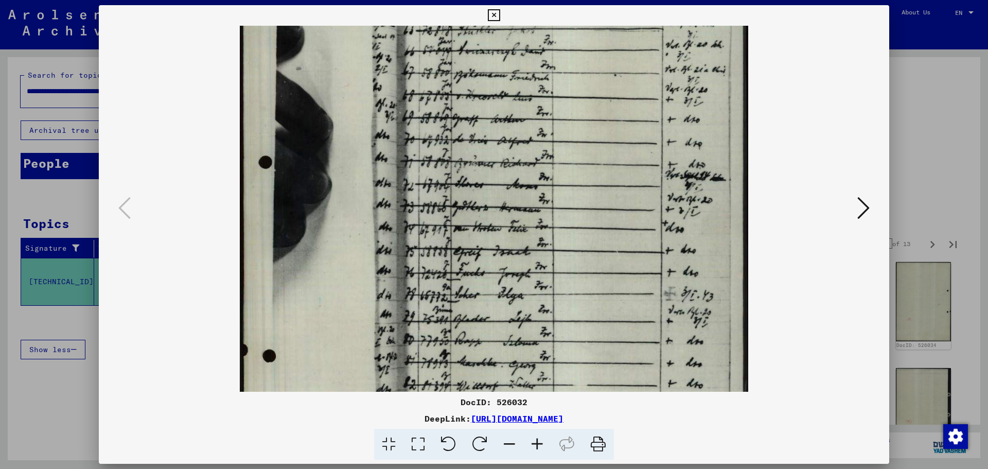
drag, startPoint x: 547, startPoint y: 250, endPoint x: 544, endPoint y: 220, distance: 30.0
click at [544, 220] on img at bounding box center [494, 259] width 509 height 726
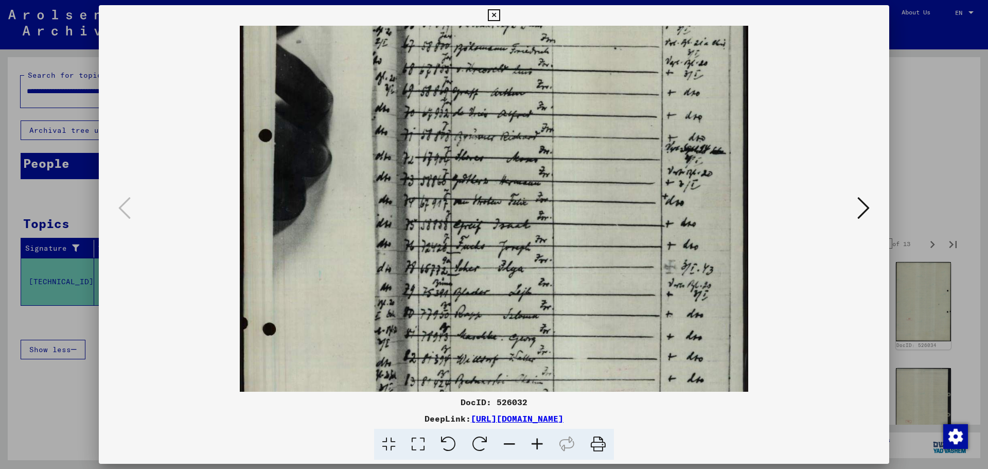
drag, startPoint x: 528, startPoint y: 273, endPoint x: 528, endPoint y: 247, distance: 26.8
click at [528, 247] on img at bounding box center [494, 232] width 509 height 726
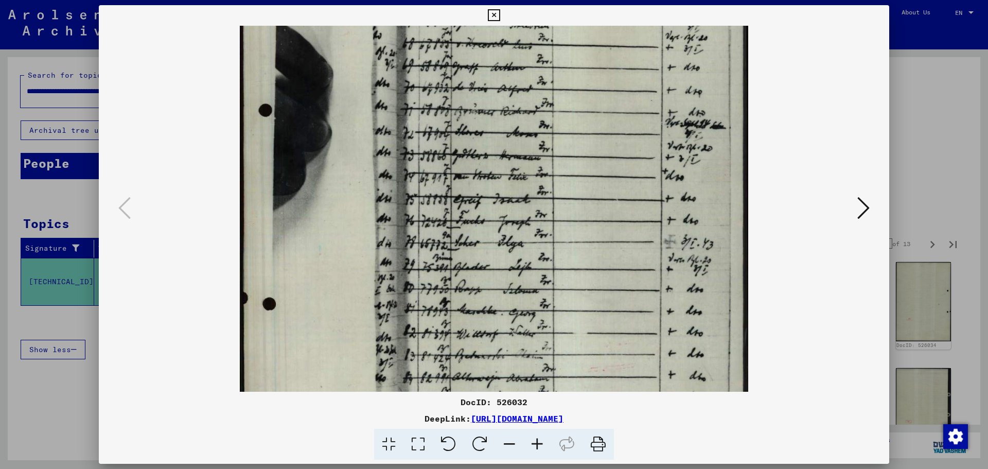
drag, startPoint x: 530, startPoint y: 271, endPoint x: 529, endPoint y: 238, distance: 32.4
click at [529, 238] on img at bounding box center [494, 207] width 509 height 726
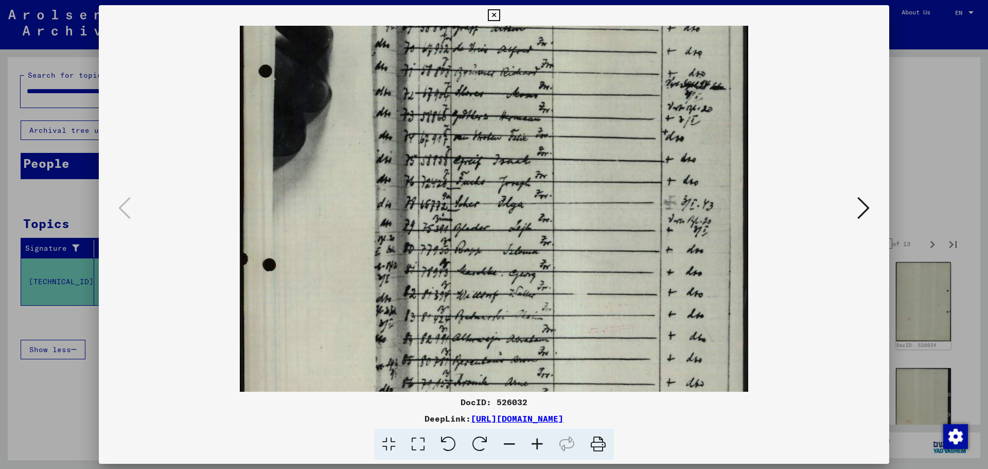
drag, startPoint x: 534, startPoint y: 266, endPoint x: 532, endPoint y: 248, distance: 17.6
click at [534, 236] on img at bounding box center [494, 168] width 509 height 726
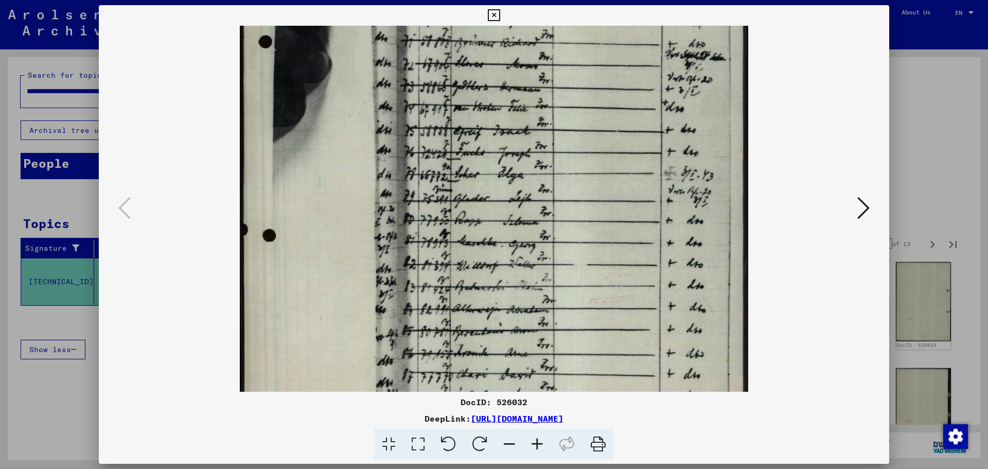
scroll to position [258, 0]
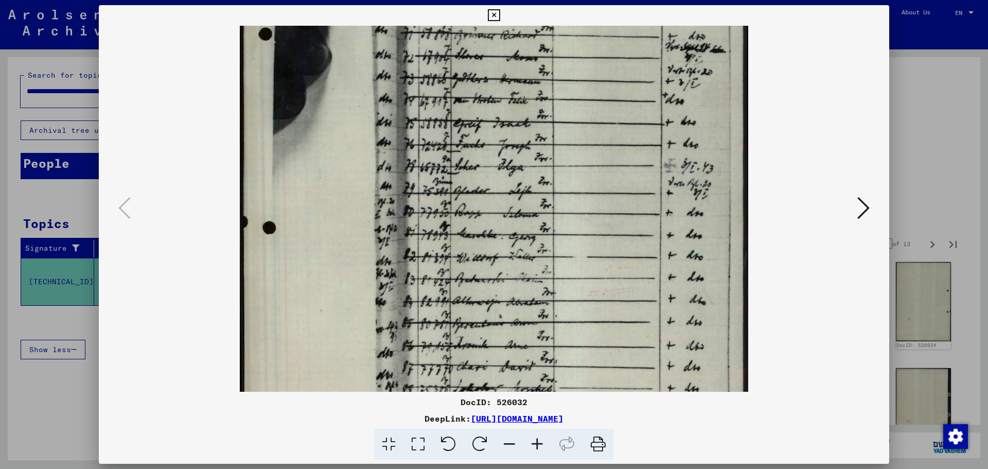
drag, startPoint x: 532, startPoint y: 257, endPoint x: 533, endPoint y: 220, distance: 37.1
click at [533, 220] on img at bounding box center [494, 131] width 509 height 726
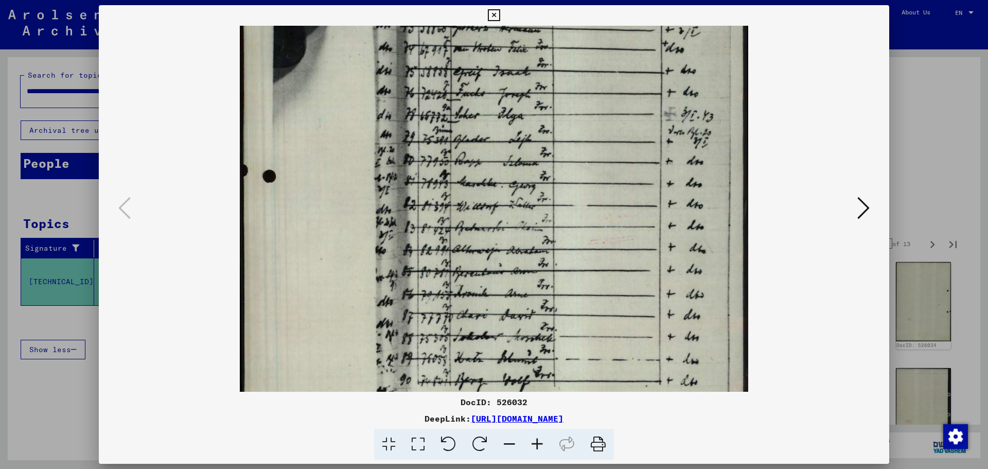
drag, startPoint x: 530, startPoint y: 242, endPoint x: 533, endPoint y: 190, distance: 51.6
click at [533, 190] on img at bounding box center [494, 79] width 509 height 726
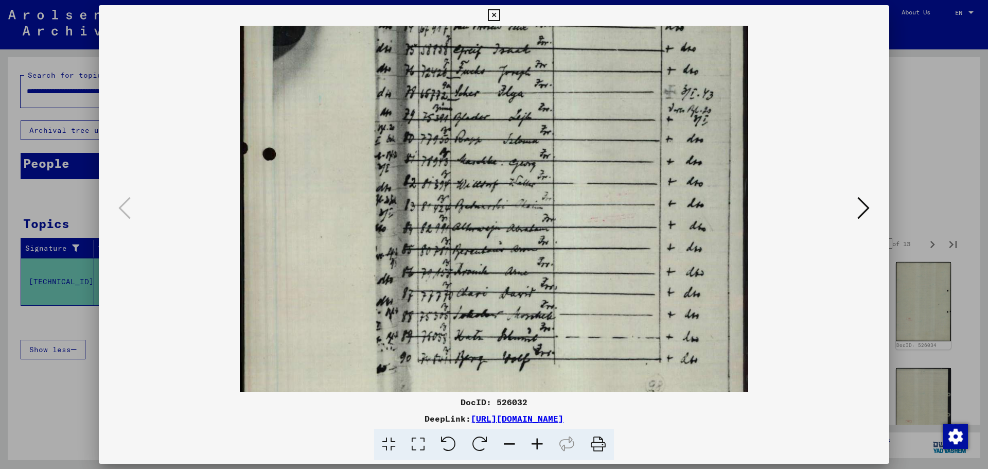
scroll to position [332, 0]
drag, startPoint x: 529, startPoint y: 231, endPoint x: 530, endPoint y: 216, distance: 14.5
click at [530, 216] on img at bounding box center [494, 57] width 509 height 726
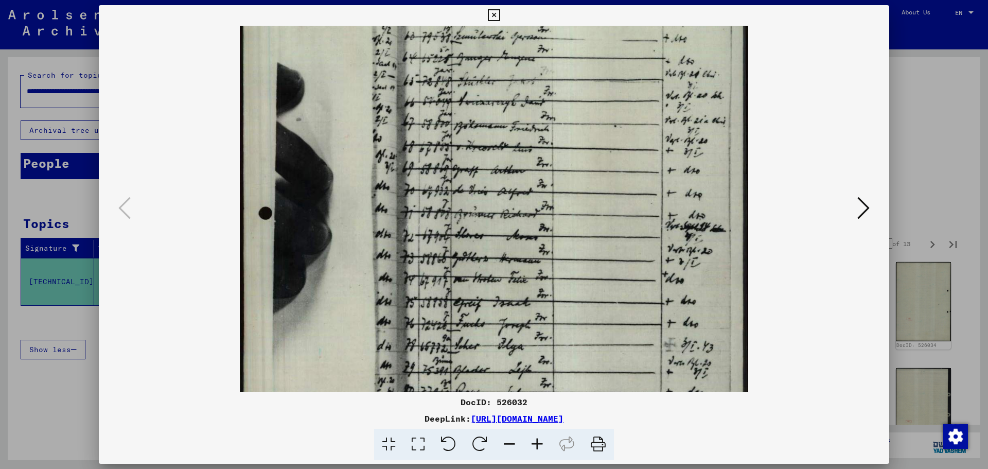
scroll to position [21, 0]
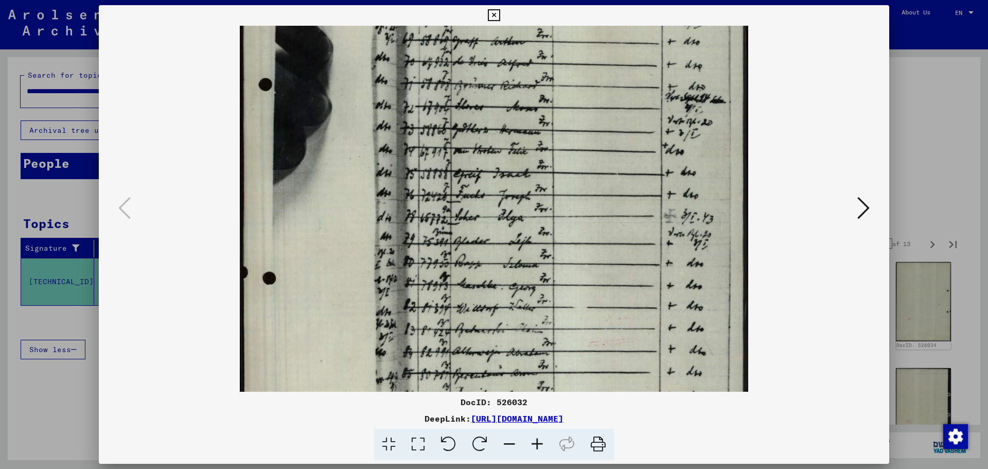
drag, startPoint x: 564, startPoint y: 259, endPoint x: 551, endPoint y: 170, distance: 89.9
click at [551, 170] on img at bounding box center [494, 181] width 509 height 726
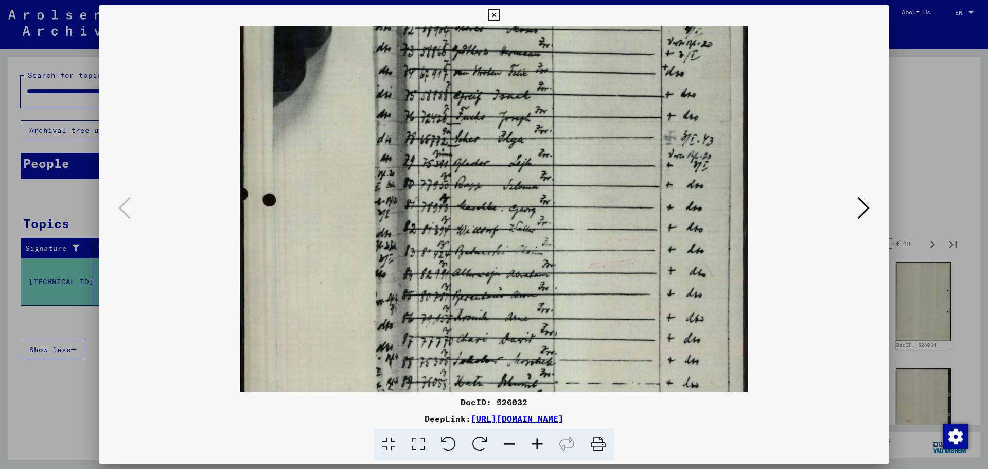
scroll to position [289, 0]
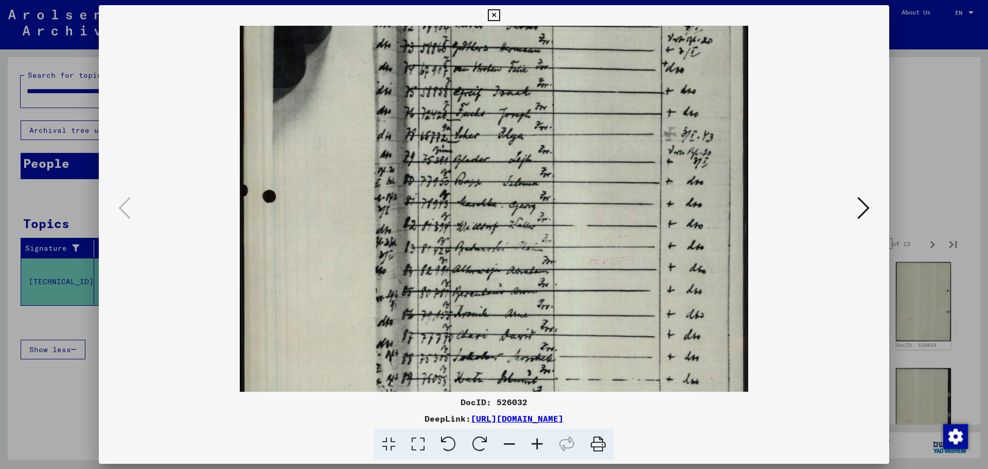
drag, startPoint x: 511, startPoint y: 289, endPoint x: 522, endPoint y: 228, distance: 61.7
click at [522, 228] on img at bounding box center [494, 99] width 509 height 726
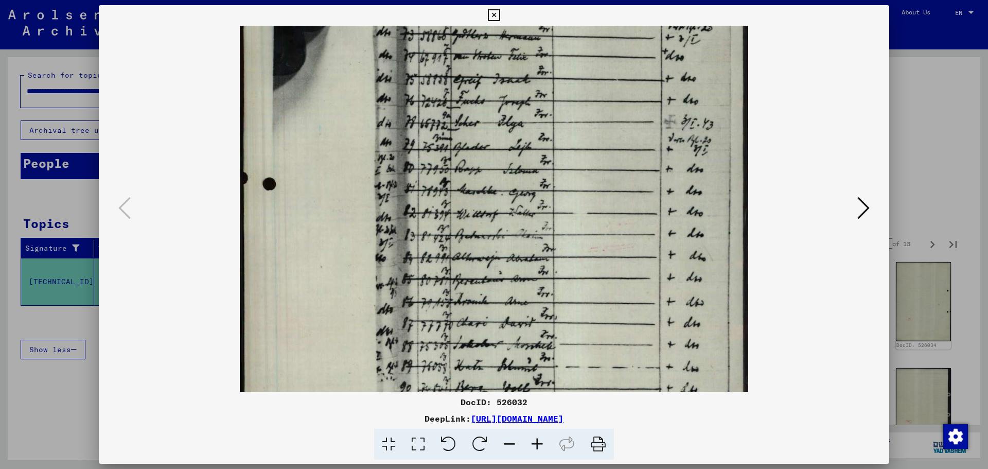
drag, startPoint x: 514, startPoint y: 269, endPoint x: 515, endPoint y: 256, distance: 12.4
click at [515, 256] on img at bounding box center [494, 87] width 509 height 726
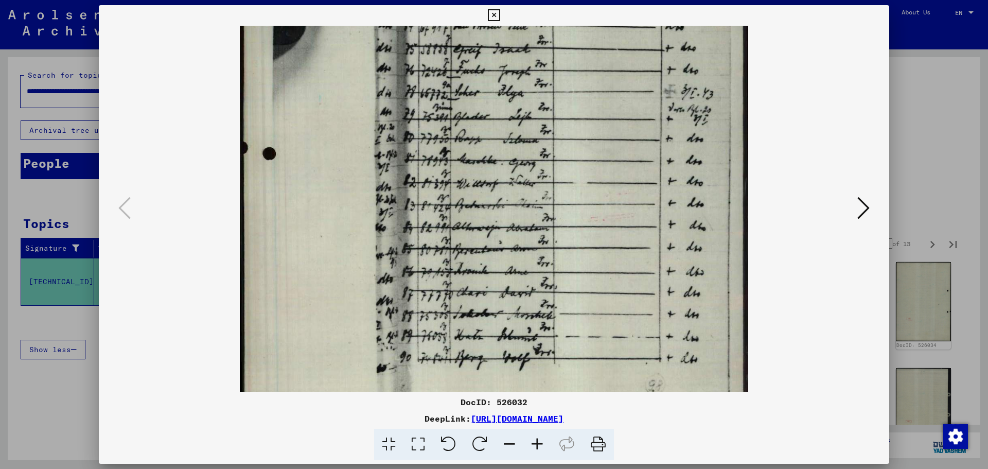
scroll to position [333, 0]
drag, startPoint x: 519, startPoint y: 261, endPoint x: 522, endPoint y: 232, distance: 29.5
click at [522, 232] on img at bounding box center [494, 56] width 509 height 726
click at [547, 434] on icon at bounding box center [537, 444] width 28 height 31
click at [546, 435] on icon at bounding box center [537, 444] width 28 height 31
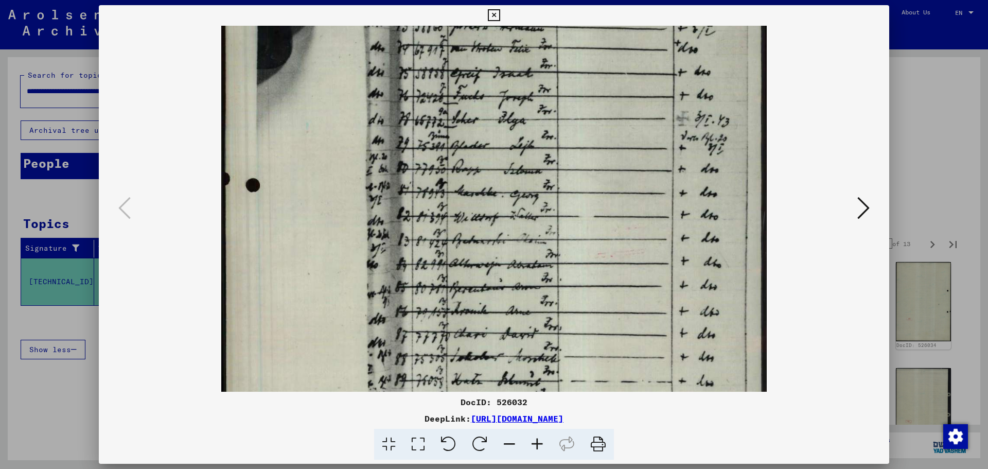
click at [545, 435] on icon at bounding box center [537, 444] width 28 height 31
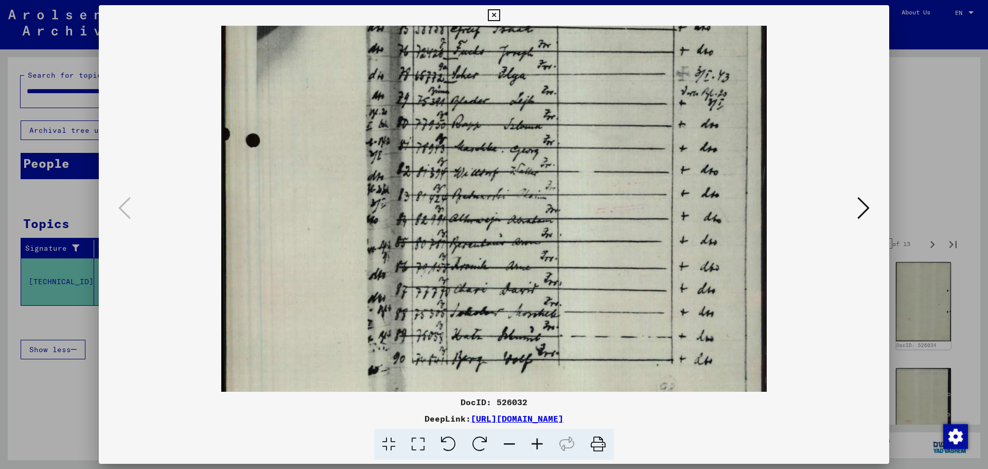
click at [536, 311] on img at bounding box center [493, 37] width 545 height 778
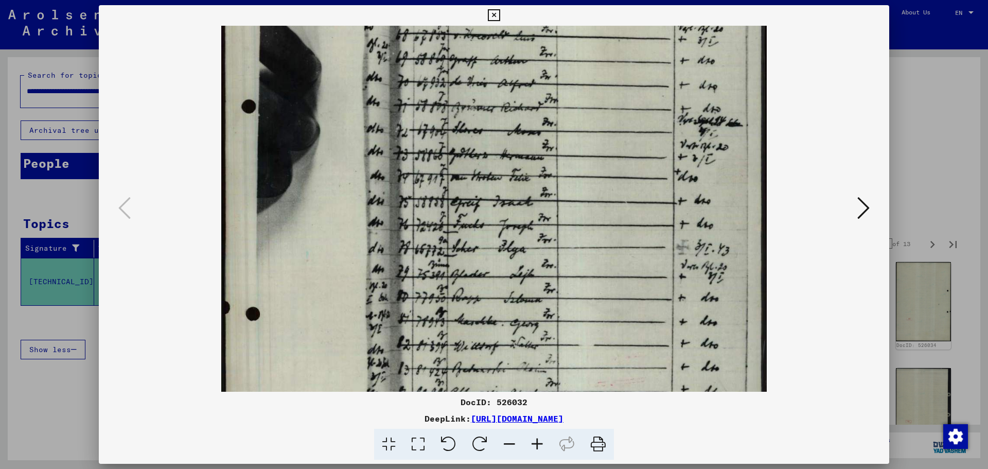
drag, startPoint x: 570, startPoint y: 106, endPoint x: 553, endPoint y: 279, distance: 173.7
click at [553, 278] on img at bounding box center [493, 210] width 545 height 778
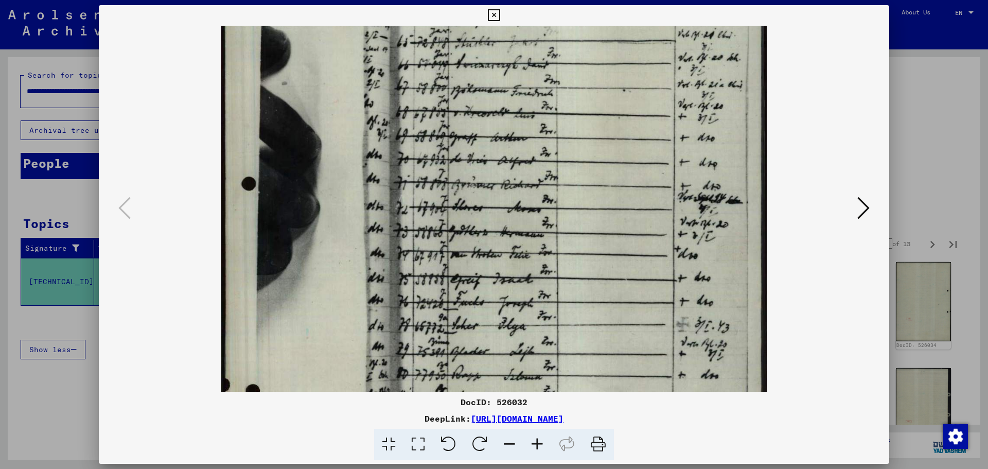
scroll to position [124, 0]
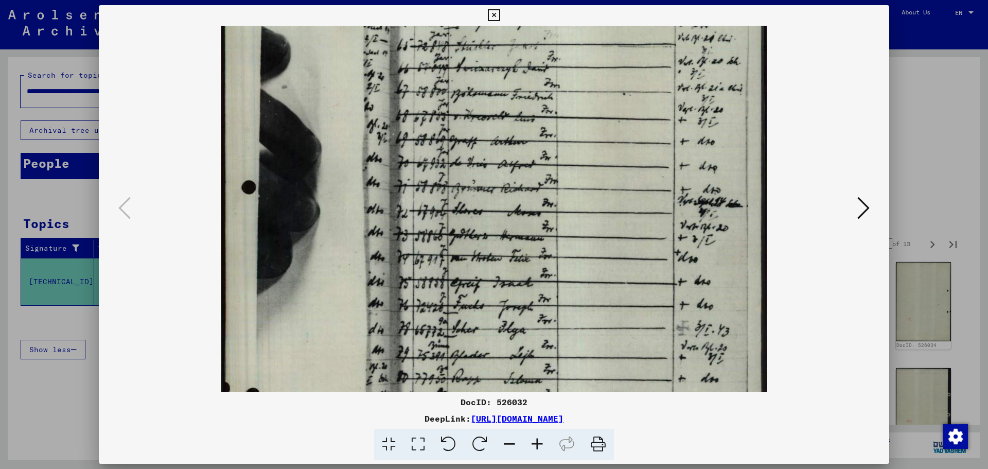
drag, startPoint x: 561, startPoint y: 223, endPoint x: 561, endPoint y: 241, distance: 17.5
click at [561, 241] on img at bounding box center [493, 291] width 545 height 778
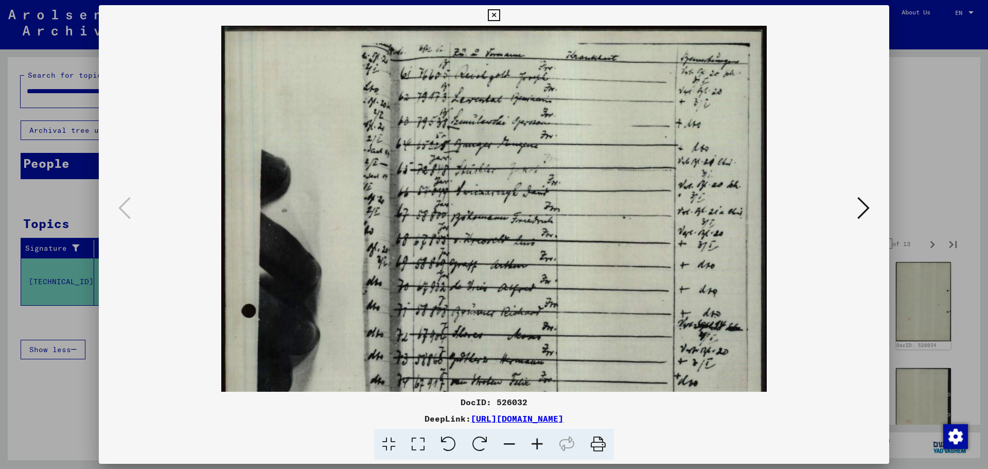
drag, startPoint x: 570, startPoint y: 187, endPoint x: 554, endPoint y: 285, distance: 99.1
click at [555, 286] on img at bounding box center [493, 415] width 545 height 778
click at [492, 16] on icon at bounding box center [494, 15] width 12 height 12
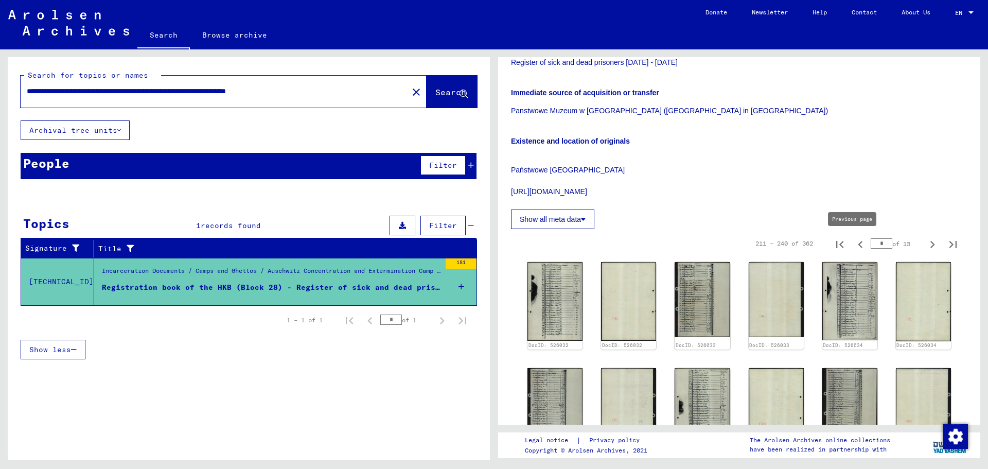
click at [858, 241] on icon "Previous page" at bounding box center [860, 244] width 5 height 7
type input "*"
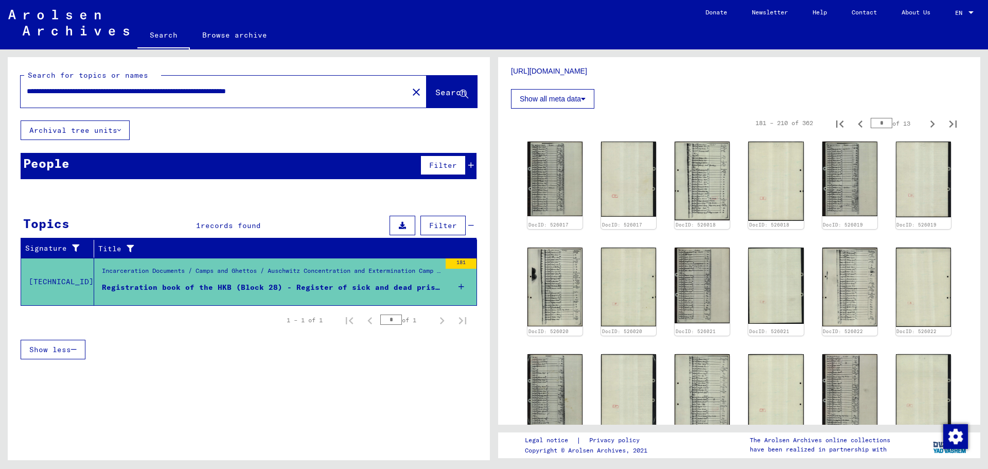
scroll to position [618, 0]
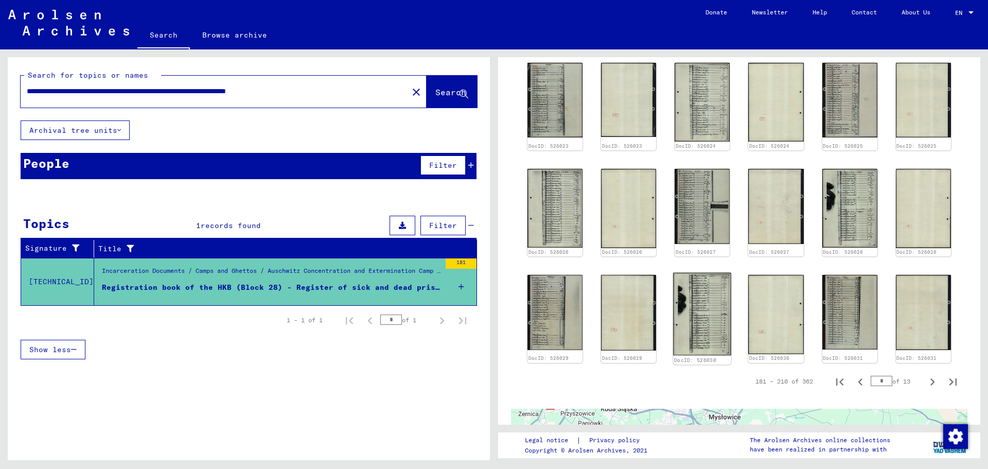
click at [724, 300] on img at bounding box center [703, 314] width 58 height 83
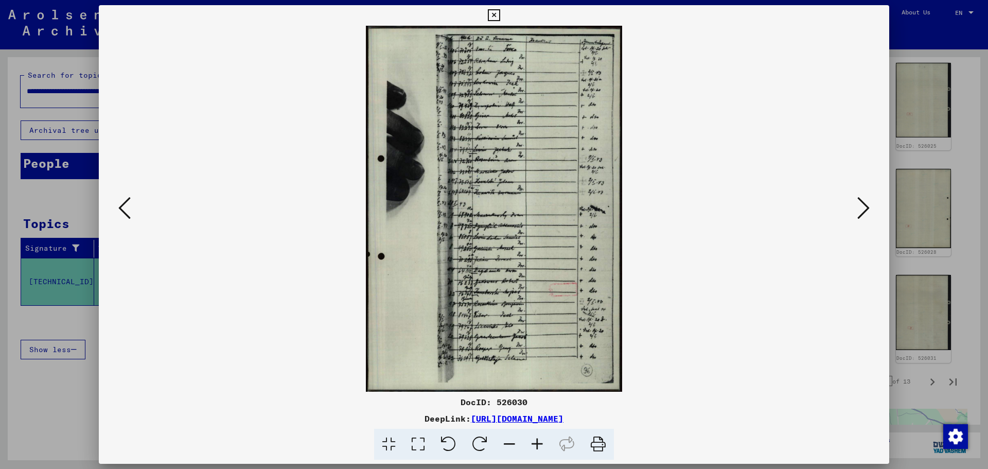
click at [545, 448] on icon at bounding box center [537, 444] width 28 height 31
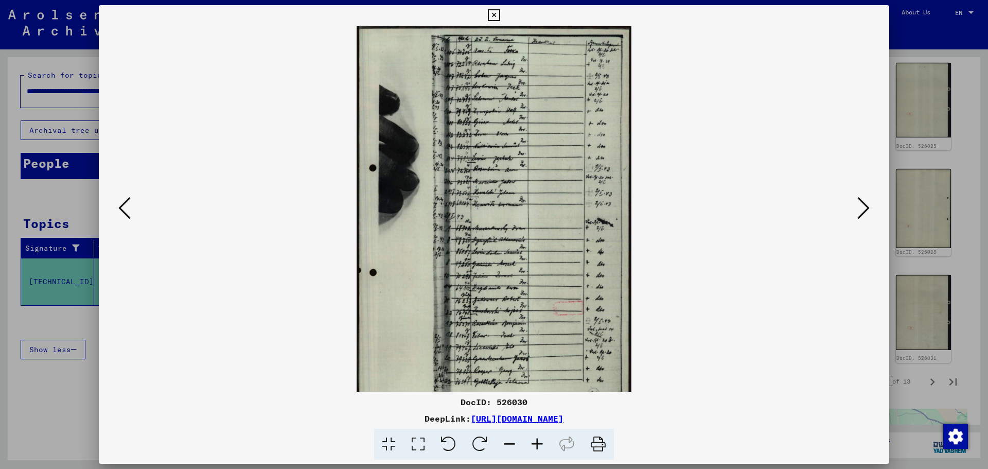
click at [545, 448] on icon at bounding box center [537, 444] width 28 height 31
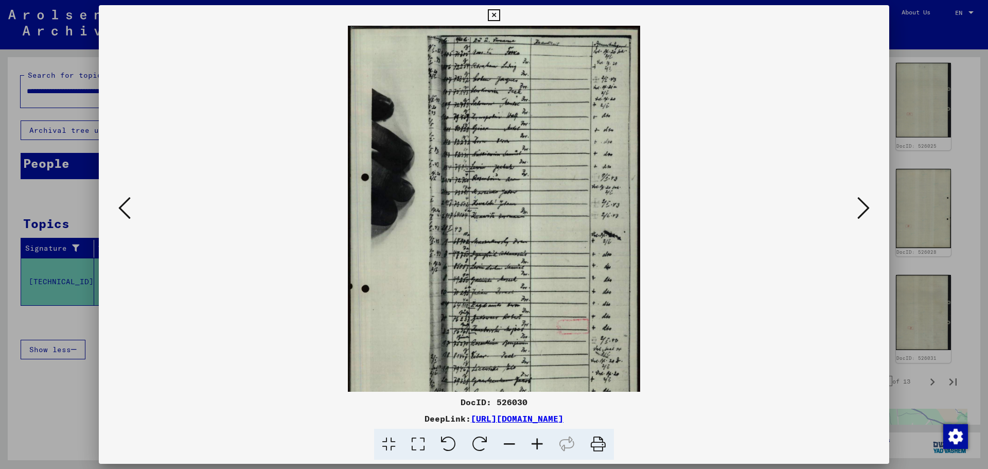
click at [545, 448] on icon at bounding box center [537, 444] width 28 height 31
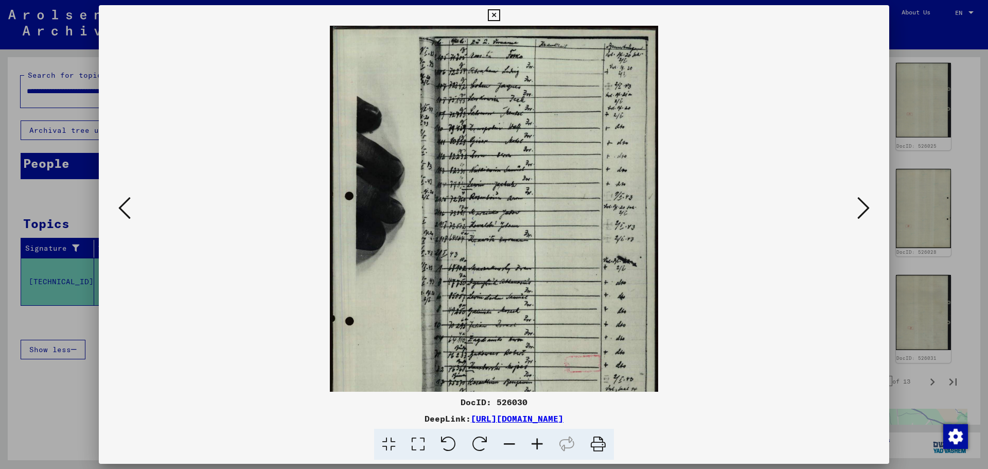
click at [545, 448] on icon at bounding box center [537, 444] width 28 height 31
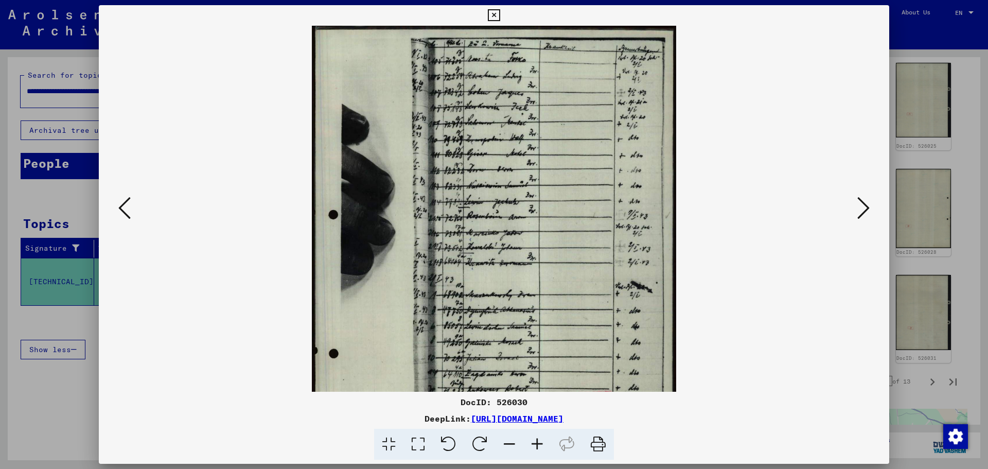
click at [545, 448] on icon at bounding box center [537, 444] width 28 height 31
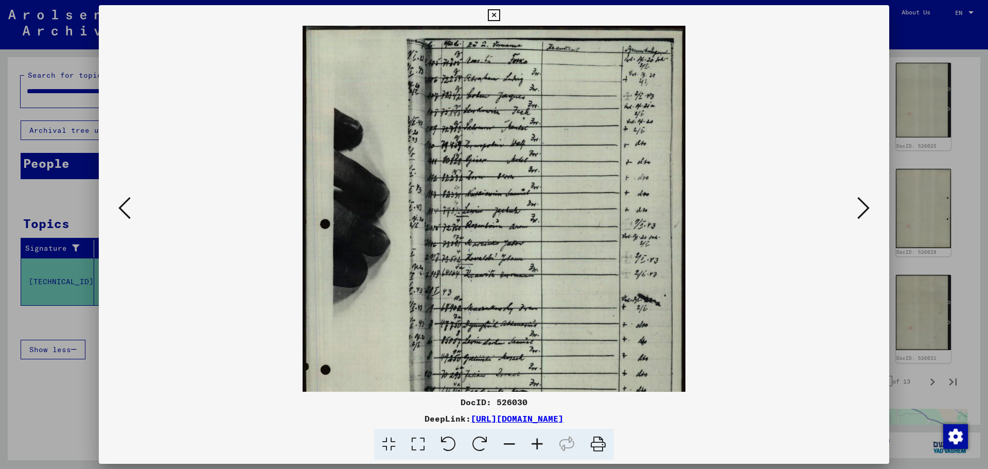
click at [860, 211] on icon at bounding box center [863, 208] width 12 height 25
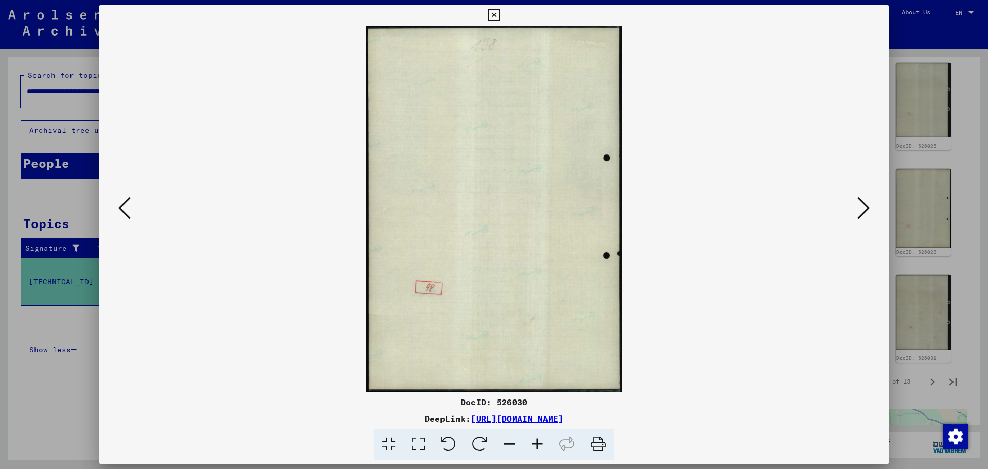
click at [860, 211] on icon at bounding box center [863, 208] width 12 height 25
click at [859, 211] on icon at bounding box center [863, 208] width 12 height 25
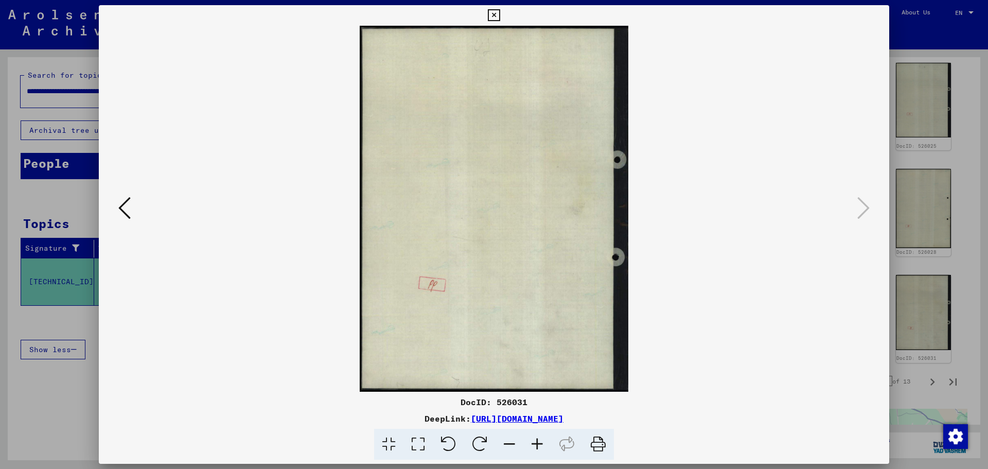
click at [978, 147] on div at bounding box center [494, 234] width 988 height 469
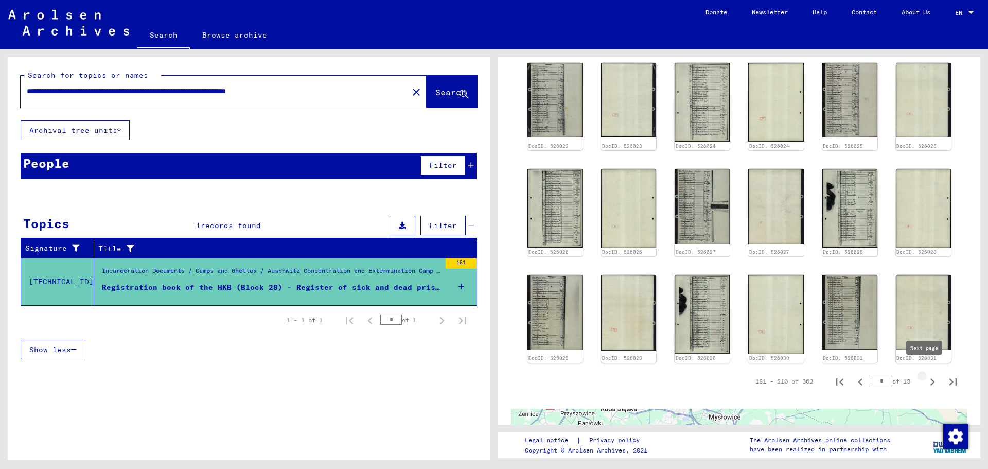
click at [925, 375] on icon "Next page" at bounding box center [932, 382] width 14 height 14
type input "*"
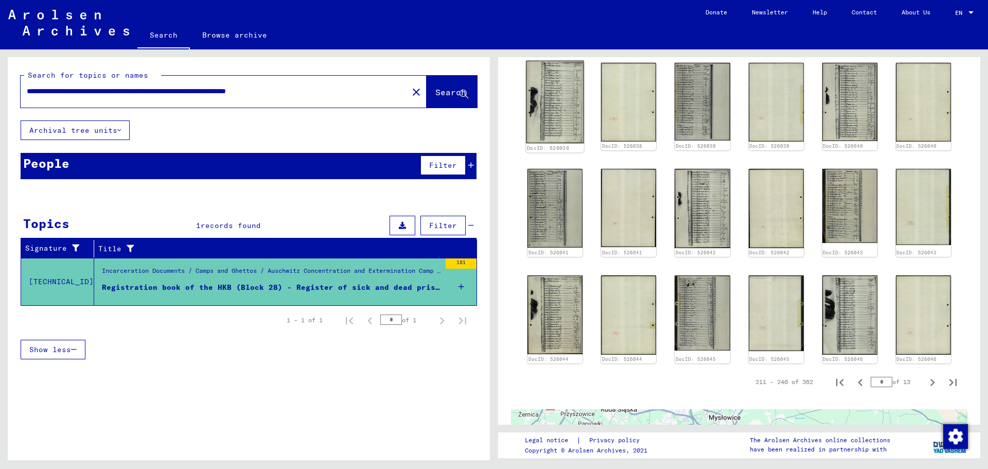
scroll to position [360, 0]
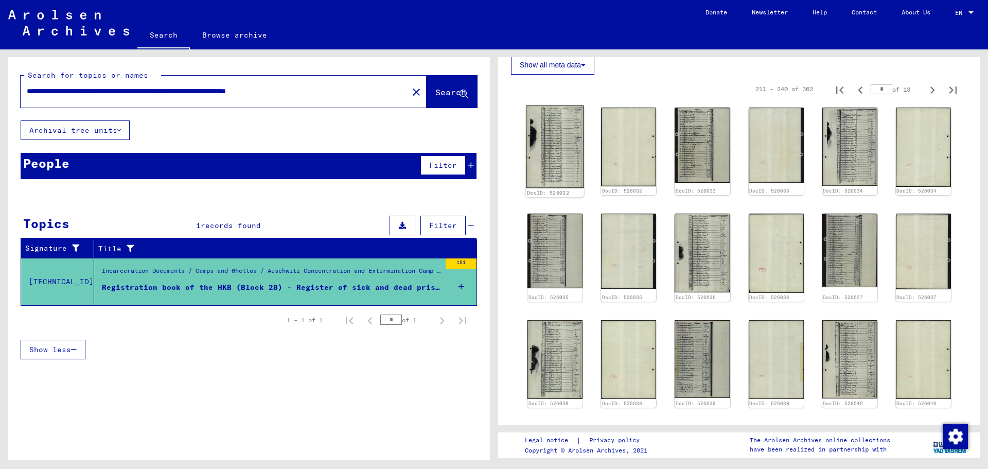
click at [551, 129] on img at bounding box center [555, 147] width 58 height 83
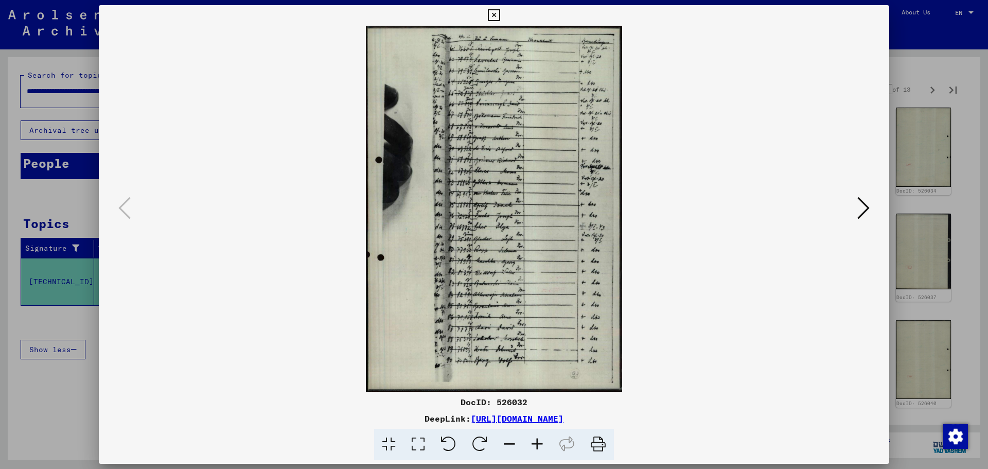
click at [543, 447] on icon at bounding box center [537, 444] width 28 height 31
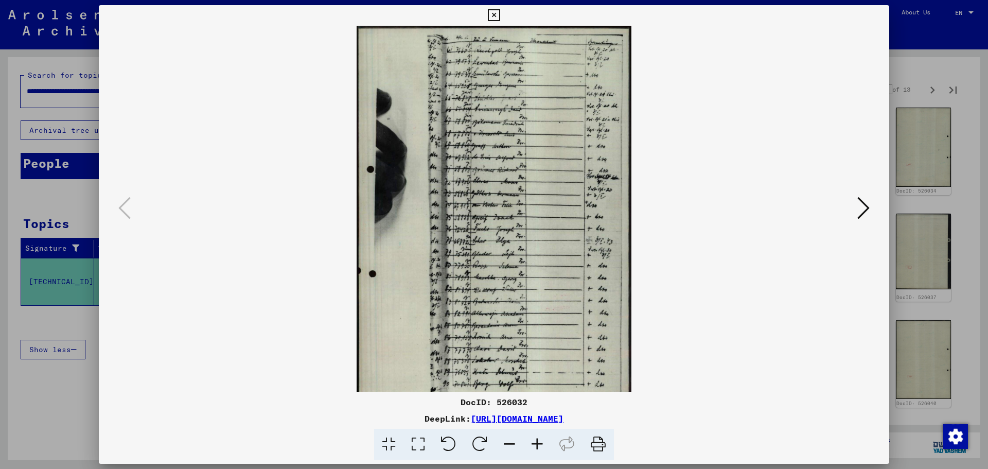
click at [543, 447] on icon at bounding box center [537, 444] width 28 height 31
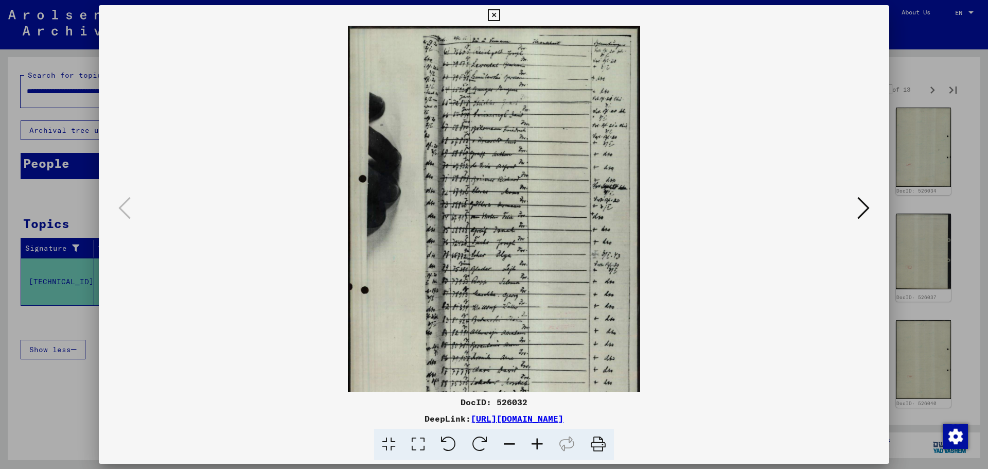
click at [542, 447] on icon at bounding box center [537, 444] width 28 height 31
click at [541, 447] on icon at bounding box center [537, 444] width 28 height 31
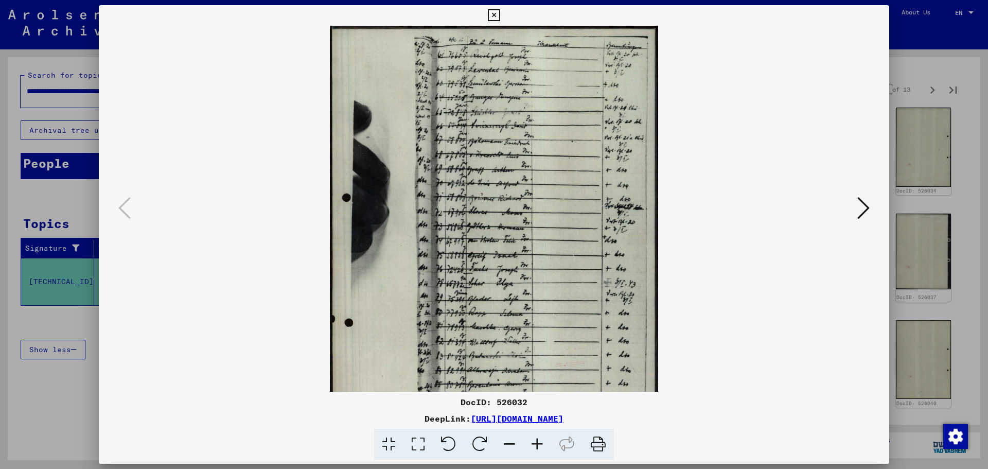
click at [541, 447] on icon at bounding box center [537, 444] width 28 height 31
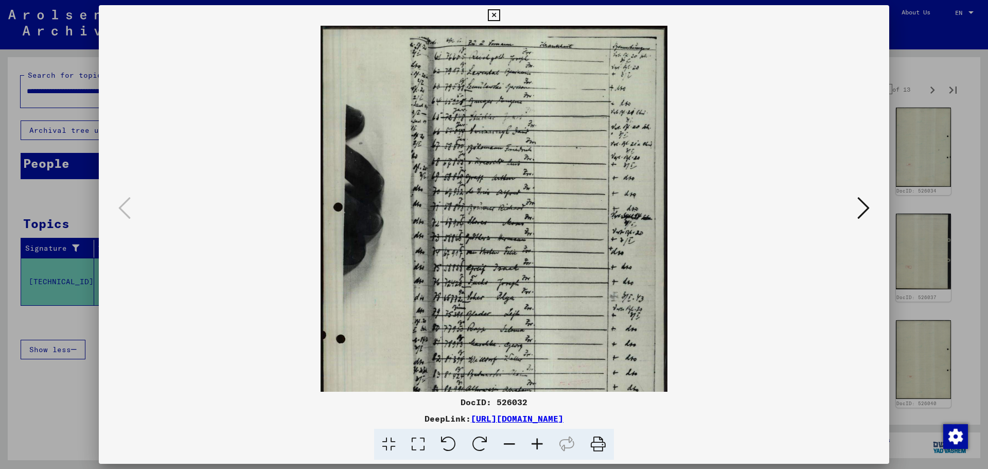
click at [541, 447] on icon at bounding box center [537, 444] width 28 height 31
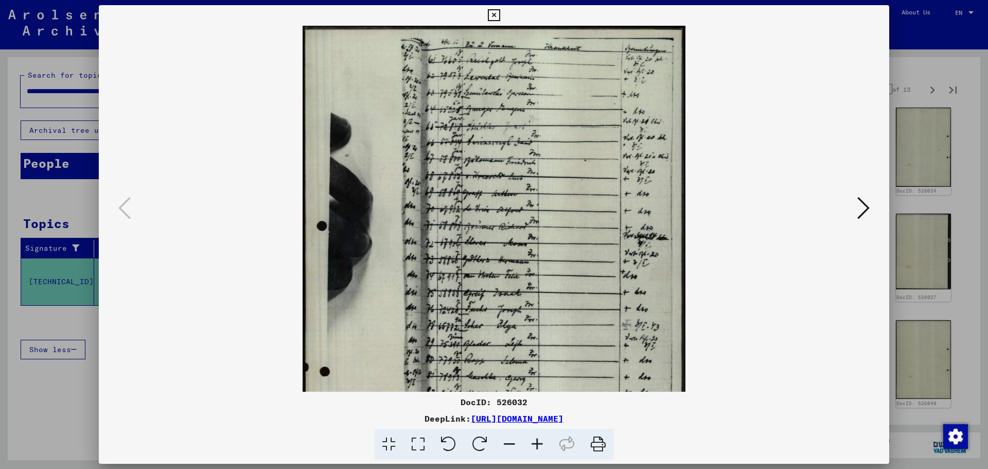
click at [541, 447] on icon at bounding box center [537, 444] width 28 height 31
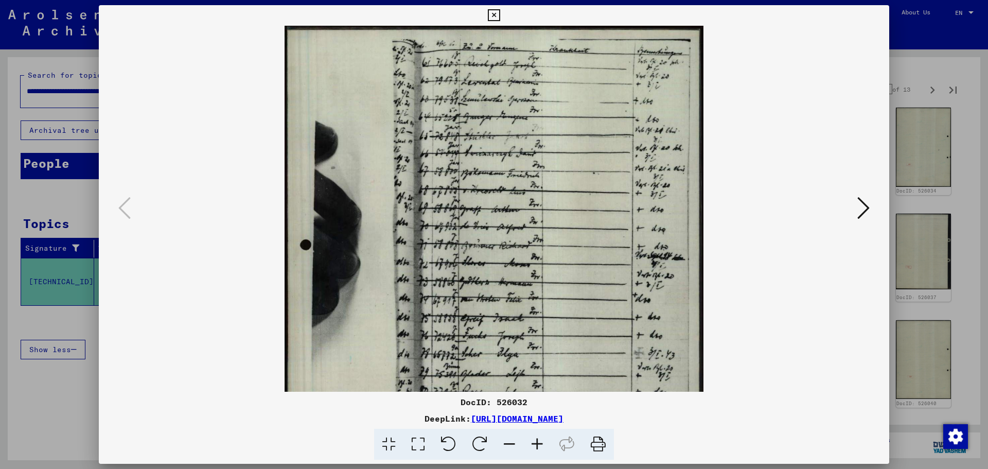
click at [541, 447] on icon at bounding box center [537, 444] width 28 height 31
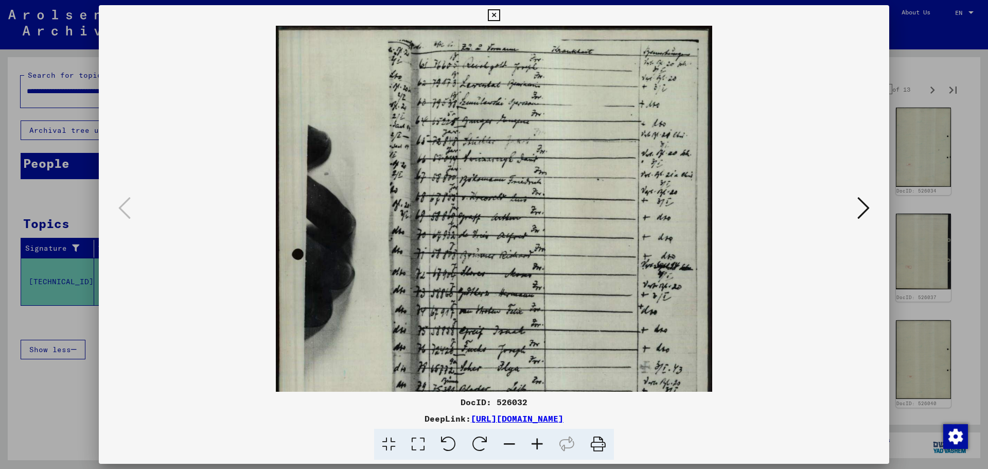
click at [541, 447] on icon at bounding box center [537, 444] width 28 height 31
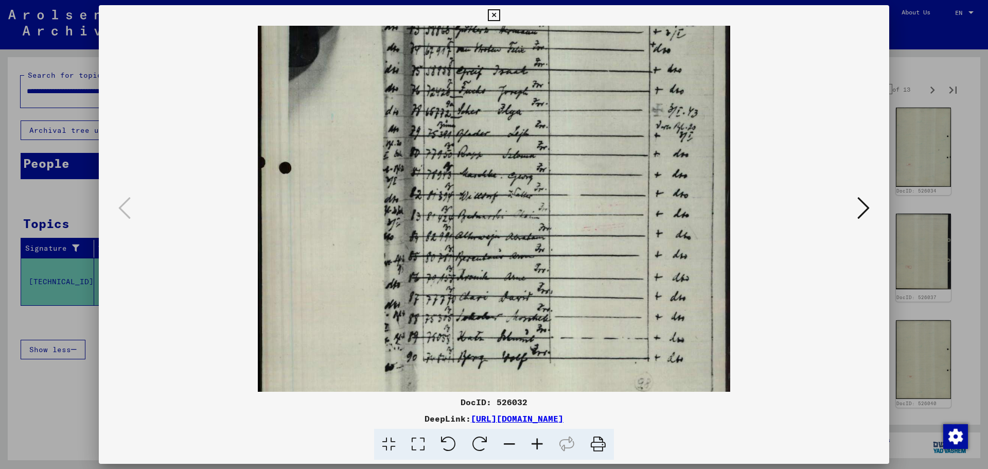
drag, startPoint x: 557, startPoint y: 318, endPoint x: 569, endPoint y: -14, distance: 331.7
click at [569, 0] on html "**********" at bounding box center [494, 234] width 988 height 469
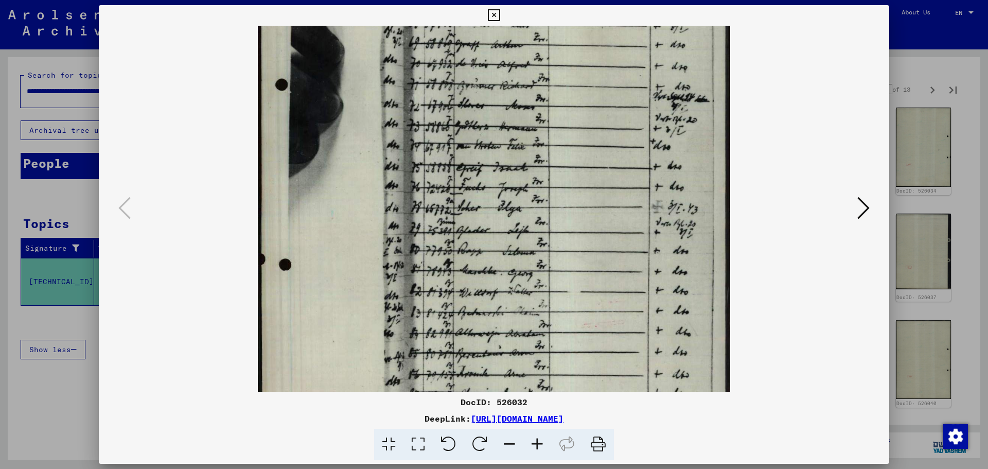
drag, startPoint x: 501, startPoint y: 106, endPoint x: 484, endPoint y: 267, distance: 162.6
click at [484, 278] on img at bounding box center [494, 174] width 473 height 675
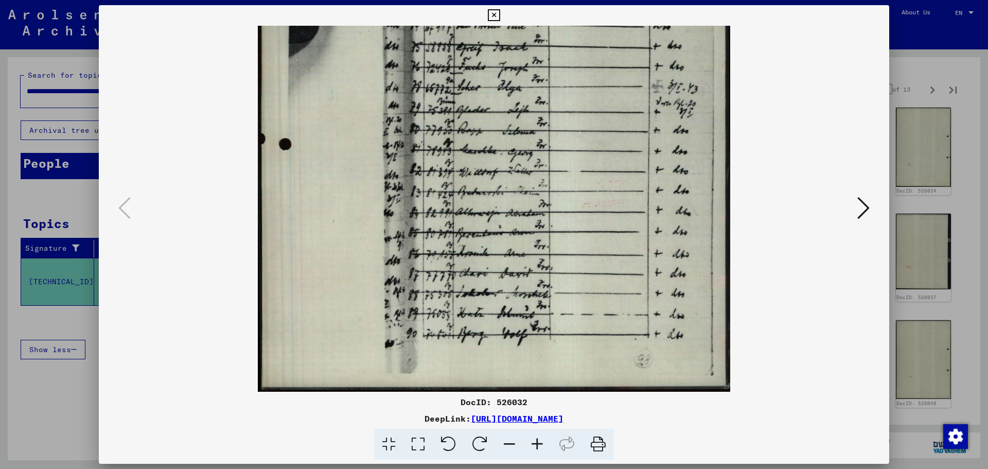
drag, startPoint x: 499, startPoint y: 136, endPoint x: 515, endPoint y: -62, distance: 199.3
click at [515, 0] on html "**********" at bounding box center [494, 234] width 988 height 469
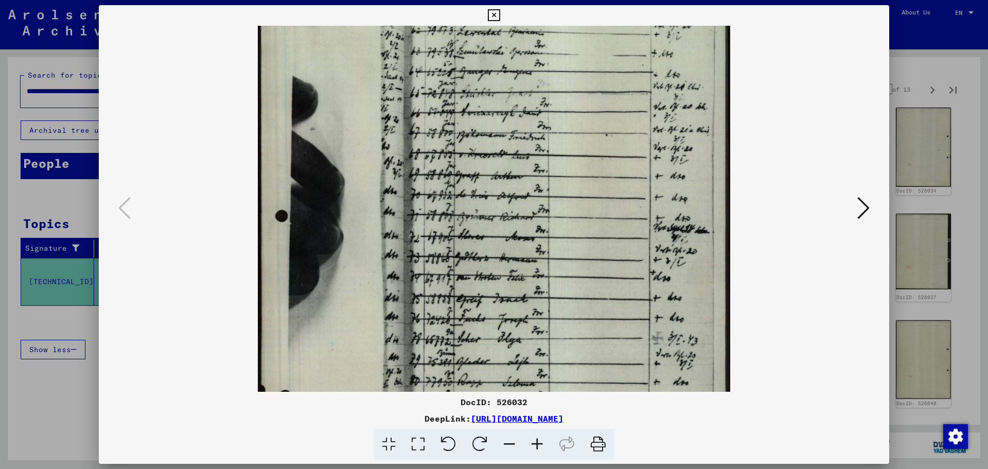
drag, startPoint x: 575, startPoint y: 98, endPoint x: 566, endPoint y: 362, distance: 264.2
click at [566, 362] on img at bounding box center [494, 306] width 473 height 675
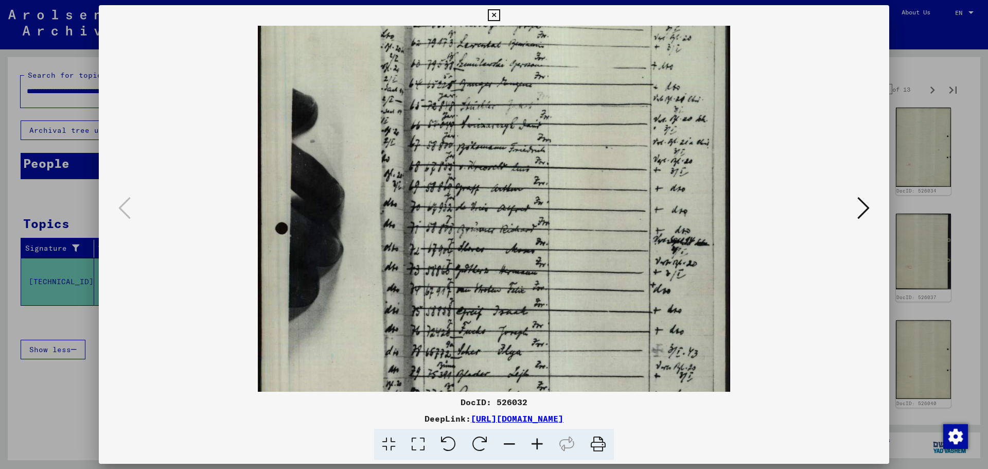
scroll to position [0, 0]
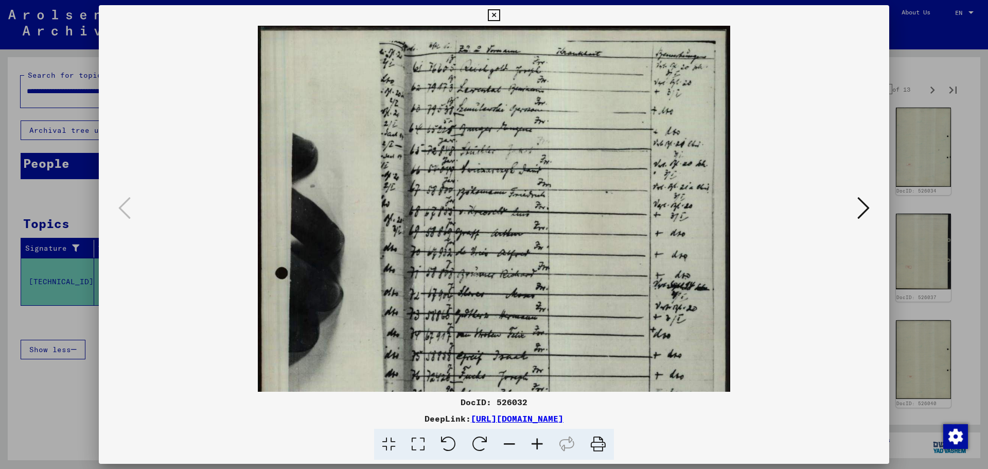
drag, startPoint x: 525, startPoint y: 212, endPoint x: 544, endPoint y: 324, distance: 113.1
click at [544, 324] on img at bounding box center [494, 363] width 473 height 675
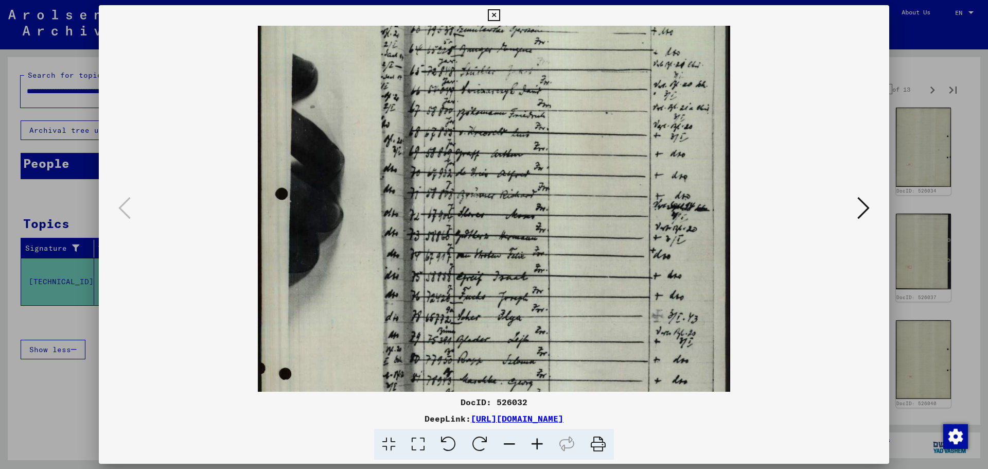
drag, startPoint x: 570, startPoint y: 281, endPoint x: 549, endPoint y: 105, distance: 176.8
click at [545, 95] on img at bounding box center [494, 283] width 473 height 675
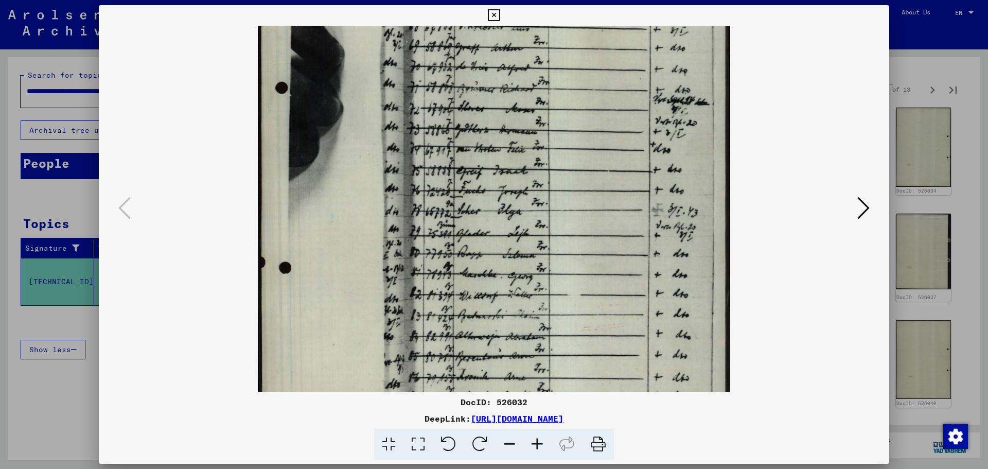
drag, startPoint x: 625, startPoint y: 242, endPoint x: 643, endPoint y: 78, distance: 165.1
click at [640, 85] on img at bounding box center [494, 177] width 473 height 675
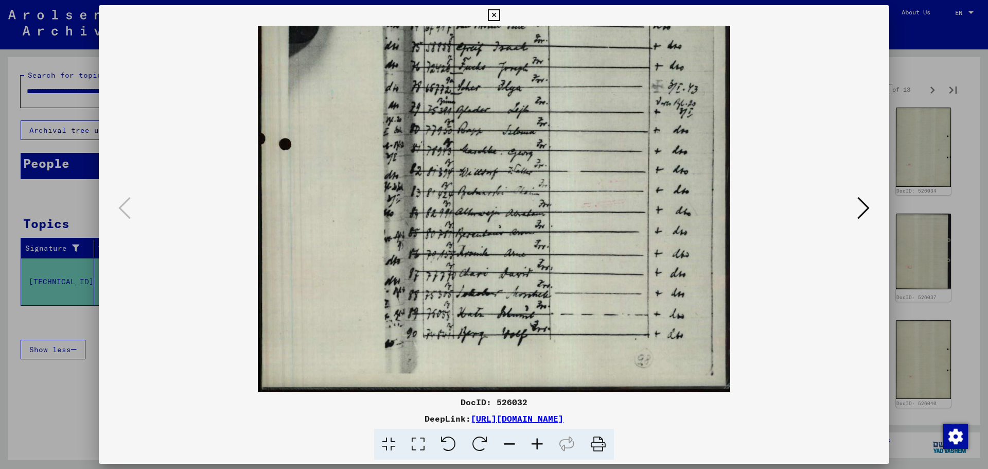
click at [863, 203] on icon at bounding box center [863, 208] width 12 height 25
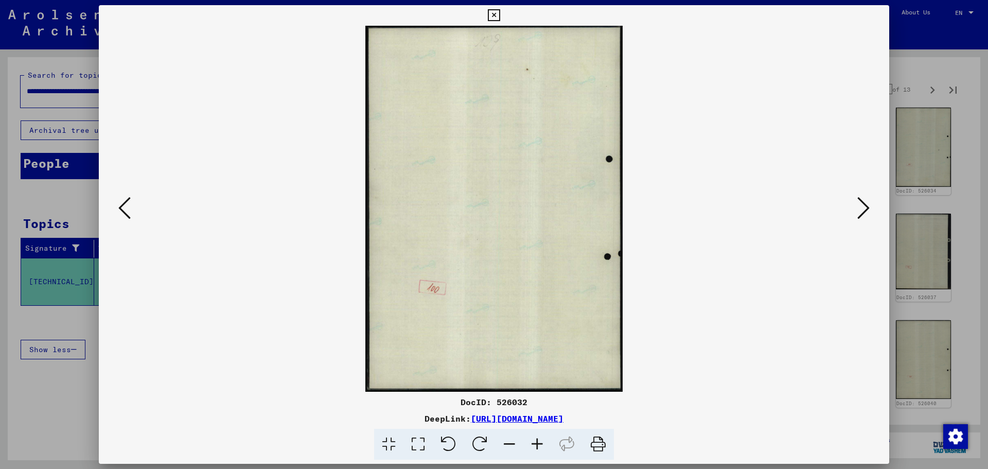
click at [863, 203] on icon at bounding box center [863, 208] width 12 height 25
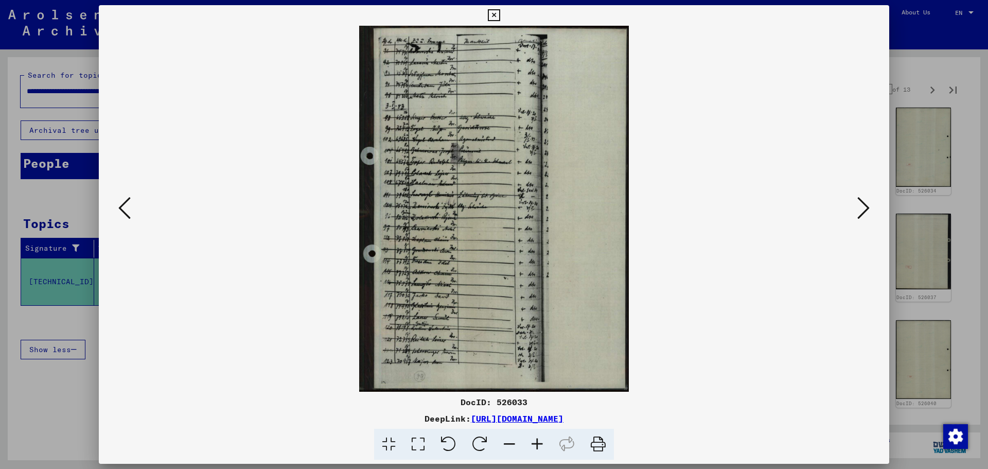
click at [538, 442] on icon at bounding box center [537, 444] width 28 height 31
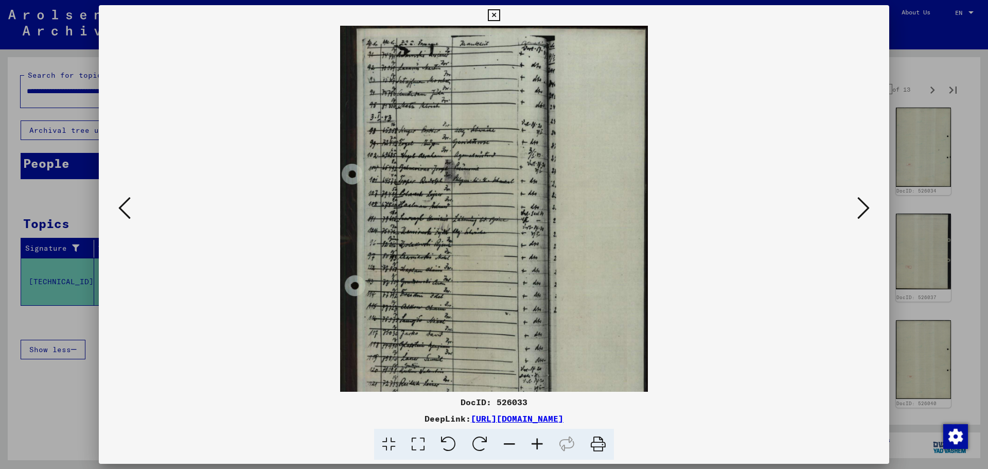
click at [538, 442] on icon at bounding box center [537, 444] width 28 height 31
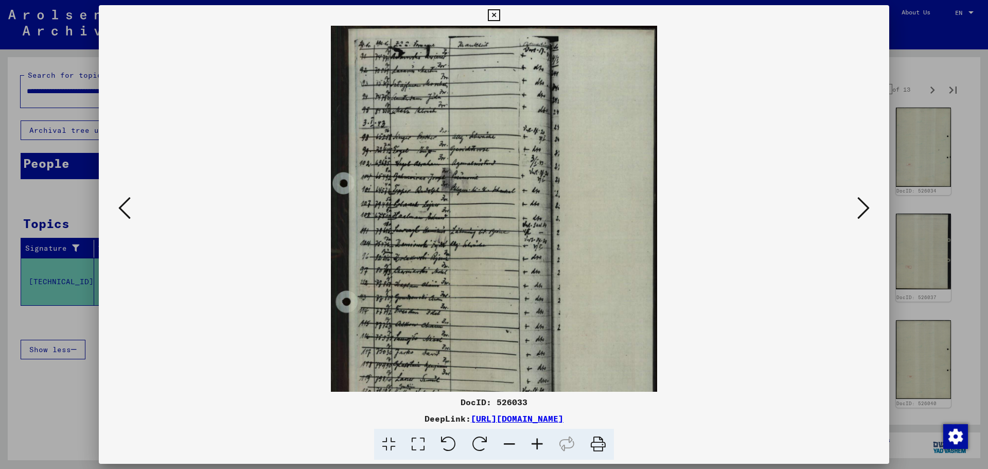
click at [538, 442] on icon at bounding box center [537, 444] width 28 height 31
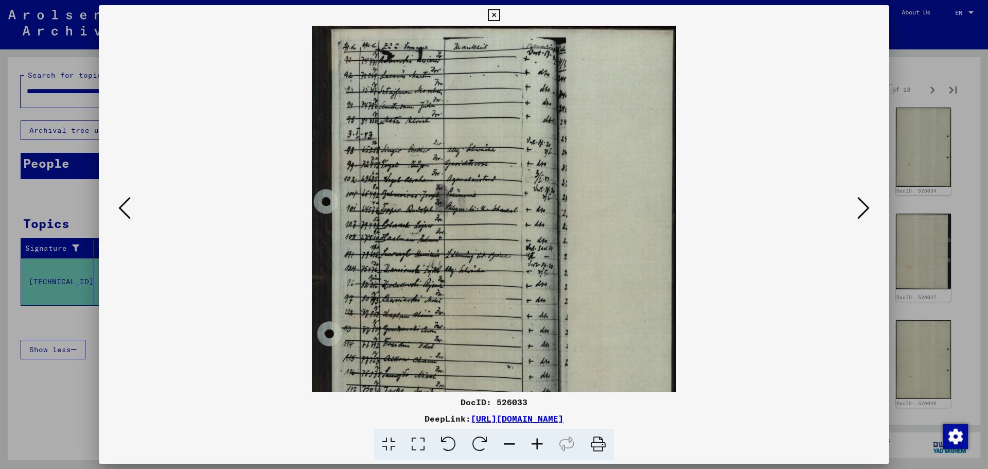
click at [538, 442] on icon at bounding box center [537, 444] width 28 height 31
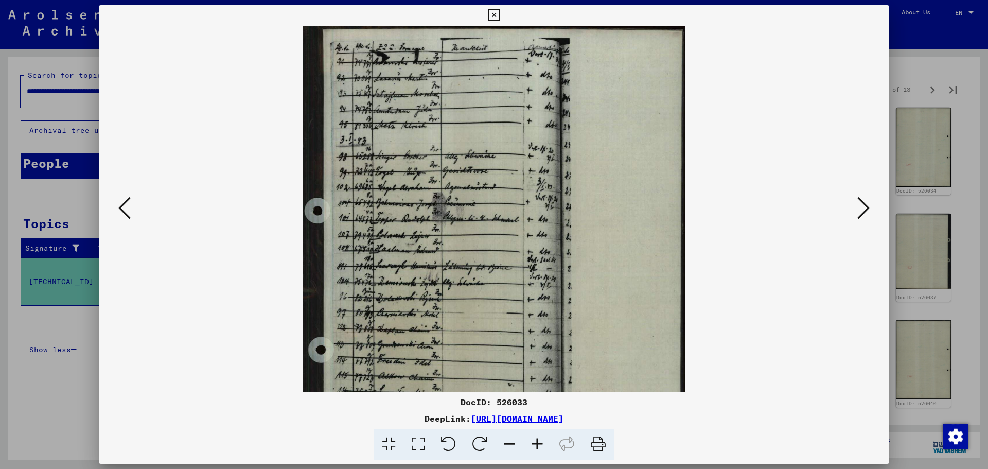
click at [538, 442] on icon at bounding box center [537, 444] width 28 height 31
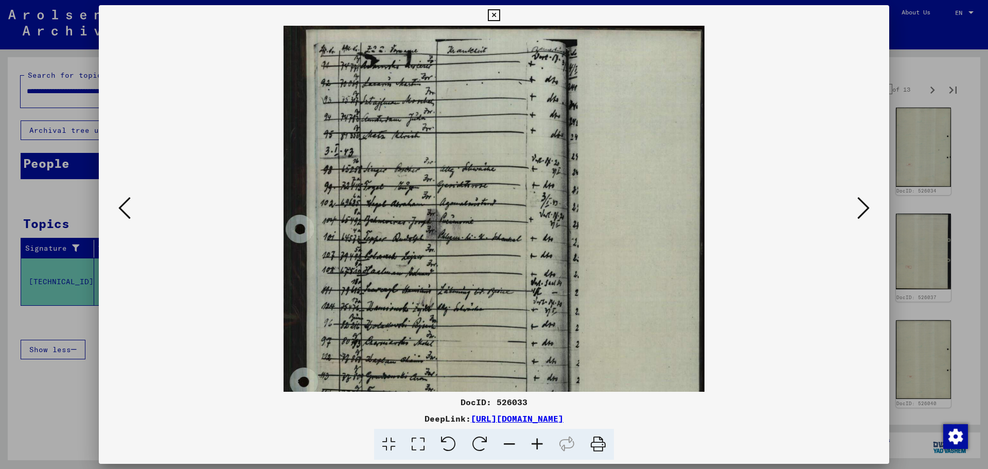
click at [538, 442] on icon at bounding box center [537, 444] width 28 height 31
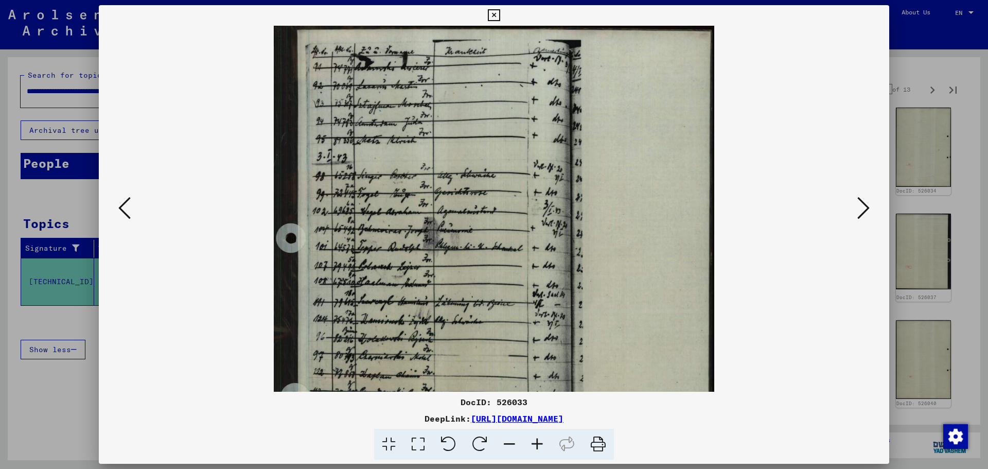
click at [538, 442] on icon at bounding box center [537, 444] width 28 height 31
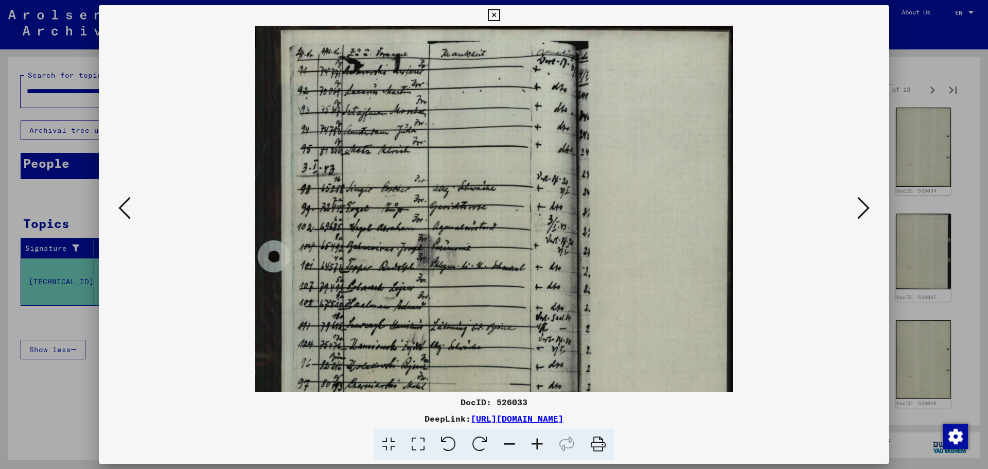
click at [538, 442] on icon at bounding box center [537, 444] width 28 height 31
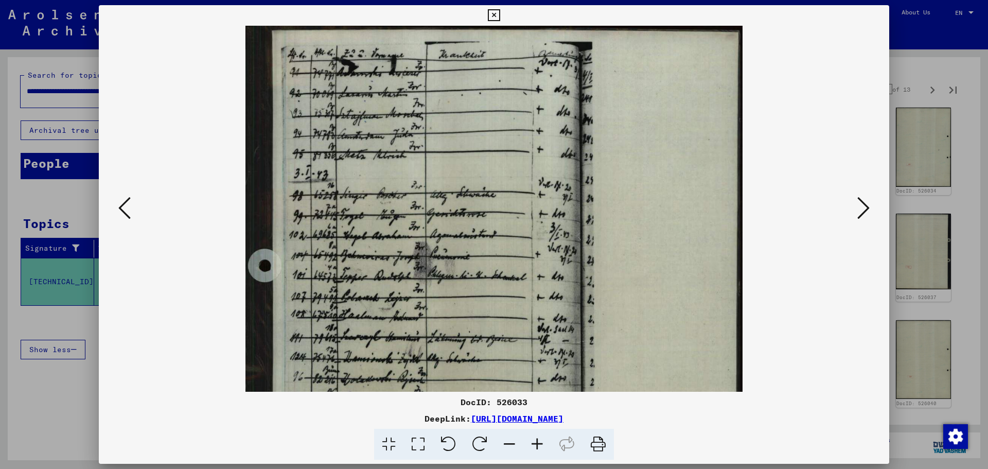
click at [538, 442] on icon at bounding box center [537, 444] width 28 height 31
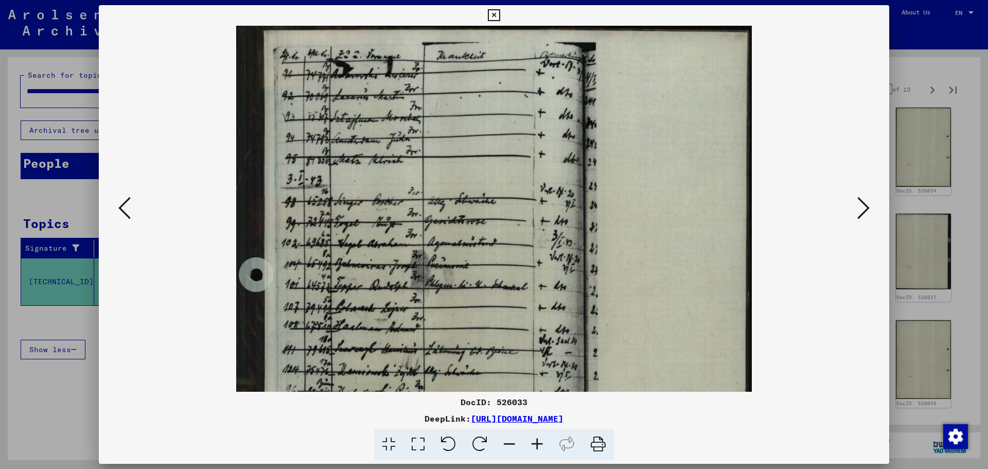
click at [538, 442] on icon at bounding box center [537, 444] width 28 height 31
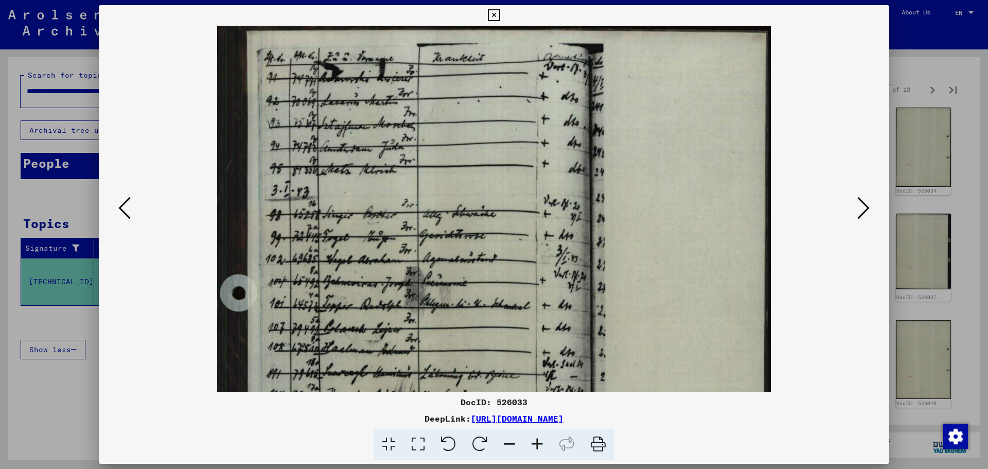
click at [538, 442] on icon at bounding box center [537, 444] width 28 height 31
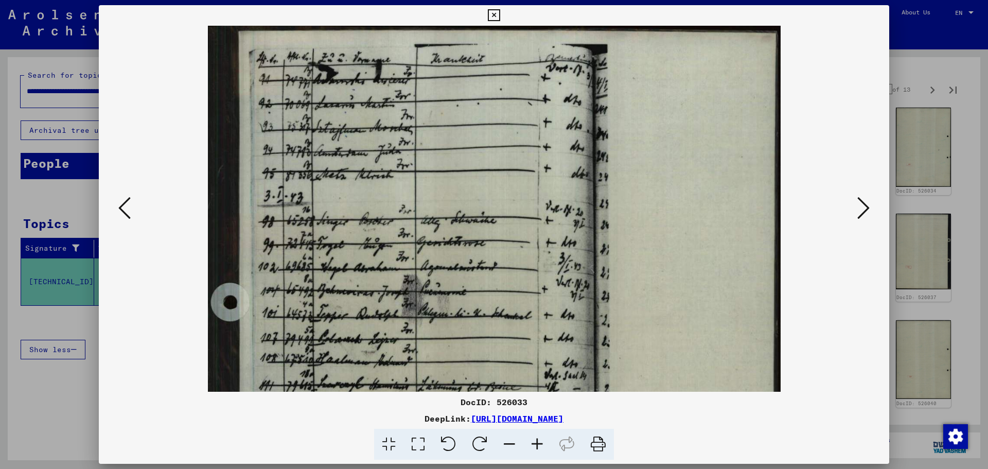
click at [538, 442] on icon at bounding box center [537, 444] width 28 height 31
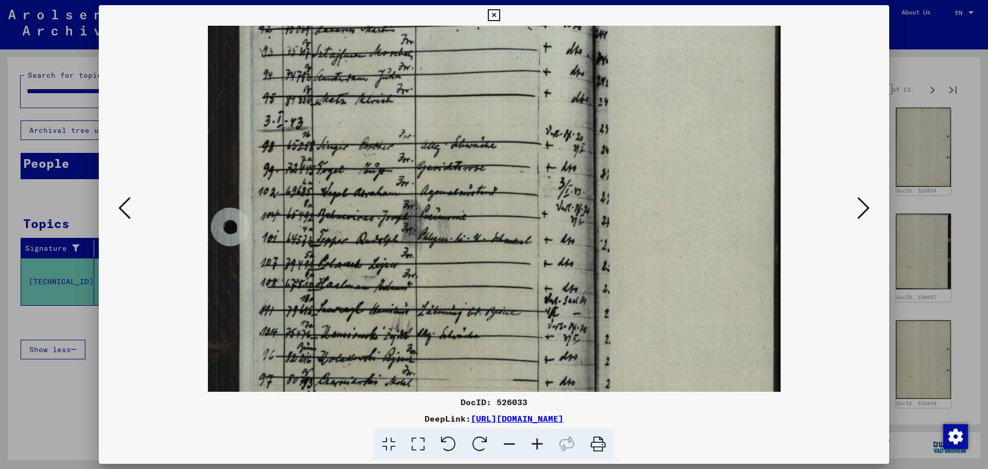
drag, startPoint x: 411, startPoint y: 196, endPoint x: 412, endPoint y: 116, distance: 79.8
click at [412, 116] on img at bounding box center [494, 340] width 573 height 778
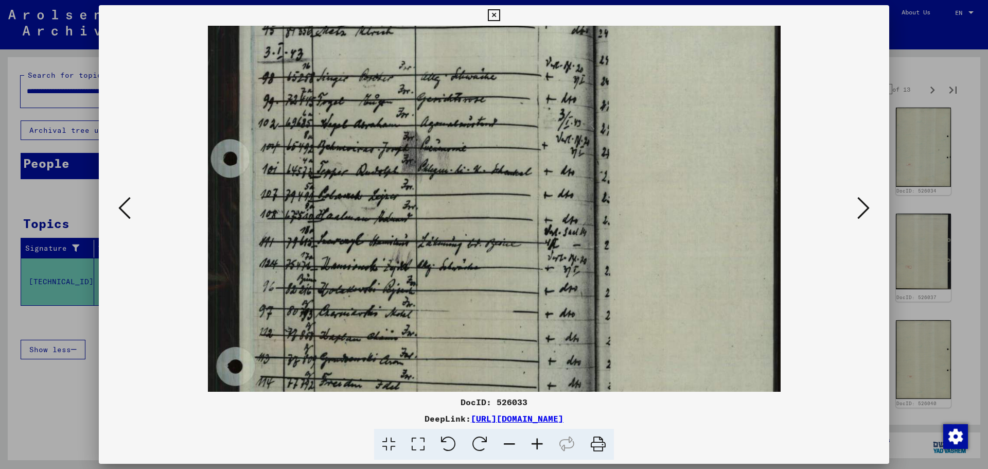
drag, startPoint x: 433, startPoint y: 198, endPoint x: 428, endPoint y: 118, distance: 79.9
click at [428, 118] on img at bounding box center [494, 271] width 573 height 778
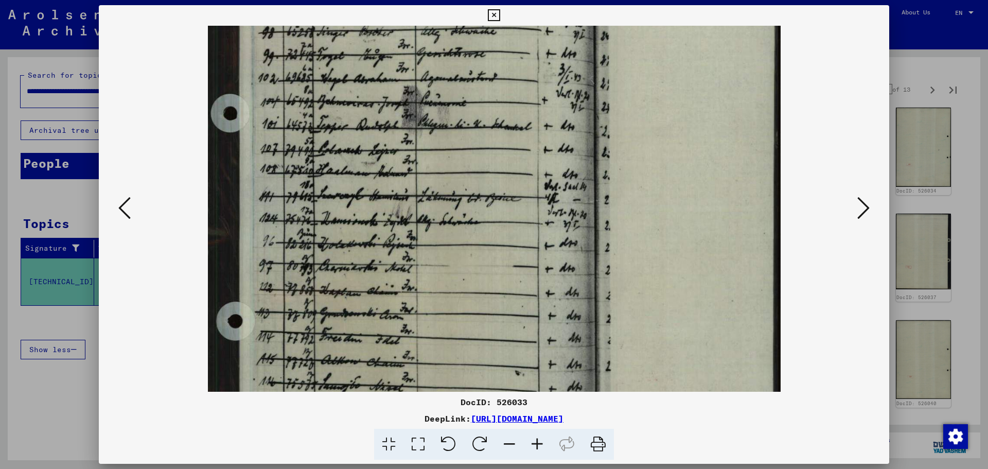
scroll to position [204, 0]
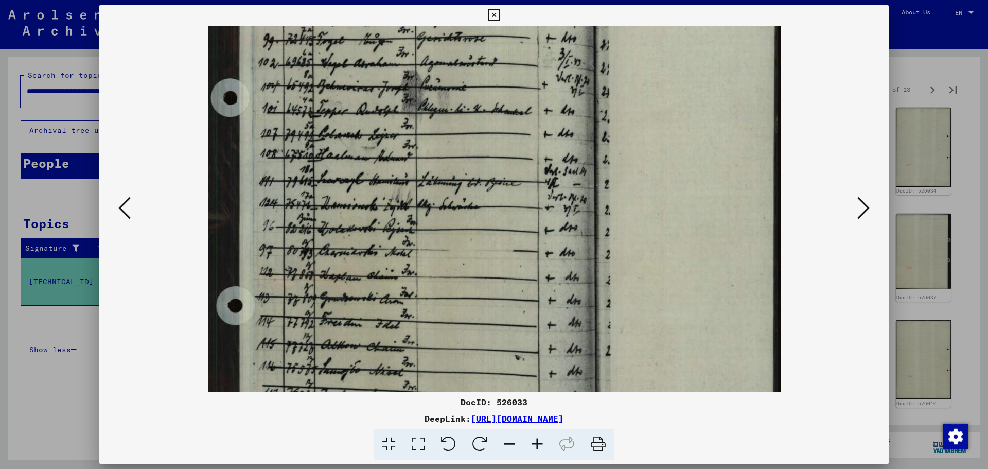
drag, startPoint x: 453, startPoint y: 162, endPoint x: 451, endPoint y: 117, distance: 44.8
click at [451, 117] on img at bounding box center [494, 210] width 573 height 778
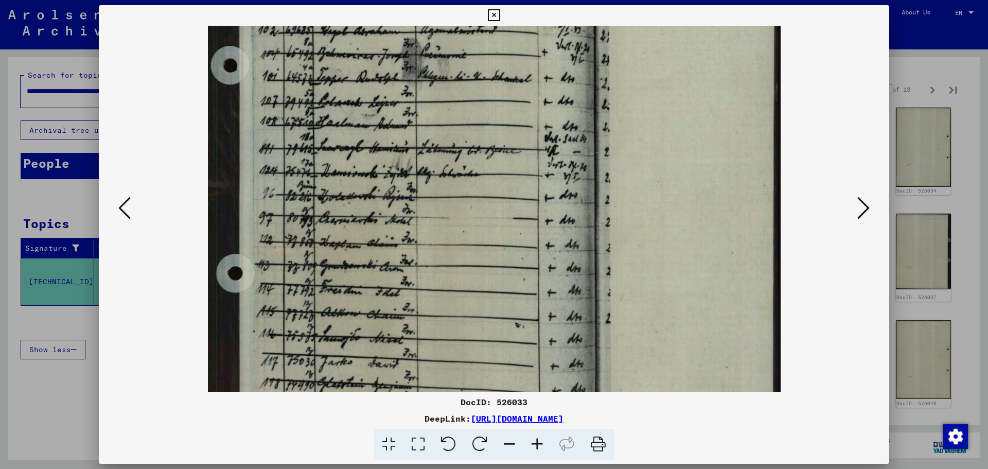
scroll to position [258, 0]
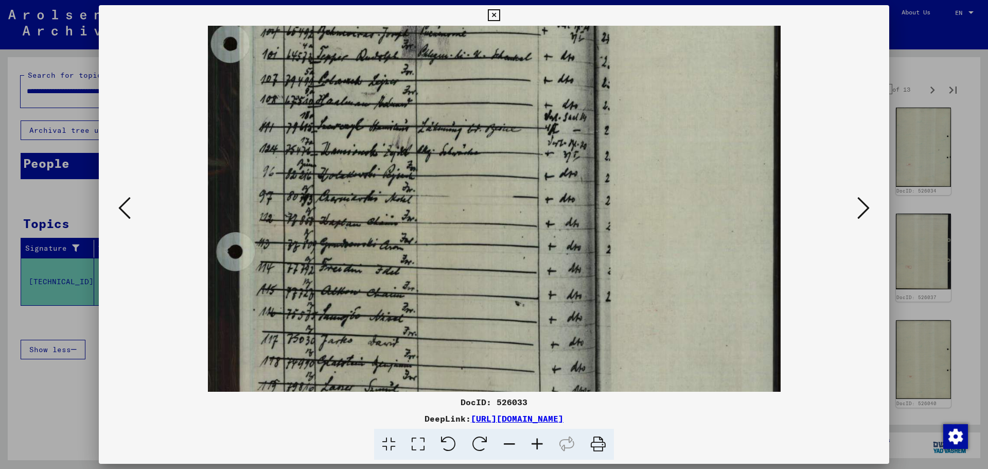
drag, startPoint x: 469, startPoint y: 168, endPoint x: 455, endPoint y: 114, distance: 55.7
click at [455, 114] on img at bounding box center [494, 156] width 573 height 778
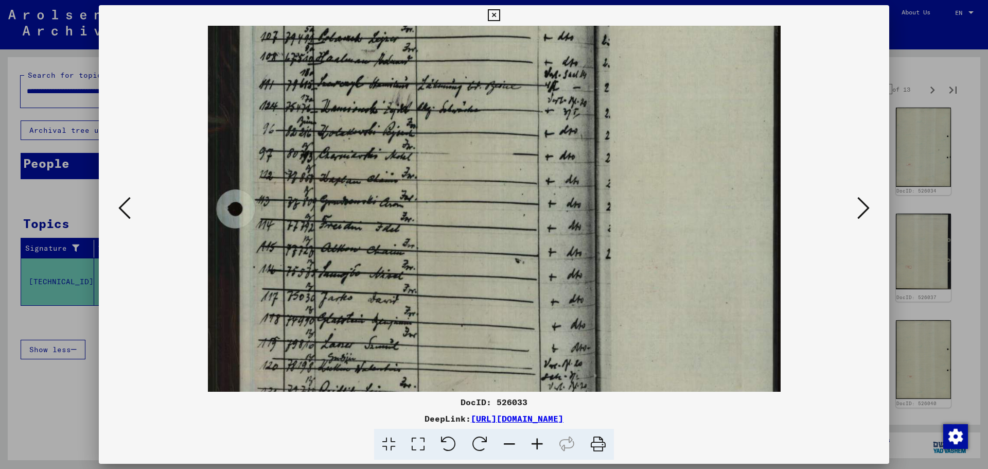
drag, startPoint x: 472, startPoint y: 161, endPoint x: 463, endPoint y: 111, distance: 50.7
click at [463, 111] on img at bounding box center [494, 114] width 573 height 778
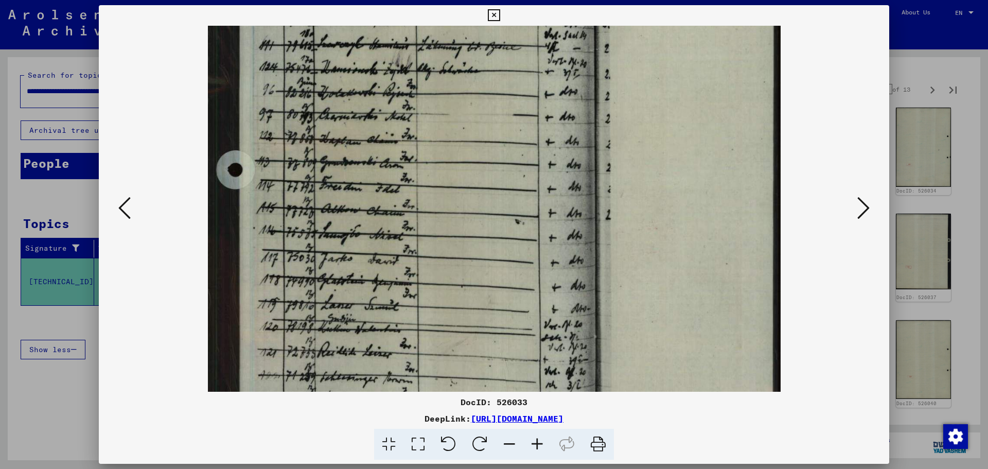
drag, startPoint x: 472, startPoint y: 147, endPoint x: 472, endPoint y: 113, distance: 34.0
click at [472, 113] on img at bounding box center [494, 75] width 573 height 778
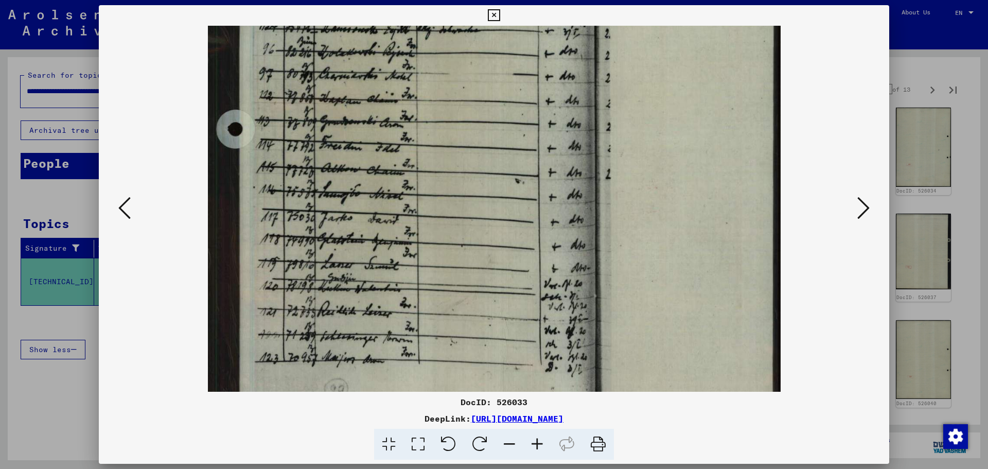
scroll to position [388, 0]
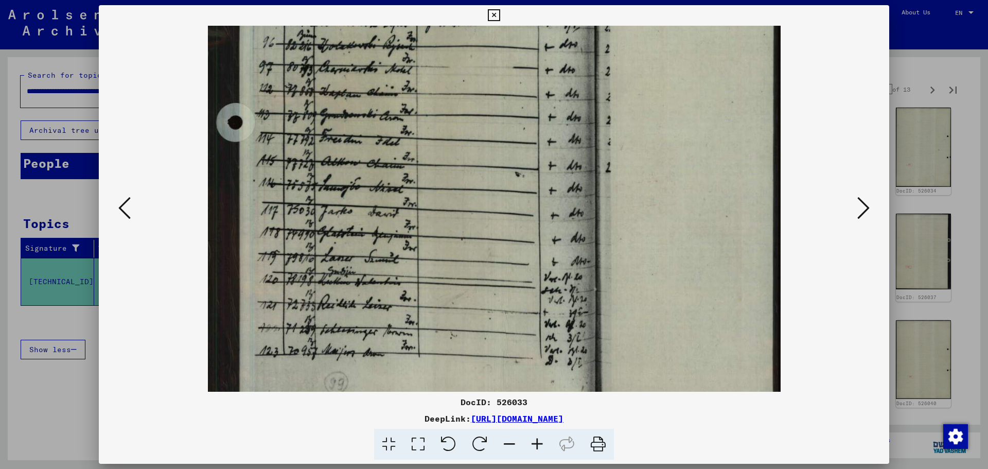
drag, startPoint x: 472, startPoint y: 171, endPoint x: 474, endPoint y: 130, distance: 41.2
click at [474, 130] on img at bounding box center [494, 27] width 573 height 778
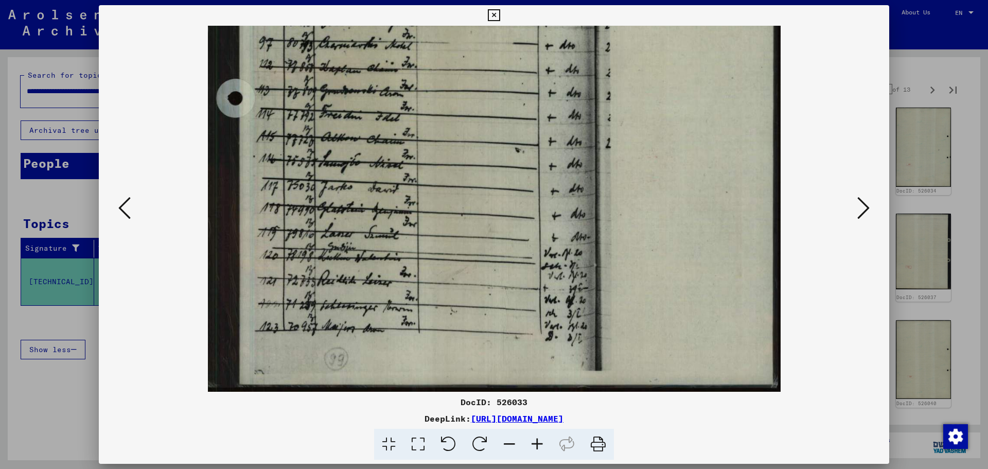
drag, startPoint x: 487, startPoint y: 181, endPoint x: 496, endPoint y: 92, distance: 90.0
click at [496, 94] on img at bounding box center [494, 3] width 573 height 778
click at [866, 206] on icon at bounding box center [863, 208] width 12 height 25
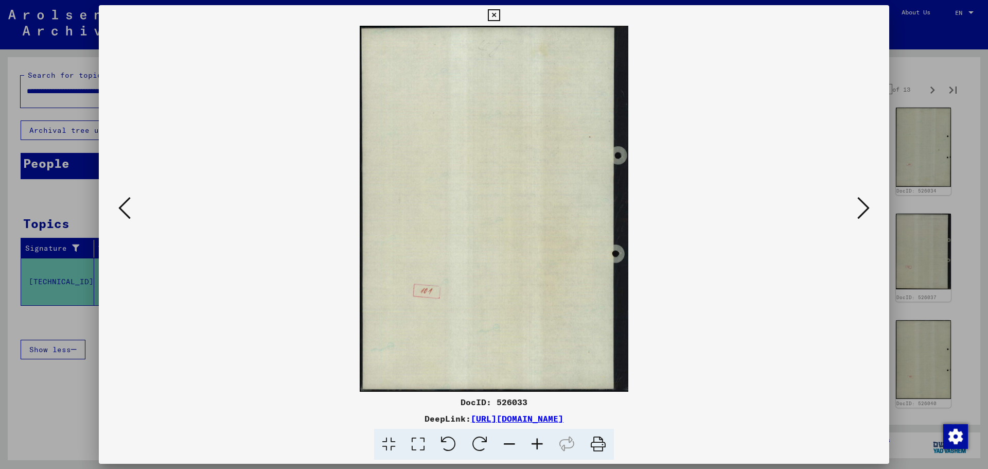
scroll to position [0, 0]
click at [866, 206] on icon at bounding box center [863, 208] width 12 height 25
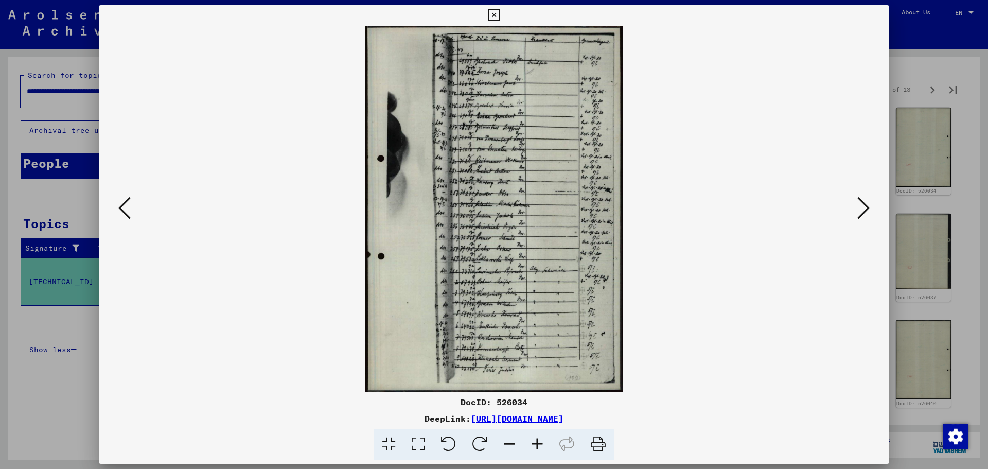
click at [534, 447] on icon at bounding box center [537, 444] width 28 height 31
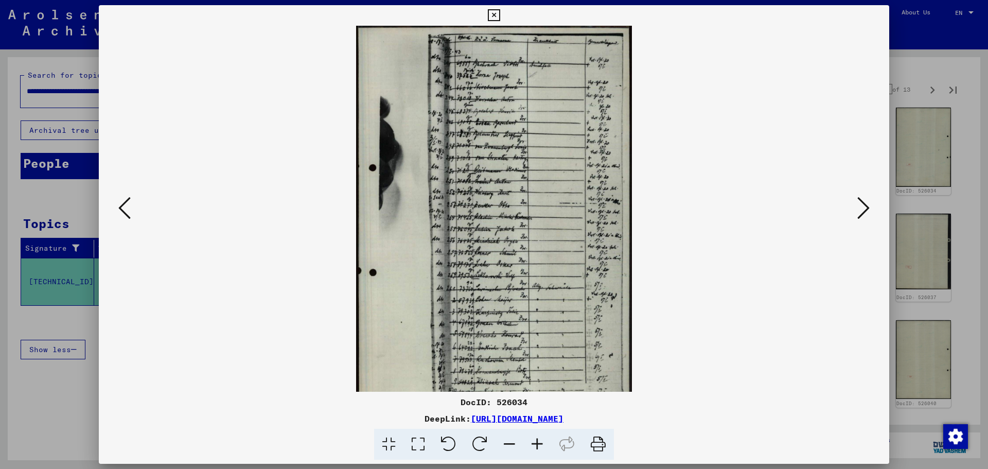
click at [534, 447] on icon at bounding box center [537, 444] width 28 height 31
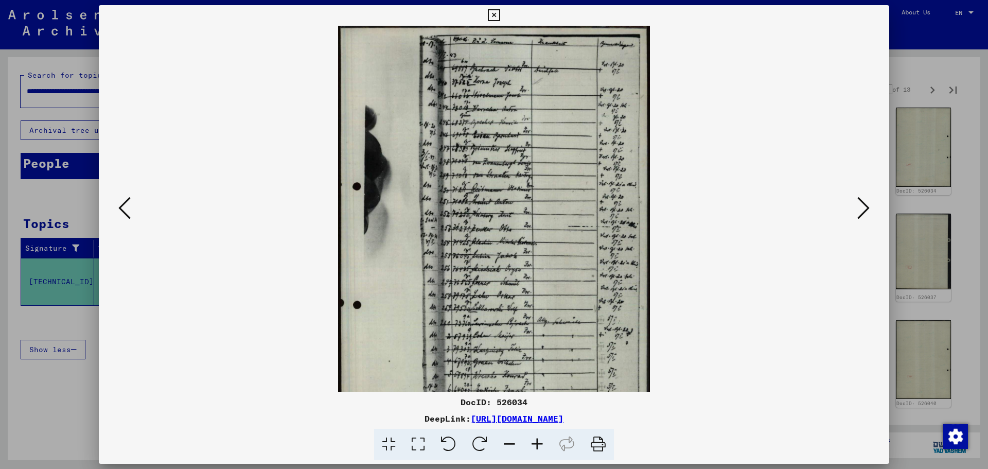
click at [533, 447] on icon at bounding box center [537, 444] width 28 height 31
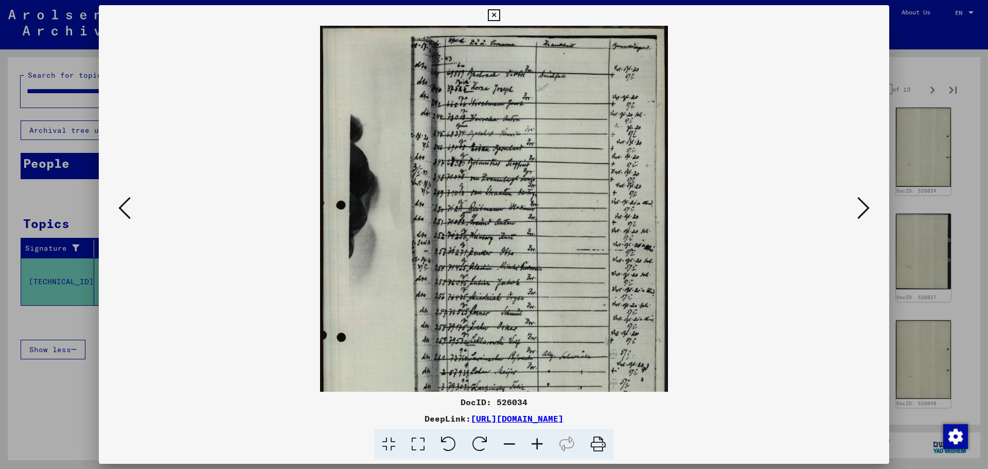
click at [533, 447] on icon at bounding box center [537, 444] width 28 height 31
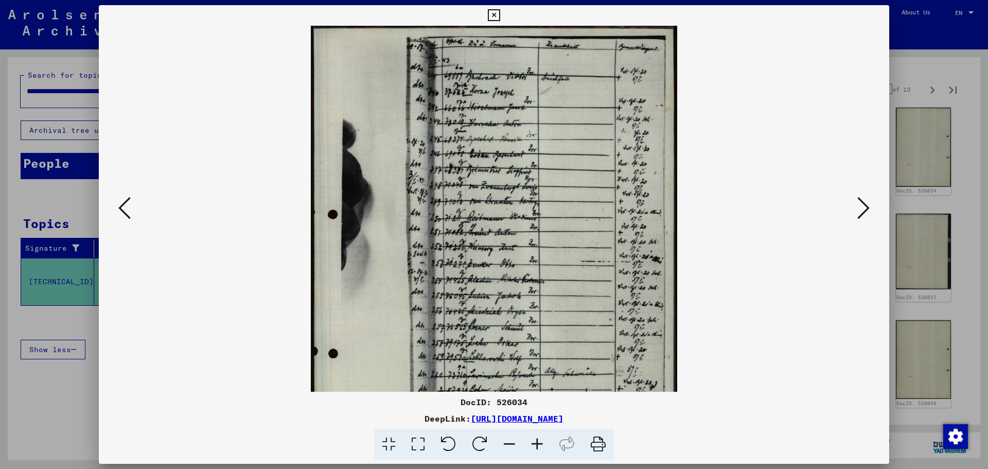
click at [533, 447] on icon at bounding box center [537, 444] width 28 height 31
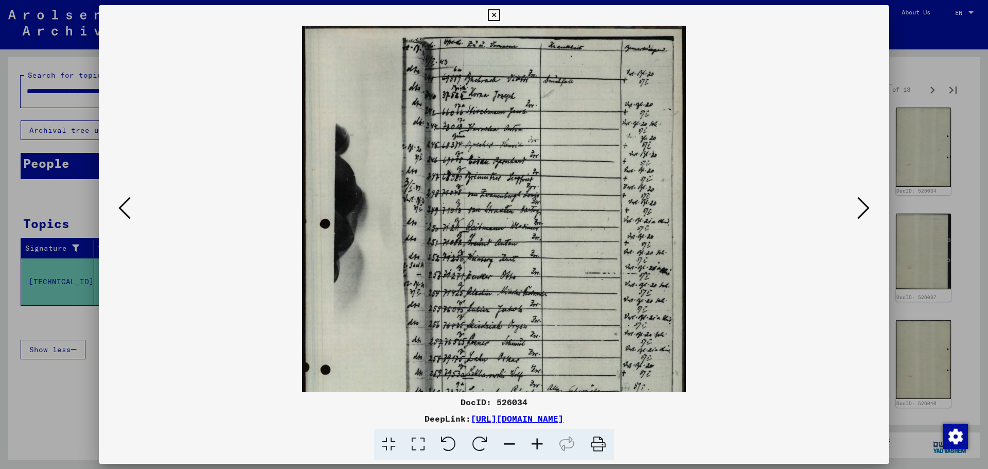
click at [533, 444] on icon at bounding box center [537, 444] width 28 height 31
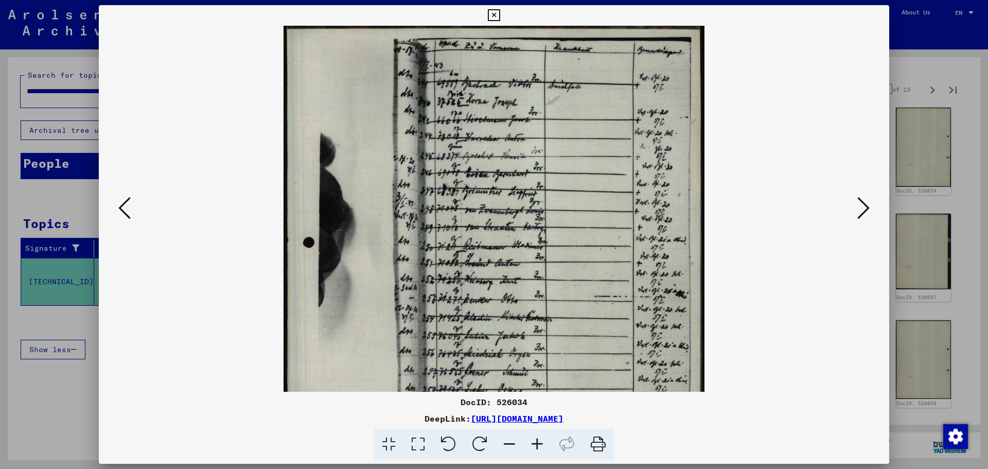
click at [533, 443] on icon at bounding box center [537, 444] width 28 height 31
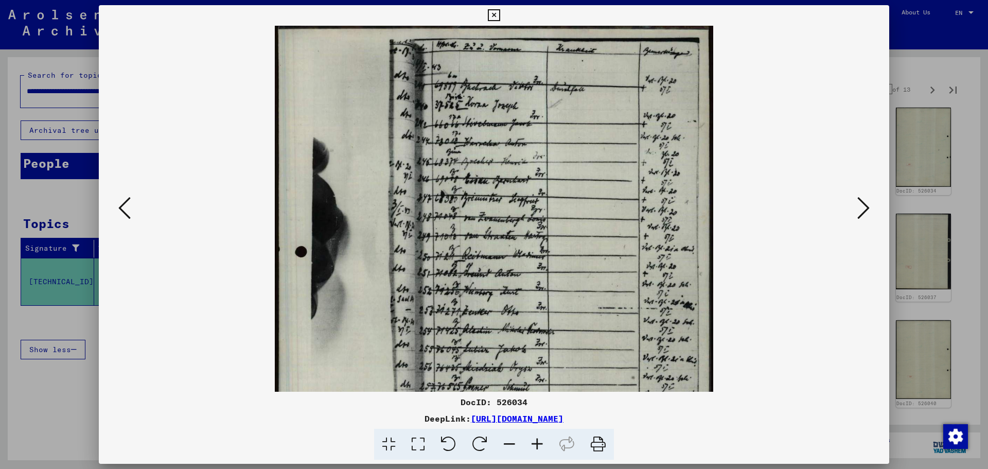
click at [533, 443] on icon at bounding box center [537, 444] width 28 height 31
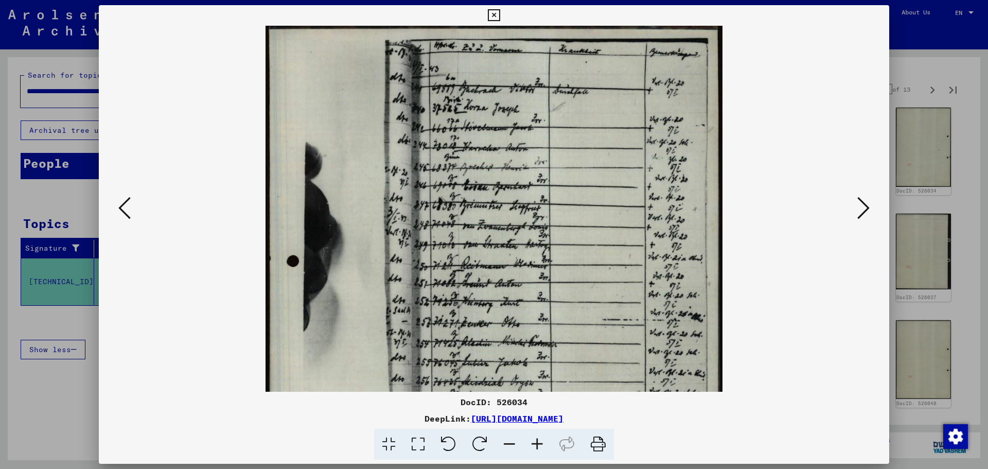
click at [533, 443] on icon at bounding box center [537, 444] width 28 height 31
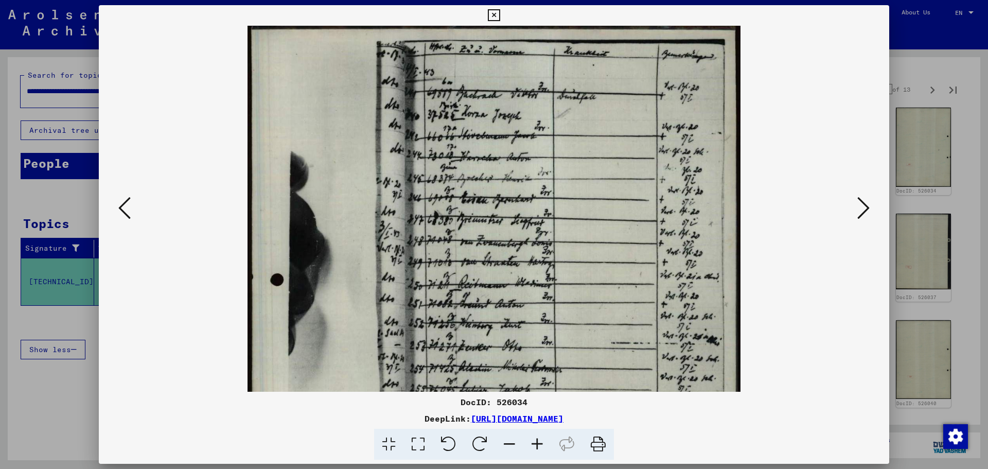
click at [533, 443] on icon at bounding box center [537, 444] width 28 height 31
click at [534, 442] on icon at bounding box center [537, 444] width 28 height 31
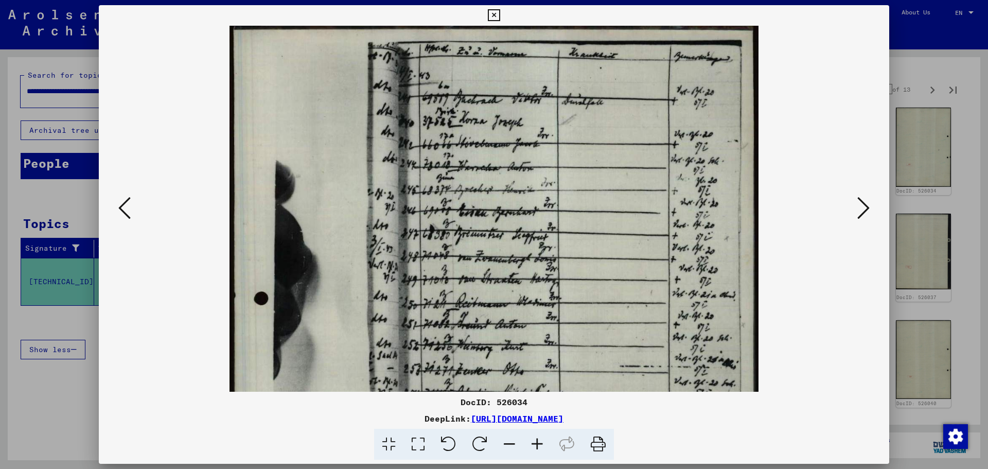
click at [534, 442] on icon at bounding box center [537, 444] width 28 height 31
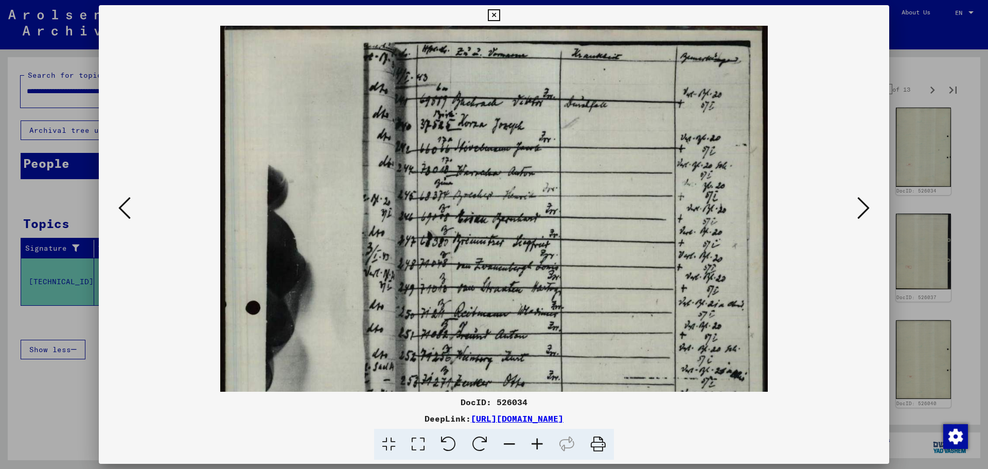
click at [534, 442] on icon at bounding box center [537, 444] width 28 height 31
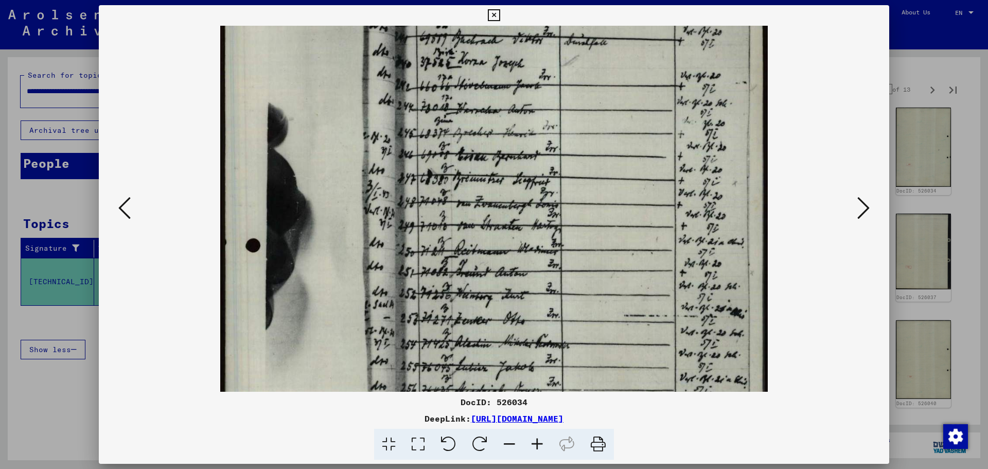
drag, startPoint x: 607, startPoint y: 227, endPoint x: 607, endPoint y: 163, distance: 64.9
click at [607, 163] on img at bounding box center [494, 352] width 548 height 778
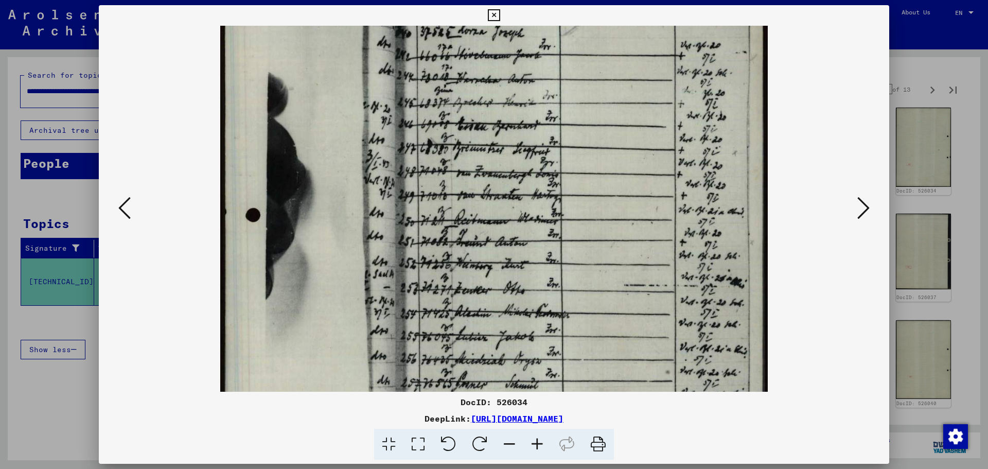
drag, startPoint x: 602, startPoint y: 202, endPoint x: 607, endPoint y: 152, distance: 49.7
click at [607, 153] on img at bounding box center [494, 322] width 548 height 778
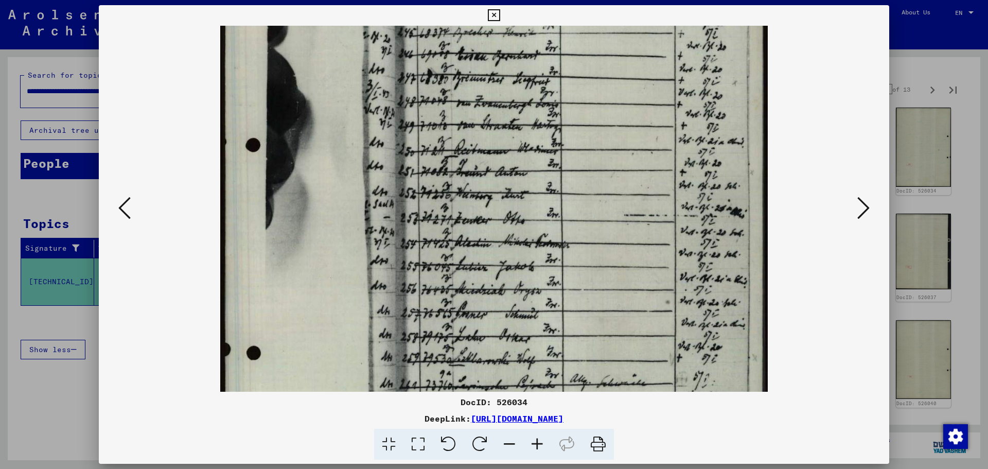
drag, startPoint x: 610, startPoint y: 198, endPoint x: 609, endPoint y: 146, distance: 52.5
click at [609, 146] on img at bounding box center [494, 252] width 548 height 778
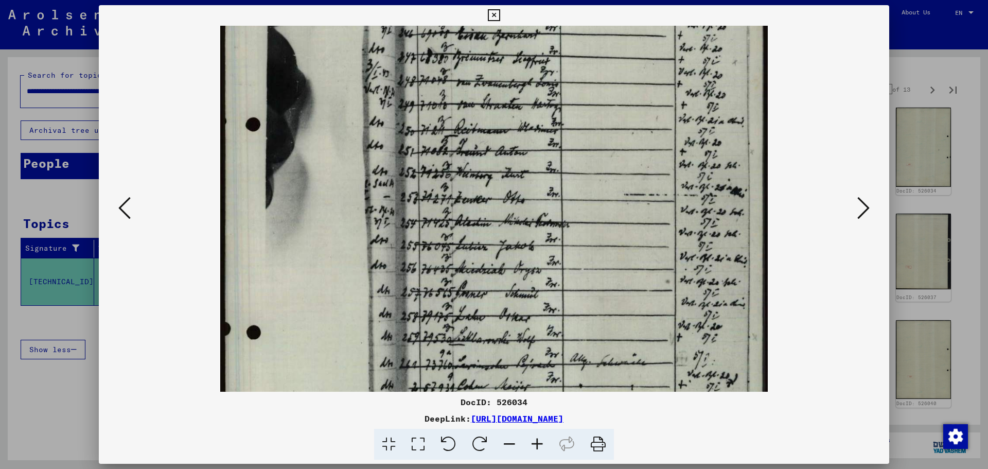
drag, startPoint x: 605, startPoint y: 189, endPoint x: 603, endPoint y: 137, distance: 51.5
click at [603, 138] on img at bounding box center [494, 232] width 548 height 778
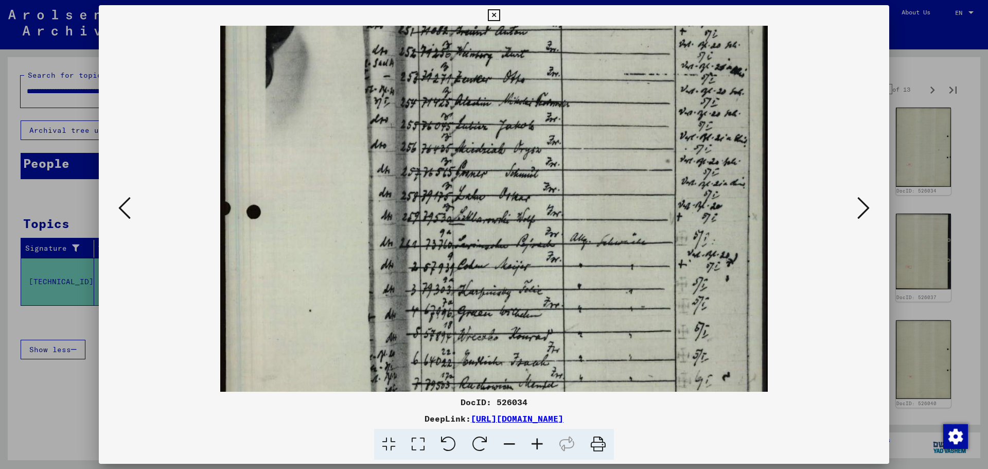
drag, startPoint x: 602, startPoint y: 161, endPoint x: 595, endPoint y: 6, distance: 154.6
click at [597, 8] on div "DocID: 526034 DeepLink: [URL][DOMAIN_NAME]" at bounding box center [494, 232] width 791 height 455
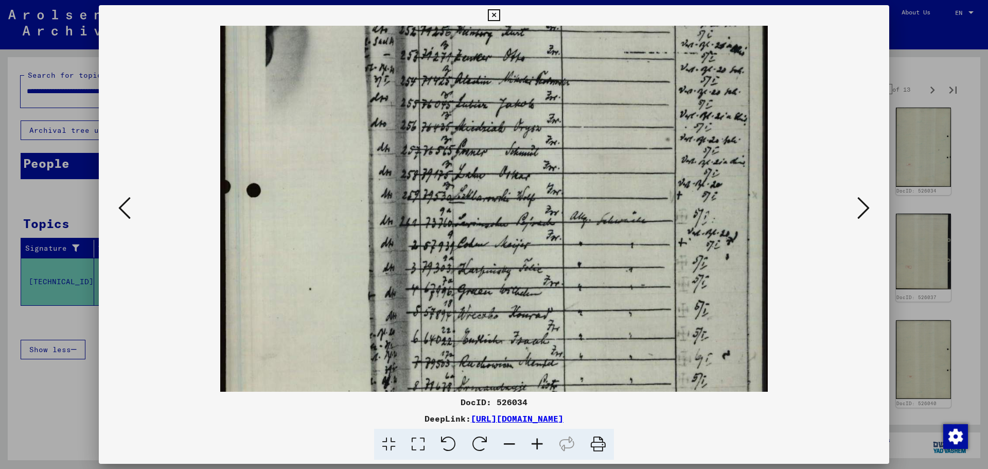
scroll to position [412, 0]
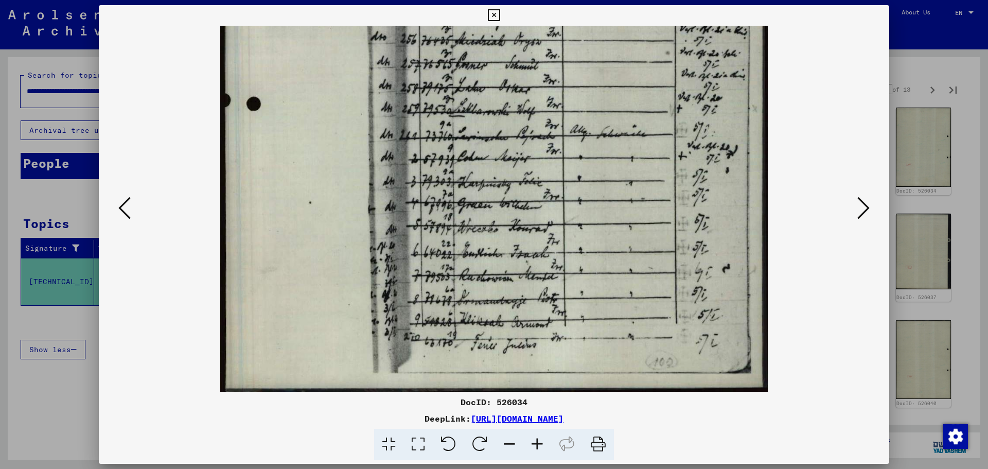
drag, startPoint x: 603, startPoint y: 209, endPoint x: 595, endPoint y: 116, distance: 94.0
click at [595, 116] on img at bounding box center [494, 3] width 548 height 778
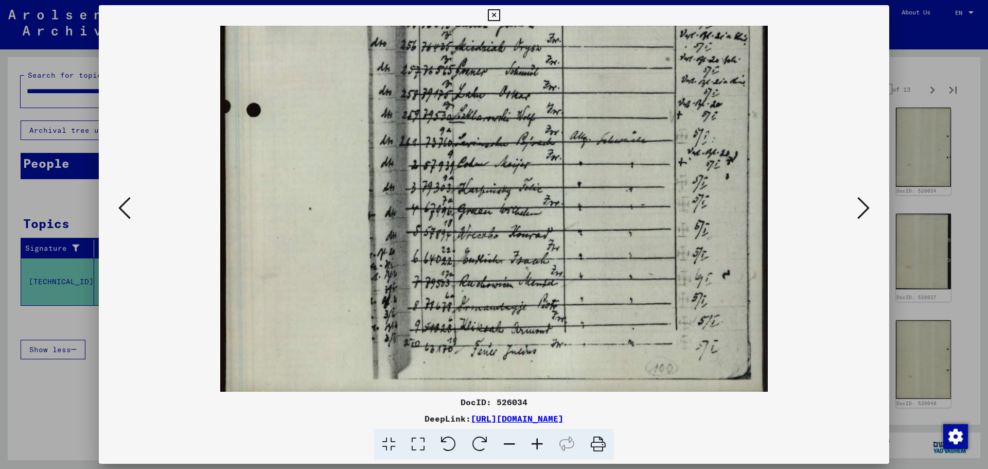
scroll to position [404, 0]
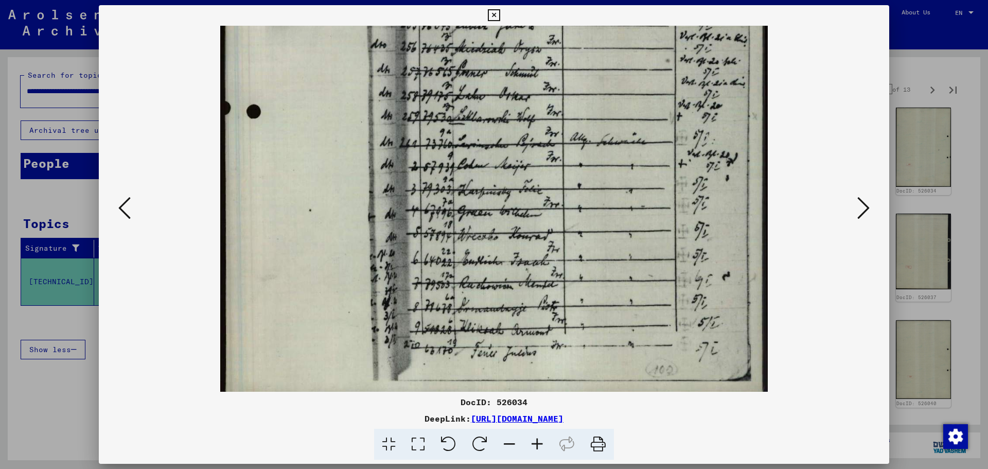
drag, startPoint x: 432, startPoint y: 113, endPoint x: 432, endPoint y: 121, distance: 7.7
click at [432, 121] on img at bounding box center [494, 11] width 548 height 778
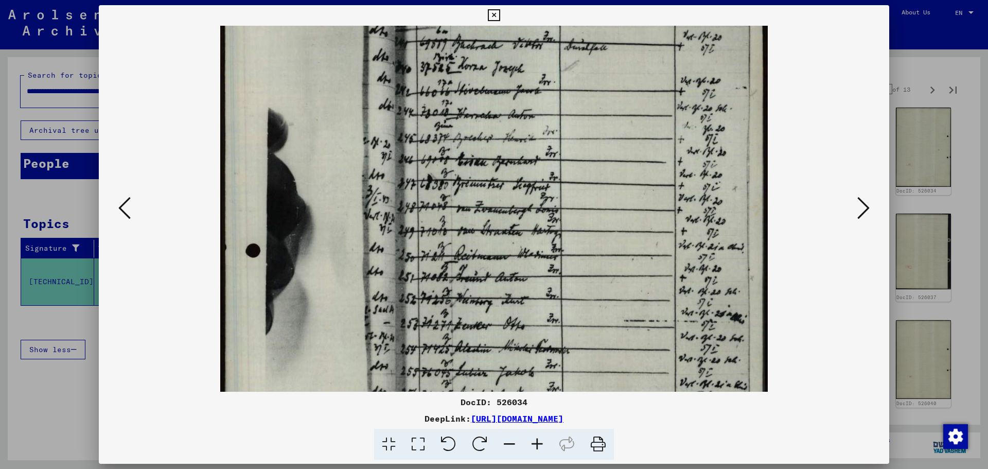
scroll to position [54, 0]
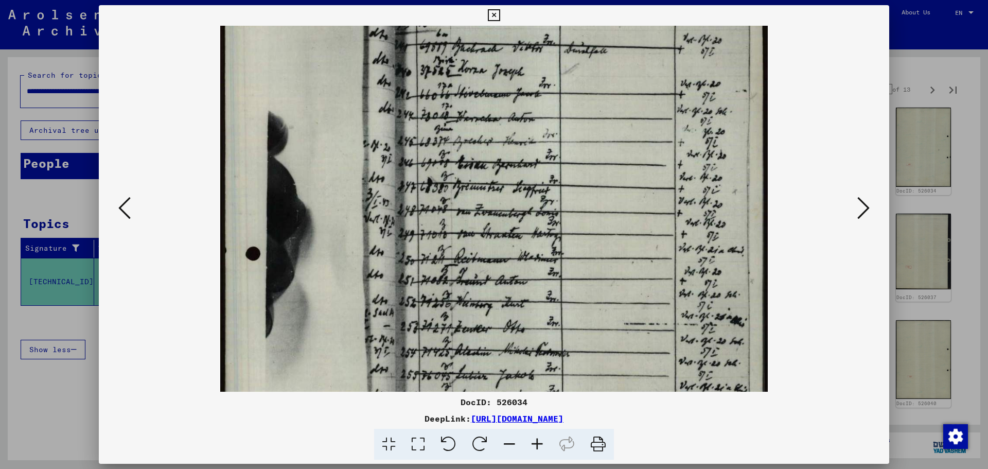
drag, startPoint x: 529, startPoint y: 94, endPoint x: 546, endPoint y: 444, distance: 350.4
click at [546, 444] on div "DocID: 526034 DeepLink: [URL][DOMAIN_NAME]" at bounding box center [494, 232] width 791 height 455
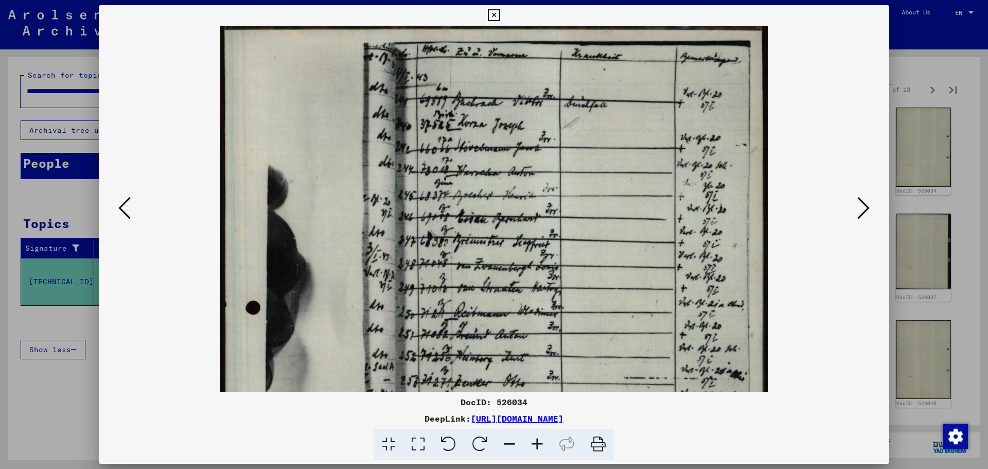
drag, startPoint x: 554, startPoint y: 306, endPoint x: 554, endPoint y: 424, distance: 117.9
click at [554, 424] on div "DocID: 526034 DeepLink: [URL][DOMAIN_NAME]" at bounding box center [494, 232] width 791 height 455
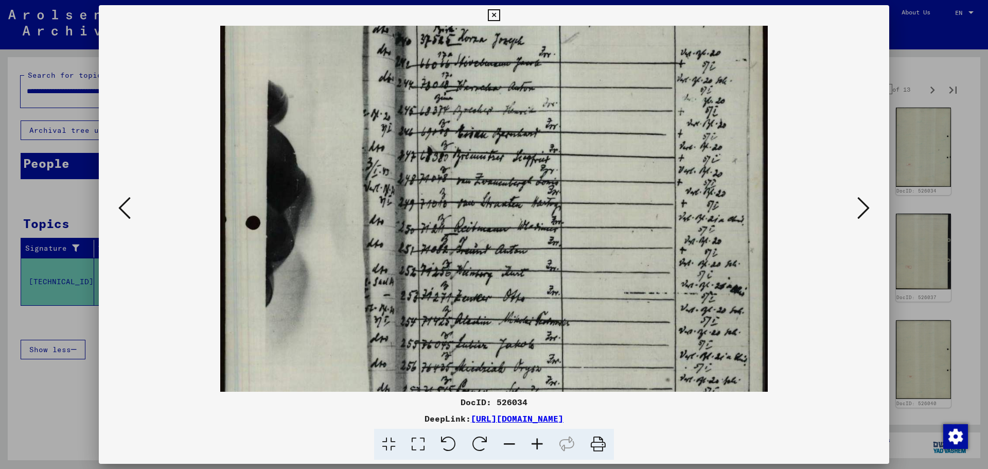
drag, startPoint x: 548, startPoint y: 375, endPoint x: 538, endPoint y: 213, distance: 161.9
click at [540, 227] on img at bounding box center [494, 330] width 548 height 778
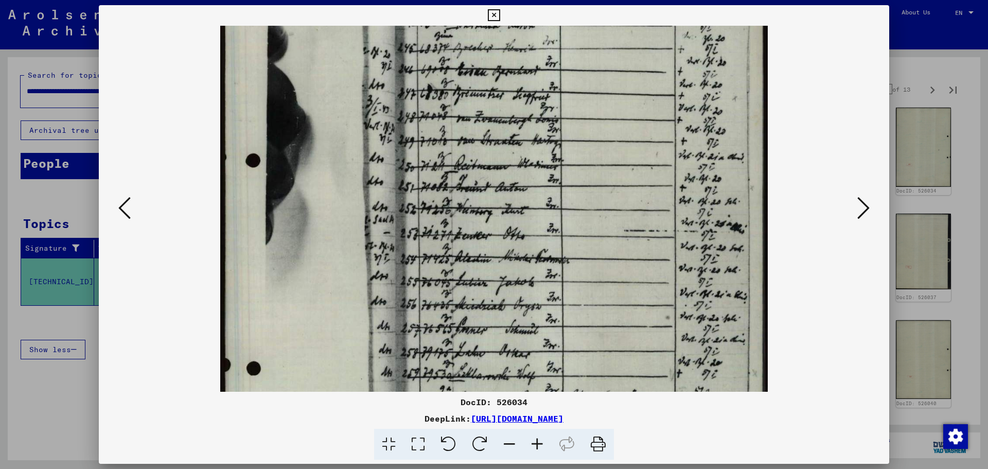
scroll to position [245, 0]
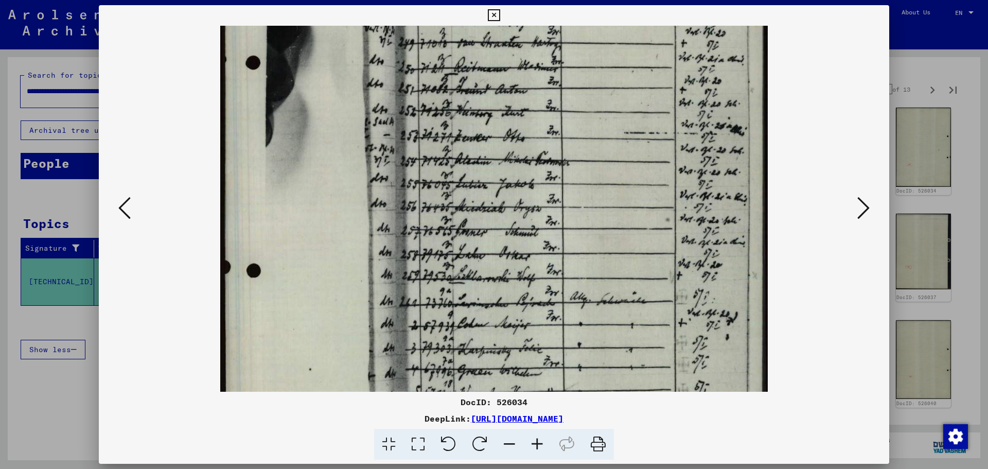
drag, startPoint x: 565, startPoint y: 303, endPoint x: 559, endPoint y: 210, distance: 92.8
click at [559, 210] on img at bounding box center [494, 170] width 548 height 778
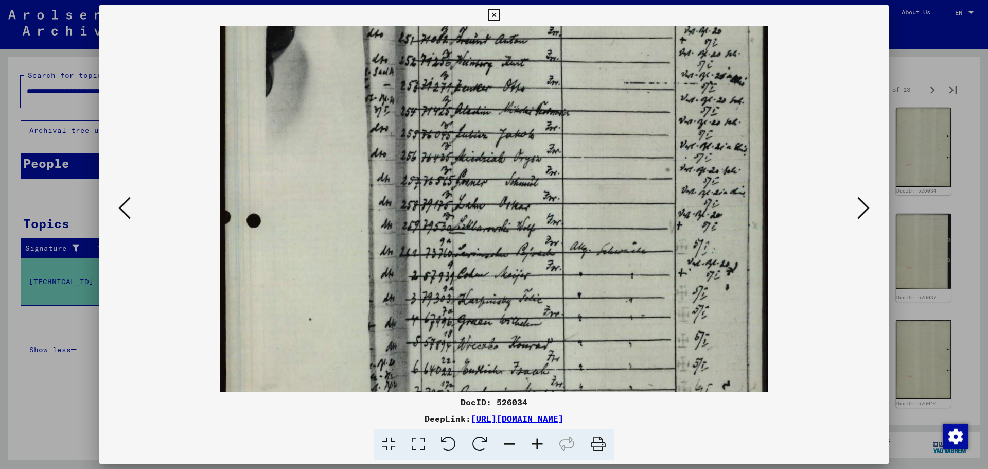
drag, startPoint x: 627, startPoint y: 249, endPoint x: 605, endPoint y: 195, distance: 58.6
click at [605, 195] on img at bounding box center [494, 120] width 548 height 778
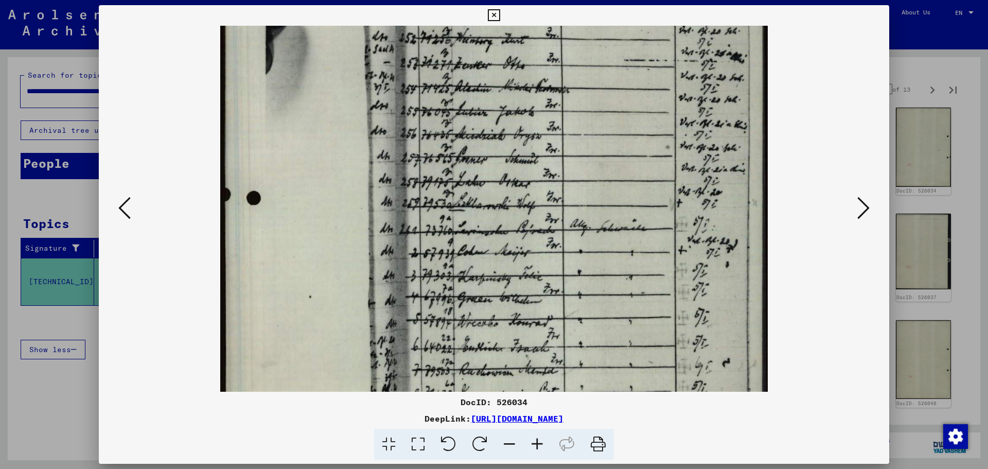
scroll to position [324, 0]
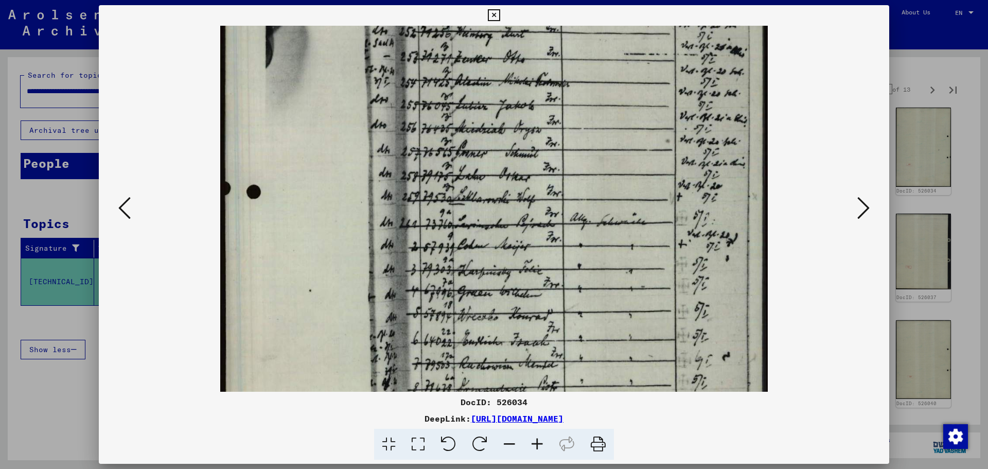
drag, startPoint x: 623, startPoint y: 261, endPoint x: 618, endPoint y: 236, distance: 25.3
click at [618, 236] on img at bounding box center [494, 91] width 548 height 778
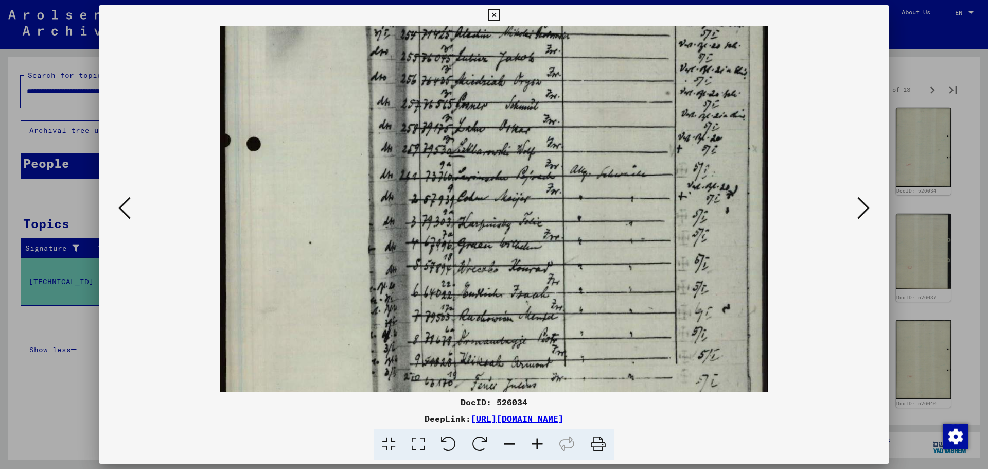
scroll to position [377, 0]
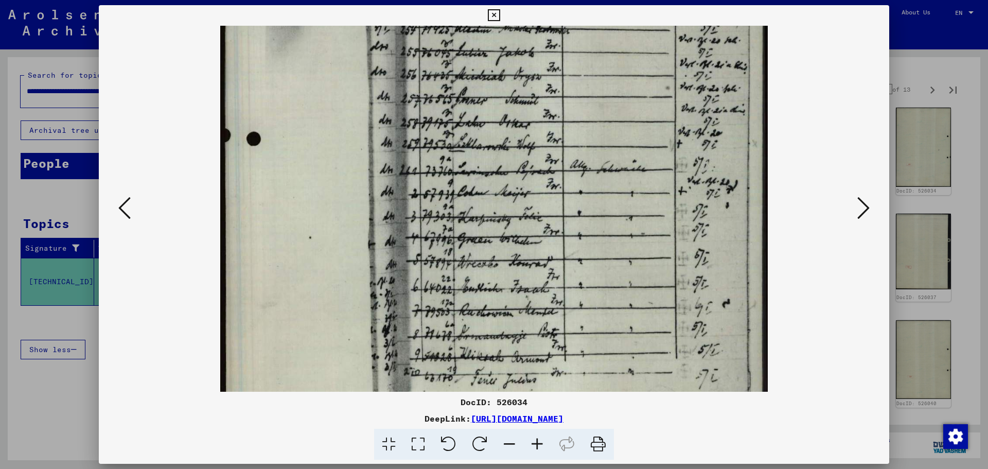
drag, startPoint x: 624, startPoint y: 259, endPoint x: 623, endPoint y: 207, distance: 52.0
click at [624, 206] on img at bounding box center [494, 38] width 548 height 778
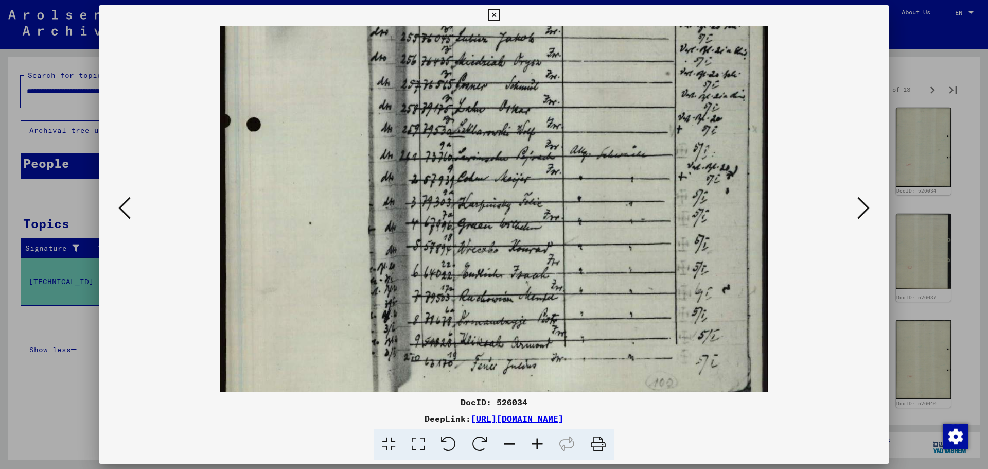
drag, startPoint x: 625, startPoint y: 229, endPoint x: 628, endPoint y: 214, distance: 14.6
click at [628, 214] on img at bounding box center [494, 24] width 548 height 778
click at [863, 202] on icon at bounding box center [863, 208] width 12 height 25
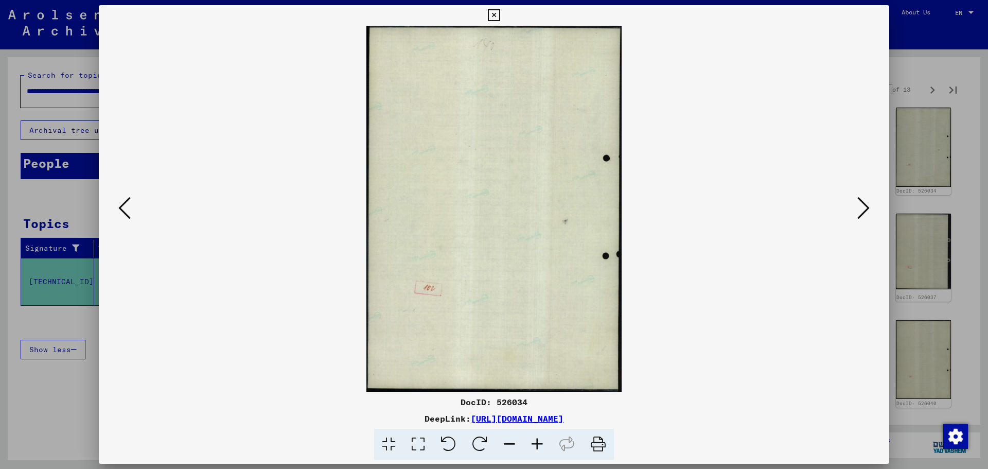
click at [863, 202] on icon at bounding box center [863, 208] width 12 height 25
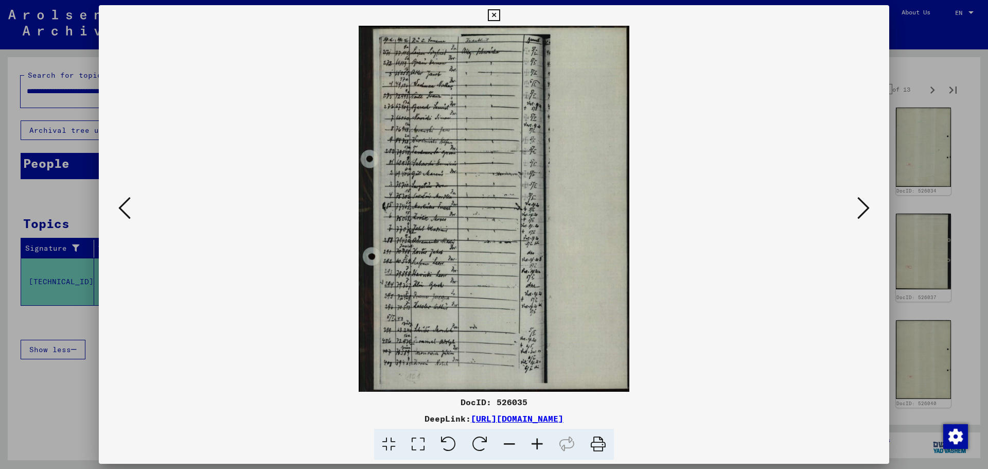
click at [542, 443] on icon at bounding box center [537, 444] width 28 height 31
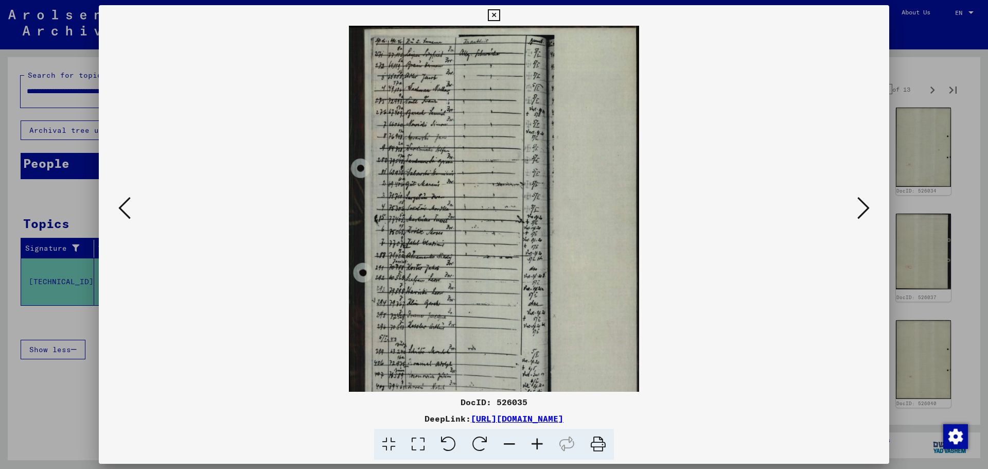
click at [542, 443] on icon at bounding box center [537, 444] width 28 height 31
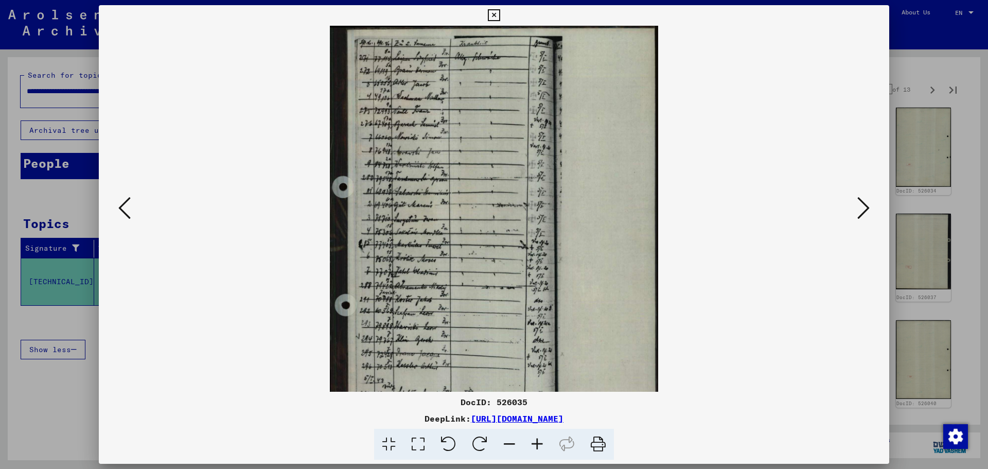
click at [542, 443] on icon at bounding box center [537, 444] width 28 height 31
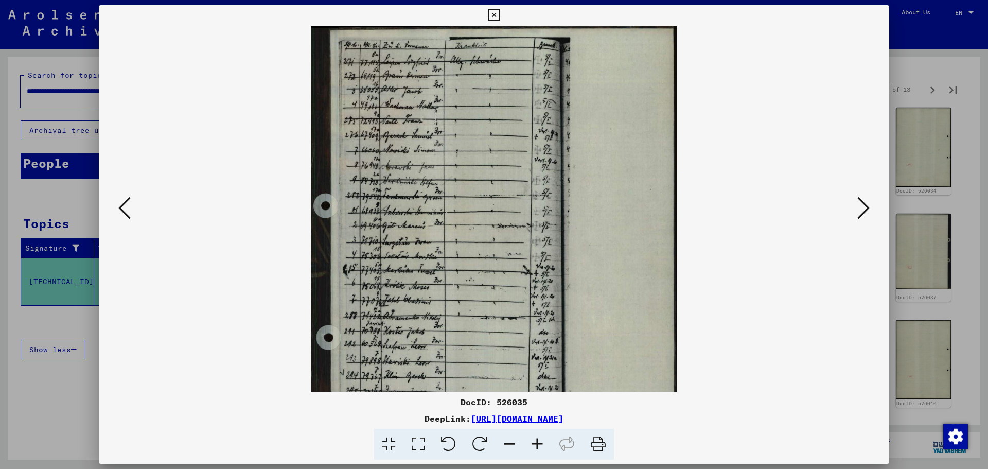
click at [542, 443] on icon at bounding box center [537, 444] width 28 height 31
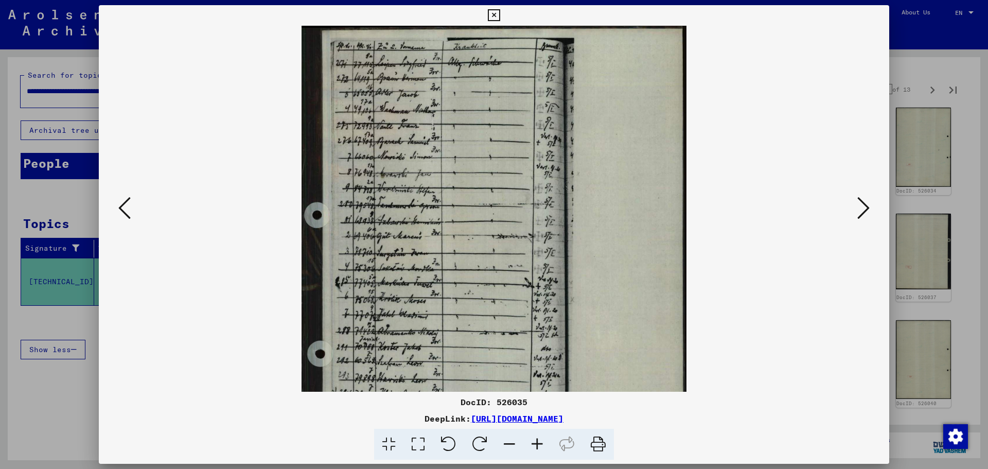
click at [542, 443] on icon at bounding box center [537, 444] width 28 height 31
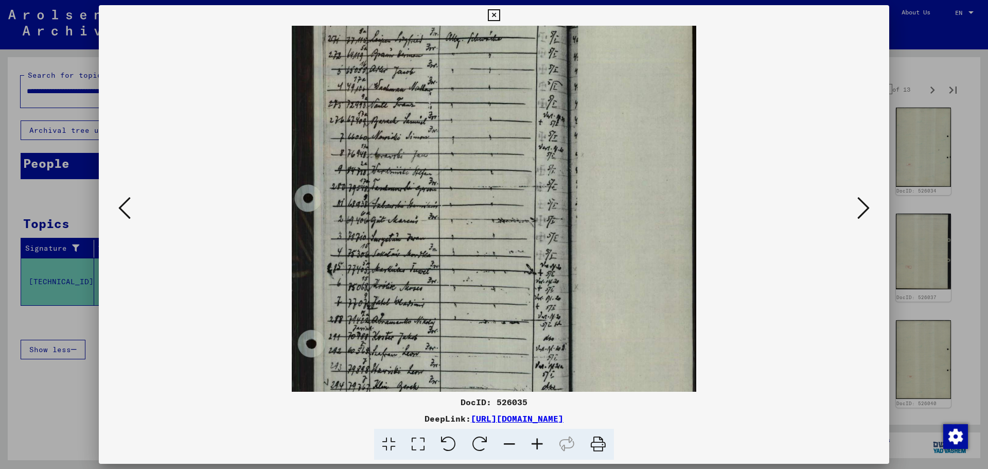
scroll to position [49, 0]
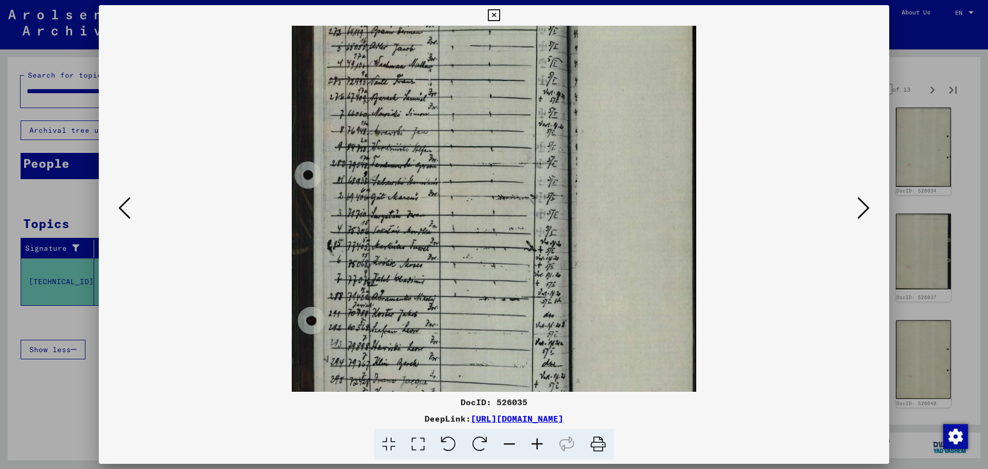
drag, startPoint x: 494, startPoint y: 192, endPoint x: 504, endPoint y: 143, distance: 50.5
click at [504, 143] on img at bounding box center [494, 249] width 404 height 546
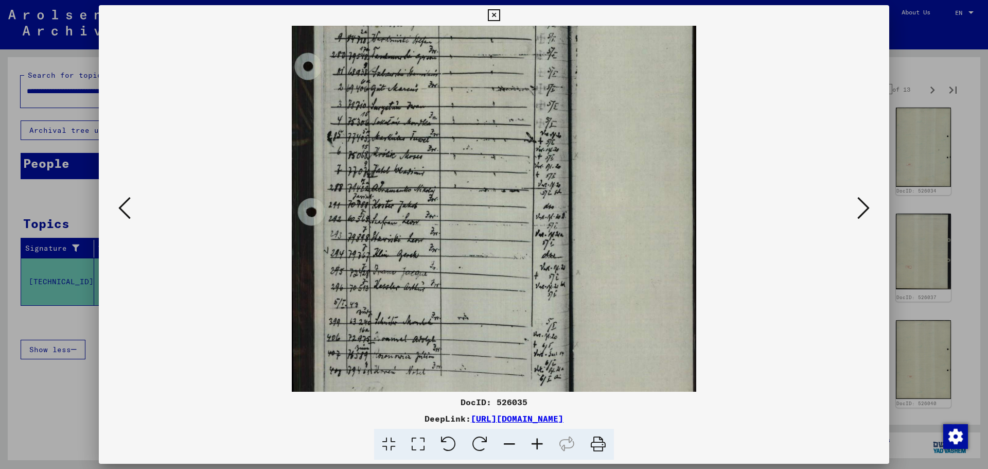
drag, startPoint x: 508, startPoint y: 234, endPoint x: 515, endPoint y: 135, distance: 99.0
click at [515, 135] on img at bounding box center [494, 141] width 404 height 546
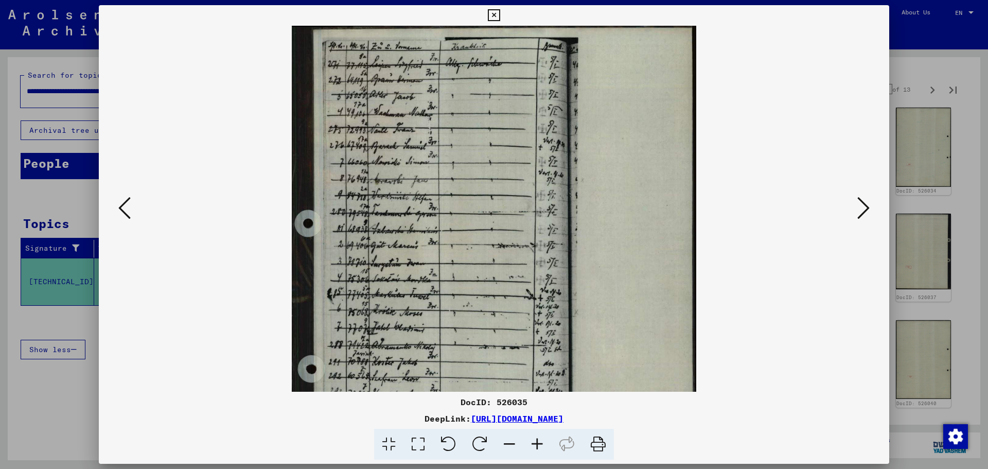
scroll to position [0, 0]
drag, startPoint x: 511, startPoint y: 95, endPoint x: 511, endPoint y: 309, distance: 214.1
click at [511, 309] on img at bounding box center [494, 299] width 404 height 546
click at [496, 13] on icon at bounding box center [494, 15] width 12 height 12
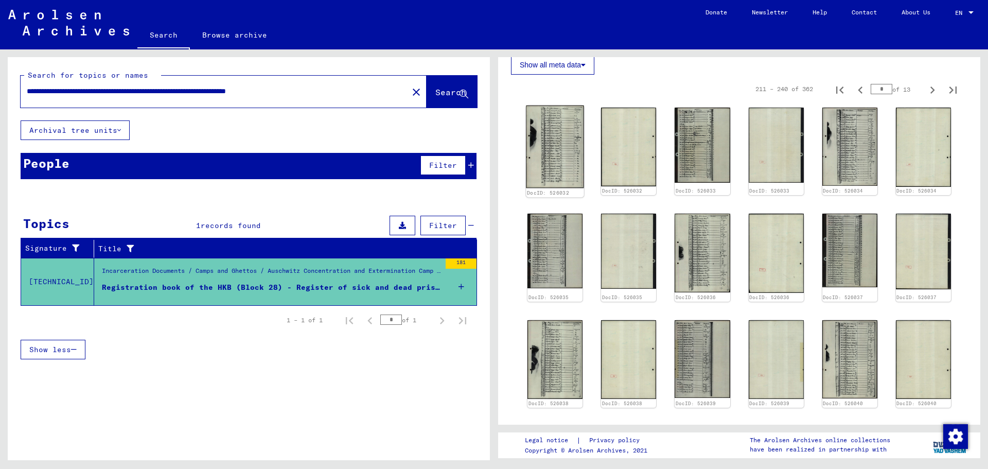
click at [548, 138] on img at bounding box center [555, 147] width 58 height 83
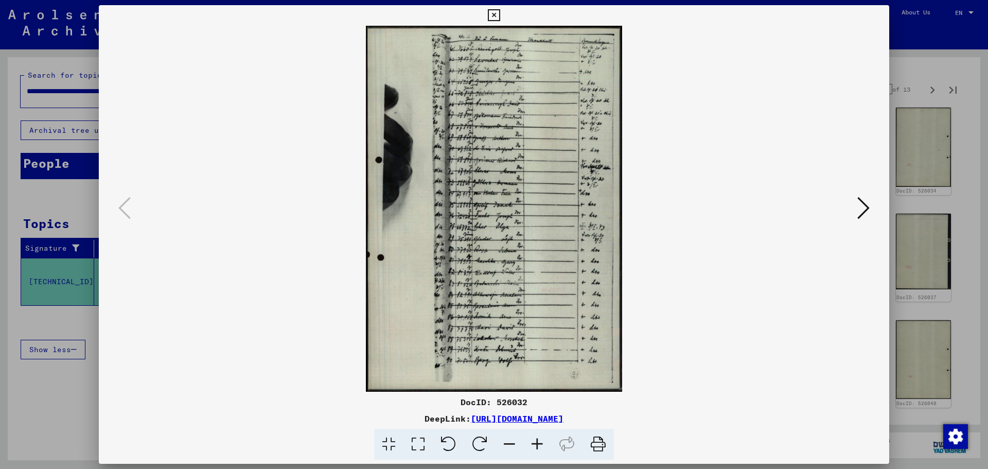
click at [498, 11] on icon at bounding box center [494, 15] width 12 height 12
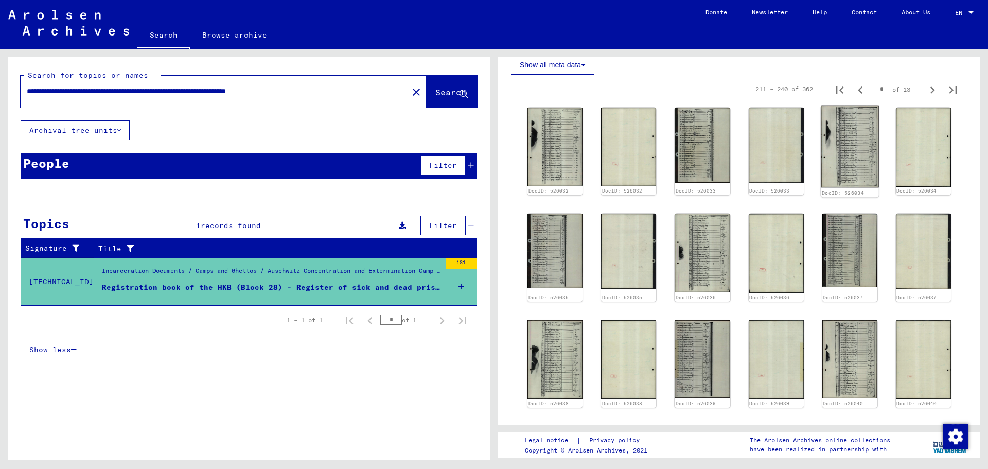
click at [838, 153] on img at bounding box center [850, 147] width 58 height 82
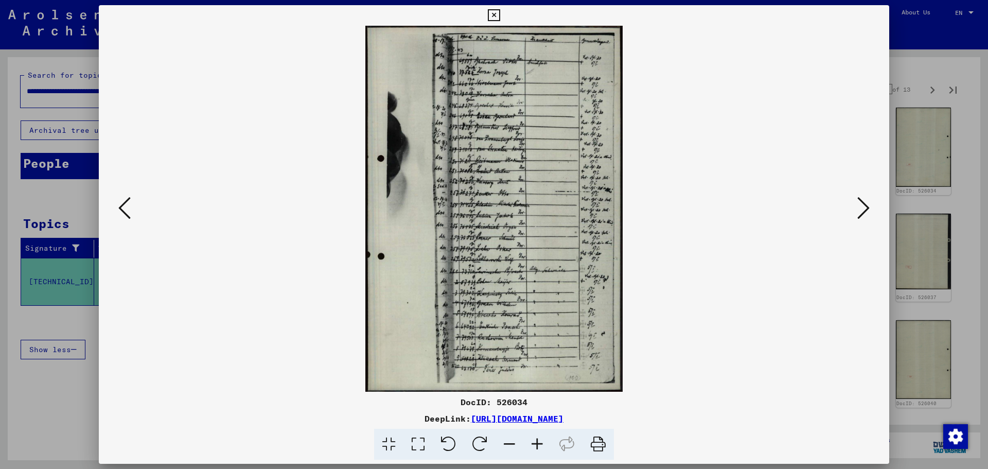
click at [543, 445] on icon at bounding box center [537, 444] width 28 height 31
click at [543, 444] on icon at bounding box center [537, 444] width 28 height 31
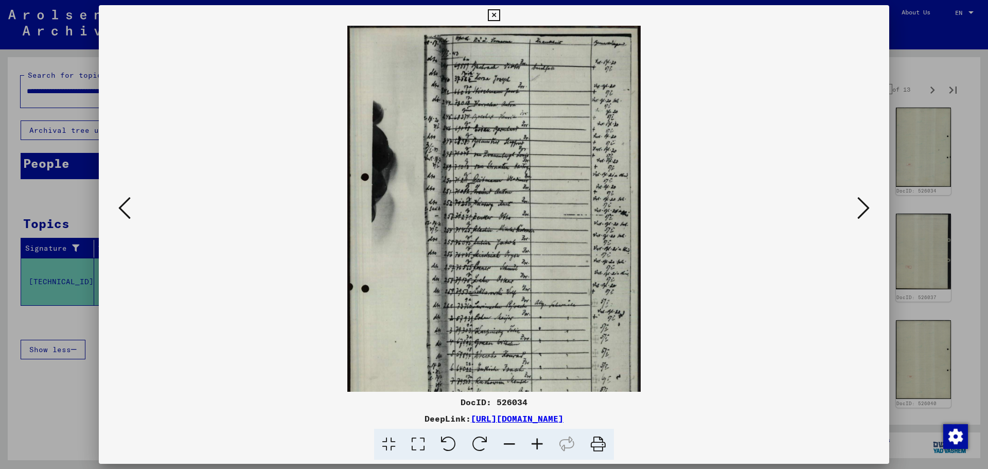
click at [543, 444] on icon at bounding box center [537, 444] width 28 height 31
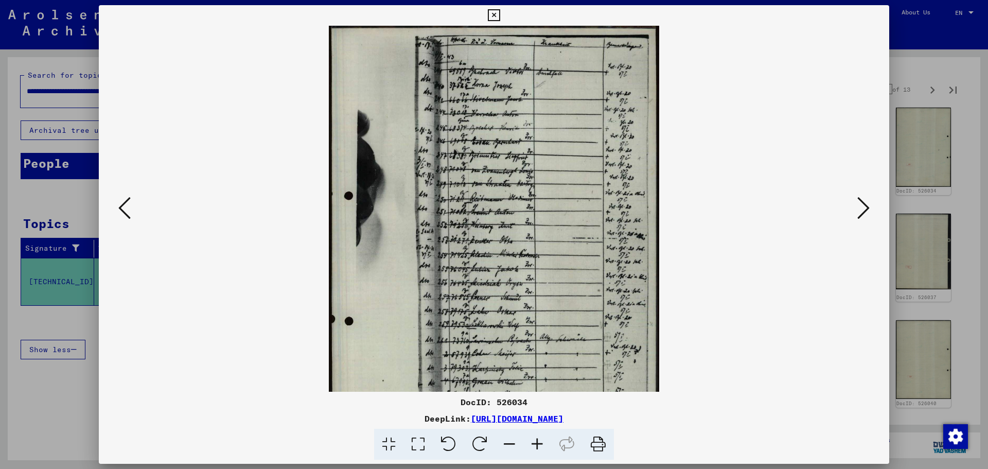
click at [543, 444] on icon at bounding box center [537, 444] width 28 height 31
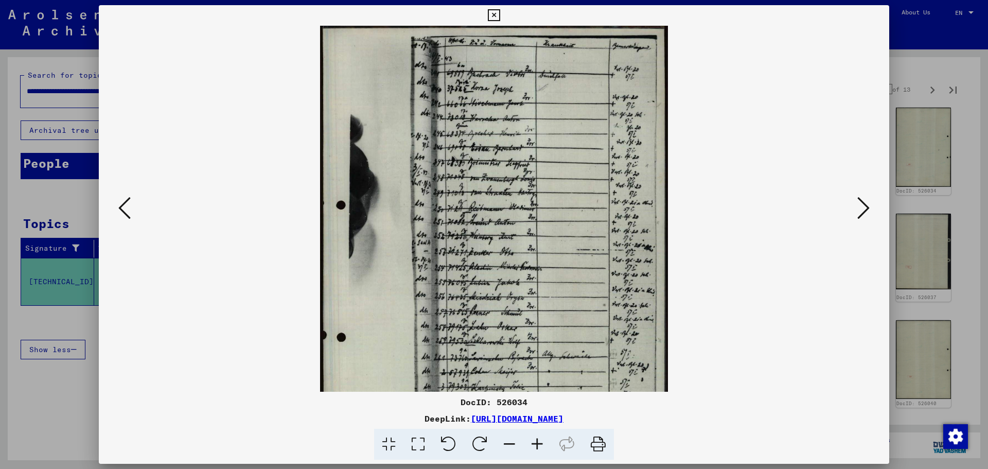
scroll to position [129, 0]
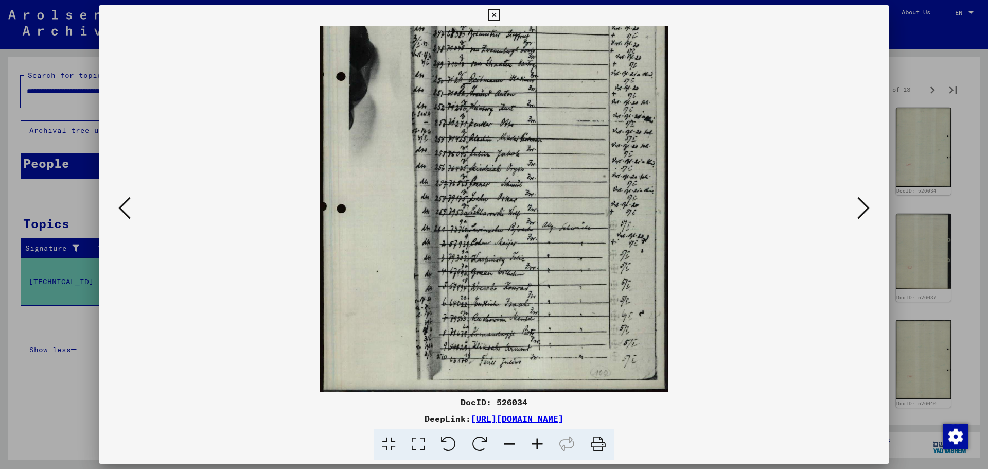
drag, startPoint x: 533, startPoint y: 121, endPoint x: 532, endPoint y: 116, distance: 5.4
click at [532, 116] on img at bounding box center [494, 144] width 348 height 495
click at [495, 14] on icon at bounding box center [494, 15] width 12 height 12
